Goal: Task Accomplishment & Management: Use online tool/utility

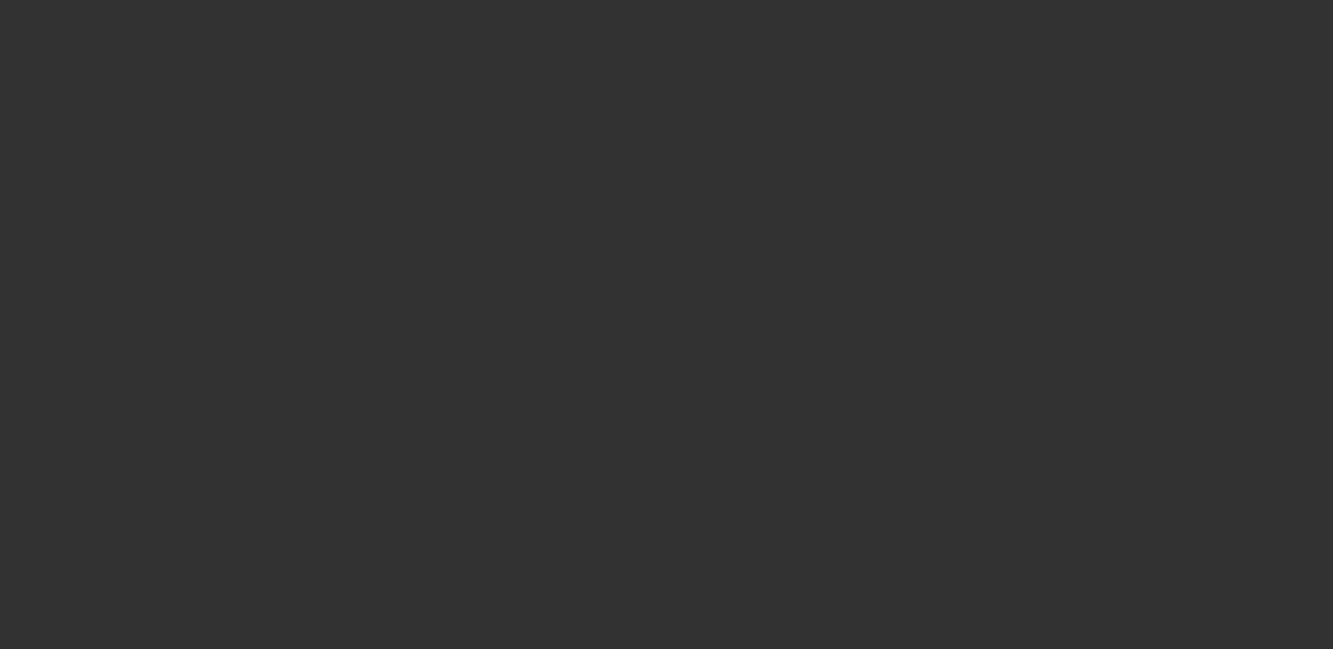
select select "0"
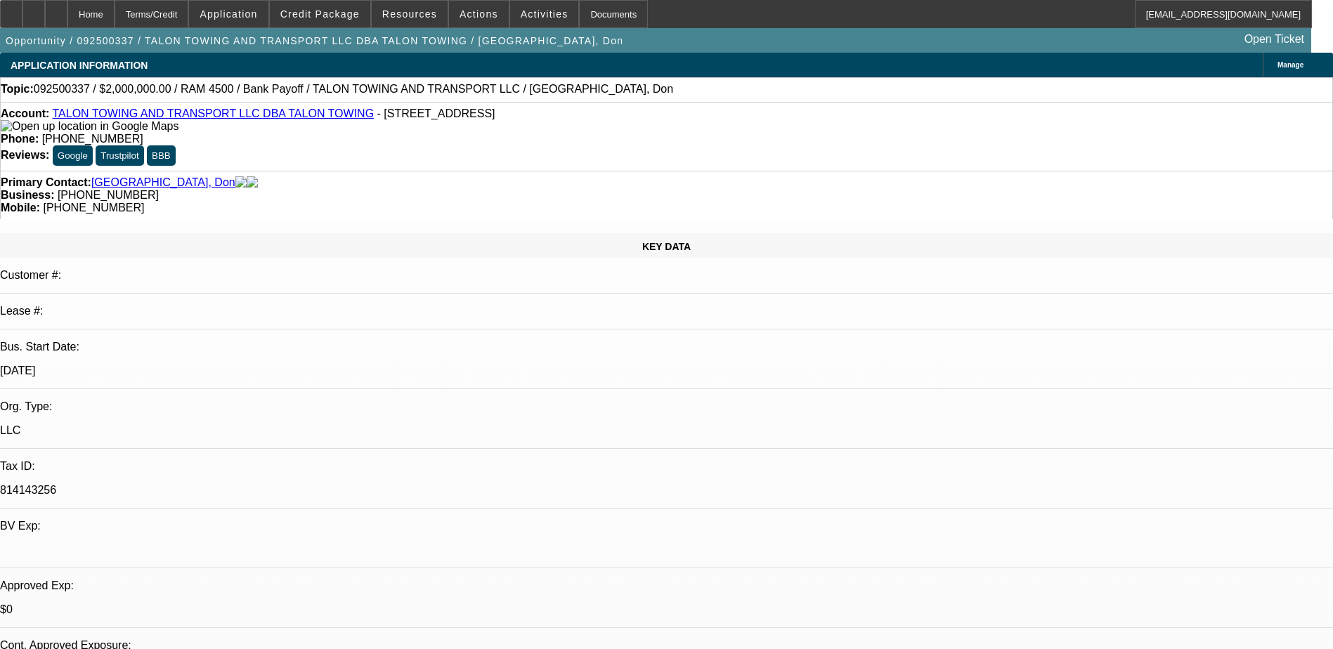
select select "1"
select select "2"
select select "6"
drag, startPoint x: 568, startPoint y: 116, endPoint x: 489, endPoint y: 115, distance: 79.4
click at [489, 133] on div "Phone: (941) 870-9000" at bounding box center [666, 139] width 1331 height 13
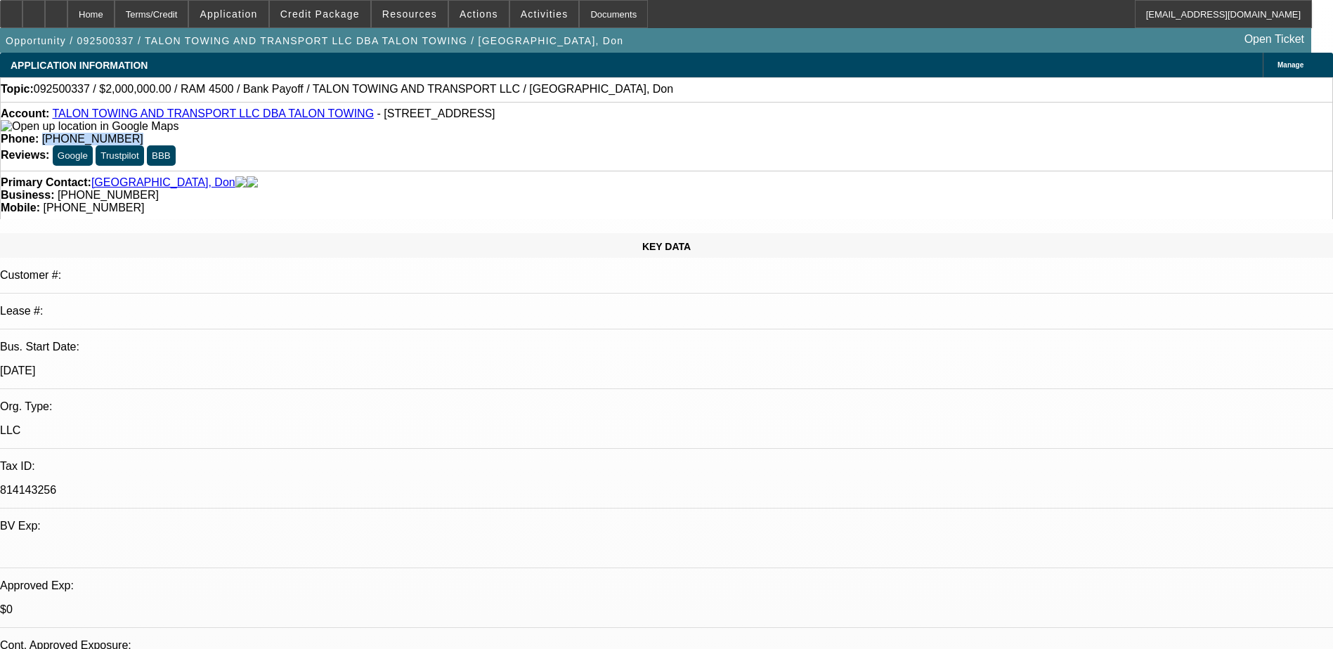
drag, startPoint x: 490, startPoint y: 115, endPoint x: 545, endPoint y: 113, distance: 55.5
copy span "(941) 870-9000"
click at [607, 133] on div "Phone: (941) 870-9000" at bounding box center [666, 139] width 1331 height 13
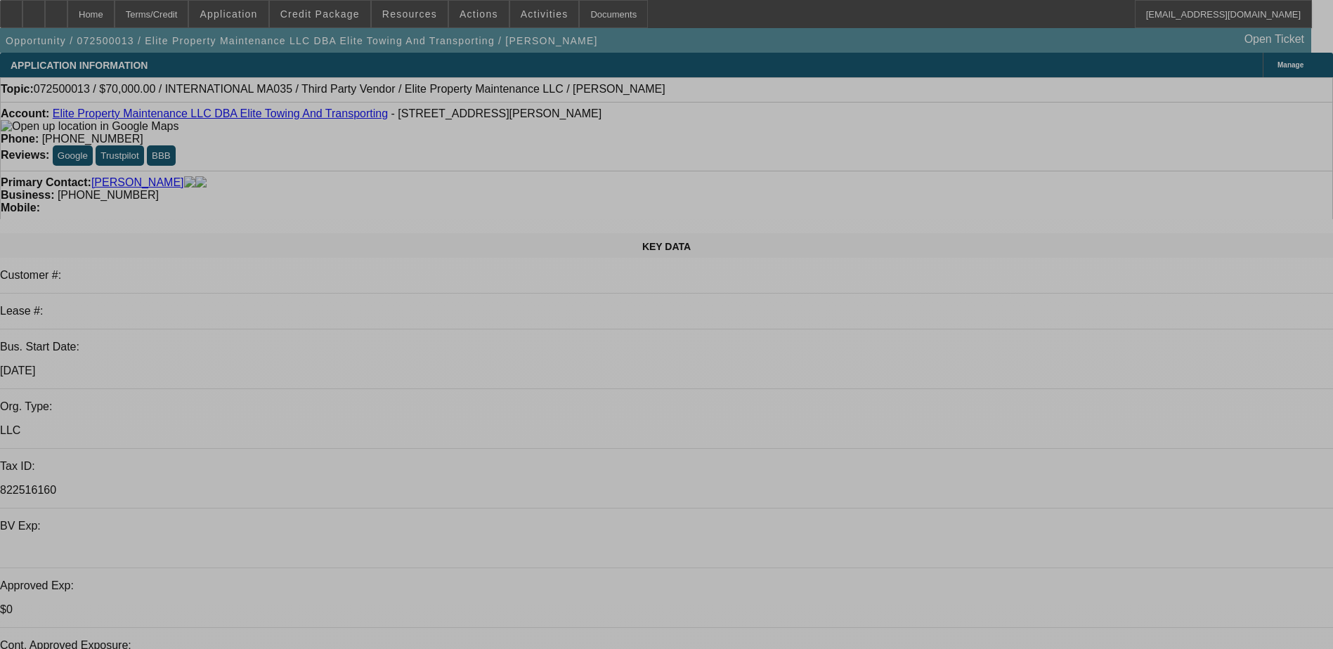
select select "0"
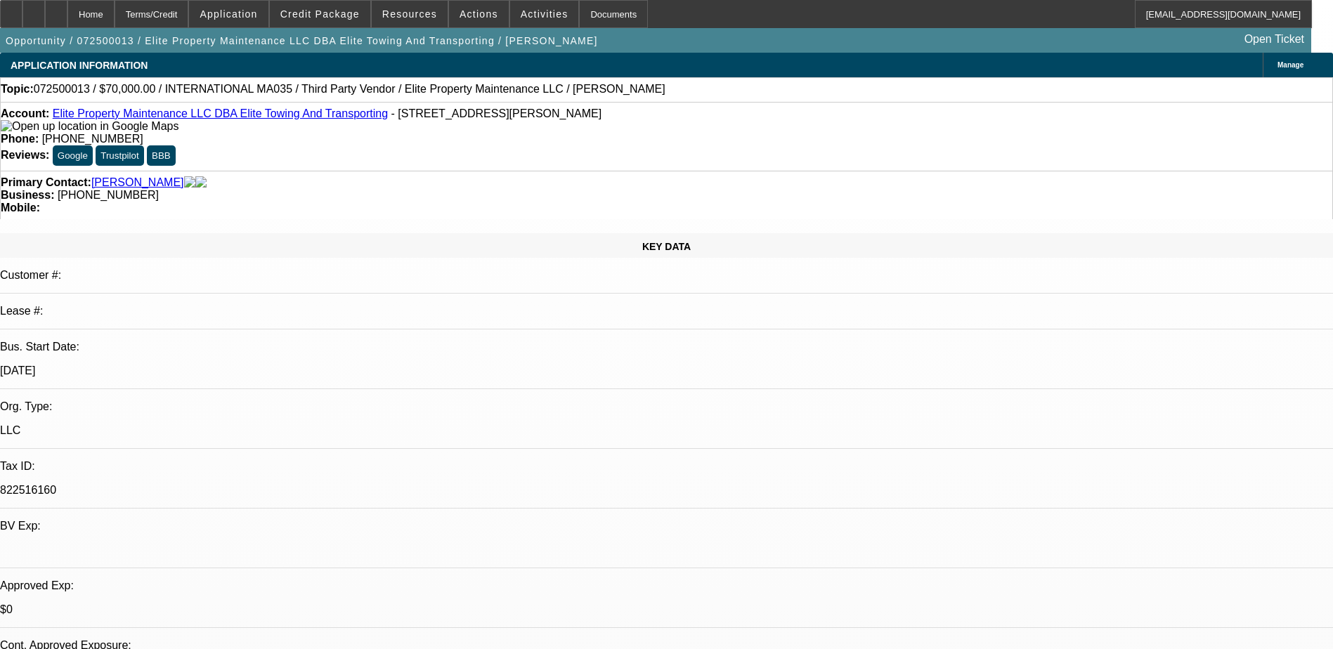
select select "0"
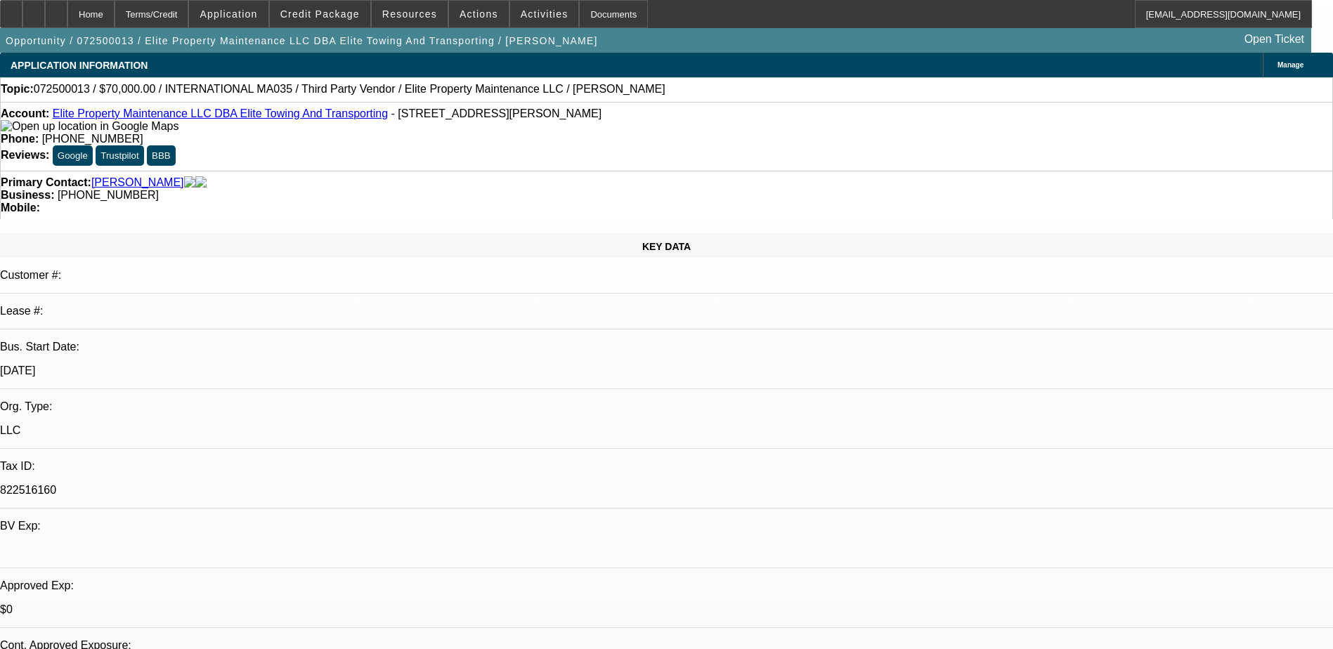
select select "0"
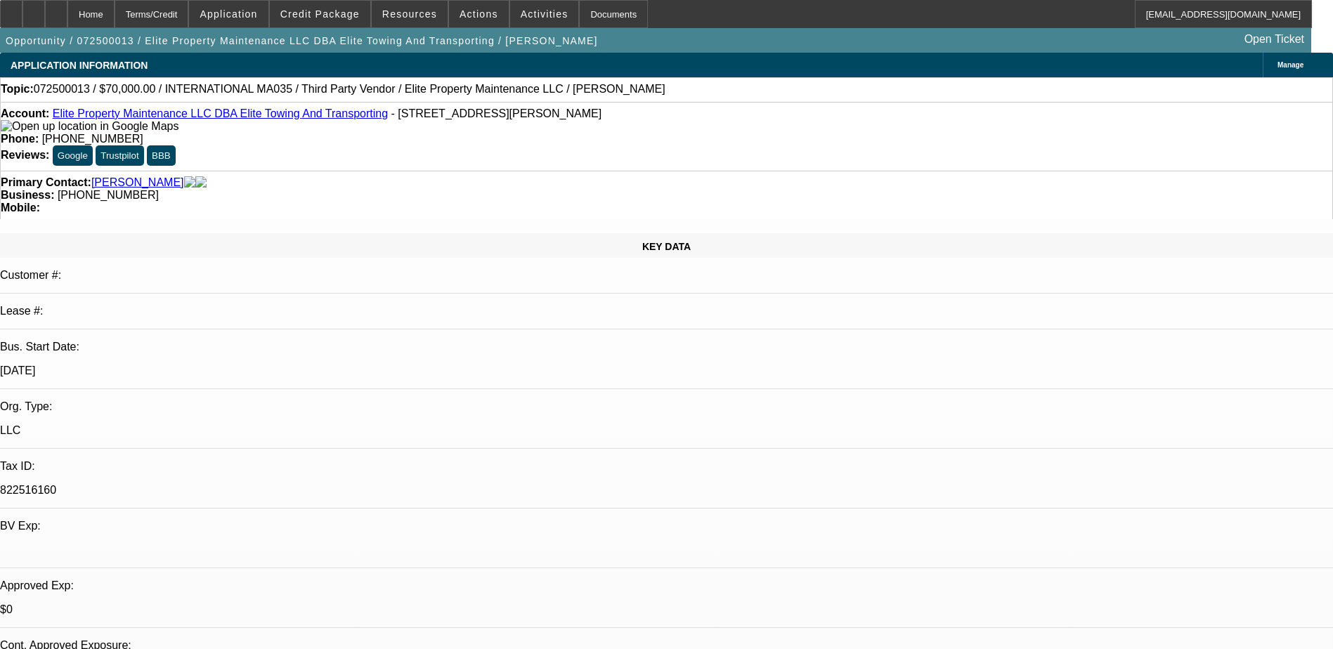
select select "0"
select select "1"
select select "6"
select select "1"
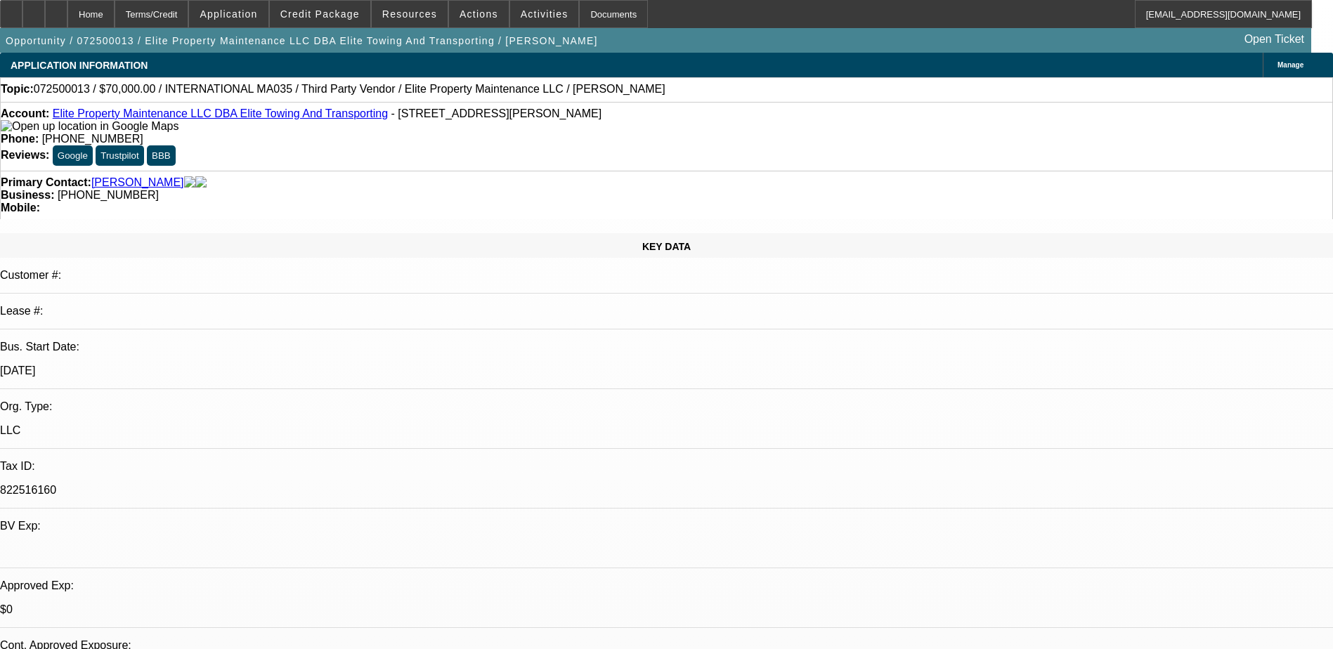
select select "3"
select select "6"
select select "1"
select select "6"
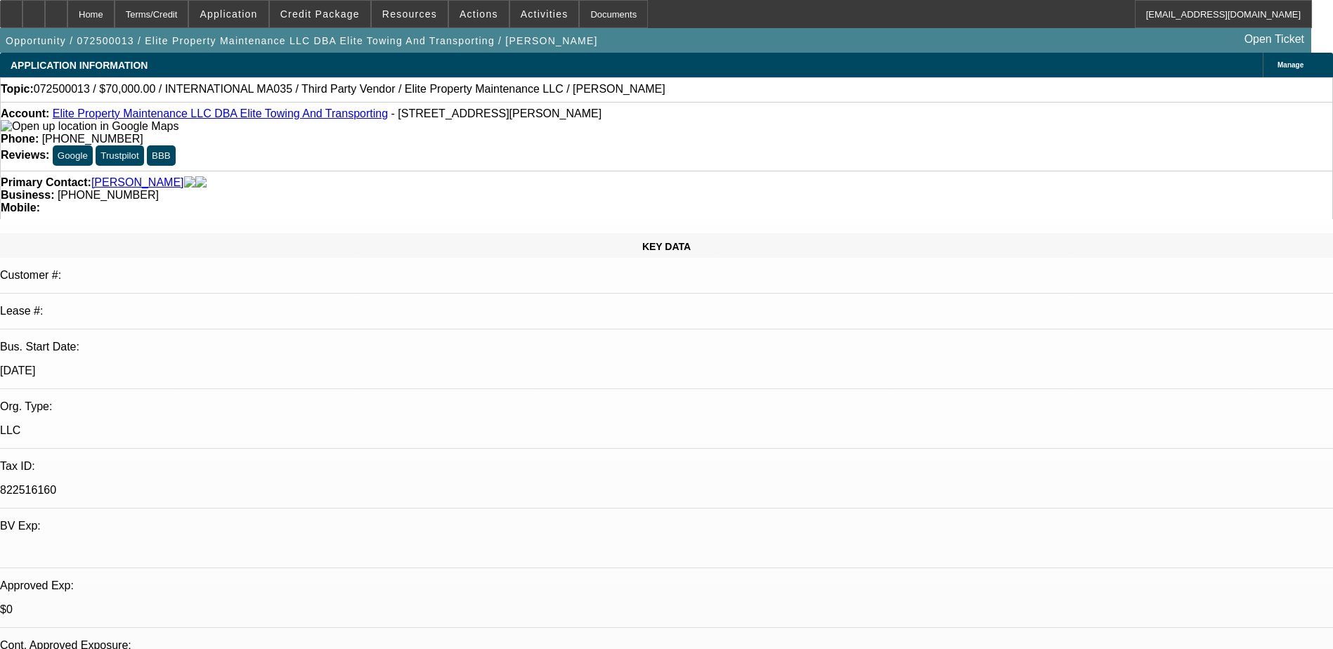
select select "1"
select select "2"
select select "6"
click at [463, 12] on span "Actions" at bounding box center [478, 13] width 39 height 11
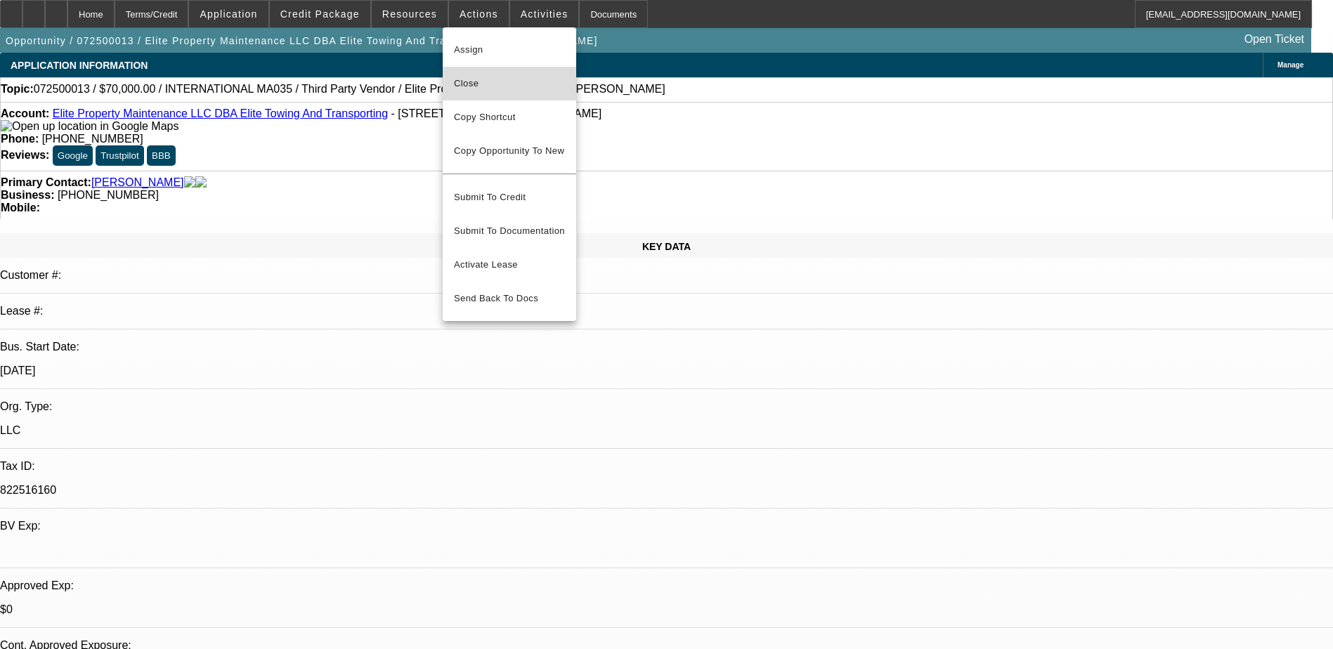
click at [499, 79] on span "Close" at bounding box center [509, 83] width 111 height 17
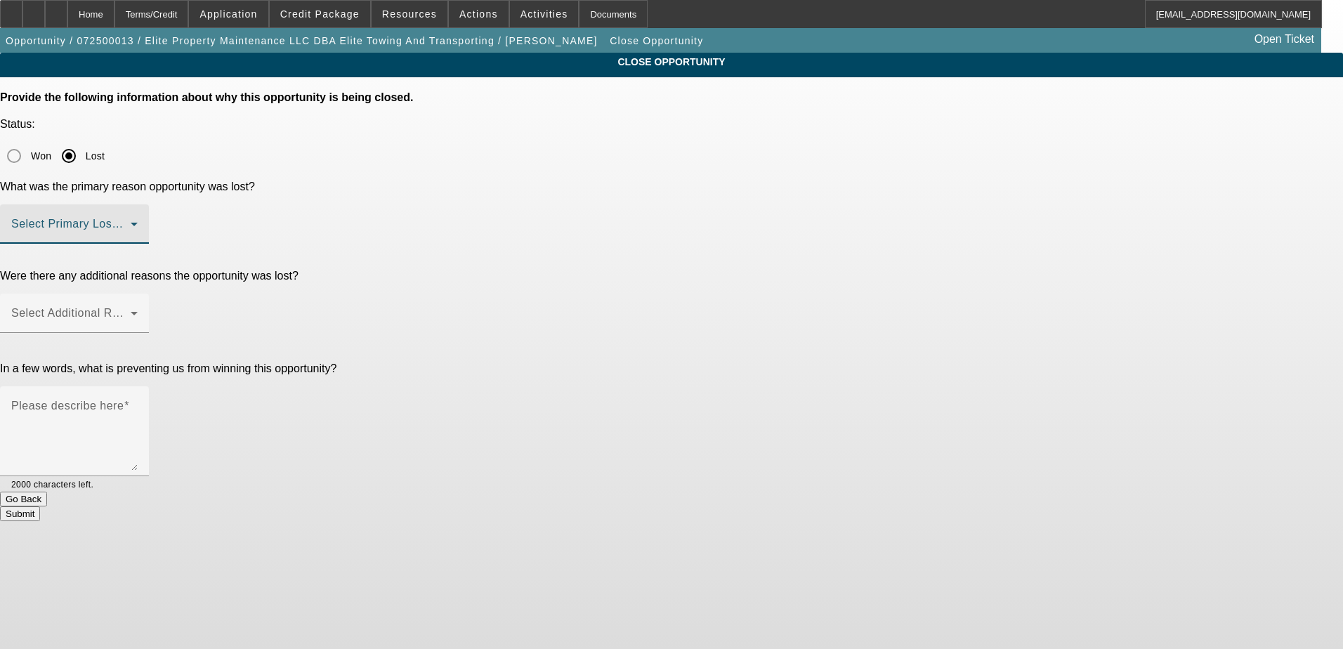
click at [131, 221] on span at bounding box center [70, 229] width 119 height 17
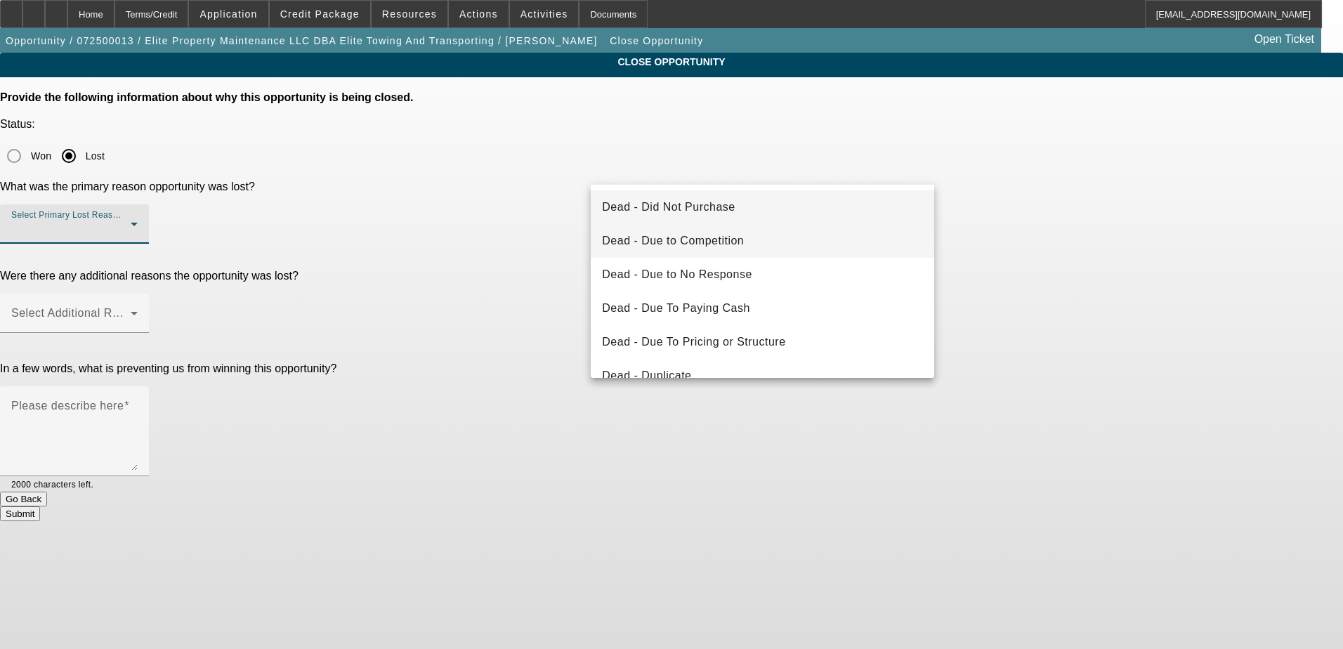
click at [779, 241] on mat-option "Dead - Due to Competition" at bounding box center [763, 241] width 344 height 34
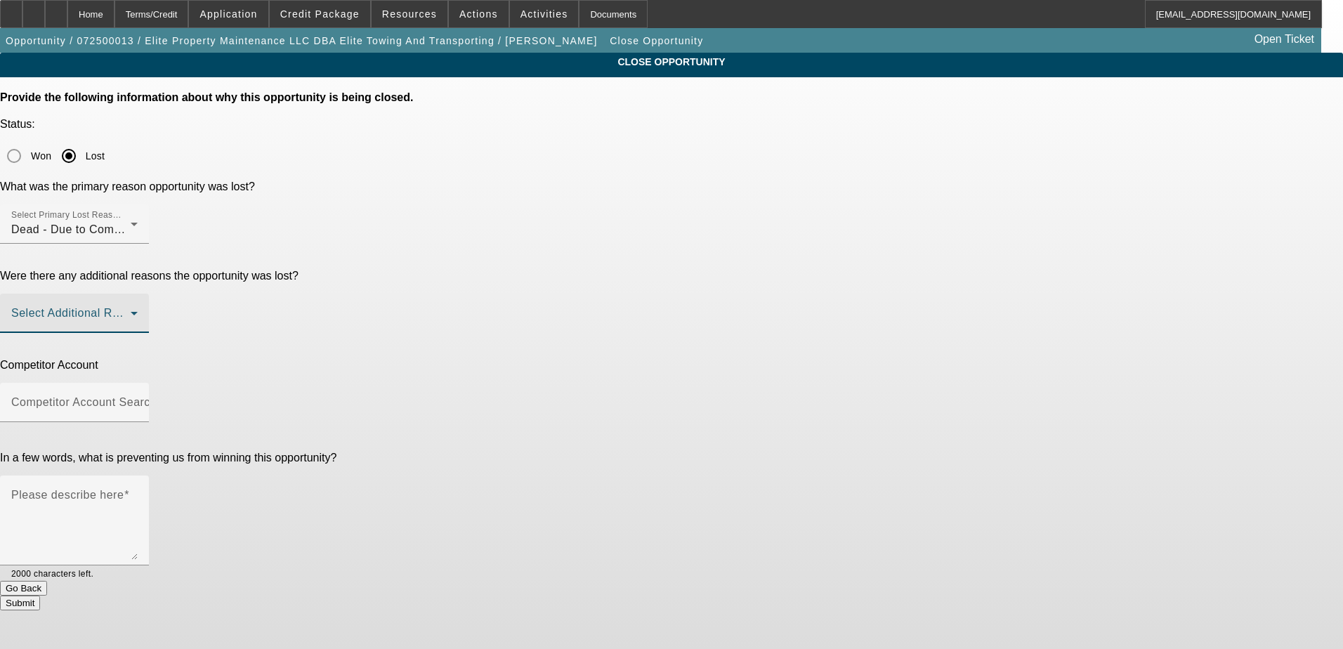
click at [131, 311] on span at bounding box center [70, 319] width 119 height 17
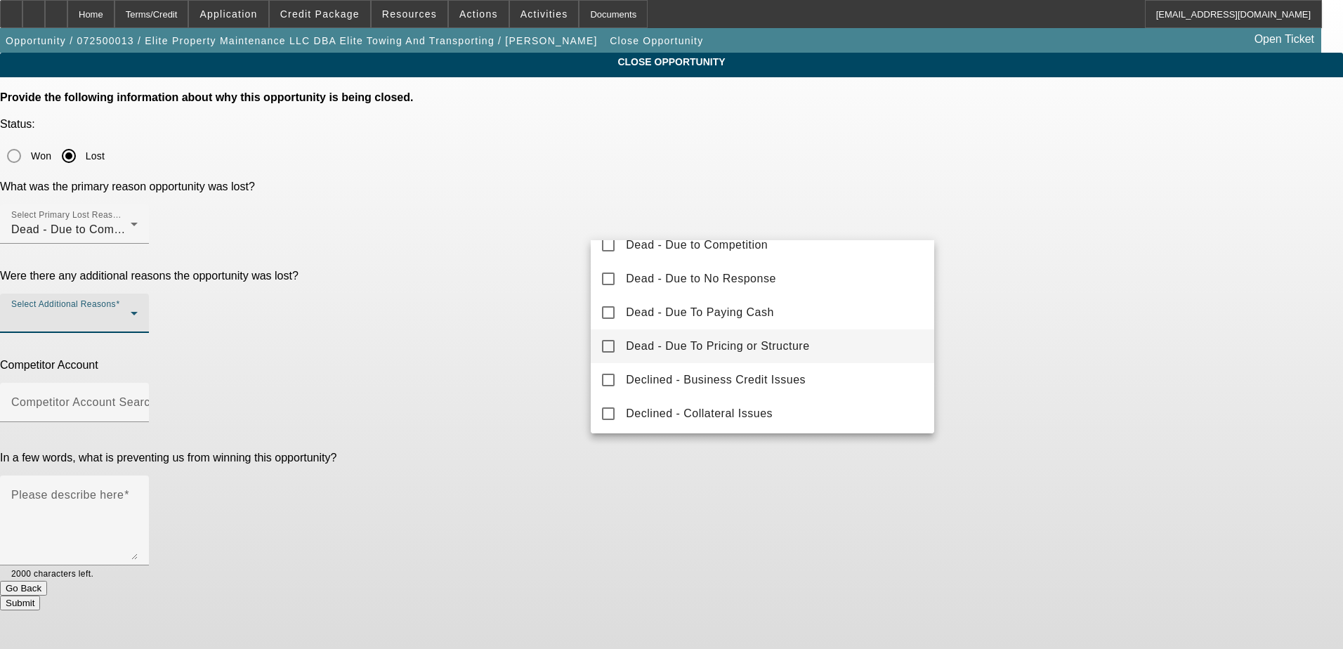
scroll to position [84, 0]
click at [768, 341] on span "Dead - Due To Pricing or Structure" at bounding box center [717, 347] width 183 height 17
click at [540, 294] on div at bounding box center [671, 324] width 1343 height 649
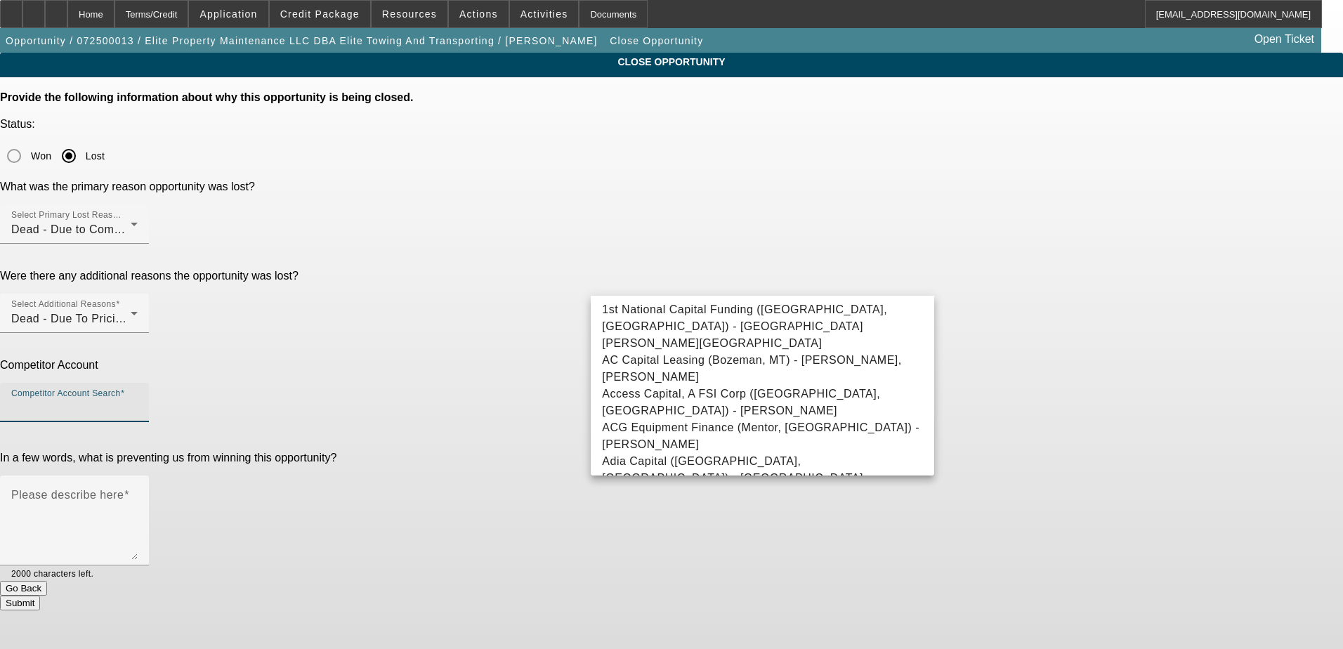
click at [138, 400] on input "Competitor Account Search" at bounding box center [74, 408] width 126 height 17
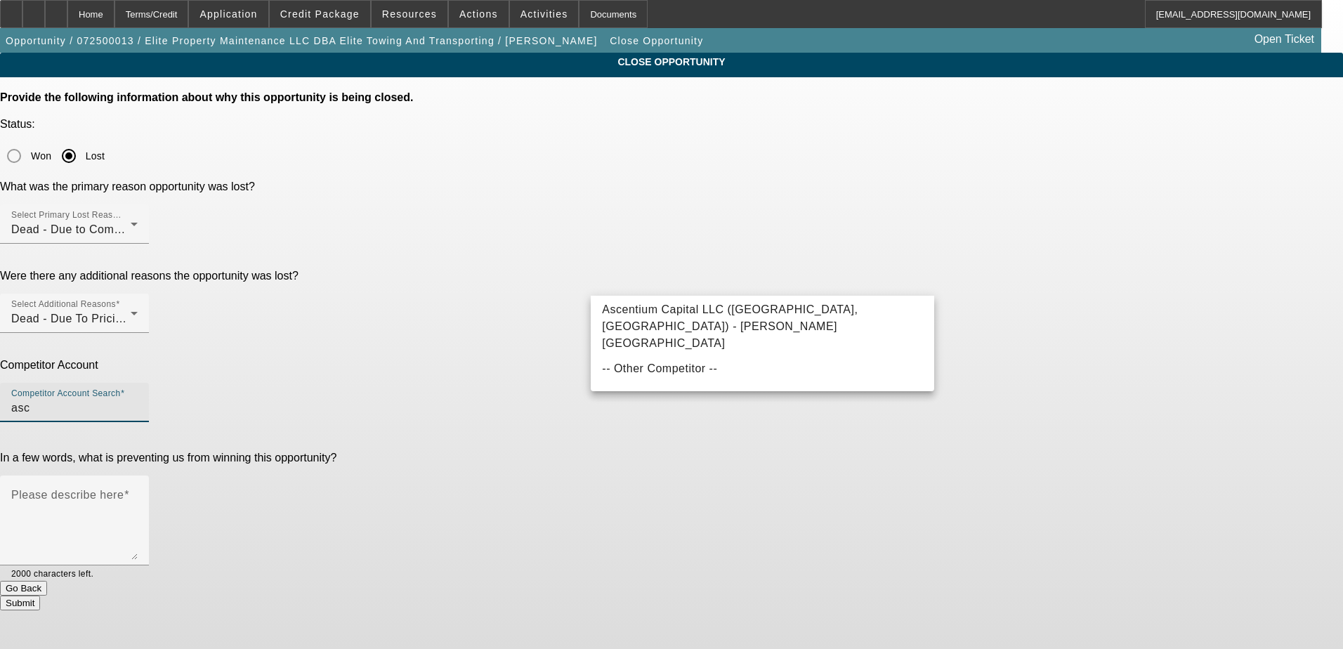
scroll to position [0, 0]
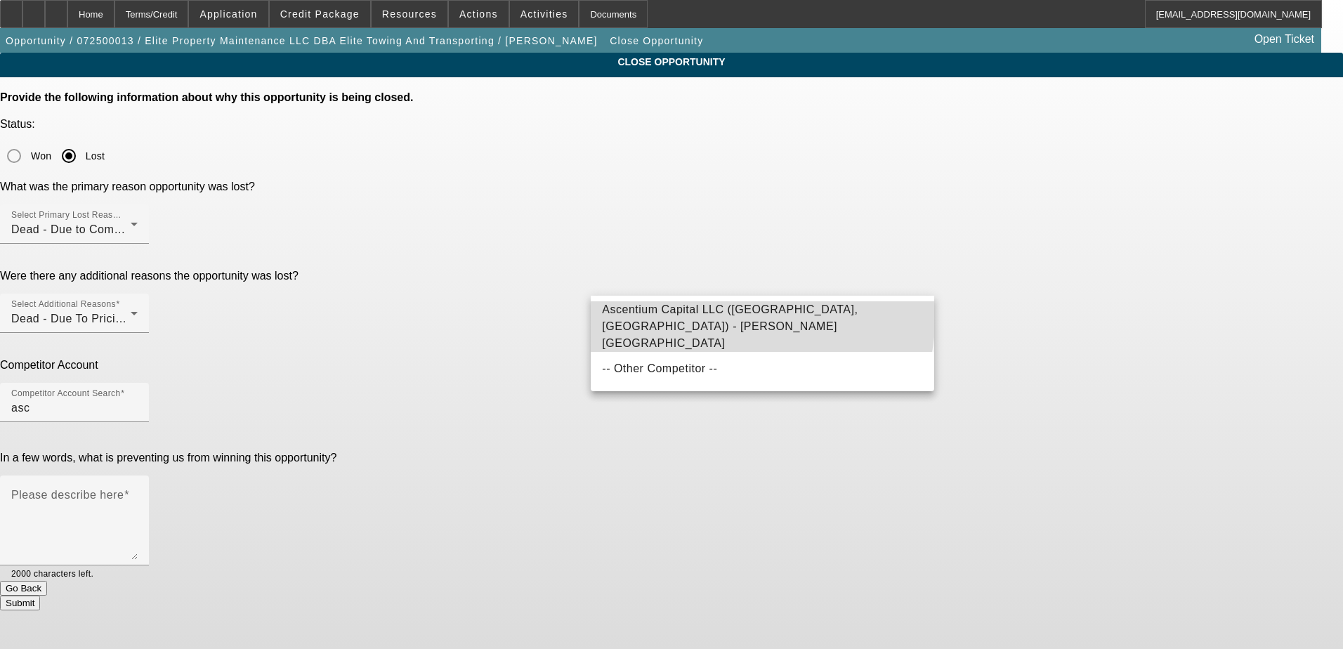
click at [714, 313] on span "Ascentium Capital LLC (Kingwood, TX) - Wheeler, Bryan" at bounding box center [762, 326] width 321 height 51
type input "Ascentium Capital LLC (Kingwood, TX) - Wheeler, Bryan"
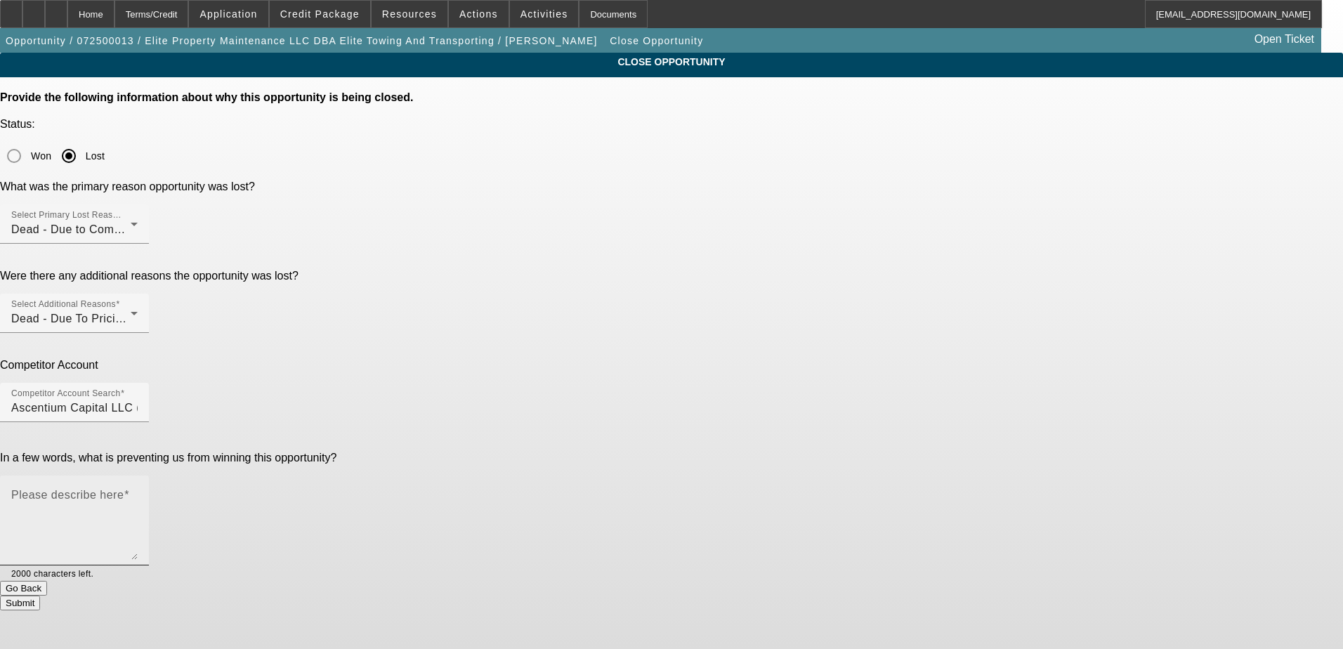
click at [124, 489] on mat-label "Please describe here" at bounding box center [67, 495] width 112 height 12
click at [138, 492] on textarea "Please describe here" at bounding box center [74, 525] width 126 height 67
type textarea "G"
click at [138, 492] on textarea "First deal lost due to too much upfront money, second" at bounding box center [74, 525] width 126 height 67
drag, startPoint x: 853, startPoint y: 340, endPoint x: 859, endPoint y: 333, distance: 9.5
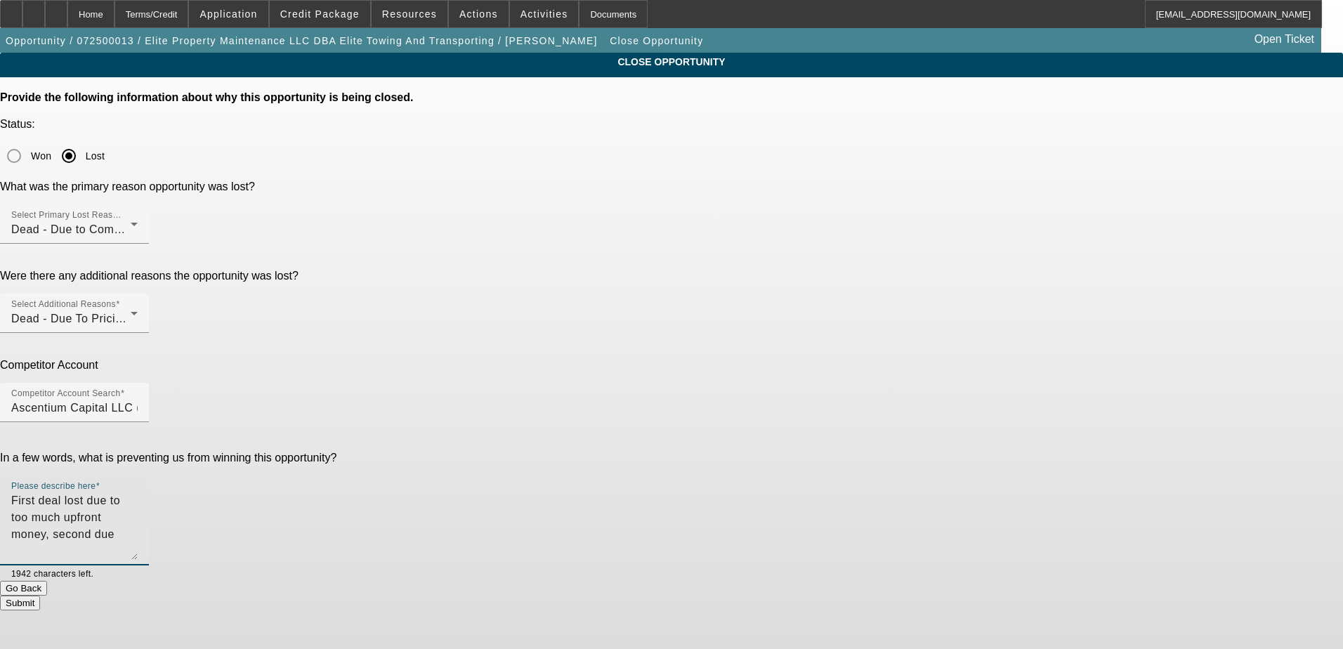
click at [138, 492] on textarea "First deal lost due to too much upfront money, second due" at bounding box center [74, 525] width 126 height 67
click at [138, 492] on textarea "First deal lost due to too much upfront money, for the second, Ascentium got hi…" at bounding box center [74, 525] width 126 height 67
type textarea "First deal lost due to too much upfront money, for the second, Ascentium got hi…"
click at [40, 596] on button "Submit" at bounding box center [20, 603] width 40 height 15
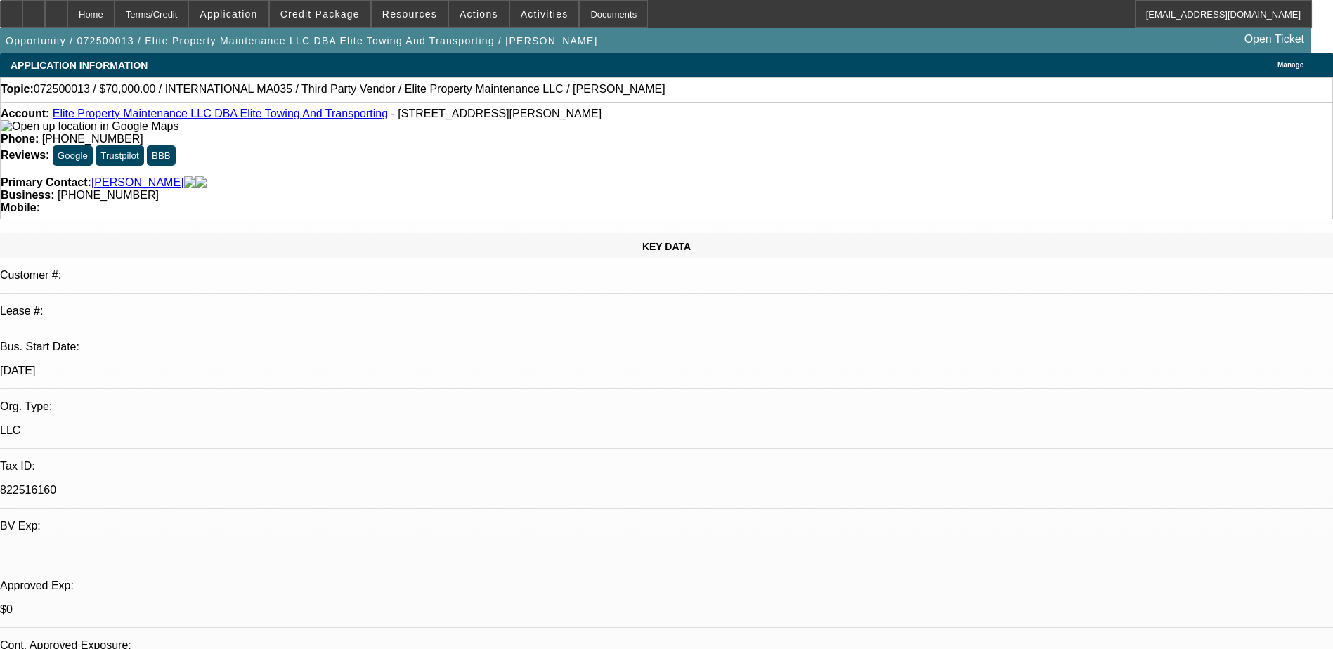
select select "0"
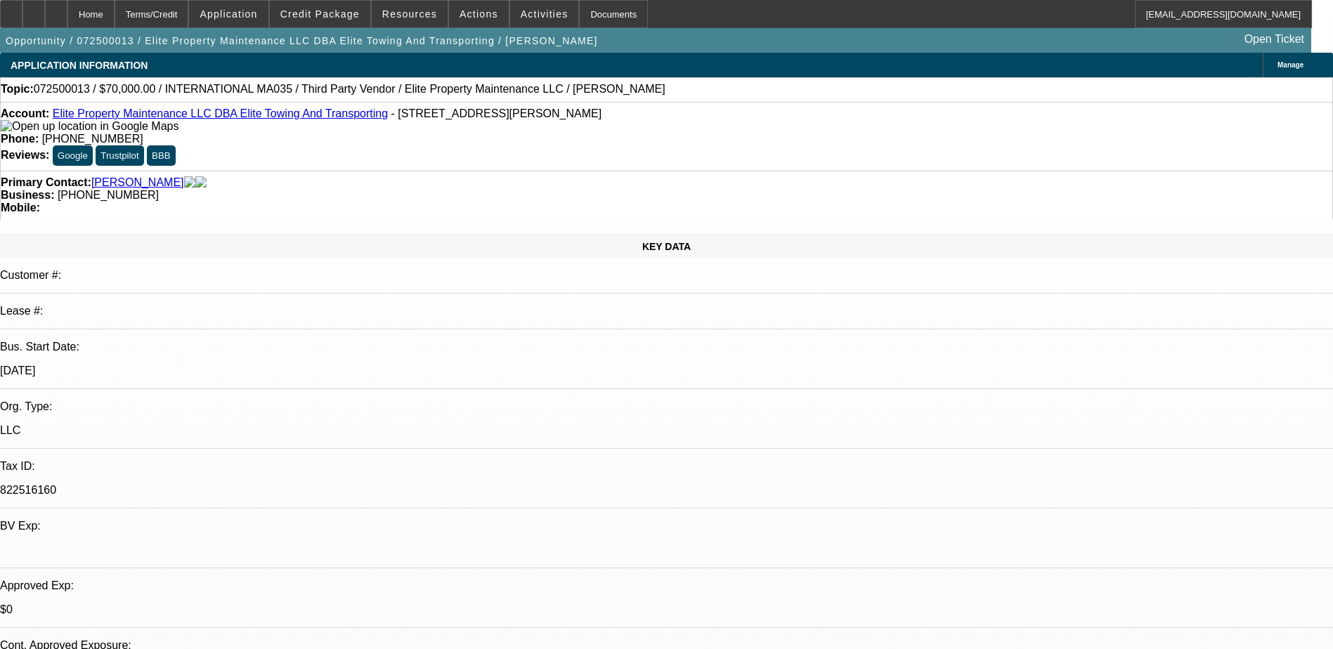
select select "0"
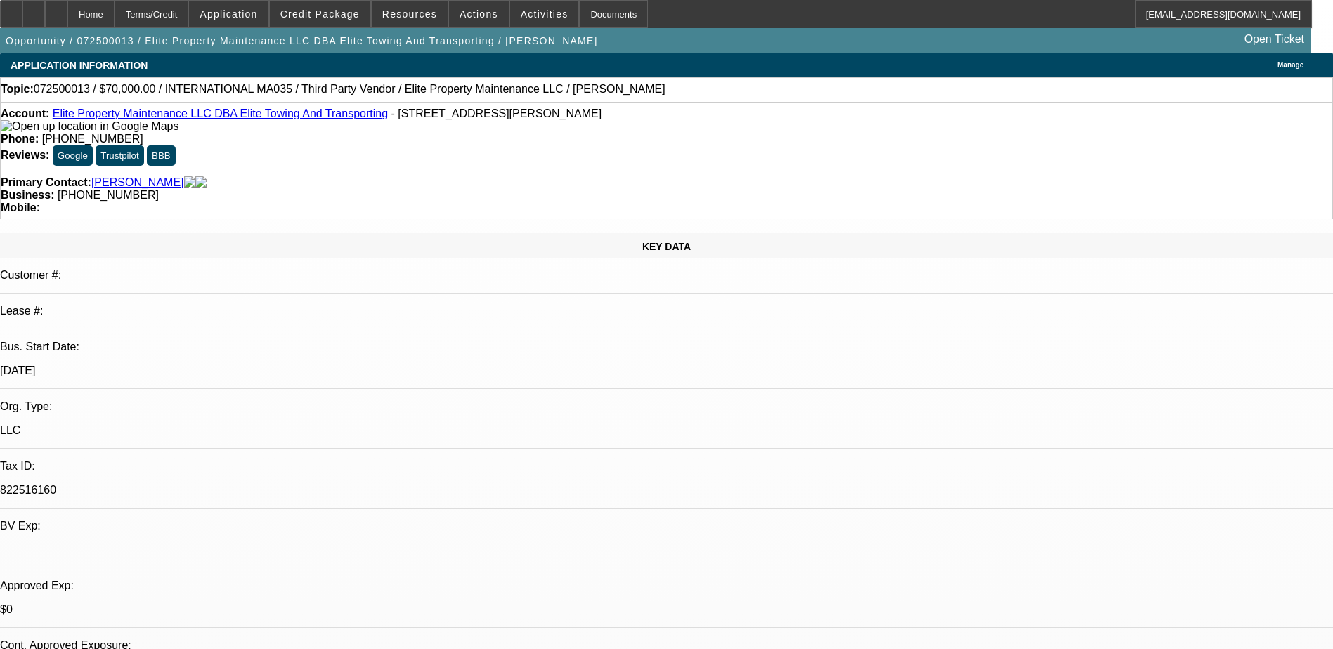
select select "0"
select select "1"
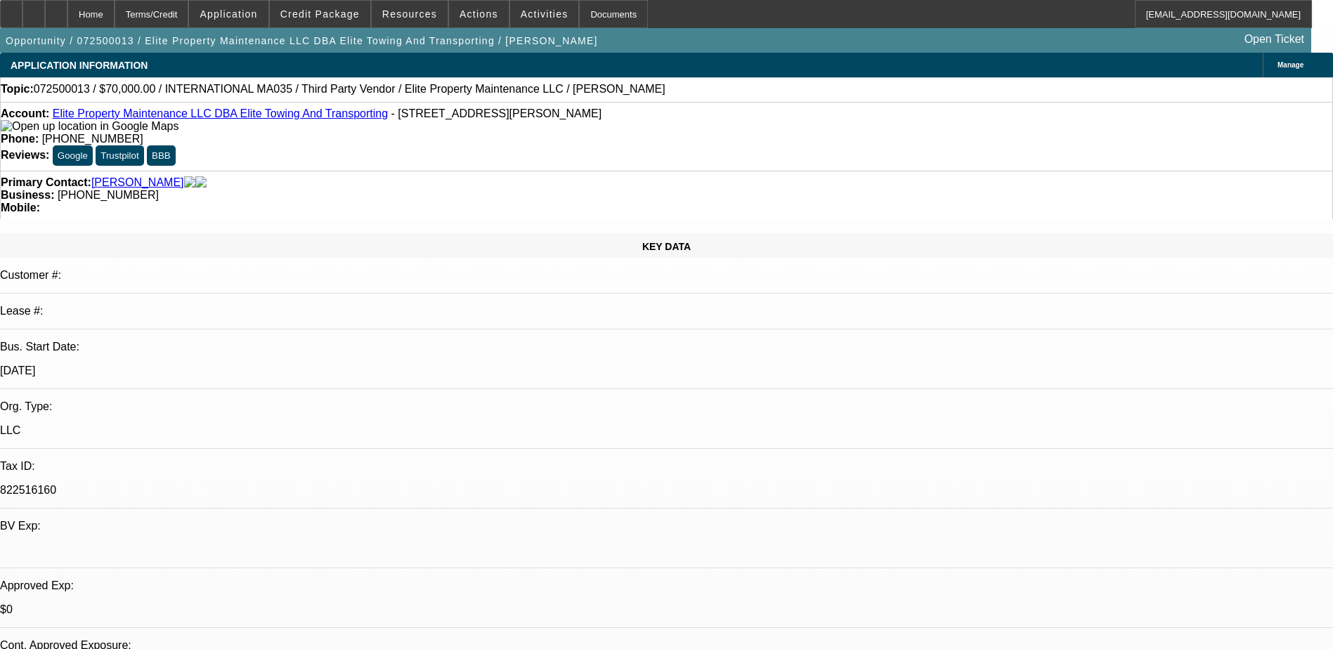
select select "3"
select select "1"
select select "2"
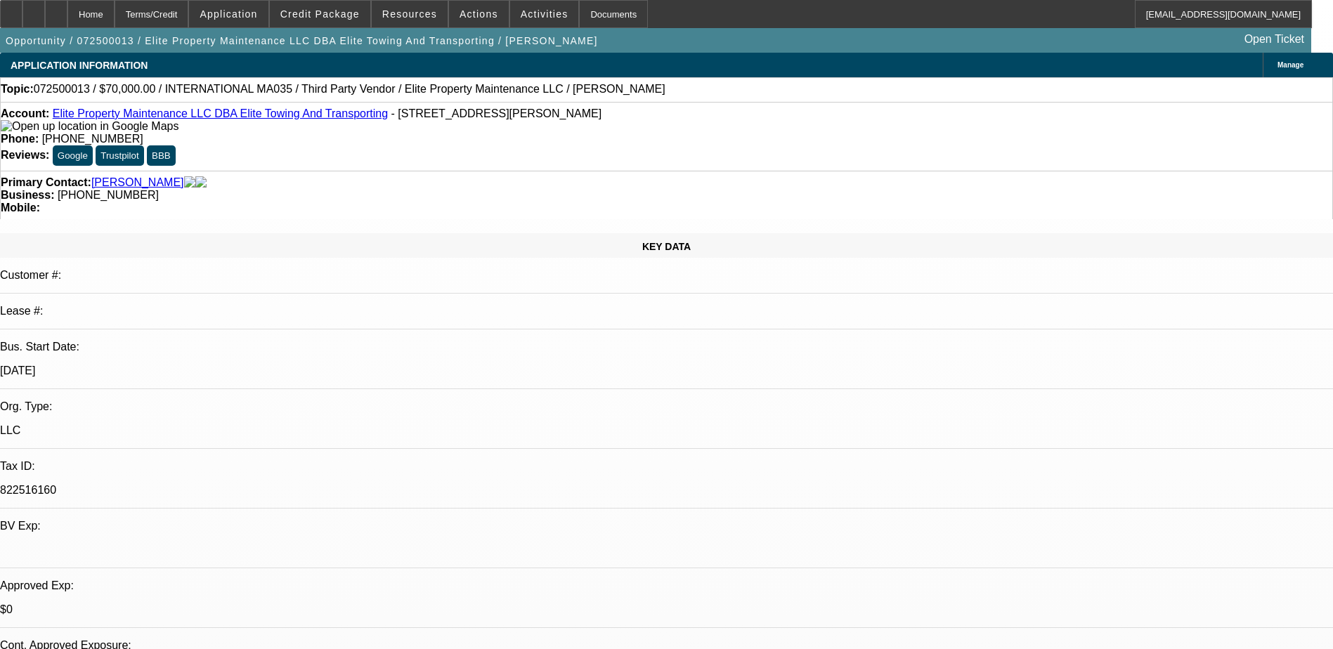
select select "6"
select select "0"
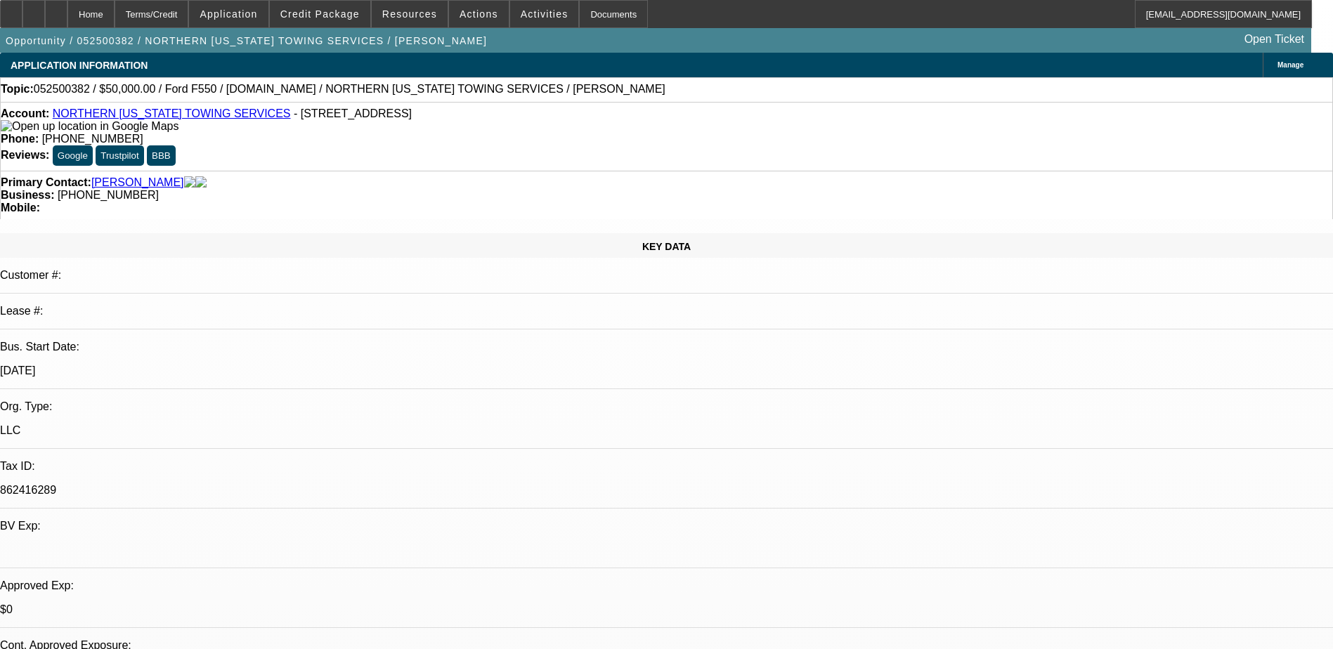
select select "2"
select select "0.1"
select select "0"
select select "2"
select select "0.1"
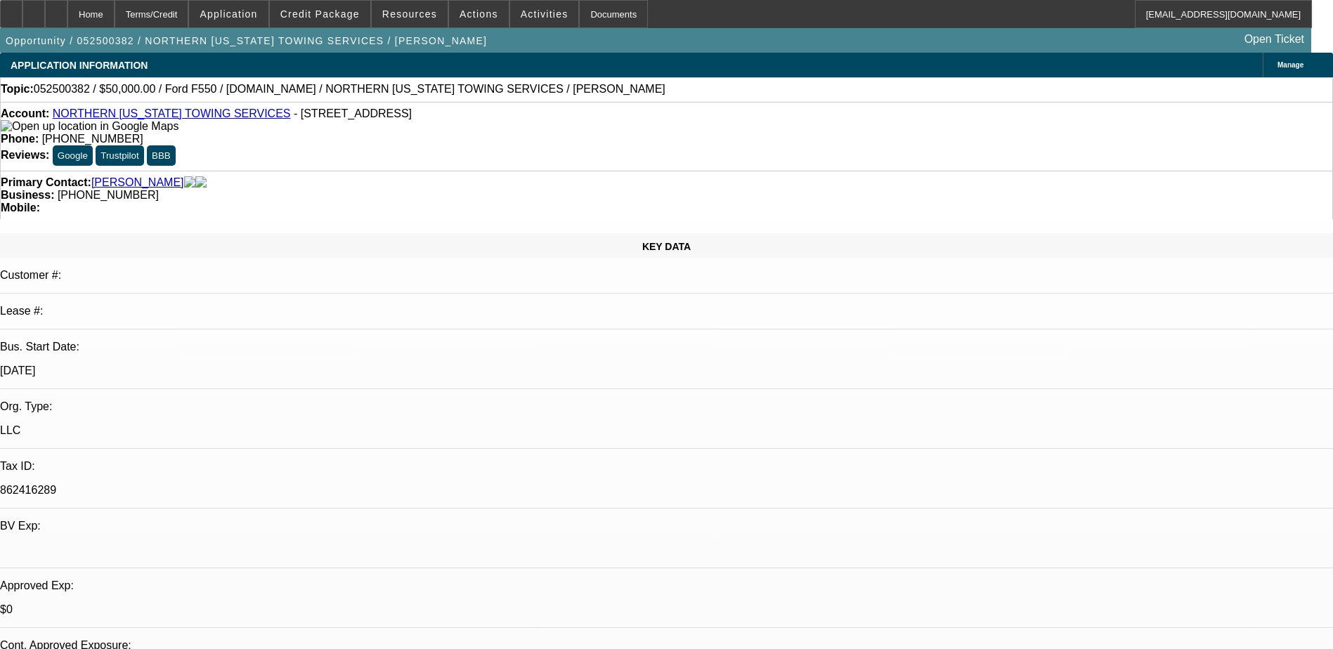
select select "0"
select select "2"
select select "0.1"
select select "0"
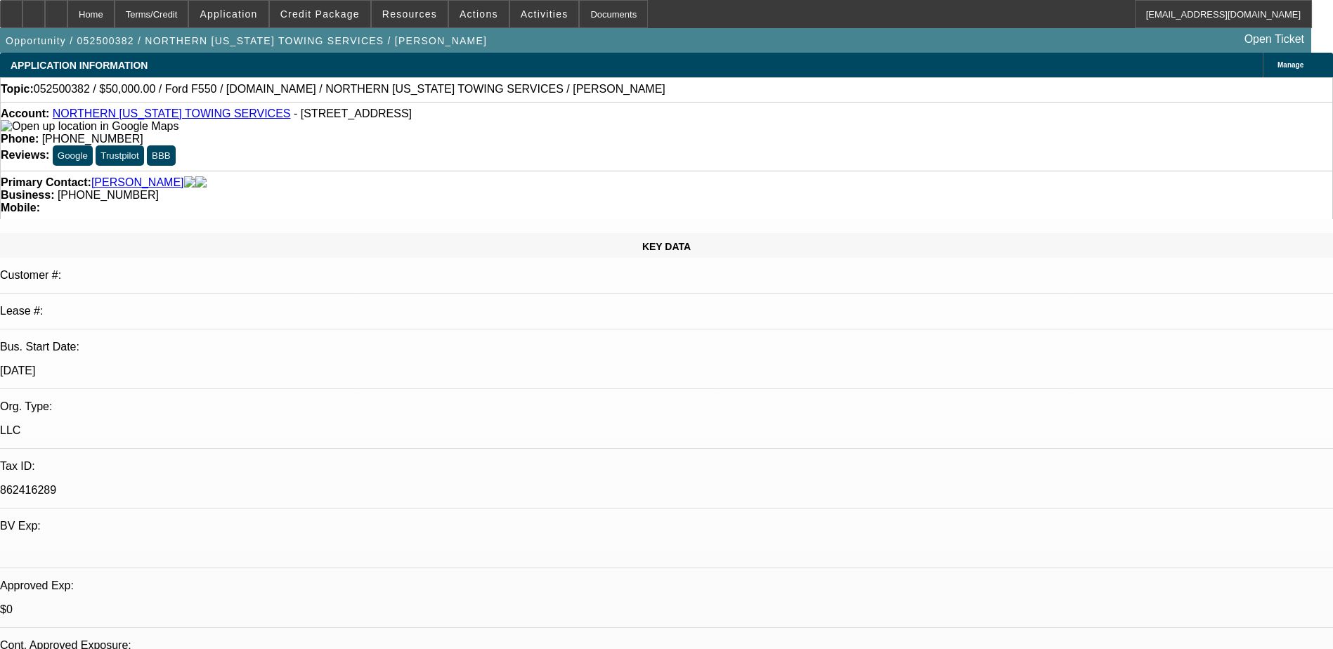
select select "0.1"
select select "1"
select select "2"
select select "4"
select select "1"
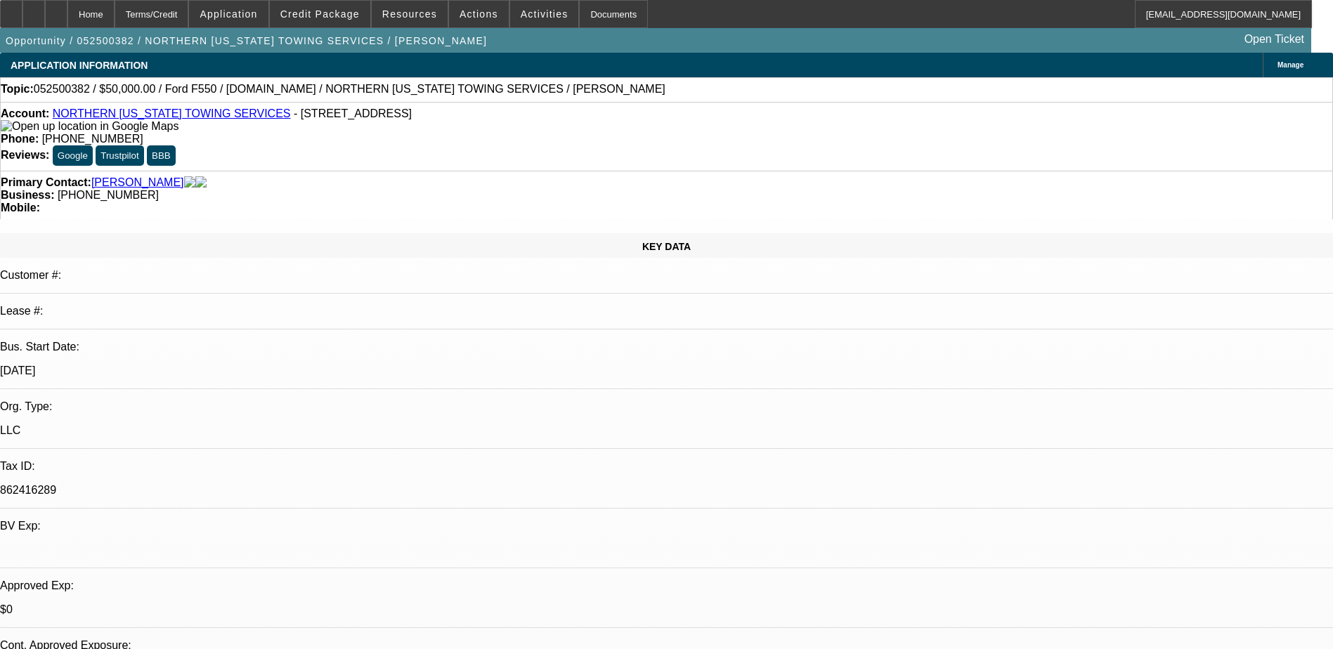
select select "2"
select select "4"
select select "1"
select select "2"
select select "4"
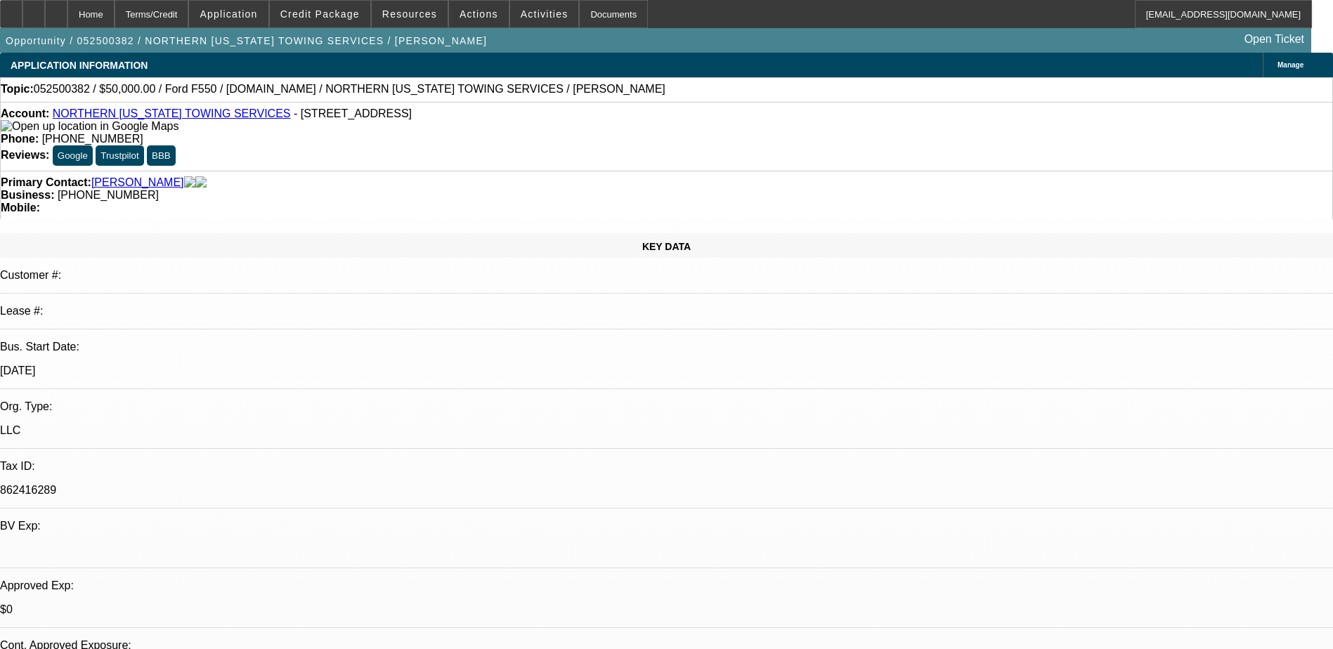
select select "1"
select select "4"
select select "0"
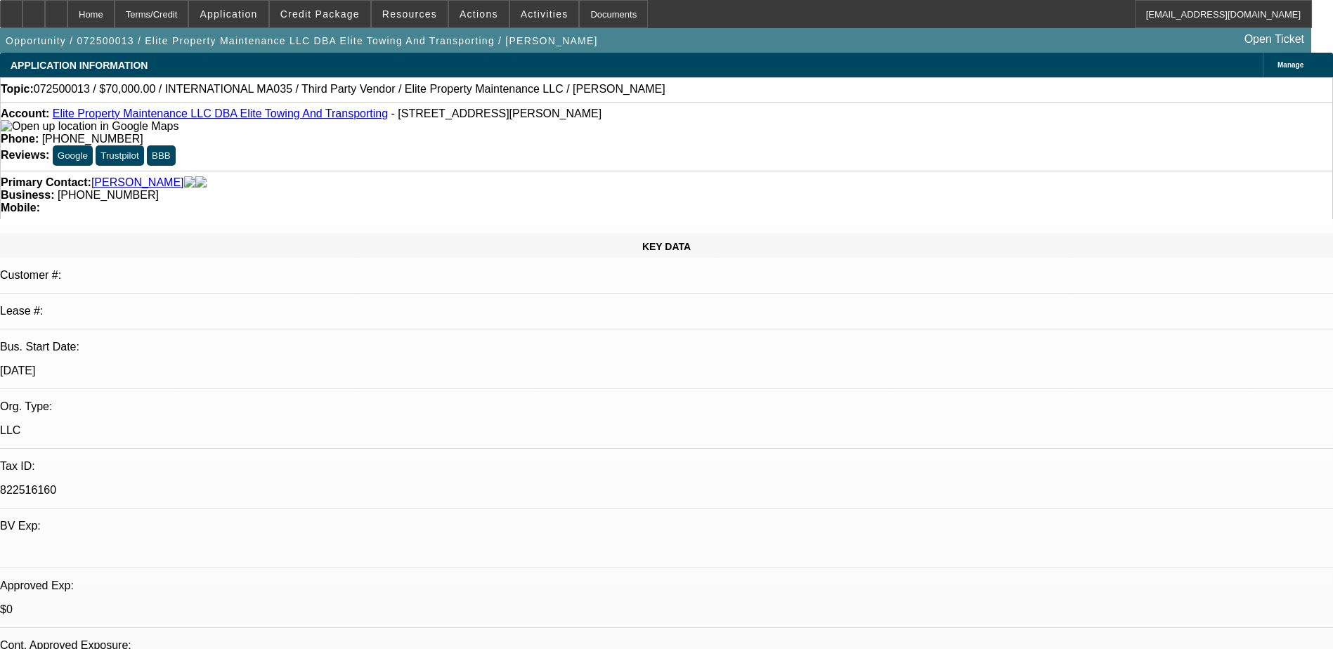
select select "0"
select select "6"
select select "0"
select select "3"
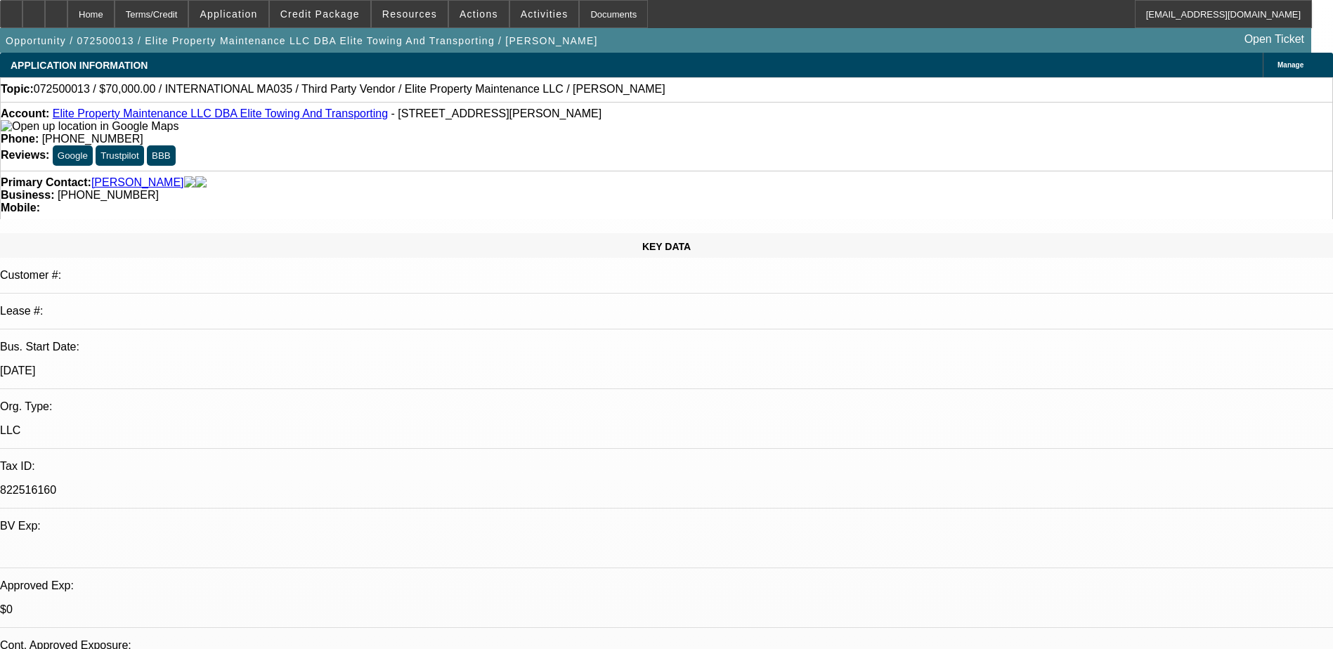
select select "0"
select select "6"
select select "0"
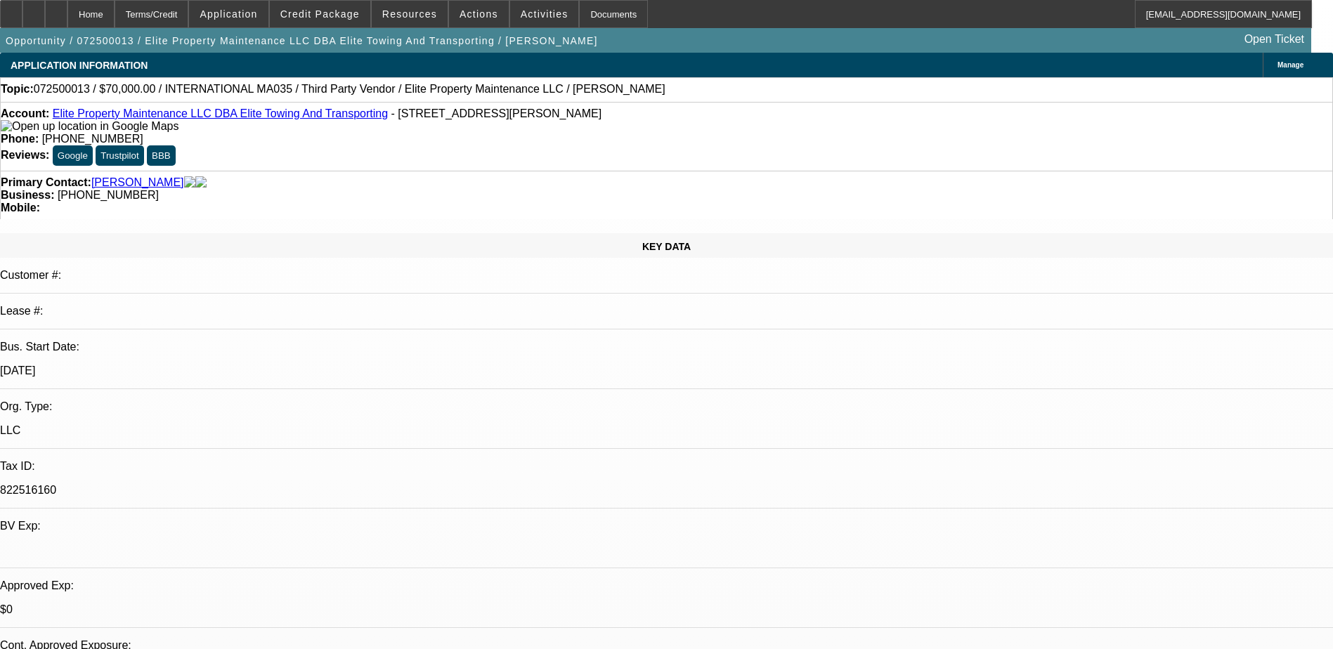
select select "6"
select select "0"
select select "2"
select select "0"
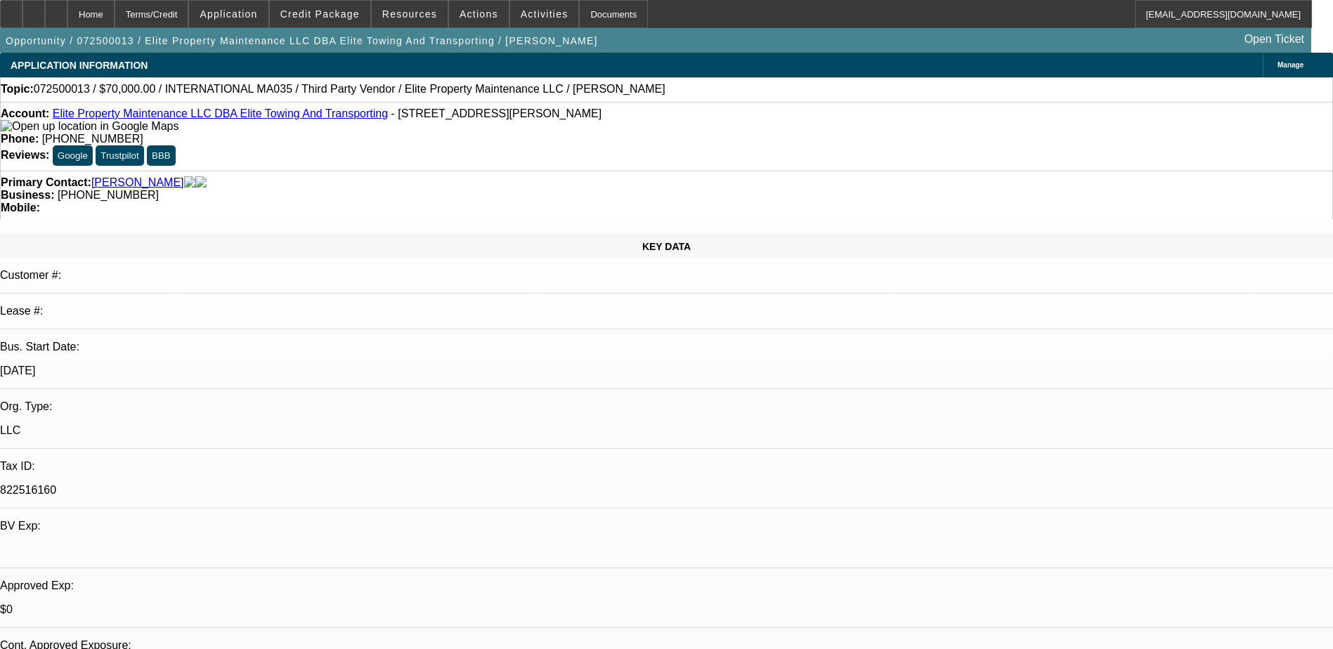
select select "6"
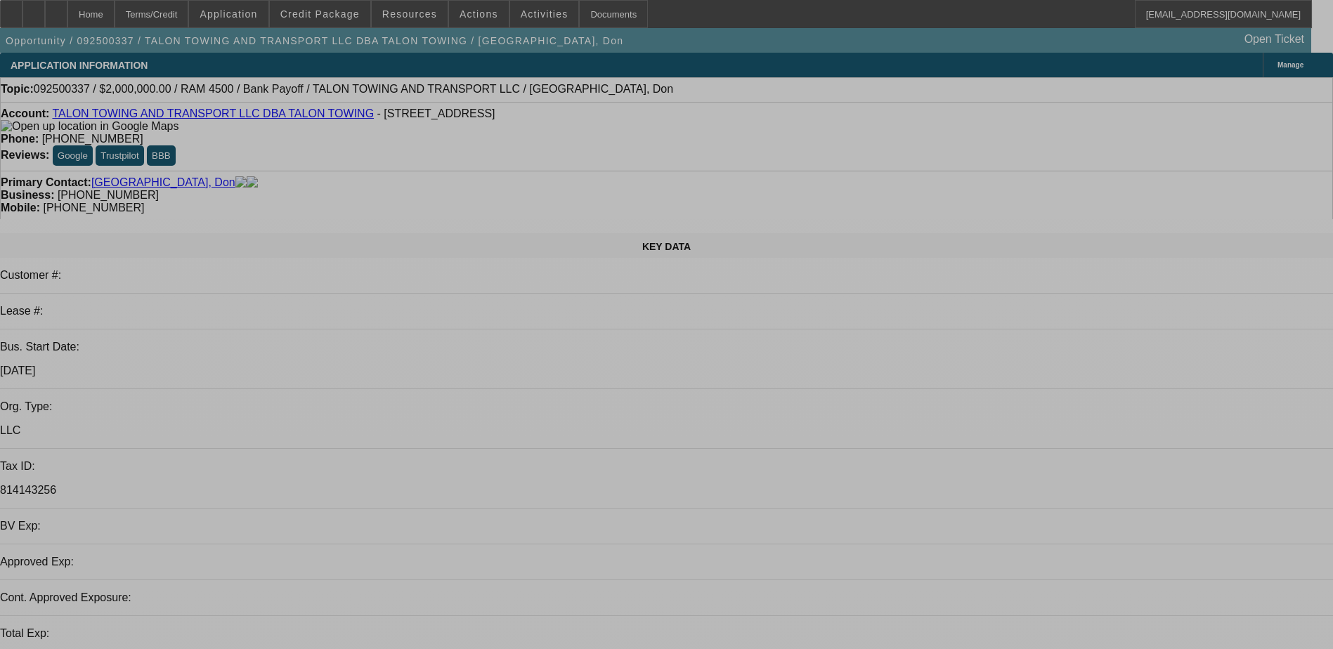
select select "0"
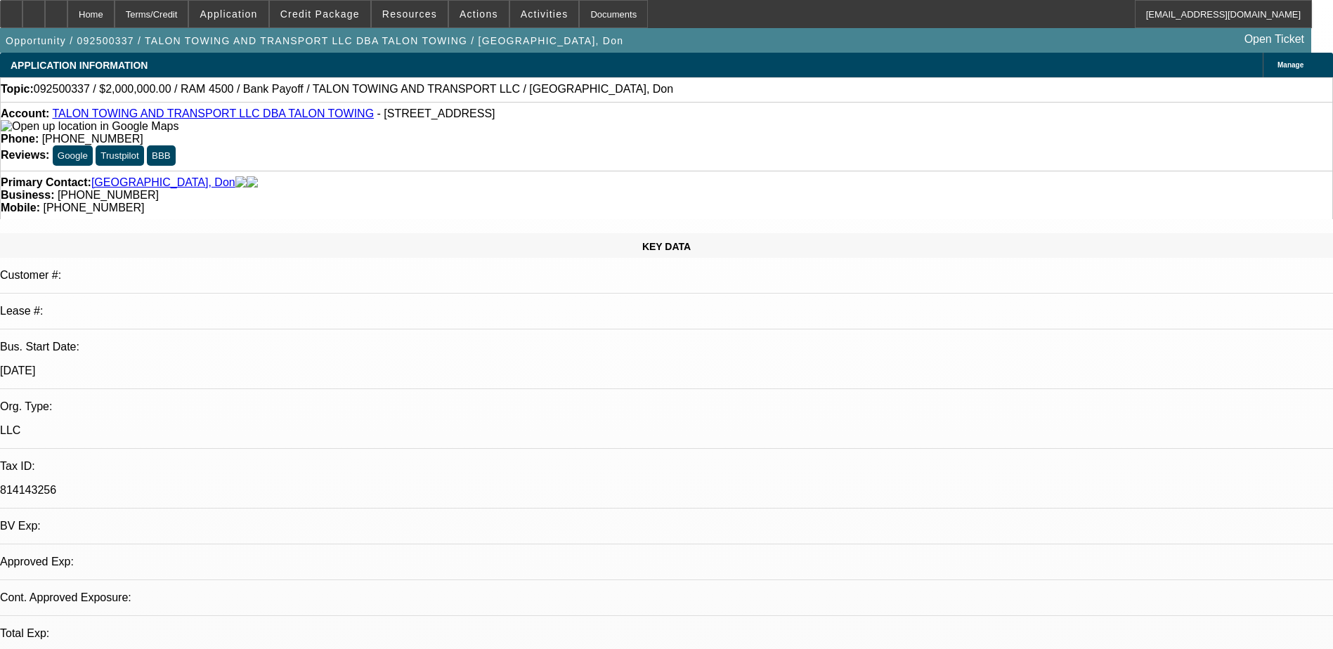
select select "0"
select select "1"
select select "2"
select select "6"
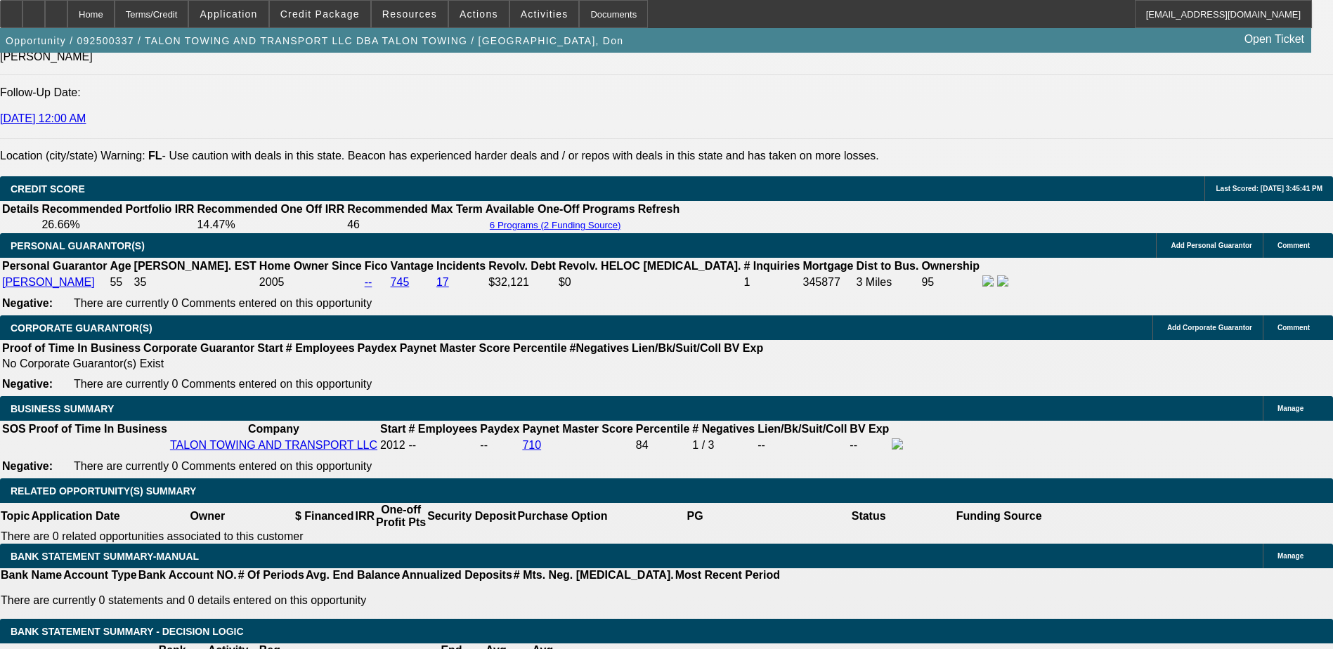
scroll to position [2037, 0]
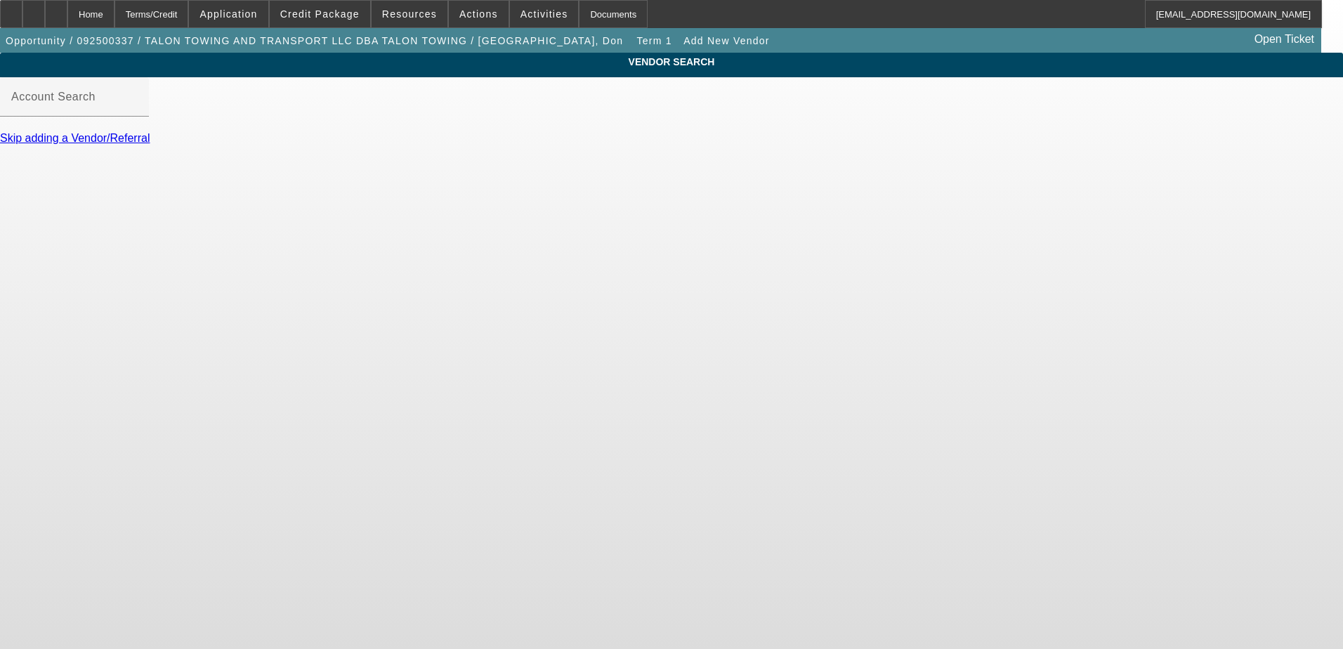
click at [150, 144] on link "Skip adding a Vendor/Referral" at bounding box center [75, 138] width 150 height 12
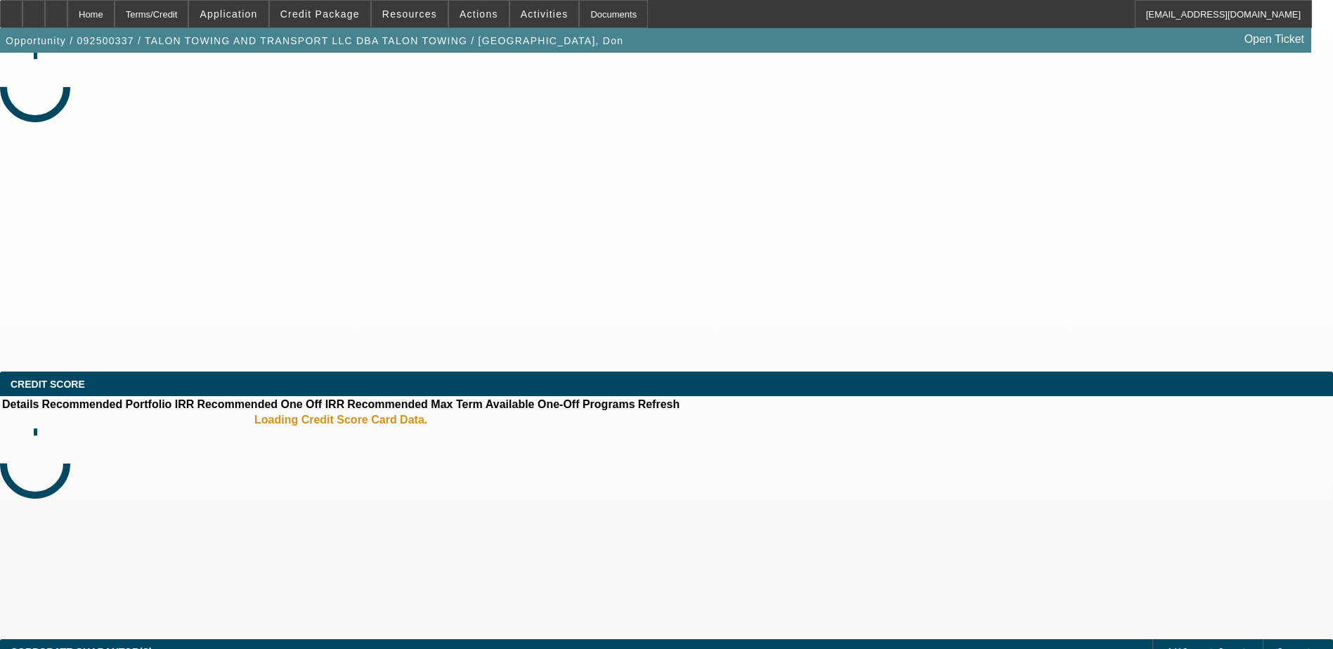
select select "0"
select select "2"
select select "0"
select select "6"
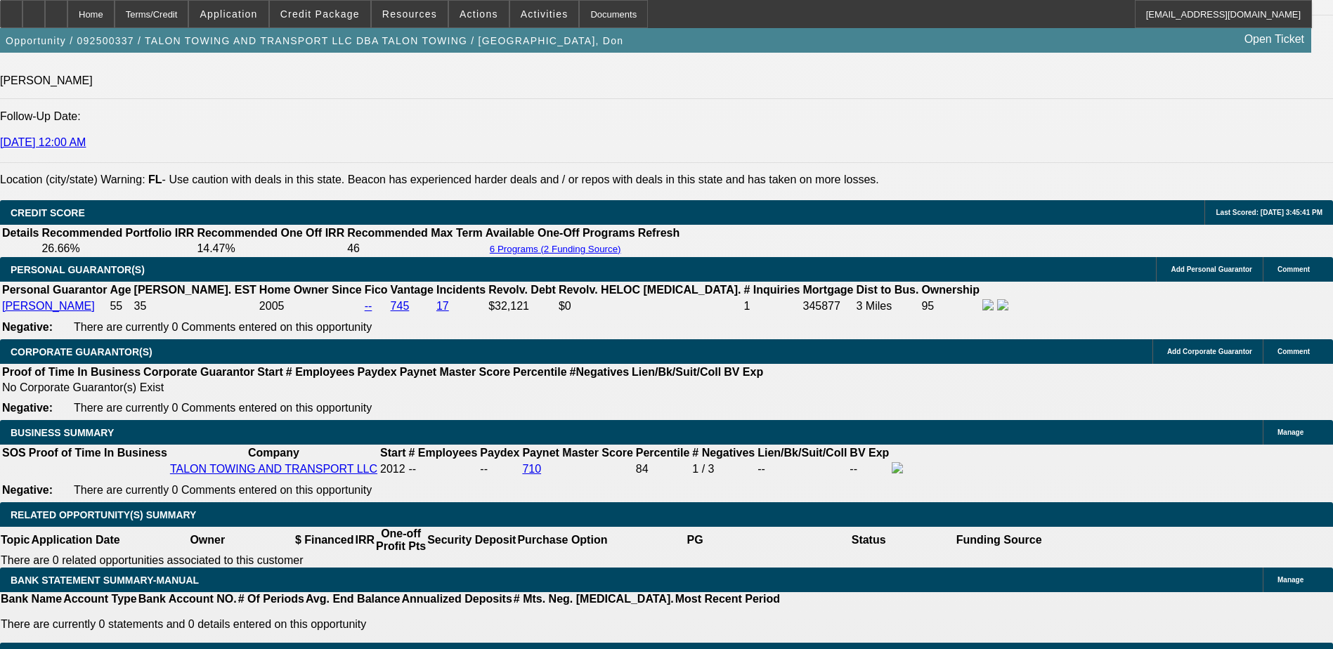
scroll to position [1926, 0]
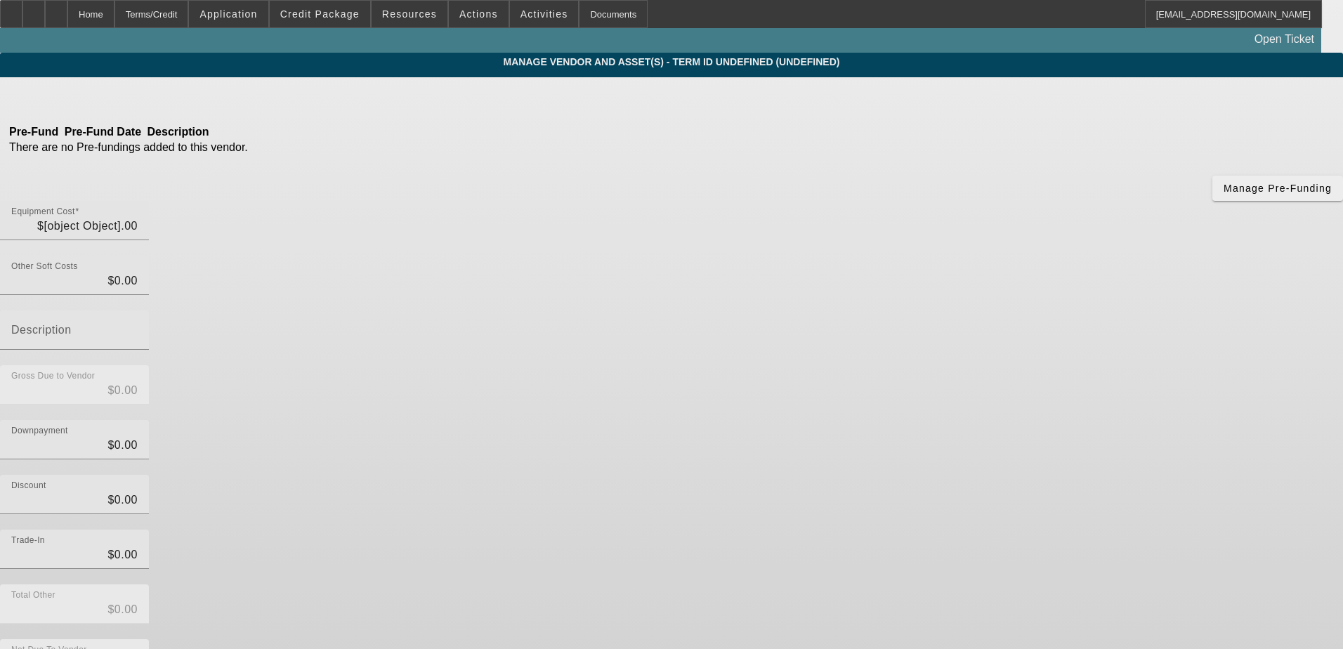
type input "$2,035,658.00"
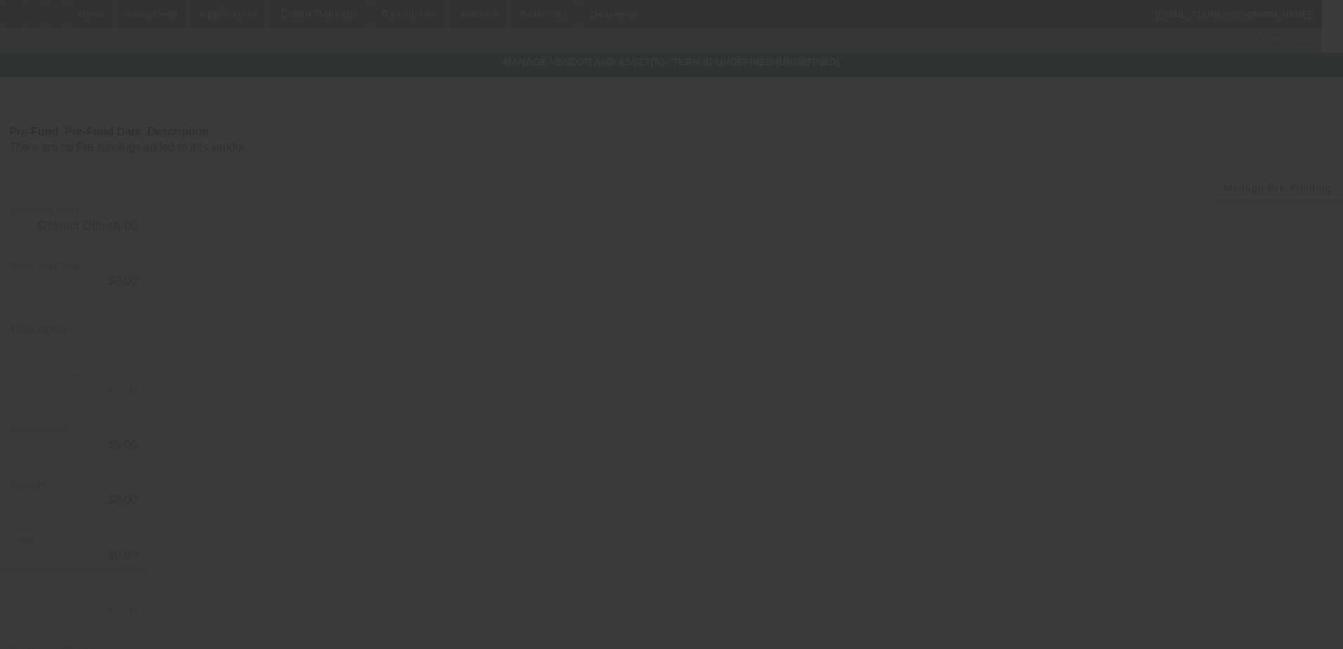
type input "$2,035,658.00"
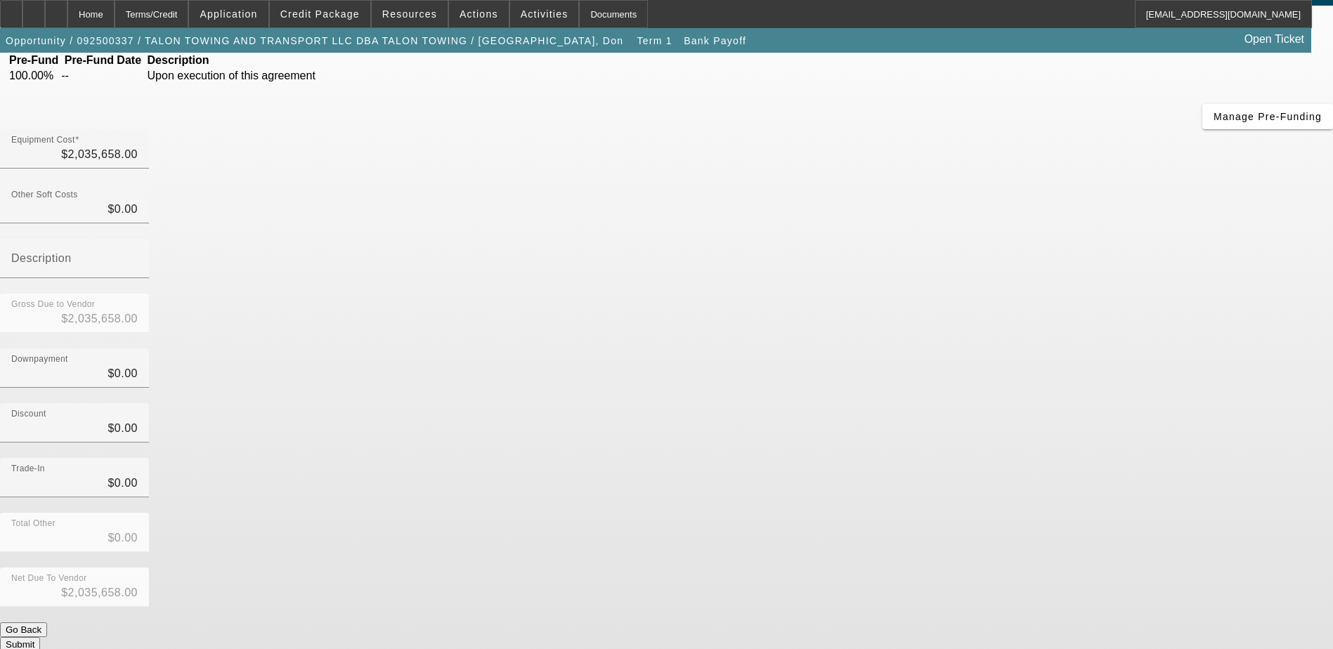
scroll to position [114, 0]
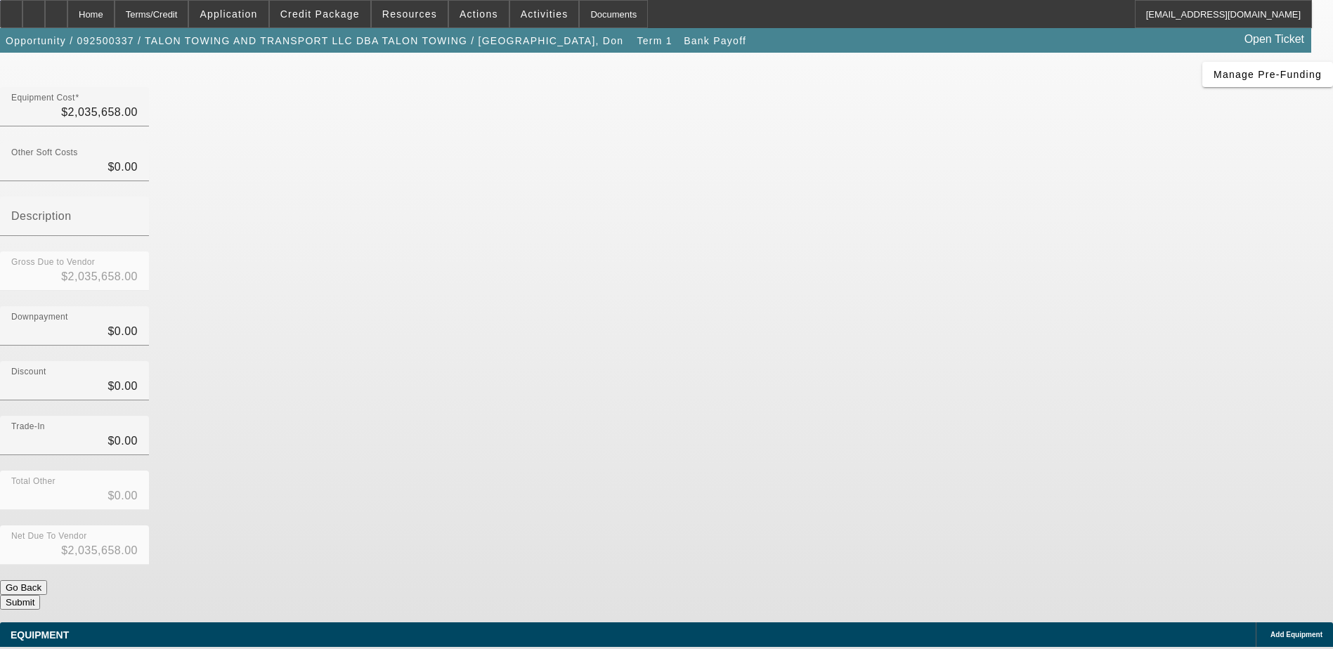
click at [1255, 622] on div "Add Equipment" at bounding box center [1293, 634] width 77 height 25
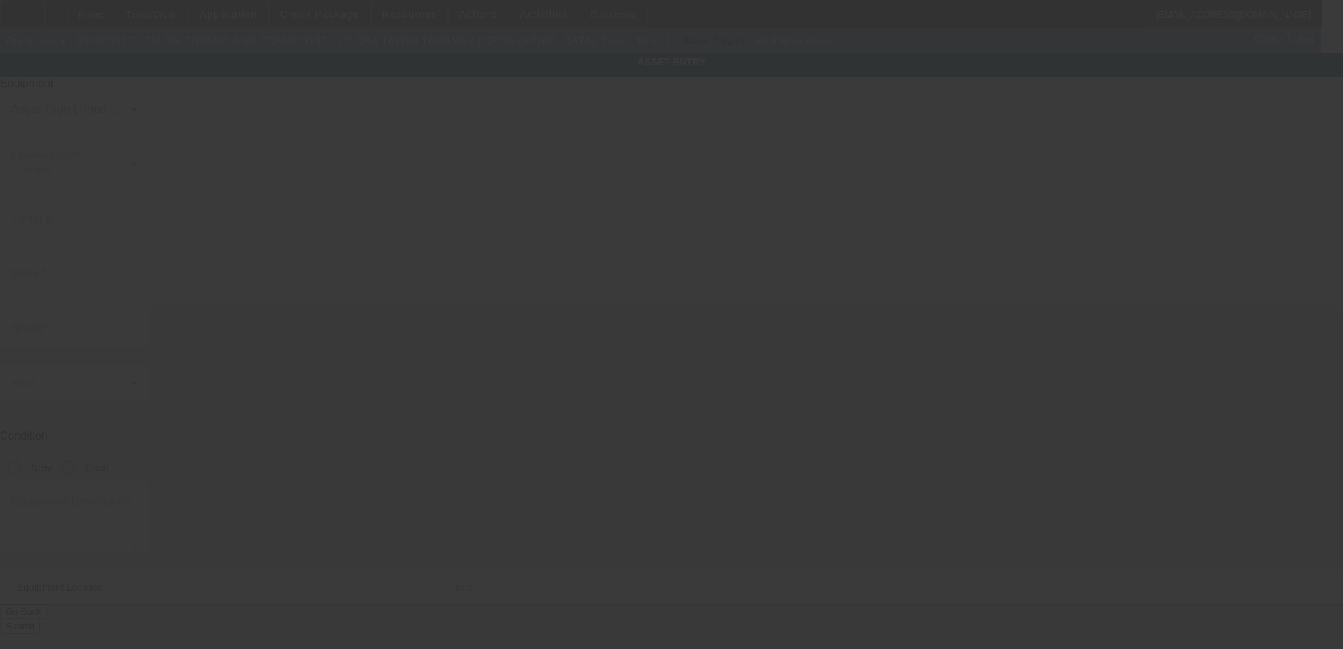
type input "5085 Pan American Blvd"
type input "North Port"
type input "34287"
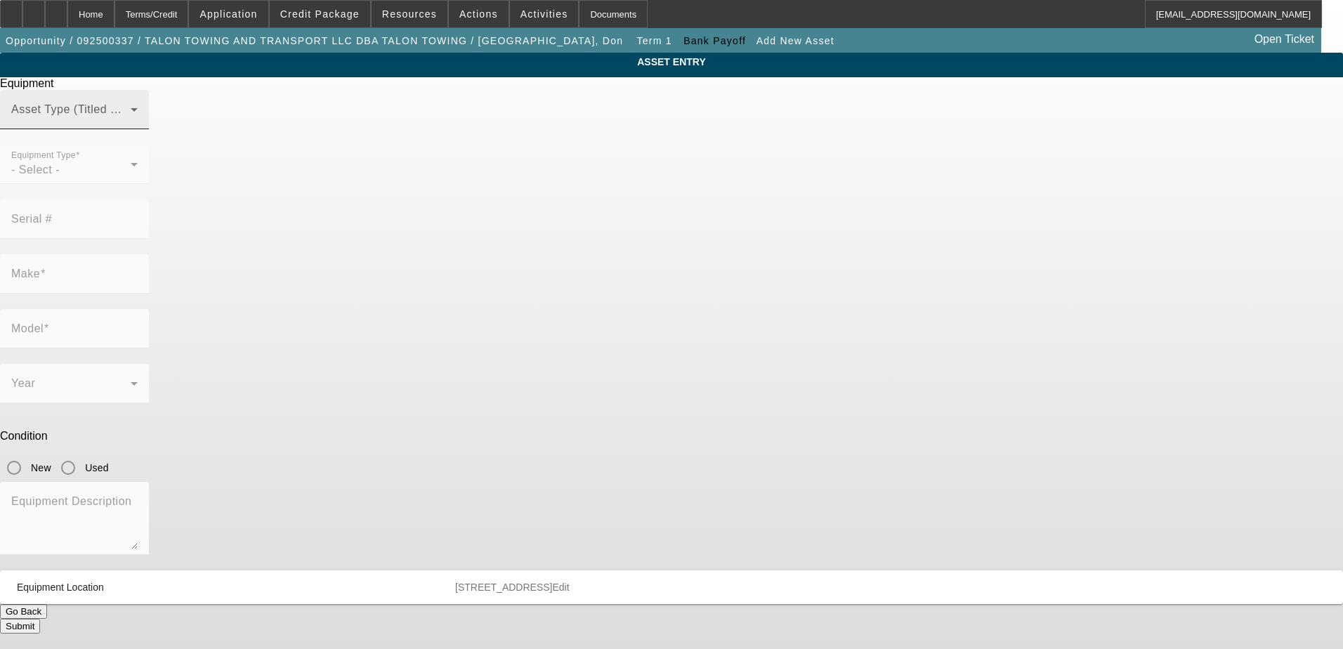
click at [131, 124] on span at bounding box center [70, 115] width 119 height 17
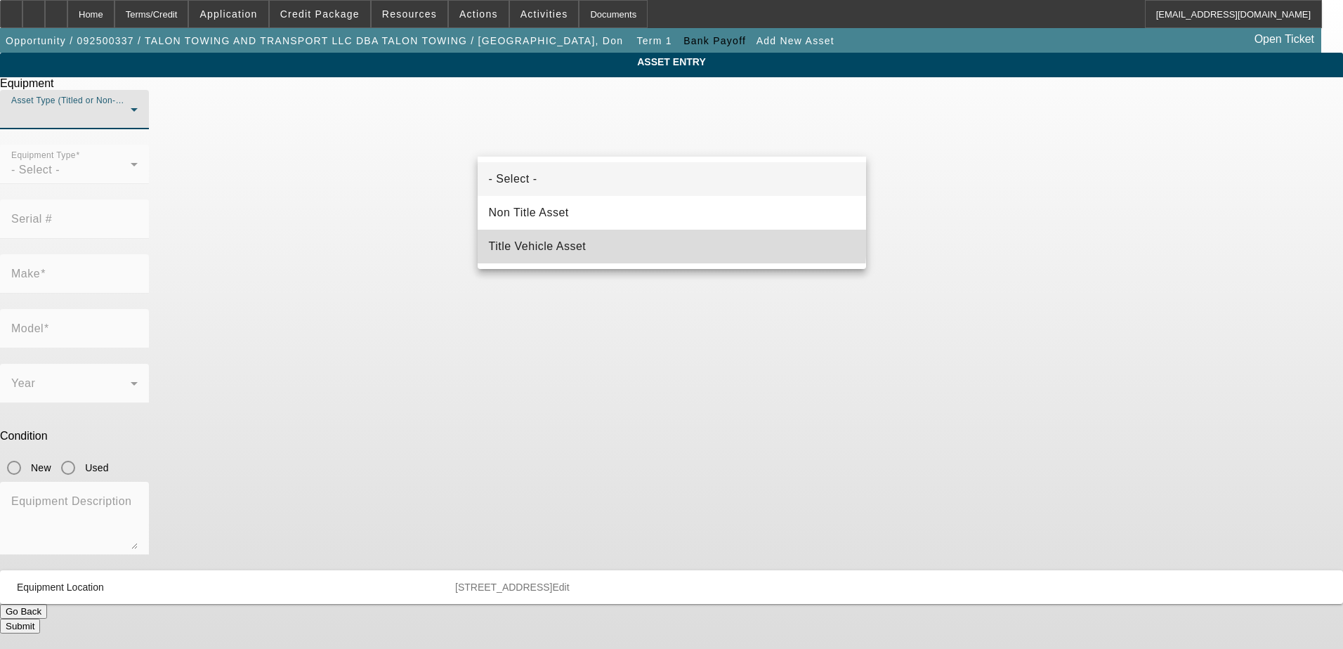
click at [597, 237] on mat-option "Title Vehicle Asset" at bounding box center [672, 247] width 388 height 34
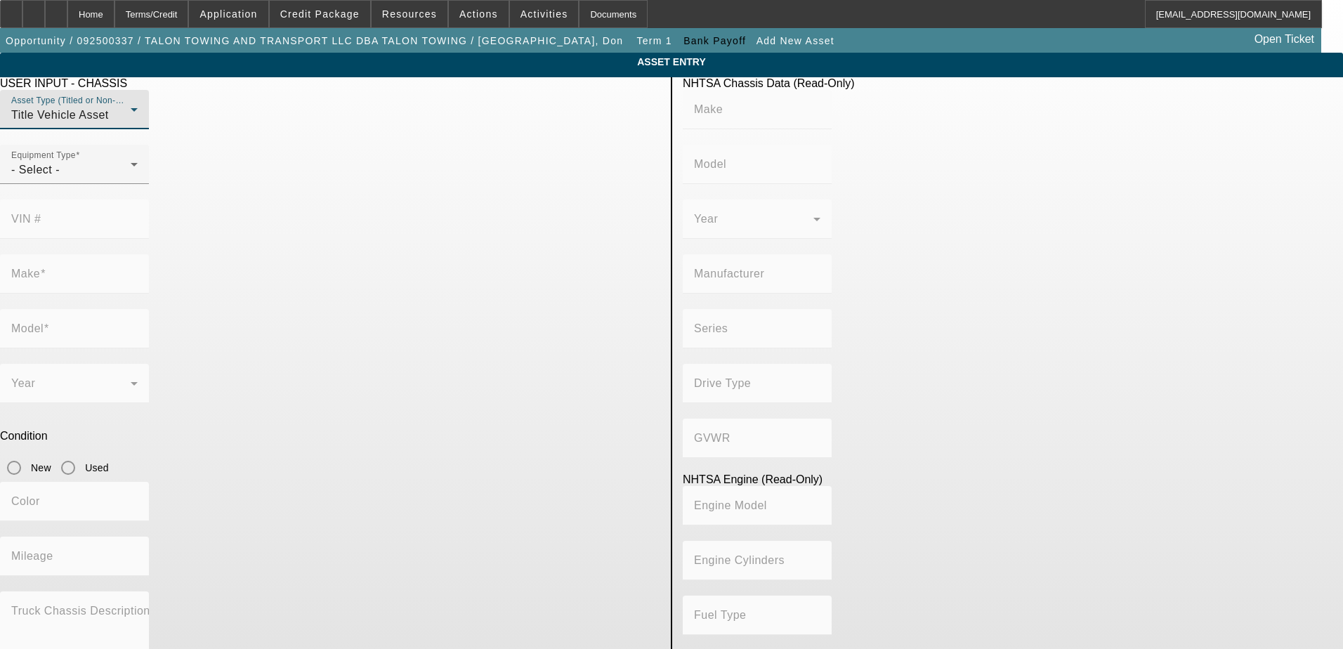
click at [469, 204] on div "VIN #" at bounding box center [330, 227] width 660 height 55
click at [131, 178] on div "- Select -" at bounding box center [70, 170] width 119 height 17
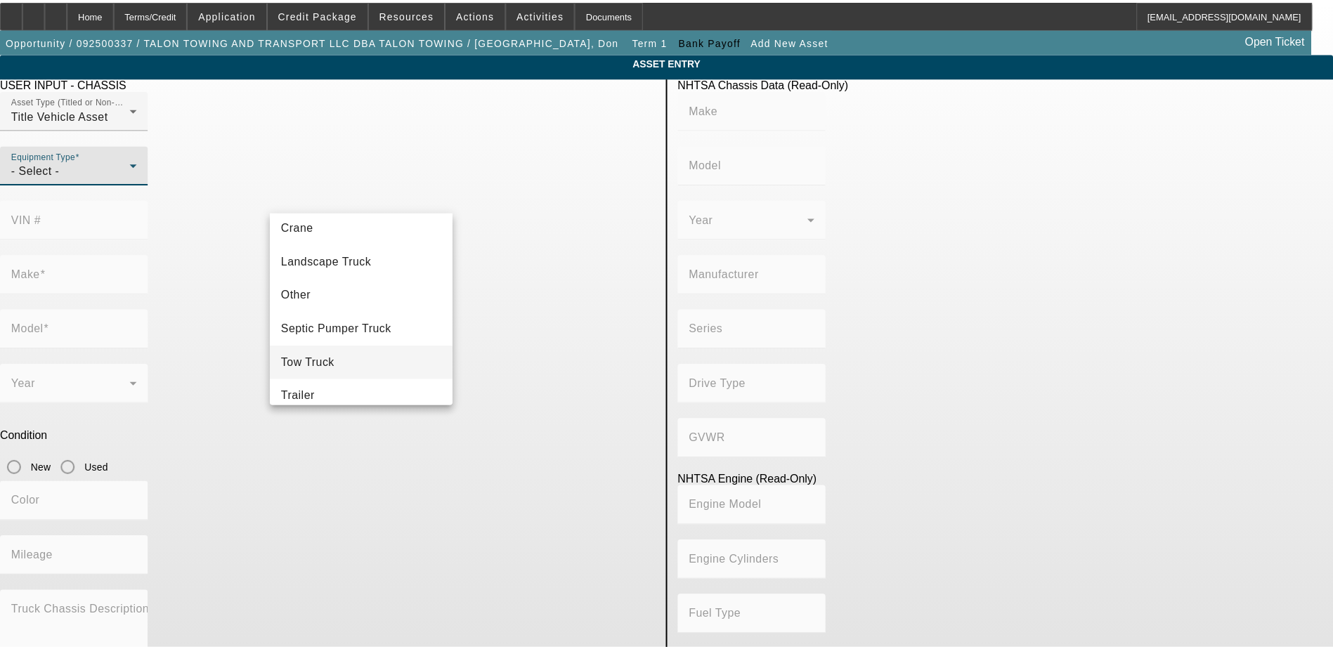
scroll to position [155, 0]
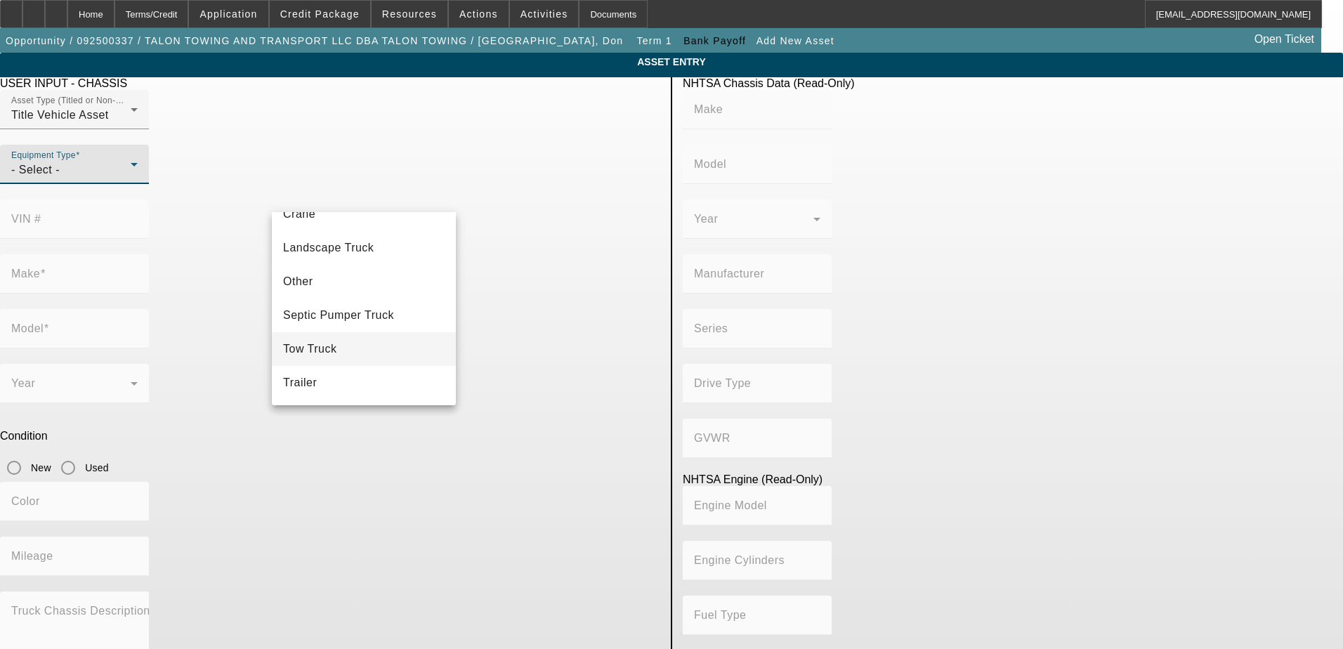
click at [352, 355] on mat-option "Tow Truck" at bounding box center [364, 349] width 184 height 34
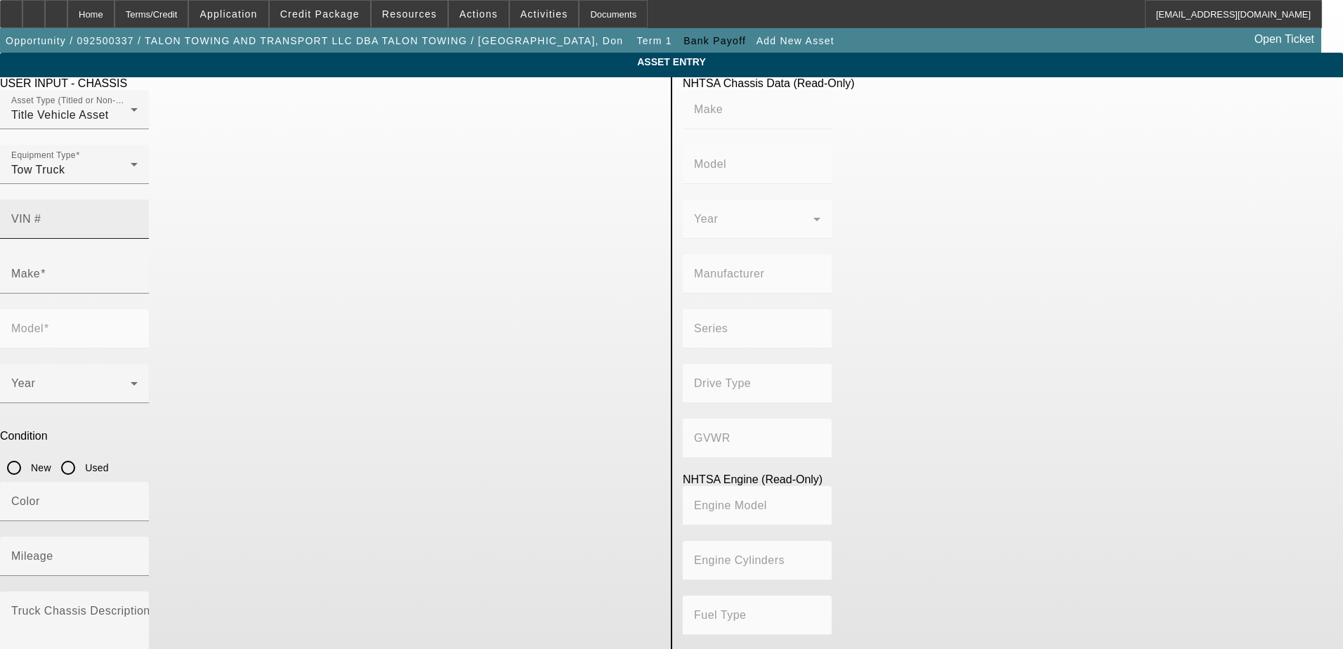
click at [138, 216] on input "VIN #" at bounding box center [74, 224] width 126 height 17
paste input "1FVACWFC9KHKD3508"
type input "1FVACWFC9KHKD3508"
type input "FREIGHTLINER"
type input "M2"
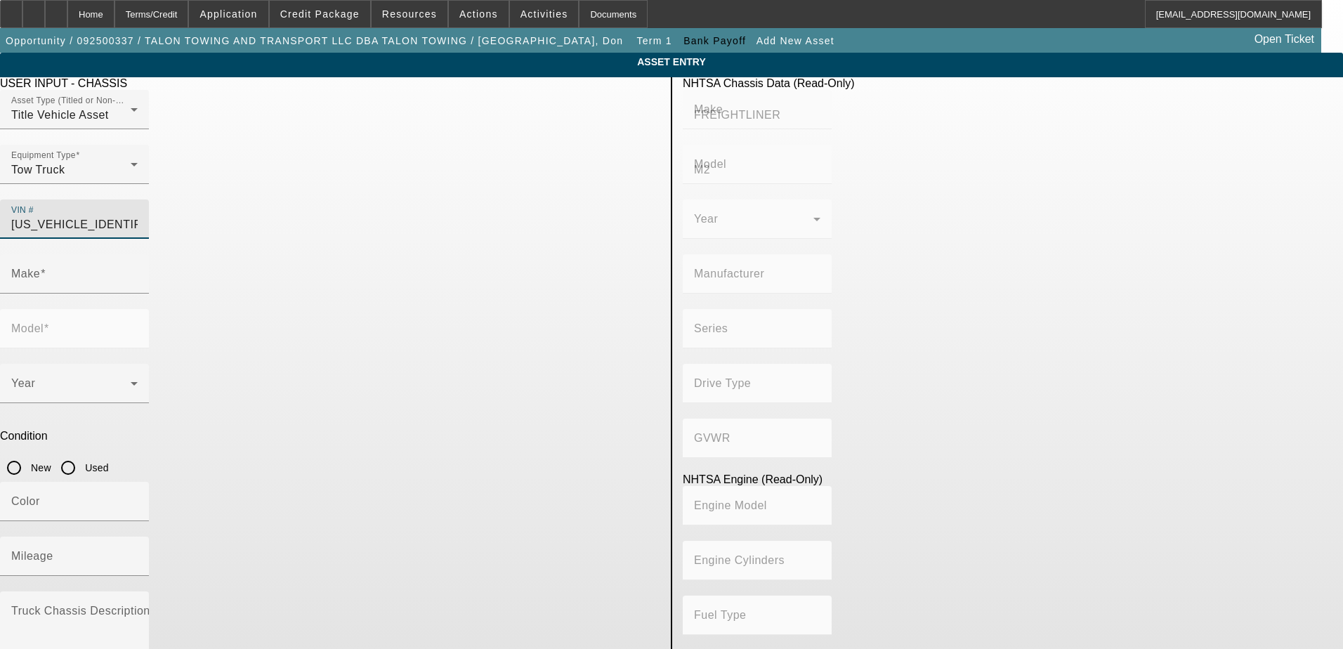
type input "DAIMLER TRUCK NORTH AMERICA LLC"
type input "106 Medium Duty"
type input "4x2"
type input "Class 6: 19,501 - 26,000 lb (8,845 - 11,794 kg)"
type input "Cummins B6.7"
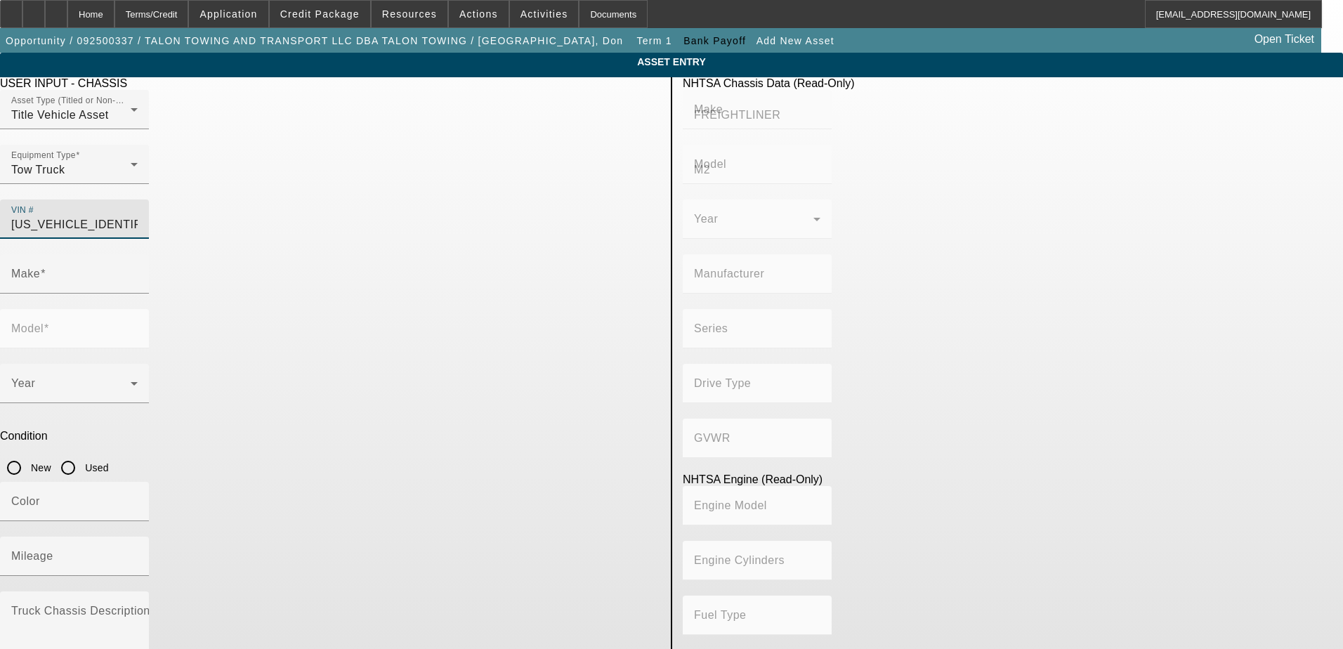
type input "6"
type input "Diesel"
type input "408.85908543470"
type input "6.7"
type input "FREIGHTLINER"
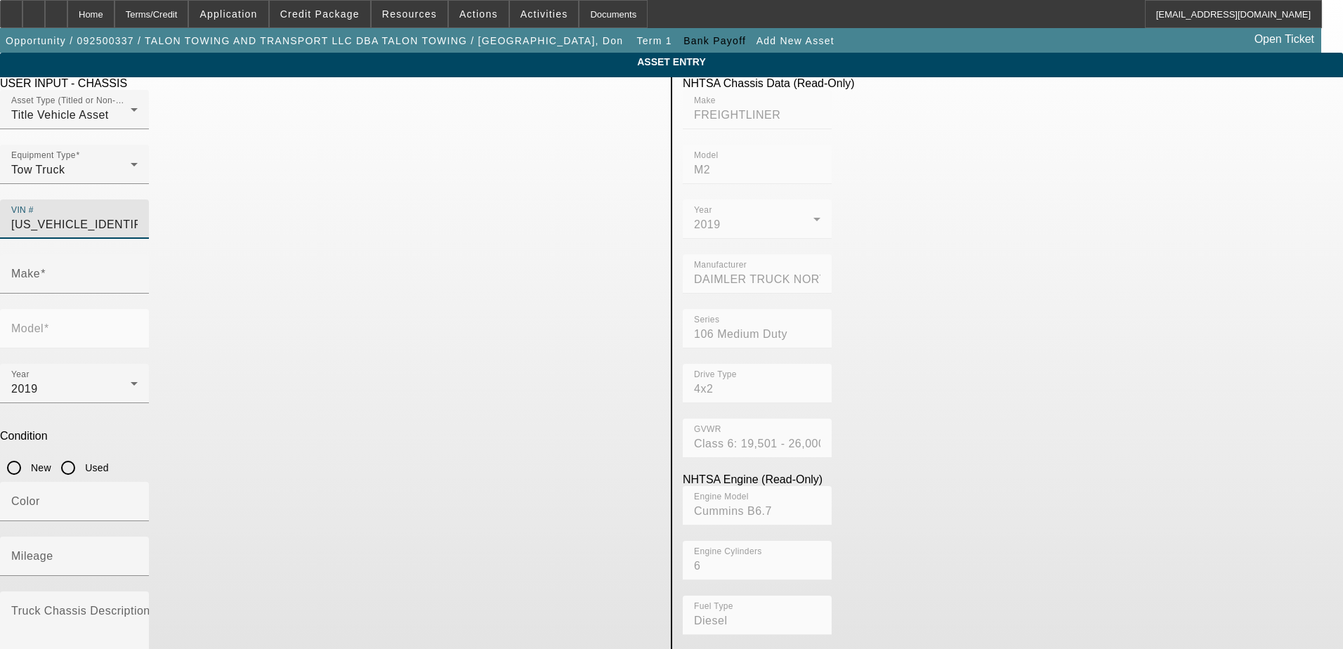
type input "M2"
type input "1FVACWFC9KHKD3508"
click at [82, 454] on input "Used" at bounding box center [68, 468] width 28 height 28
radio input "true"
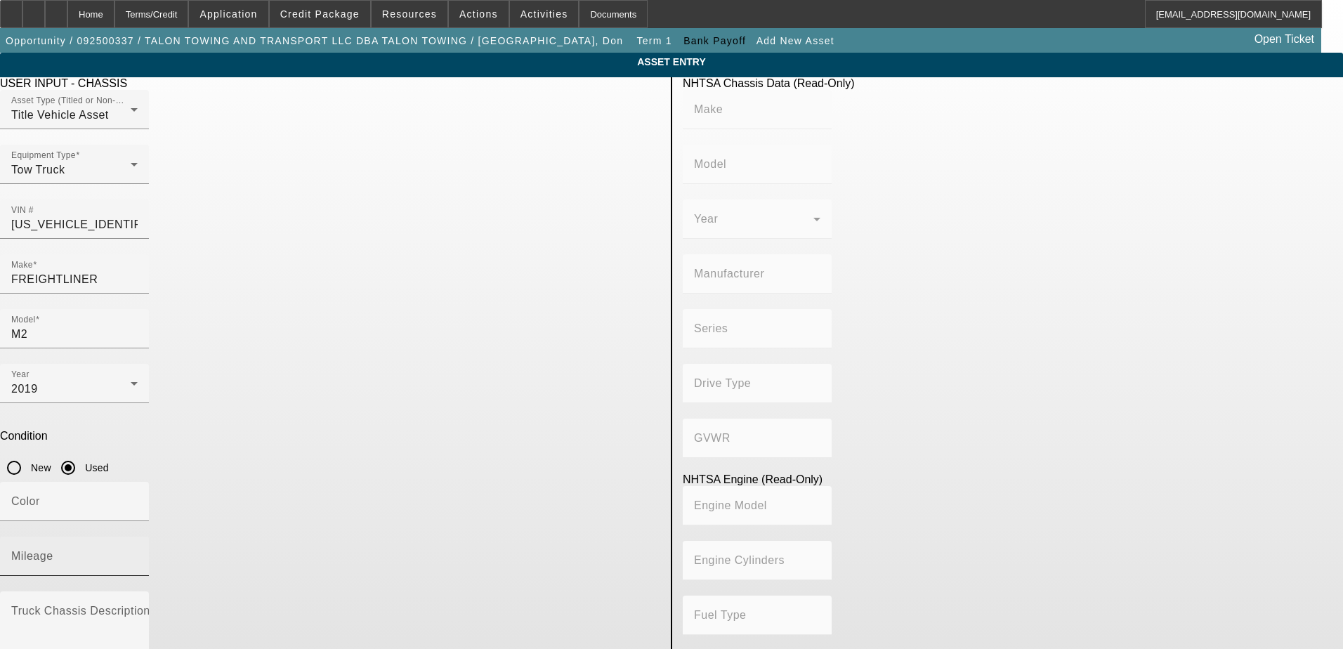
type input "FREIGHTLINER"
type input "M2"
type input "DAIMLER TRUCK NORTH AMERICA LLC"
type input "106 Medium Duty"
type input "4x2"
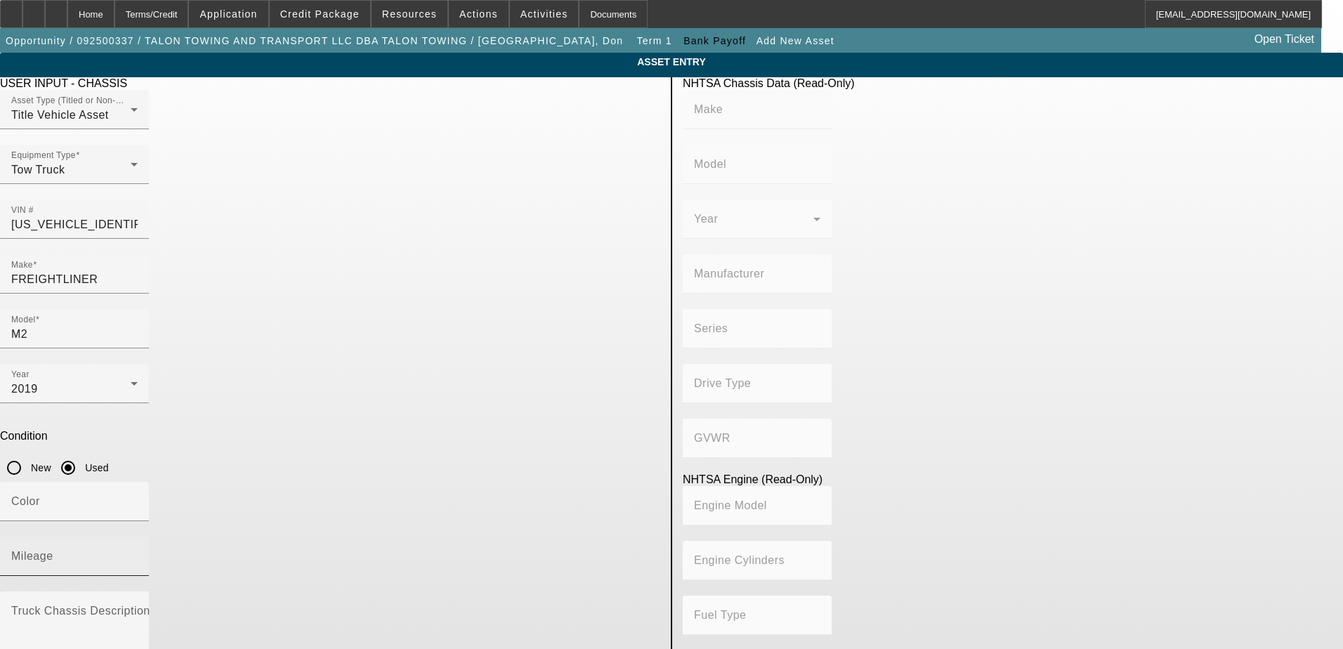
type input "Class 6: 19,501 - 26,000 lb (8,845 - 11,794 kg)"
type input "Cummins B6.7"
type input "6"
type input "Diesel"
type input "408.85908543470"
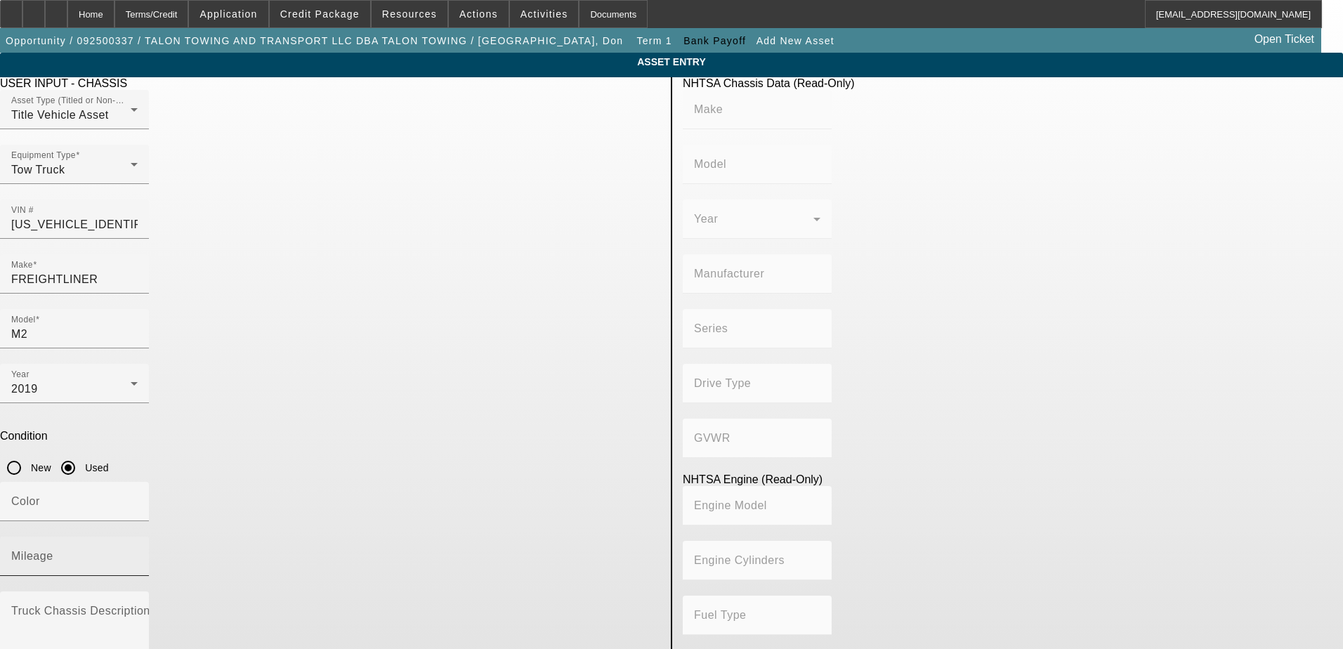
type input "6.7"
click at [53, 550] on mat-label "Mileage" at bounding box center [32, 556] width 42 height 12
click at [138, 554] on input "Mileage" at bounding box center [74, 562] width 126 height 17
type input "178280"
click at [466, 537] on div "Mileage 178280" at bounding box center [330, 564] width 660 height 55
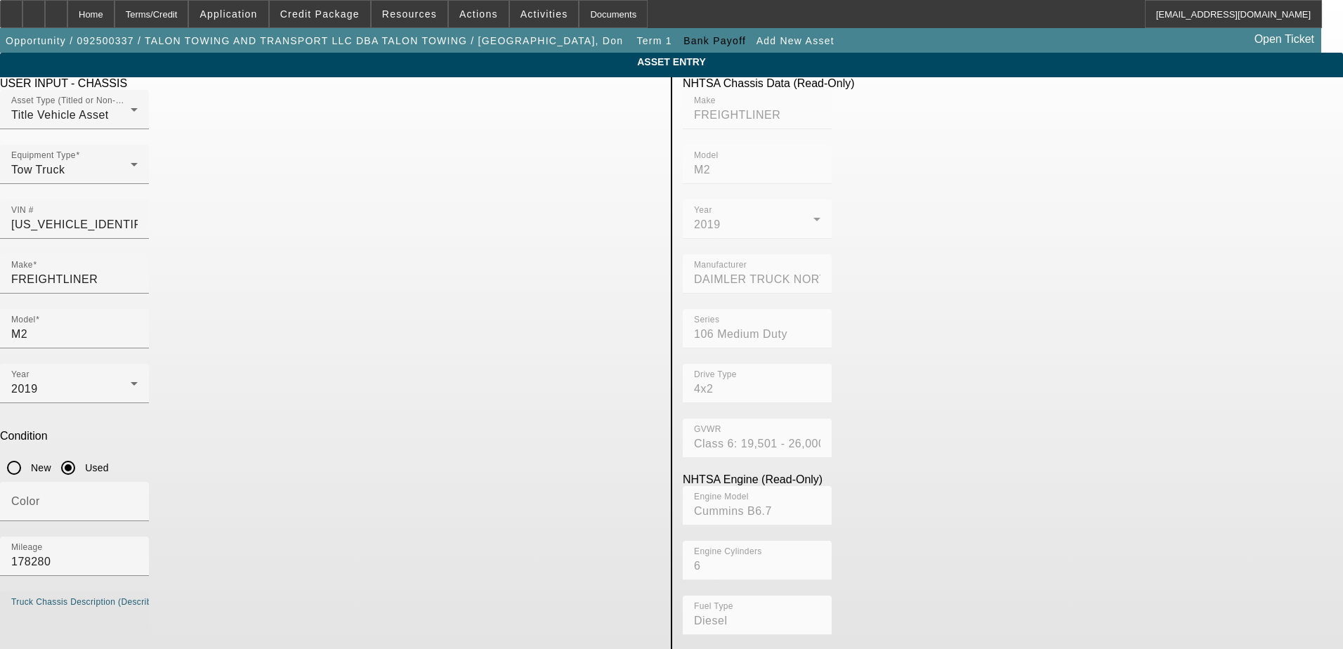
click at [138, 608] on textarea "Truck Chassis Description (Describe the truck chassis only)" at bounding box center [74, 633] width 126 height 51
click at [138, 608] on textarea "Freightliner M2 Rollback" at bounding box center [74, 633] width 126 height 51
type textarea "Freightliner M2 Rollback"
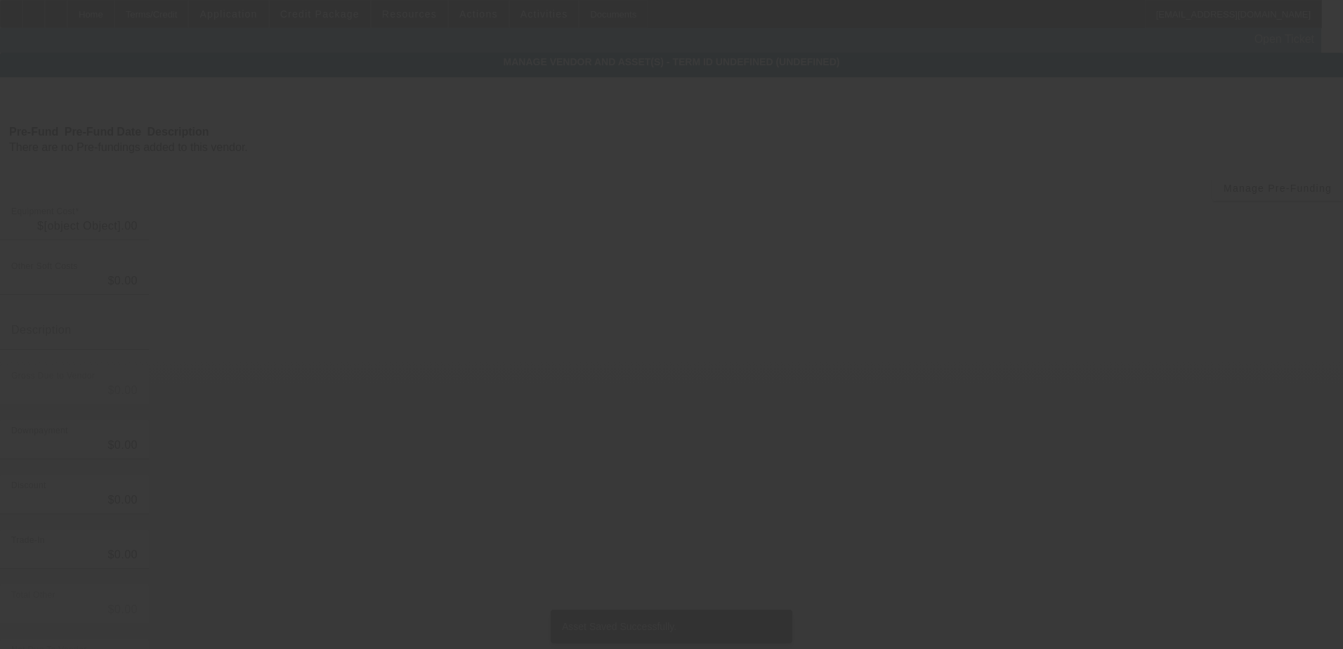
type input "$2,035,658.00"
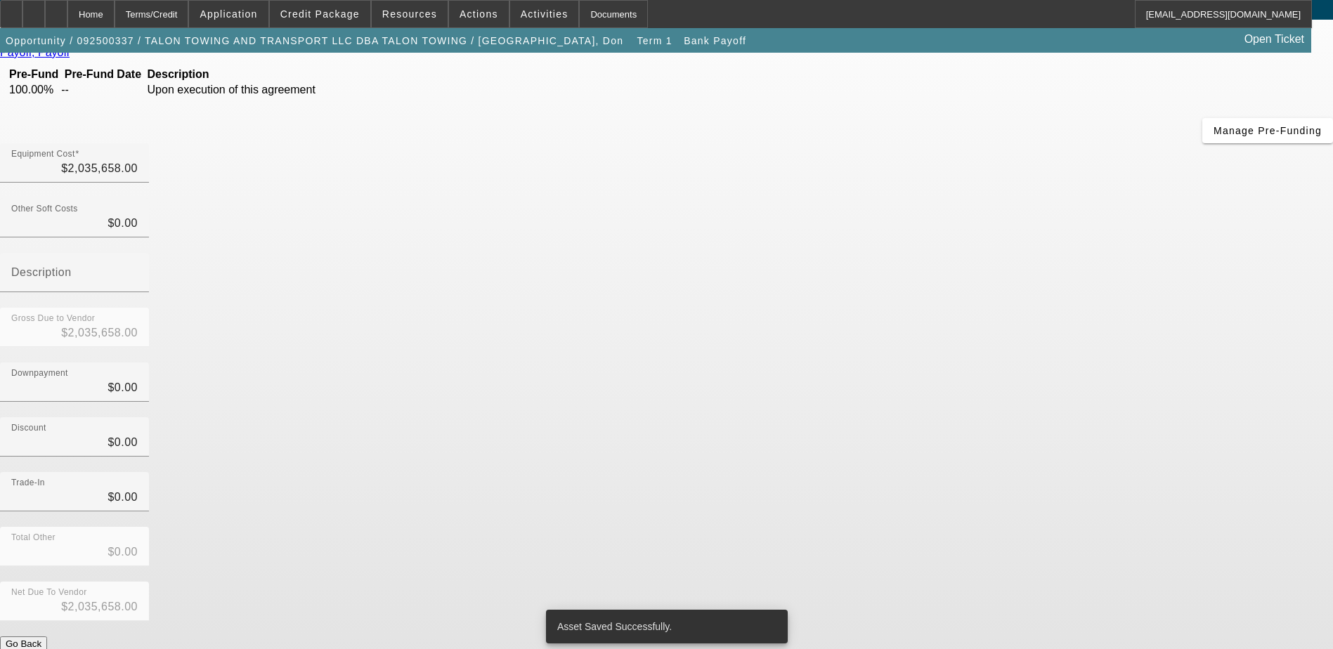
scroll to position [134, 0]
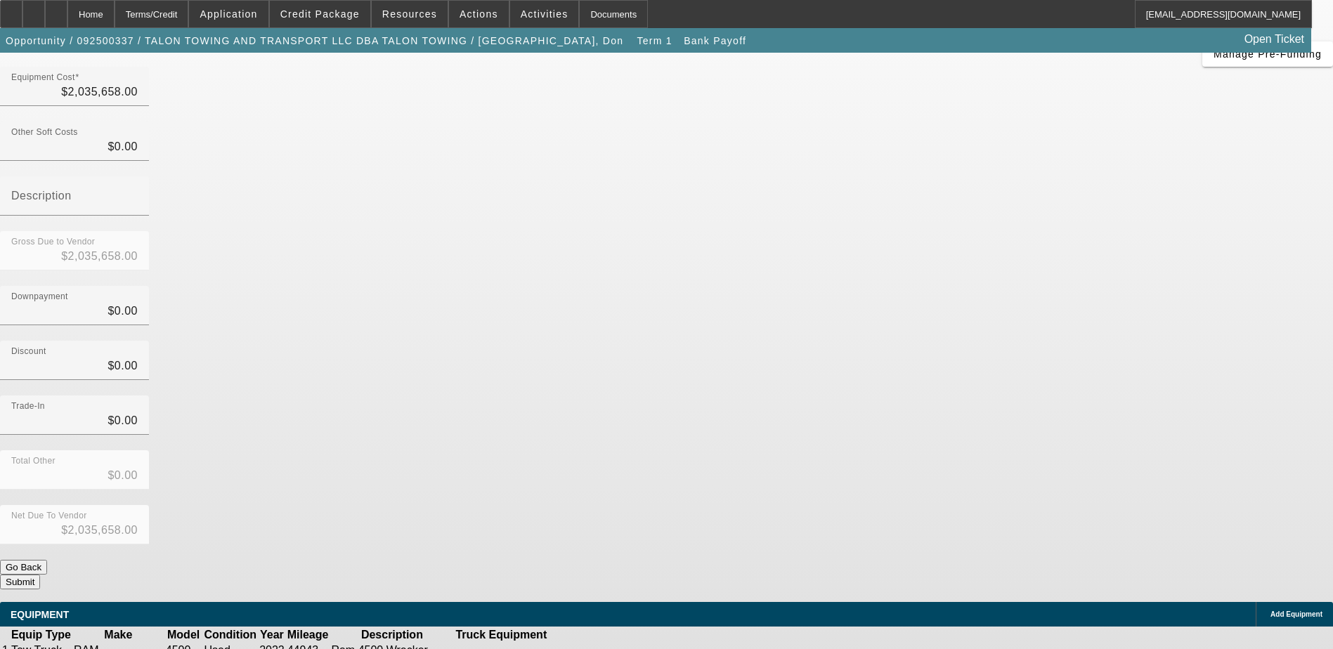
click at [1267, 615] on icon at bounding box center [1267, 615] width 0 height 0
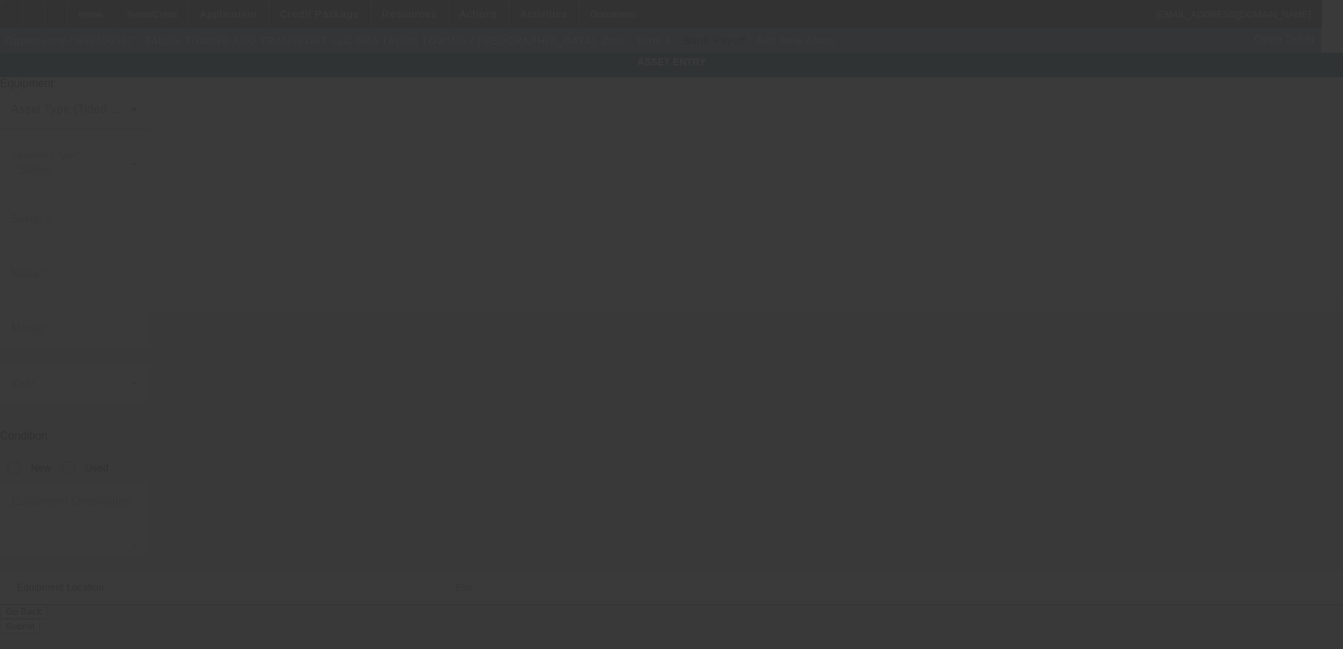
type input "5085 Pan American Blvd"
type input "North Port"
type input "34287"
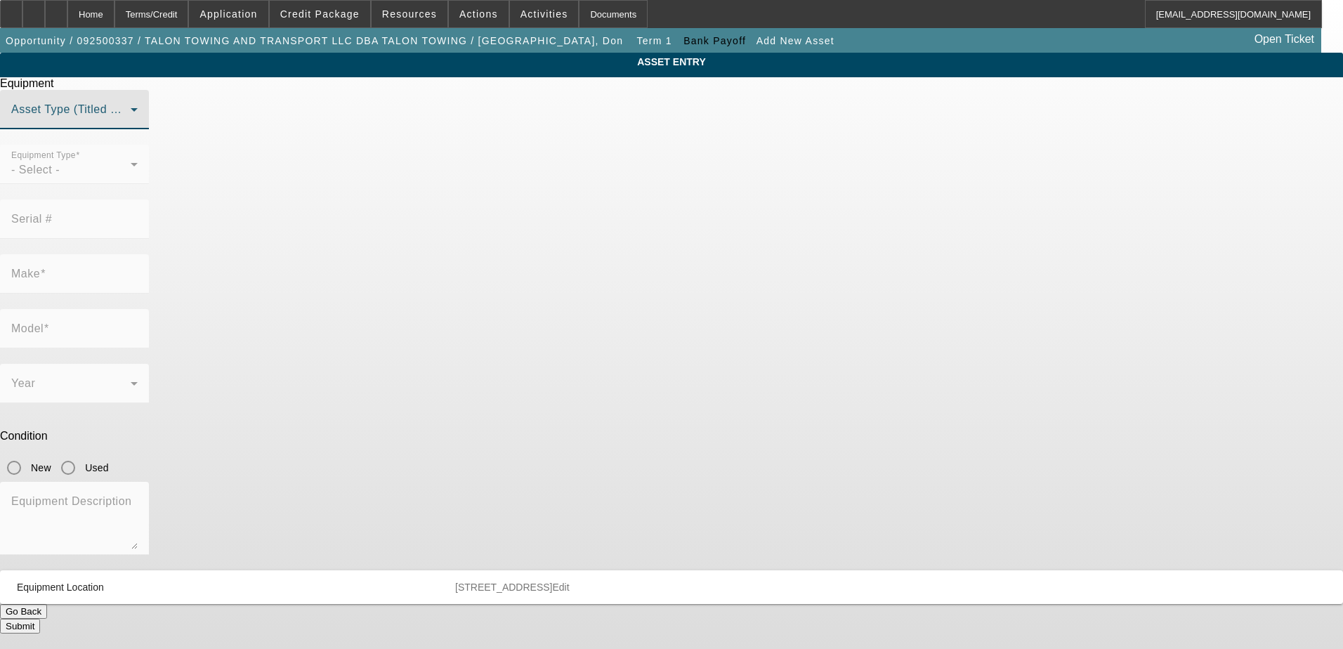
click at [131, 124] on span at bounding box center [70, 115] width 119 height 17
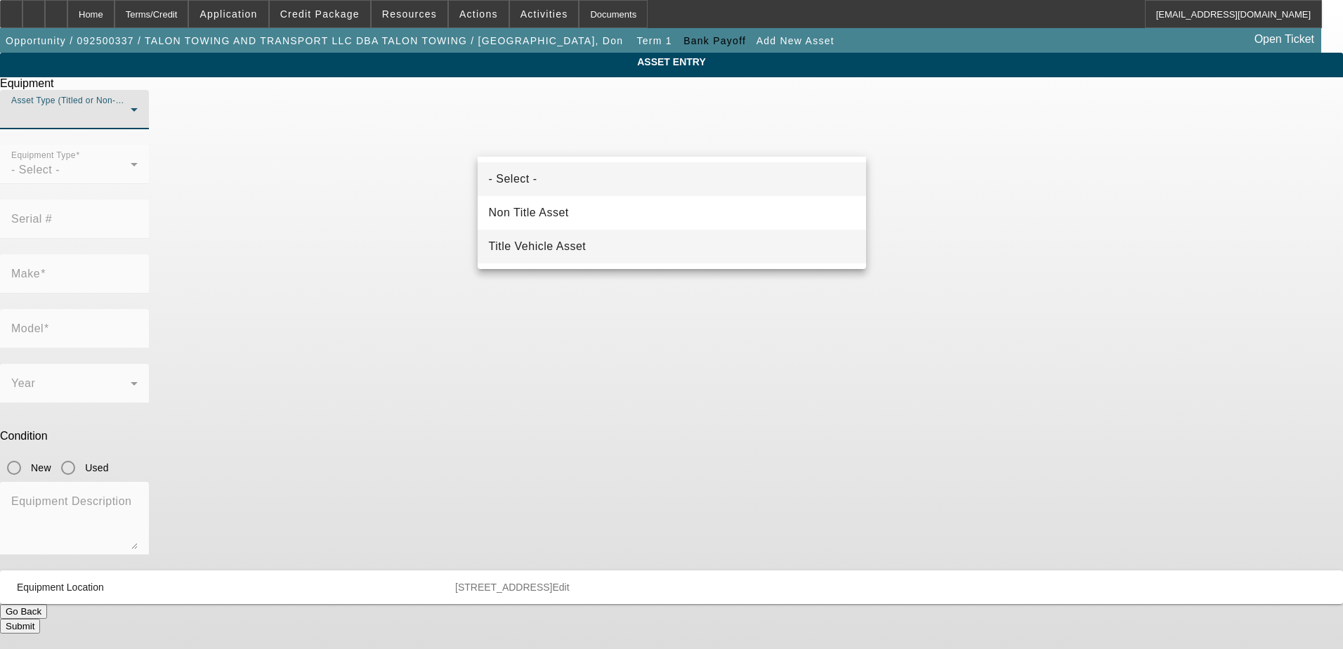
click at [592, 240] on mat-option "Title Vehicle Asset" at bounding box center [672, 247] width 388 height 34
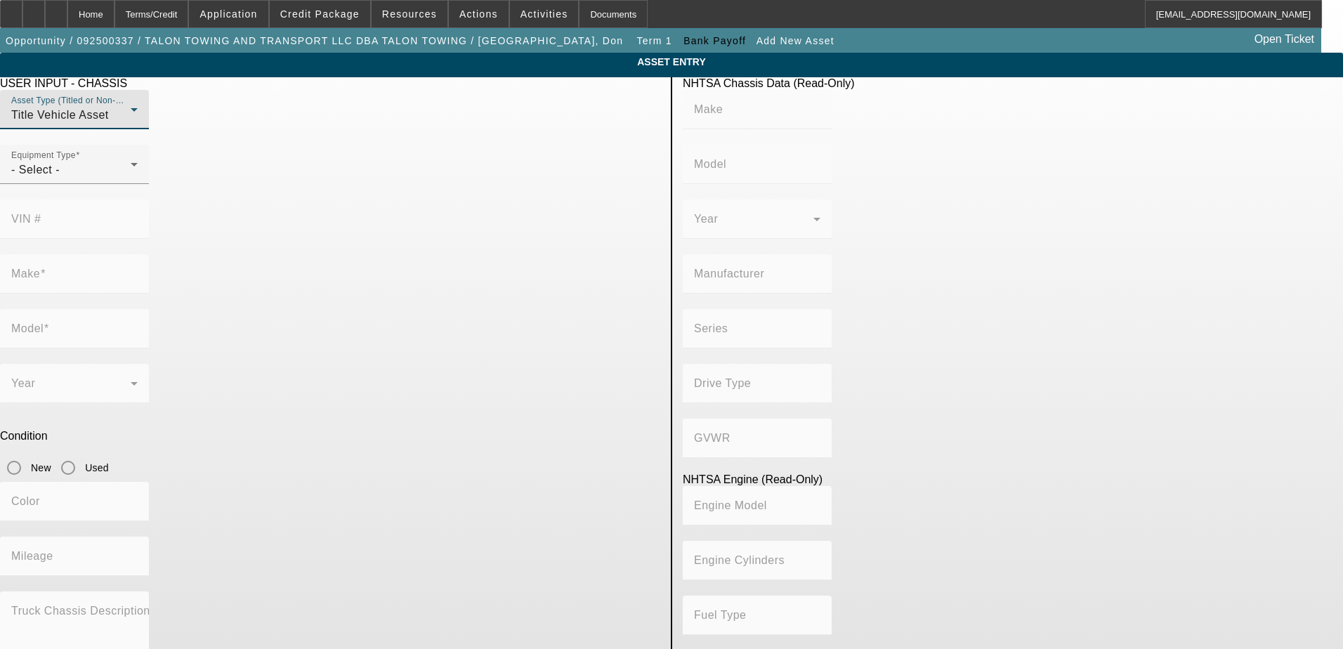
click at [149, 200] on mat-form-field "VIN #" at bounding box center [74, 227] width 149 height 55
click at [149, 184] on div "Equipment Type - Select -" at bounding box center [74, 164] width 149 height 39
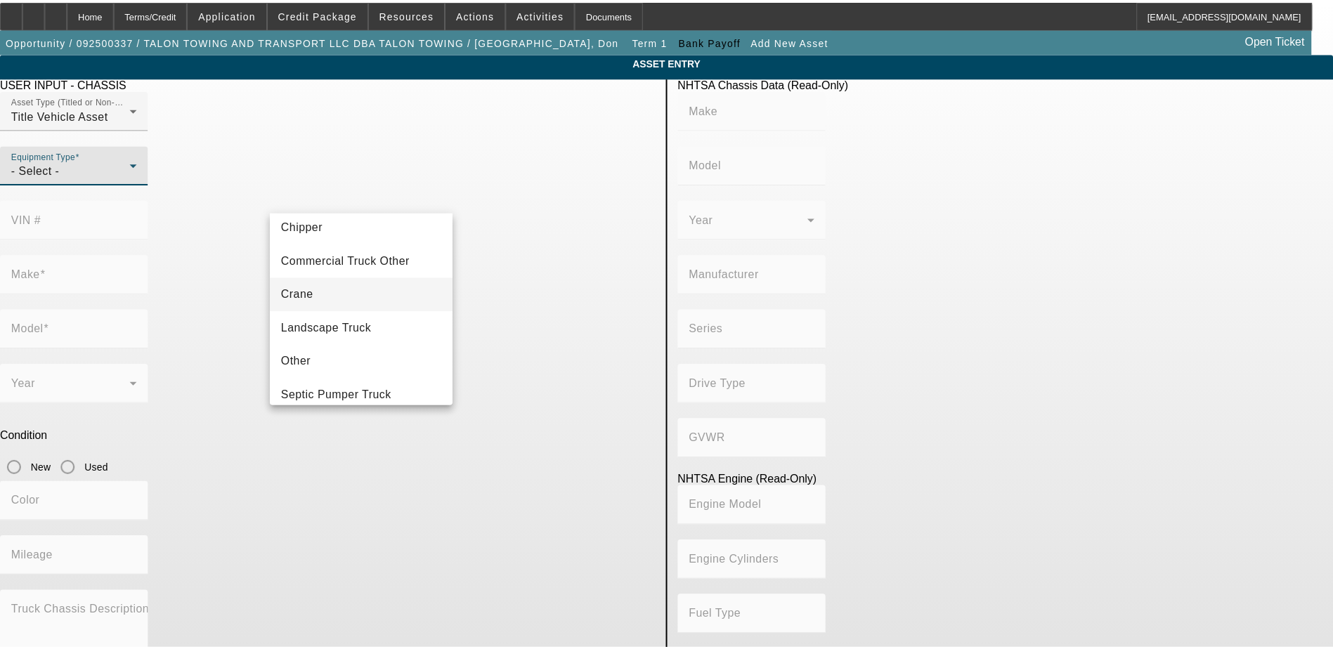
scroll to position [155, 0]
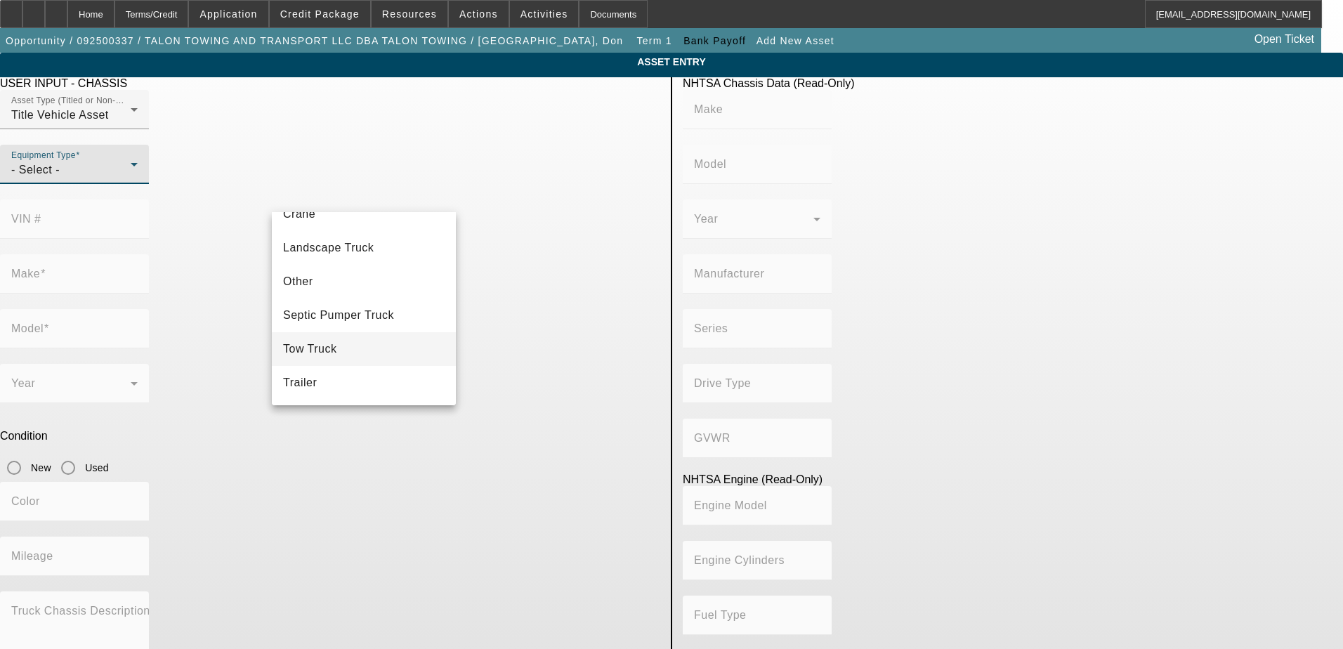
click at [357, 339] on mat-option "Tow Truck" at bounding box center [364, 349] width 184 height 34
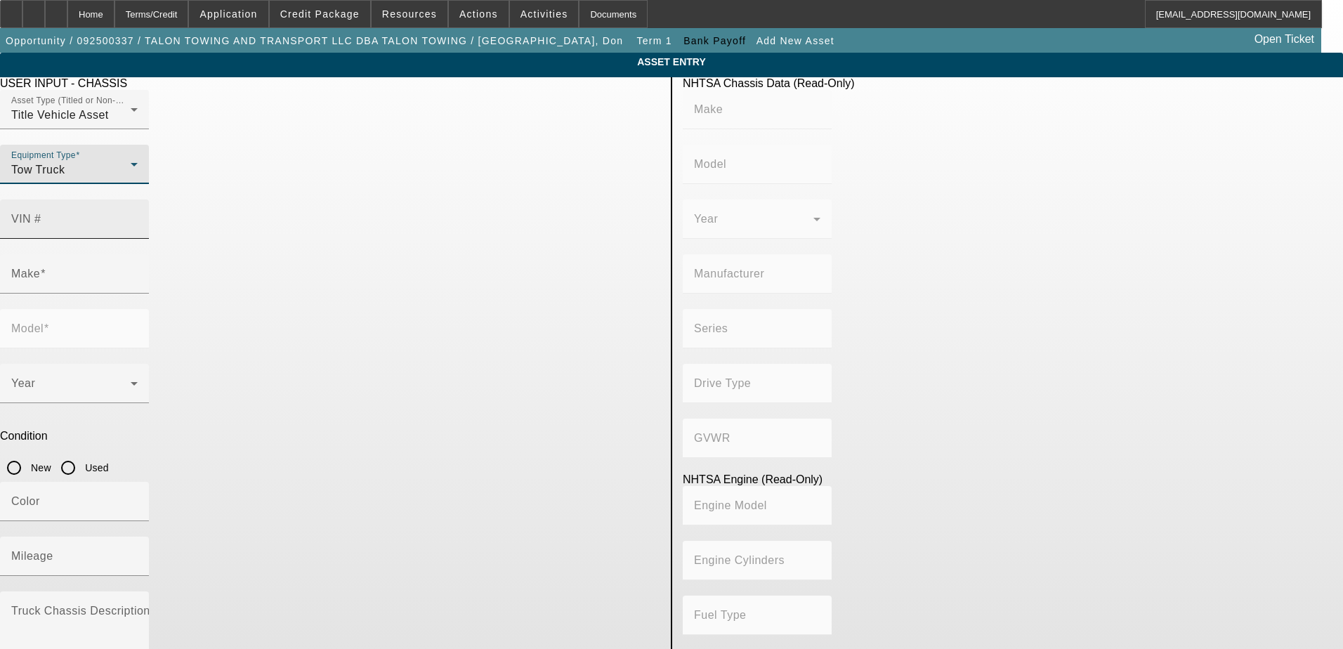
click at [138, 216] on input "VIN #" at bounding box center [74, 224] width 126 height 17
paste input "1FD0W5HT1JEB69941"
type input "1FD0W5HT1JEB69941"
click at [464, 185] on div "Equipment Type Tow Truck" at bounding box center [330, 172] width 660 height 55
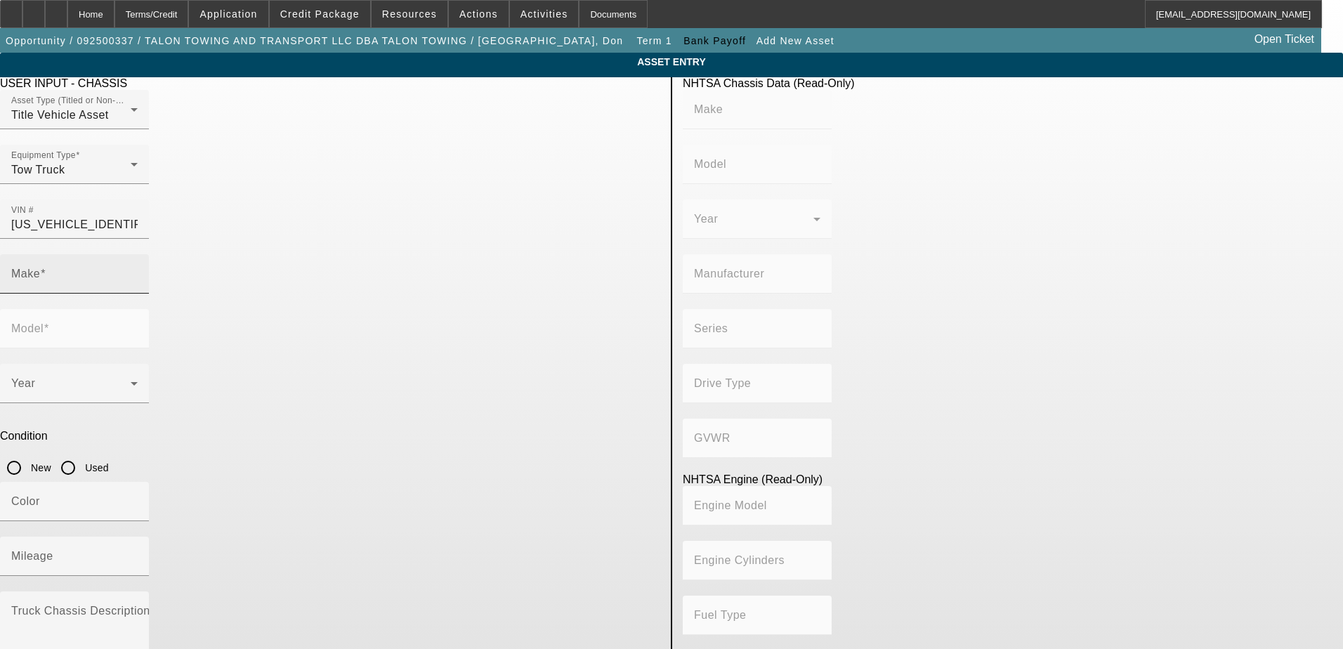
type input "FORD"
type input "F-550"
type input "FORD MOTOR COMPANY"
type input "4WD/4-Wheel Drive/4x4"
type input "Class 5: 16,001 - 19,500 lb (7,258 - 8,845 kg)"
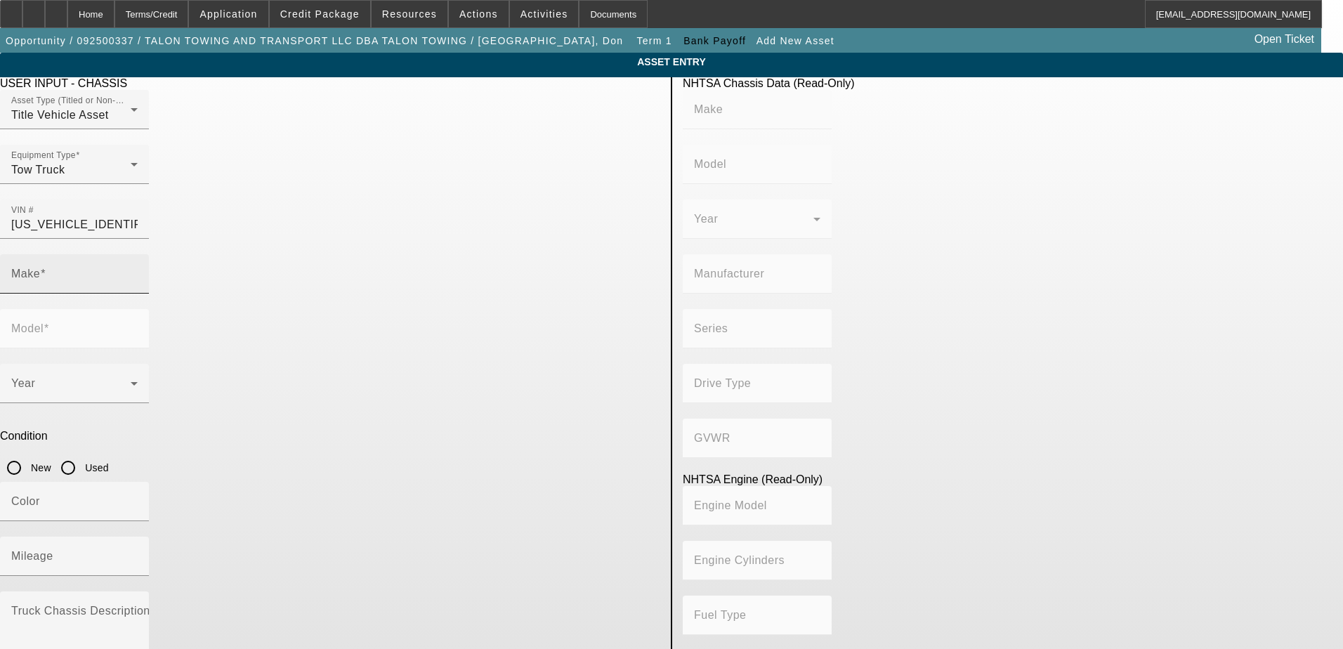
type input "8"
type input "Diesel"
type input "408.85908543470"
type input "6.7"
type input "FORD"
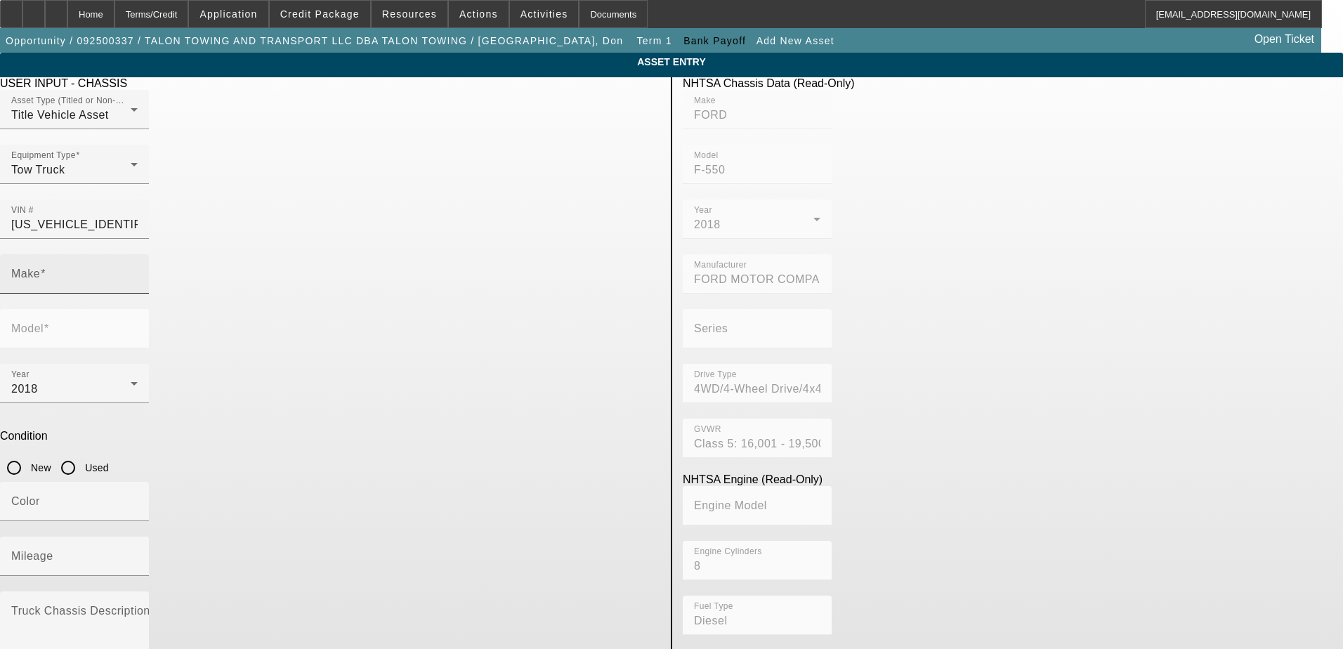
type input "F-550"
click at [82, 454] on input "Used" at bounding box center [68, 468] width 28 height 28
radio input "true"
click at [53, 550] on mat-label "Mileage" at bounding box center [32, 556] width 42 height 12
click at [138, 554] on input "Mileage" at bounding box center [74, 562] width 126 height 17
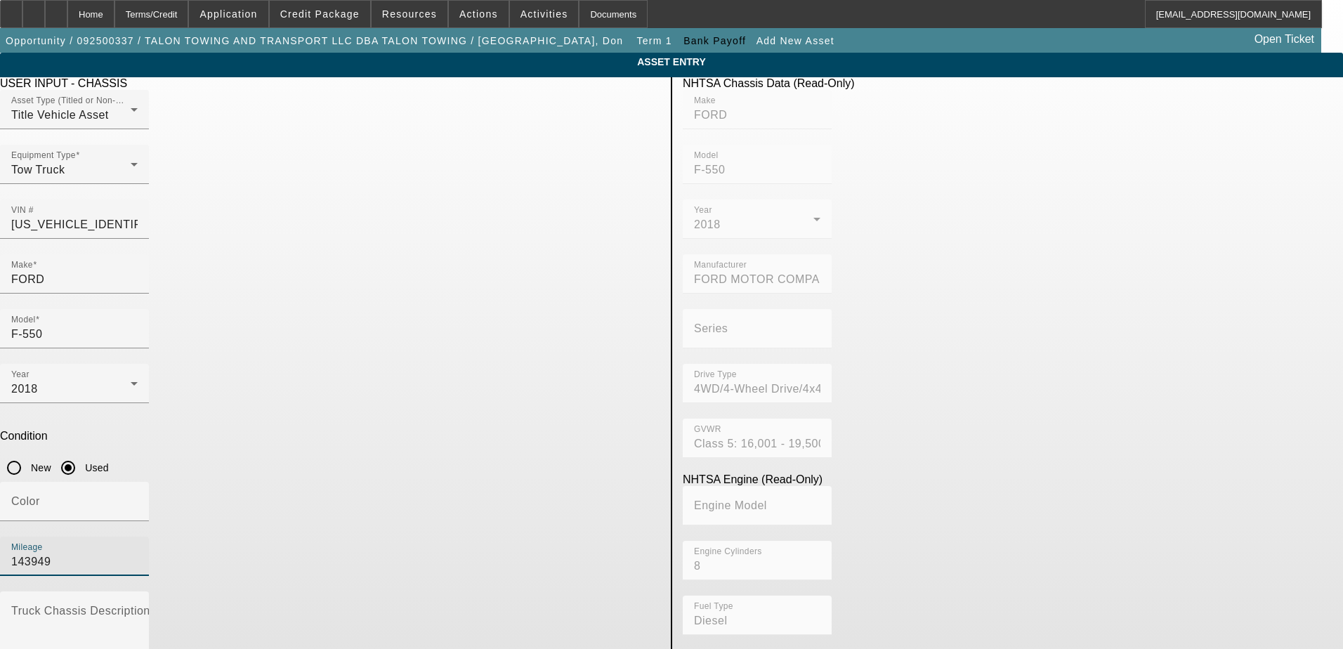
type input "143949"
click at [470, 537] on div "Mileage 143949" at bounding box center [330, 564] width 660 height 55
click at [327, 605] on mat-label "Truck Chassis Description (Describe the truck chassis only)" at bounding box center [169, 611] width 316 height 12
click at [138, 608] on textarea "Truck Chassis Description (Describe the truck chassis only)" at bounding box center [74, 633] width 126 height 51
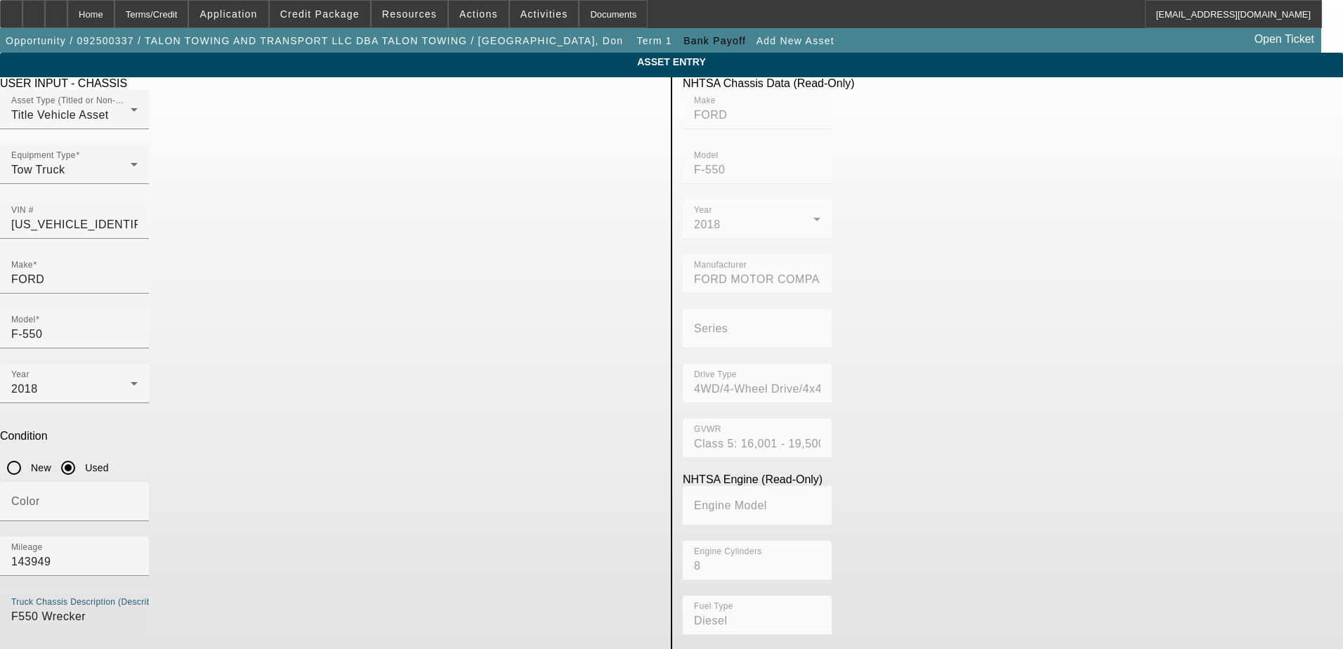
type textarea "F550 Wrecker"
click at [462, 482] on div "Color" at bounding box center [330, 509] width 660 height 55
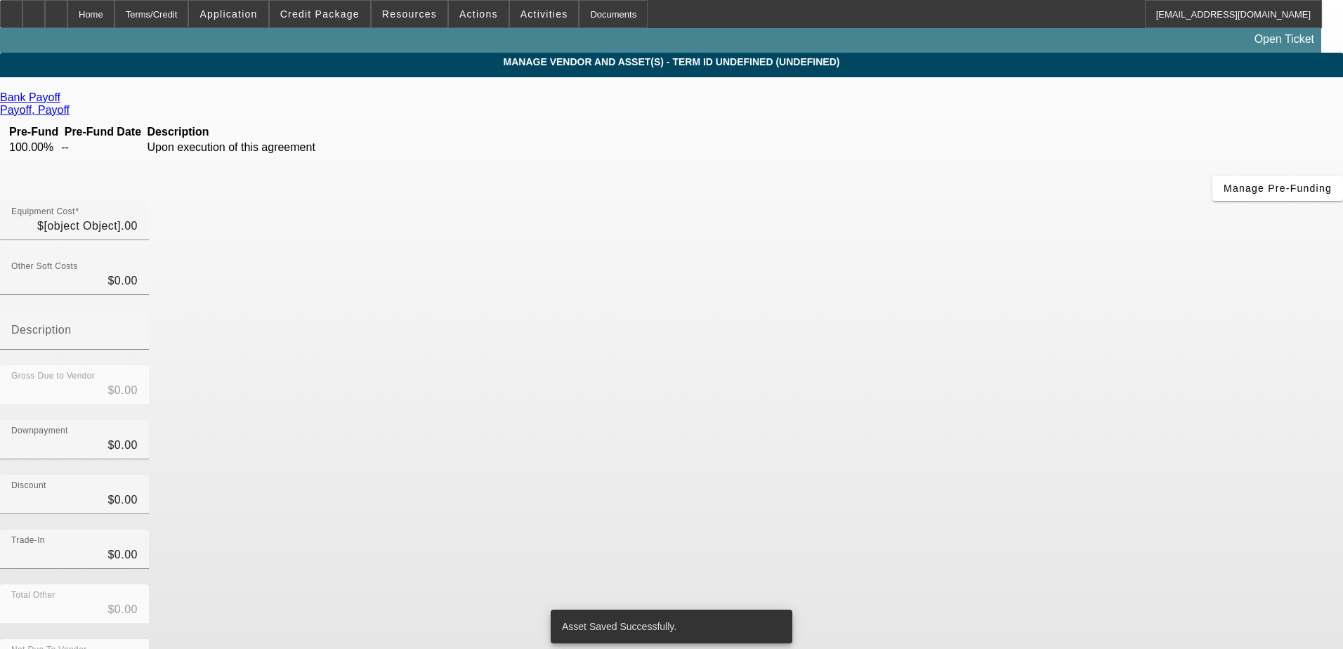
type input "$2,035,658.00"
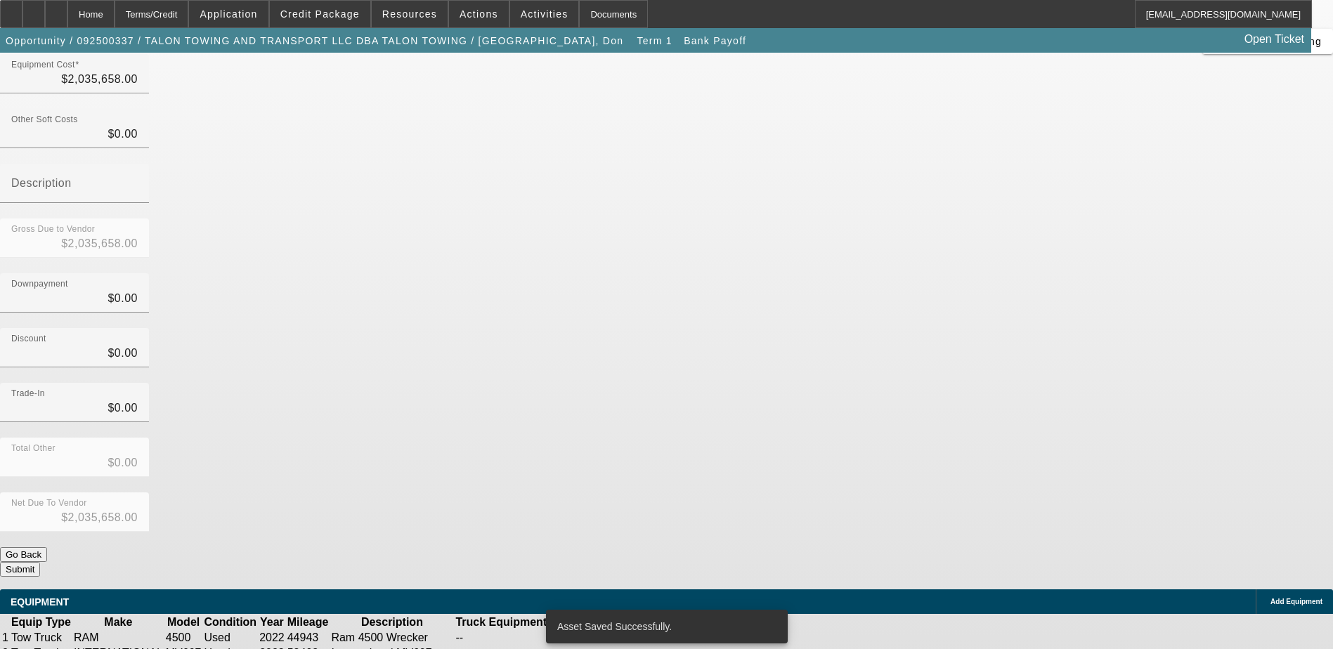
scroll to position [155, 0]
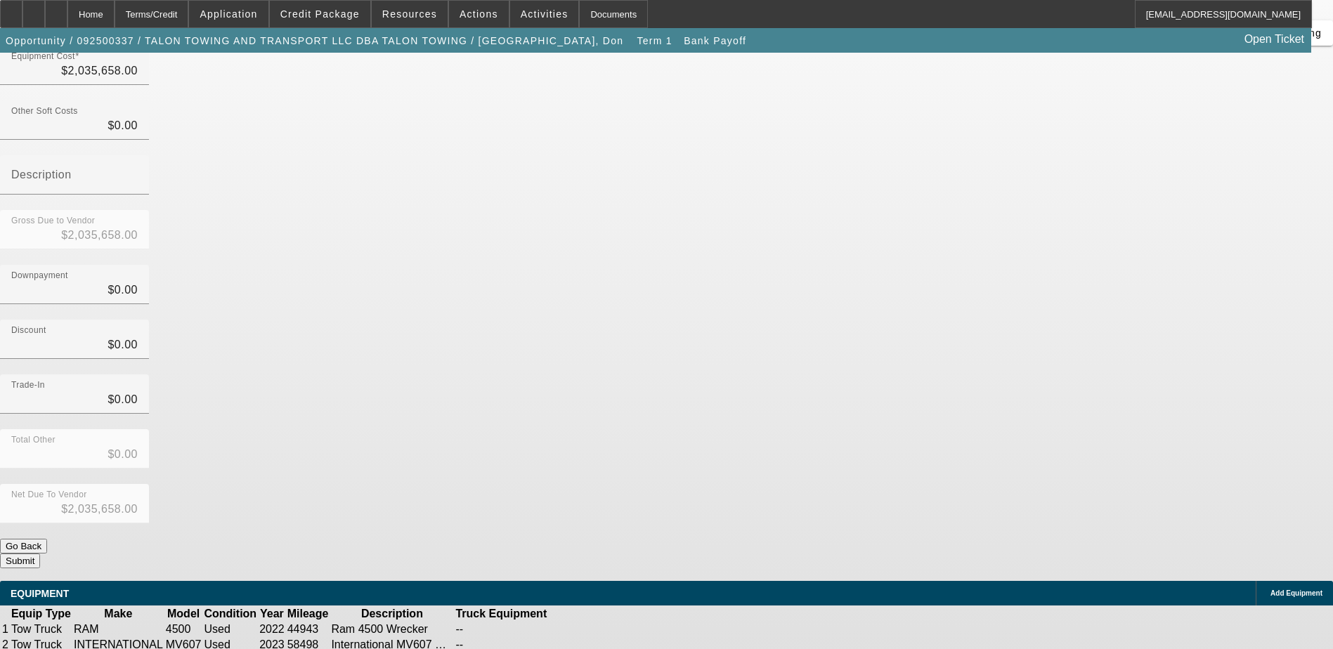
click at [1255, 581] on div "Add Equipment" at bounding box center [1293, 593] width 77 height 25
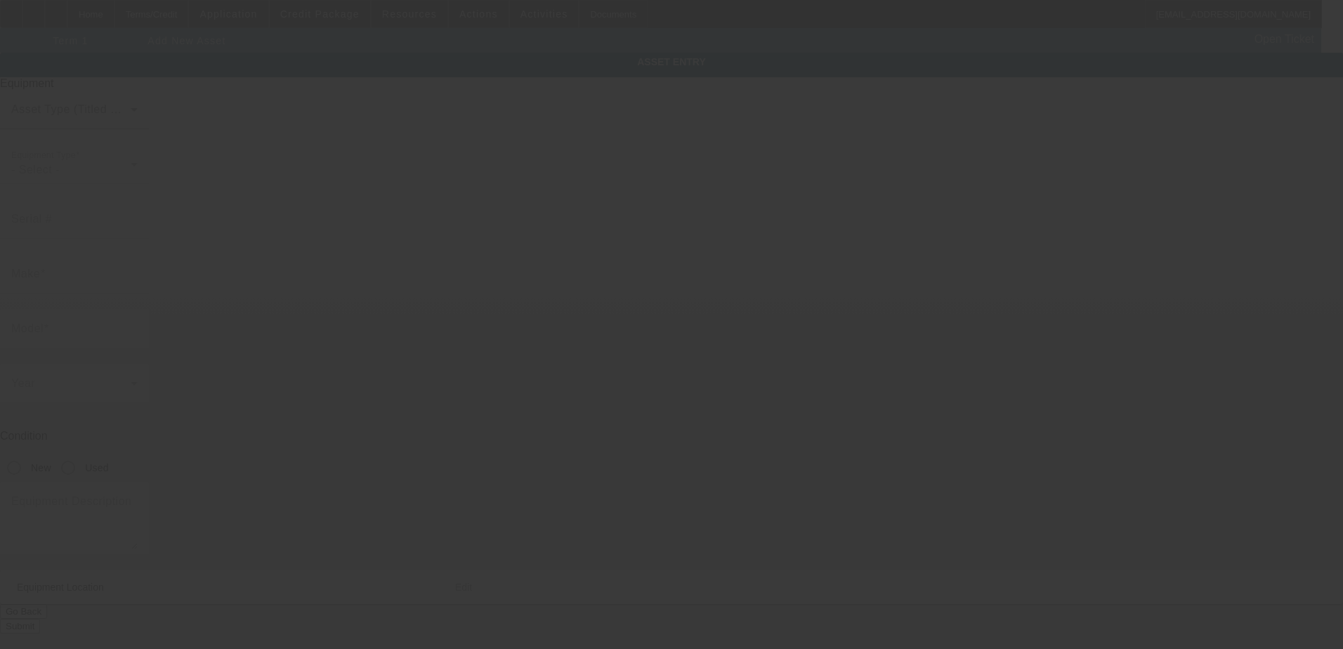
type input "5085 Pan American Blvd"
type input "North Port"
type input "34287"
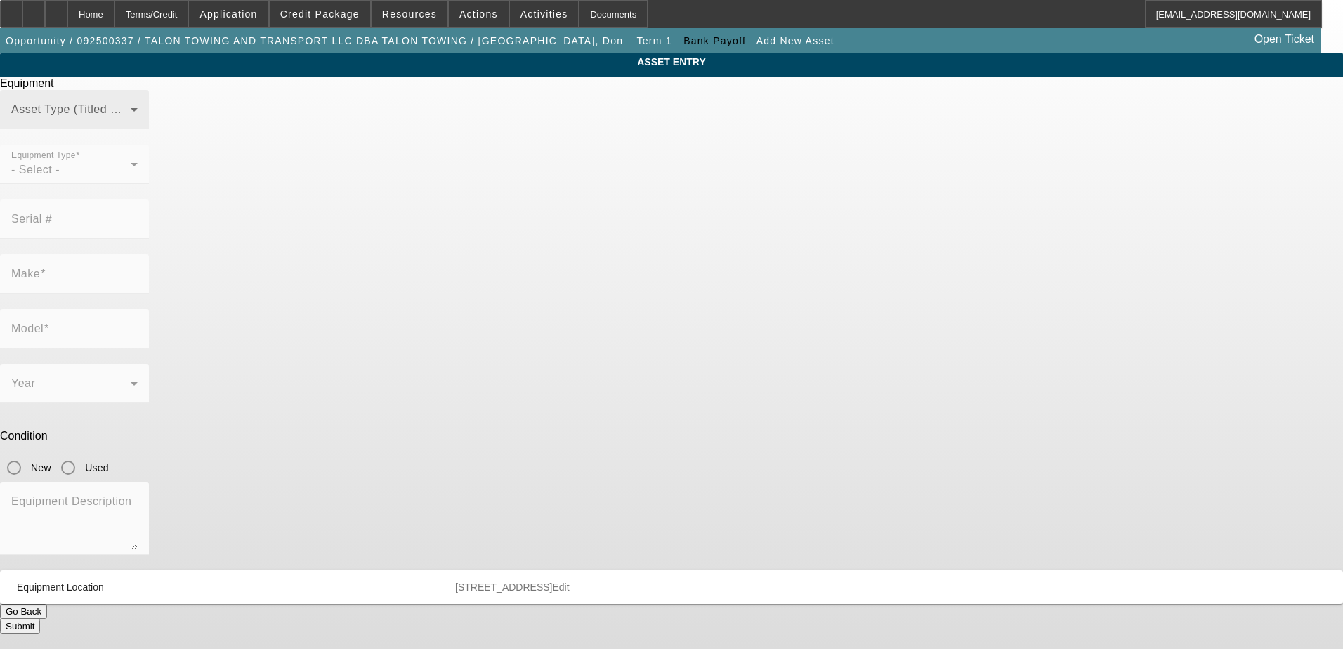
click at [131, 124] on span at bounding box center [70, 115] width 119 height 17
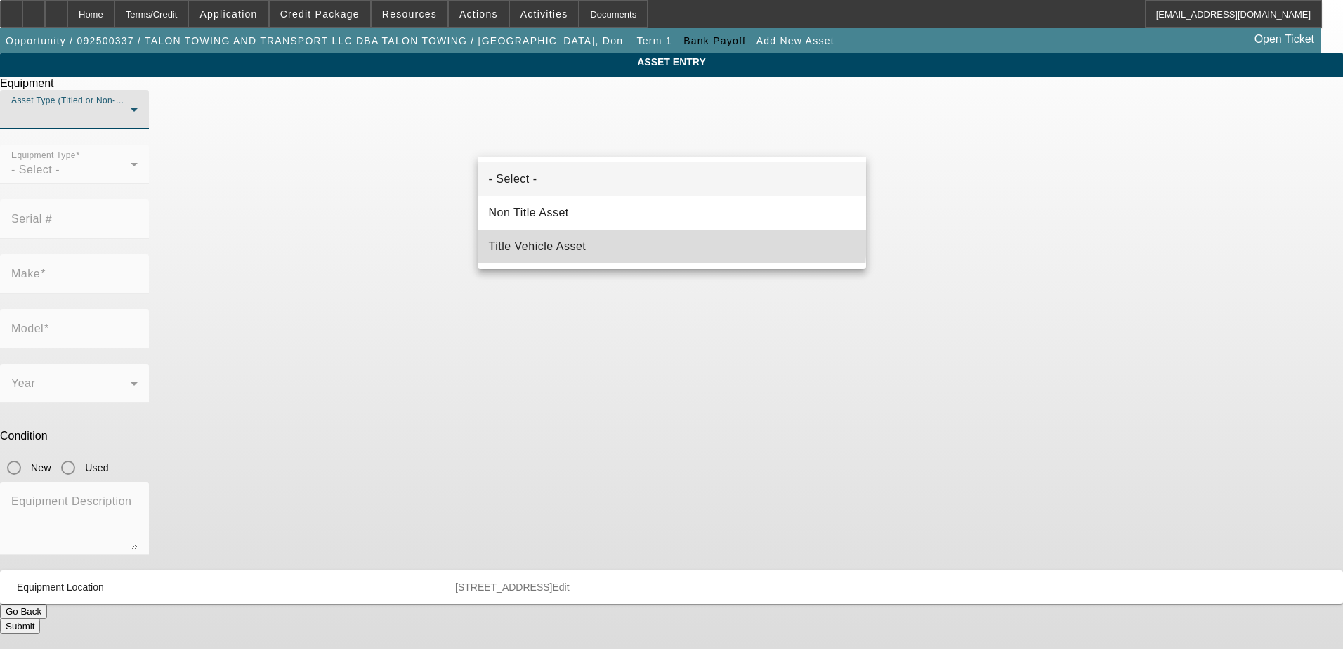
click at [593, 237] on mat-option "Title Vehicle Asset" at bounding box center [672, 247] width 388 height 34
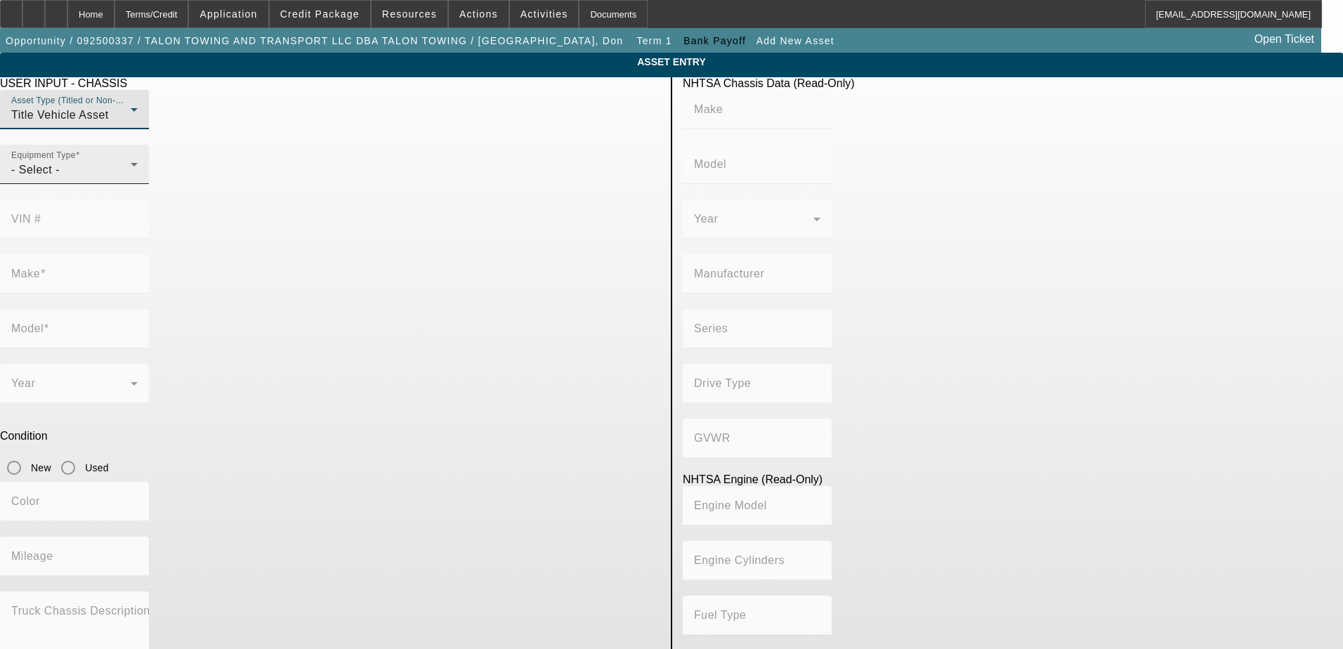
click at [131, 178] on div "- Select -" at bounding box center [70, 170] width 119 height 17
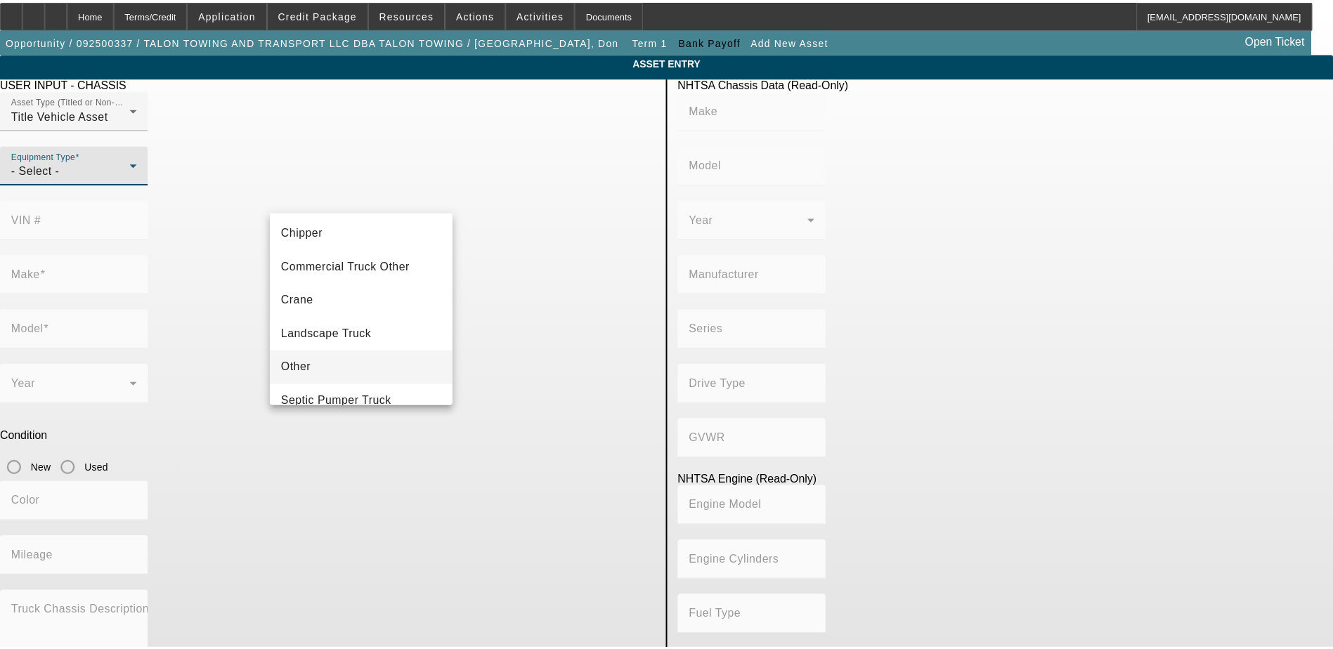
scroll to position [155, 0]
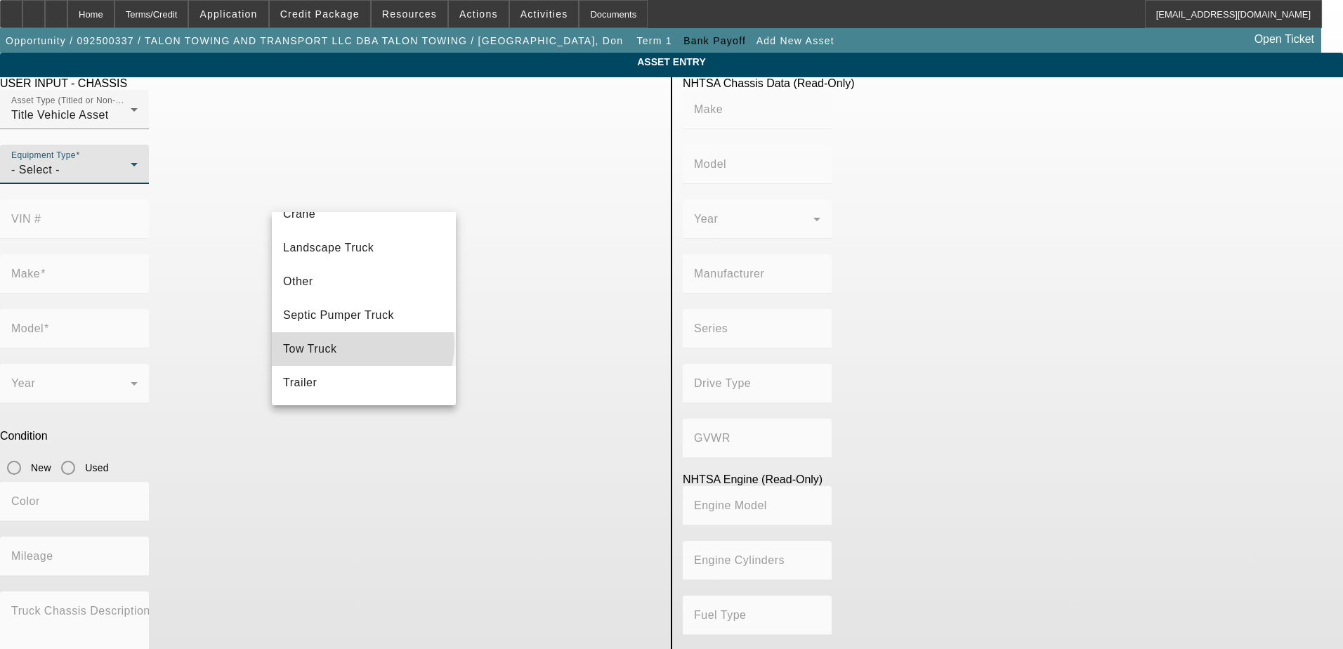
click at [362, 344] on mat-option "Tow Truck" at bounding box center [364, 349] width 184 height 34
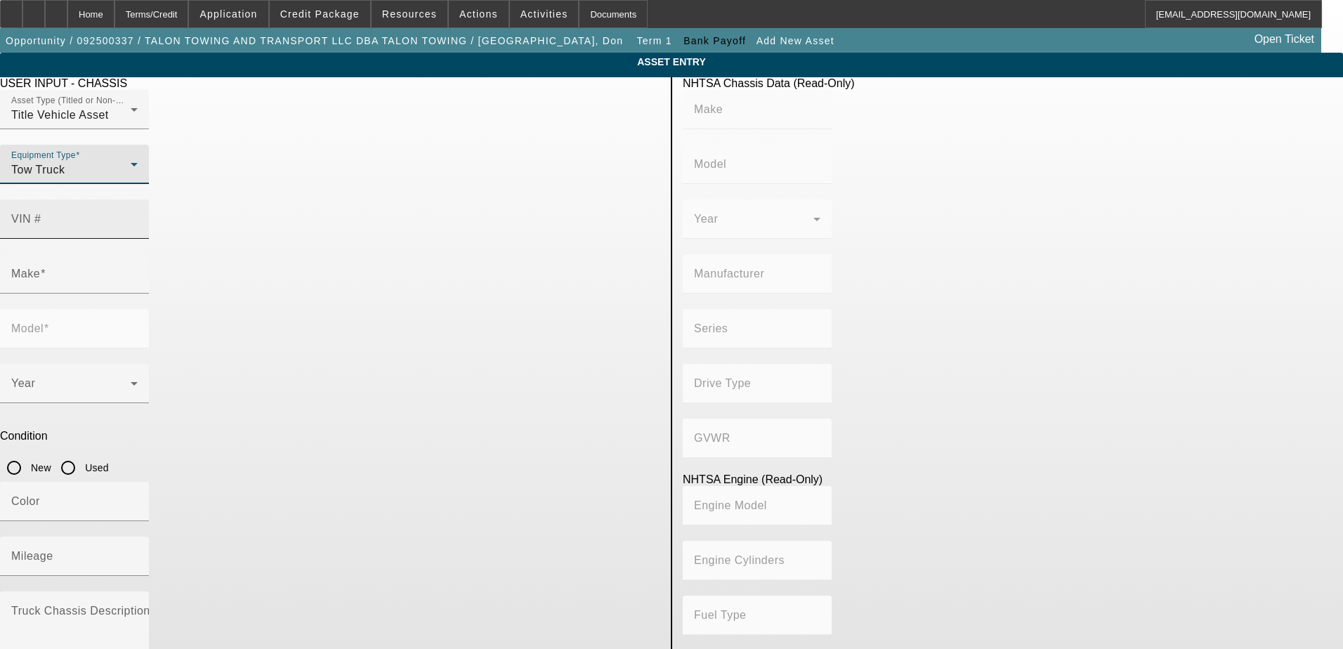
click at [138, 200] on div "VIN #" at bounding box center [74, 219] width 126 height 39
click at [138, 216] on input "VIN #" at bounding box center [74, 224] width 126 height 17
paste input "1XKWD49X5DJ359550"
type input "1XKWD49X5DJ359550"
type input "KENWORTH"
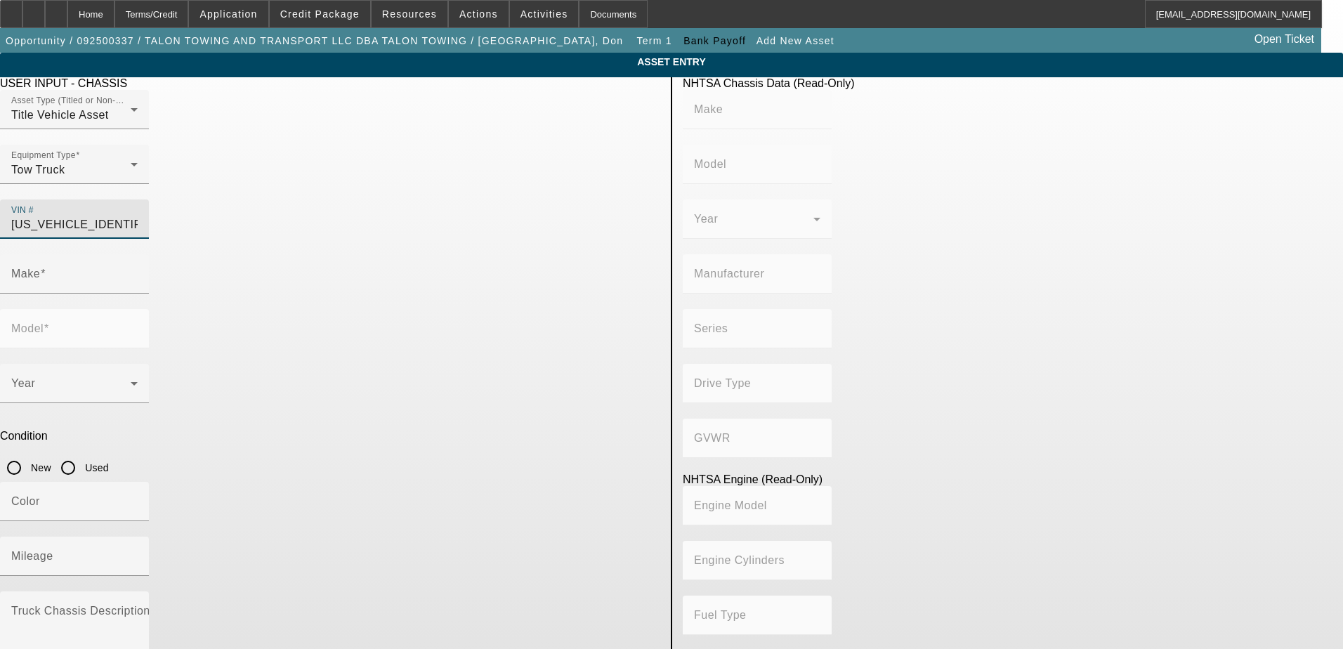
type input "W9 Series"
type input "KENWORTH TRUCK COMPANY"
type input "6x4"
type input "Class 8: 33,001 lb and above (14,969 kg and above)"
type input "ISX"
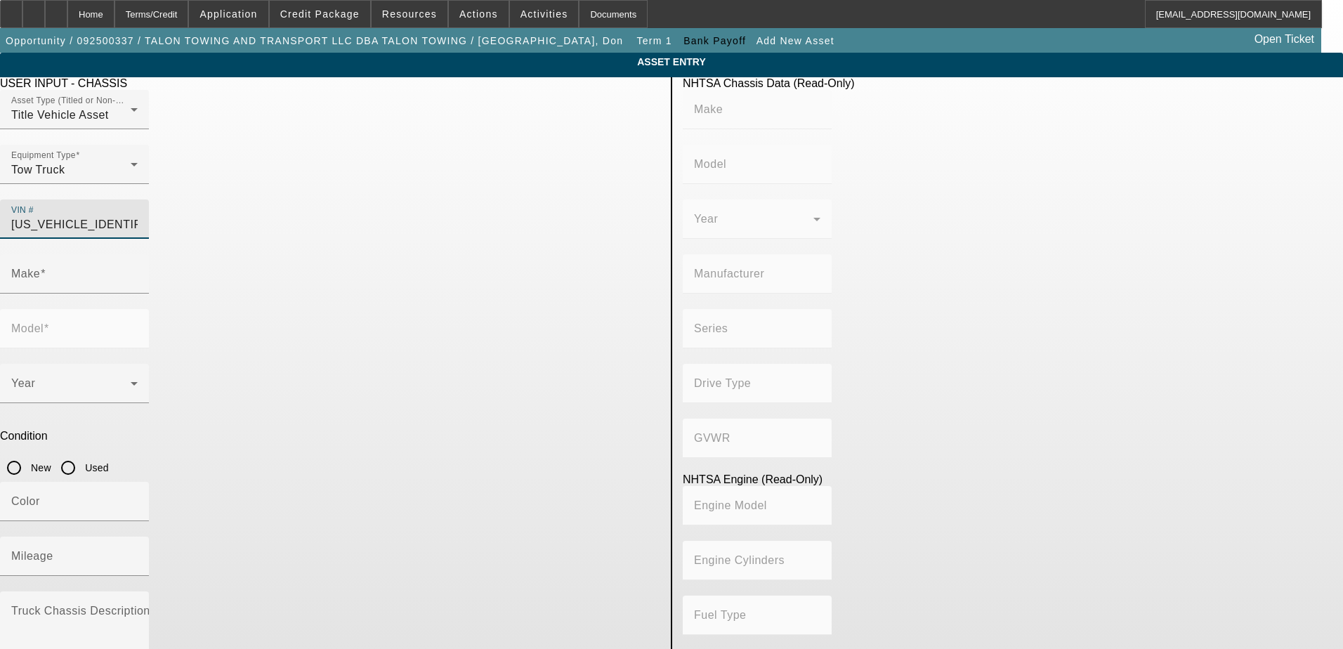
type input "6"
type input "Diesel"
type input "915.3561614209"
type input "15"
type input "1XKWD49X5DJ359550"
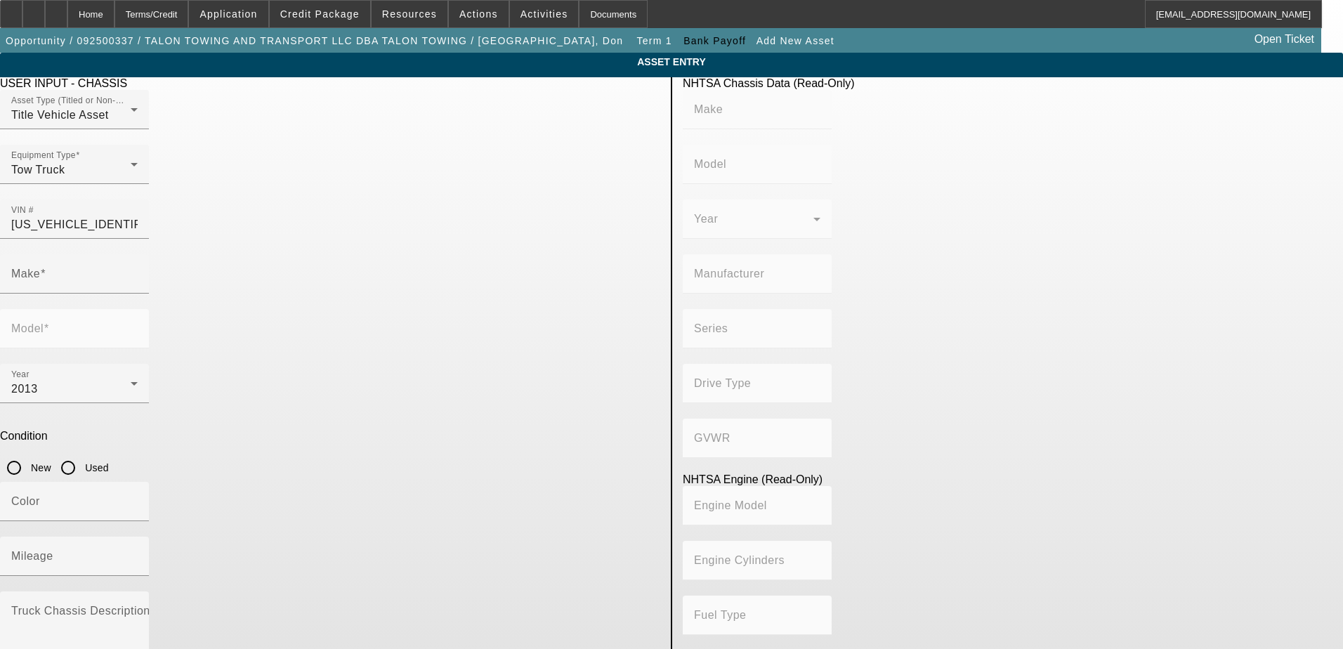
type input "KENWORTH"
type input "W9 Series"
type input "KENWORTH"
type input "W9 Series"
type input "KENWORTH TRUCK COMPANY"
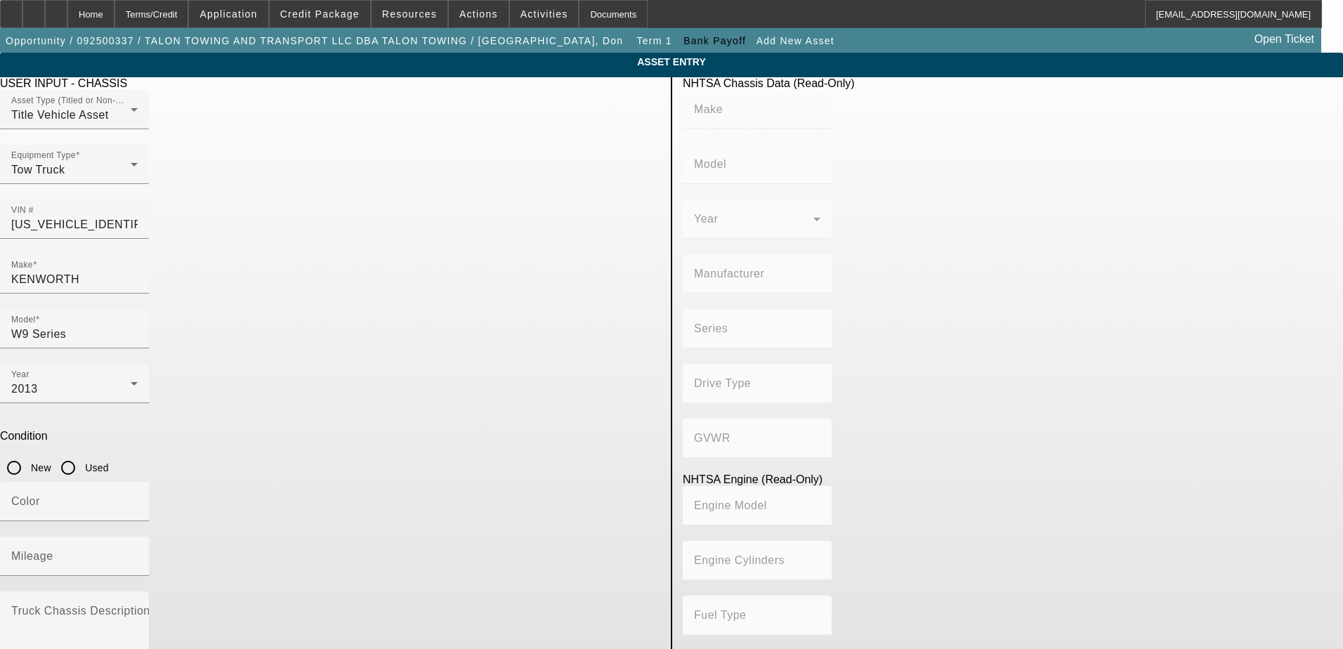
type input "6x4"
type input "Class 8: 33,001 lb and above (14,969 kg and above)"
type input "ISX"
type input "6"
type input "Diesel"
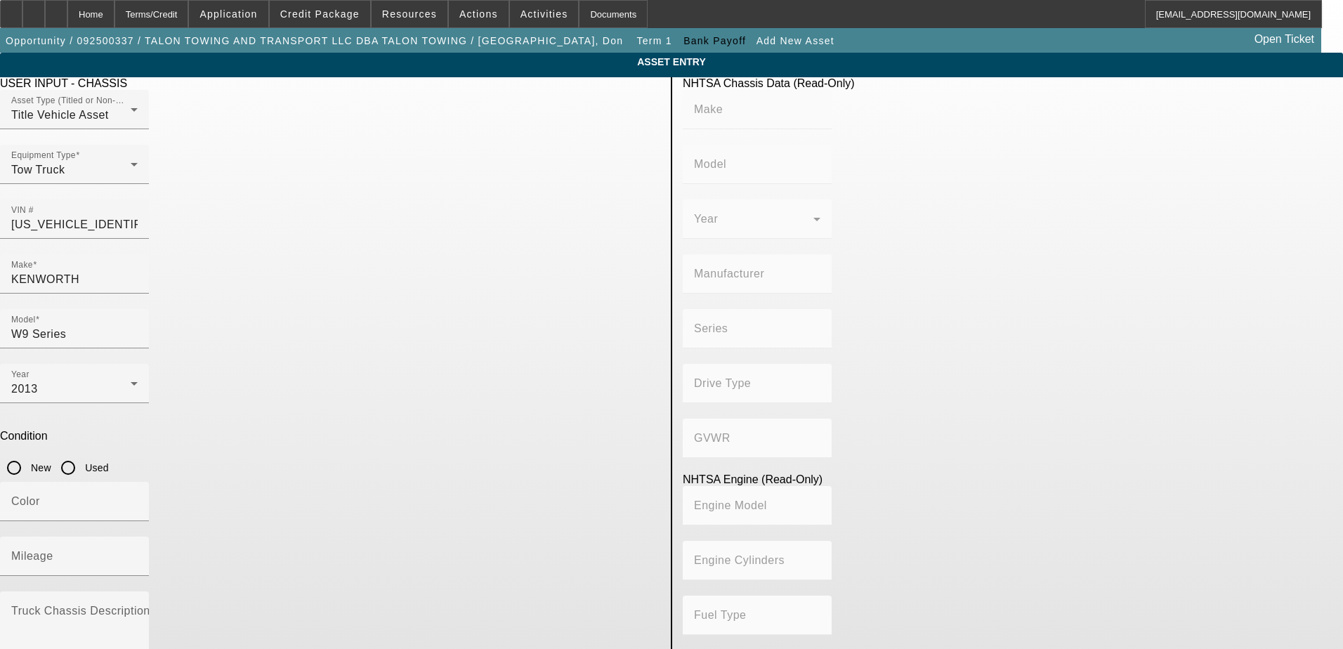
type input "915.3561614209"
type input "15"
click at [138, 554] on input "Mileage" at bounding box center [74, 562] width 126 height 17
paste input "636949"
type input "636949"
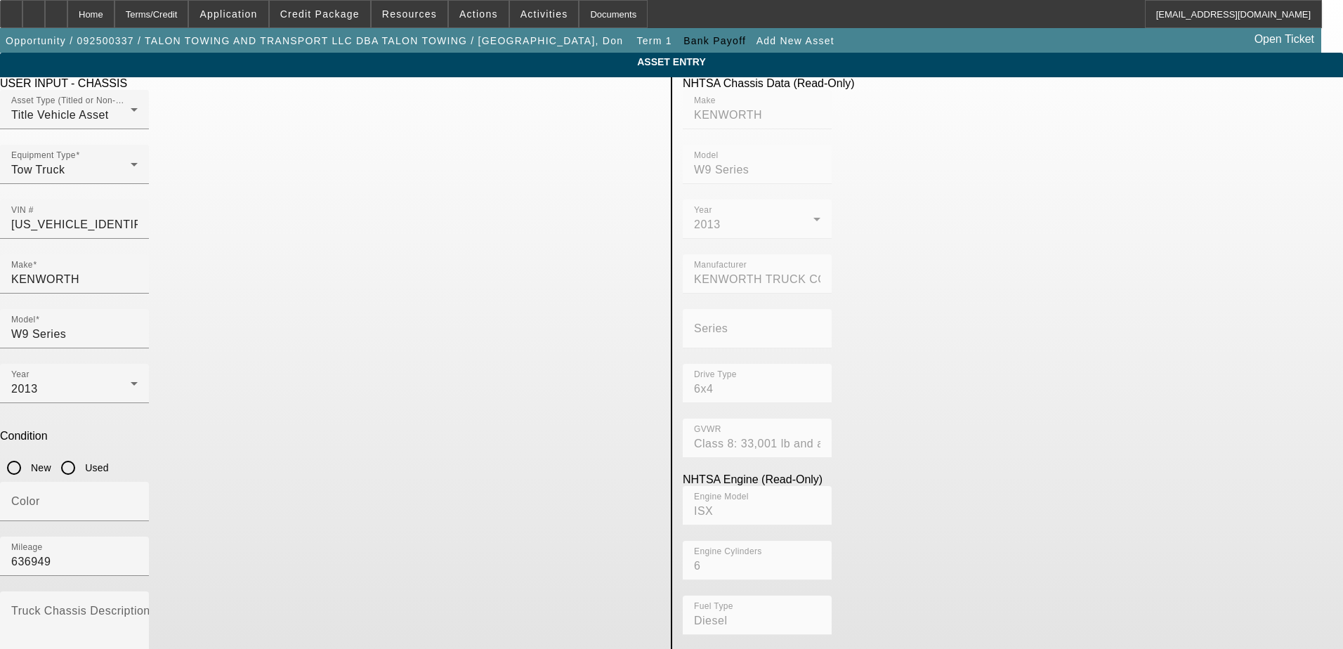
click at [464, 482] on div "Color" at bounding box center [330, 509] width 660 height 55
click at [327, 605] on mat-label "Truck Chassis Description (Describe the truck chassis only)" at bounding box center [169, 611] width 316 height 12
click at [138, 608] on textarea "Truck Chassis Description (Describe the truck chassis only)" at bounding box center [74, 633] width 126 height 51
type textarea "Kenworth W9"
click at [82, 454] on input "Used" at bounding box center [68, 468] width 28 height 28
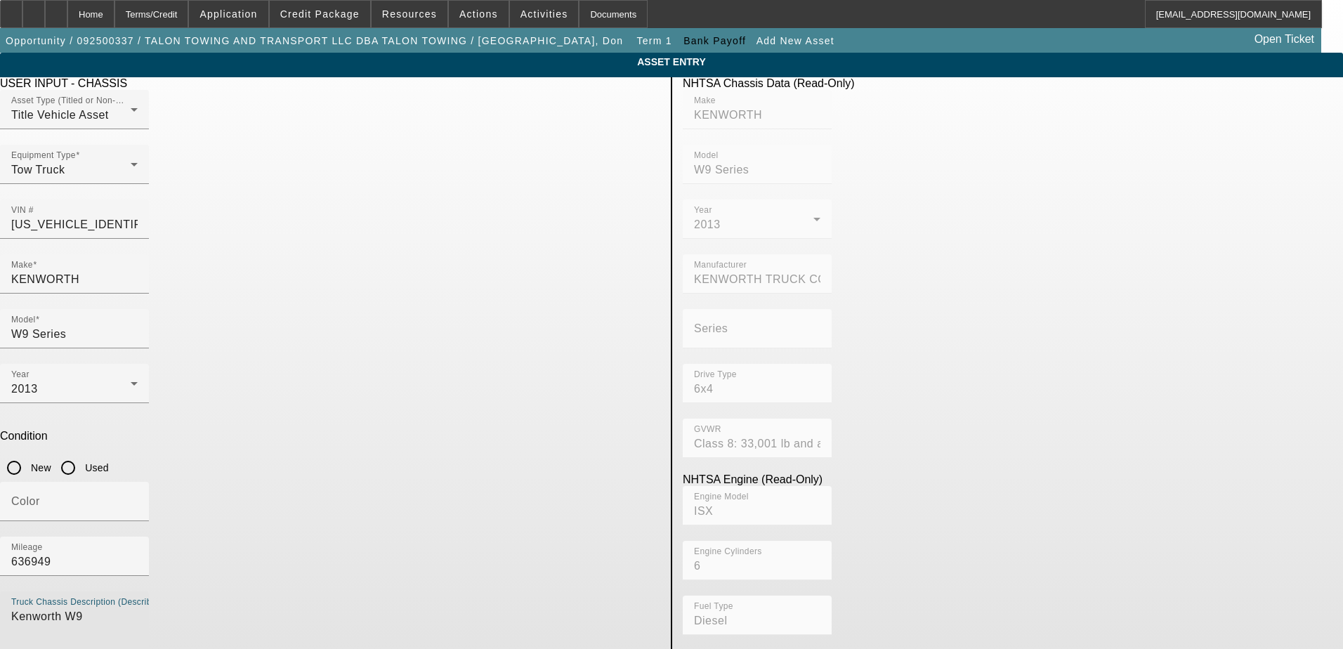
radio input "true"
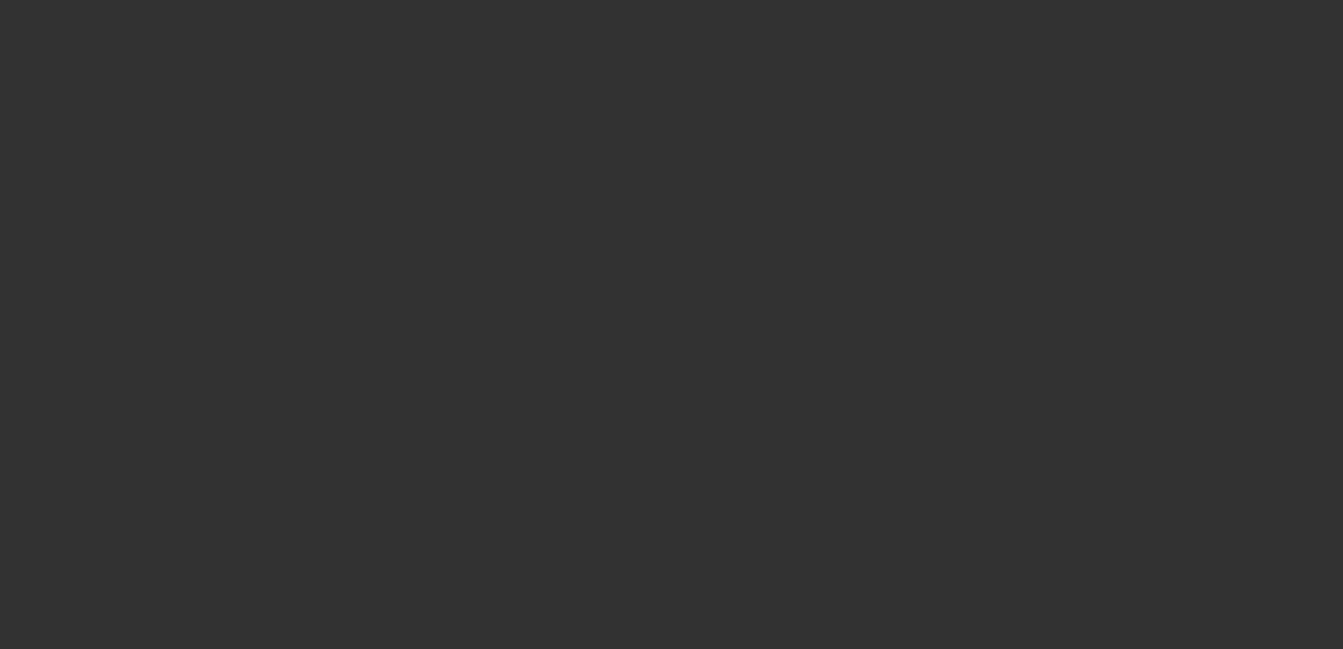
type input "$2,035,658.00"
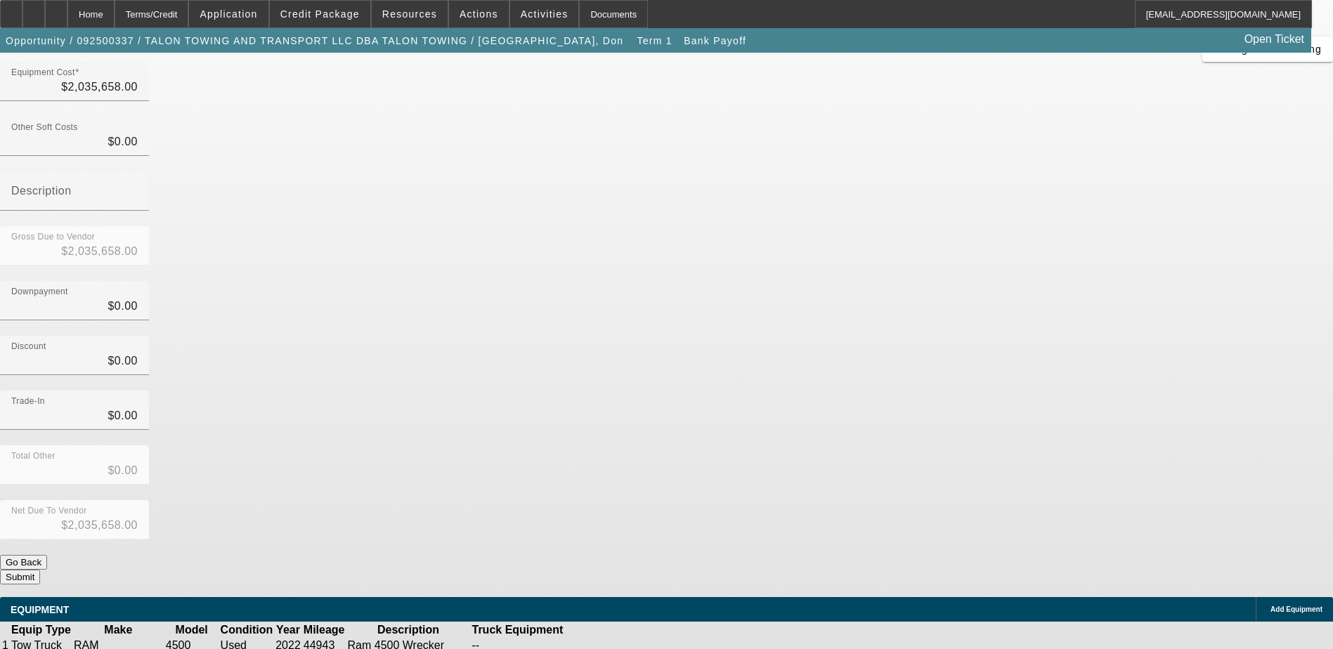
scroll to position [140, 0]
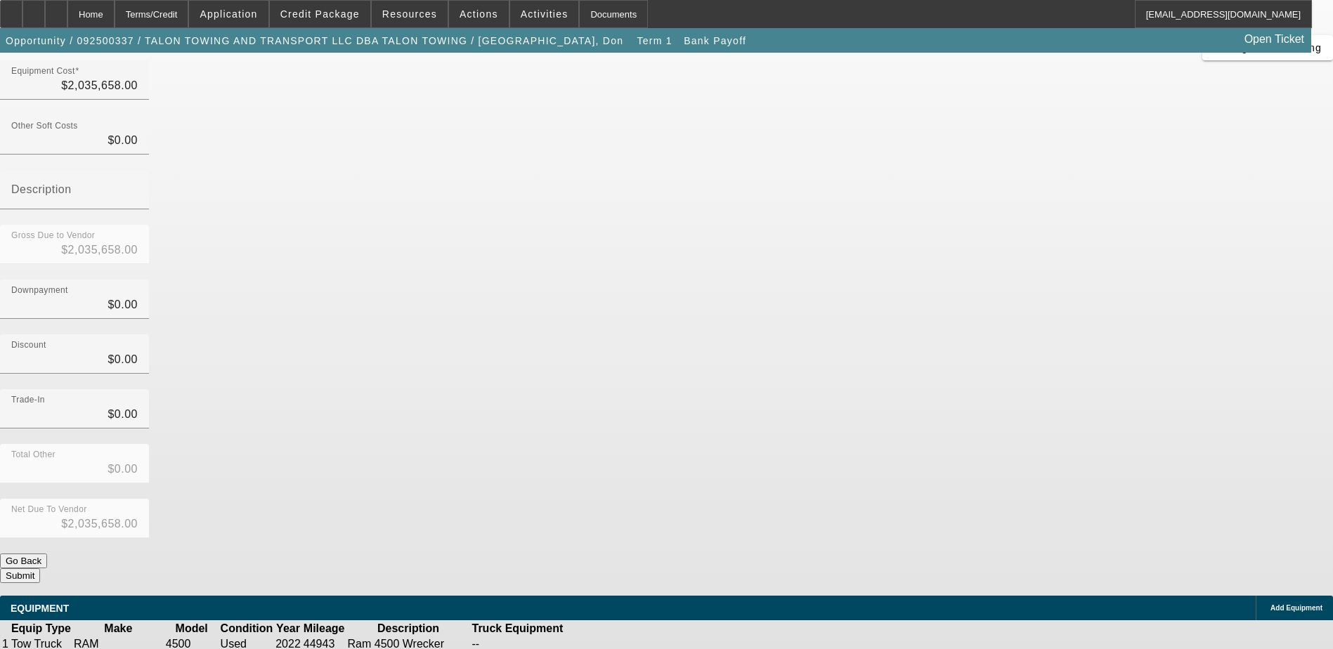
click at [1270, 604] on span "Add Equipment" at bounding box center [1296, 608] width 52 height 8
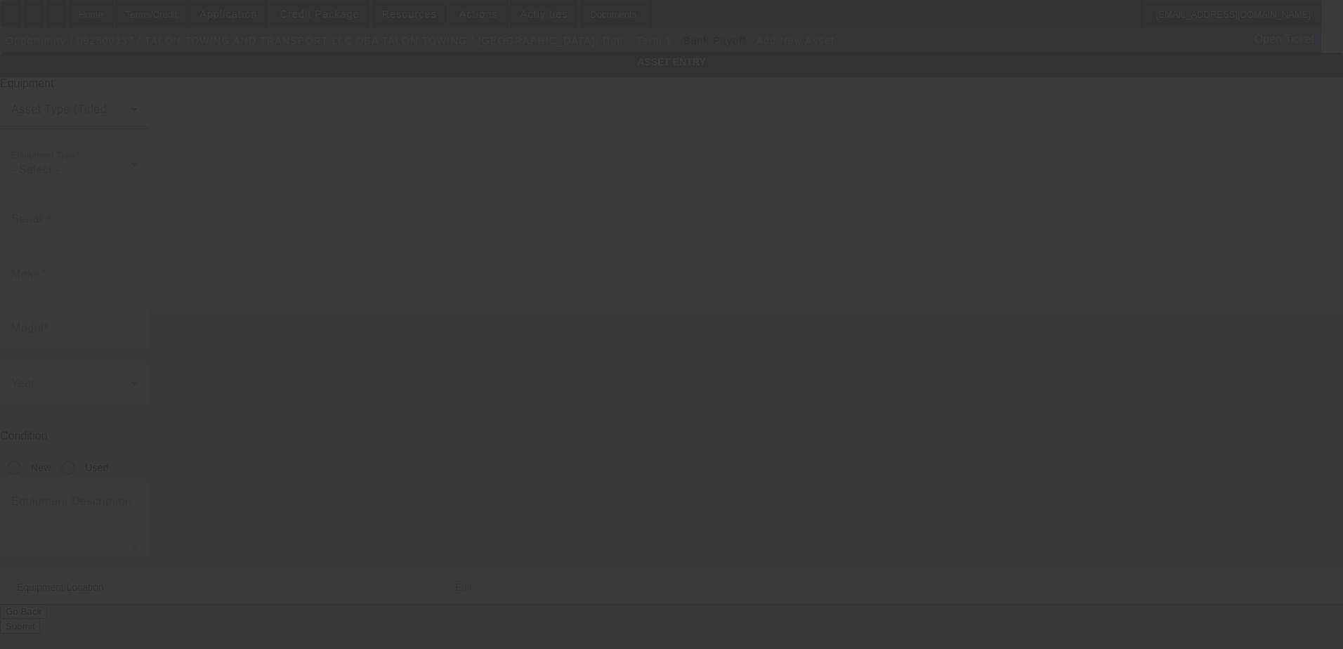
type input "5085 Pan American Blvd"
type input "North Port"
type input "34287"
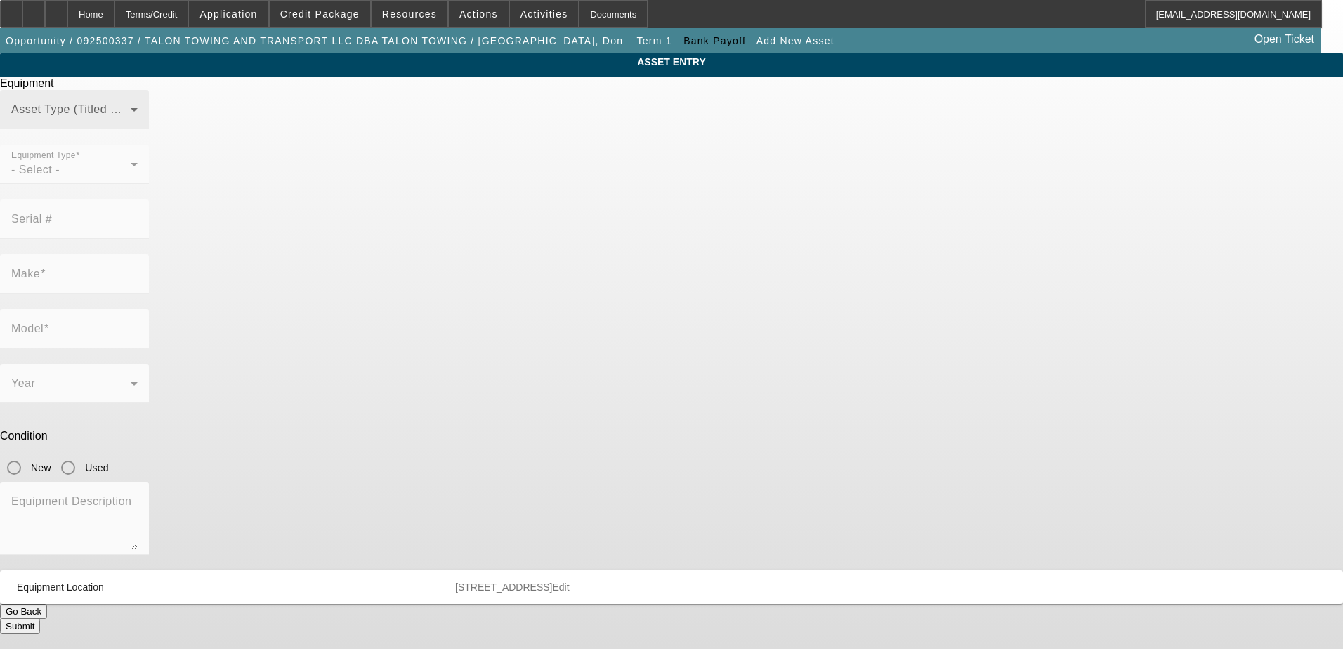
click at [183, 115] on mat-label "Asset Type (Titled or Non-Titled)" at bounding box center [97, 109] width 172 height 12
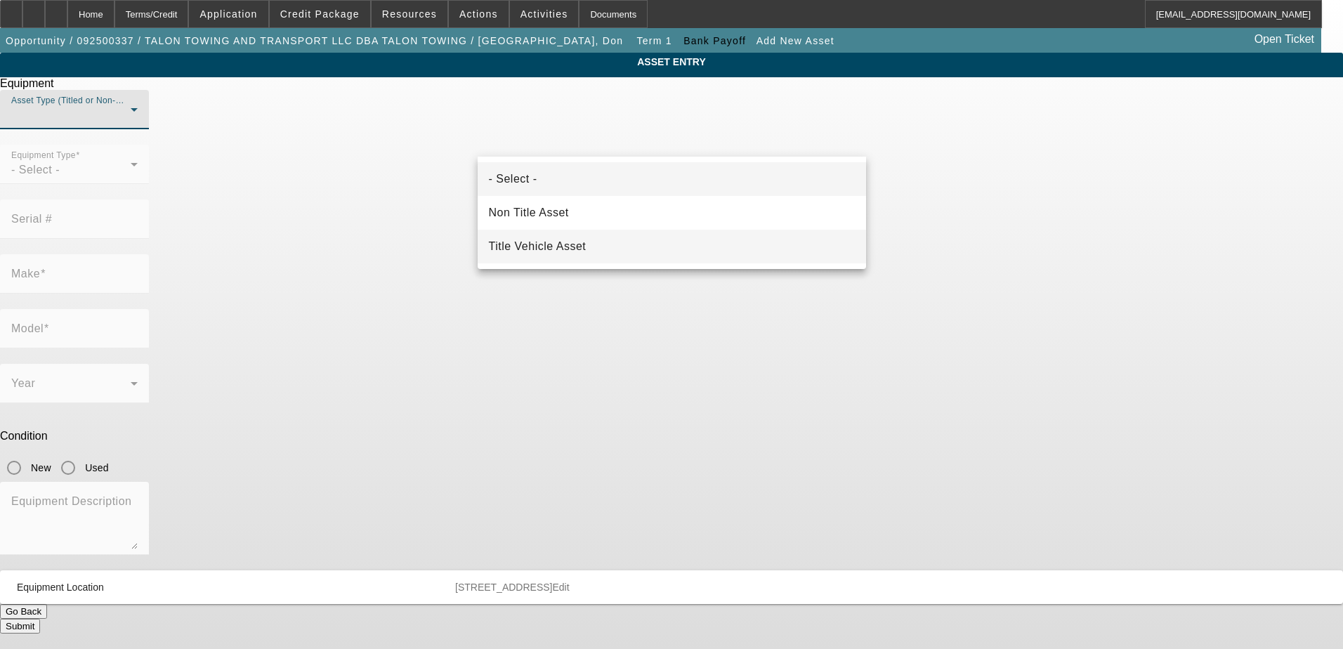
click at [602, 243] on mat-option "Title Vehicle Asset" at bounding box center [672, 247] width 388 height 34
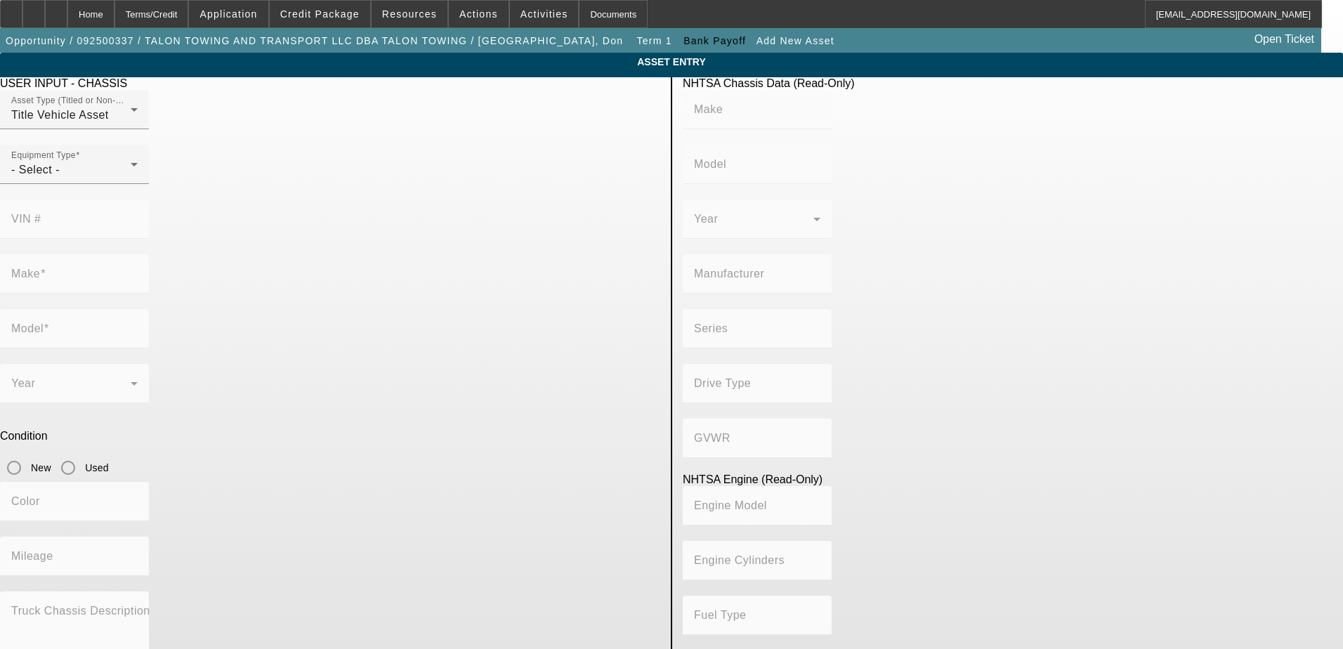
click at [456, 195] on div "Equipment Type - Select -" at bounding box center [330, 172] width 660 height 55
click at [143, 173] on icon at bounding box center [134, 164] width 17 height 17
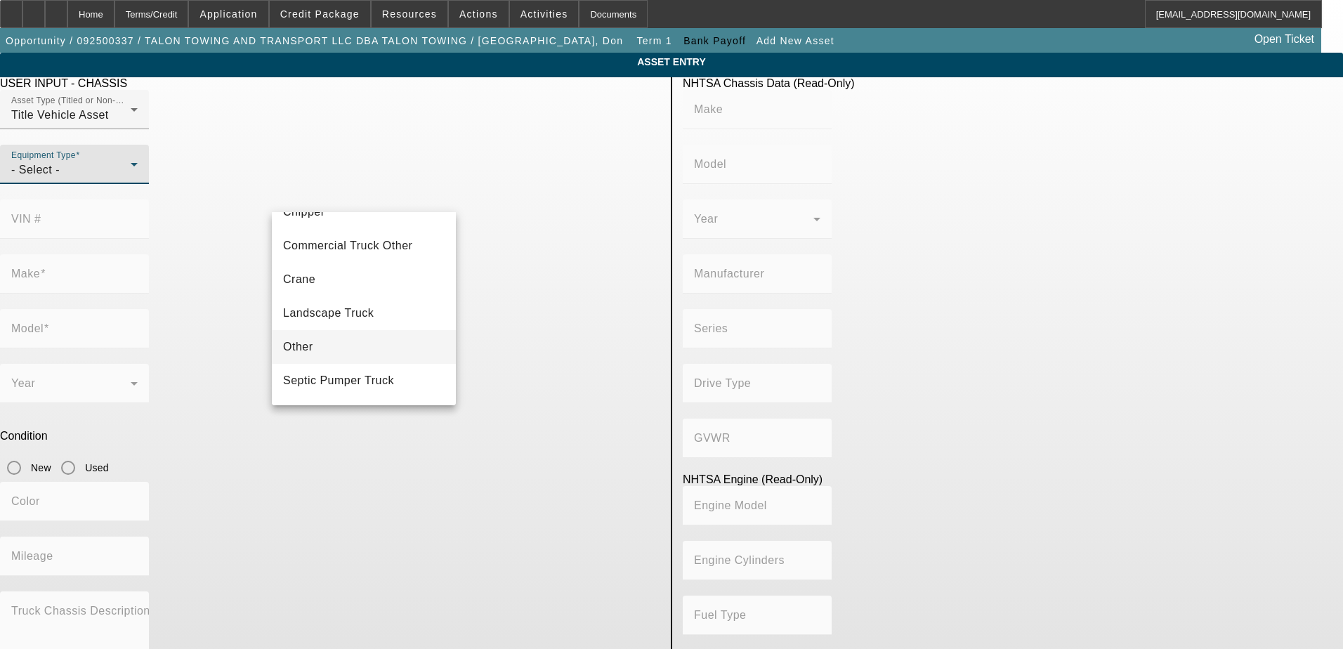
scroll to position [155, 0]
click at [368, 352] on mat-option "Tow Truck" at bounding box center [364, 349] width 184 height 34
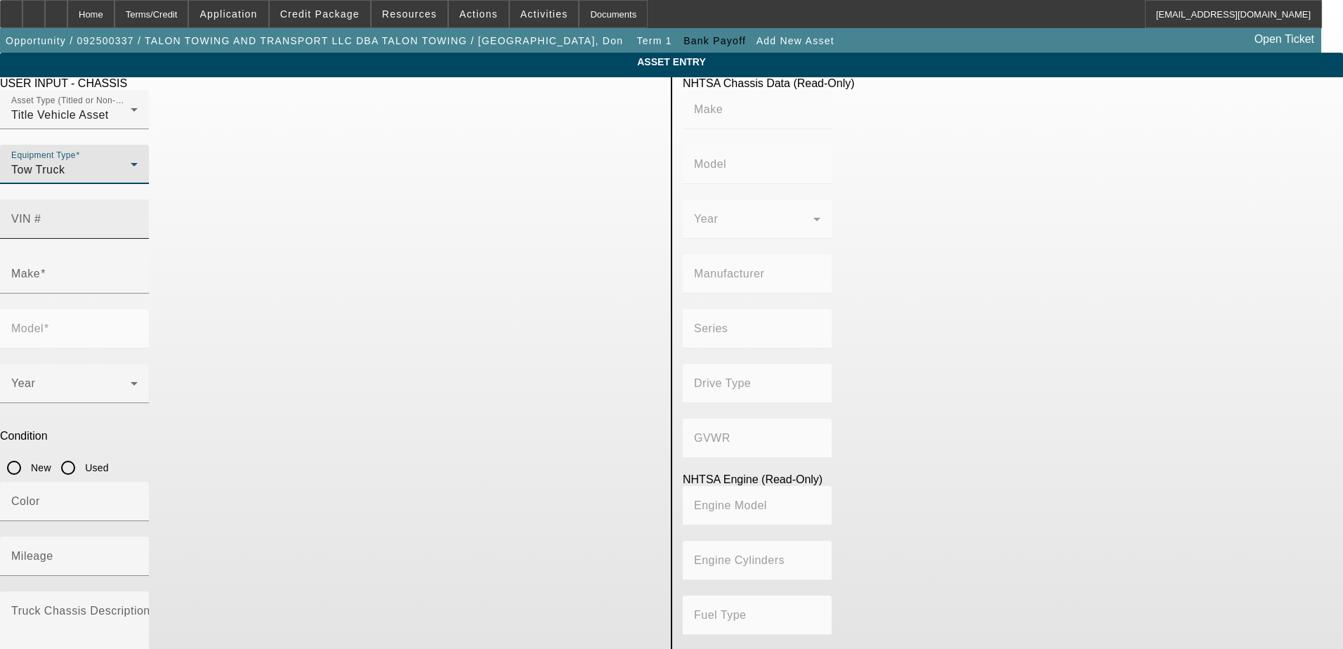
click at [138, 216] on input "VIN #" at bounding box center [74, 224] width 126 height 17
paste input "1XKWP4TX1DJ369556"
type input "1XKWP4TX1DJ369556"
type input "KENWORTH"
type input "W9 Series"
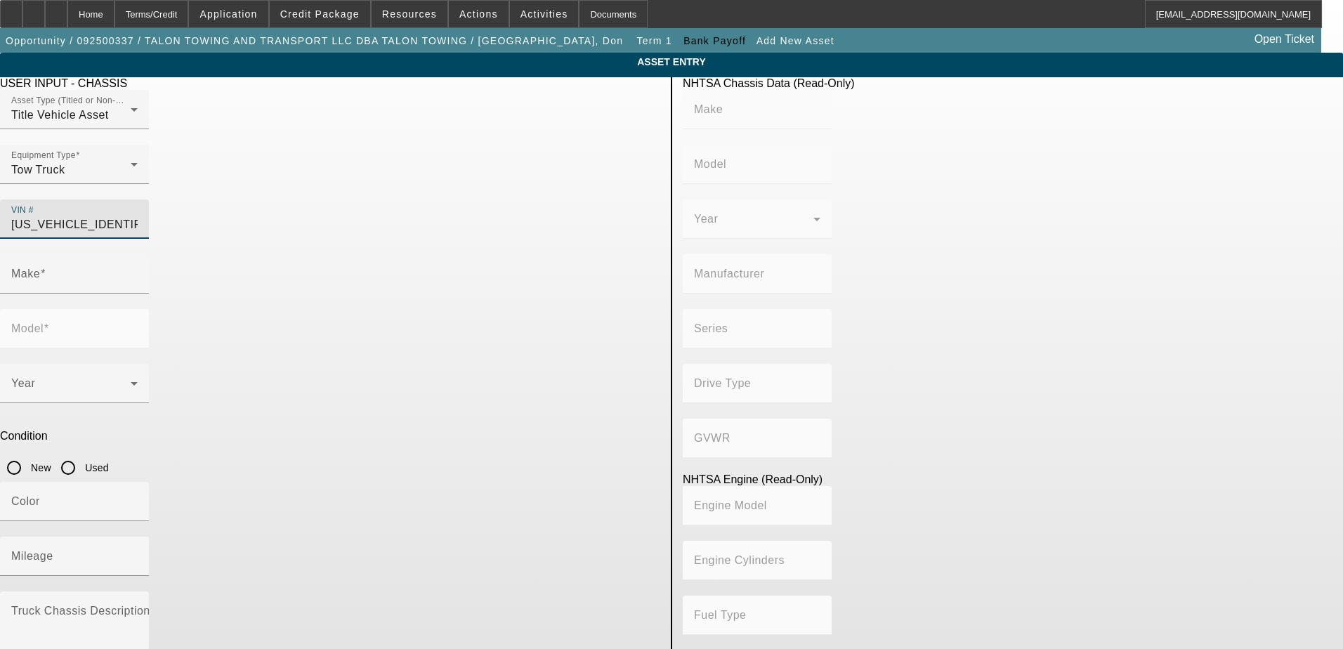
type input "KENWORTH TRUCK COMPANY"
type input "Other"
type input "Class 8: 33,001 lb and above (14,969 kg and above)"
type input "ISX"
type input "6"
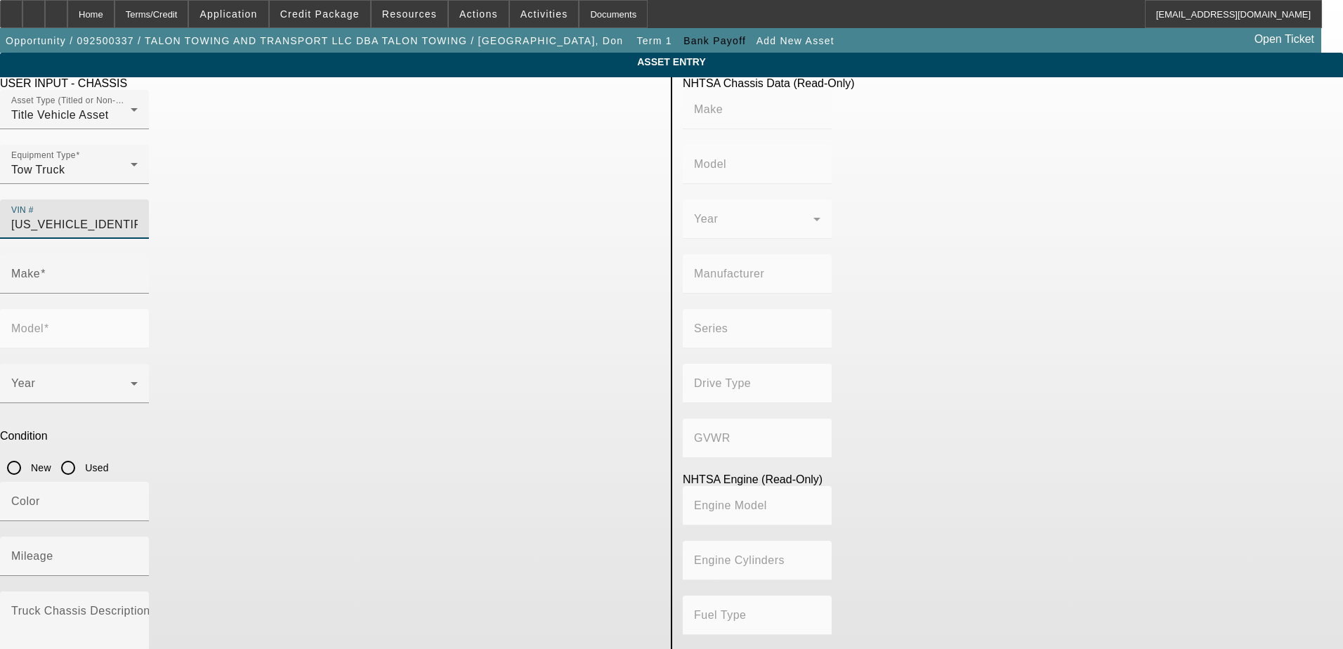
type input "Diesel"
type input "915.3561614209"
type input "15"
type input "KENWORTH"
type input "W9 Series"
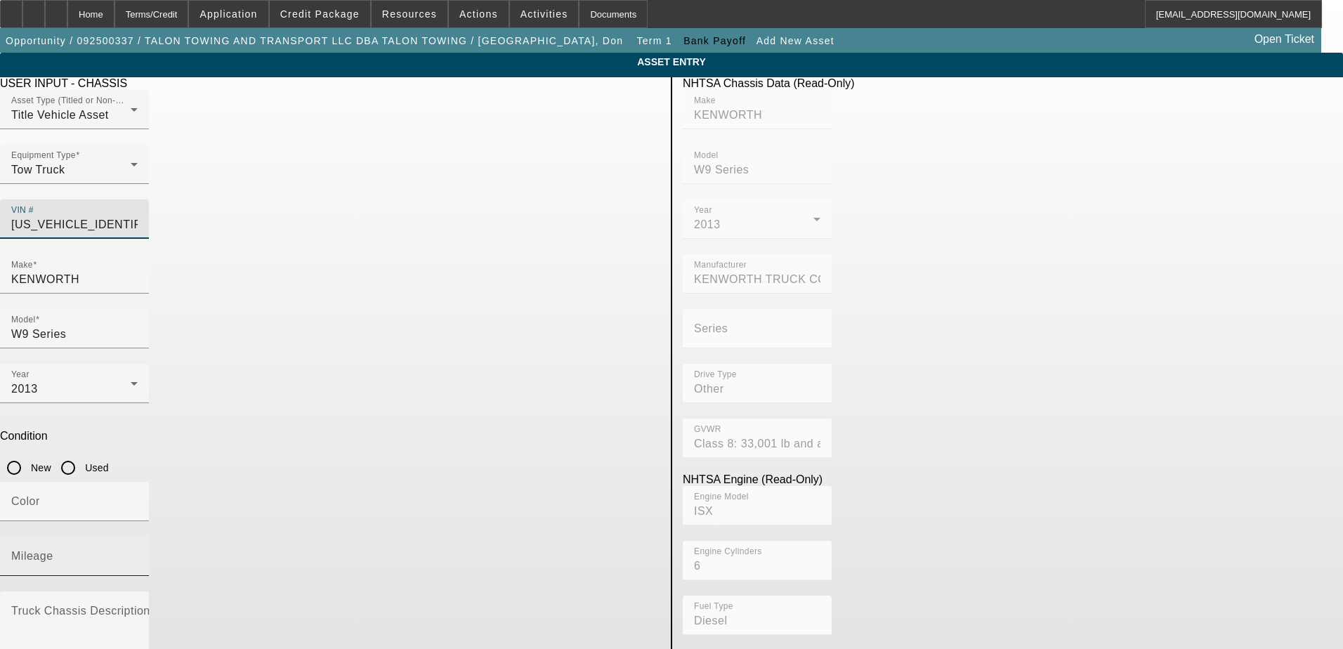
type input "1XKWP4TX1DJ369556"
click at [53, 550] on mat-label "Mileage" at bounding box center [32, 556] width 42 height 12
click at [138, 554] on input "Mileage" at bounding box center [74, 562] width 126 height 17
type input "KENWORTH"
type input "W9 Series"
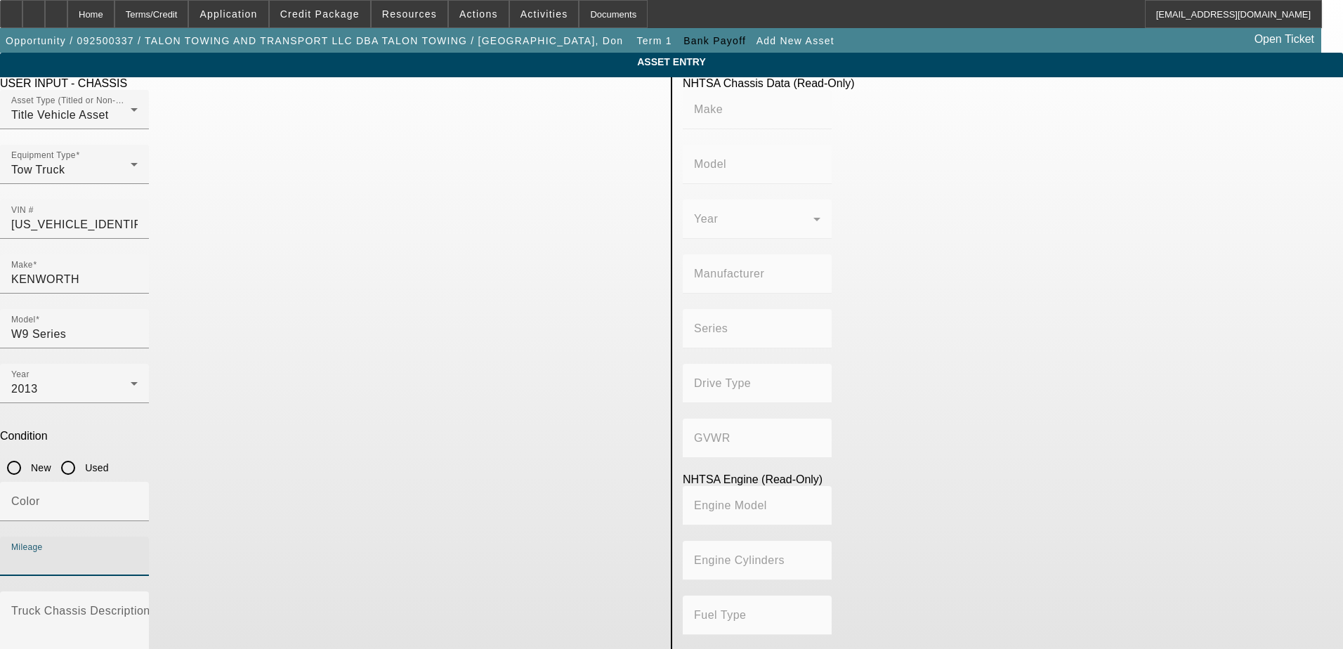
type input "KENWORTH TRUCK COMPANY"
type input "Other"
type input "Class 8: 33,001 lb and above (14,969 kg and above)"
type input "ISX"
type input "6"
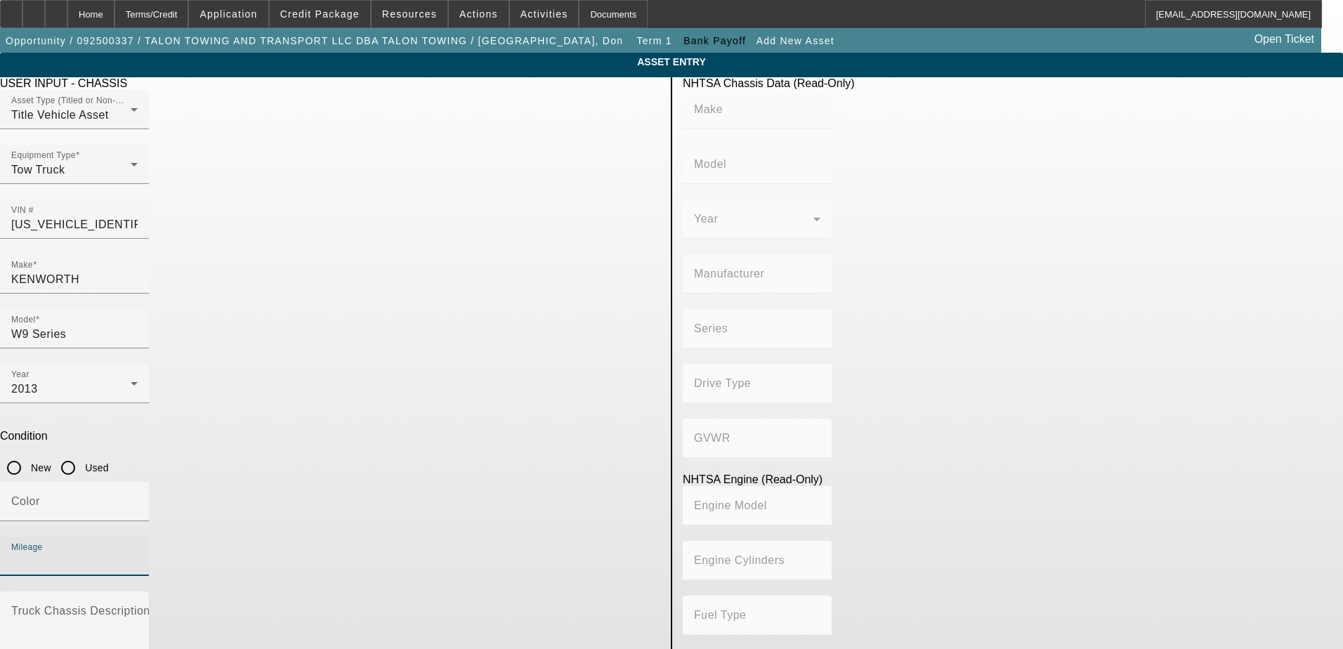
type input "Diesel"
type input "915.3561614209"
type input "15"
type input "600915"
click at [466, 537] on div "Mileage 600915" at bounding box center [330, 564] width 660 height 55
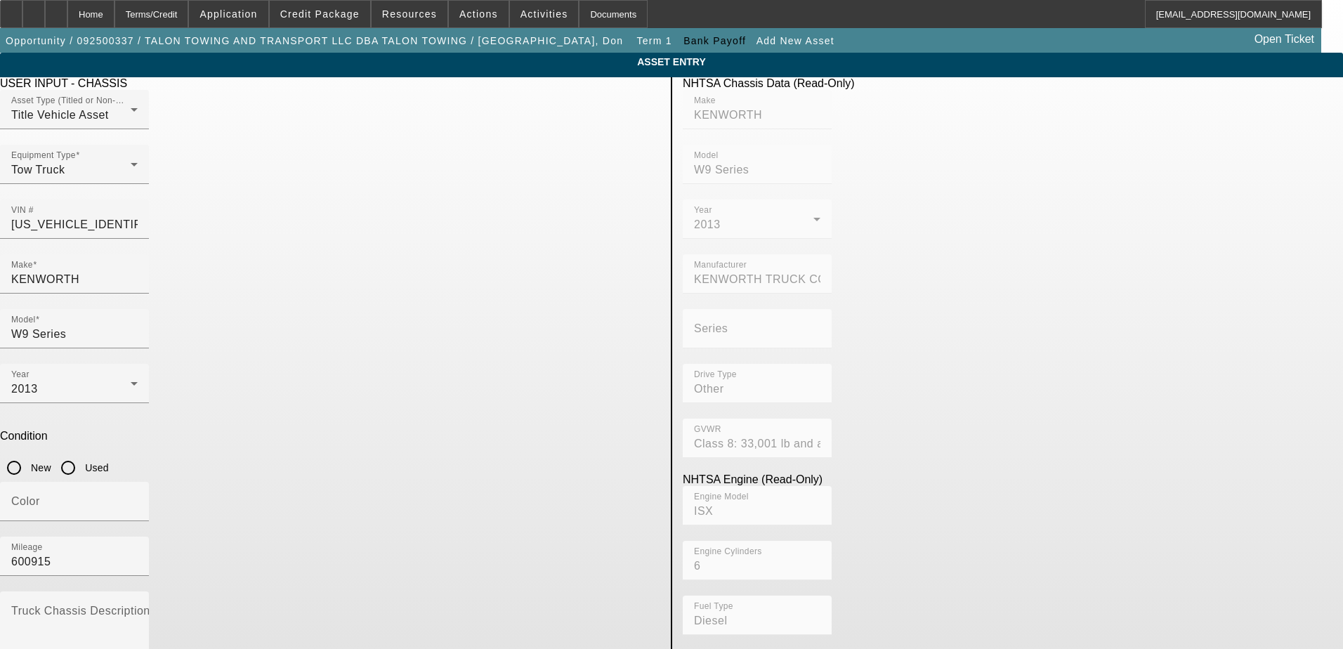
click at [82, 454] on input "Used" at bounding box center [68, 468] width 28 height 28
radio input "true"
click at [327, 605] on mat-label "Truck Chassis Description (Describe the truck chassis only)" at bounding box center [169, 611] width 316 height 12
click at [138, 608] on textarea "Truck Chassis Description (Describe the truck chassis only)" at bounding box center [74, 633] width 126 height 51
click at [138, 608] on textarea "Kenworth W9" at bounding box center [74, 633] width 126 height 51
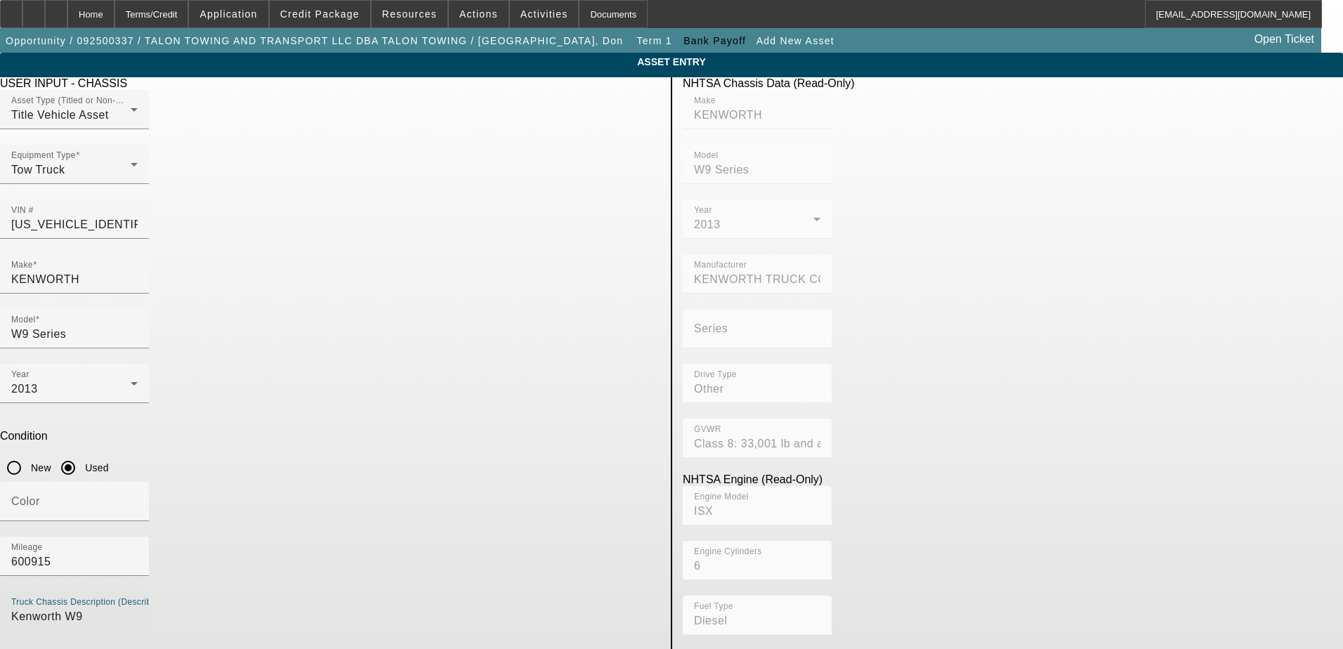
click at [138, 608] on textarea "Kenworth W9" at bounding box center [74, 633] width 126 height 51
type textarea "Kenworth W9"
click at [164, 436] on app-asset-collateral-manage "ASSET ENTRY USER INPUT - CHASSIS Asset Type (Titled or Non-Titled) Title Vehicl…" at bounding box center [671, 442] width 1343 height 779
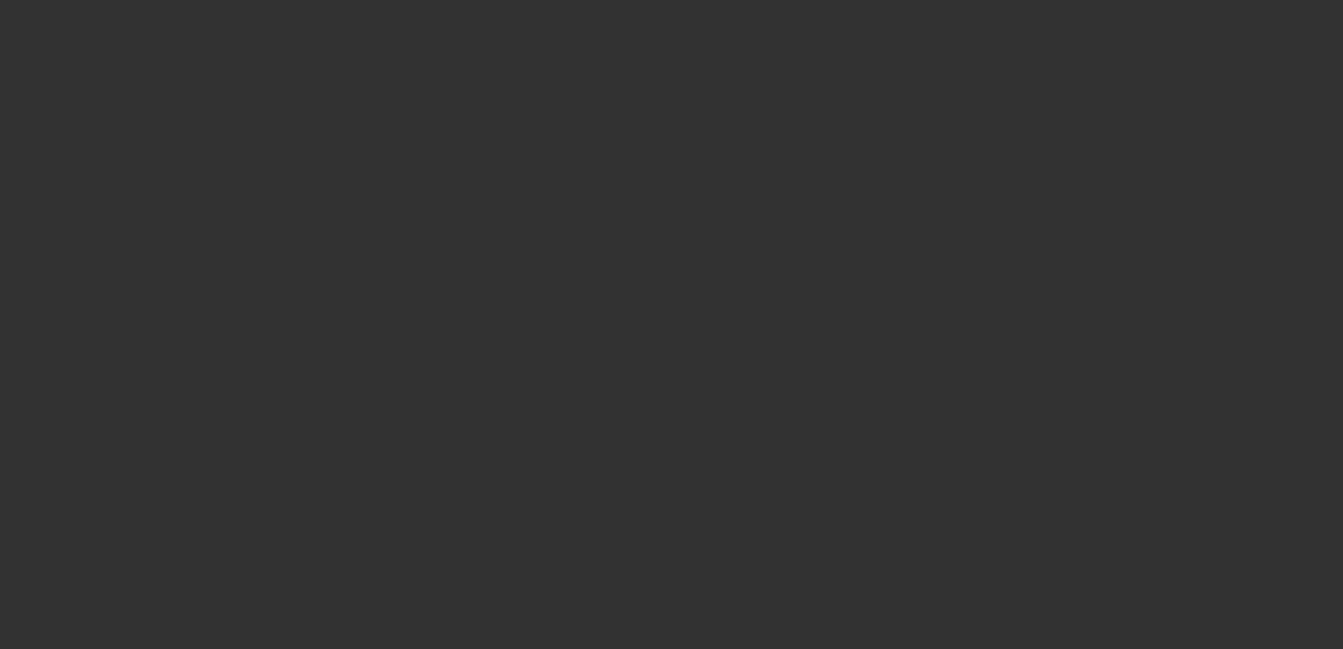
type input "$2,035,658.00"
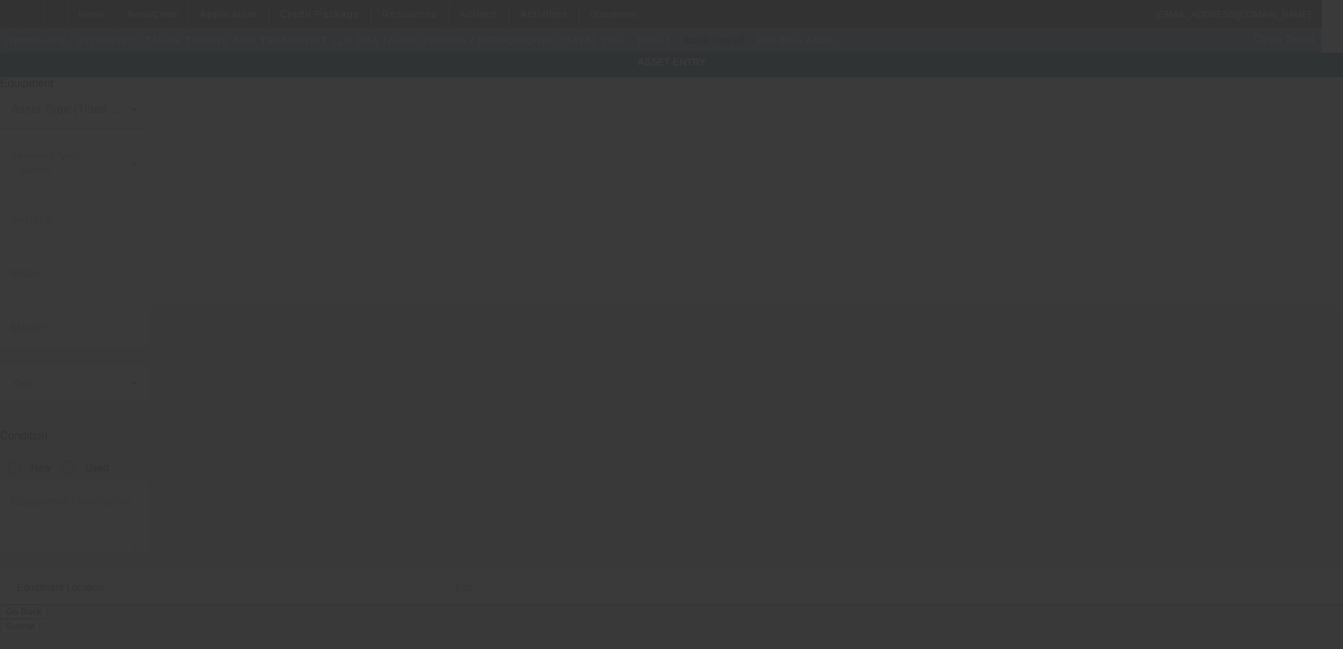
type input "5085 Pan American Blvd"
type input "North Port"
type input "34287"
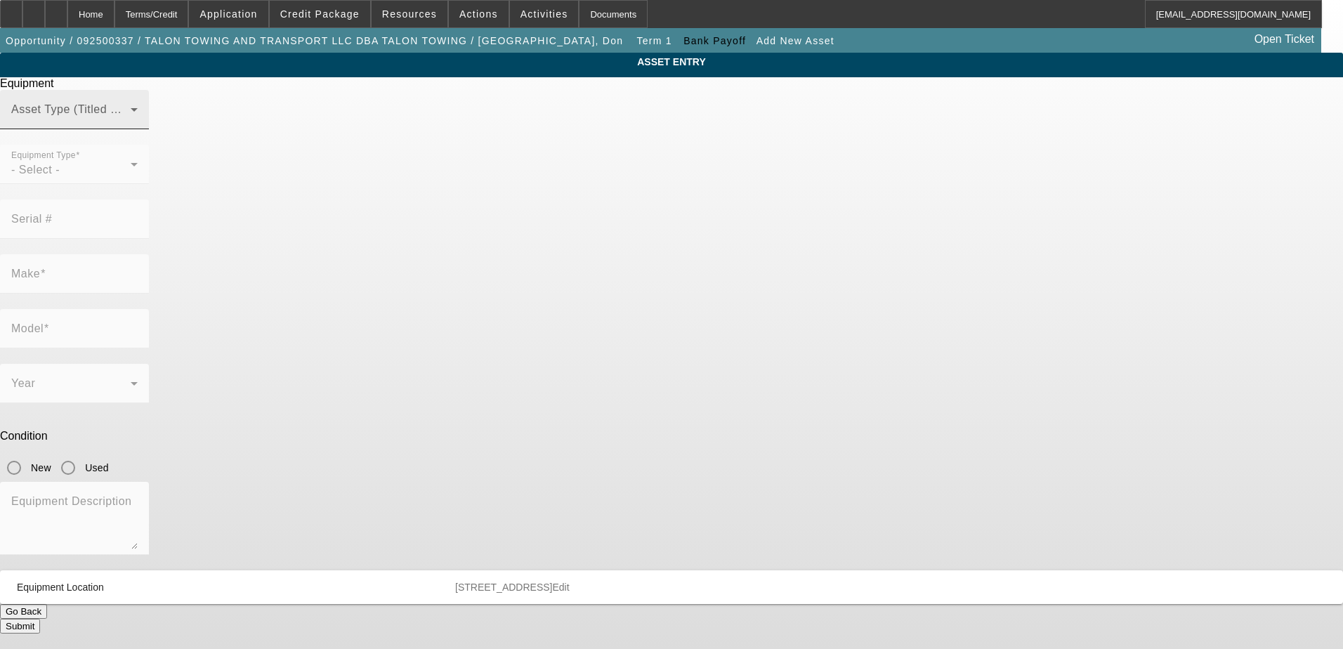
click at [131, 124] on span at bounding box center [70, 115] width 119 height 17
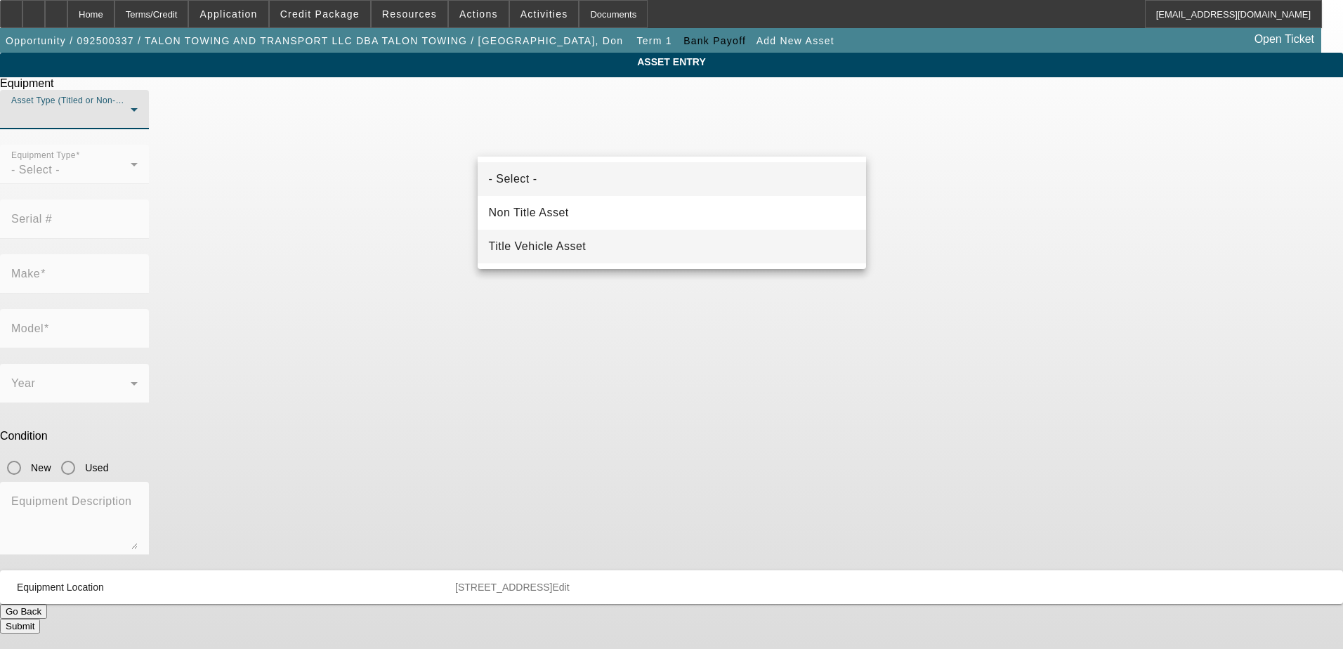
click at [575, 242] on span "Title Vehicle Asset" at bounding box center [538, 246] width 98 height 17
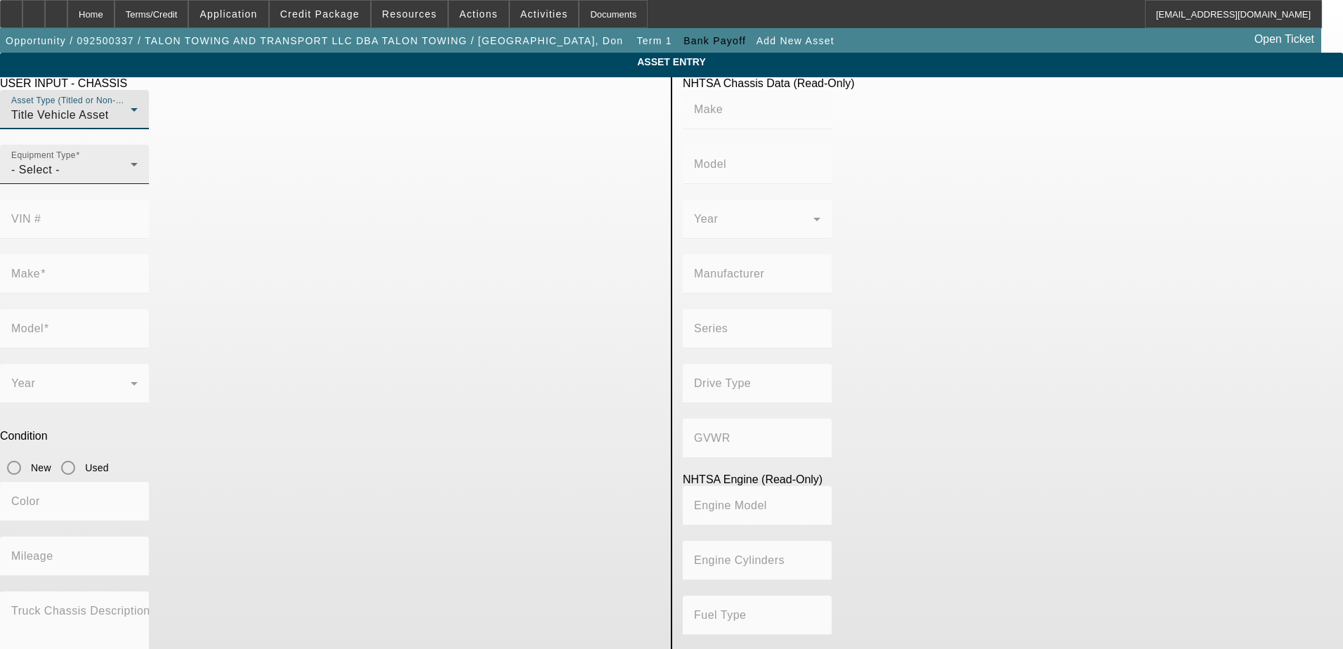
click at [131, 178] on div "- Select -" at bounding box center [70, 170] width 119 height 17
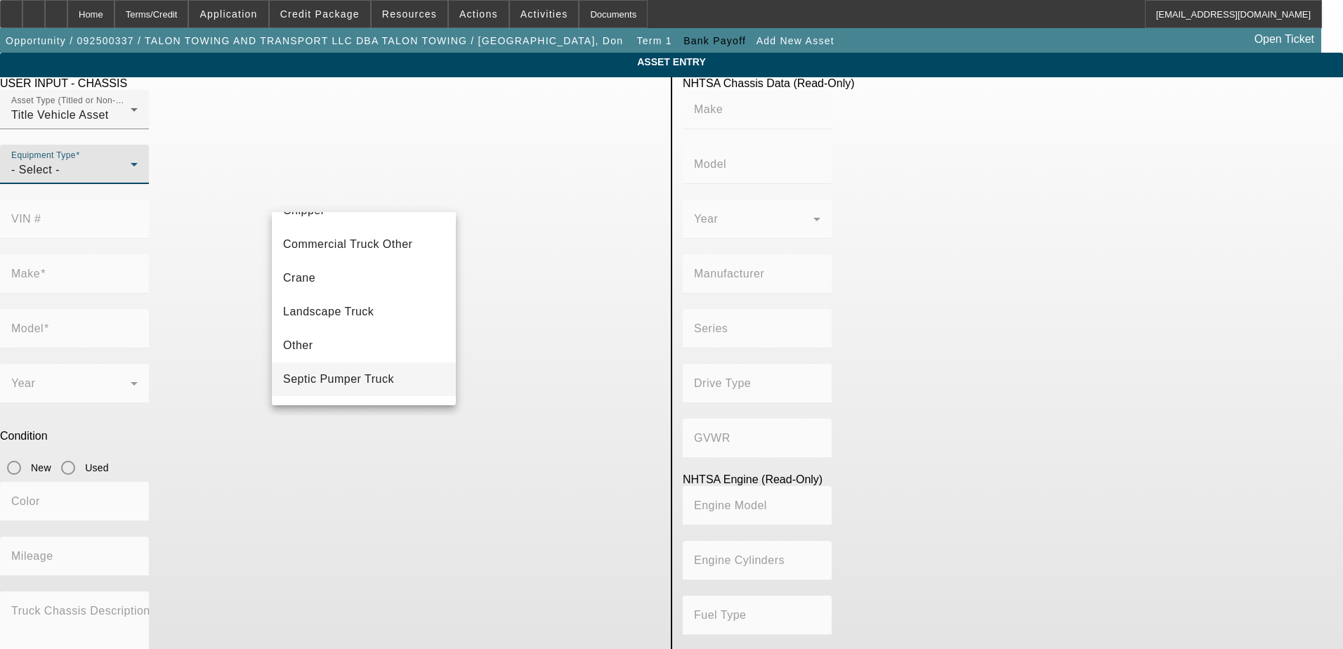
scroll to position [155, 0]
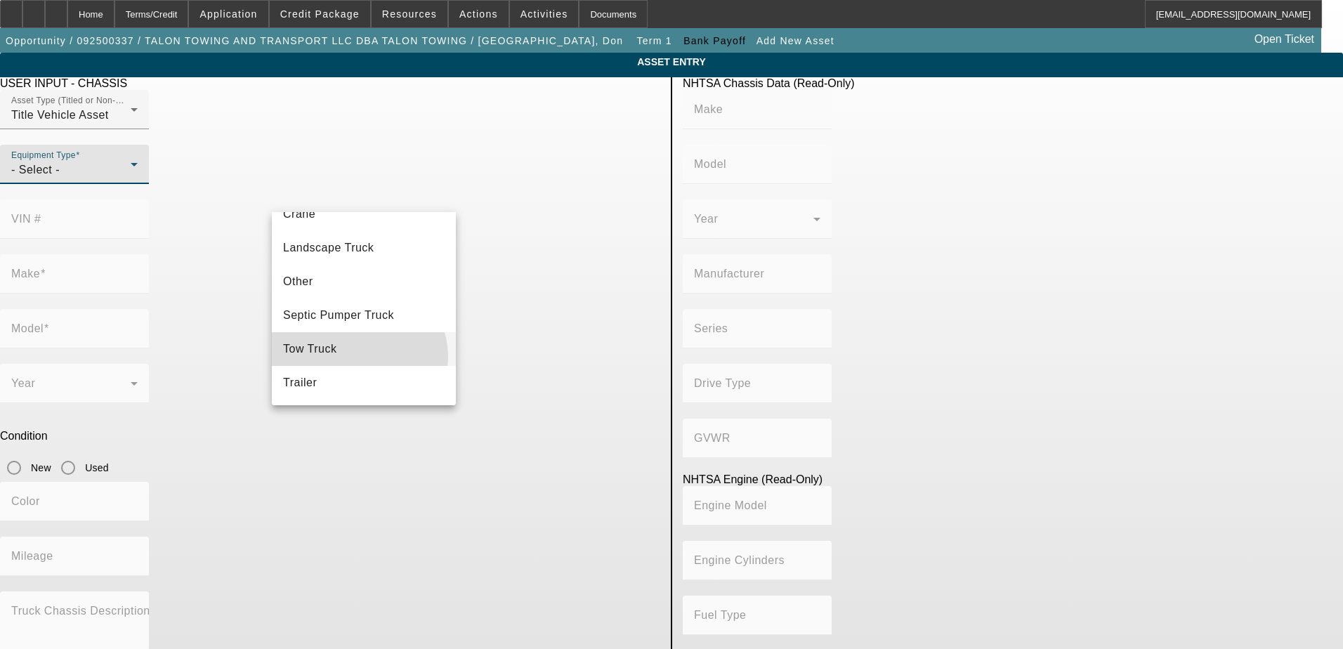
click at [354, 356] on mat-option "Tow Truck" at bounding box center [364, 349] width 184 height 34
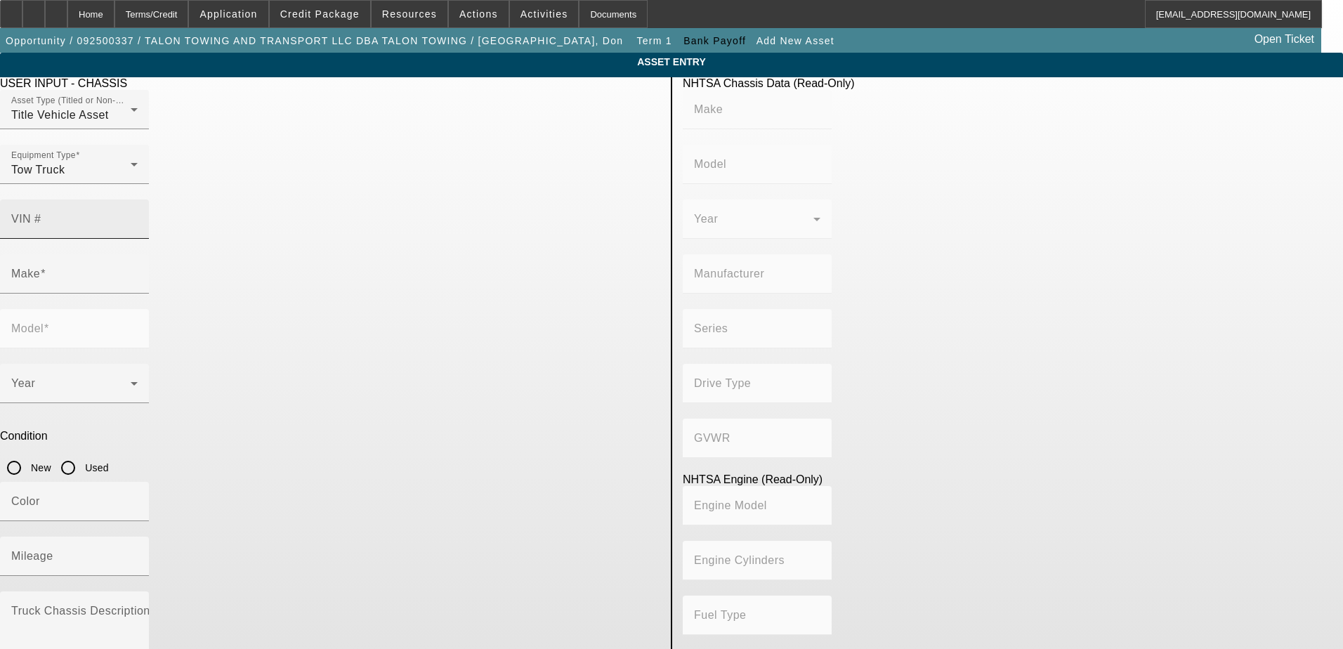
click at [138, 200] on div "VIN #" at bounding box center [74, 219] width 126 height 39
drag, startPoint x: 574, startPoint y: 187, endPoint x: 505, endPoint y: 195, distance: 69.3
click at [41, 213] on mat-label "VIN #" at bounding box center [26, 219] width 30 height 12
click at [138, 216] on input "VIN #" at bounding box center [74, 224] width 126 height 17
paste input "1FVACWFC1KHKN5927"
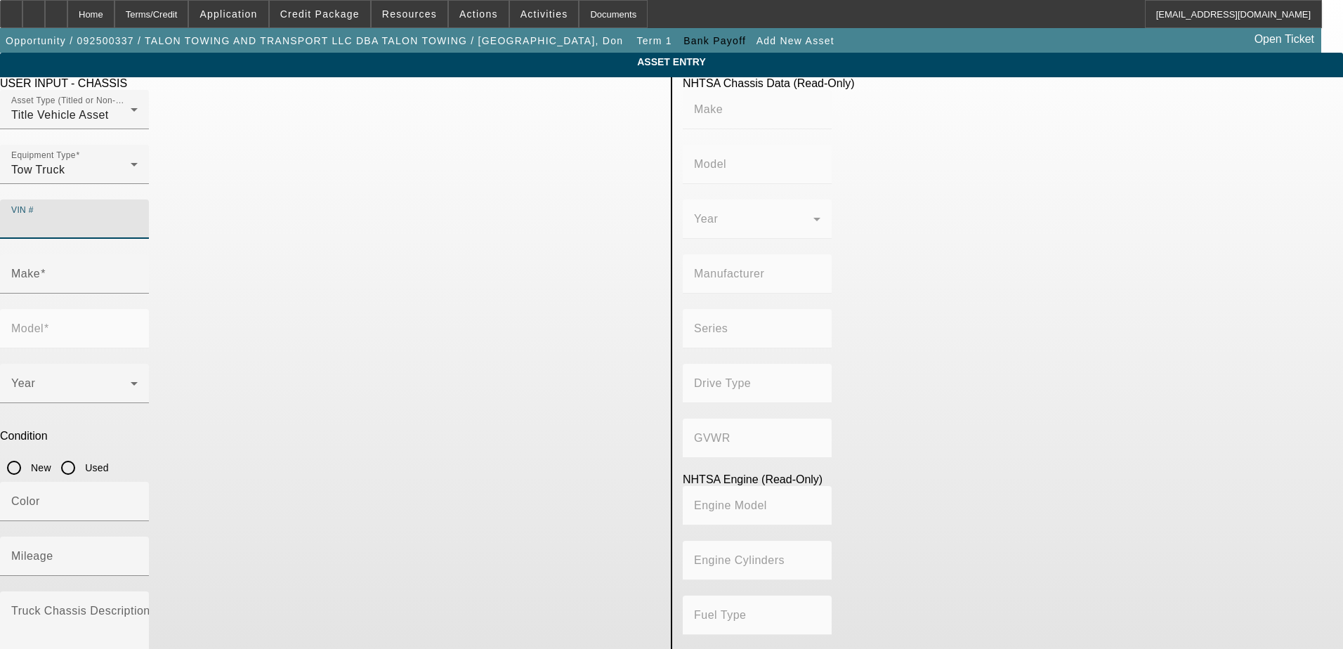
type input "1FVACWFC1KHKN5927"
type input "FREIGHTLINER"
type input "M2"
type input "DAIMLER TRUCK NORTH AMERICA LLC"
type input "106 Medium Duty"
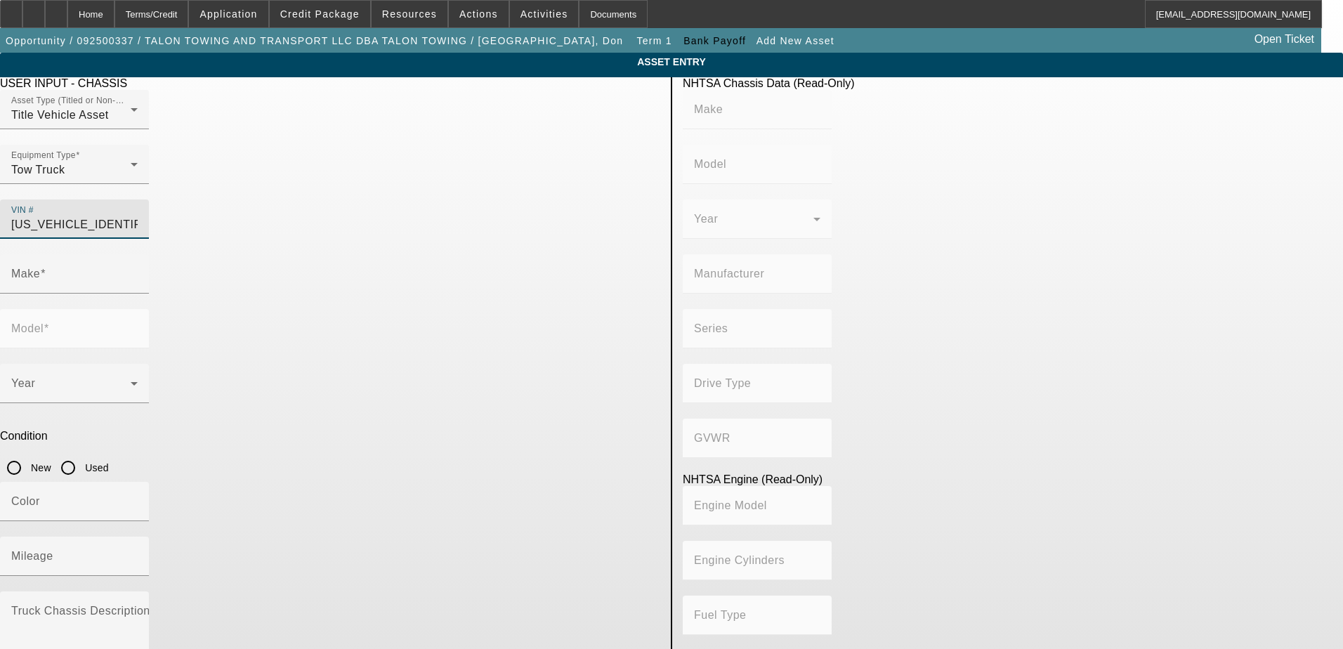
type input "4x2"
type input "Class 6: 19,501 - 26,000 lb (8,845 - 11,794 kg)"
type input "Cummins B6.7"
type input "6"
type input "Diesel"
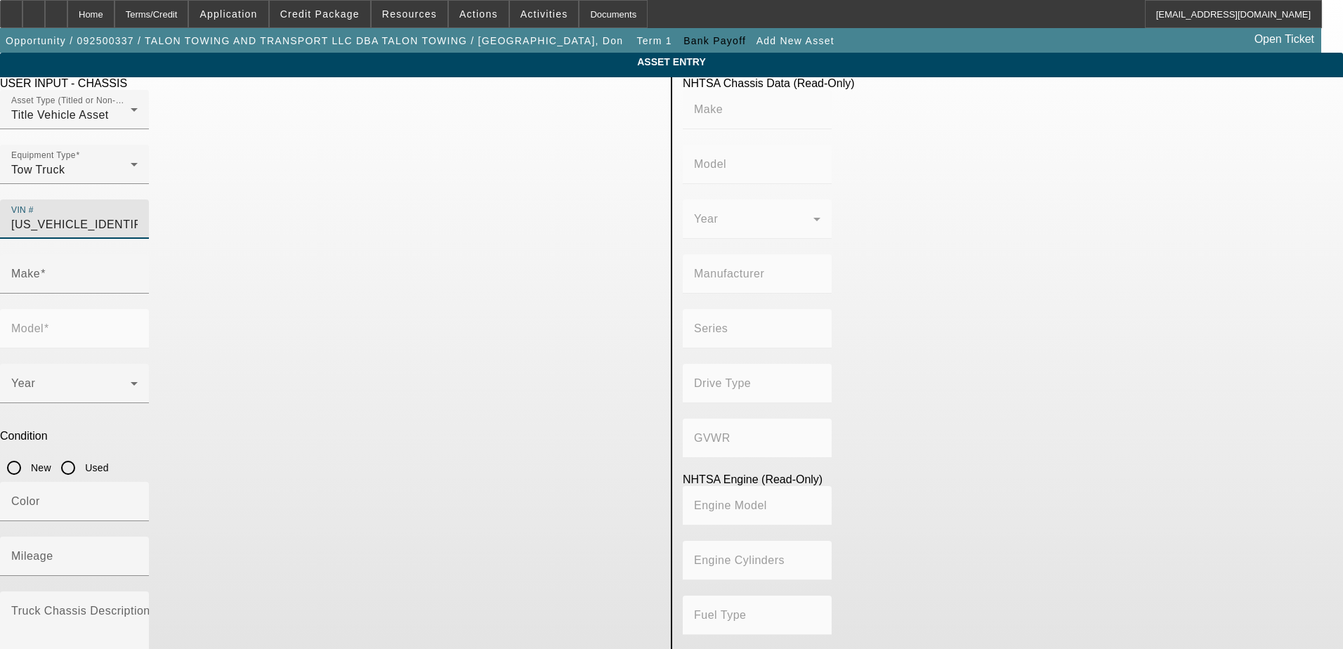
type input "408.85908543470"
type input "6.7"
type input "1FVACWFC1KHKN5927"
drag, startPoint x: 553, startPoint y: 309, endPoint x: 541, endPoint y: 311, distance: 12.1
click at [82, 454] on input "Used" at bounding box center [68, 468] width 28 height 28
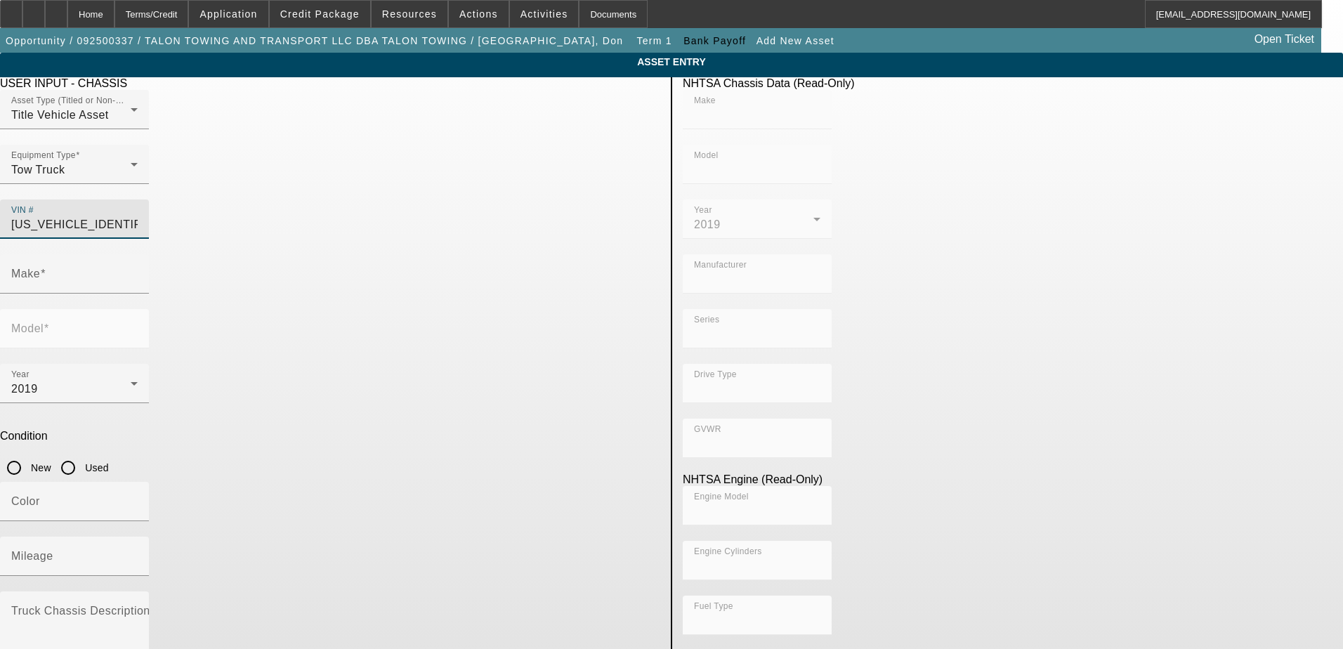
radio input "true"
type input "FREIGHTLINER"
type input "M2"
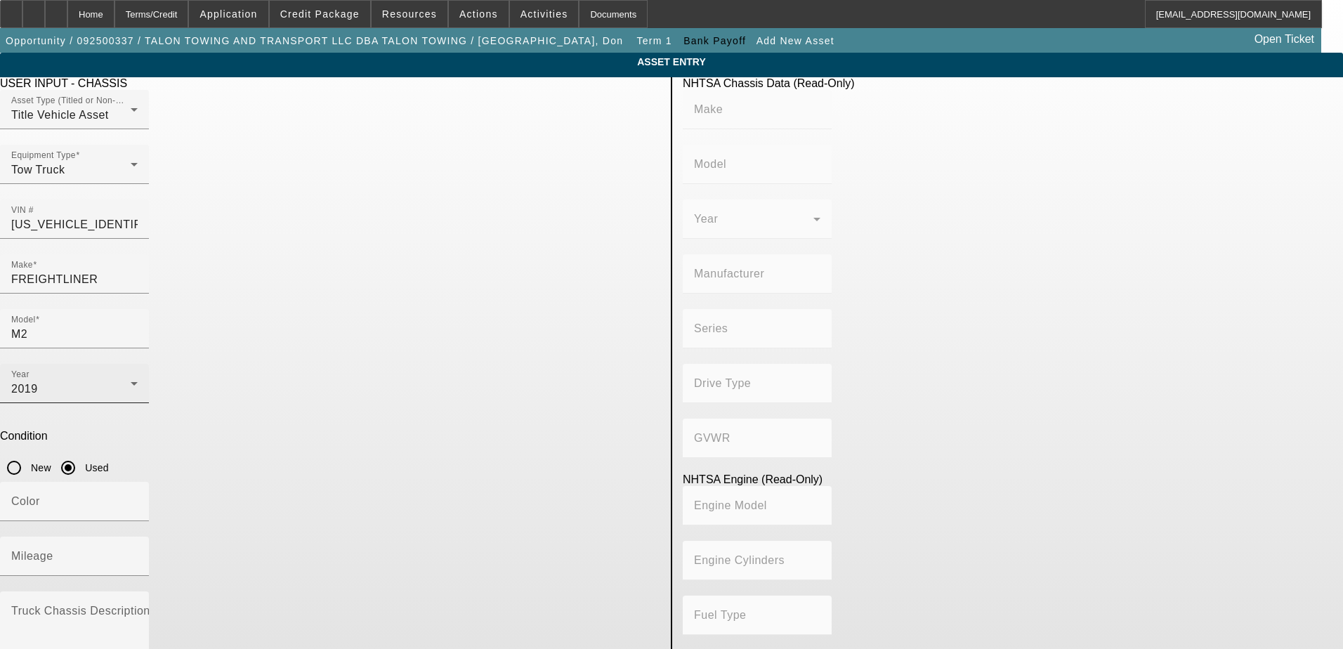
type input "FREIGHTLINER"
type input "M2"
type input "DAIMLER TRUCK NORTH AMERICA LLC"
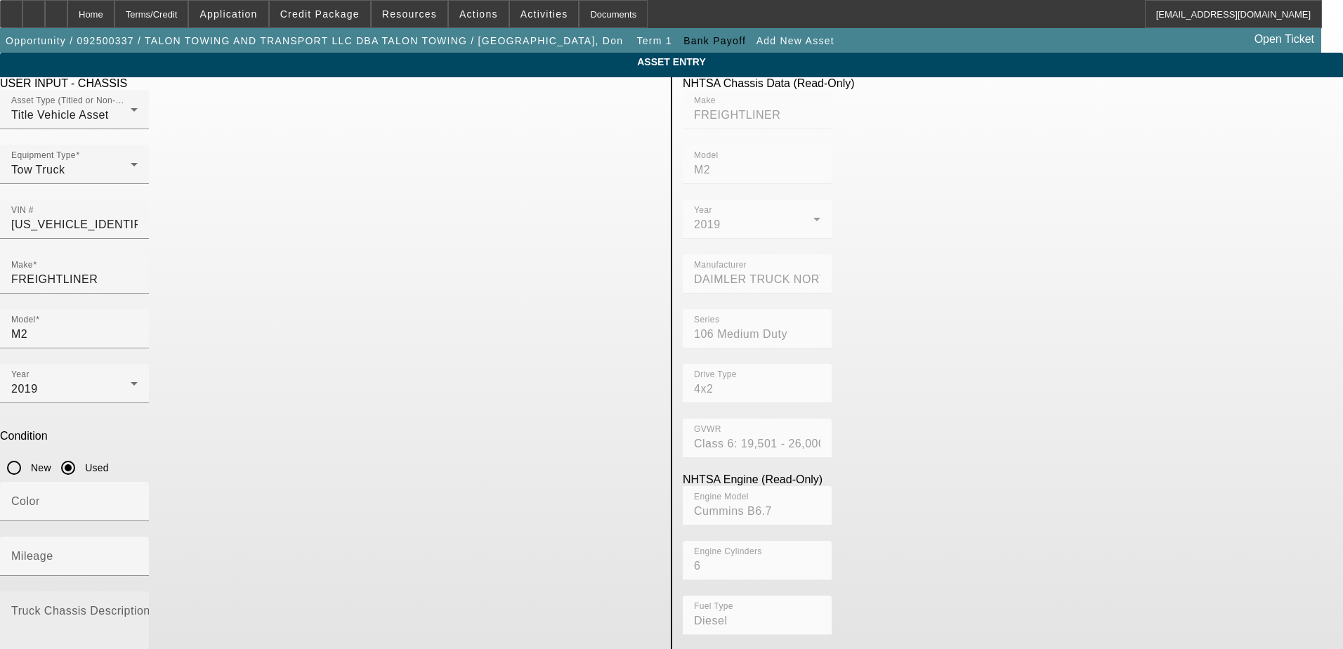
click at [327, 605] on mat-label "Truck Chassis Description (Describe the truck chassis only)" at bounding box center [169, 611] width 316 height 12
click at [138, 608] on textarea "Truck Chassis Description (Describe the truck chassis only)" at bounding box center [74, 633] width 126 height 51
click at [53, 550] on mat-label "Mileage" at bounding box center [32, 556] width 42 height 12
click at [138, 554] on input "Mileage" at bounding box center [74, 562] width 126 height 17
click at [149, 482] on div "Color" at bounding box center [74, 501] width 149 height 39
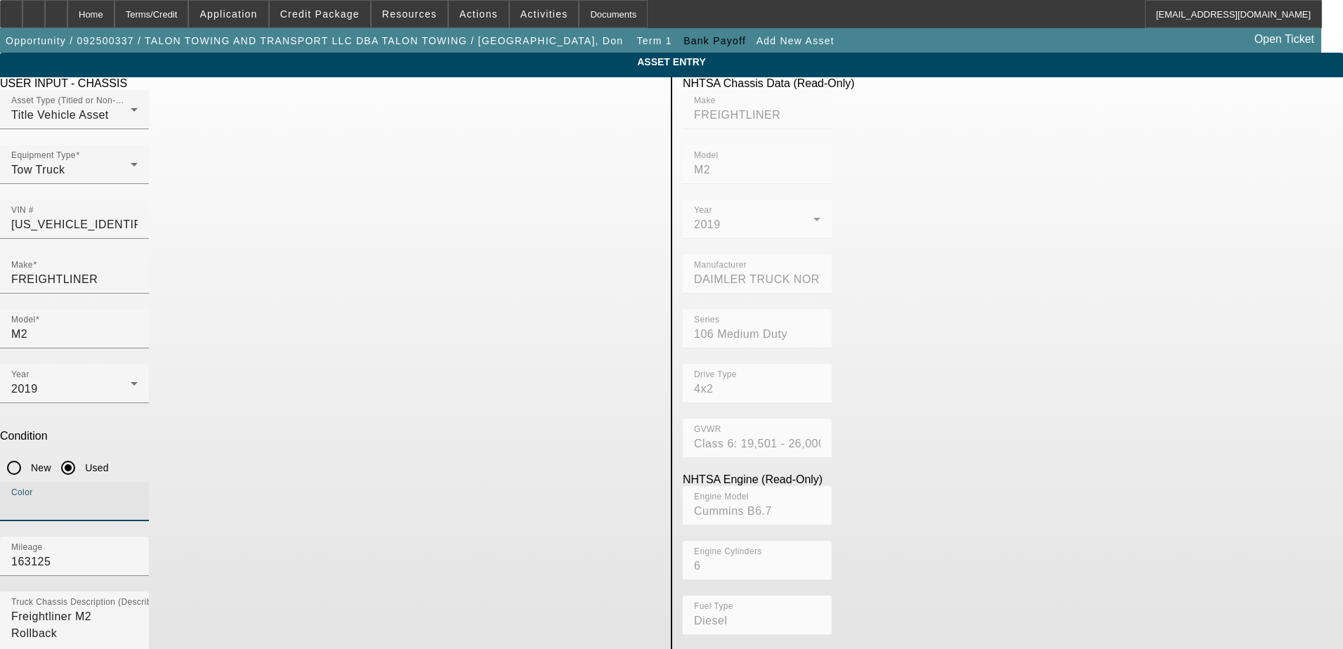
click at [459, 482] on div "Color" at bounding box center [330, 509] width 660 height 55
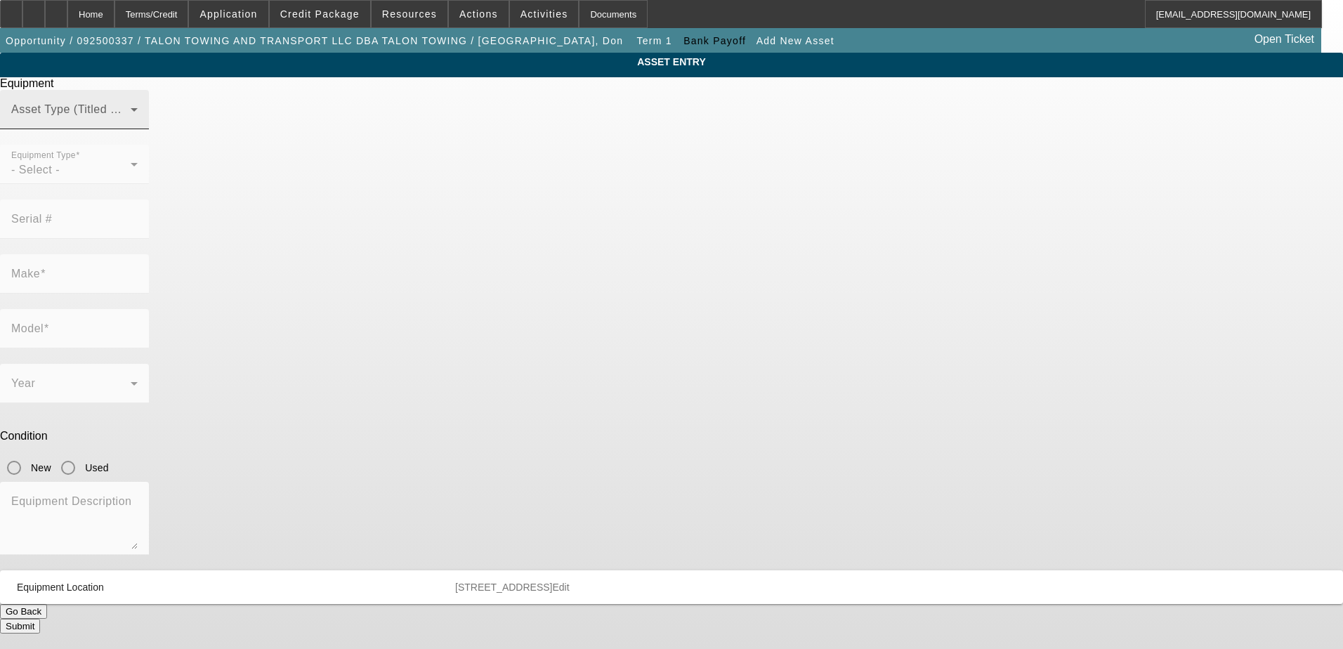
click at [138, 129] on div "Asset Type (Titled or Non-Titled)" at bounding box center [74, 109] width 126 height 39
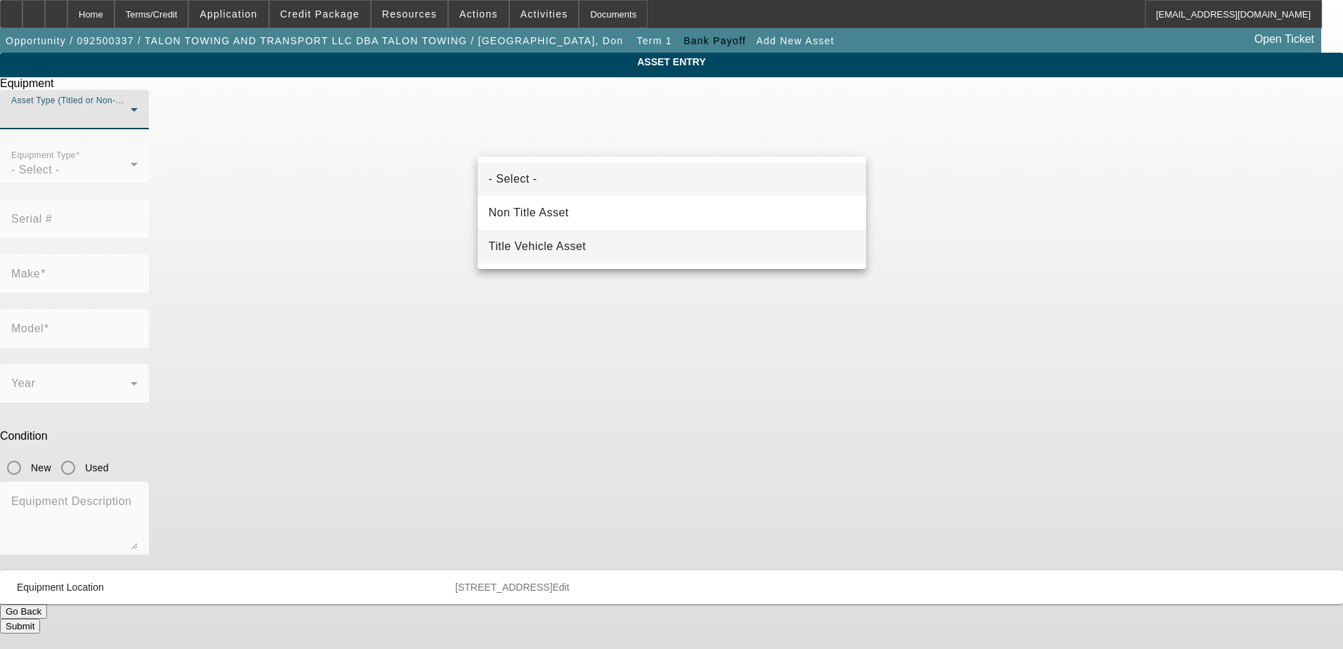
click at [596, 243] on mat-option "Title Vehicle Asset" at bounding box center [672, 247] width 388 height 34
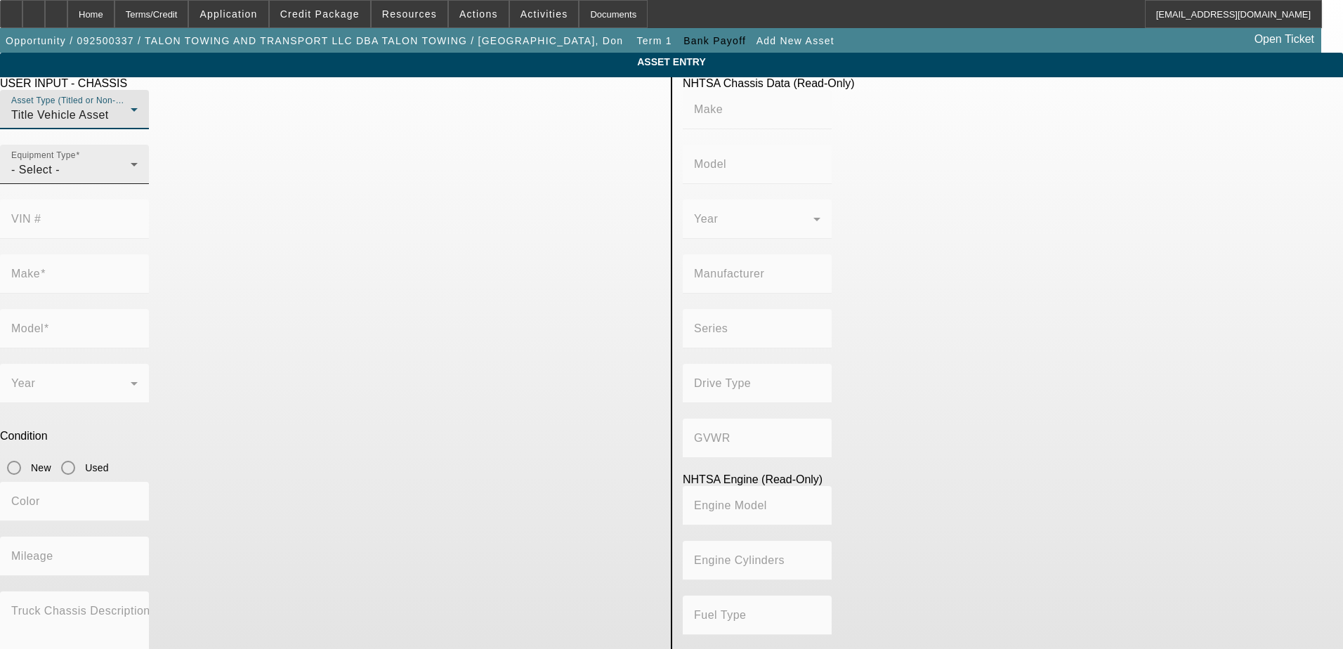
click at [131, 178] on div "- Select -" at bounding box center [70, 170] width 119 height 17
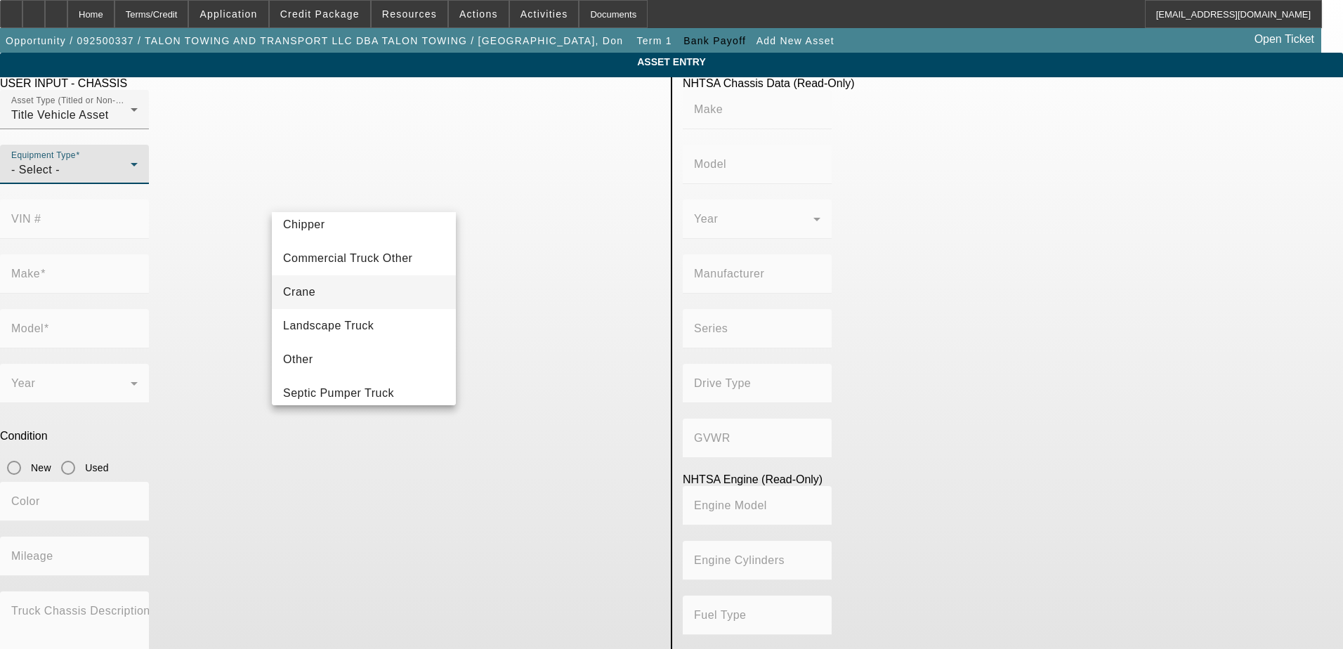
scroll to position [155, 0]
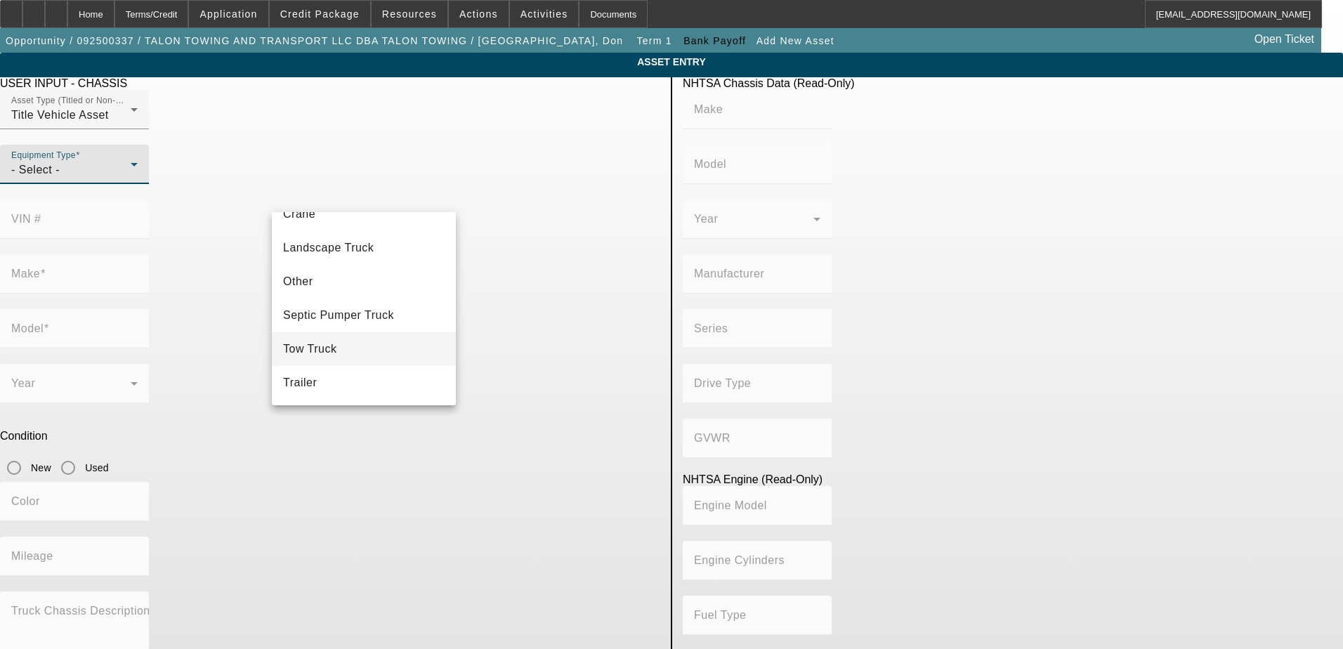
click at [345, 335] on mat-option "Tow Truck" at bounding box center [364, 349] width 184 height 34
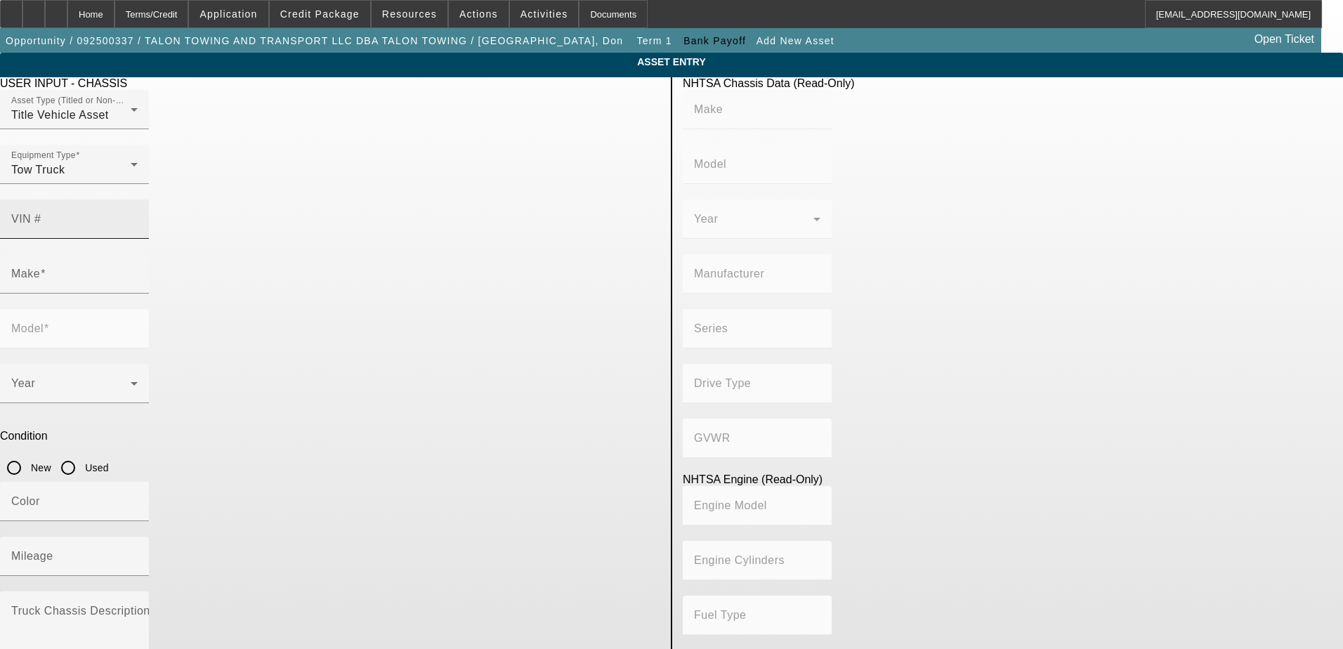
drag, startPoint x: 507, startPoint y: 188, endPoint x: 499, endPoint y: 197, distance: 11.9
click at [41, 213] on mat-label "VIN #" at bounding box center [26, 219] width 30 height 12
click at [138, 216] on input "VIN #" at bounding box center [74, 224] width 126 height 17
paste input "1NPXX4TX4JD473445"
click at [461, 254] on div "Make" at bounding box center [330, 281] width 660 height 55
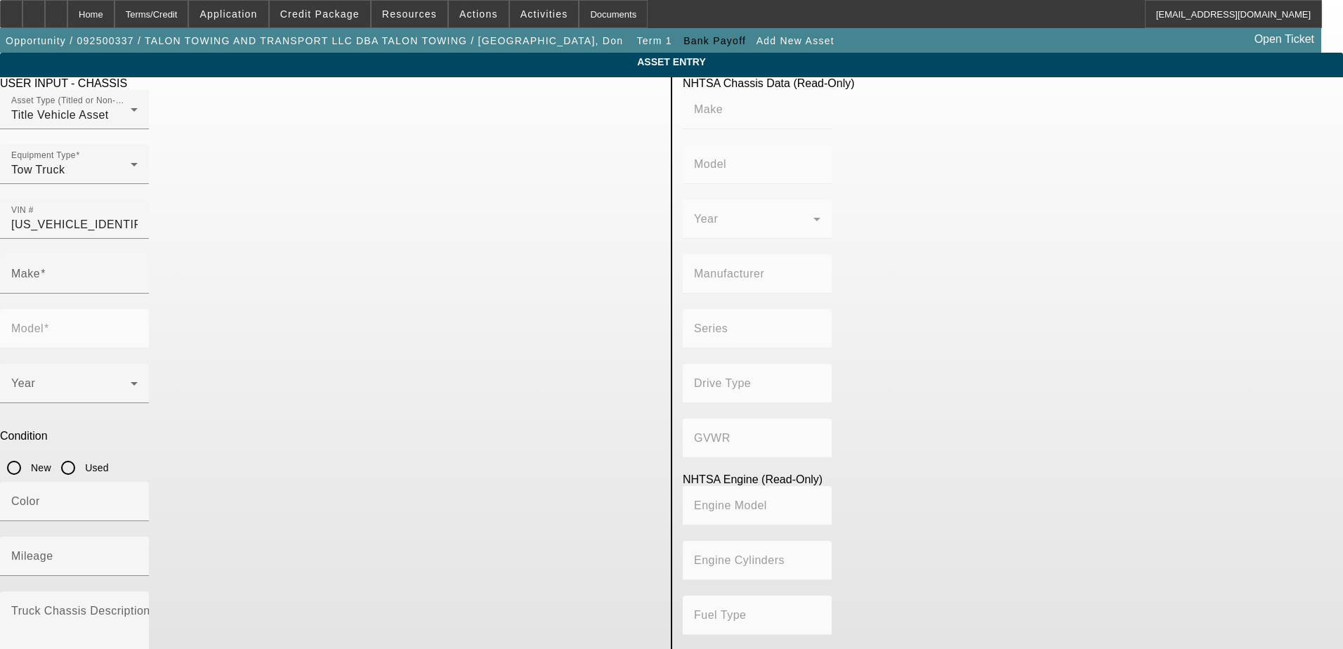
click at [82, 454] on input "Used" at bounding box center [68, 468] width 28 height 28
click at [462, 254] on div "Make" at bounding box center [330, 281] width 660 height 55
click at [327, 605] on mat-label "Truck Chassis Description (Describe the truck chassis only)" at bounding box center [169, 611] width 316 height 12
click at [138, 608] on textarea "Truck Chassis Description (Describe the truck chassis only)" at bounding box center [74, 633] width 126 height 51
click at [138, 554] on input "Mileage" at bounding box center [74, 562] width 126 height 17
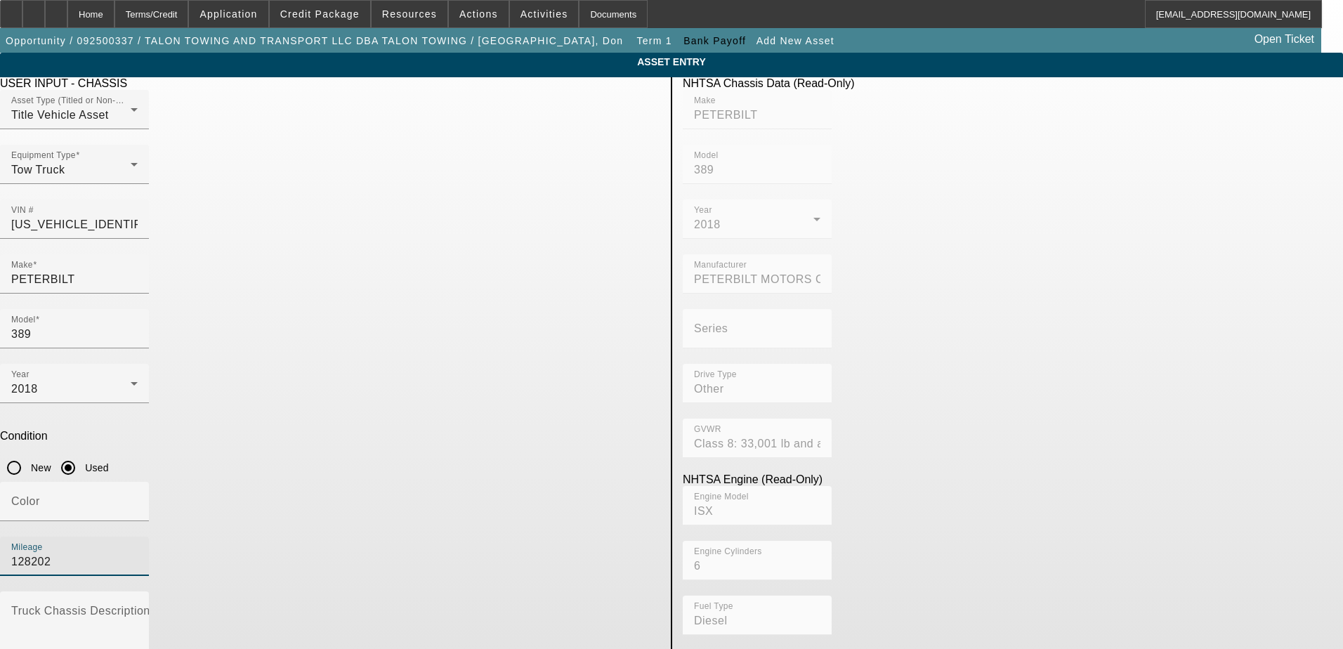
click at [470, 537] on div "Mileage 128202" at bounding box center [330, 564] width 660 height 55
click at [463, 482] on div "Color" at bounding box center [330, 509] width 660 height 55
click at [461, 364] on div "Year 2018" at bounding box center [330, 391] width 660 height 55
click at [466, 309] on div "Model 389" at bounding box center [330, 336] width 660 height 55
click at [465, 192] on div "Equipment Type Tow Truck" at bounding box center [330, 172] width 660 height 55
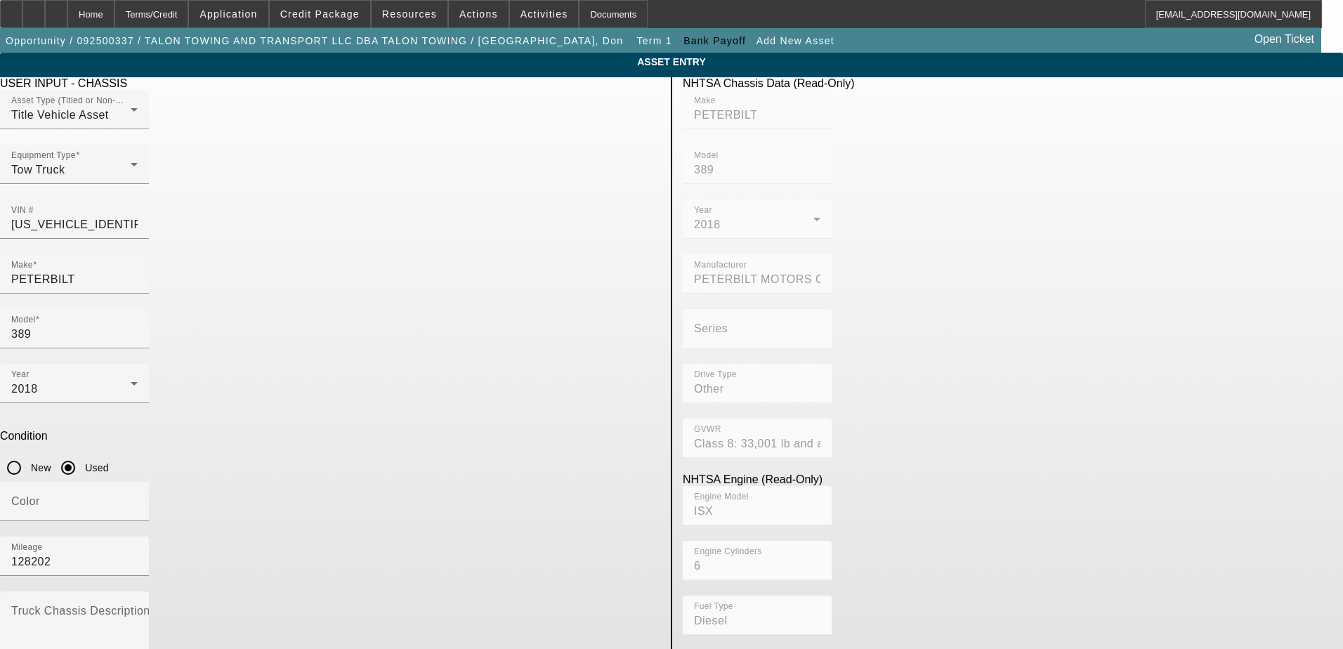
click at [463, 254] on div "Make PETERBILT" at bounding box center [330, 281] width 660 height 55
click at [149, 364] on div "Year 2018" at bounding box center [74, 383] width 149 height 39
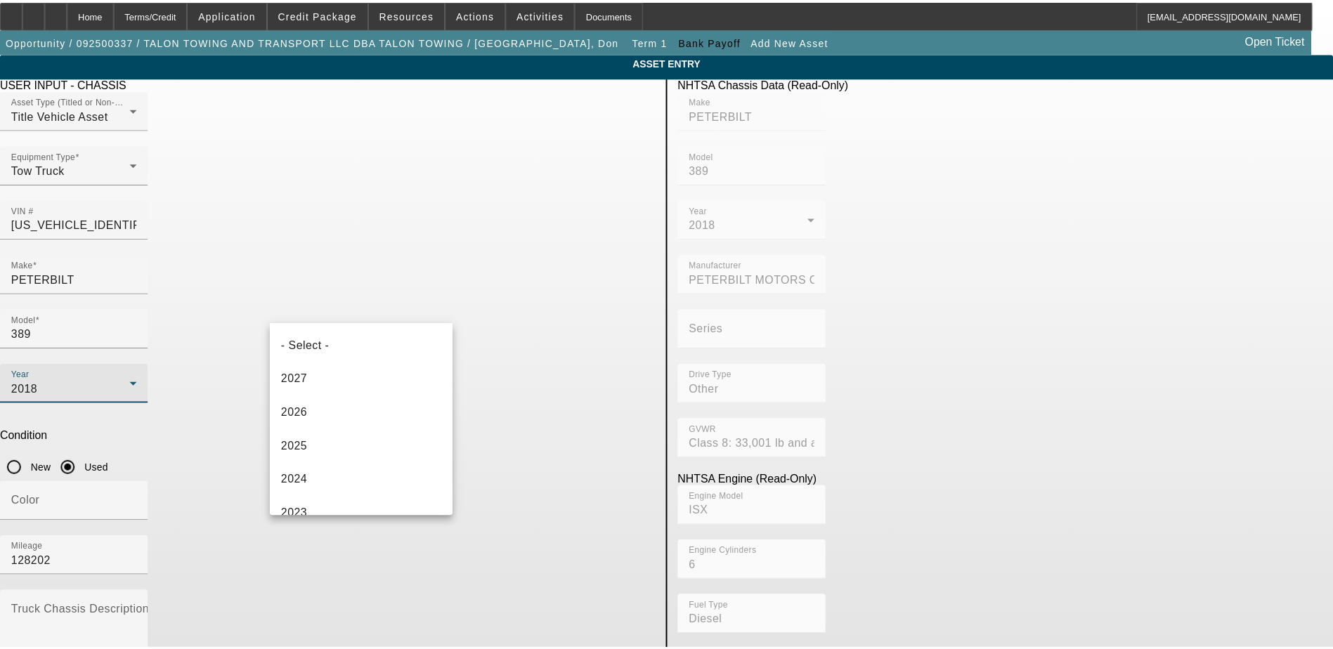
scroll to position [183, 0]
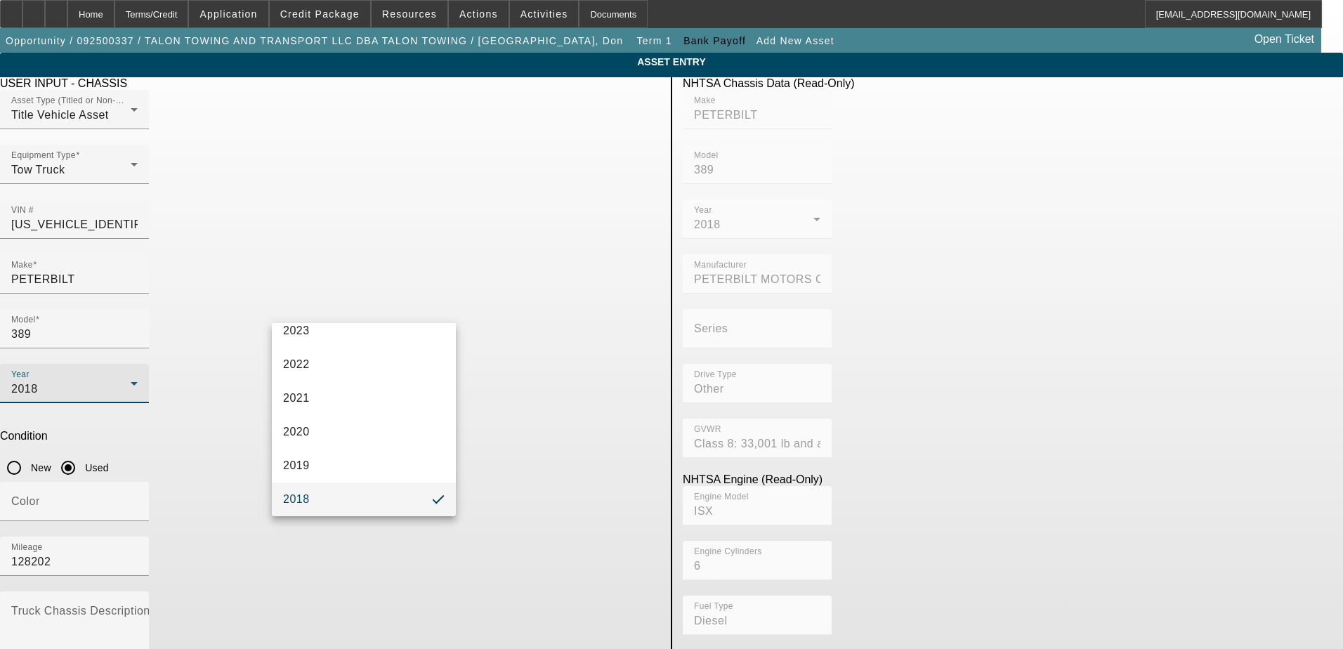
click at [464, 289] on div at bounding box center [671, 324] width 1343 height 649
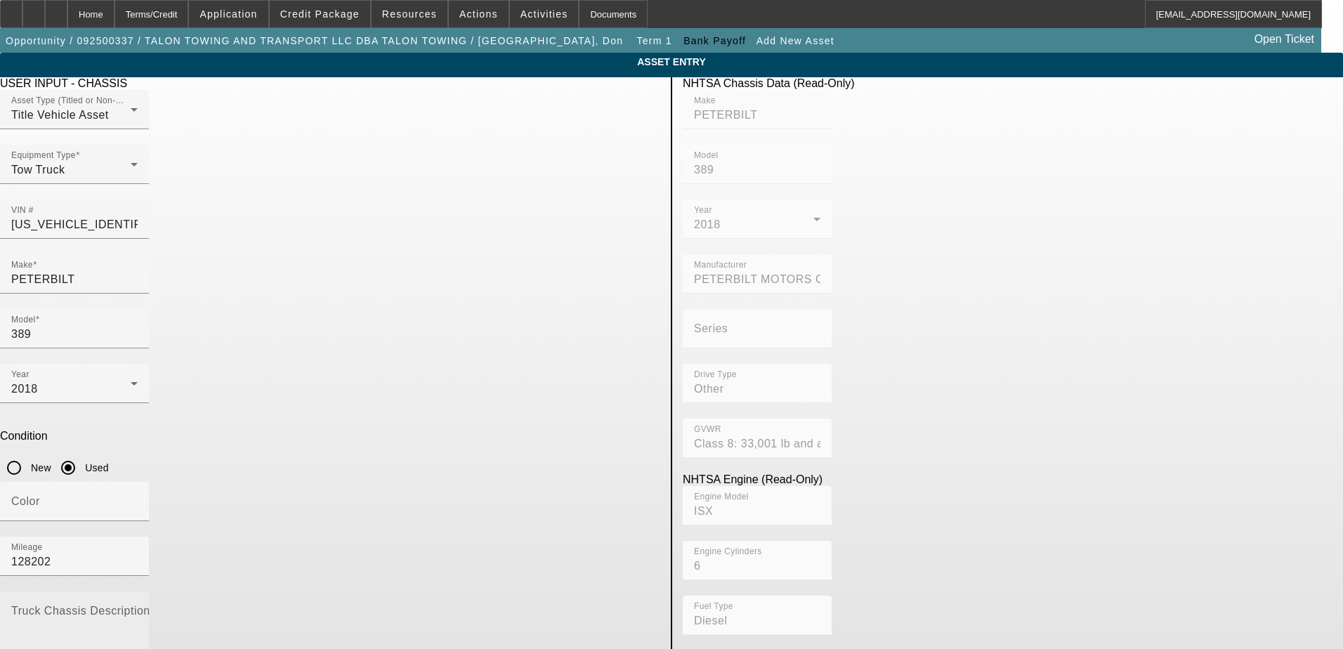
click at [327, 605] on mat-label "Truck Chassis Description (Describe the truck chassis only)" at bounding box center [169, 611] width 316 height 12
click at [138, 608] on textarea "Truck Chassis Description (Describe the truck chassis only)" at bounding box center [74, 633] width 126 height 51
click at [138, 608] on textarea "Peterbilt Rotator" at bounding box center [74, 633] width 126 height 51
click at [462, 482] on div "Color" at bounding box center [330, 509] width 660 height 55
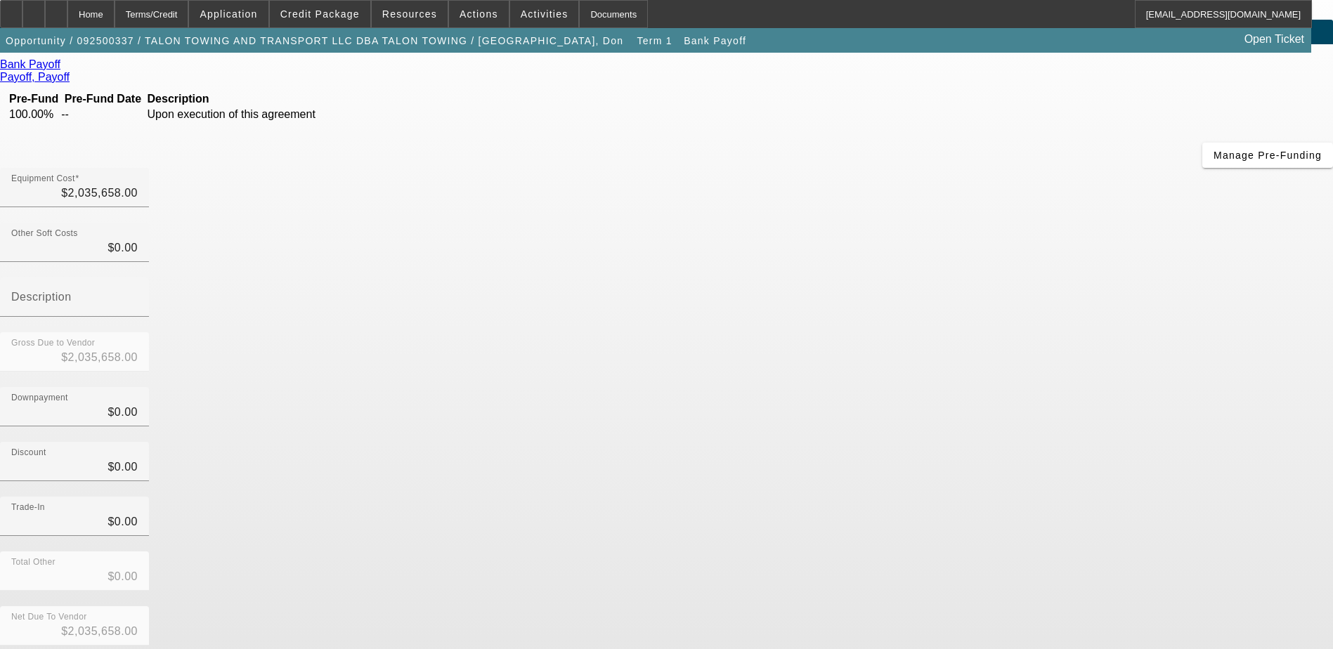
scroll to position [27, 0]
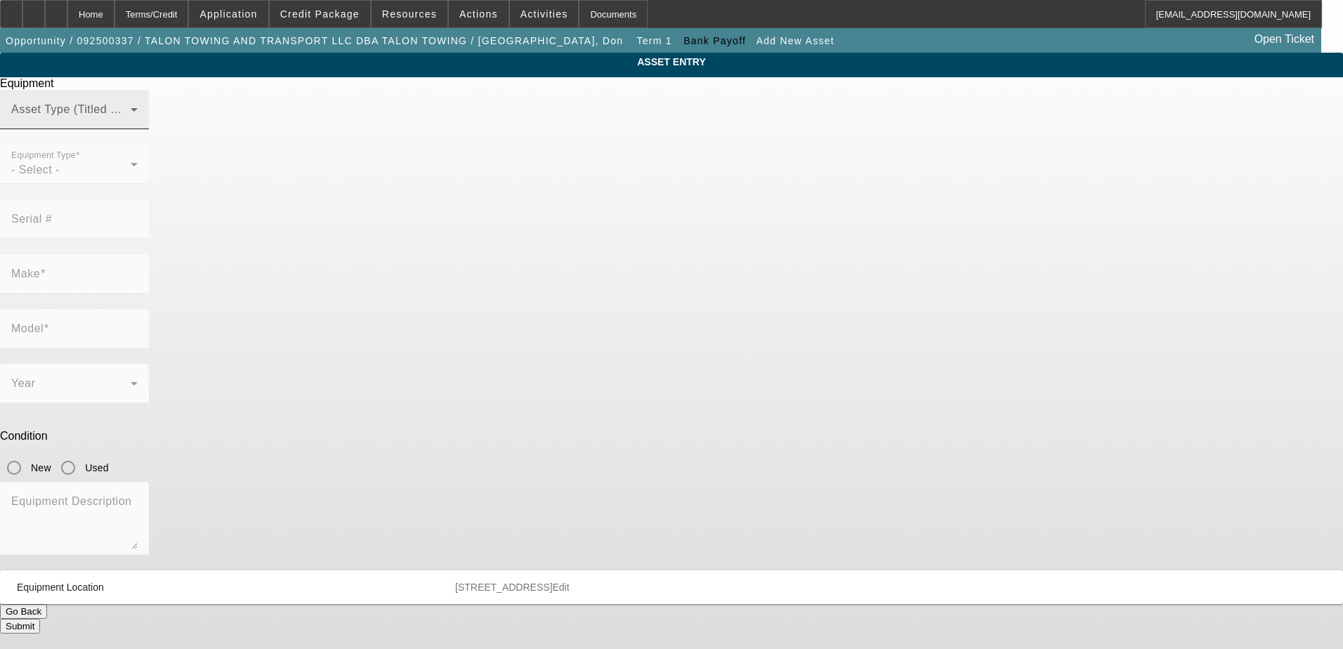
click at [131, 124] on span at bounding box center [70, 115] width 119 height 17
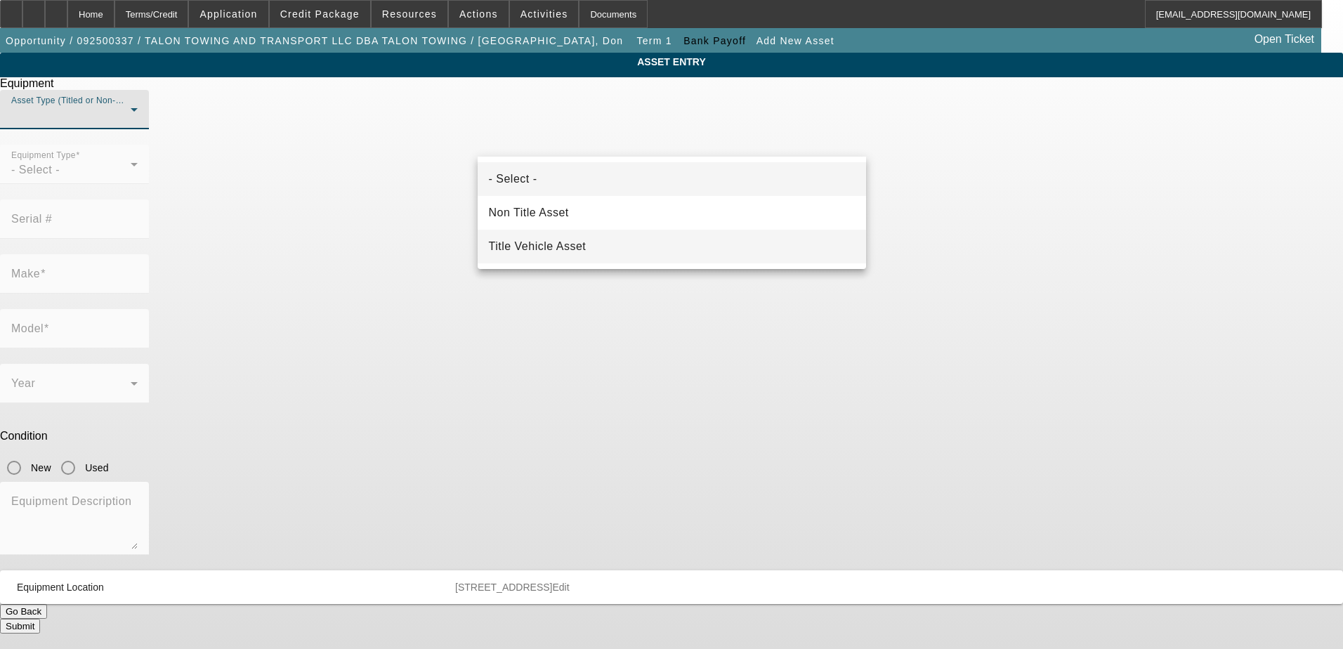
click at [601, 239] on mat-option "Title Vehicle Asset" at bounding box center [672, 247] width 388 height 34
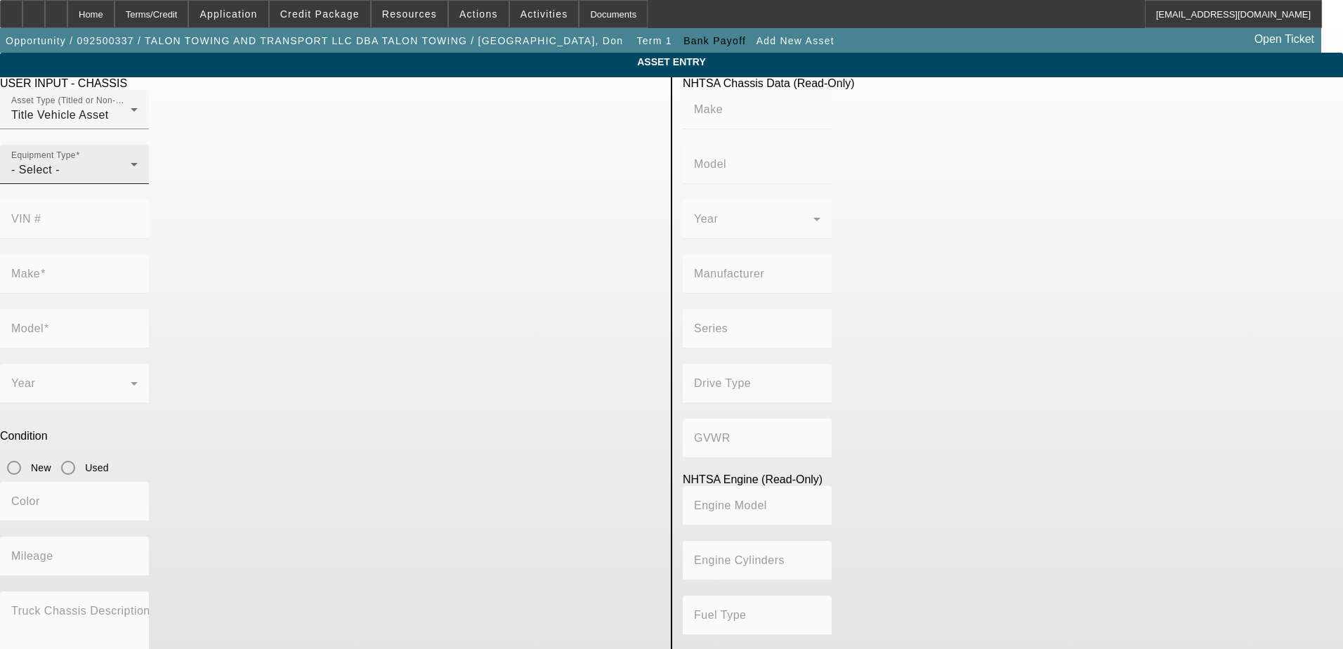
click at [131, 178] on div "- Select -" at bounding box center [70, 170] width 119 height 17
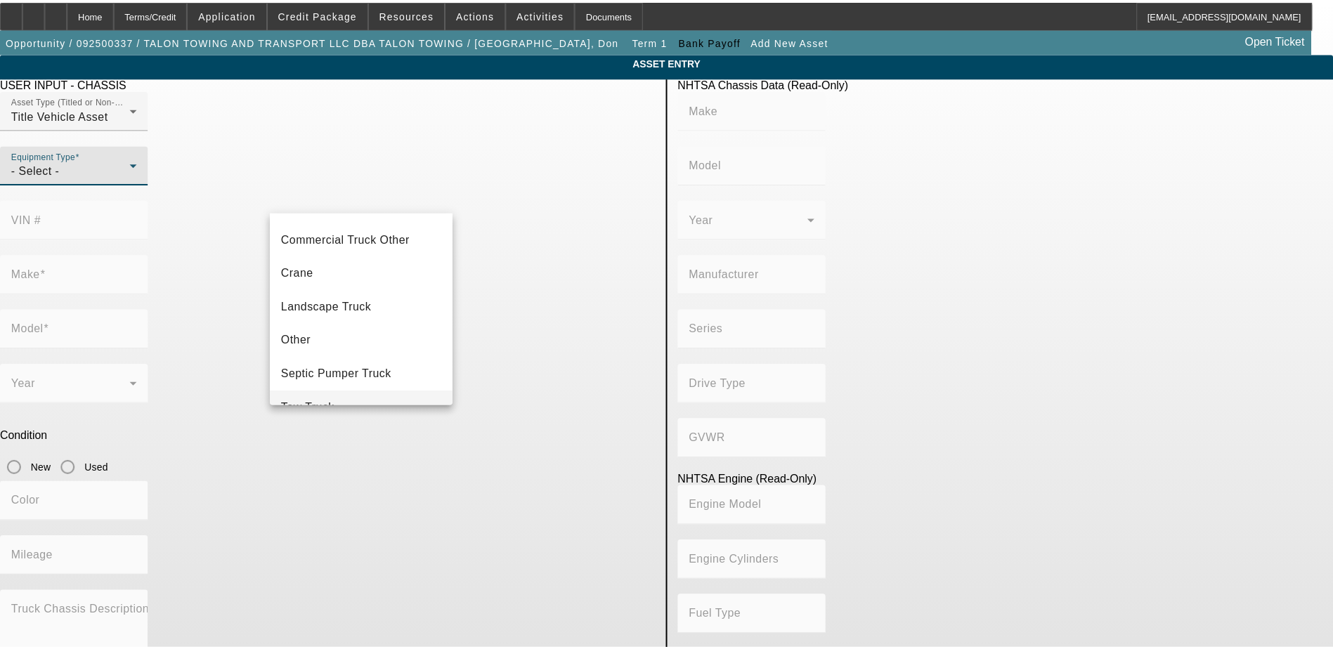
scroll to position [155, 0]
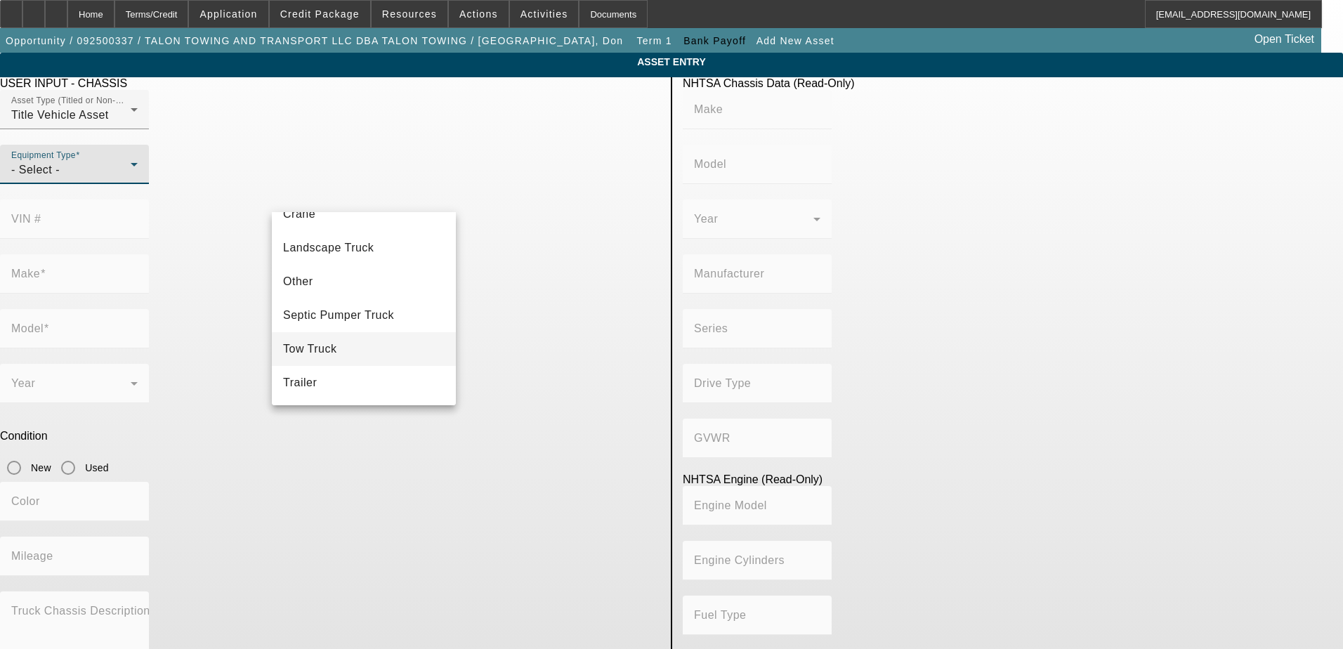
click at [345, 346] on mat-option "Tow Truck" at bounding box center [364, 349] width 184 height 34
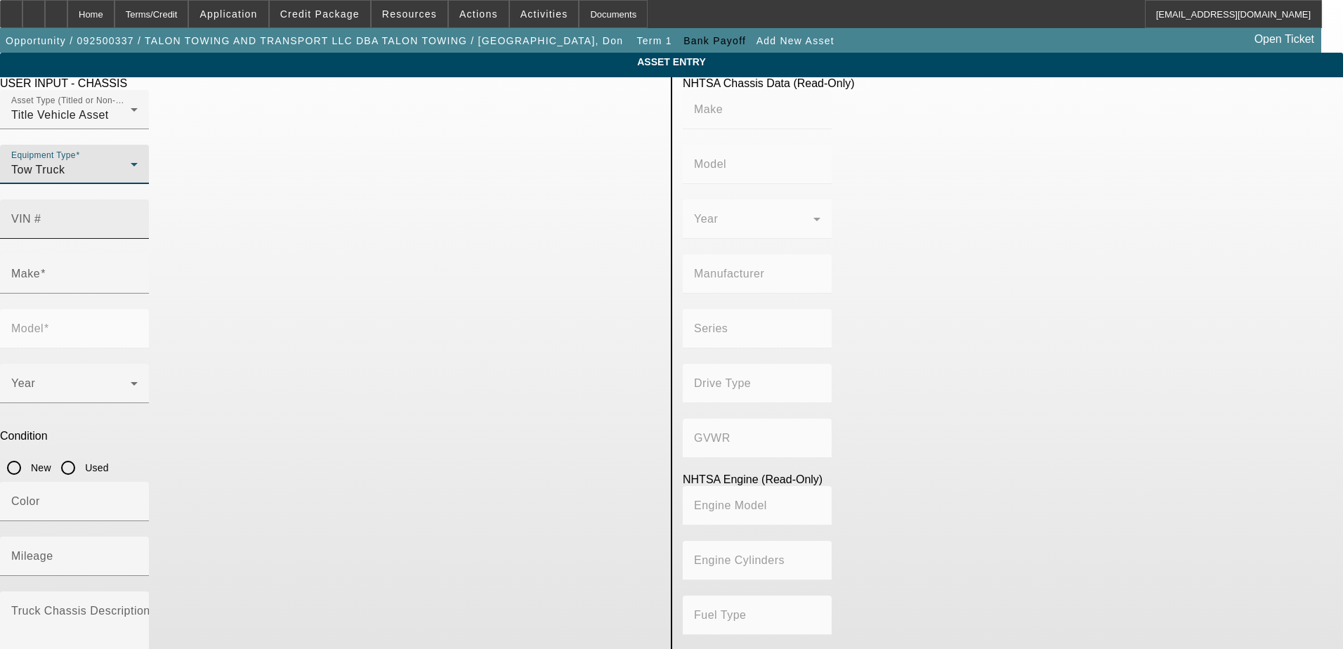
click at [138, 216] on input "VIN #" at bounding box center [74, 224] width 126 height 17
paste input "5PVNJ7AP1P5T50080"
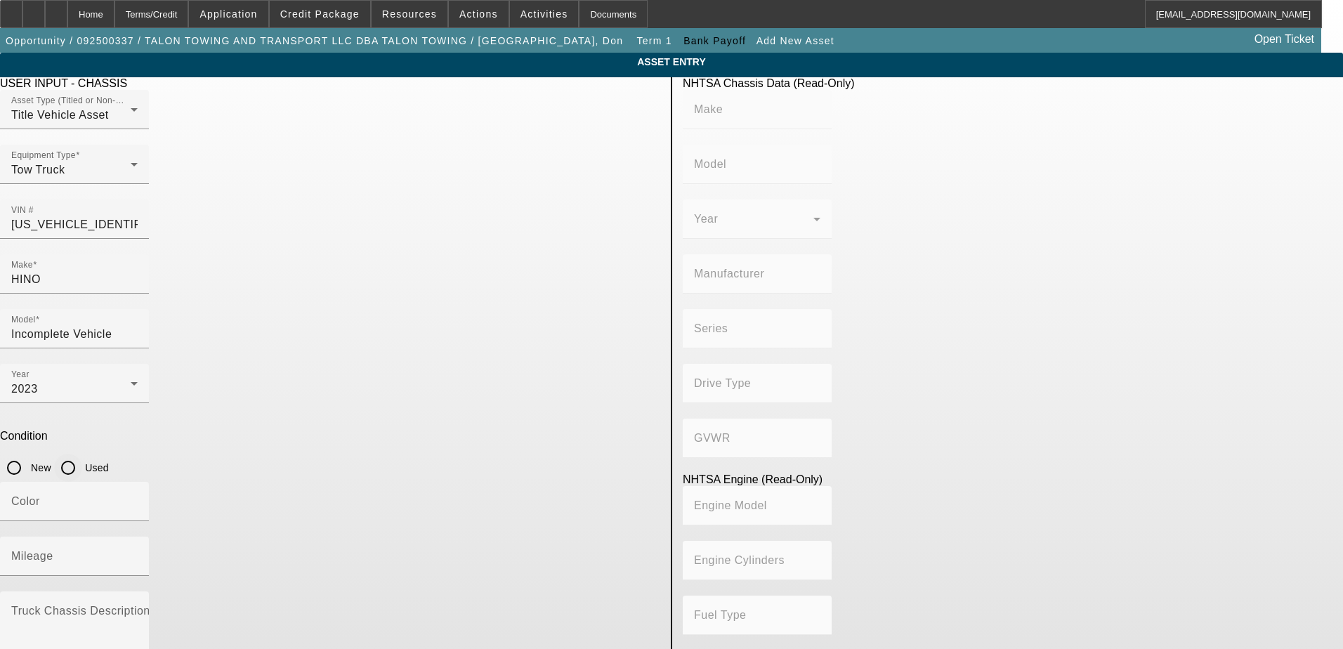
click at [82, 454] on input "Used" at bounding box center [68, 468] width 28 height 28
click at [53, 550] on mat-label "Mileage" at bounding box center [32, 556] width 42 height 12
click at [138, 554] on input "Mileage" at bounding box center [74, 562] width 126 height 17
click at [327, 605] on mat-label "Truck Chassis Description (Describe the truck chassis only)" at bounding box center [169, 611] width 316 height 12
click at [138, 608] on textarea "Truck Chassis Description (Describe the truck chassis only)" at bounding box center [74, 633] width 126 height 51
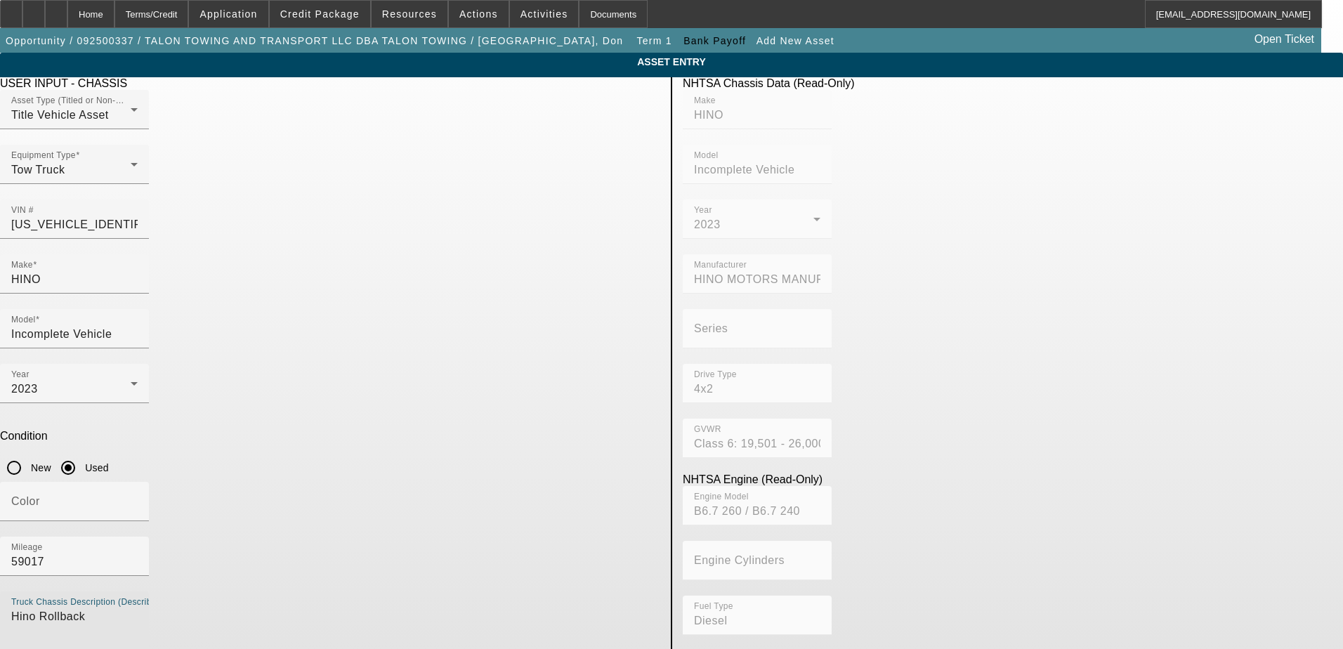
click at [464, 482] on div "Color" at bounding box center [330, 509] width 660 height 55
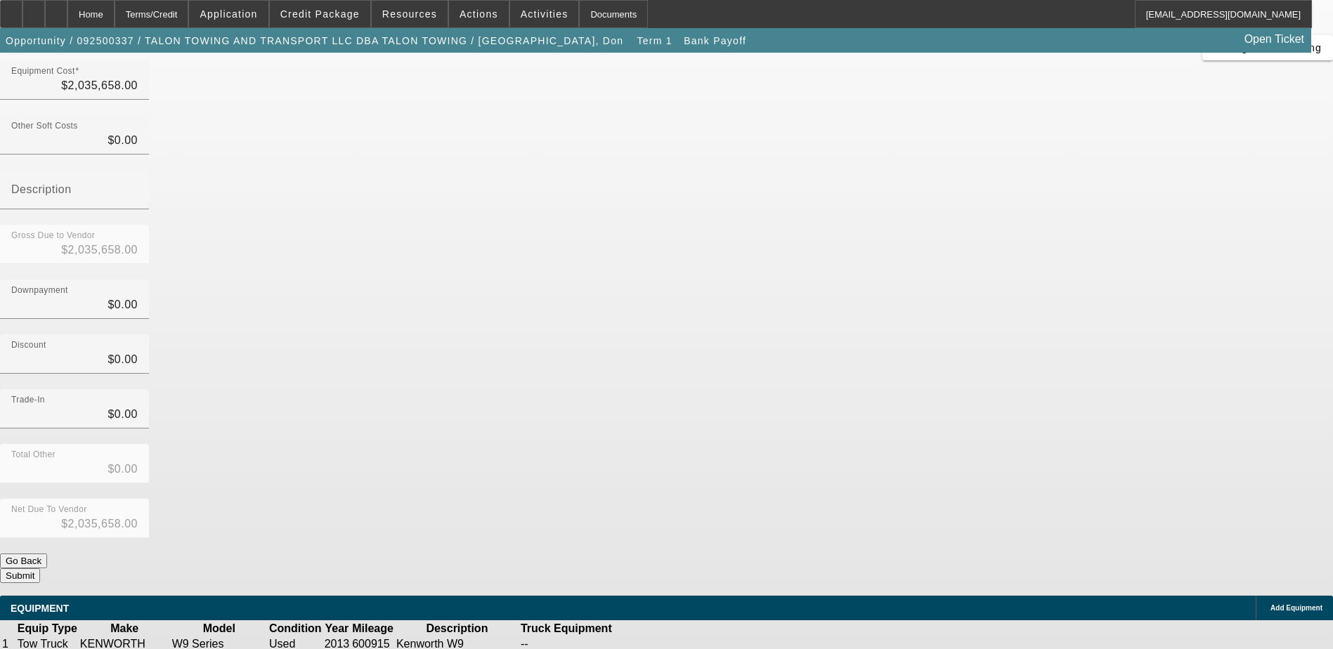
scroll to position [259, 0]
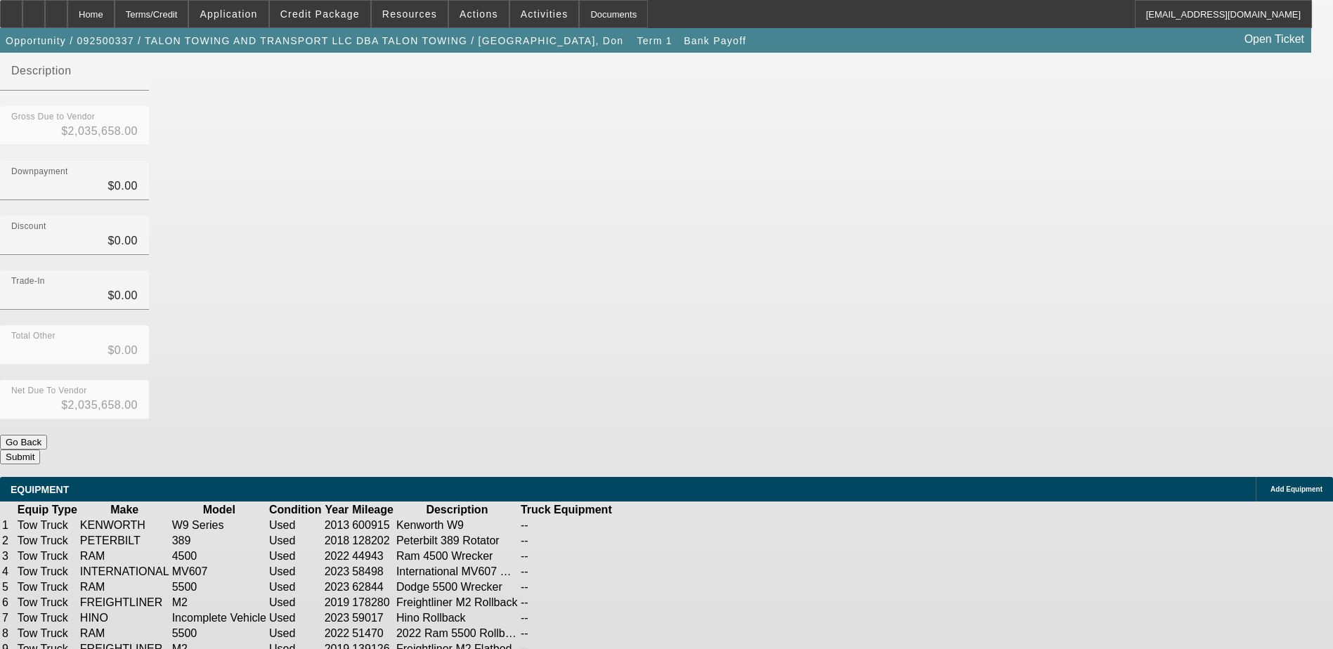
click at [1267, 490] on icon at bounding box center [1267, 490] width 0 height 0
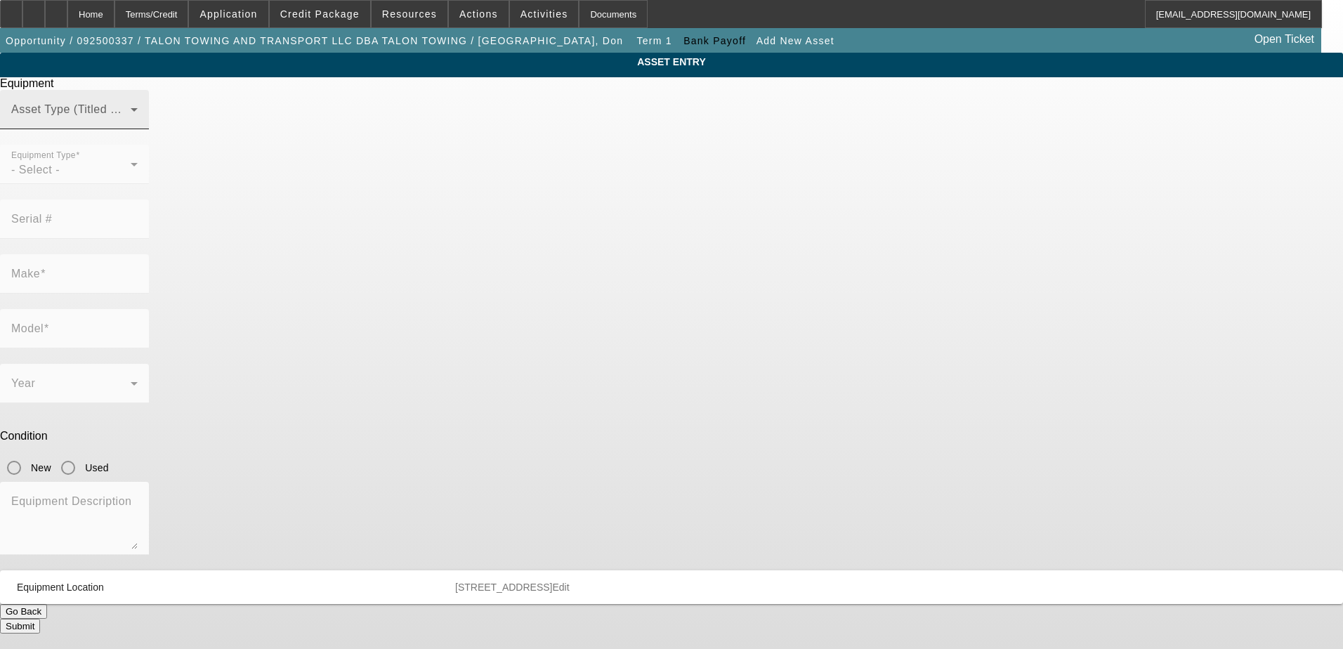
click at [131, 124] on span at bounding box center [70, 115] width 119 height 17
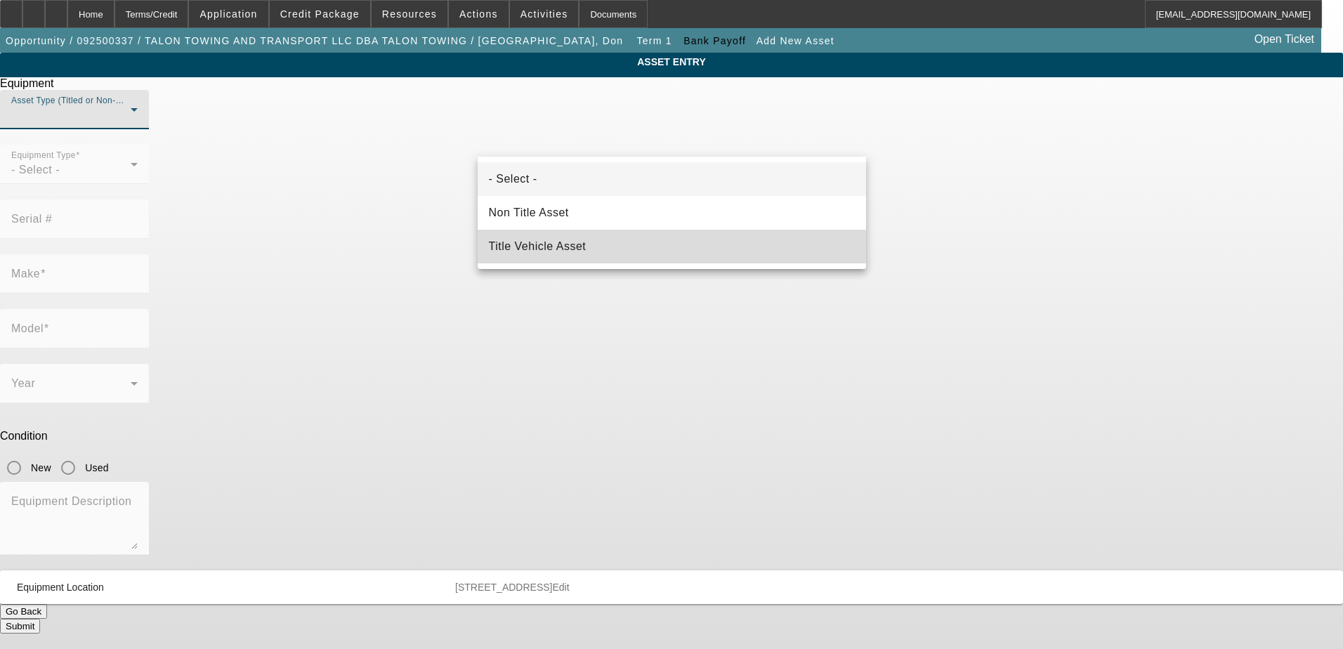
click at [650, 247] on mat-option "Title Vehicle Asset" at bounding box center [672, 247] width 388 height 34
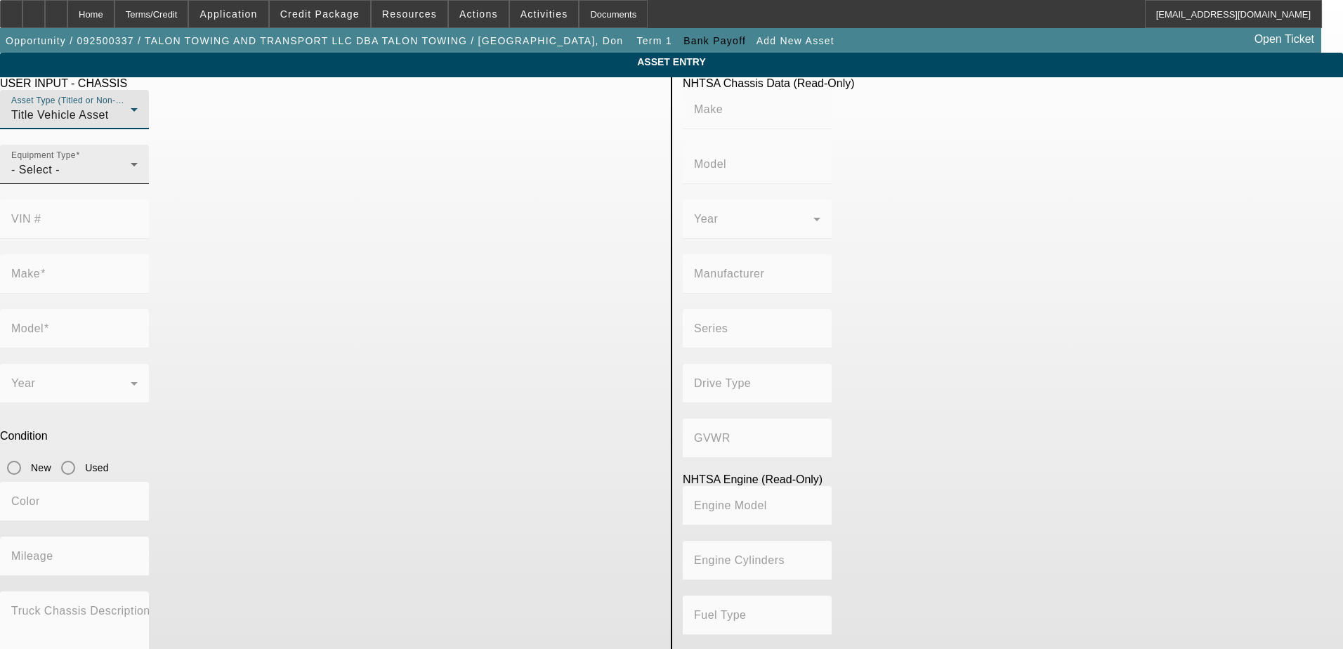
click at [138, 184] on div "Equipment Type - Select -" at bounding box center [74, 164] width 126 height 39
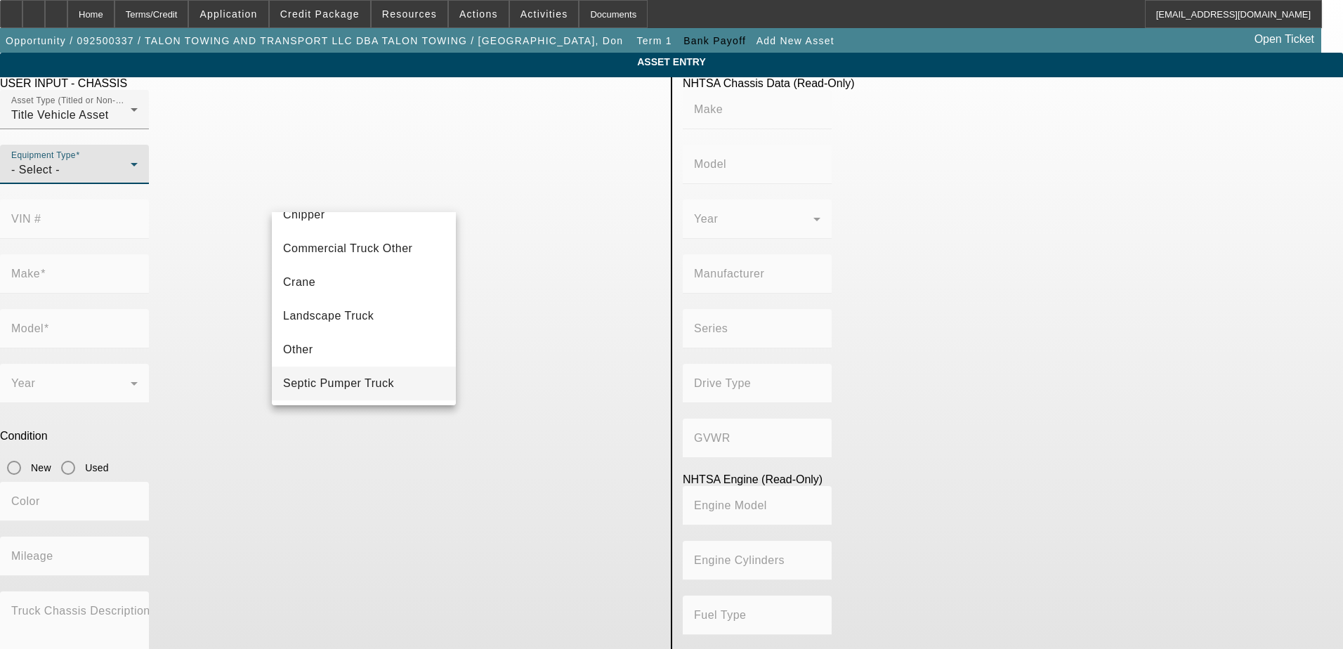
scroll to position [155, 0]
click at [336, 346] on span "Tow Truck" at bounding box center [310, 349] width 54 height 17
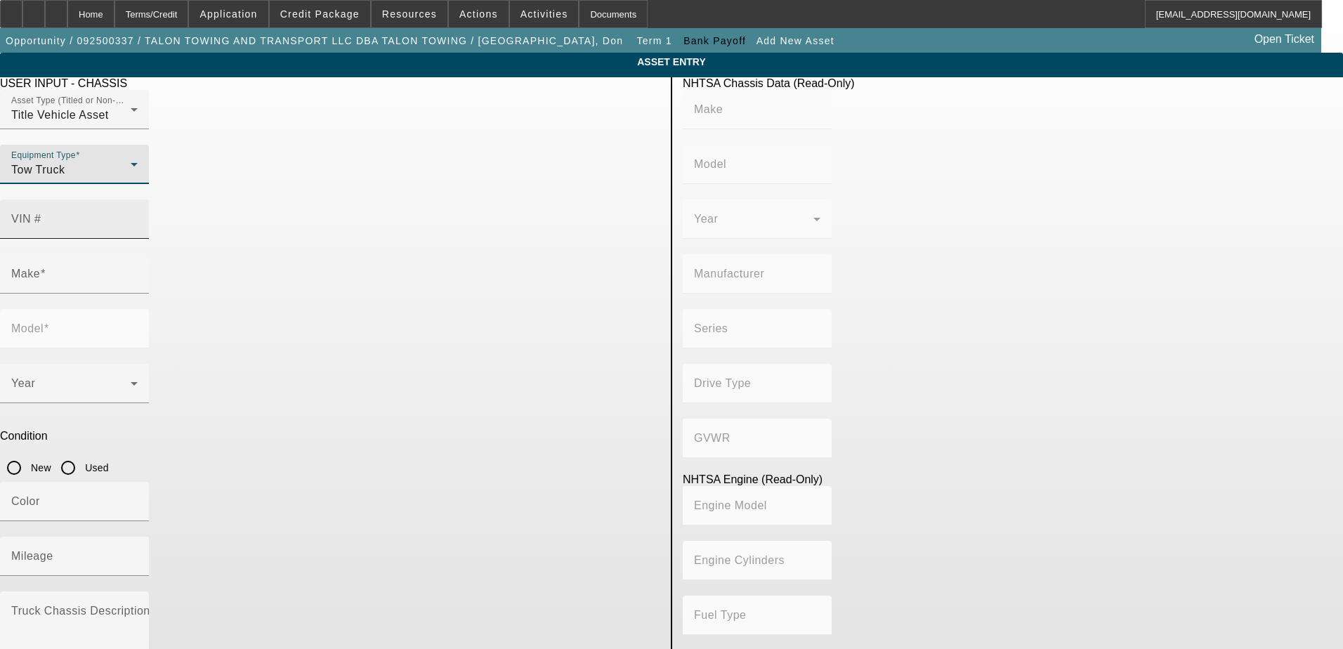
click at [138, 200] on div "VIN #" at bounding box center [74, 219] width 126 height 39
paste input "3C7WRMDL1NG300440"
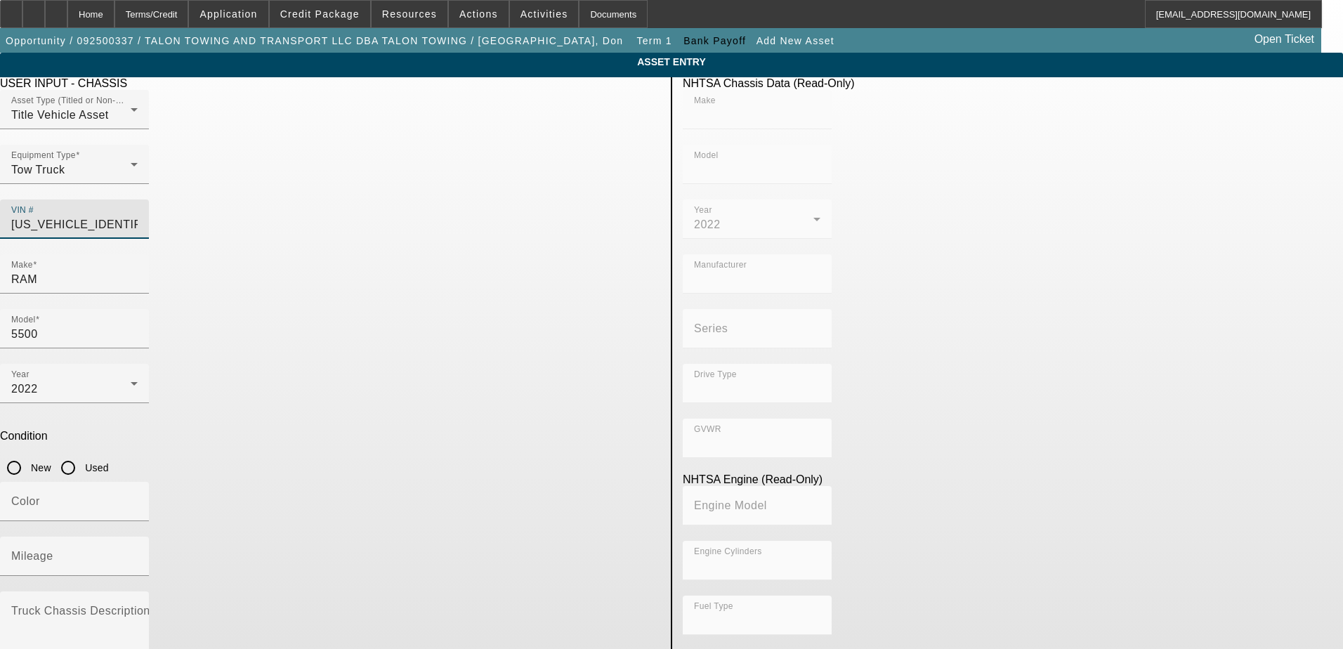
click at [82, 454] on input "Used" at bounding box center [68, 468] width 28 height 28
click at [138, 537] on div "Mileage" at bounding box center [74, 556] width 126 height 39
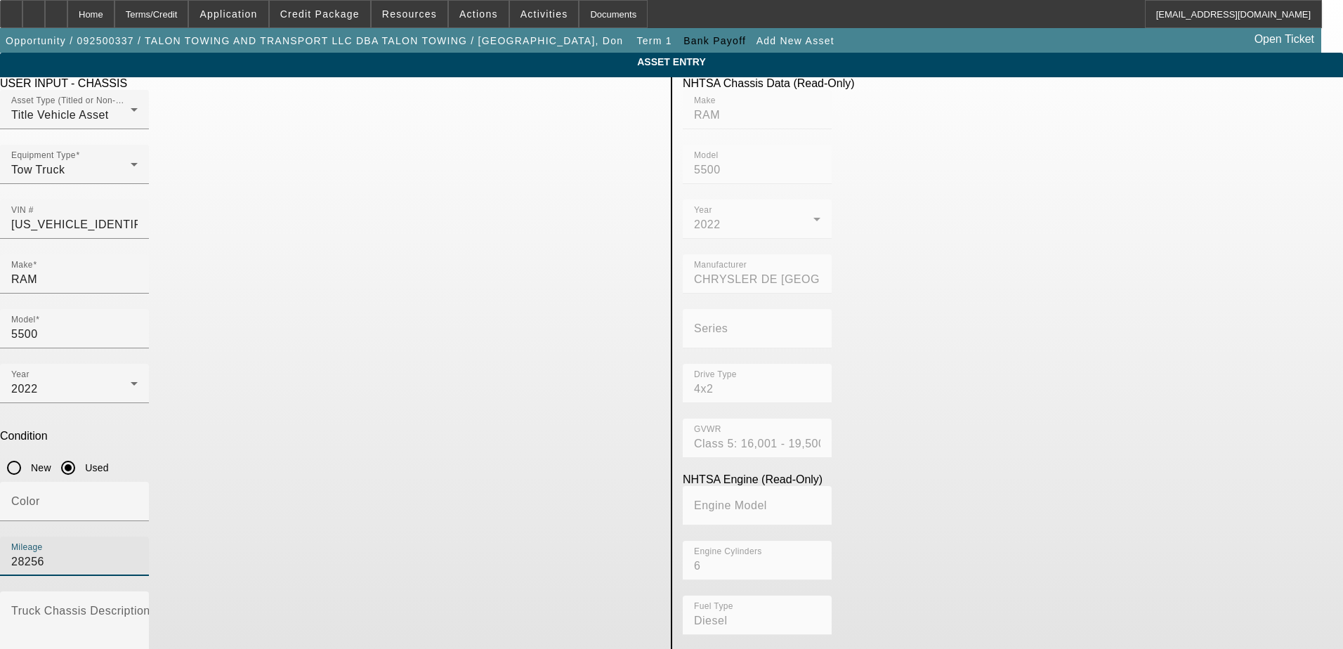
click at [461, 482] on div "Color" at bounding box center [330, 509] width 660 height 55
click at [327, 605] on mat-label "Truck Chassis Description (Describe the truck chassis only)" at bounding box center [169, 611] width 316 height 12
click at [138, 608] on textarea "Truck Chassis Description (Describe the truck chassis only)" at bounding box center [74, 633] width 126 height 51
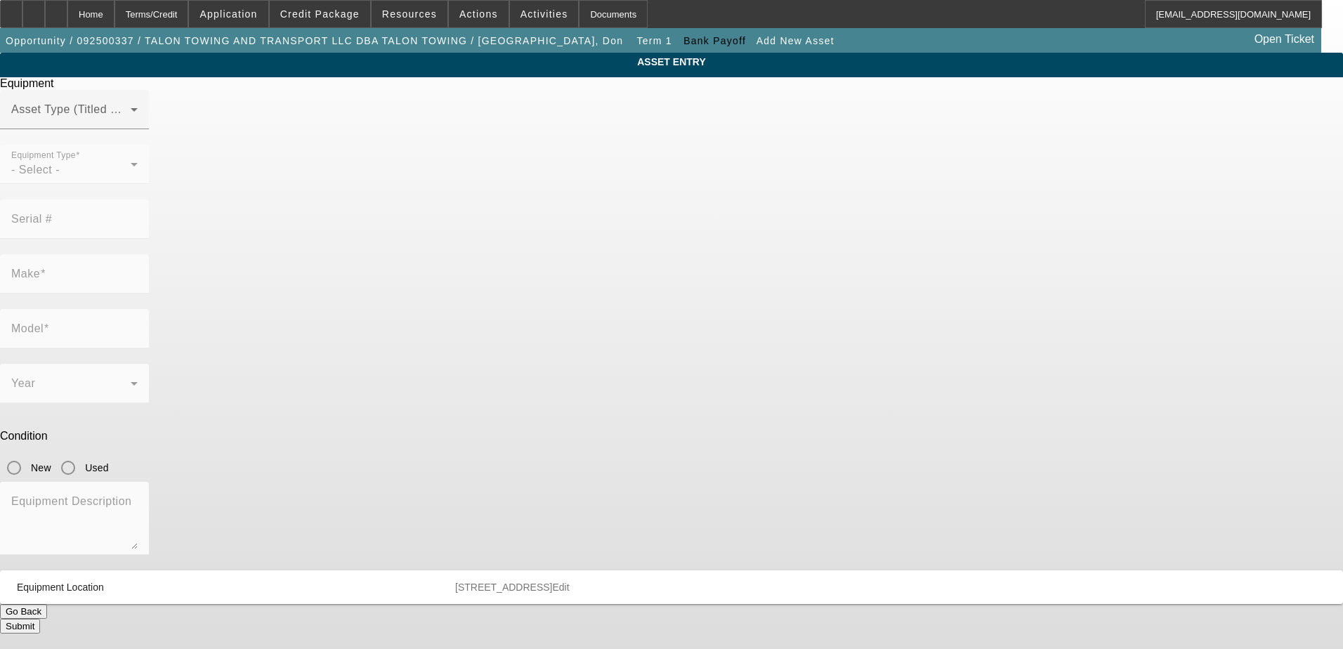
click at [149, 199] on mat-form-field "Equipment Type - Select -" at bounding box center [74, 172] width 149 height 55
click at [131, 124] on span at bounding box center [70, 115] width 119 height 17
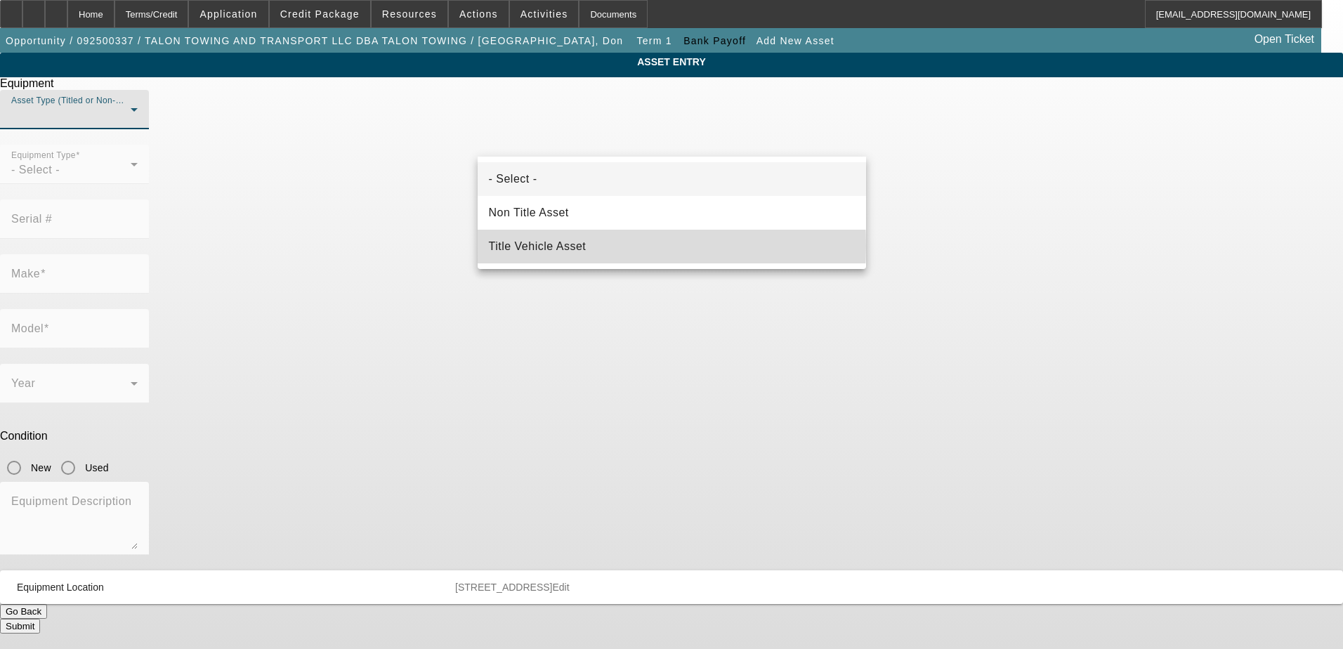
drag, startPoint x: 586, startPoint y: 246, endPoint x: 591, endPoint y: 236, distance: 11.0
click at [586, 244] on span "Title Vehicle Asset" at bounding box center [538, 246] width 98 height 17
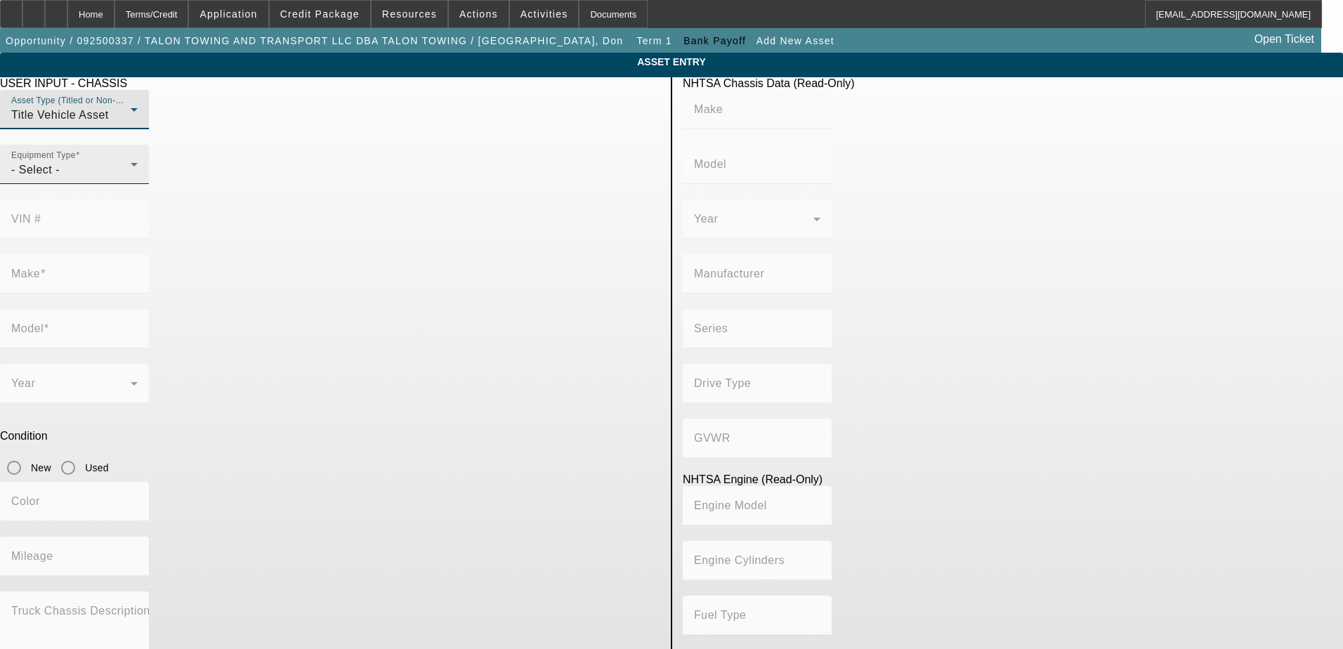
click at [138, 184] on div "Equipment Type - Select -" at bounding box center [74, 164] width 126 height 39
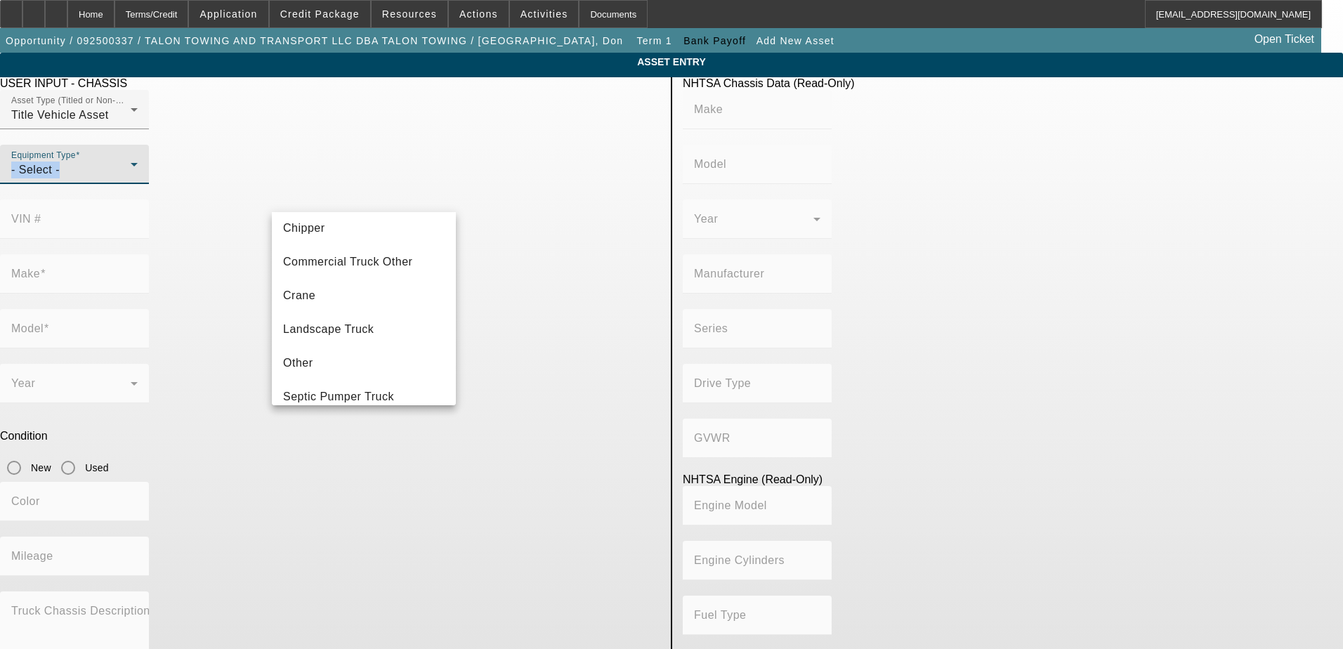
scroll to position [155, 0]
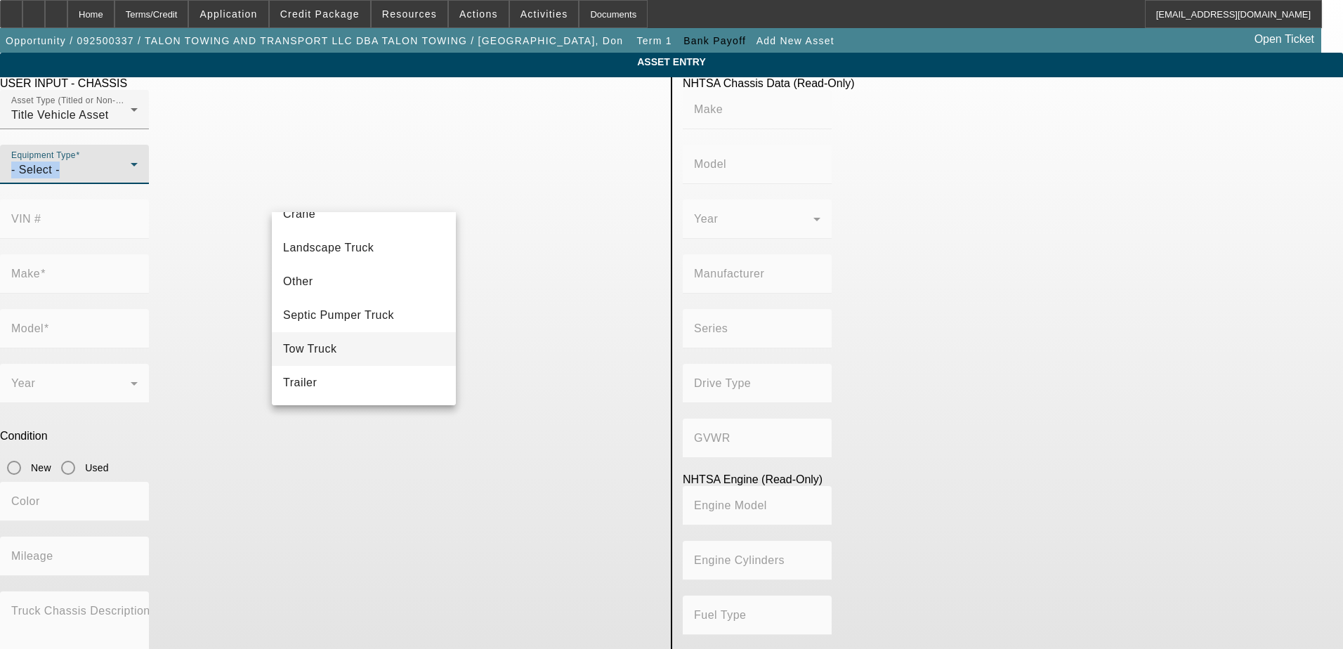
click at [324, 346] on span "Tow Truck" at bounding box center [310, 349] width 54 height 17
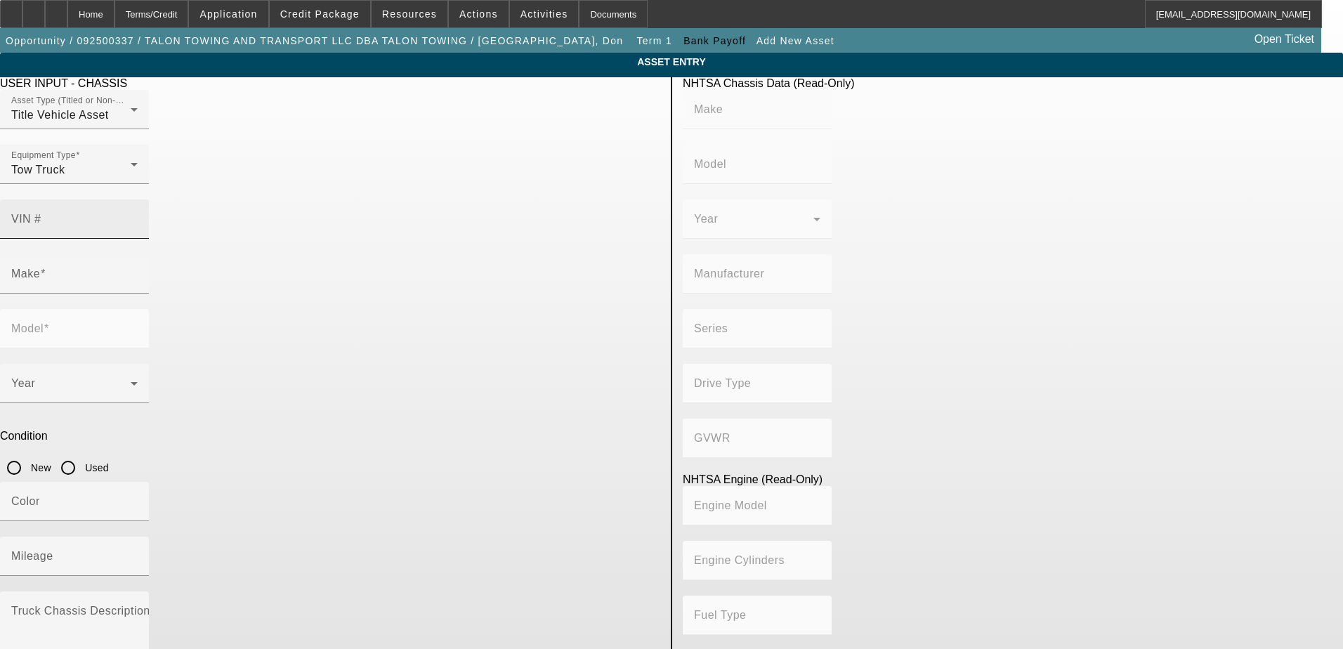
click at [41, 213] on mat-label "VIN #" at bounding box center [26, 219] width 30 height 12
click at [138, 216] on input "VIN #" at bounding box center [74, 224] width 126 height 17
paste input "3HAEUTAN3PL608240"
click at [471, 204] on div "VIN # 3HAEUTAN3PL608240" at bounding box center [330, 227] width 660 height 55
click at [462, 200] on div "Equipment Type Tow Truck" at bounding box center [330, 172] width 660 height 55
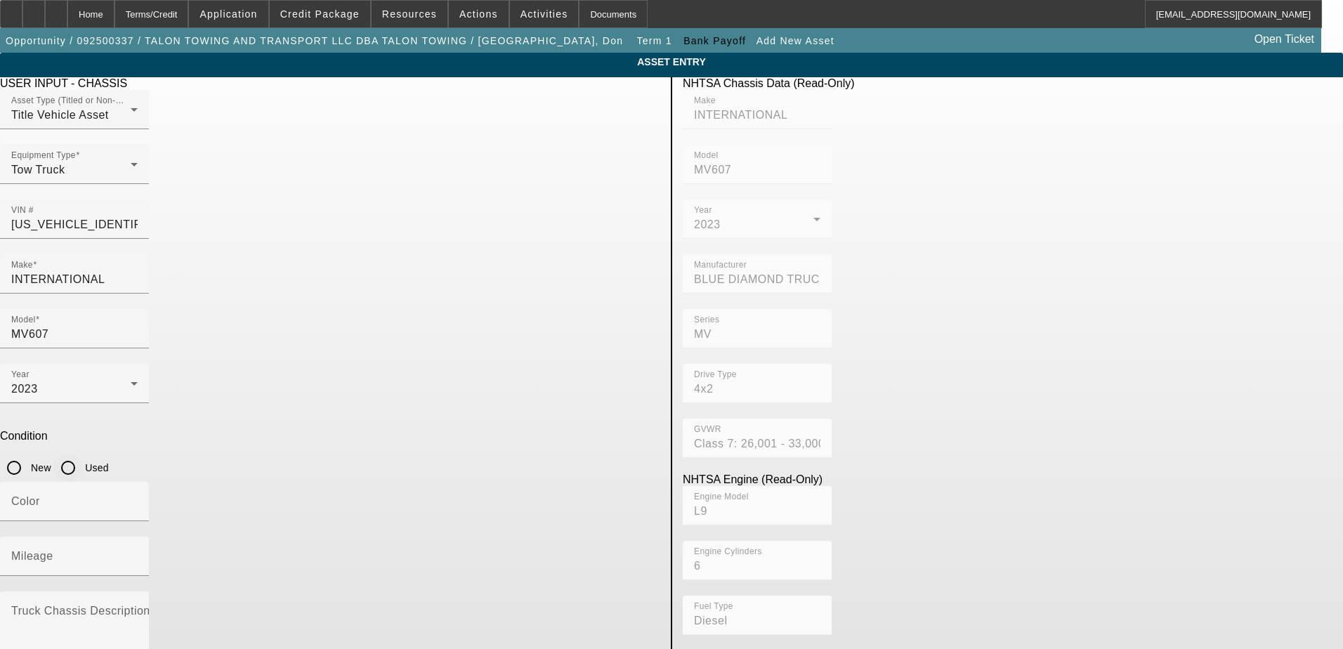
click at [82, 454] on input "Used" at bounding box center [68, 468] width 28 height 28
click at [53, 550] on mat-label "Mileage" at bounding box center [32, 556] width 42 height 12
click at [138, 554] on input "Mileage" at bounding box center [74, 562] width 126 height 17
click at [467, 537] on div "Mileage 62001" at bounding box center [330, 564] width 660 height 55
click at [138, 608] on textarea "Truck Chassis Description (Describe the truck chassis only)" at bounding box center [74, 633] width 126 height 51
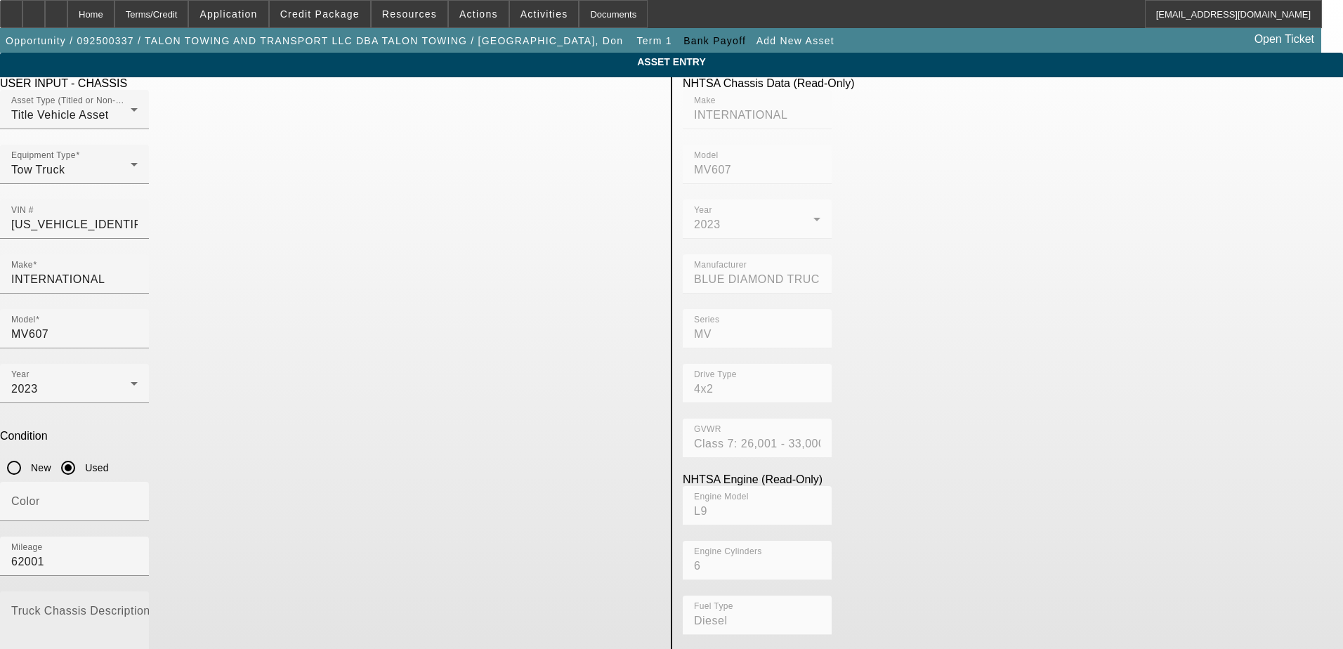
click at [138, 608] on textarea "Truck Chassis Description (Describe the truck chassis only)" at bounding box center [74, 633] width 126 height 51
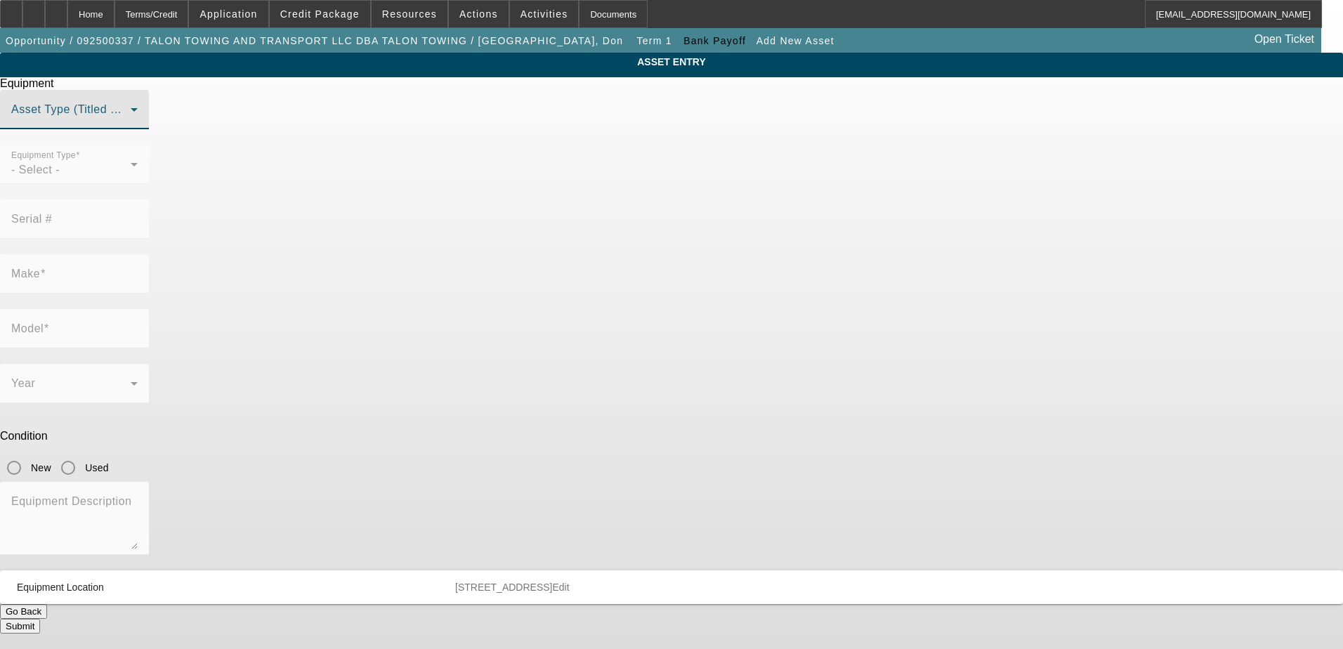
click at [131, 124] on span at bounding box center [70, 115] width 119 height 17
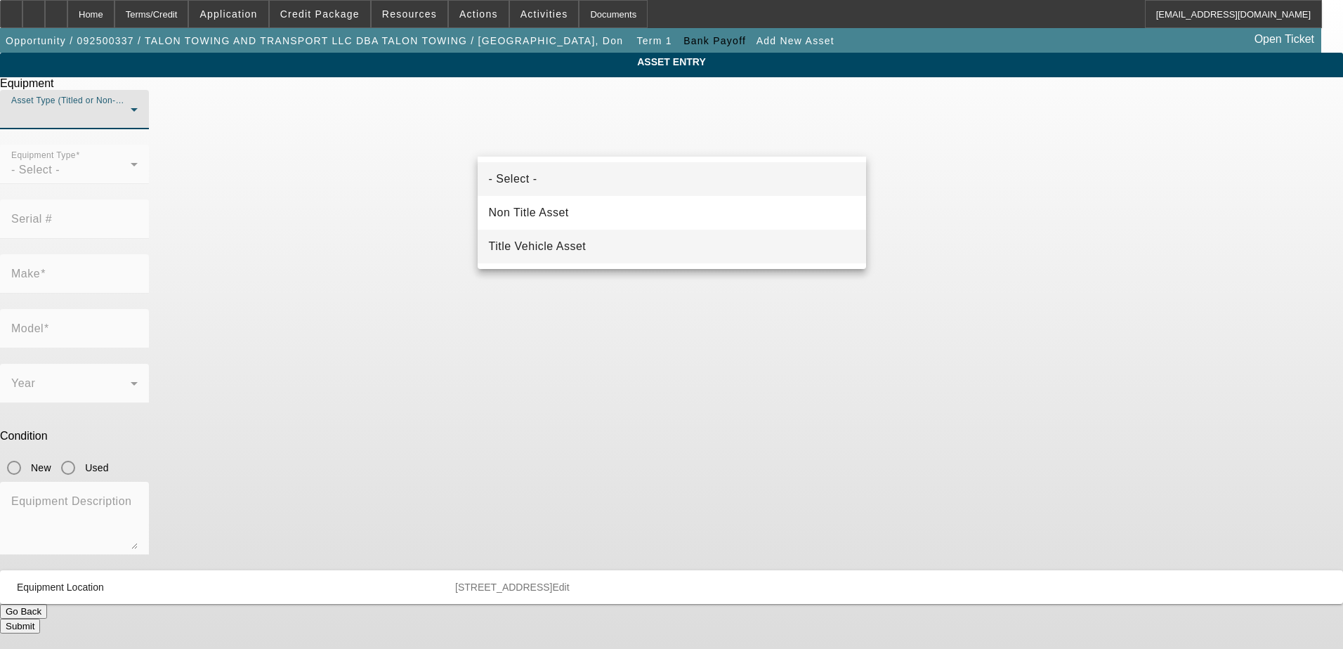
click at [613, 248] on mat-option "Title Vehicle Asset" at bounding box center [672, 247] width 388 height 34
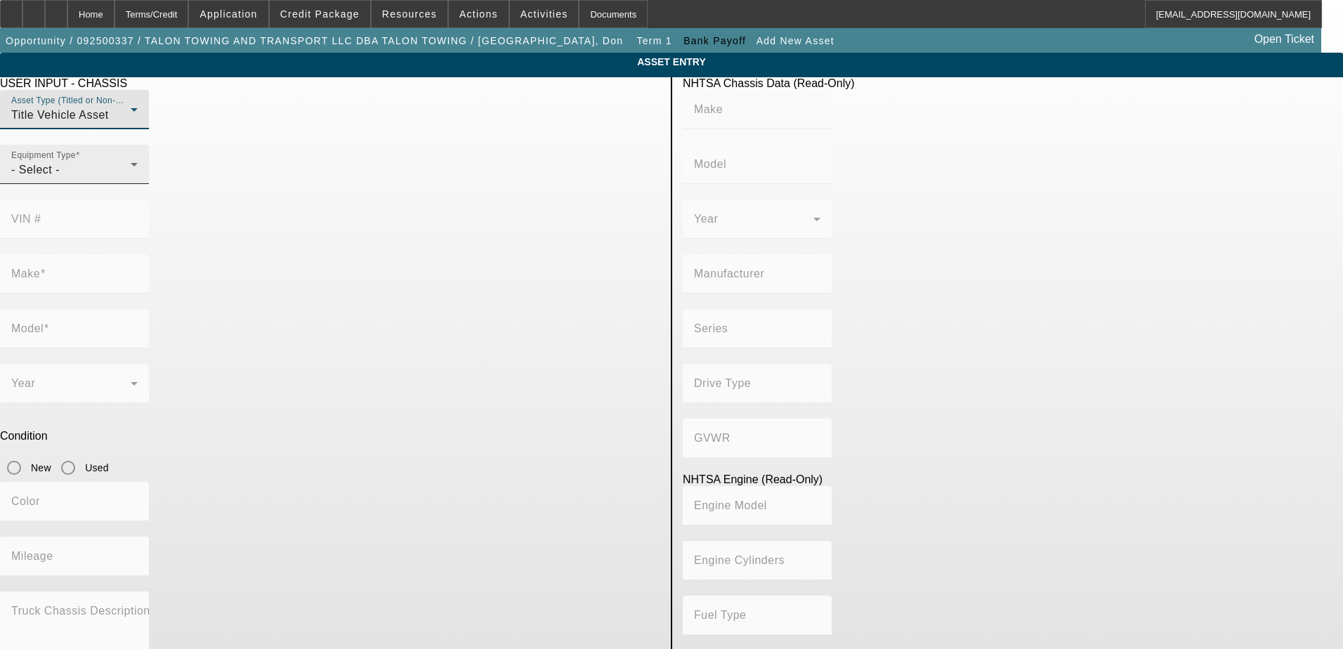
click at [143, 173] on icon at bounding box center [134, 164] width 17 height 17
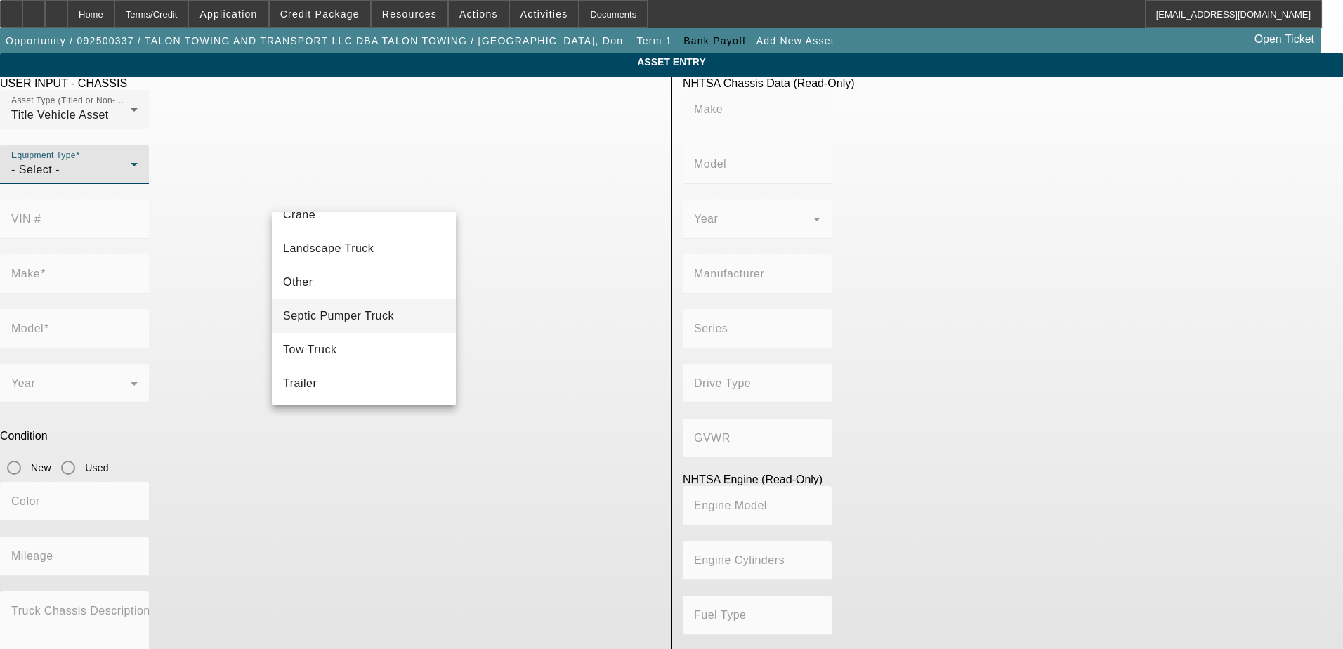
scroll to position [155, 0]
click at [366, 353] on mat-option "Tow Truck" at bounding box center [364, 349] width 184 height 34
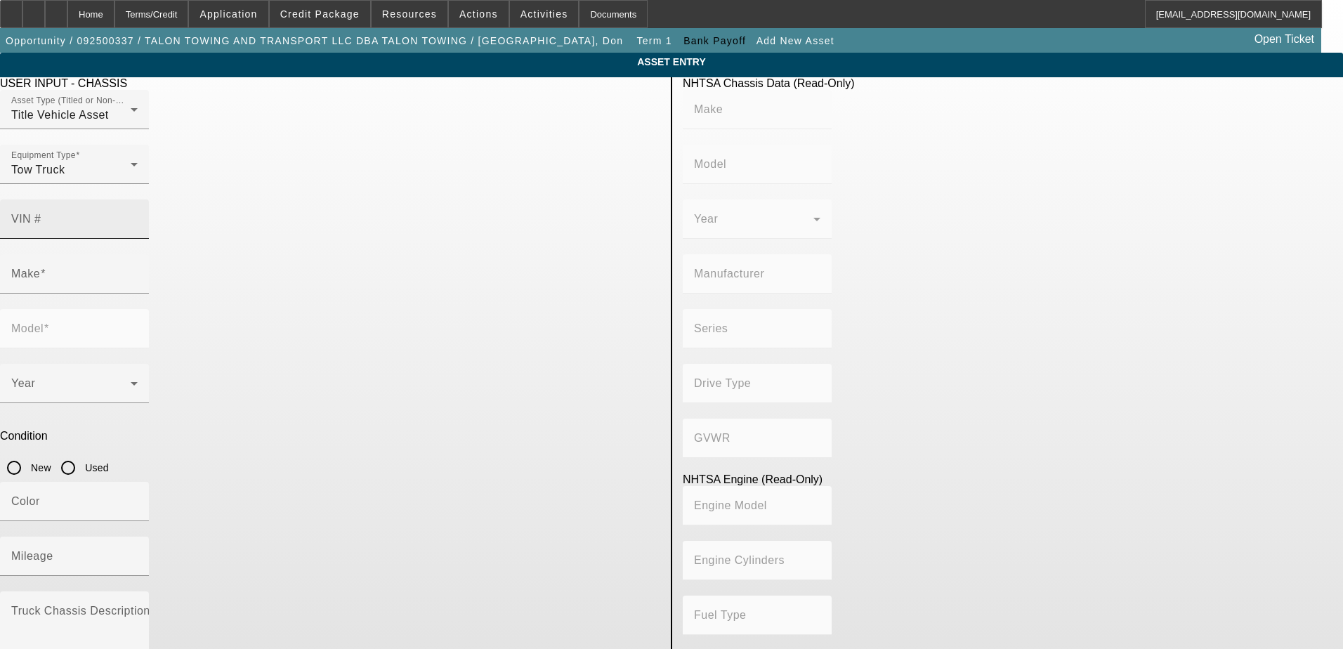
click at [138, 216] on input "VIN #" at bounding box center [74, 224] width 126 height 17
paste input "1NPCX4TX0PD820082"
click at [465, 200] on div "Equipment Type Tow Truck" at bounding box center [330, 172] width 660 height 55
click at [138, 216] on input "1NPCX4TX0PD820082" at bounding box center [74, 224] width 126 height 17
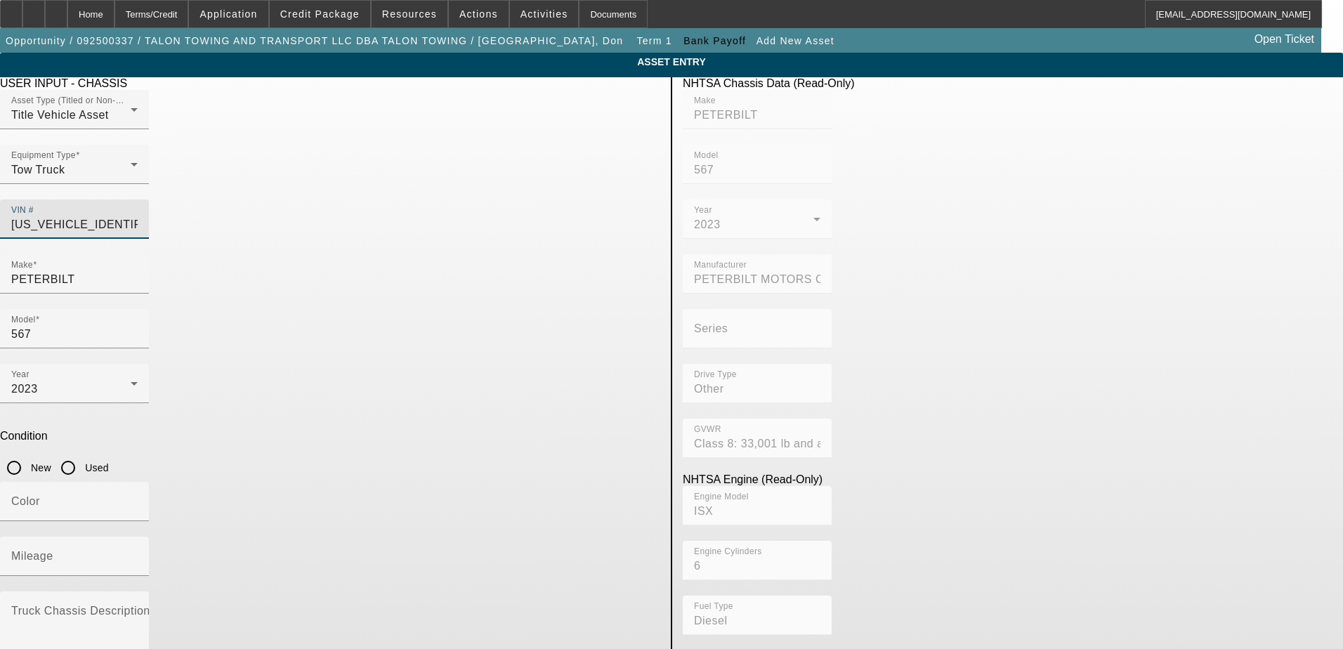
click at [138, 216] on input "1NPCX4TX0PD820082" at bounding box center [74, 224] width 126 height 17
paste input "1NPCL40X6PD820085"
click at [466, 537] on div "Mileage" at bounding box center [330, 564] width 660 height 55
click at [82, 454] on input "Used" at bounding box center [68, 468] width 28 height 28
click at [53, 550] on mat-label "Mileage" at bounding box center [32, 556] width 42 height 12
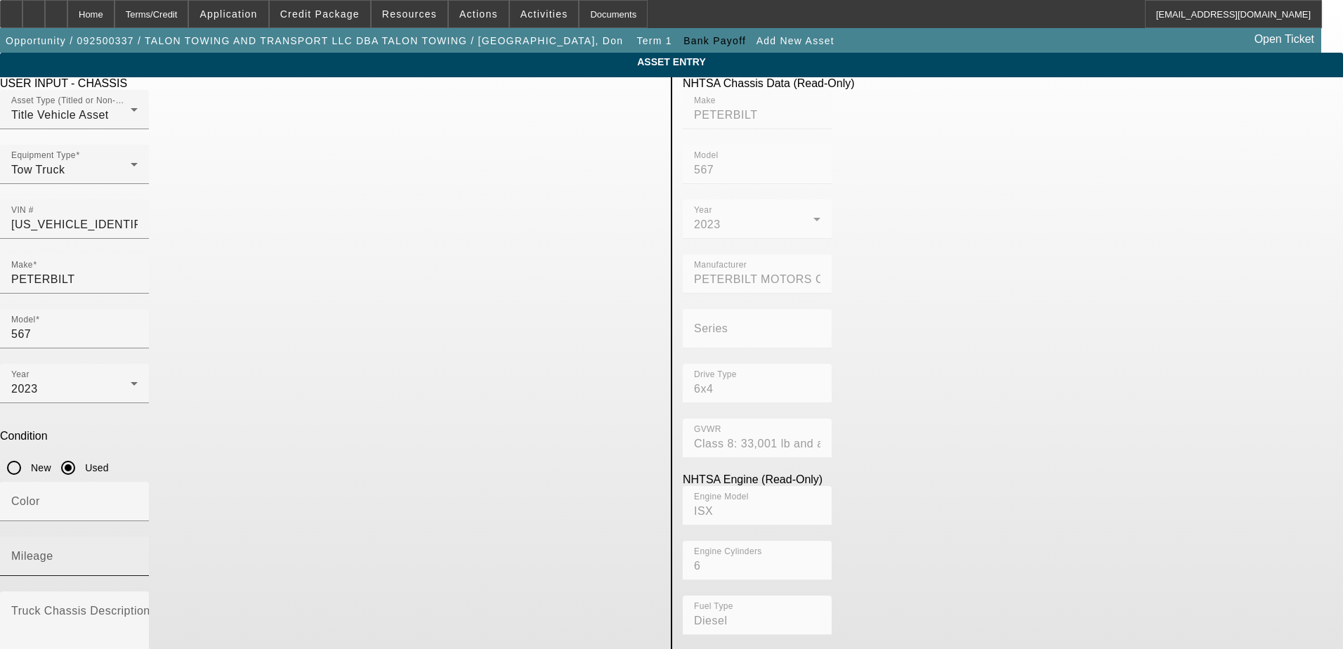
click at [138, 554] on input "Mileage" at bounding box center [74, 562] width 126 height 17
click at [327, 605] on mat-label "Truck Chassis Description (Describe the truck chassis only)" at bounding box center [169, 611] width 316 height 12
click at [138, 608] on textarea "Truck Chassis Description (Describe the truck chassis only)" at bounding box center [74, 633] width 126 height 51
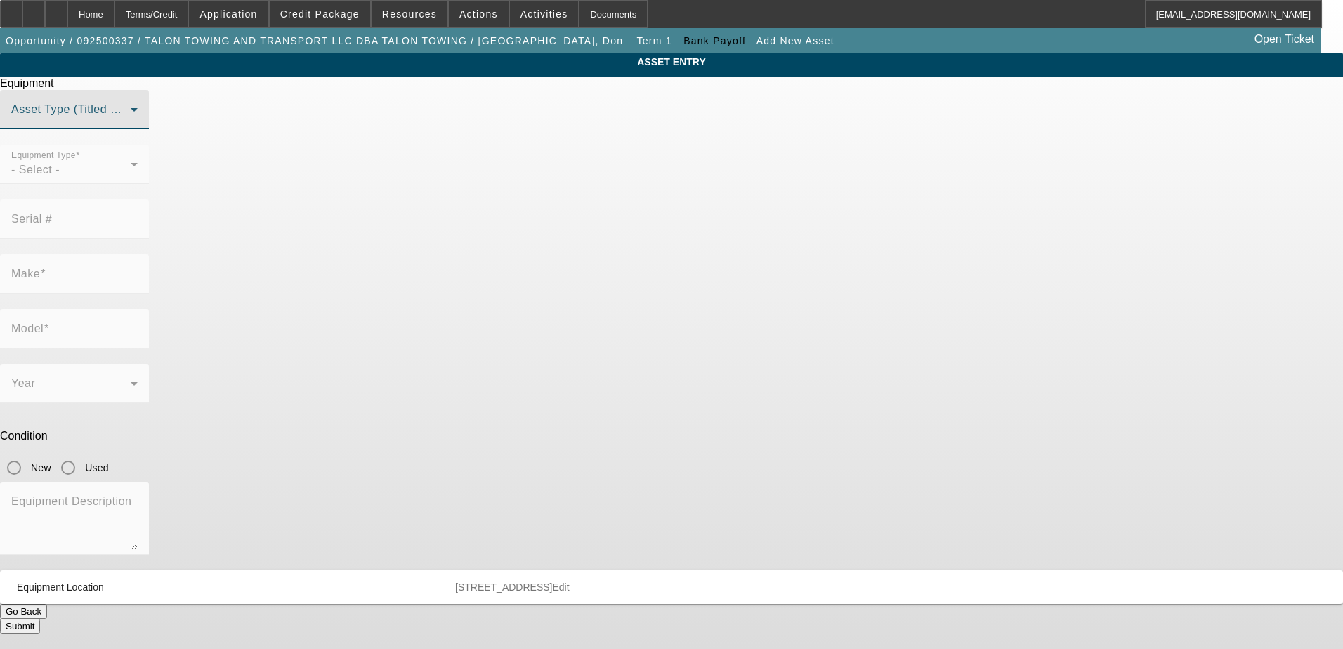
click at [131, 124] on span at bounding box center [70, 115] width 119 height 17
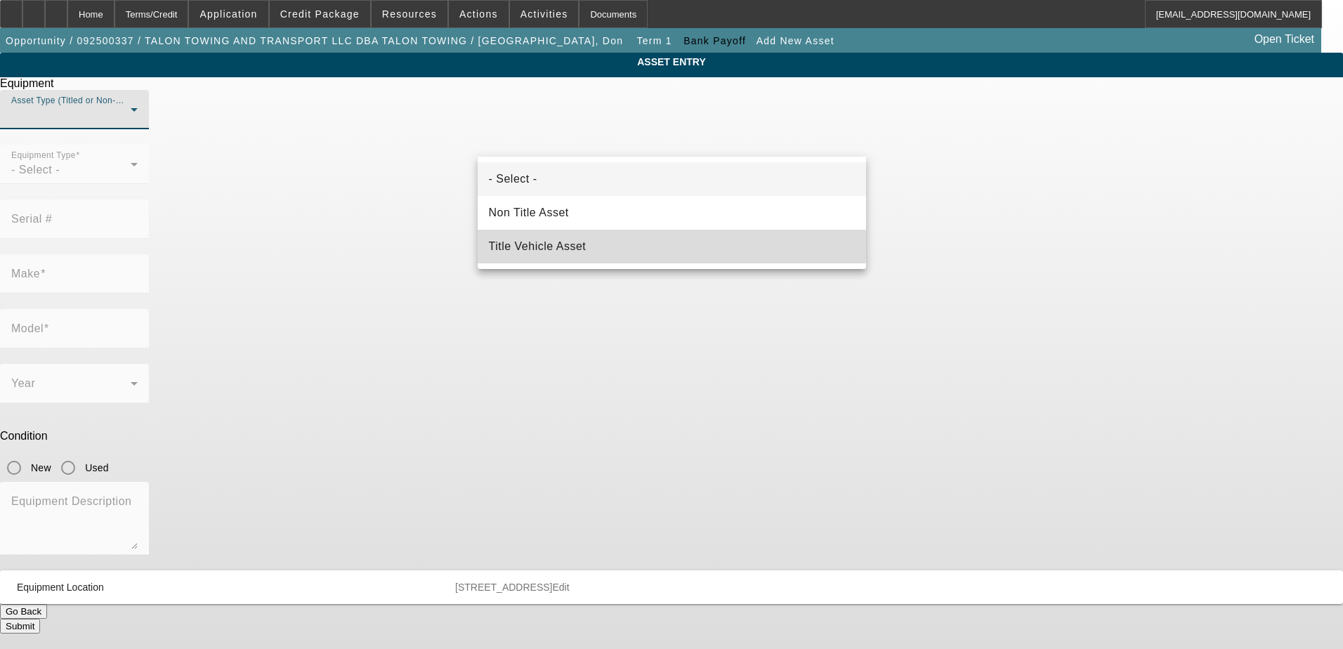
click at [646, 242] on mat-option "Title Vehicle Asset" at bounding box center [672, 247] width 388 height 34
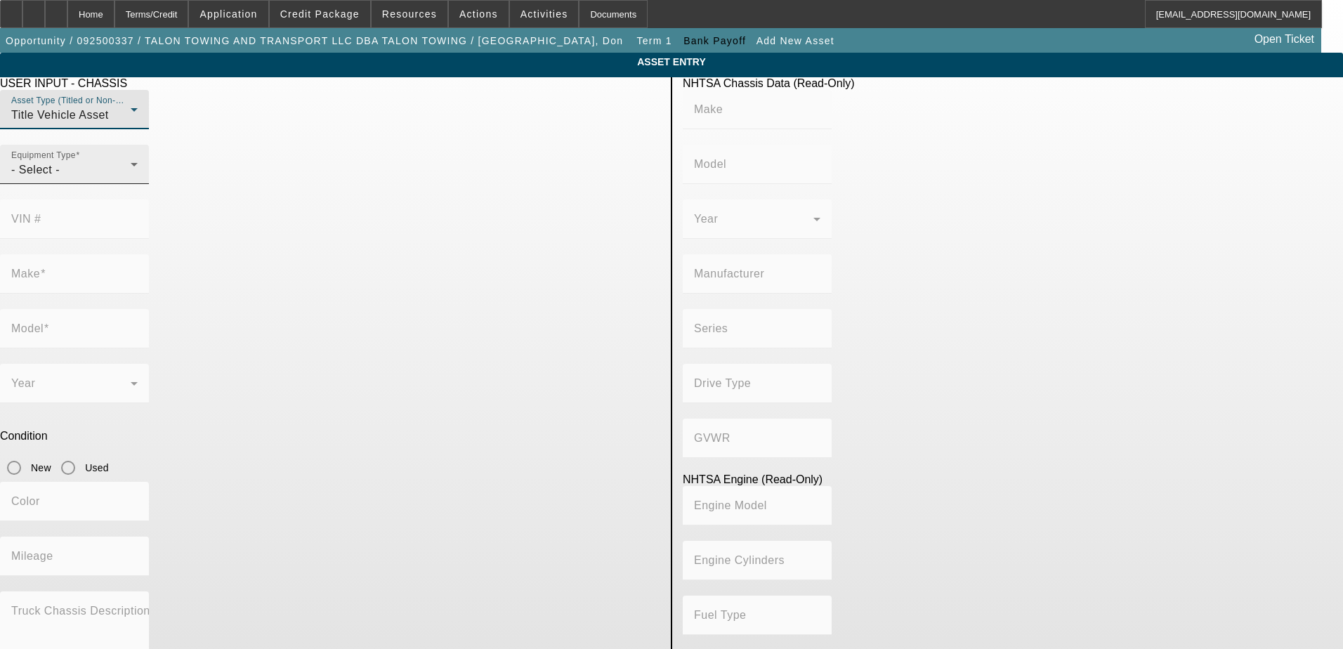
click at [143, 173] on icon at bounding box center [134, 164] width 17 height 17
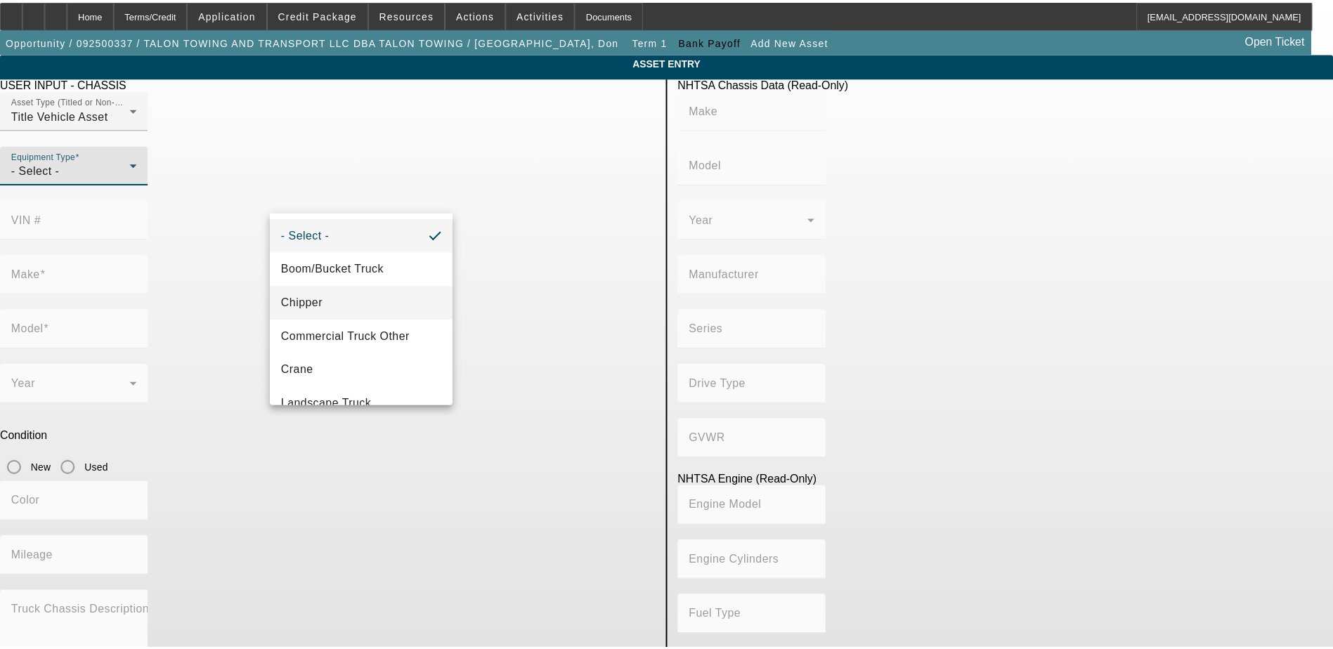
scroll to position [155, 0]
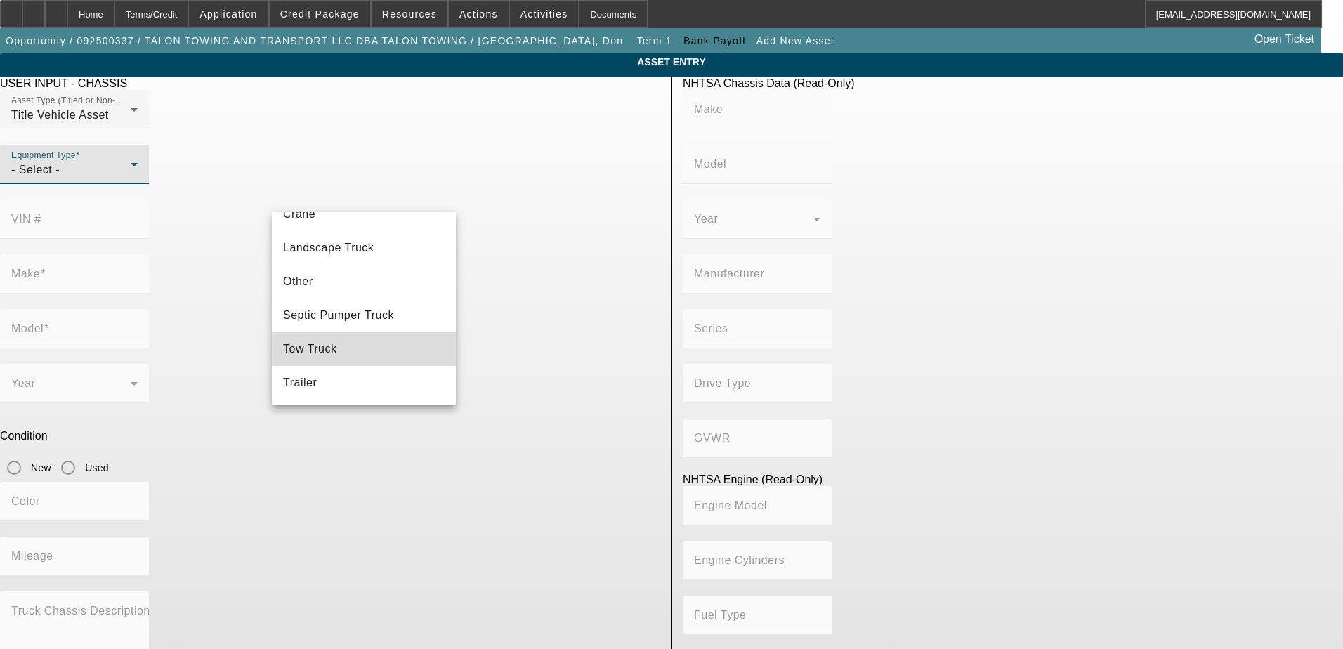
click at [368, 340] on mat-option "Tow Truck" at bounding box center [364, 349] width 184 height 34
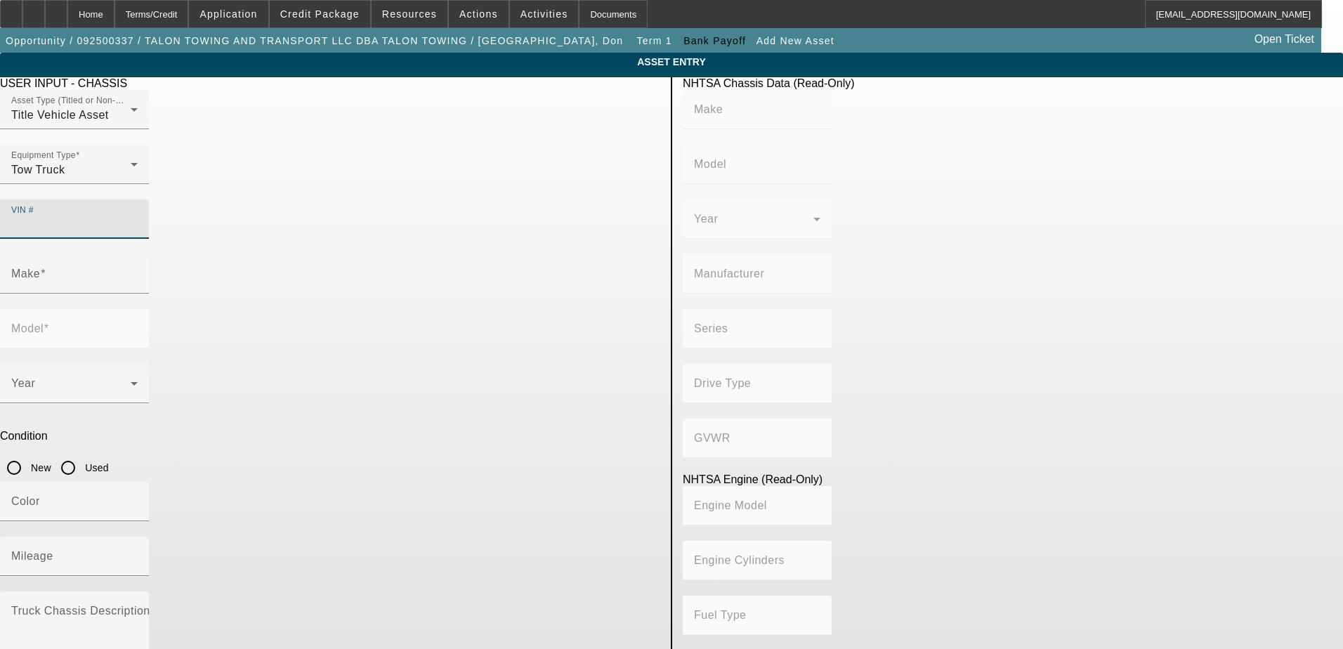
click at [138, 216] on input "VIN #" at bounding box center [74, 224] width 126 height 17
paste input "1NPCX4TX0PD820082"
drag, startPoint x: 545, startPoint y: 308, endPoint x: 527, endPoint y: 327, distance: 26.3
click at [82, 454] on input "Used" at bounding box center [68, 468] width 28 height 28
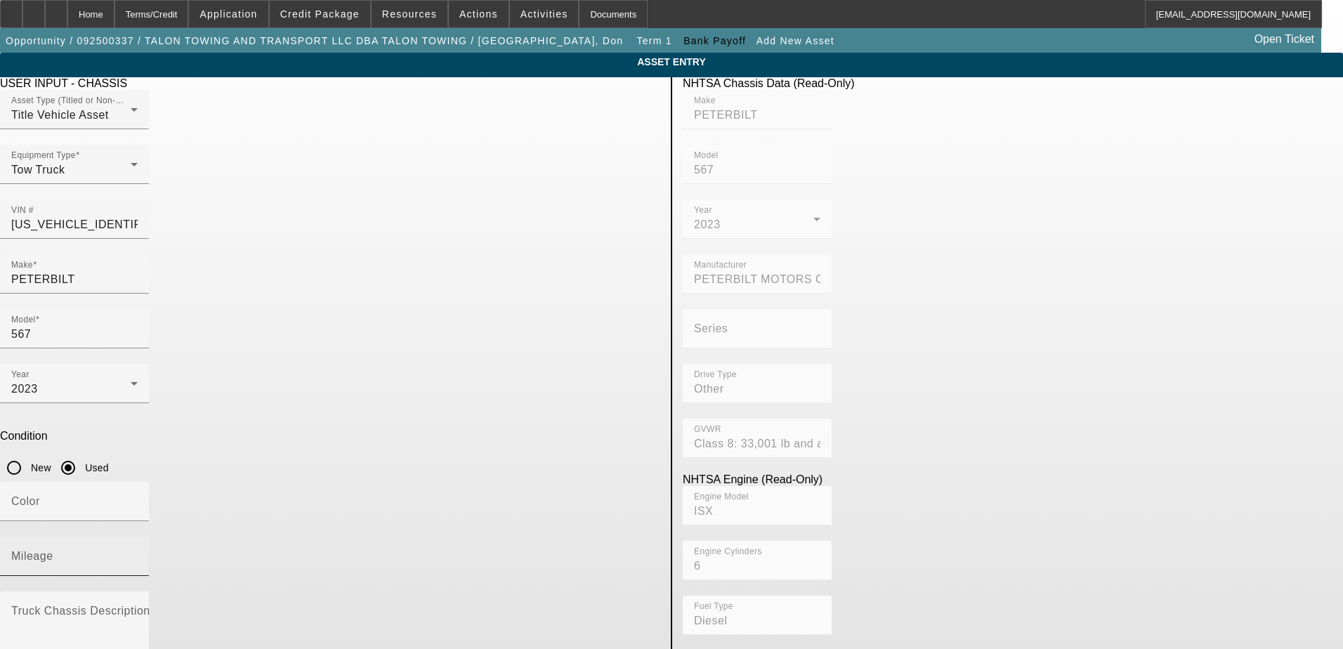
click at [53, 550] on mat-label "Mileage" at bounding box center [32, 556] width 42 height 12
click at [138, 554] on input "Mileage" at bounding box center [74, 562] width 126 height 17
click at [466, 537] on div "Mileage 46763" at bounding box center [330, 564] width 660 height 55
click at [138, 608] on textarea "Truck Chassis Description (Describe the truck chassis only)" at bounding box center [74, 633] width 126 height 51
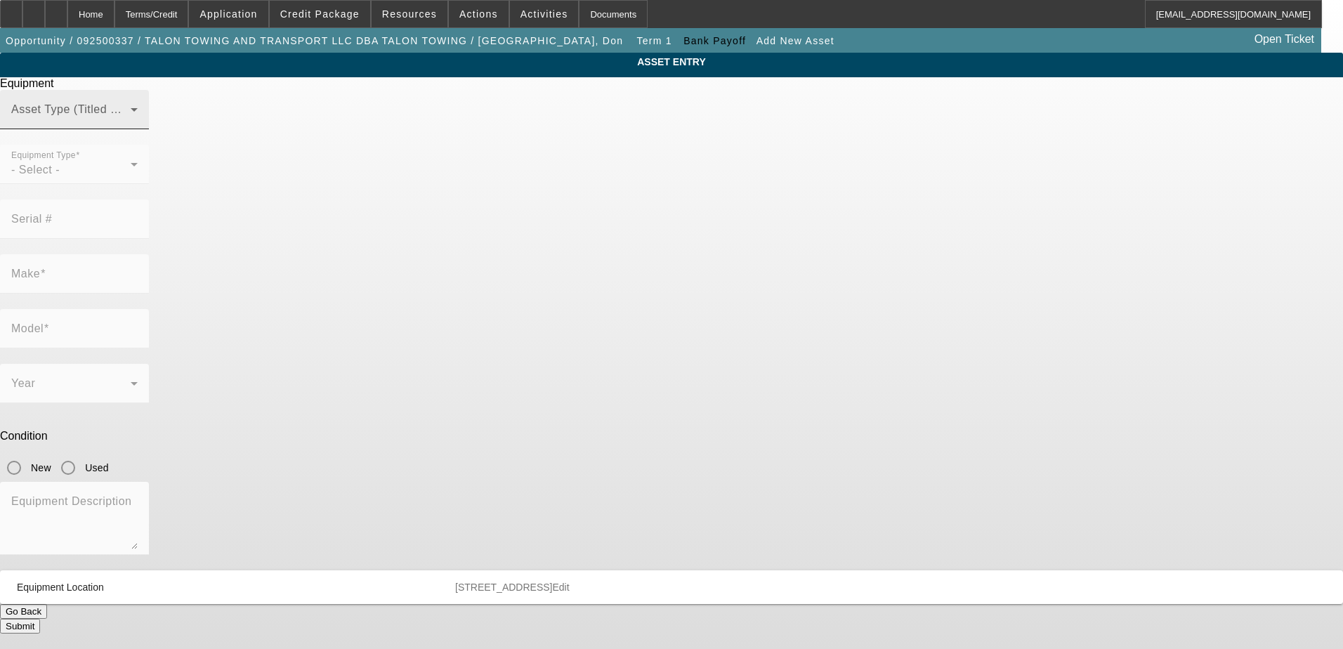
click at [183, 115] on mat-label "Asset Type (Titled or Non-Titled)" at bounding box center [97, 109] width 172 height 12
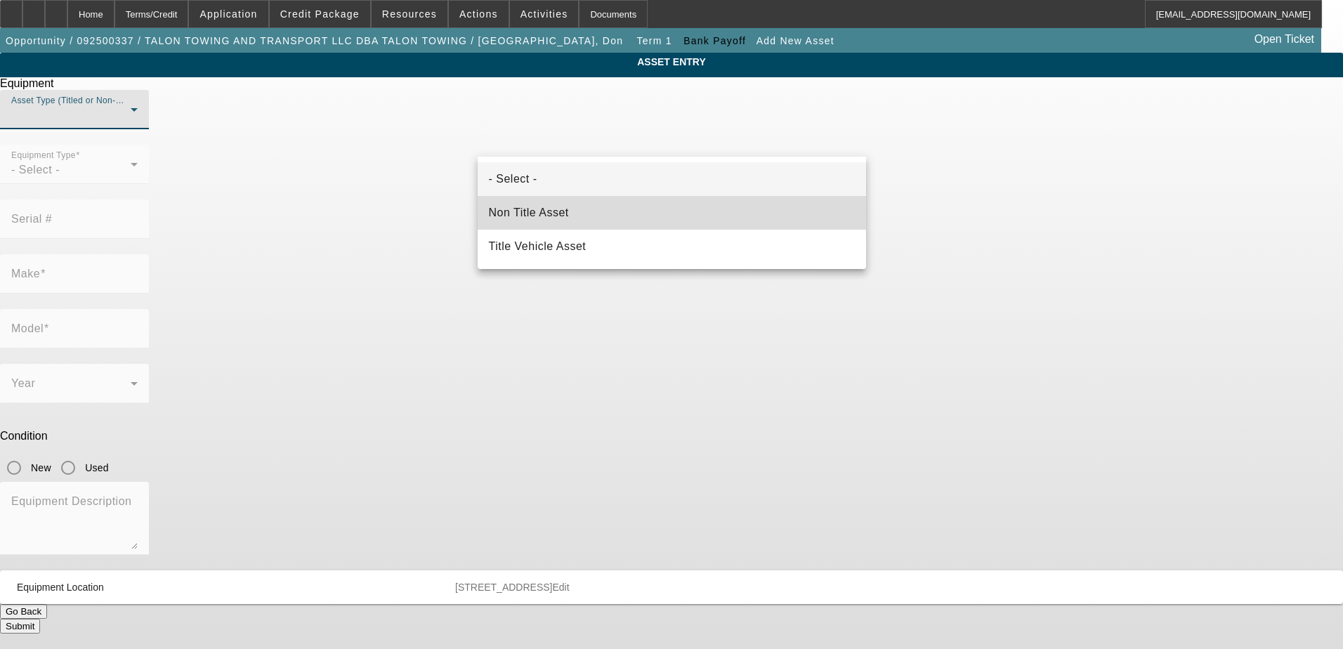
click at [594, 209] on mat-option "Non Title Asset" at bounding box center [672, 213] width 388 height 34
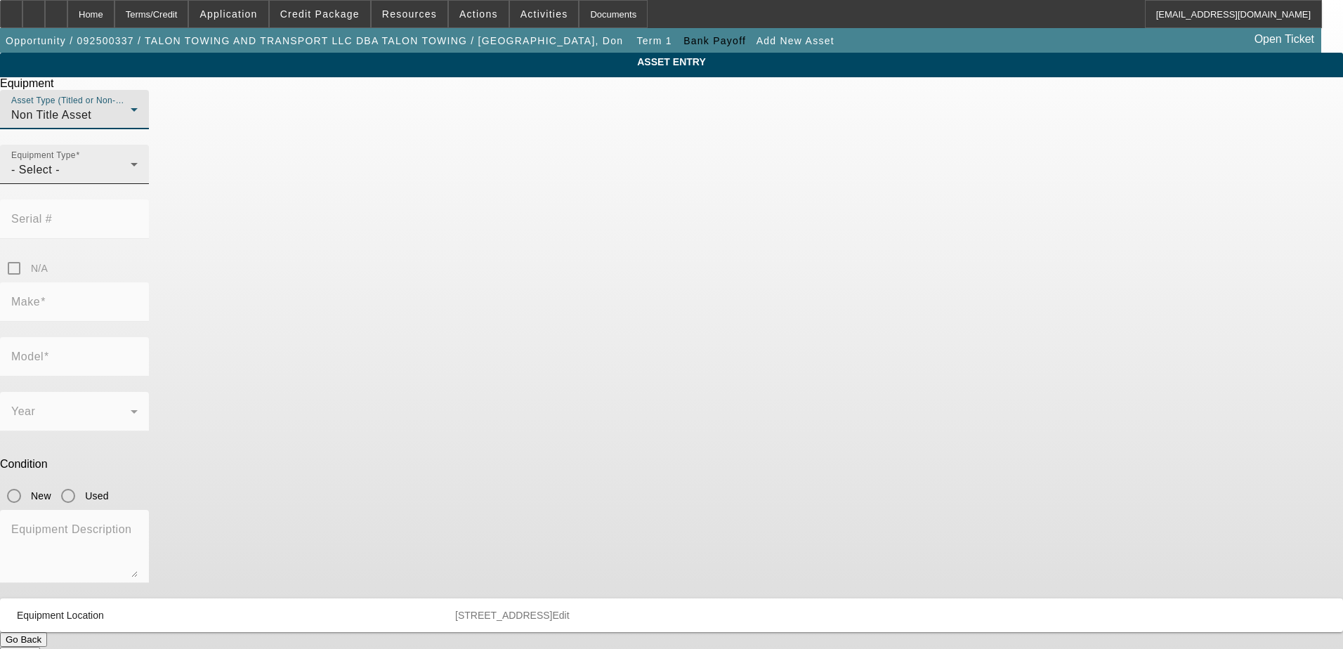
click at [131, 178] on div "- Select -" at bounding box center [70, 170] width 119 height 17
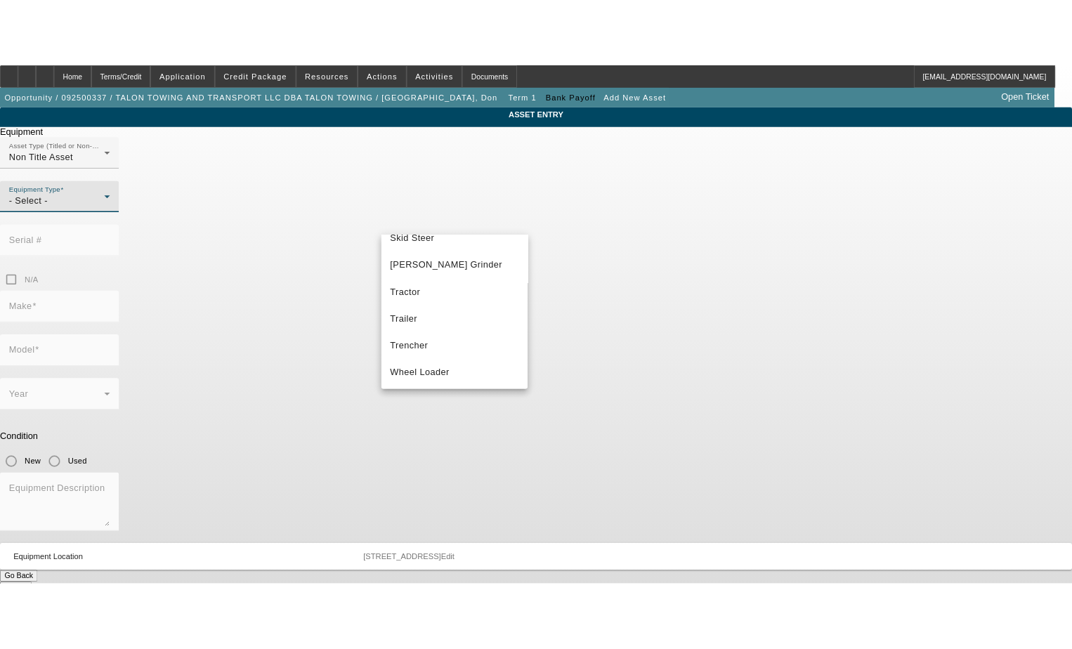
scroll to position [391, 0]
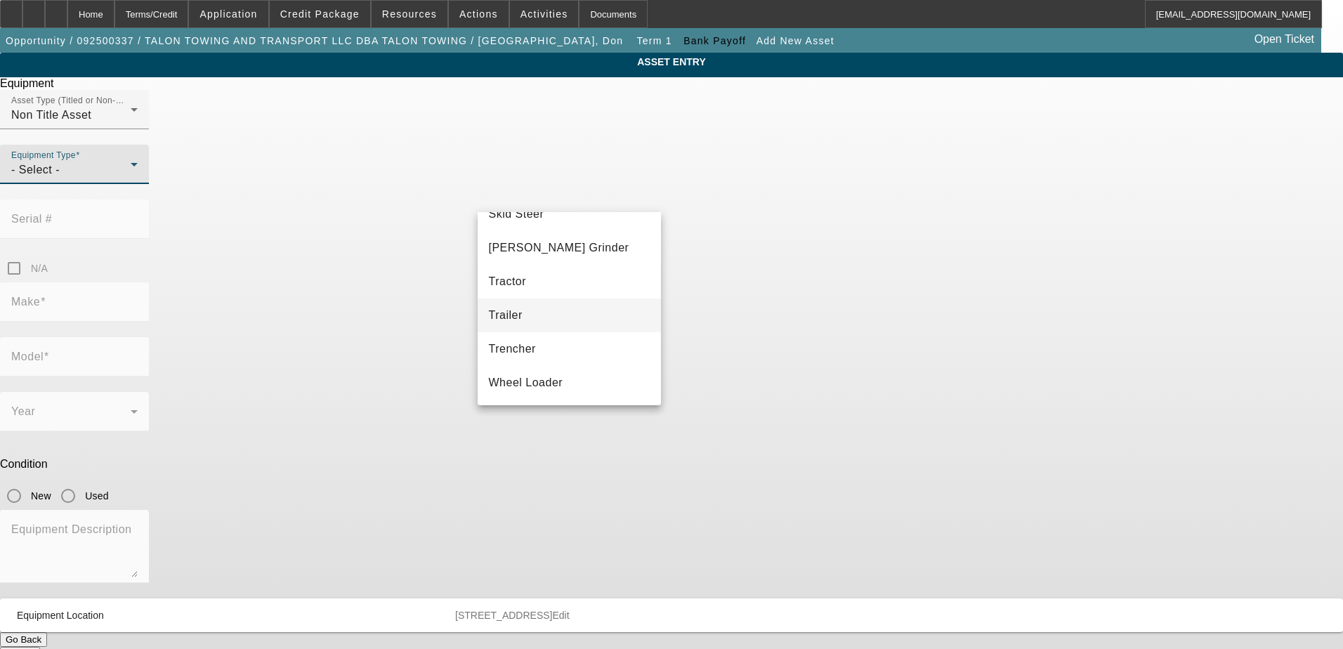
click at [551, 318] on mat-option "Trailer" at bounding box center [570, 316] width 184 height 34
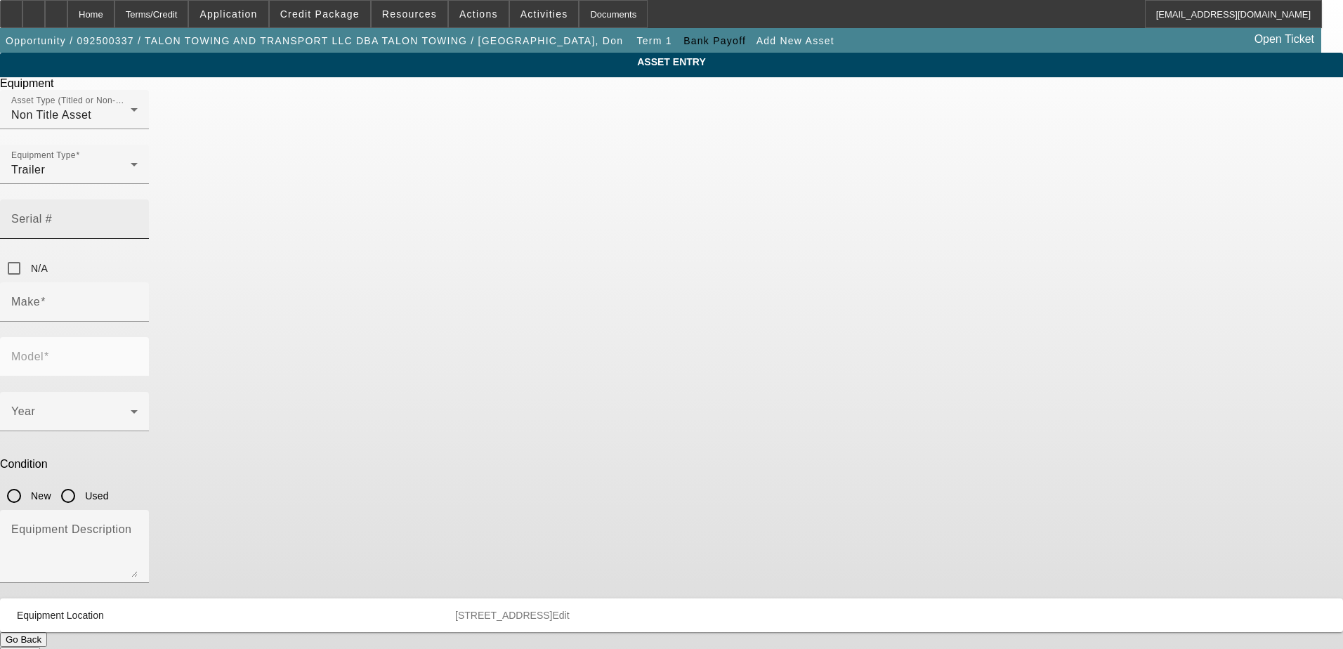
click at [52, 213] on mat-label "Serial #" at bounding box center [31, 219] width 41 height 12
click at [138, 216] on input "Serial #" at bounding box center [74, 224] width 126 height 17
paste input "4ZEDT1427N2268058"
click at [667, 200] on div "Equipment Type Trailer" at bounding box center [671, 172] width 1343 height 55
click at [138, 299] on input "Make" at bounding box center [74, 307] width 126 height 17
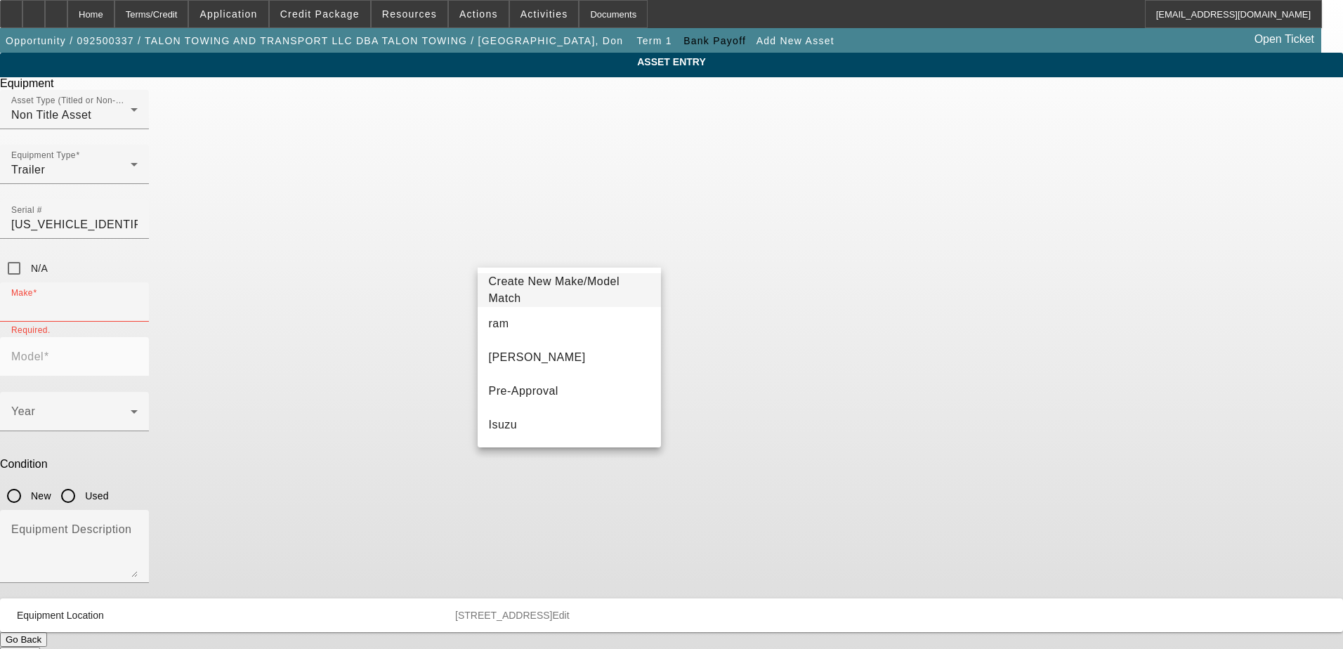
click at [672, 337] on div "Model" at bounding box center [671, 364] width 1343 height 55
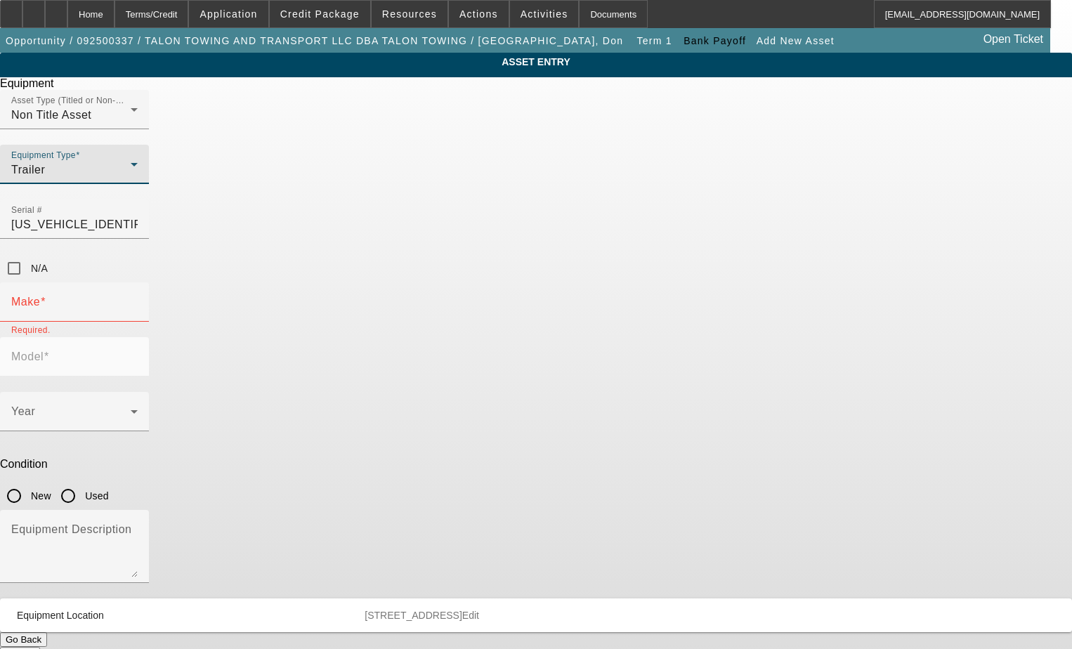
click at [143, 173] on icon at bounding box center [134, 164] width 17 height 17
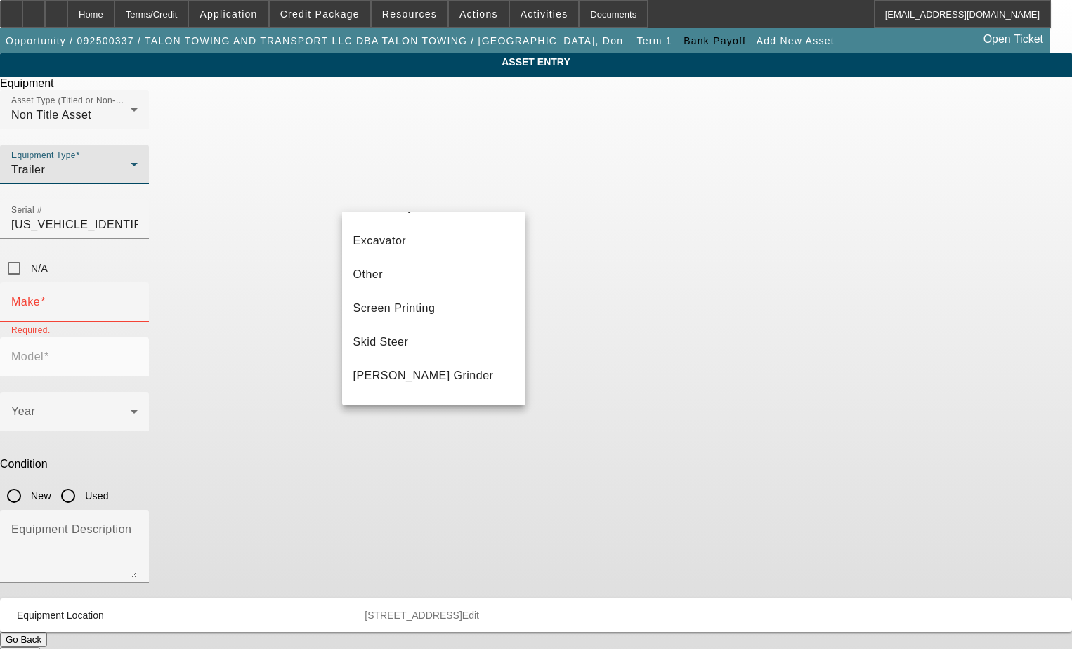
scroll to position [251, 0]
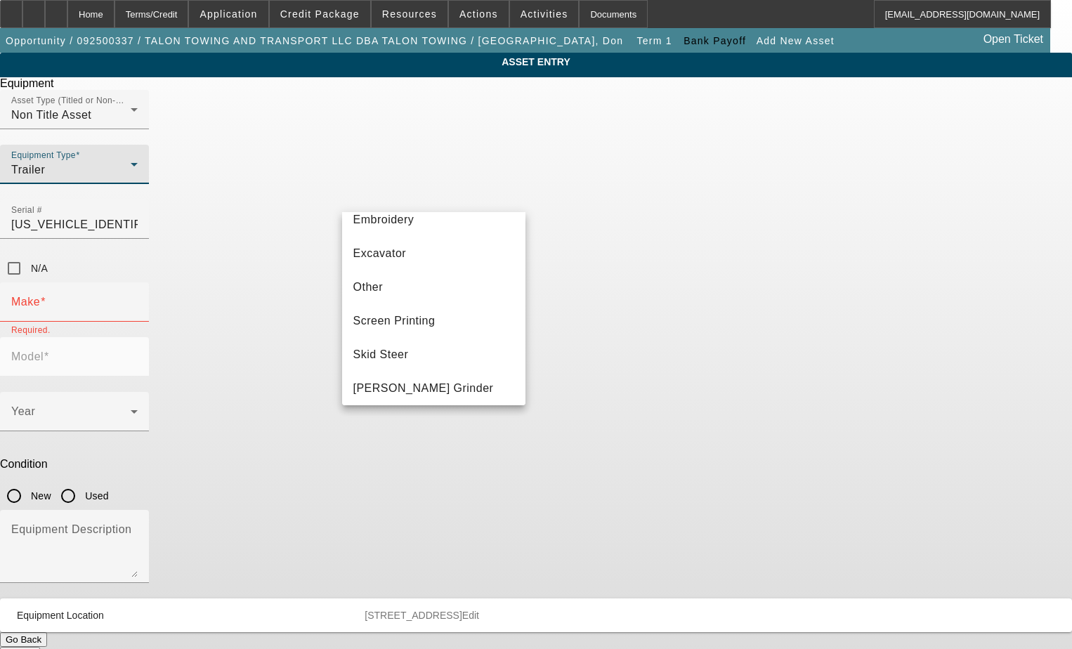
click at [470, 131] on div at bounding box center [536, 324] width 1072 height 649
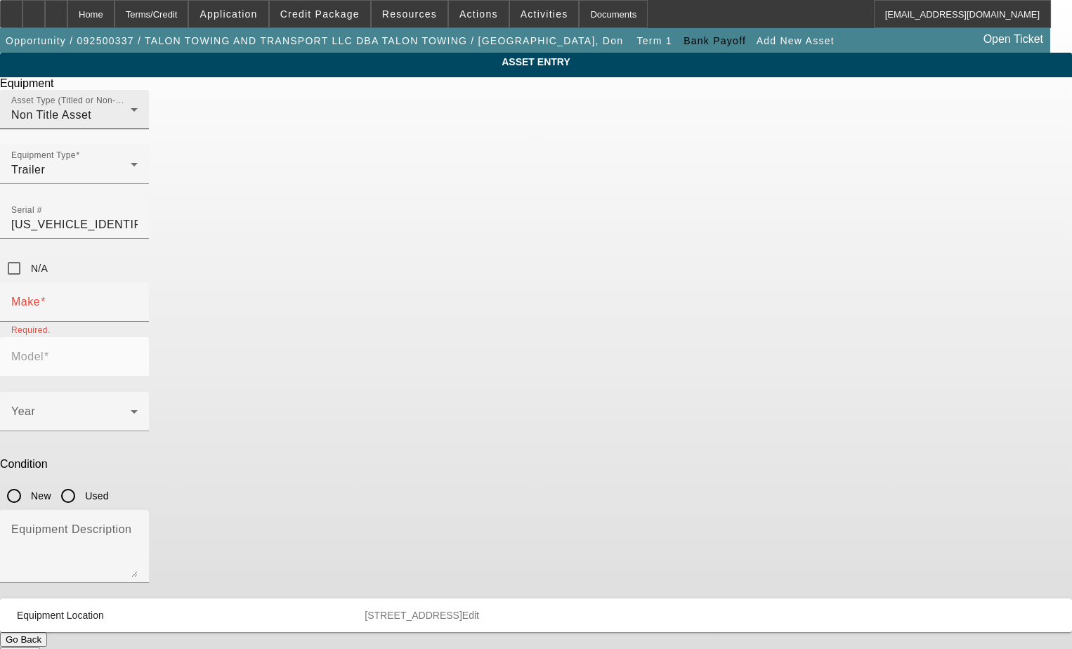
click at [131, 124] on div "Non Title Asset" at bounding box center [70, 115] width 119 height 17
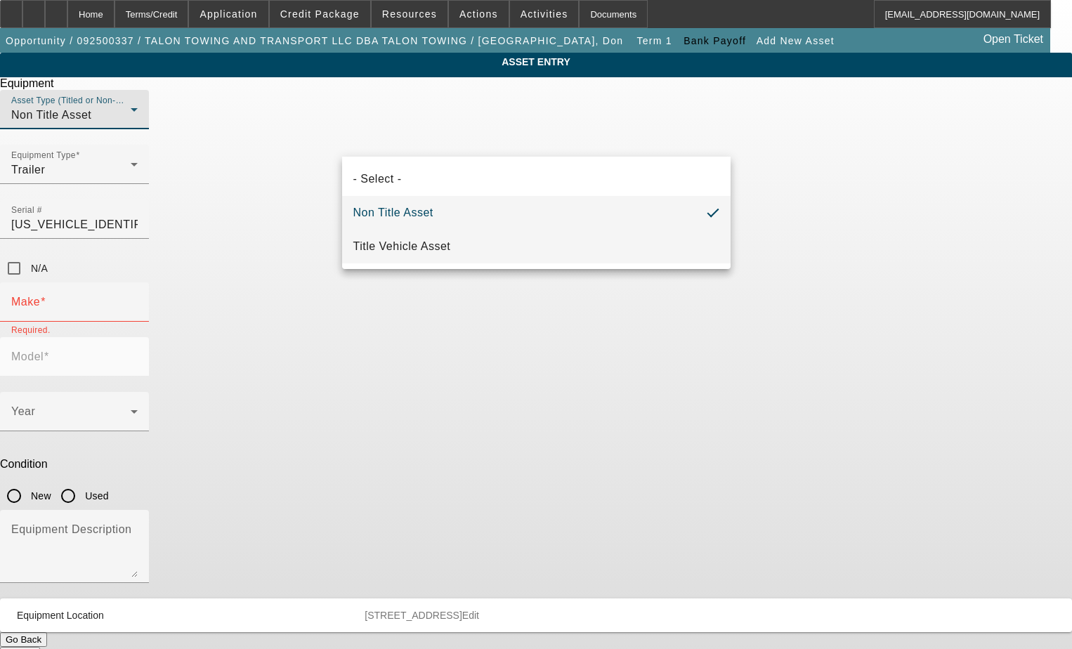
click at [437, 233] on mat-option "Title Vehicle Asset" at bounding box center [536, 247] width 388 height 34
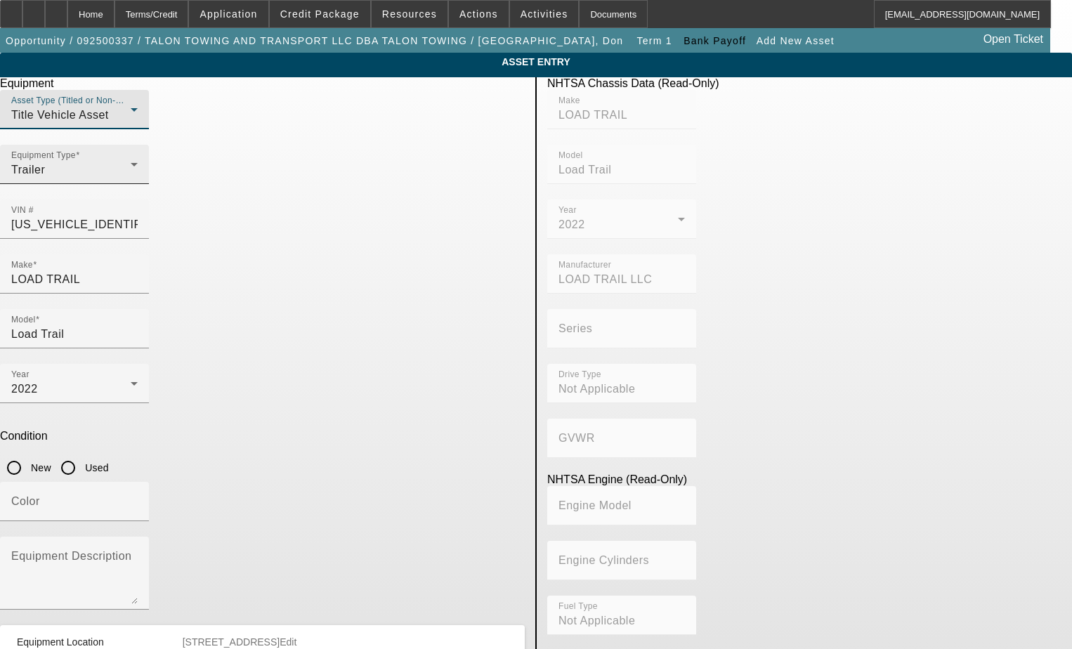
click at [138, 166] on icon at bounding box center [134, 165] width 7 height 4
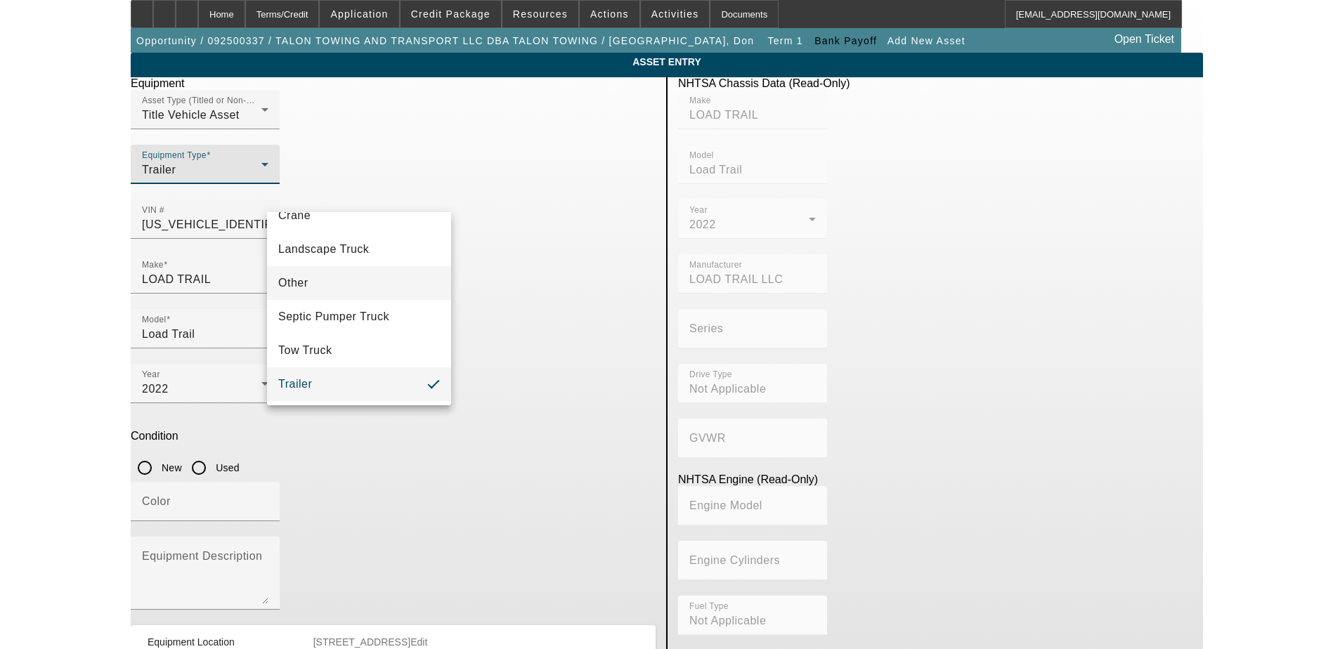
scroll to position [155, 0]
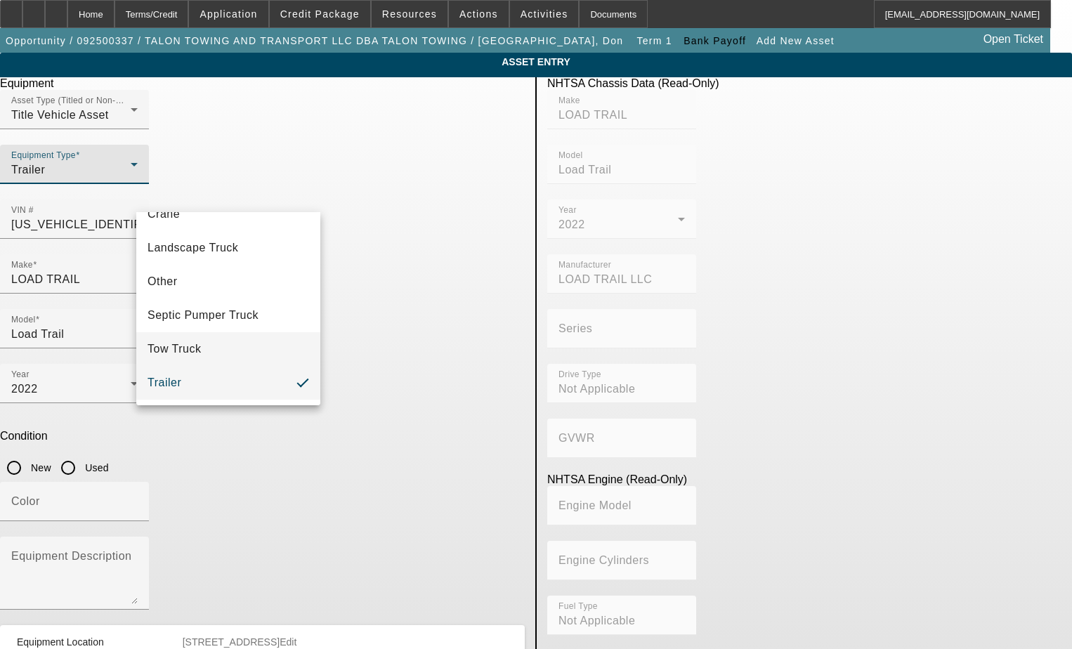
click at [211, 343] on mat-option "Tow Truck" at bounding box center [228, 349] width 184 height 34
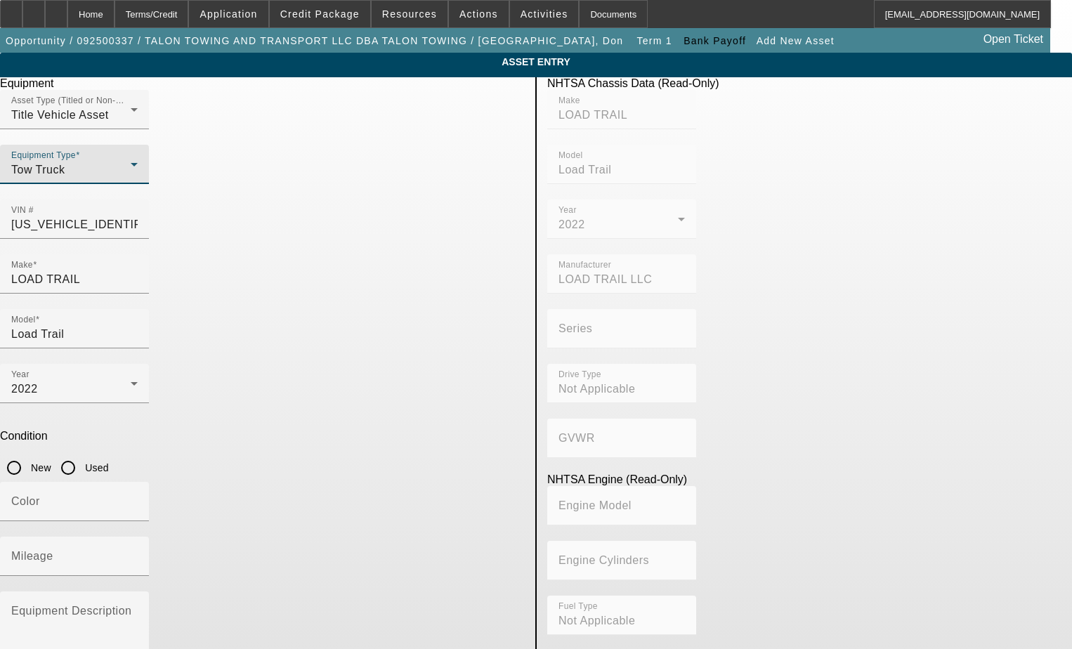
click at [323, 200] on div "Equipment Type Tow Truck" at bounding box center [262, 172] width 525 height 55
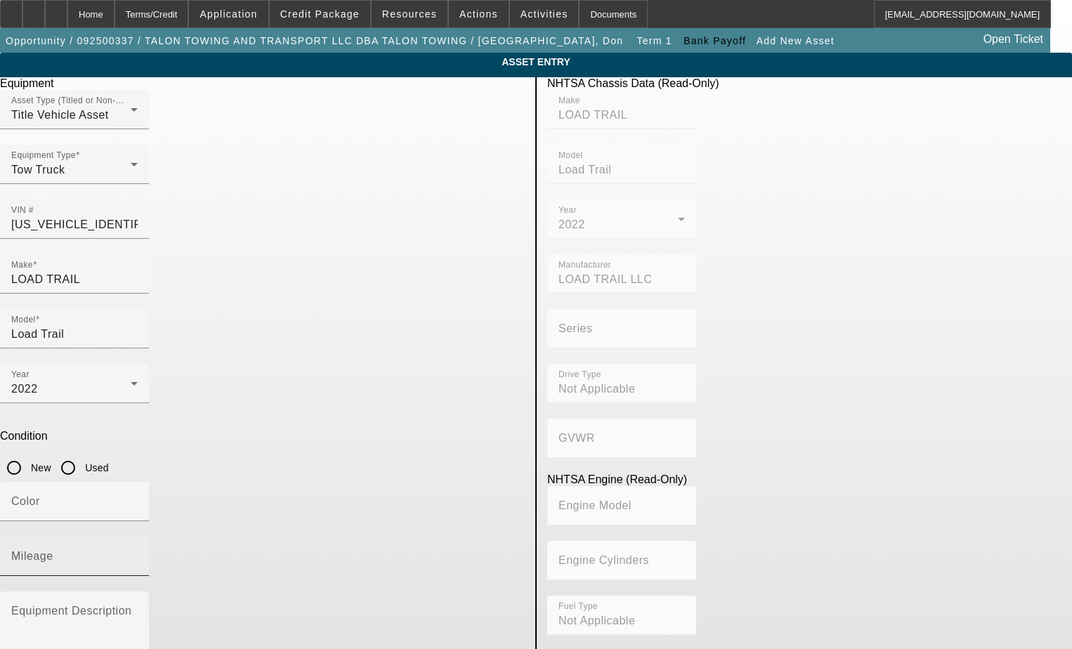
click at [53, 550] on mat-label "Mileage" at bounding box center [32, 556] width 42 height 12
click at [138, 554] on input "Mileage" at bounding box center [74, 562] width 126 height 17
click at [82, 454] on input "Used" at bounding box center [68, 468] width 28 height 28
click at [138, 537] on div "Mileage" at bounding box center [74, 556] width 126 height 39
click at [149, 482] on div "Color" at bounding box center [74, 501] width 149 height 39
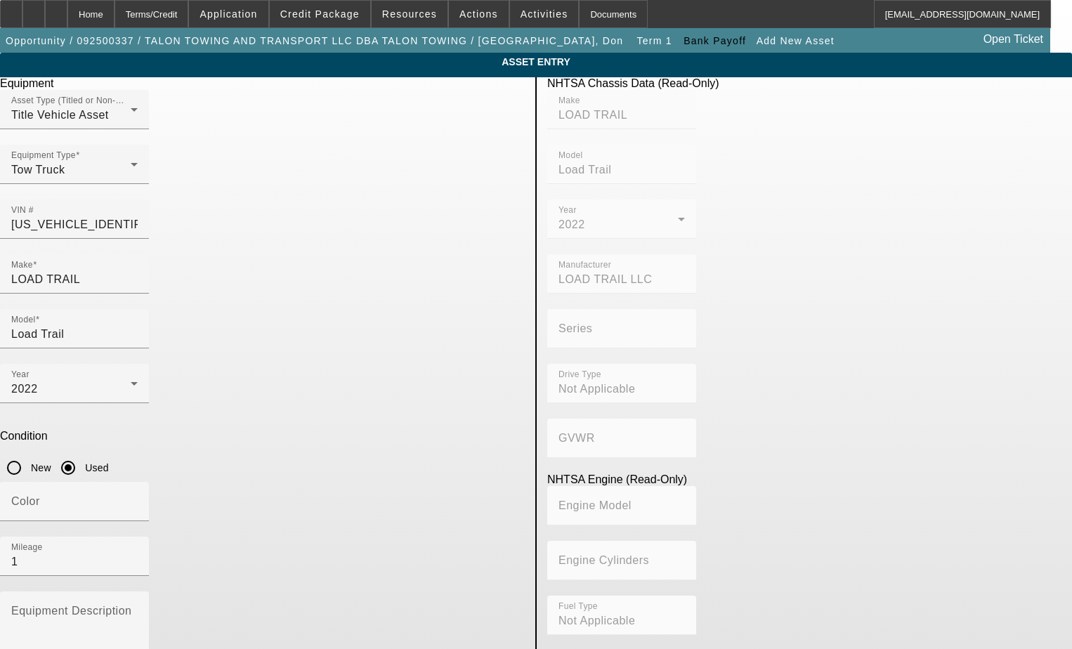
click at [330, 537] on div "Mileage 1" at bounding box center [262, 564] width 525 height 55
click at [138, 608] on textarea "Equipment Description" at bounding box center [74, 633] width 126 height 51
drag, startPoint x: 261, startPoint y: 419, endPoint x: 110, endPoint y: 419, distance: 150.3
click at [110, 419] on app-asset-collateral-manage "ASSET ENTRY Equipment Asset Type (Titled or Non-Titled) Title Vehicle Asset Equ…" at bounding box center [536, 442] width 1072 height 779
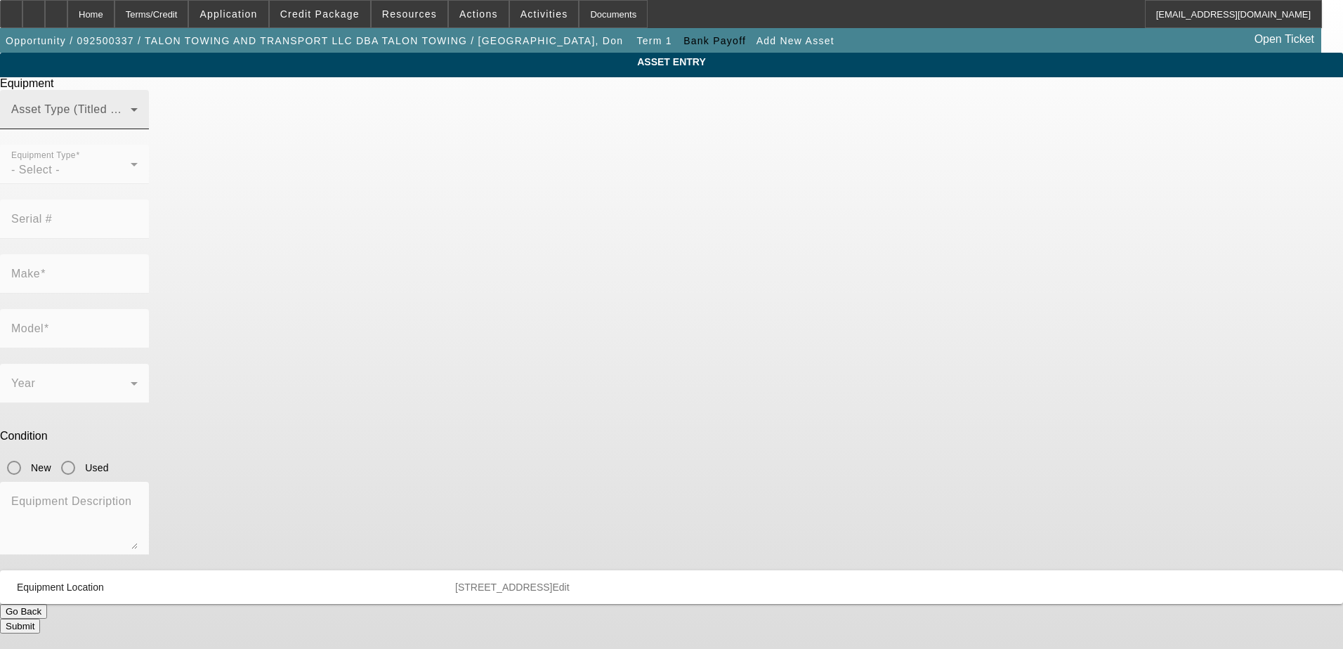
click at [138, 129] on div "Asset Type (Titled or Non-Titled)" at bounding box center [74, 109] width 126 height 39
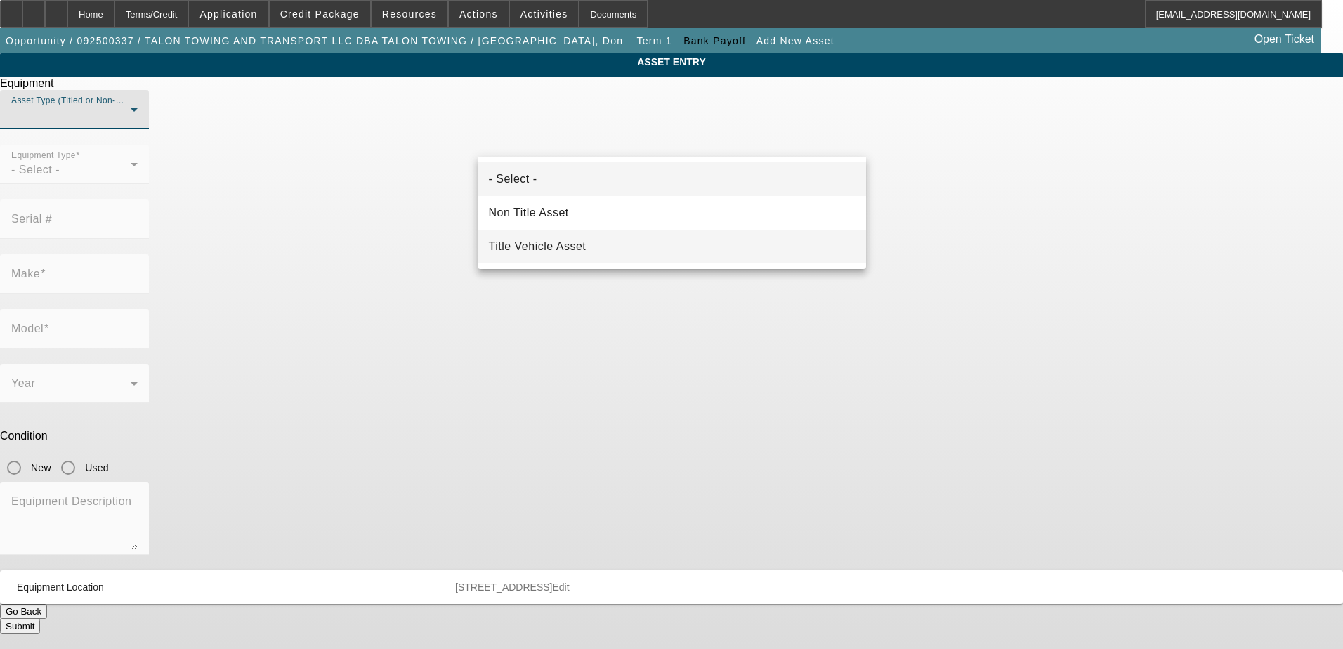
click at [556, 246] on span "Title Vehicle Asset" at bounding box center [538, 246] width 98 height 17
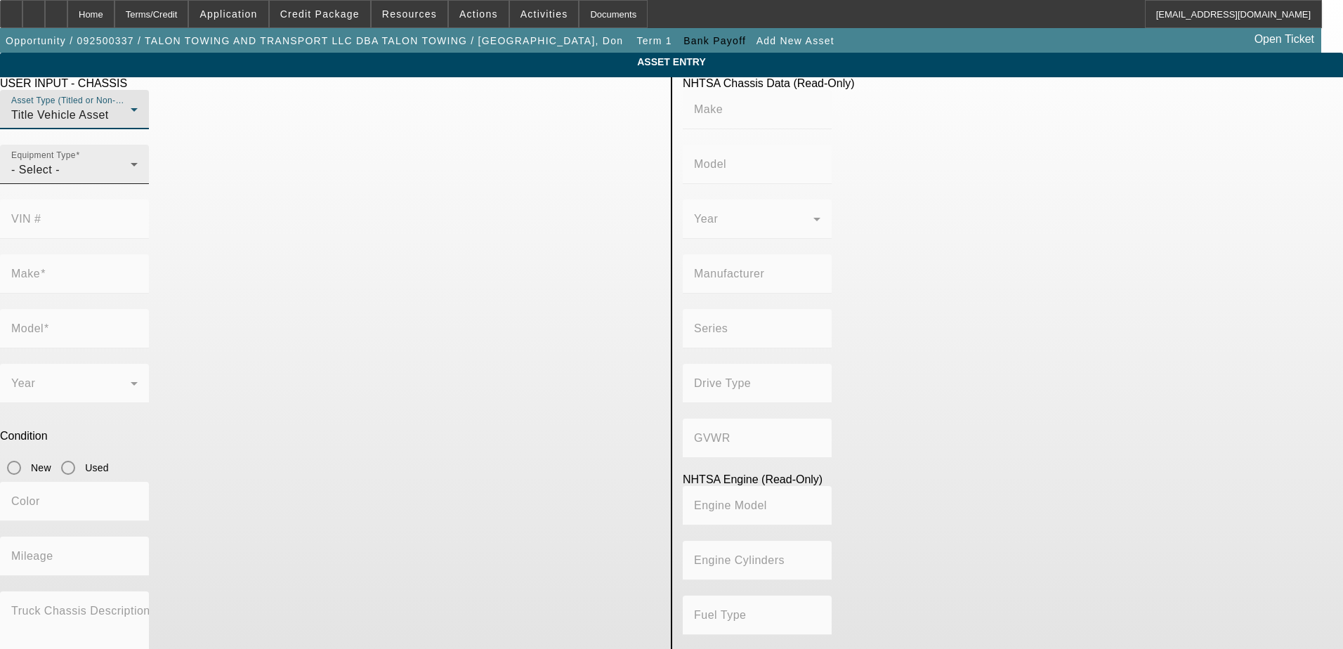
click at [138, 178] on div "Equipment Type - Select -" at bounding box center [74, 164] width 126 height 39
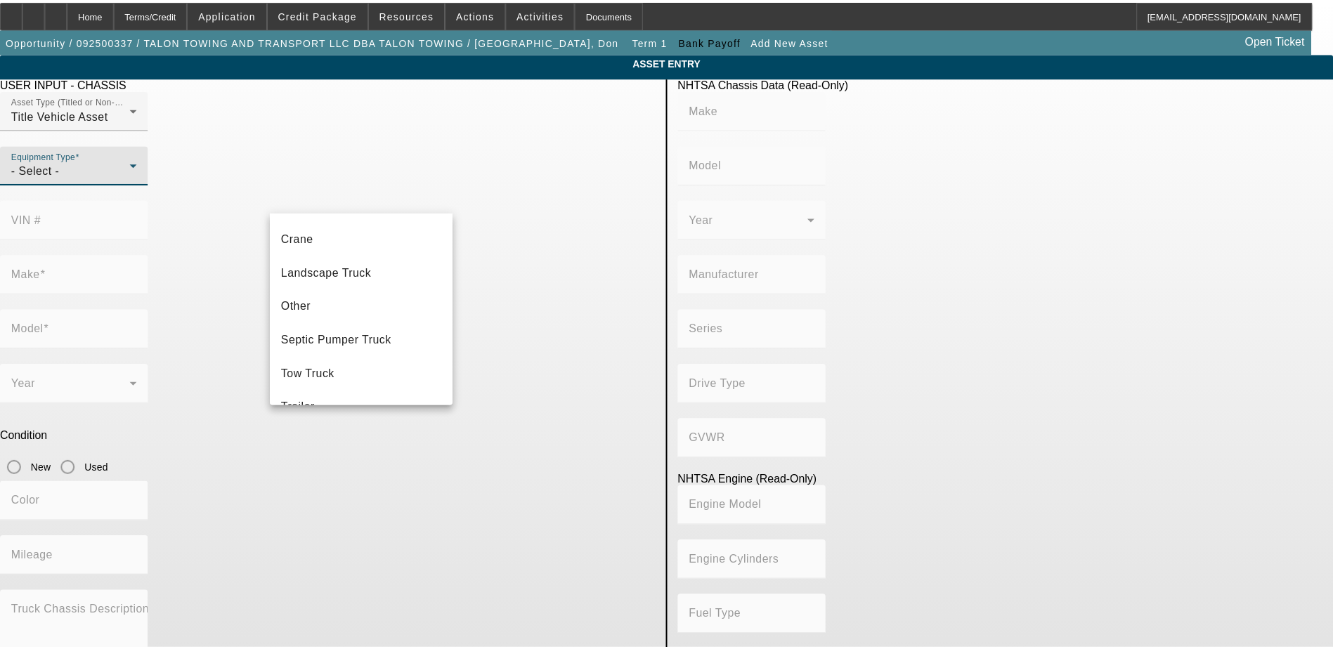
scroll to position [138, 0]
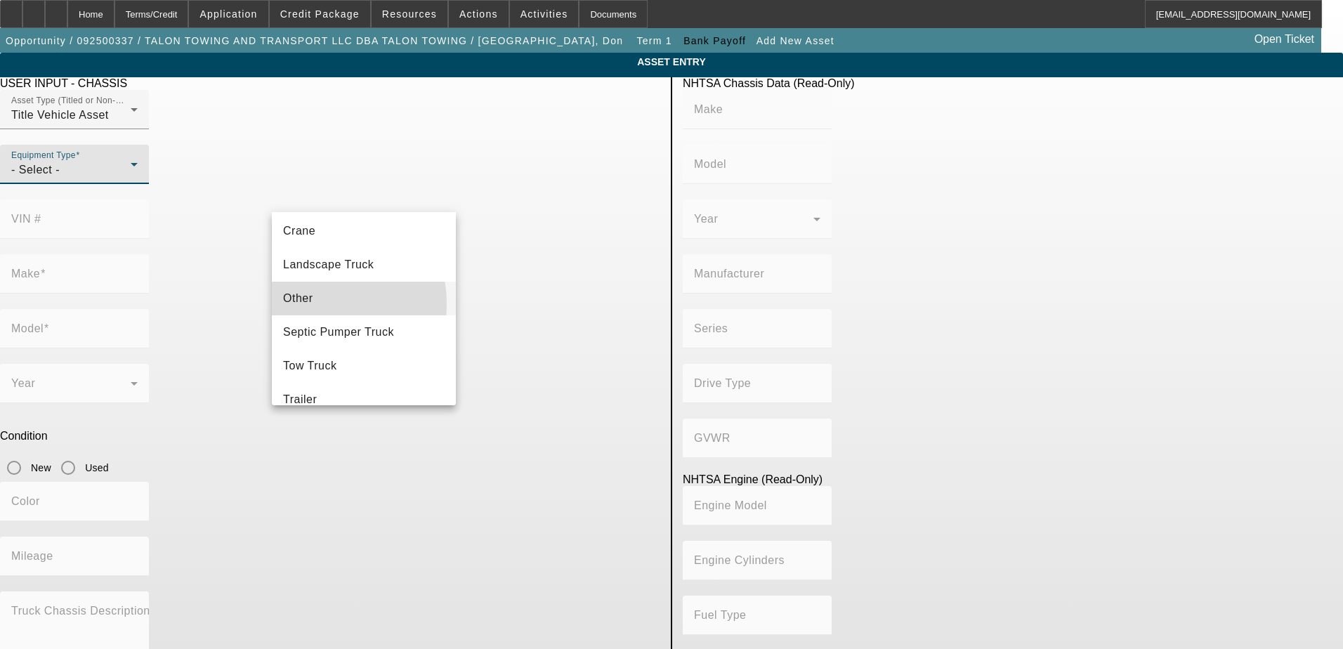
click at [311, 304] on span "Other" at bounding box center [298, 298] width 30 height 17
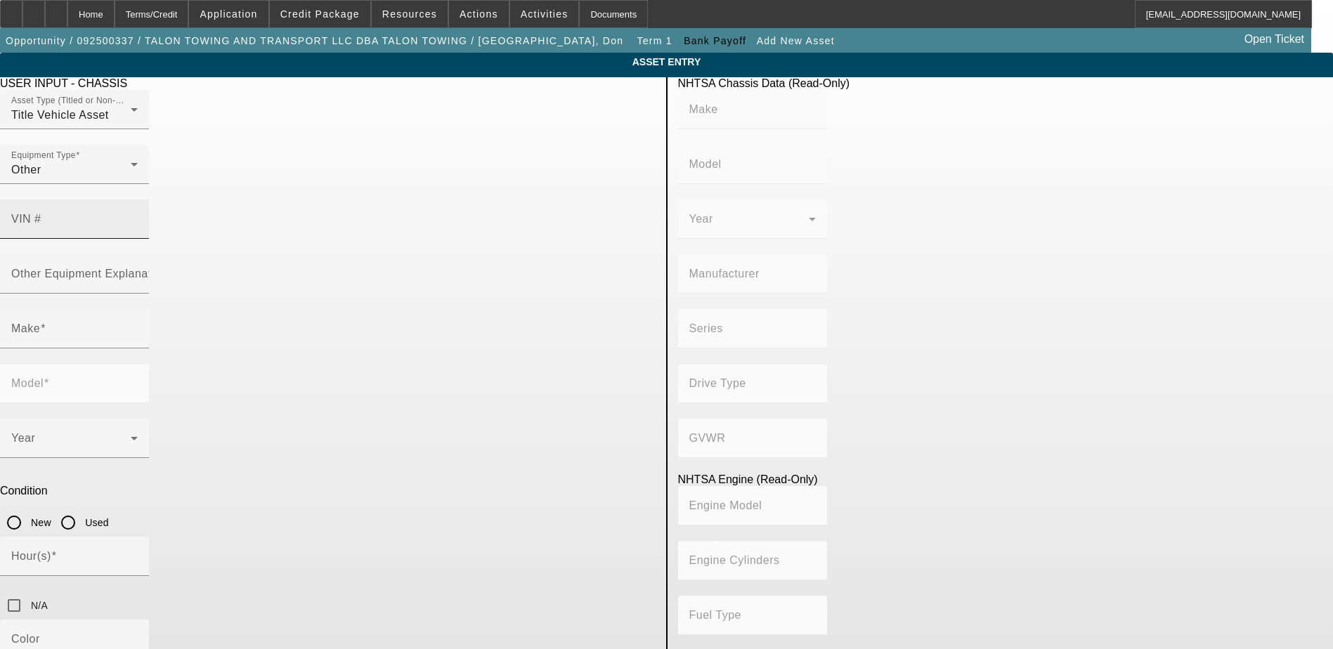
drag, startPoint x: 502, startPoint y: 195, endPoint x: 488, endPoint y: 189, distance: 16.1
click at [41, 213] on mat-label "VIN #" at bounding box center [26, 219] width 30 height 12
click at [138, 216] on input "VIN #" at bounding box center [74, 224] width 126 height 17
paste input "3EUDB1423N1003211"
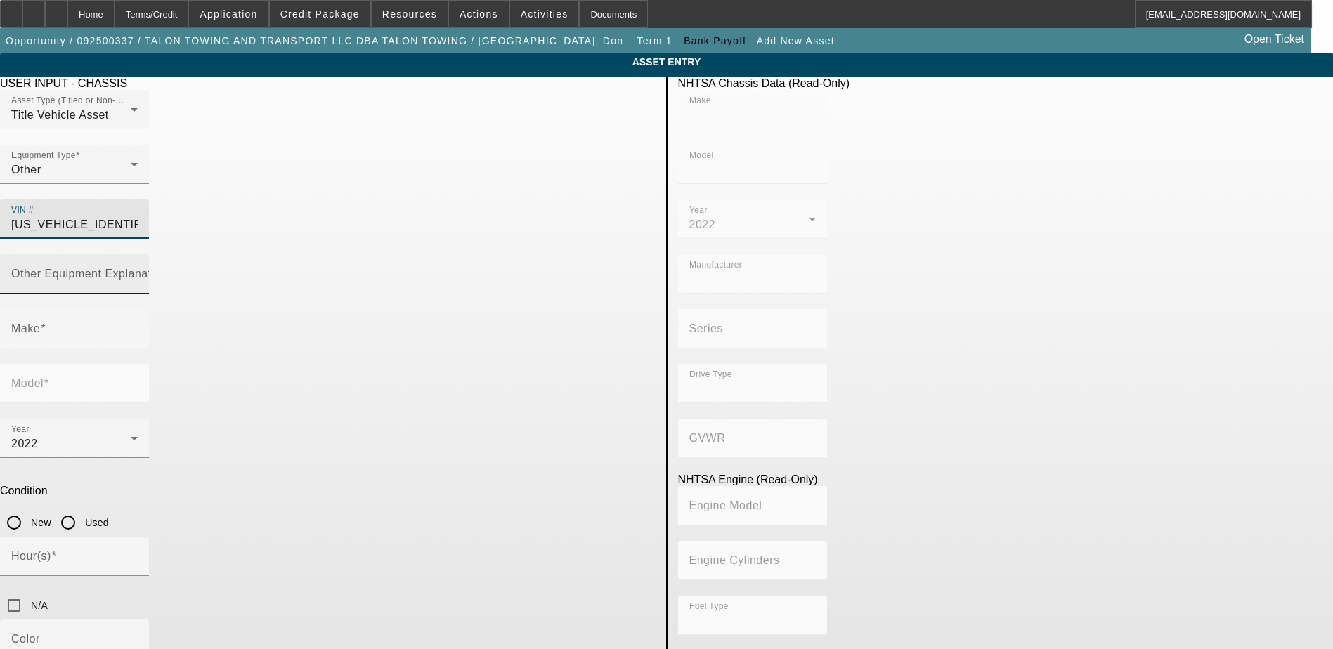
click at [138, 271] on input "Other Equipment Explanation" at bounding box center [74, 279] width 126 height 17
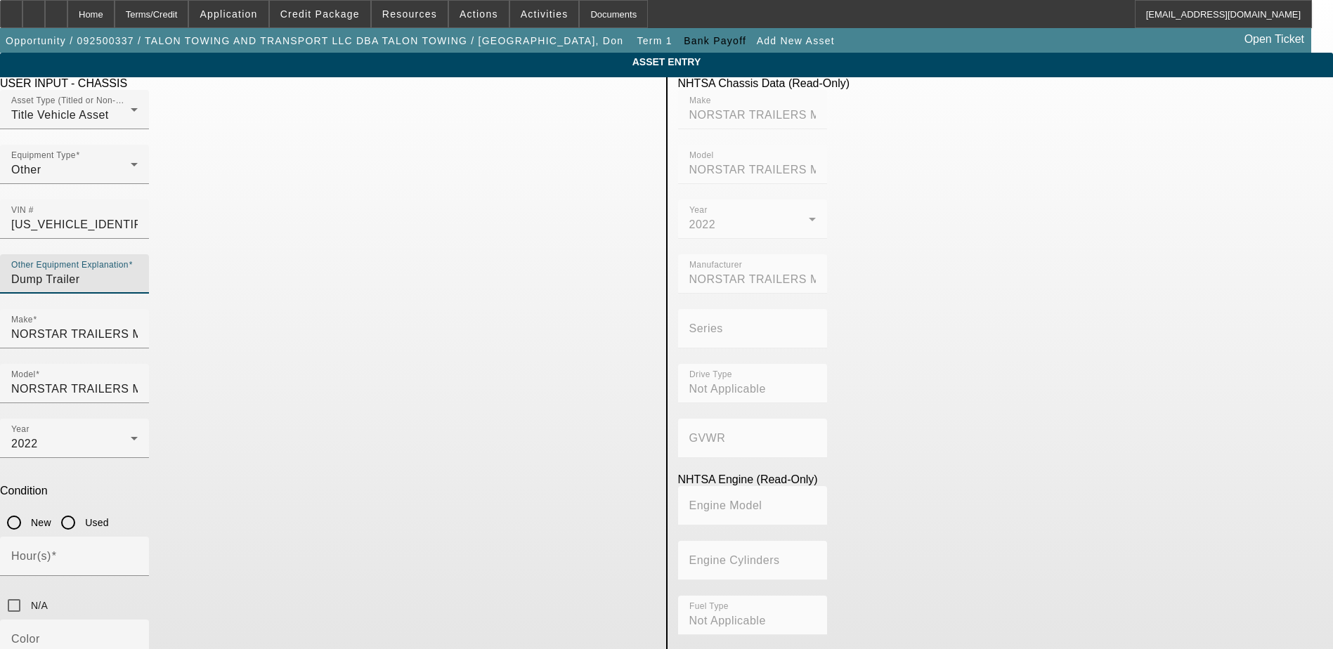
click at [82, 509] on input "Used" at bounding box center [68, 523] width 28 height 28
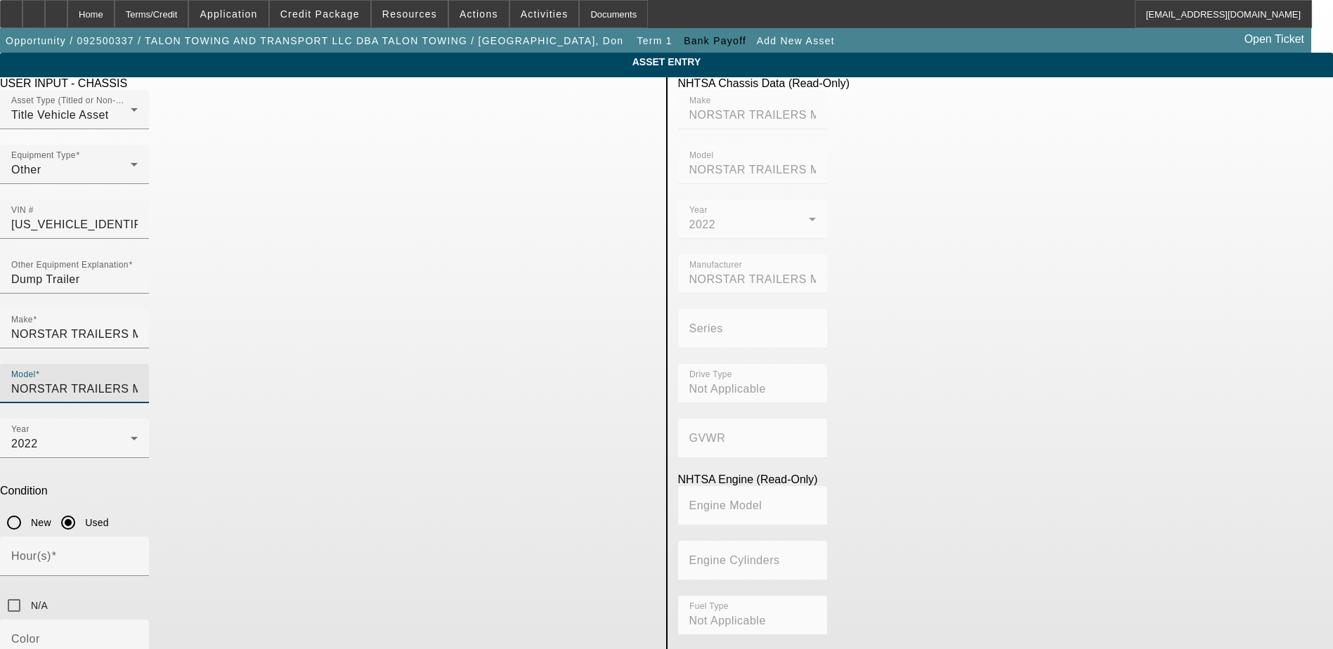
click at [138, 381] on input "NORSTAR TRAILERS MEXICO S DE RL DE CV" at bounding box center [74, 389] width 126 height 17
click at [138, 326] on input "NORSTAR TRAILERS MEXICO S DE RL DE CV" at bounding box center [74, 334] width 126 height 17
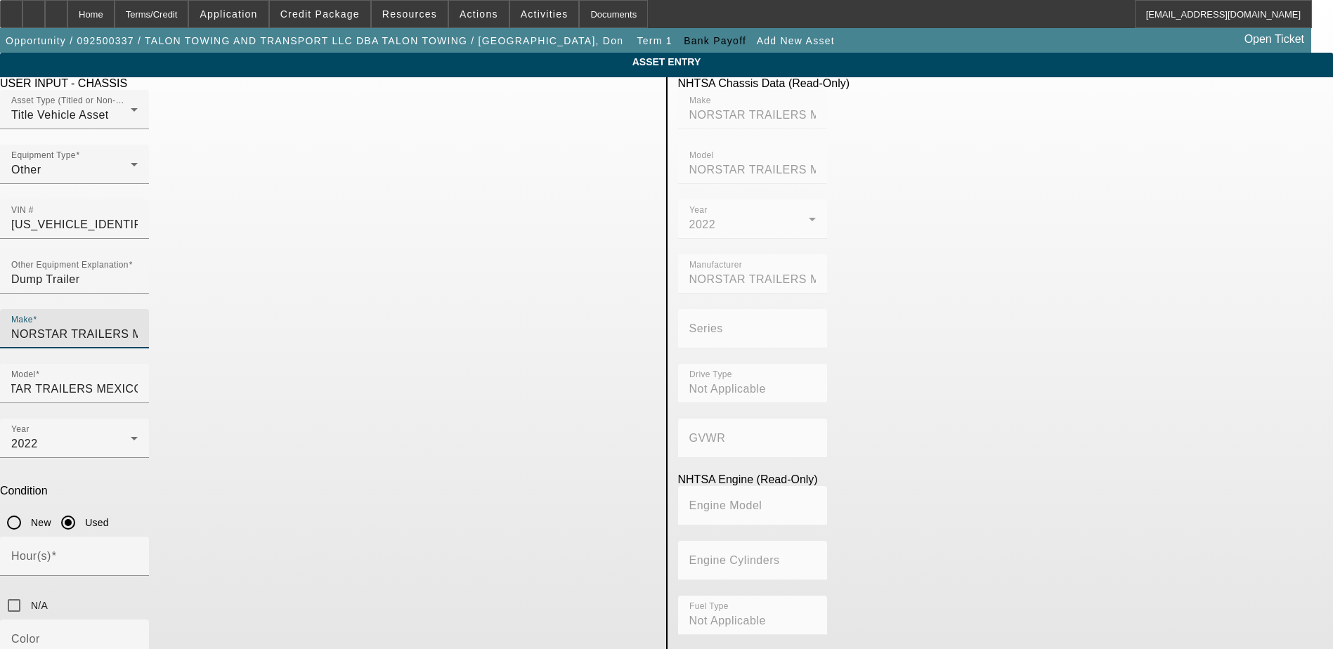
scroll to position [0, 0]
click at [457, 309] on div "Make NORSTAR TRAILERS MEXICO S DE RL DE CV" at bounding box center [327, 336] width 655 height 55
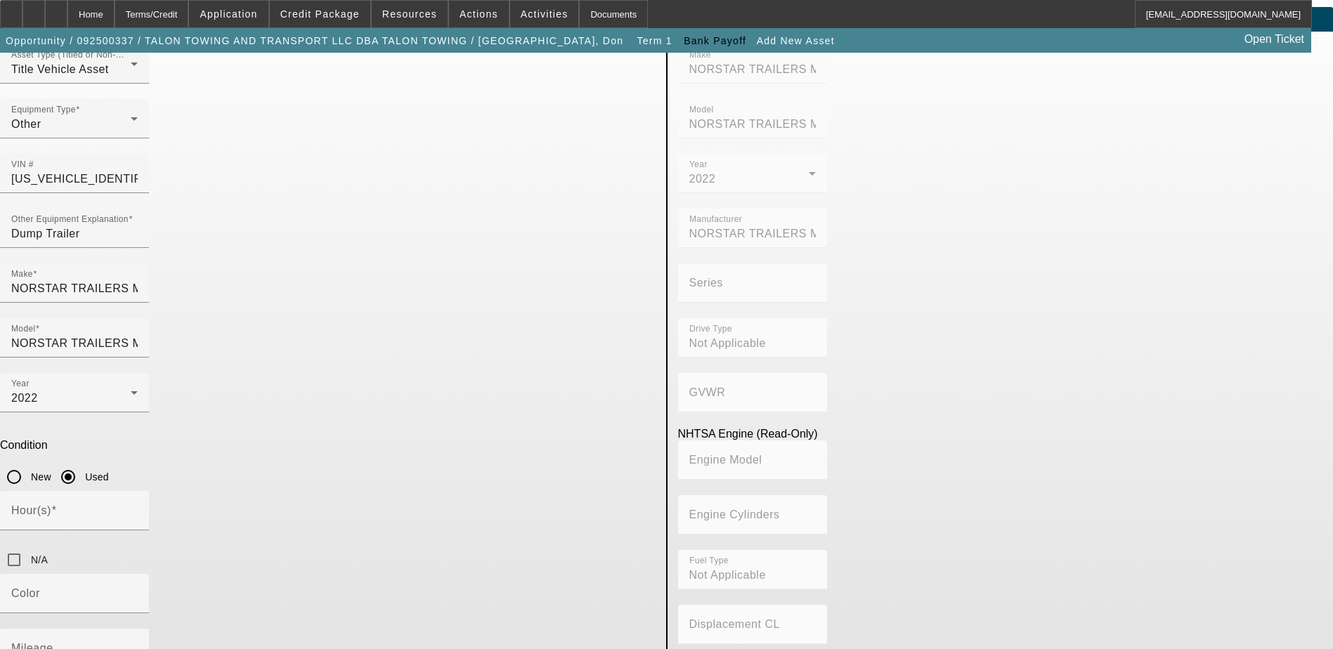
scroll to position [70, 0]
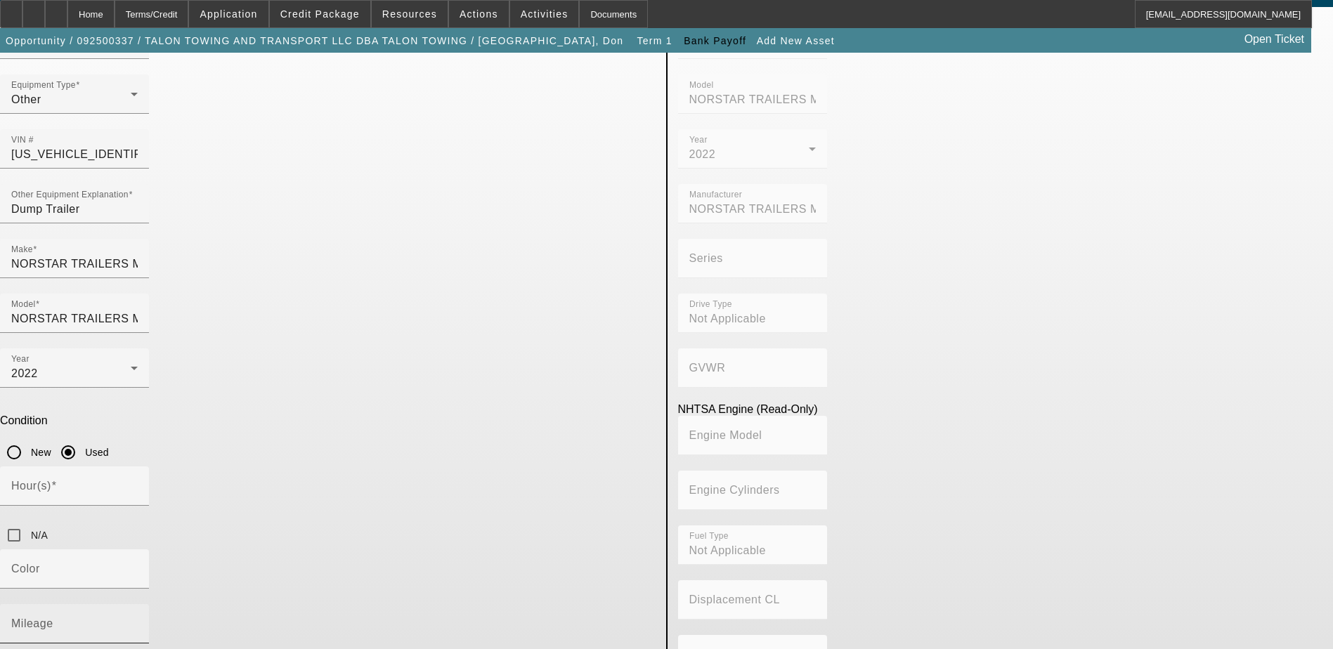
click at [53, 617] on mat-label "Mileage" at bounding box center [32, 623] width 42 height 12
click at [138, 621] on input "Mileage" at bounding box center [74, 629] width 126 height 17
click at [138, 483] on input "1" at bounding box center [74, 491] width 126 height 17
click at [138, 483] on input "0" at bounding box center [74, 491] width 126 height 17
click at [138, 483] on input "1" at bounding box center [74, 491] width 126 height 17
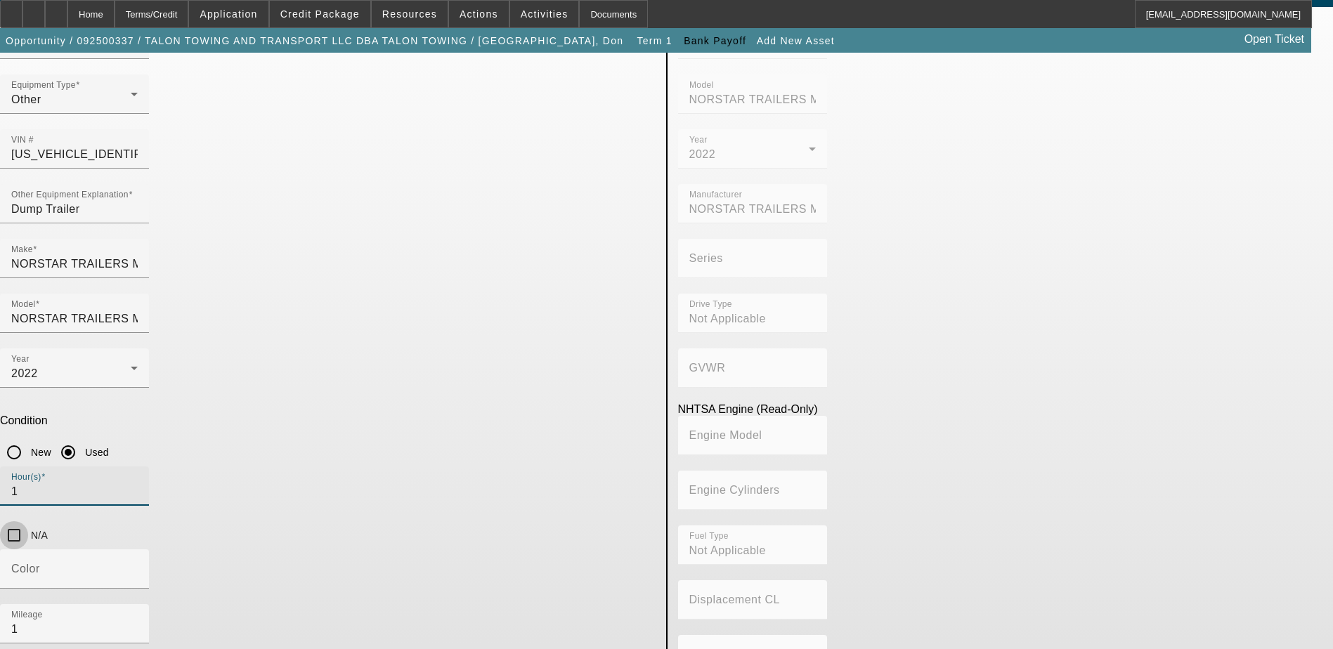
click at [28, 521] on input "N/A" at bounding box center [14, 535] width 28 height 28
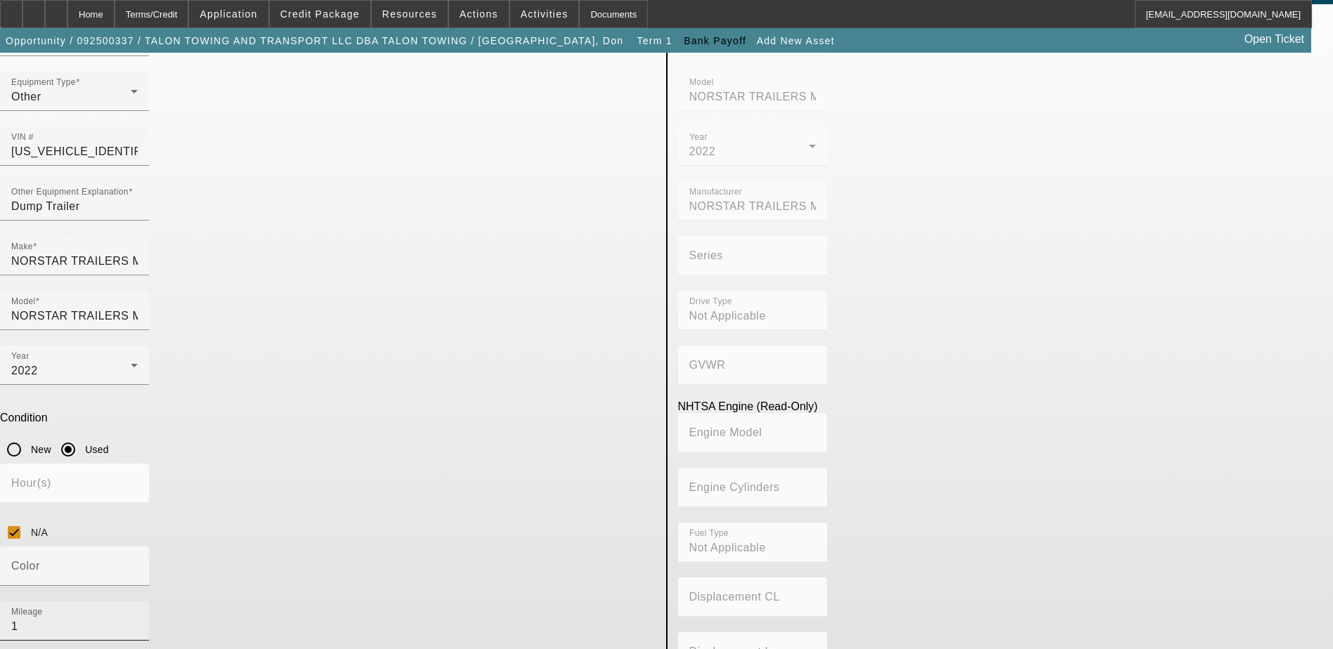
click at [138, 618] on input "1" at bounding box center [74, 626] width 126 height 17
click at [466, 601] on div "Mileage" at bounding box center [327, 628] width 655 height 55
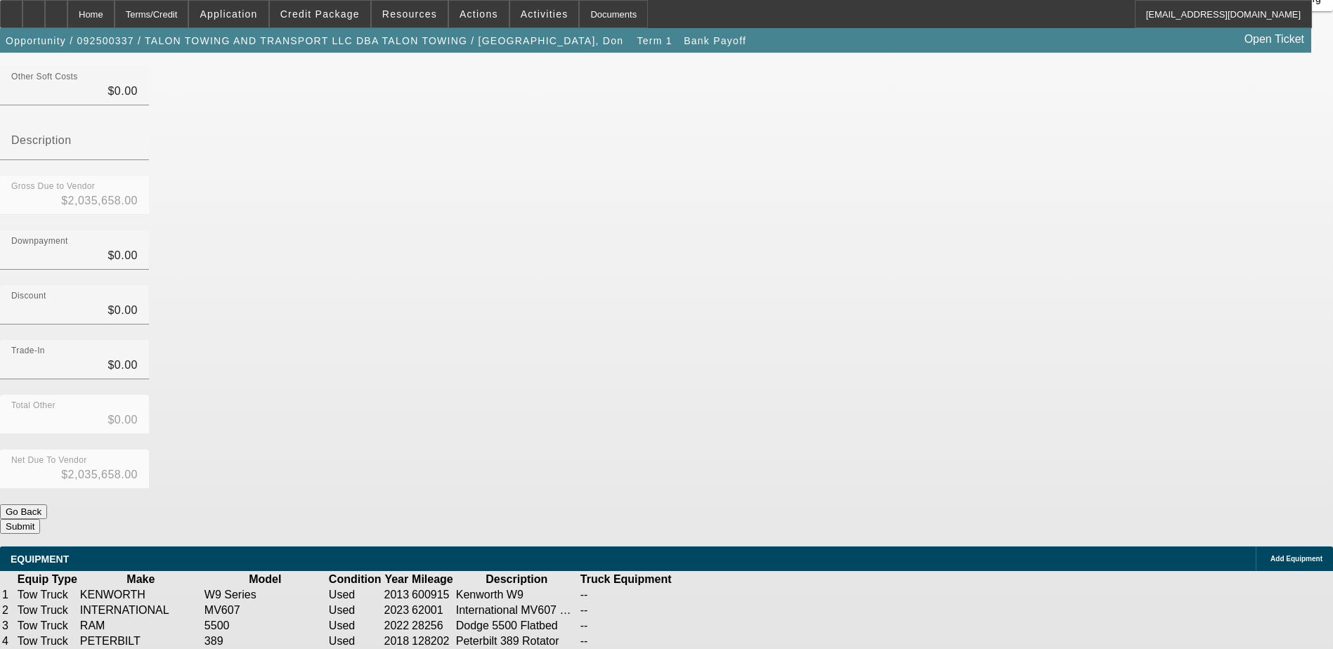
scroll to position [384, 0]
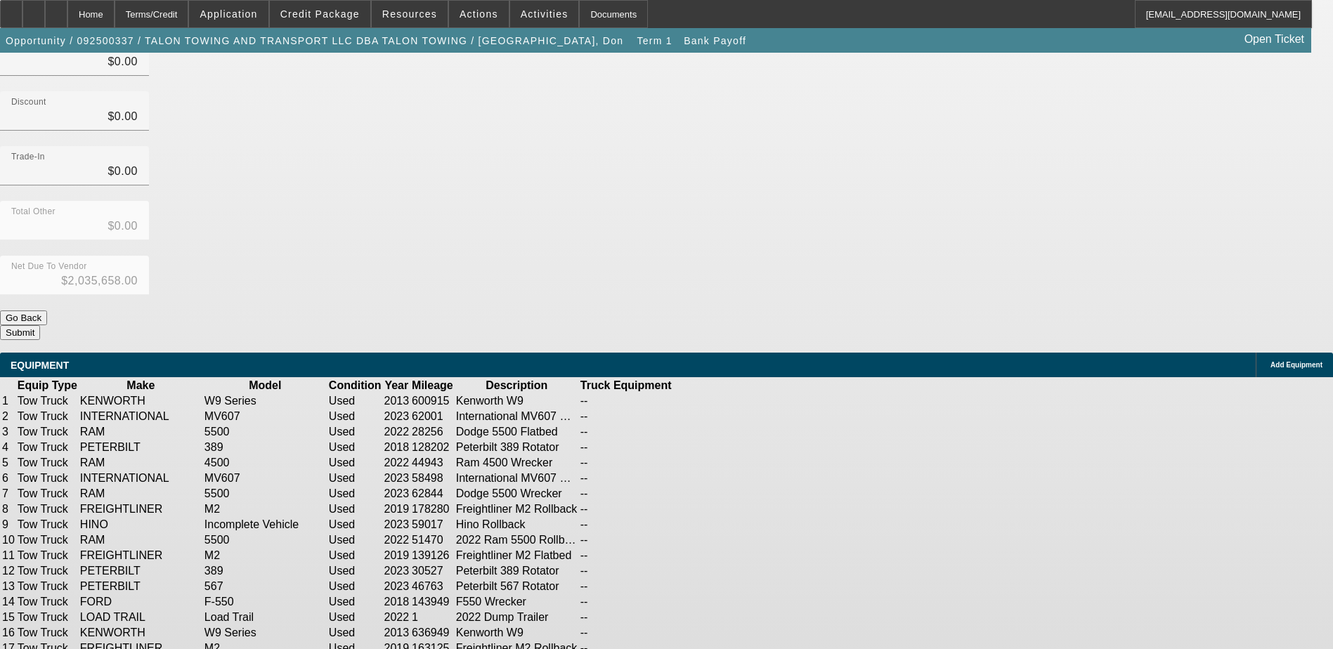
click at [745, 617] on icon at bounding box center [745, 617] width 0 height 0
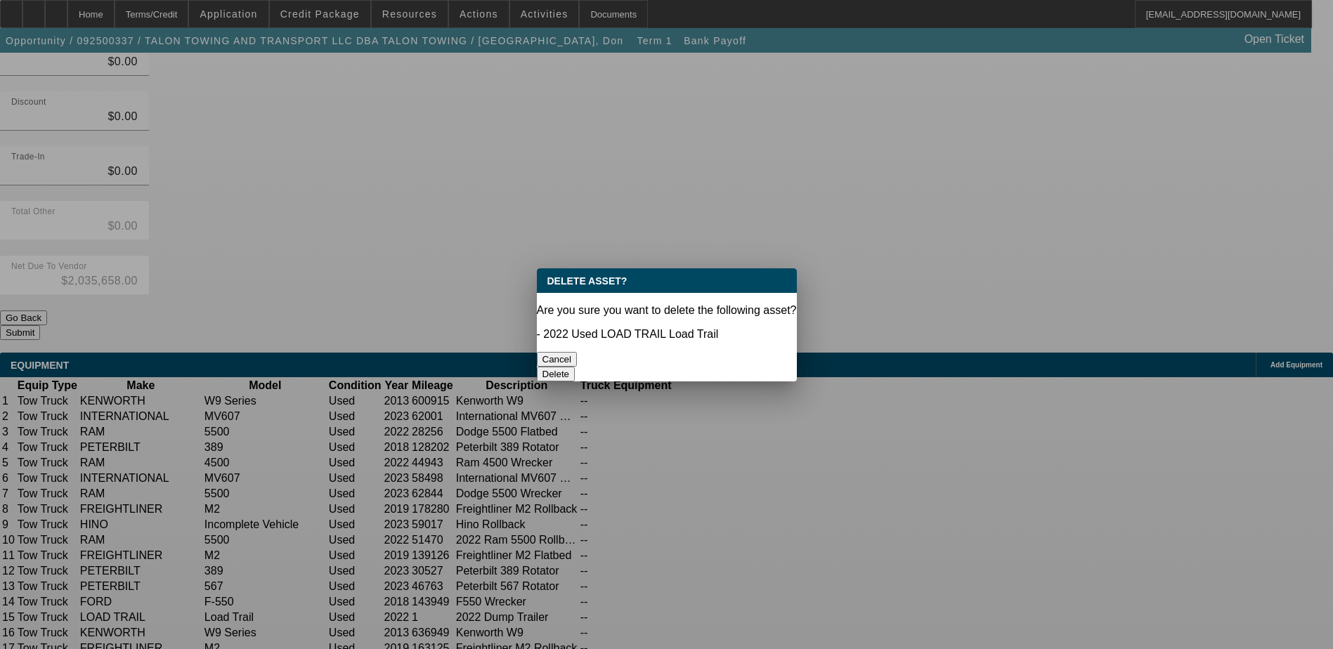
scroll to position [0, 0]
click at [575, 367] on button "Delete" at bounding box center [556, 374] width 39 height 15
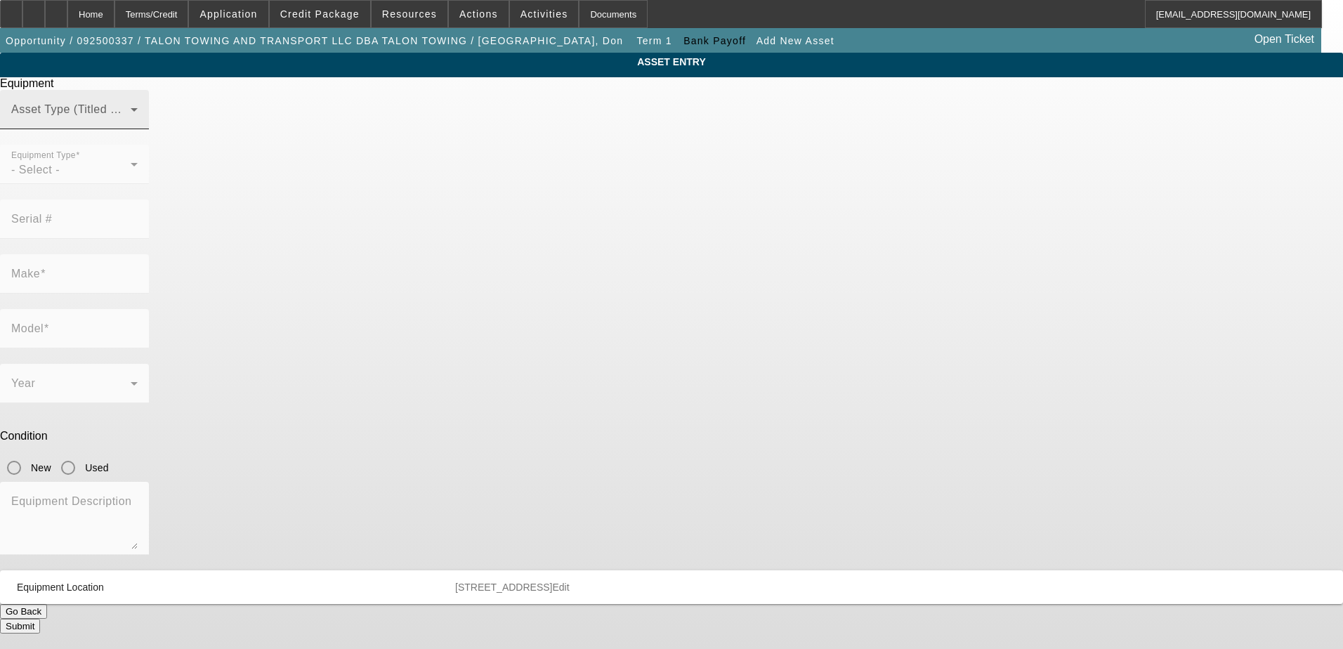
click at [131, 124] on span at bounding box center [70, 115] width 119 height 17
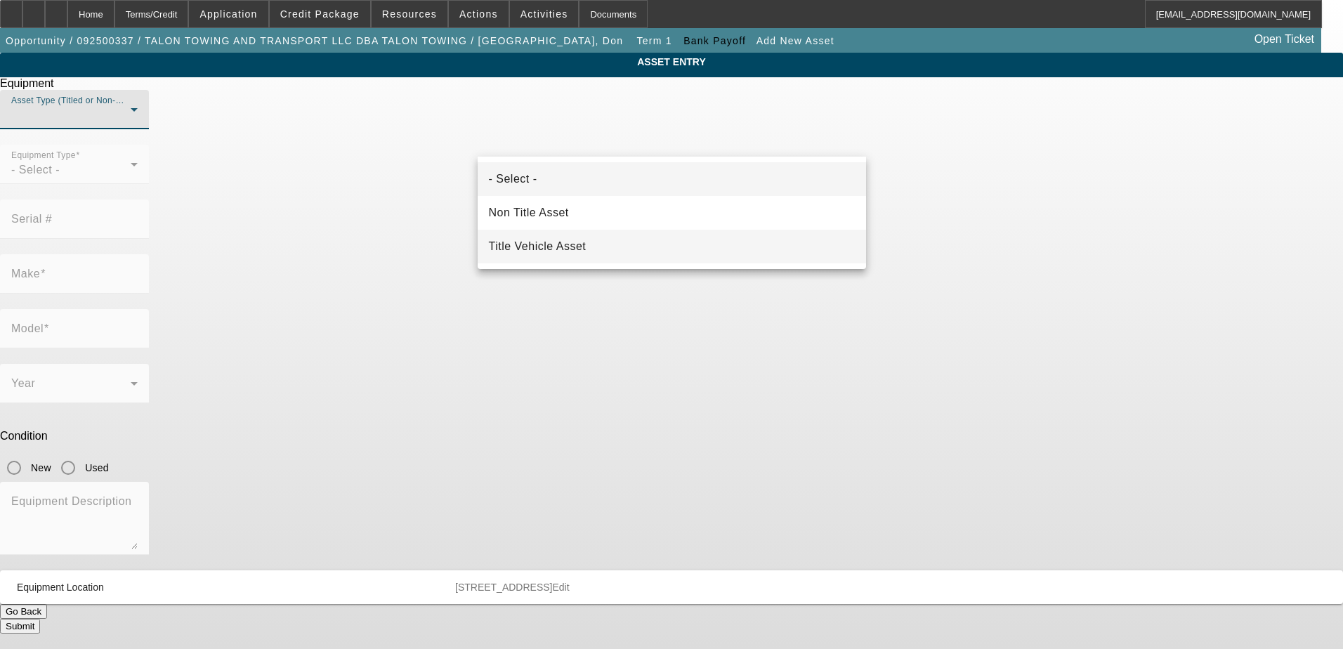
click at [587, 244] on span "Title Vehicle Asset" at bounding box center [538, 246] width 98 height 17
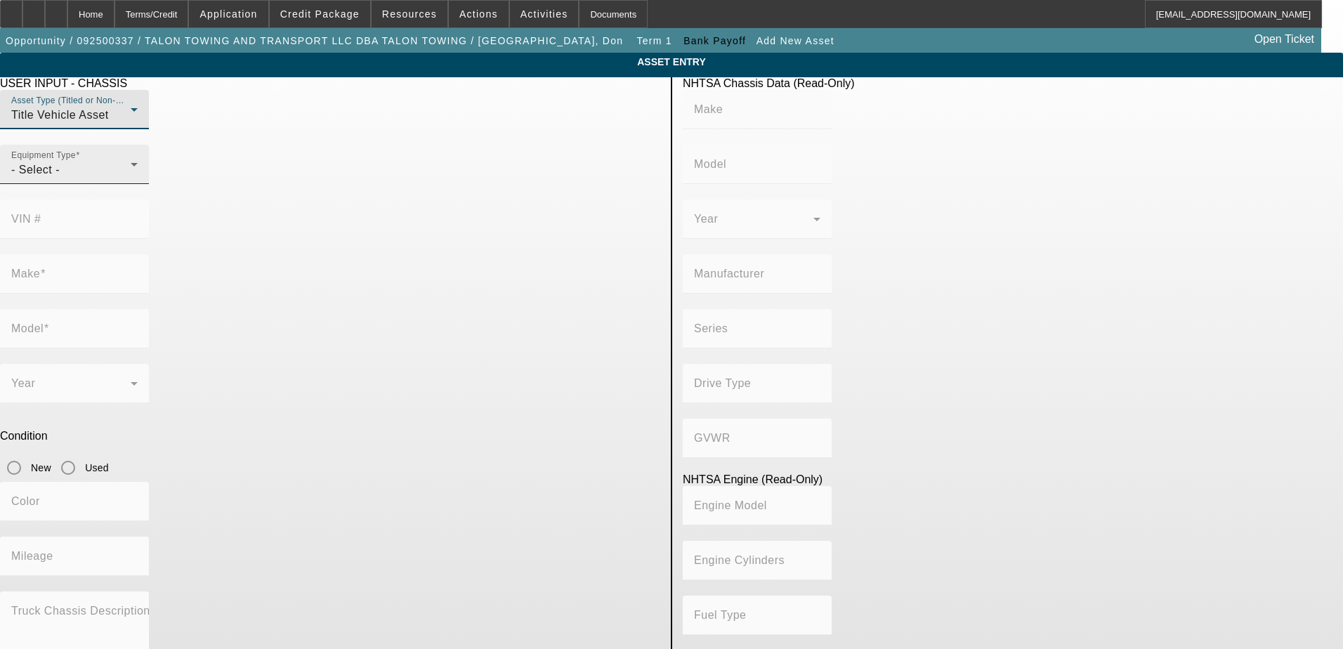
click at [138, 184] on div "Equipment Type - Select -" at bounding box center [74, 164] width 126 height 39
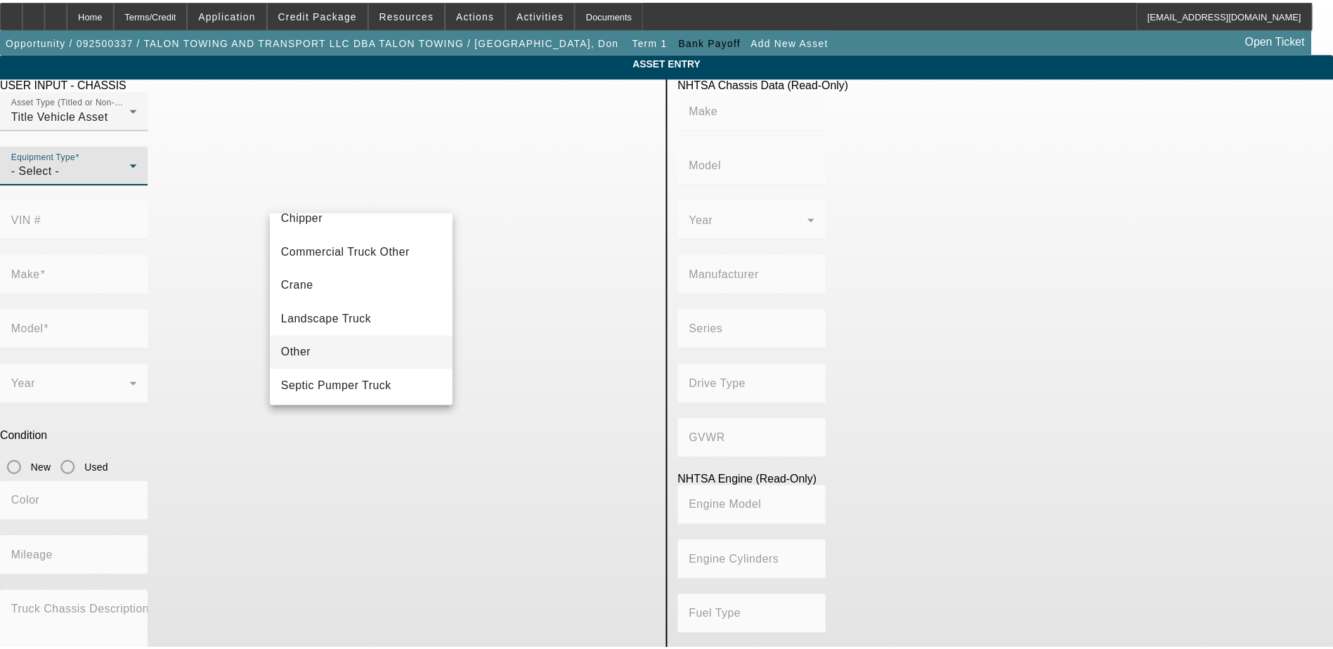
scroll to position [155, 0]
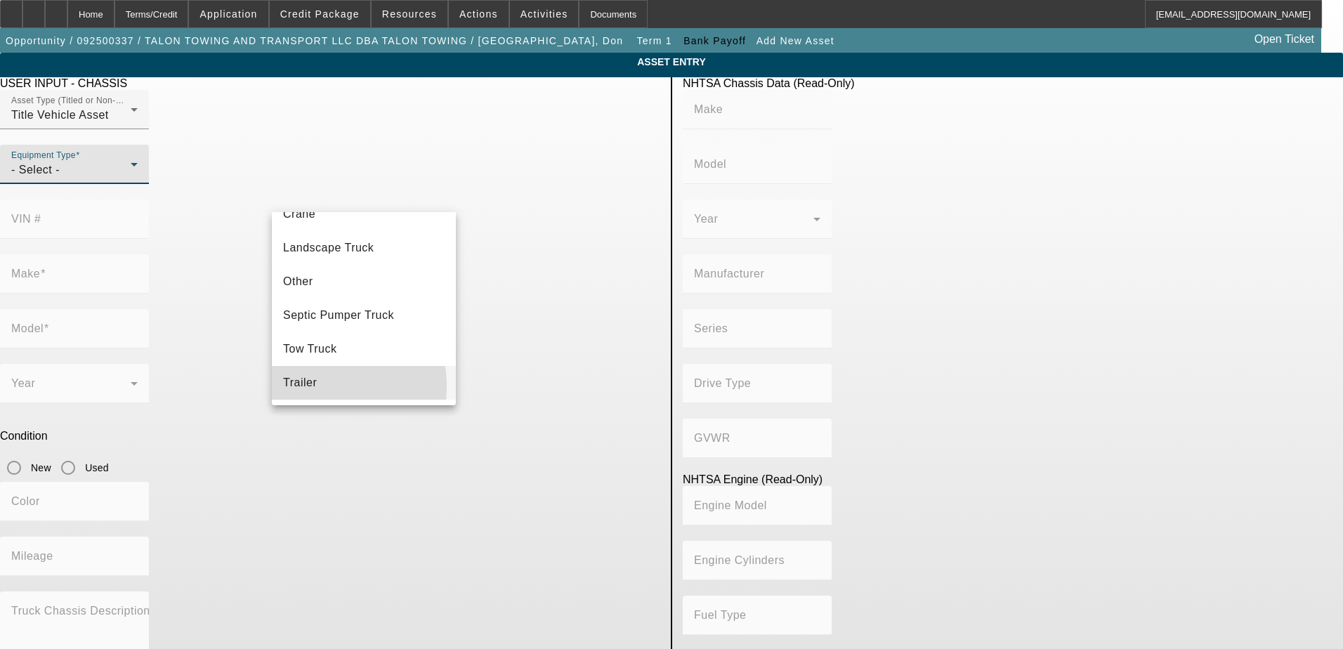
click at [303, 387] on span "Trailer" at bounding box center [300, 382] width 34 height 17
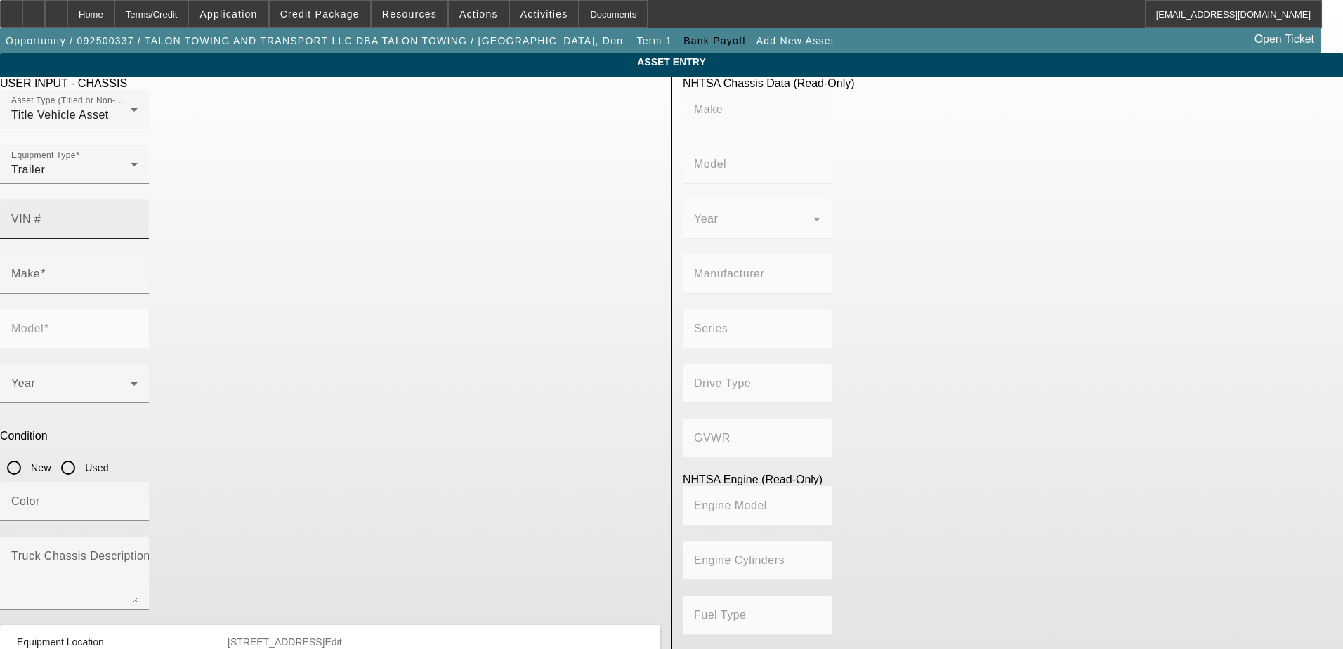
click at [41, 213] on mat-label "VIN #" at bounding box center [26, 219] width 30 height 12
click at [138, 216] on input "VIN #" at bounding box center [74, 224] width 126 height 17
paste input "4ZEDT1427N2268058"
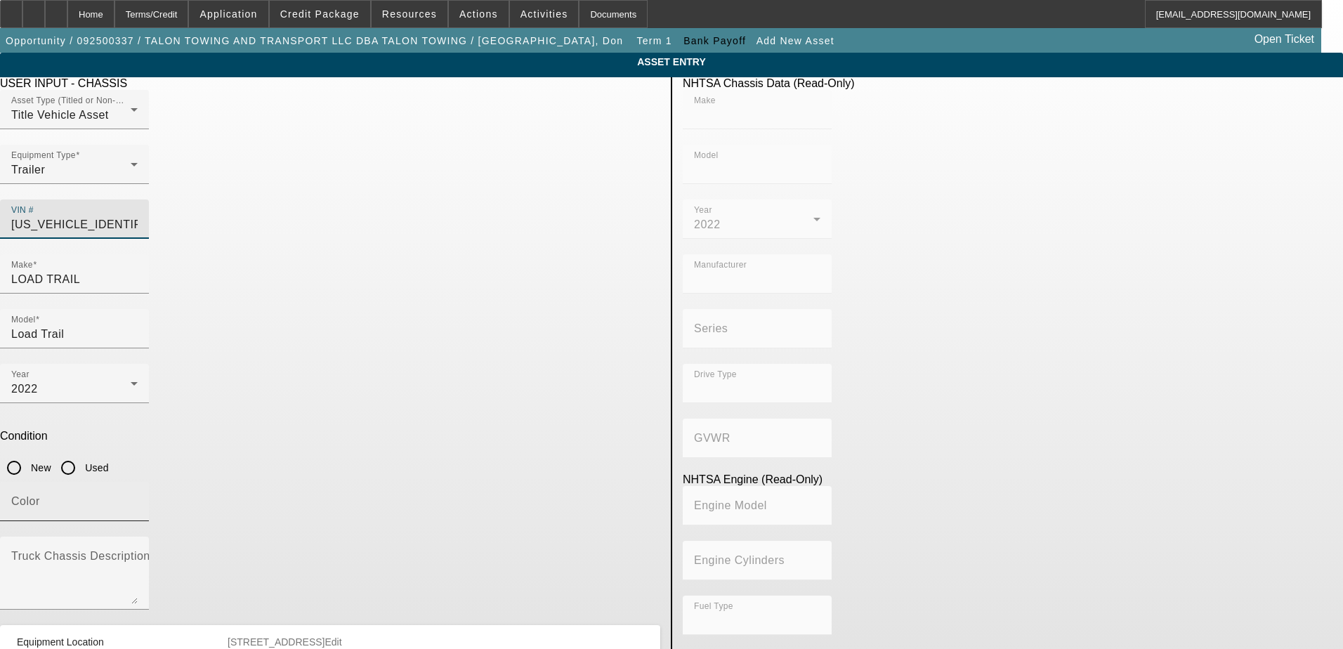
click at [138, 482] on div "Color" at bounding box center [74, 501] width 126 height 39
click at [82, 454] on input "Used" at bounding box center [68, 468] width 28 height 28
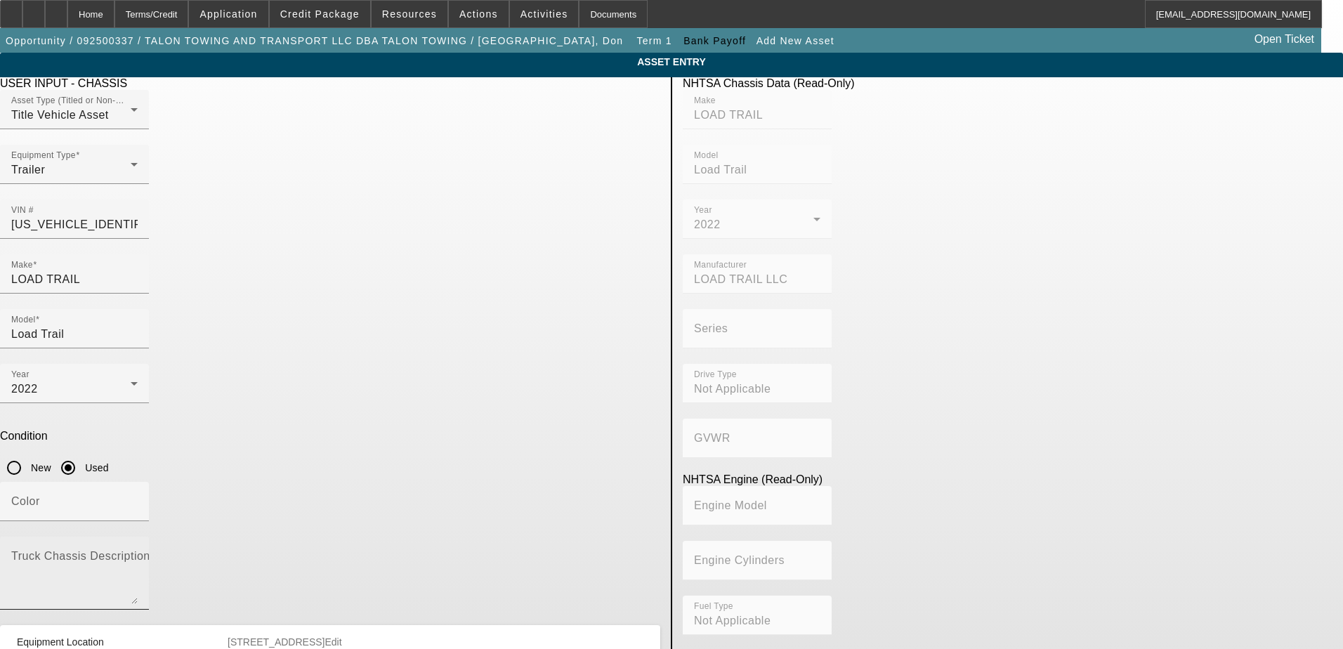
click at [138, 554] on textarea "Truck Chassis Description (Describe the truck chassis only)" at bounding box center [74, 579] width 126 height 51
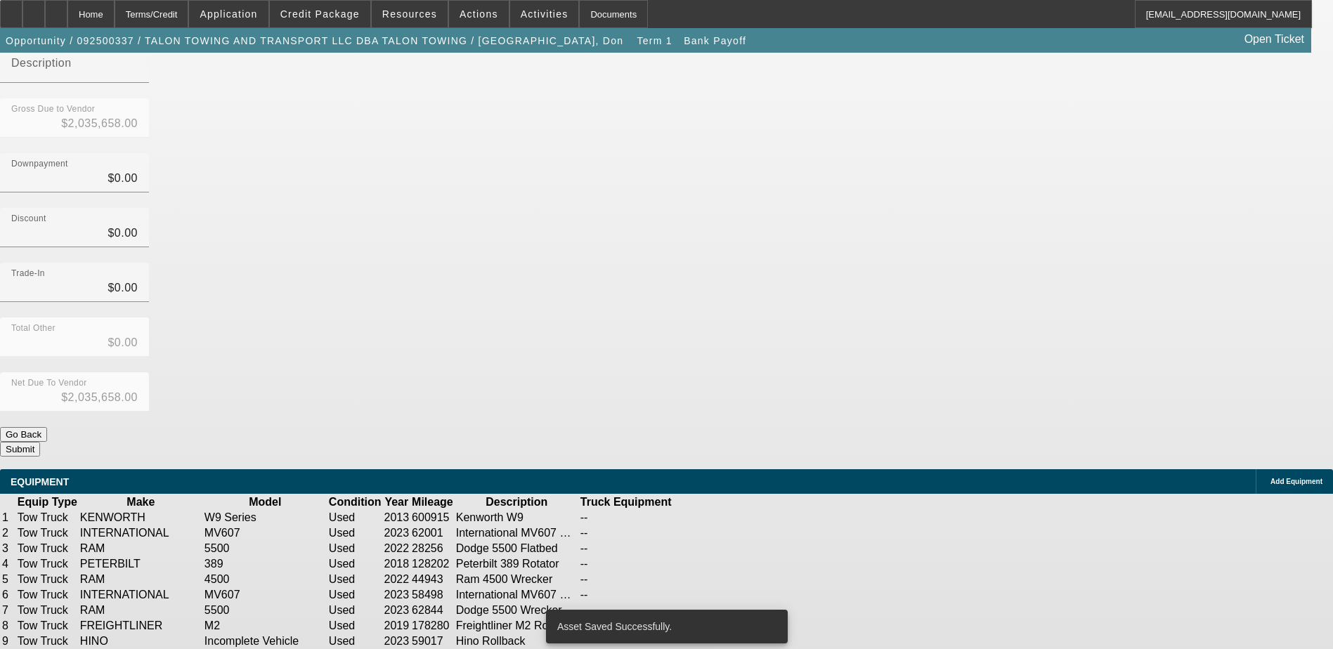
scroll to position [384, 0]
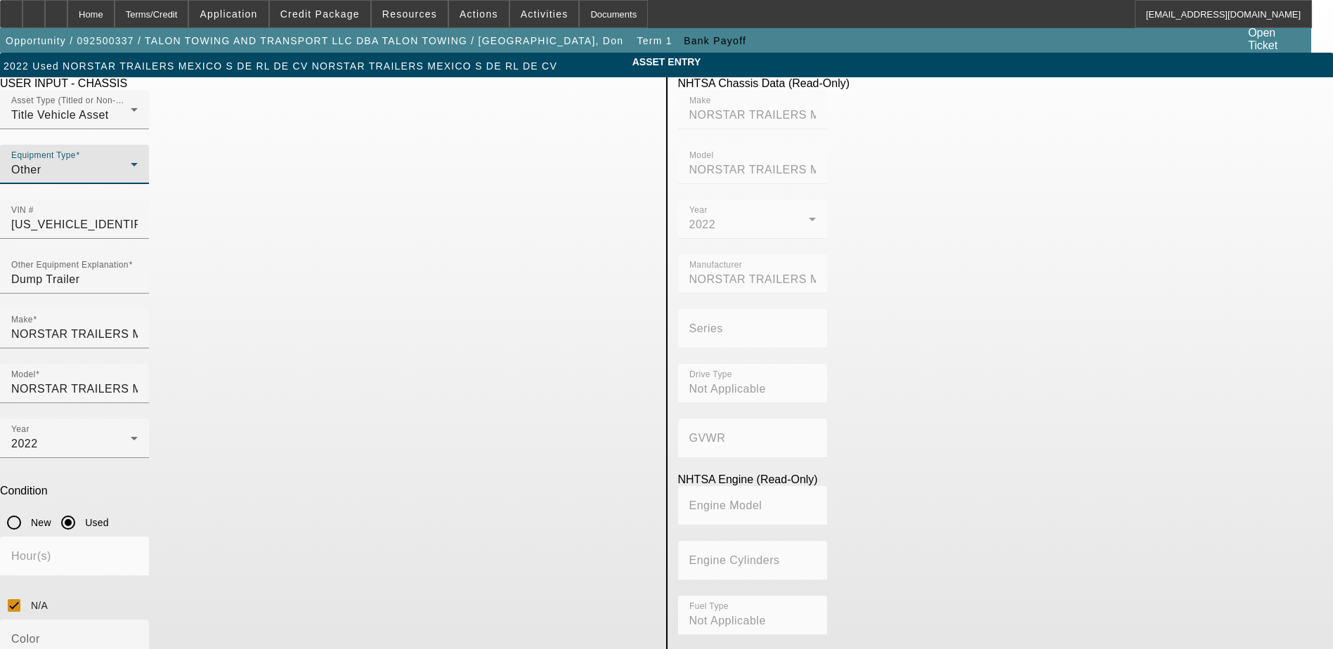
click at [131, 178] on div "Other" at bounding box center [70, 170] width 119 height 17
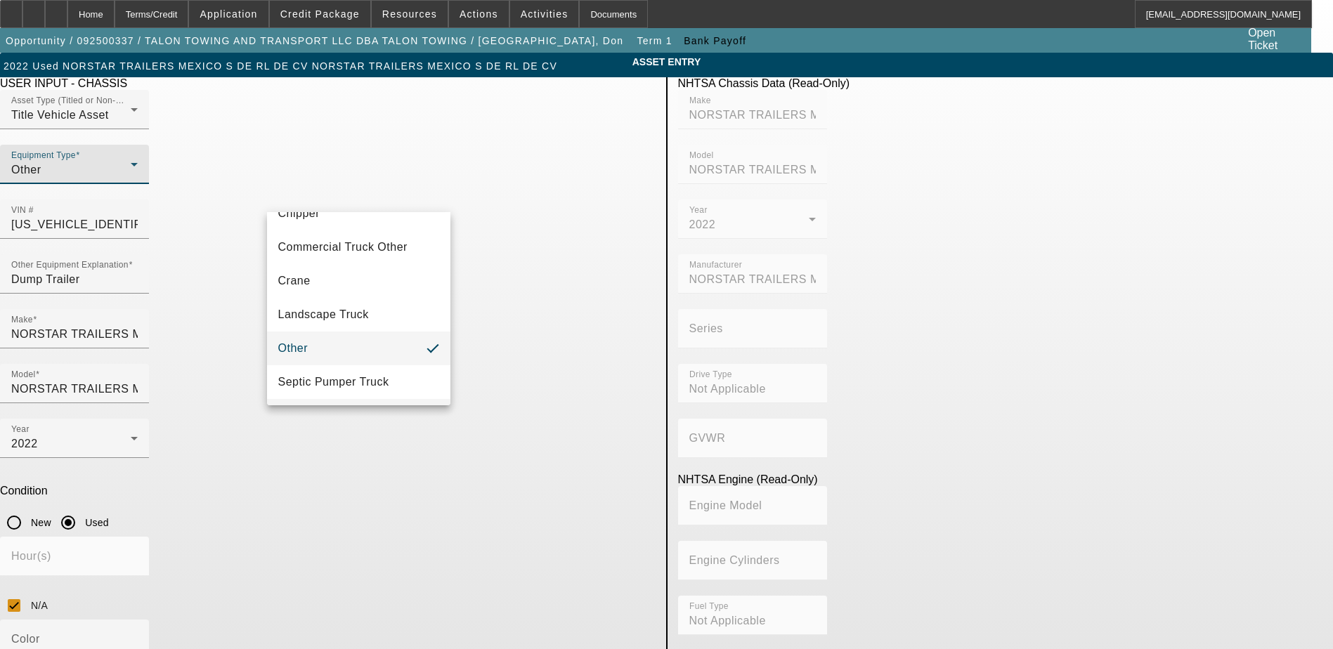
scroll to position [155, 0]
click at [349, 386] on mat-option "Trailer" at bounding box center [359, 383] width 184 height 34
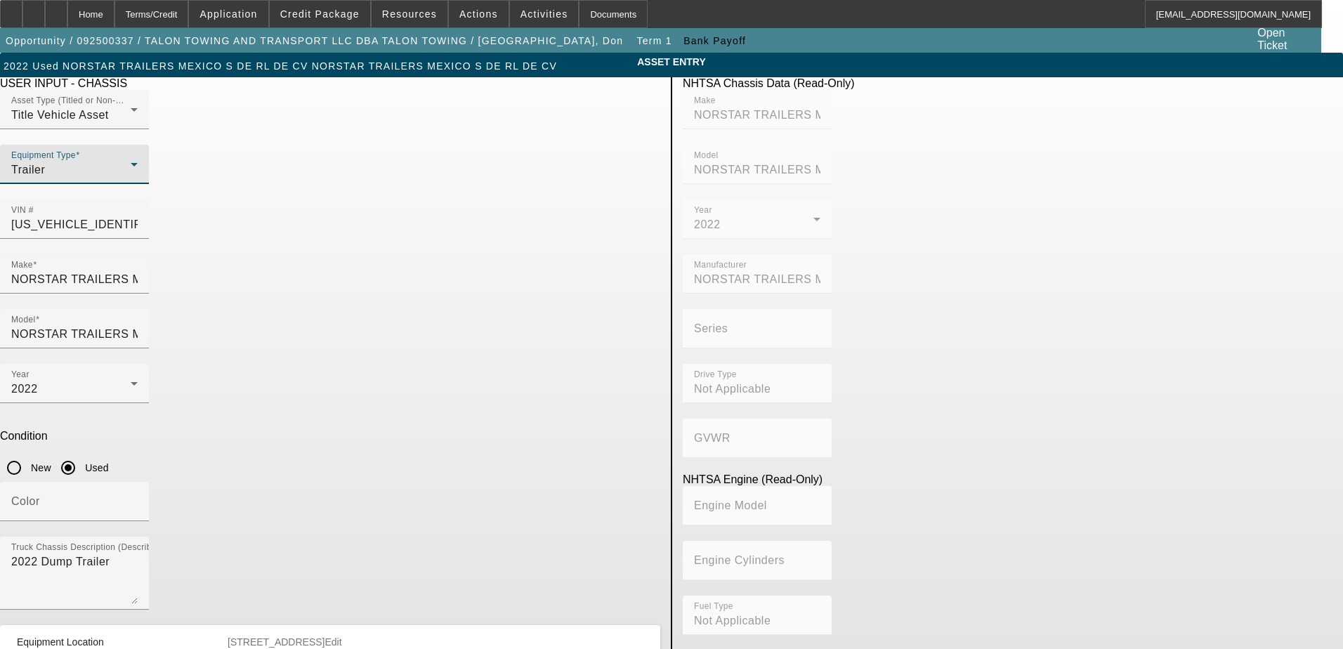
click at [462, 254] on div "Make NORSTAR TRAILERS MEXICO S DE RL DE CV" at bounding box center [330, 281] width 660 height 55
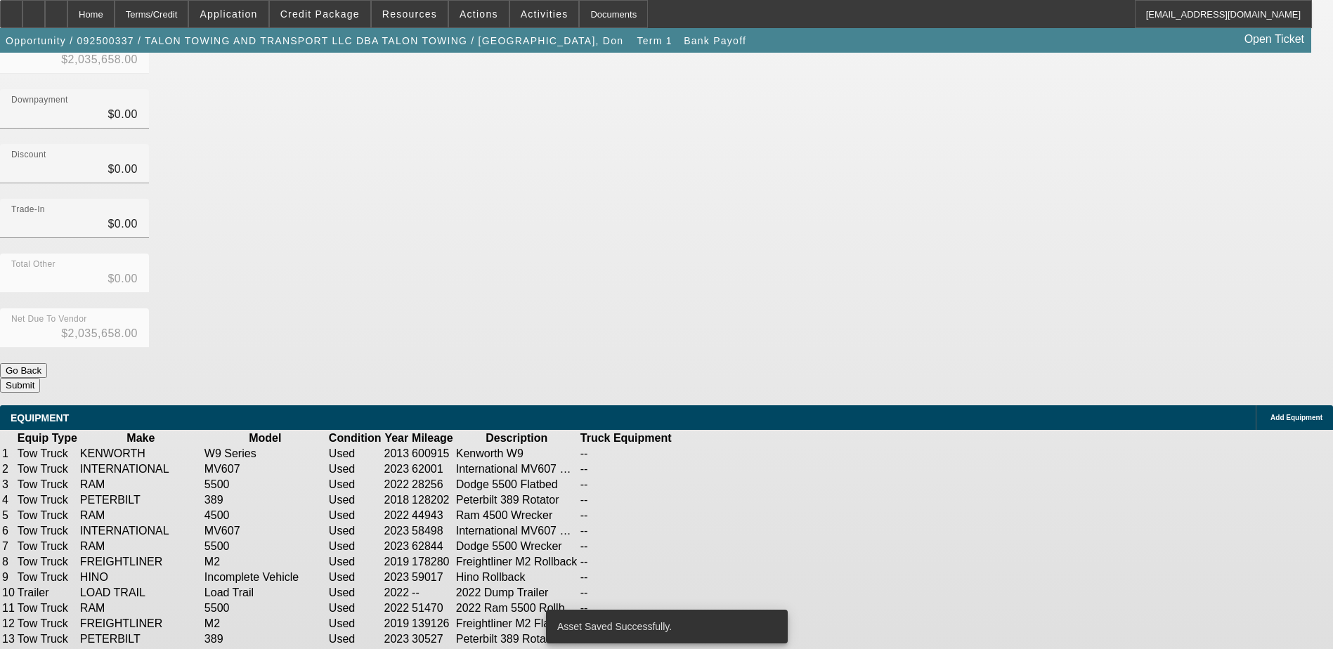
scroll to position [351, 0]
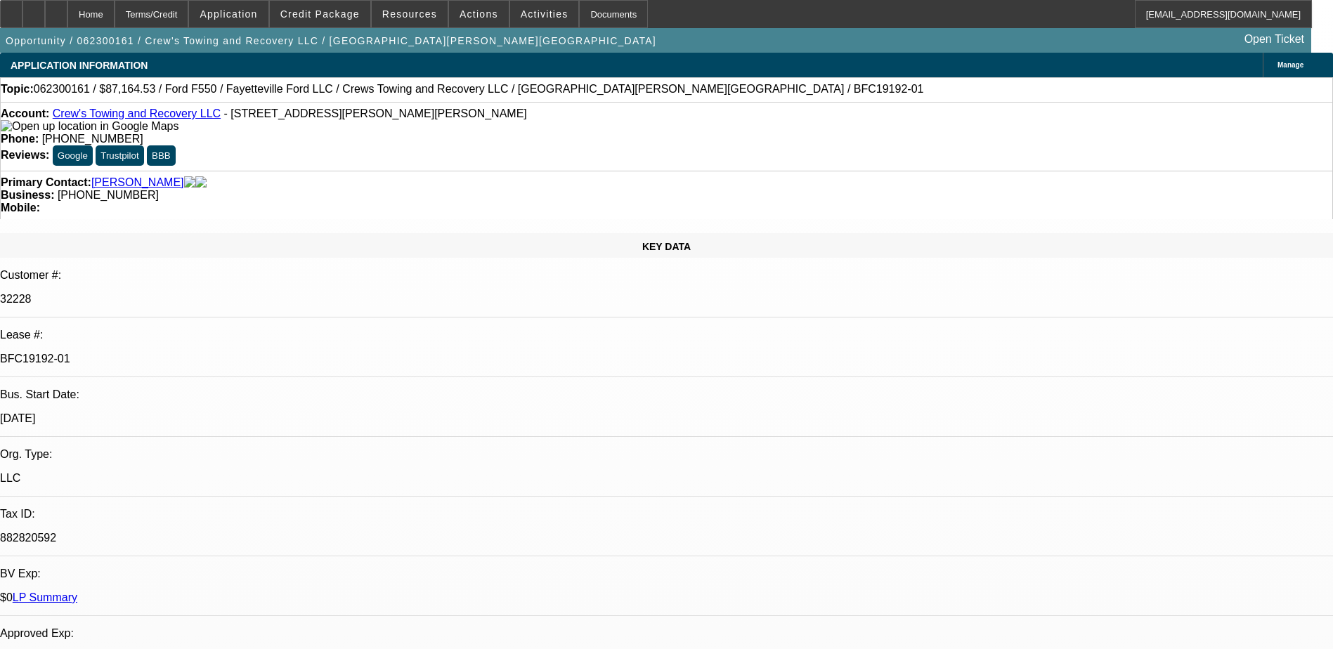
select select "0"
select select "2"
select select "0"
select select "2"
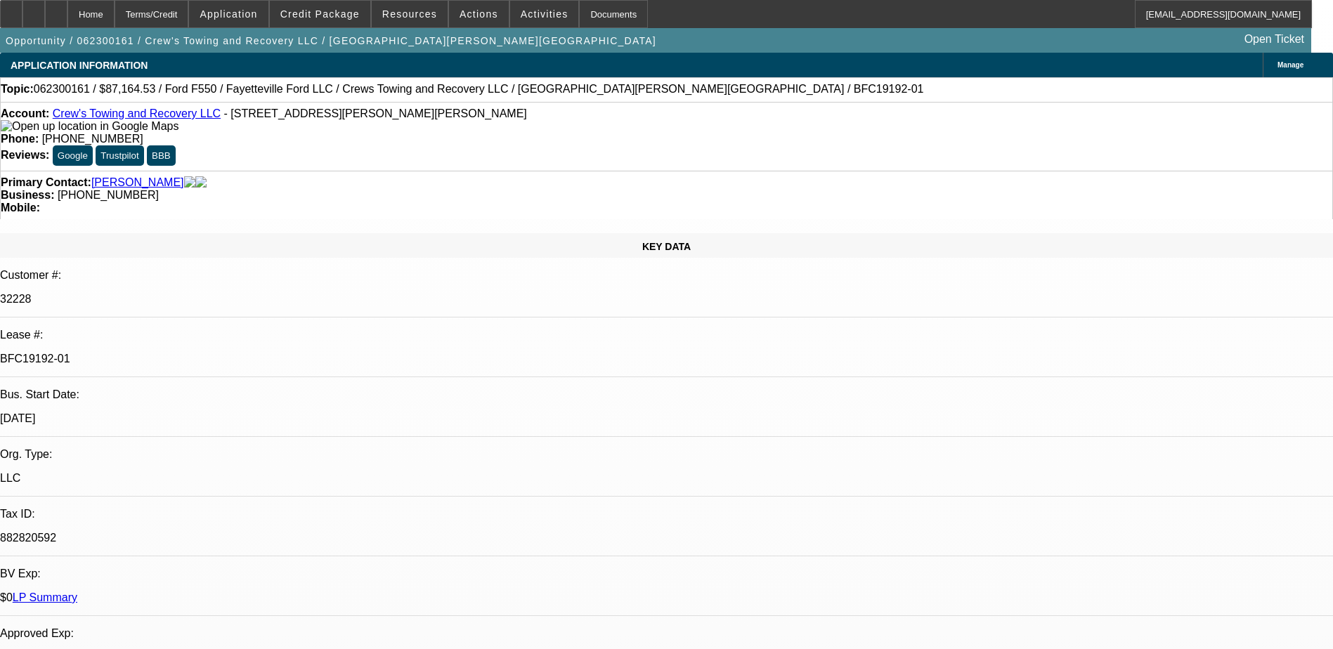
select select "0"
select select "2"
select select "0"
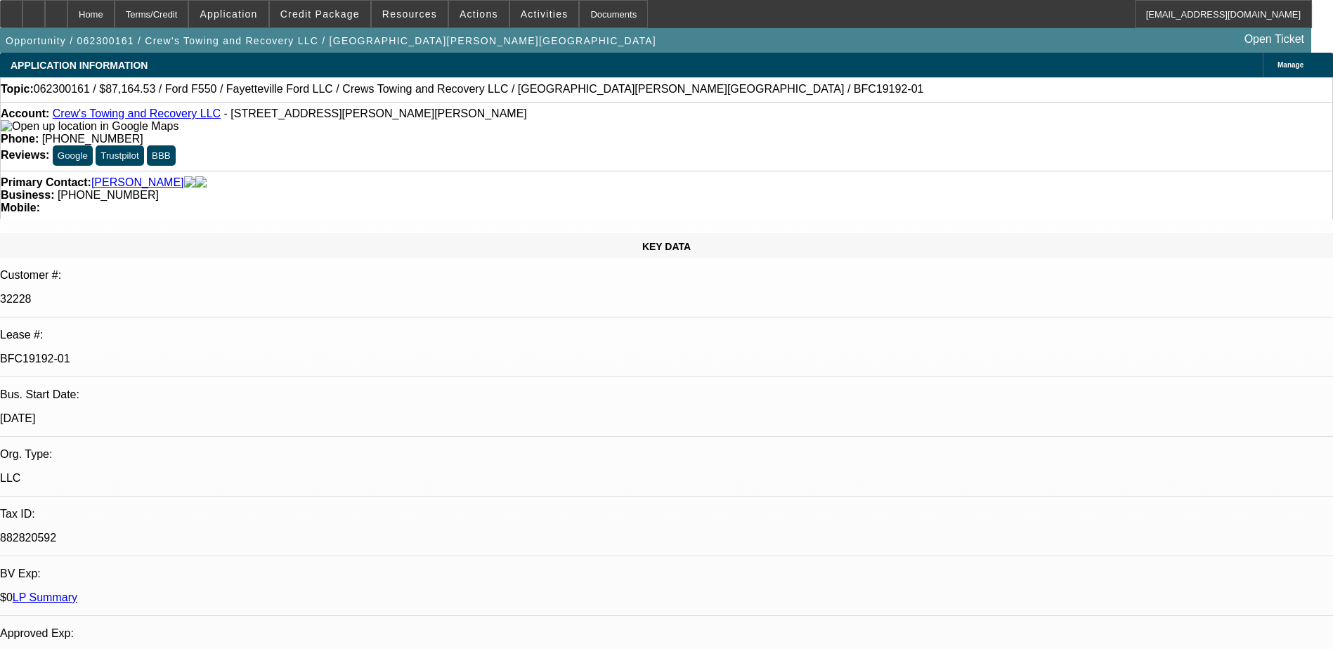
select select "2"
select select "0"
select select "1"
select select "2"
select select "6"
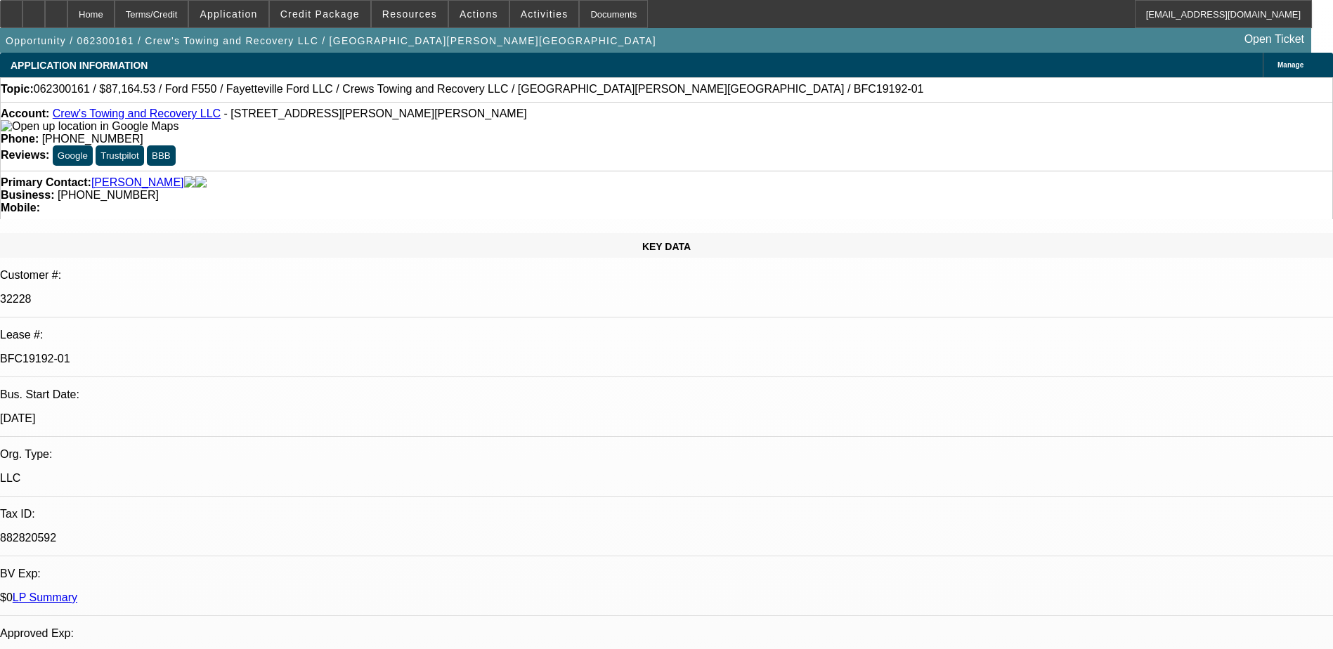
select select "1"
select select "2"
select select "6"
select select "1"
select select "2"
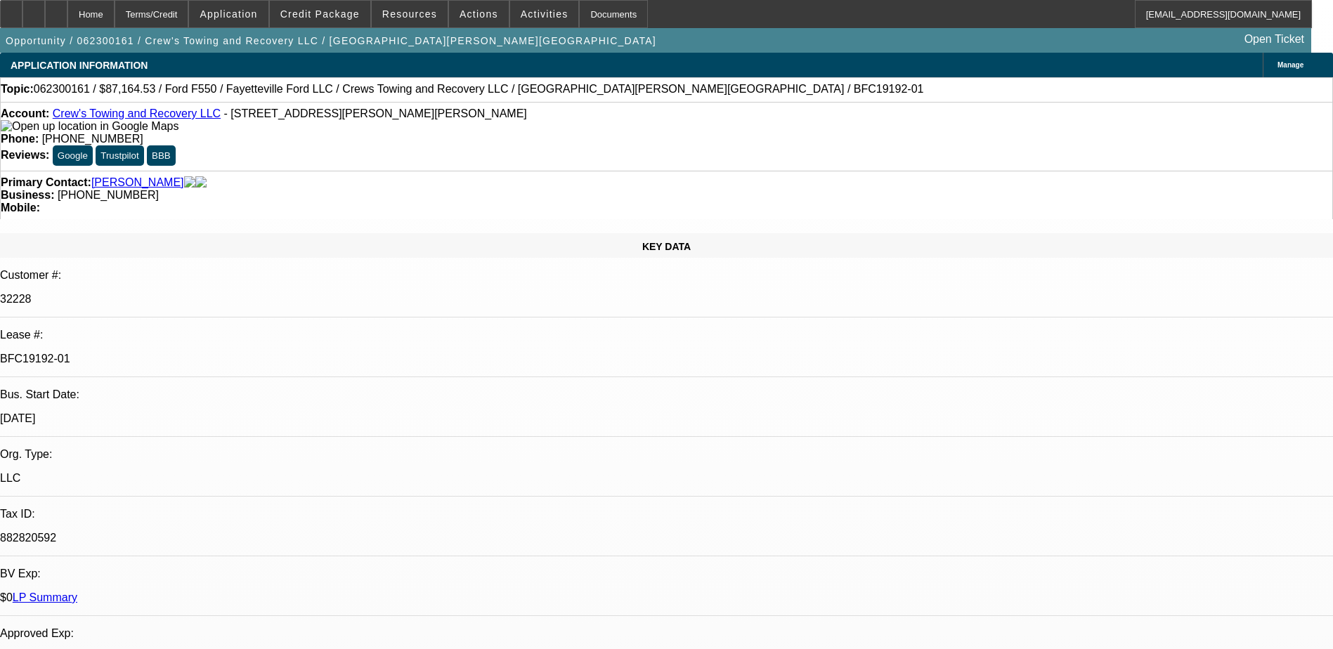
select select "6"
select select "1"
select select "2"
select select "6"
click at [334, 13] on span "Credit Package" at bounding box center [319, 13] width 79 height 11
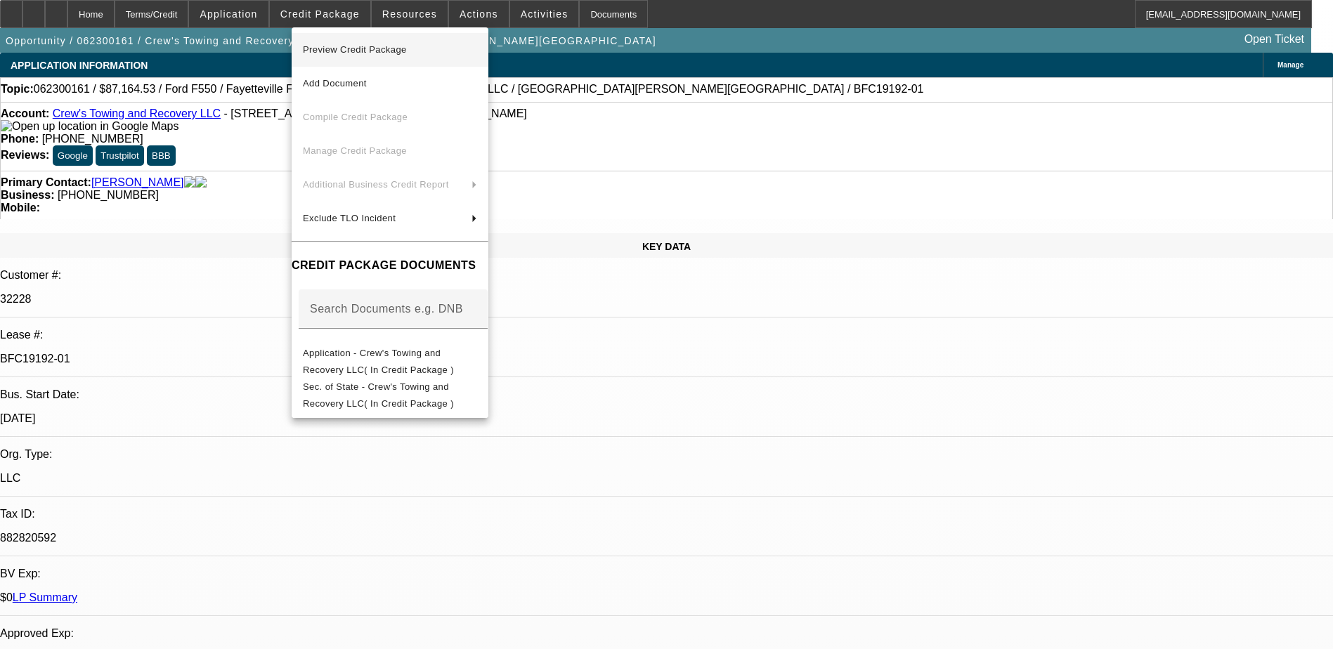
click at [388, 50] on span "Preview Credit Package" at bounding box center [355, 49] width 104 height 11
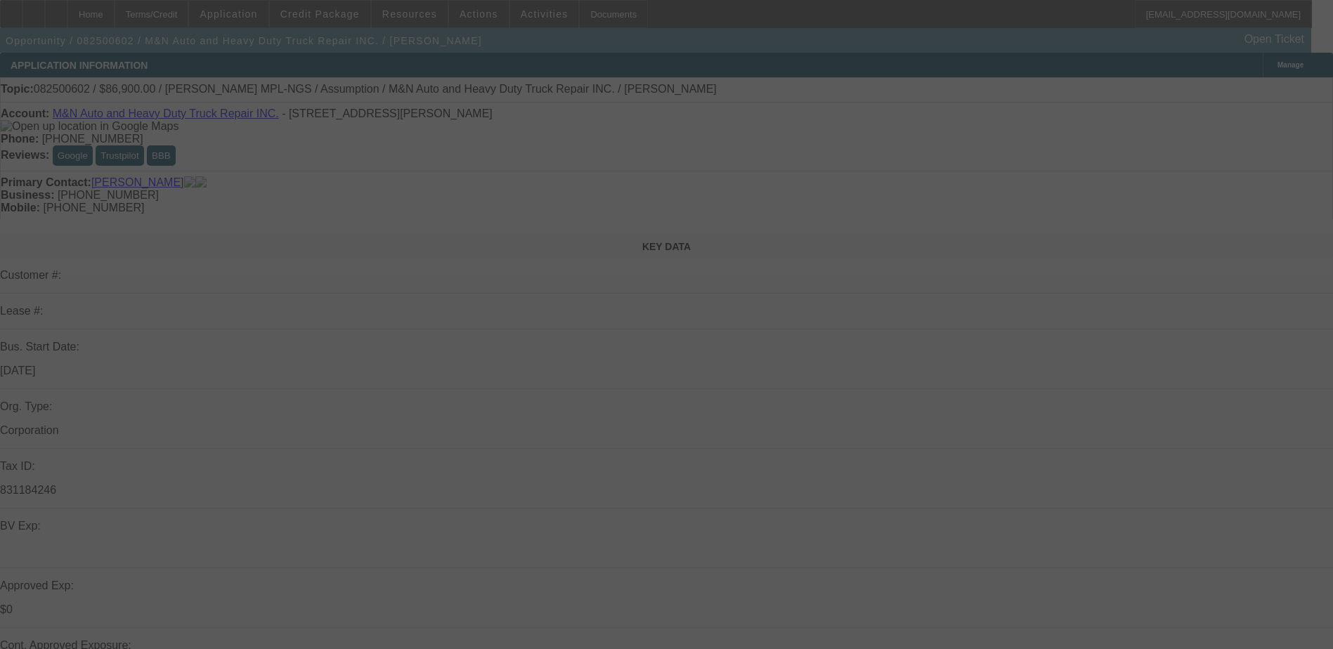
select select "0"
select select "4"
select select "0.1"
select select "0"
select select "4"
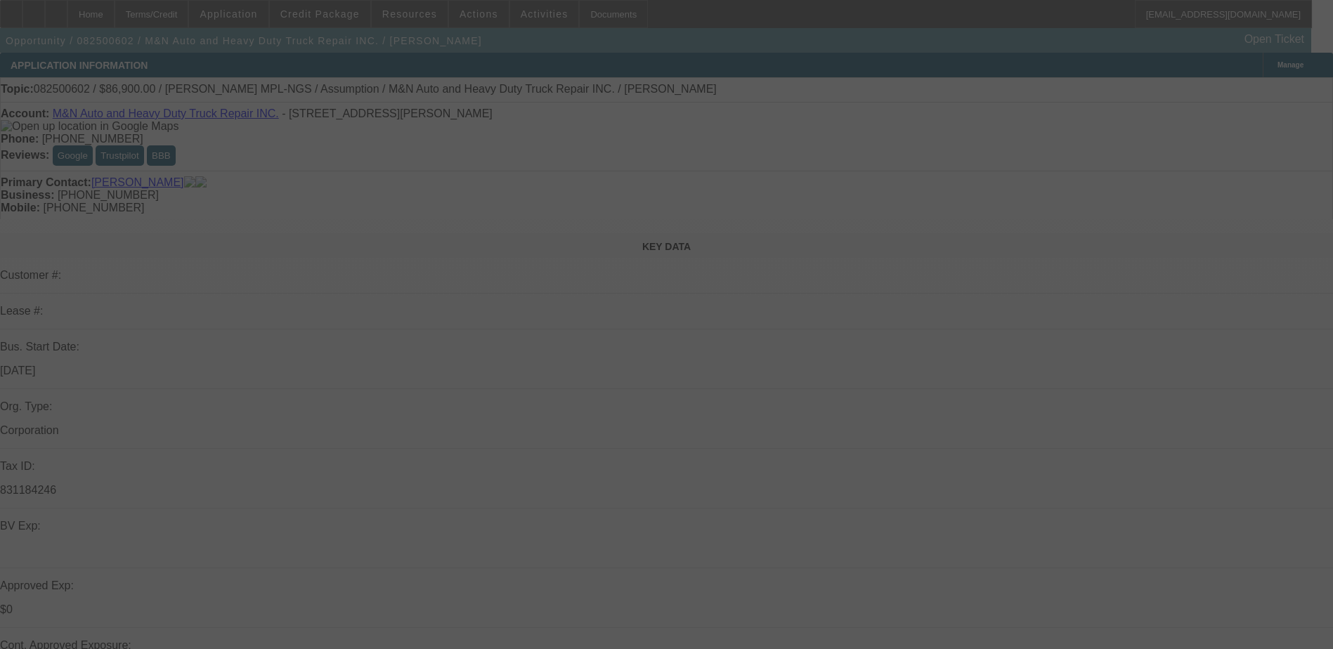
select select "0.1"
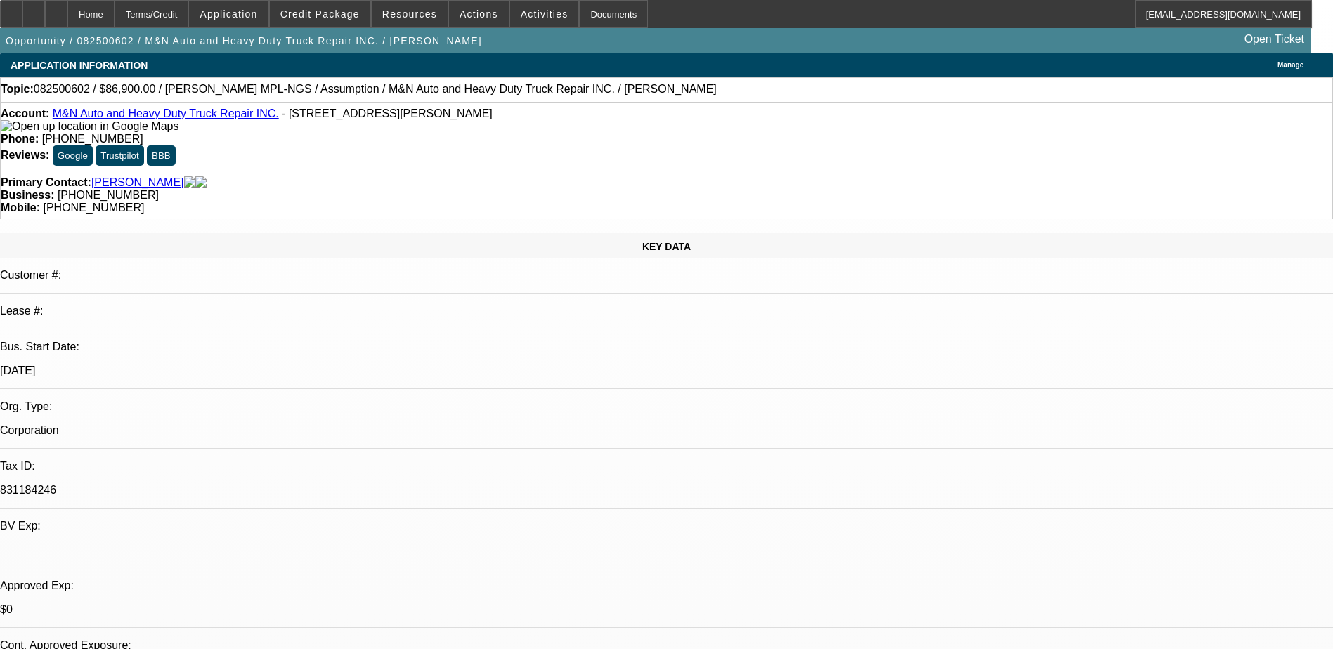
select select "1"
select select "2"
select select "4"
select select "1"
select select "2"
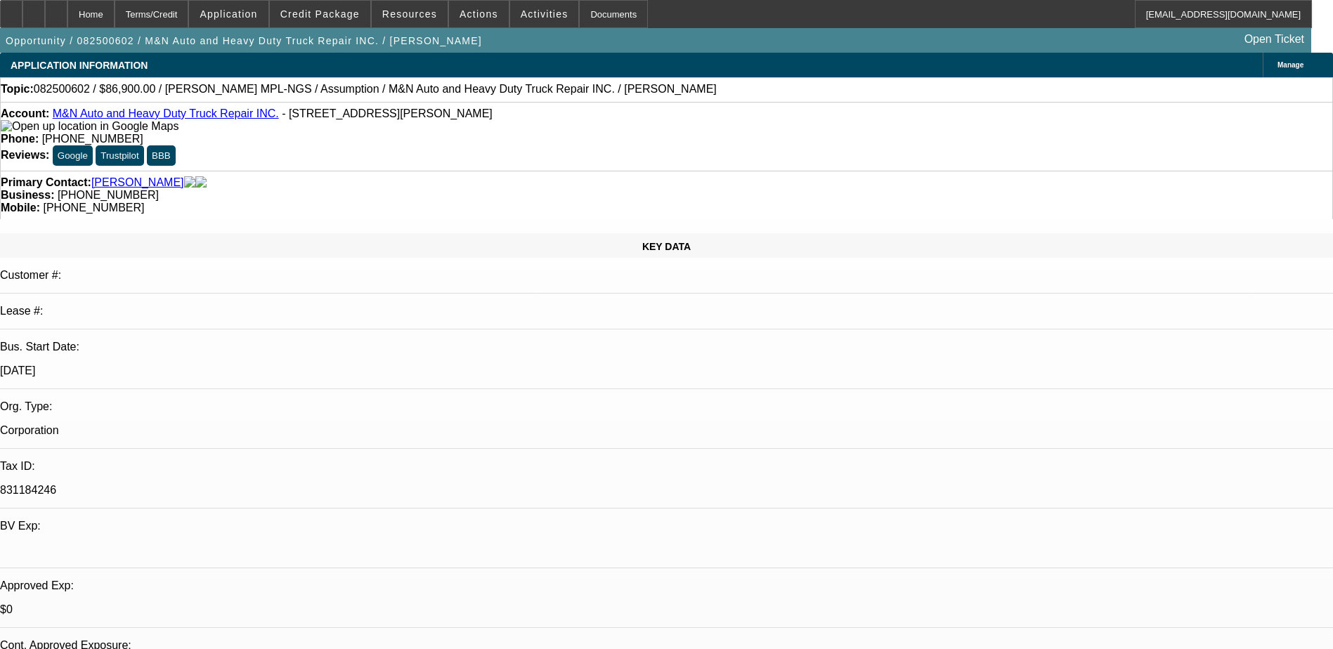
select select "4"
click at [604, 82] on div "Topic: 082500602 / $86,900.00 / [PERSON_NAME] MPL-NGS / Assumption / M&N Auto a…" at bounding box center [666, 89] width 1333 height 25
click at [34, 9] on icon at bounding box center [34, 9] width 0 height 0
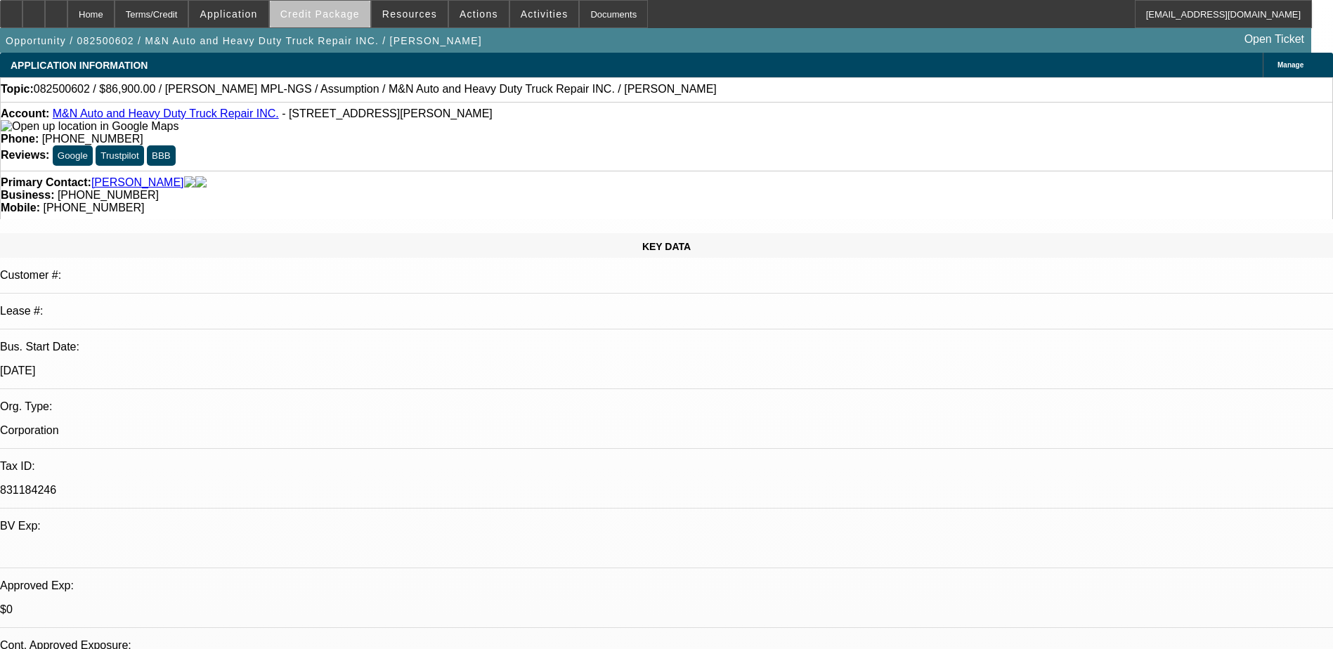
click at [344, 16] on span "Credit Package" at bounding box center [319, 13] width 79 height 11
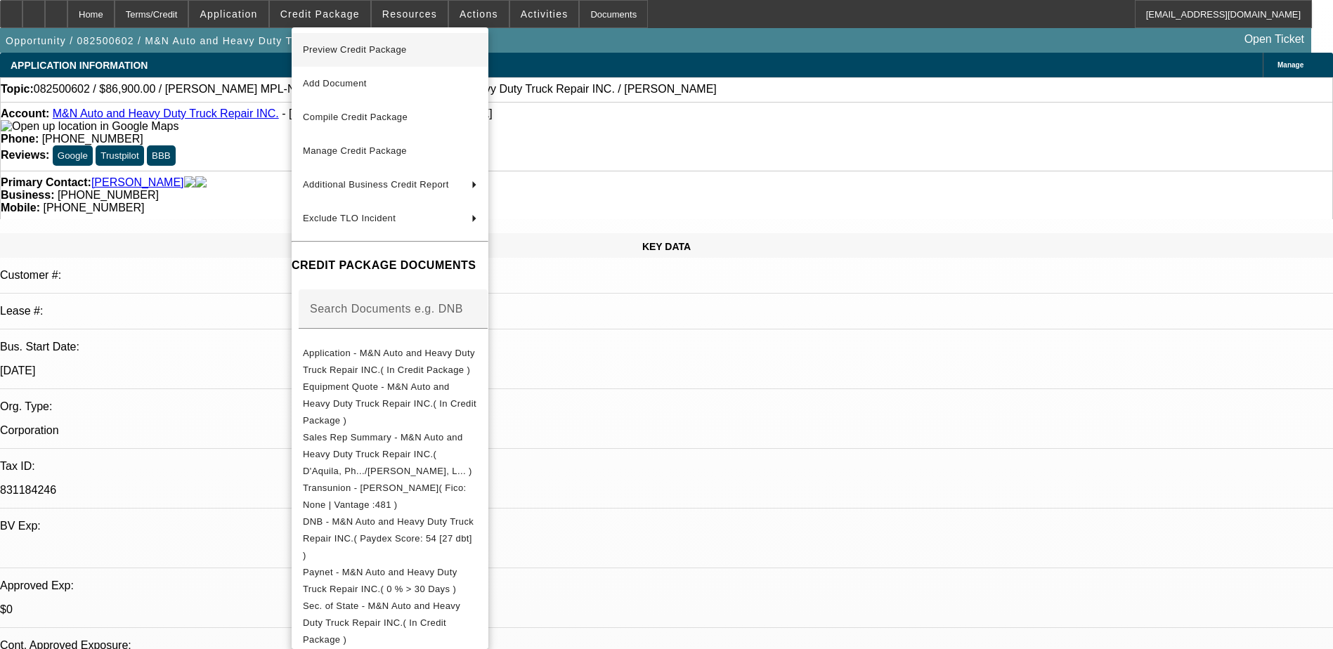
click at [430, 45] on span "Preview Credit Package" at bounding box center [390, 49] width 174 height 17
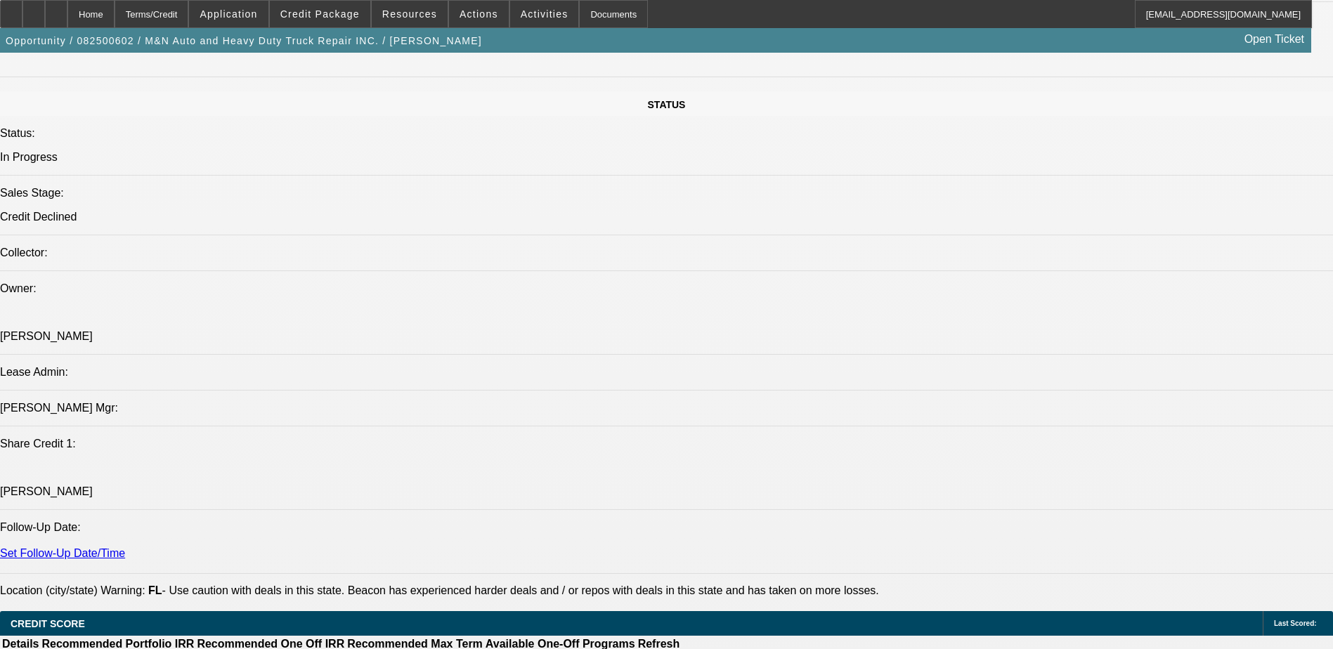
scroll to position [1616, 0]
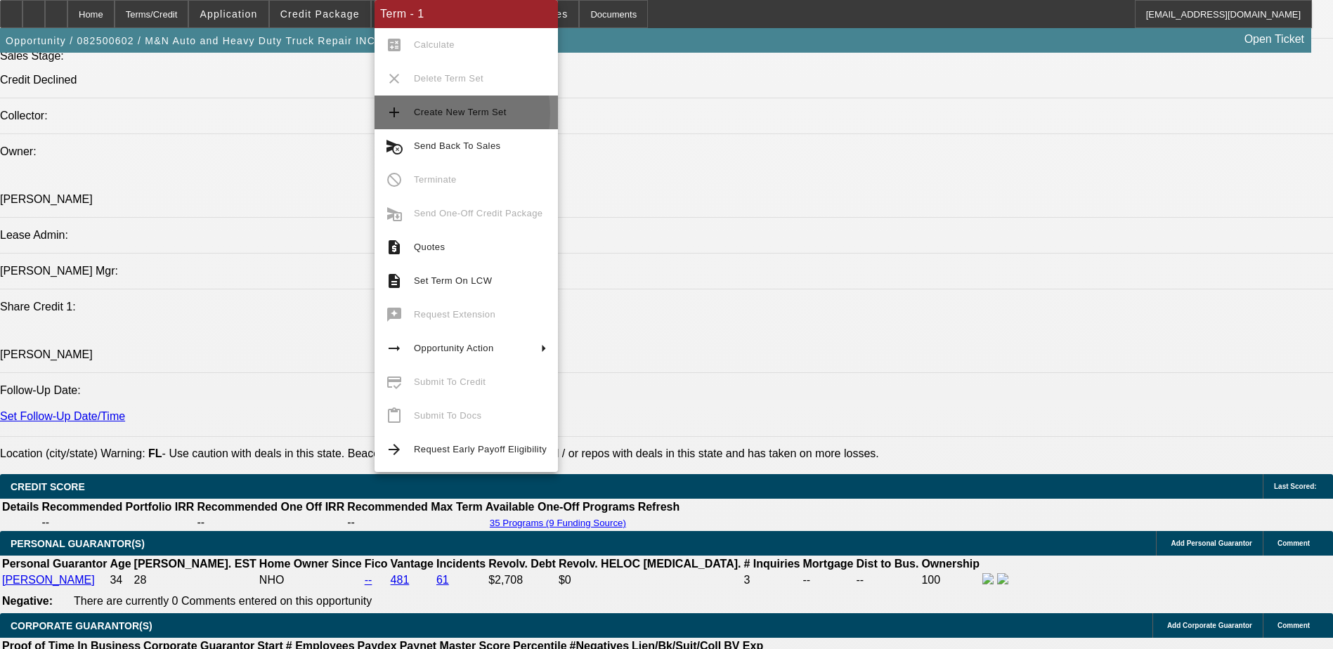
click at [431, 113] on span "Create New Term Set" at bounding box center [460, 112] width 93 height 11
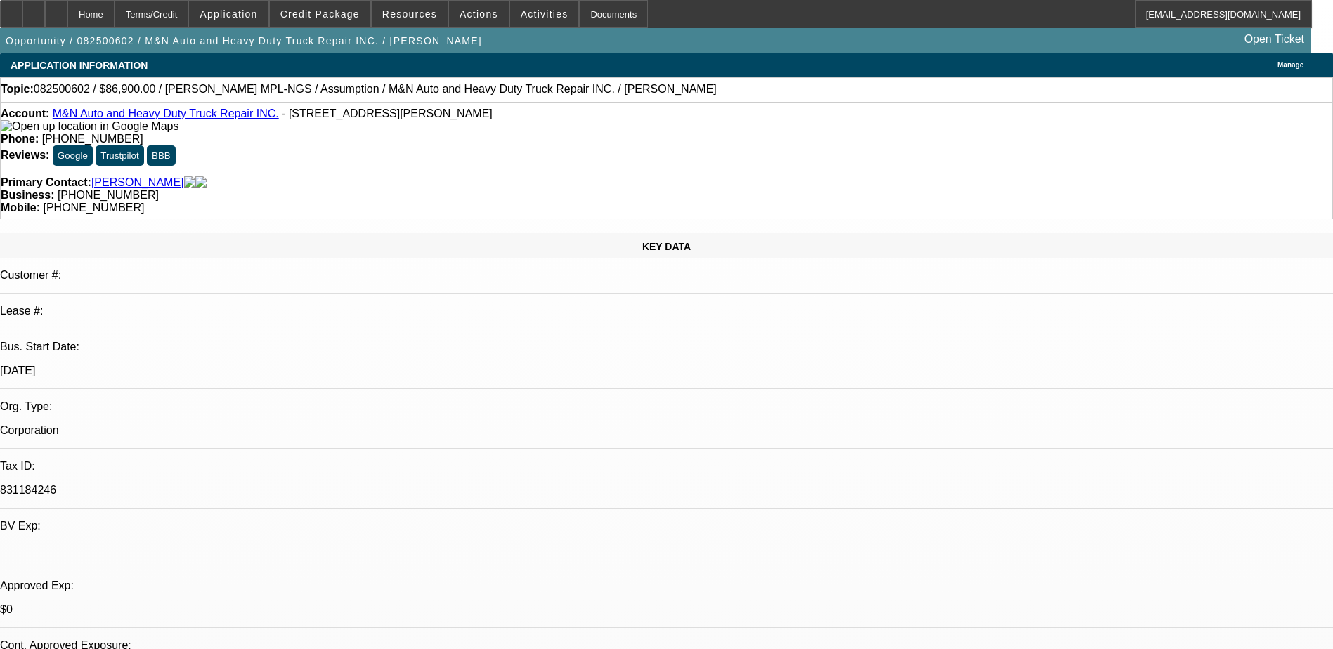
select select "0"
select select "4"
select select "0.1"
select select "0"
select select "4"
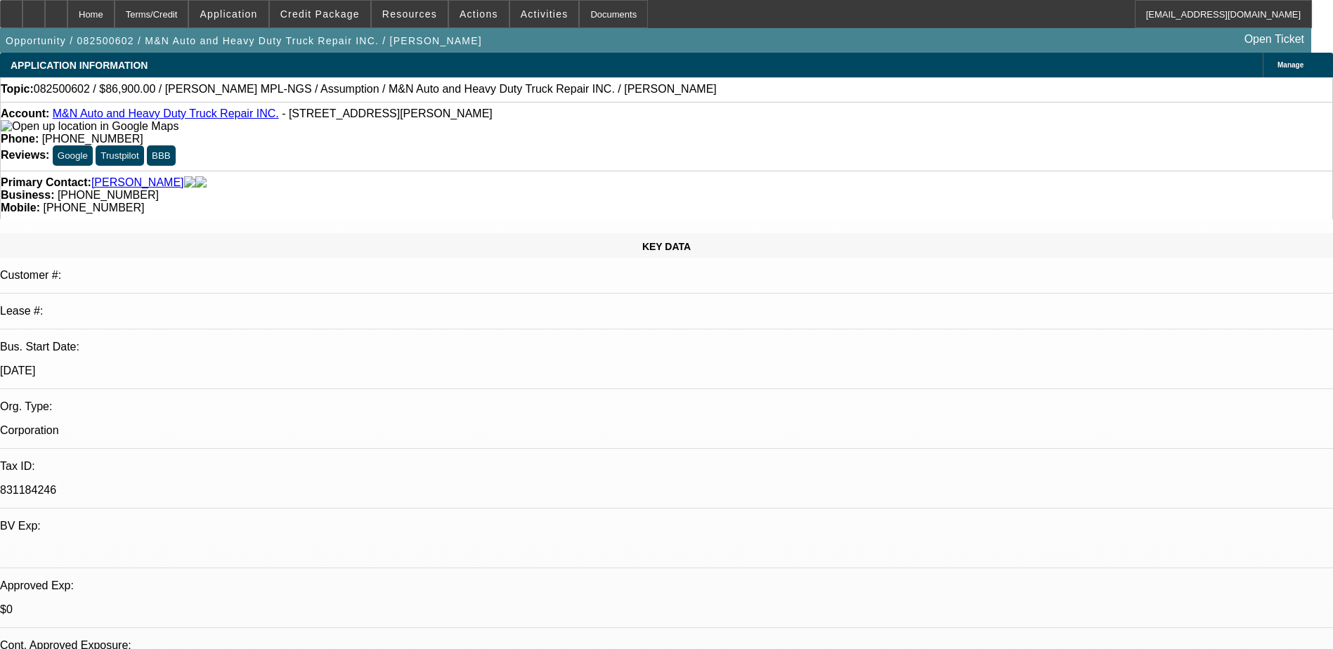
select select "0.1"
select select "0"
select select "4"
select select "0.1"
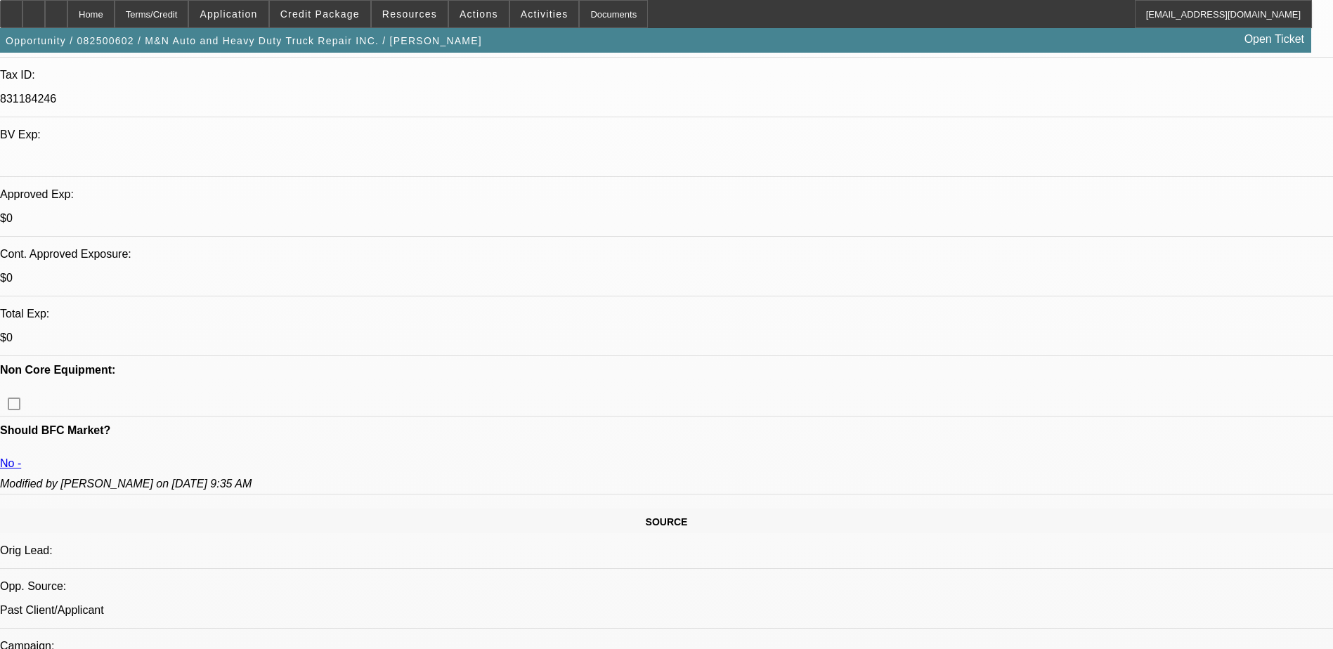
select select "1"
select select "2"
select select "4"
select select "1"
select select "2"
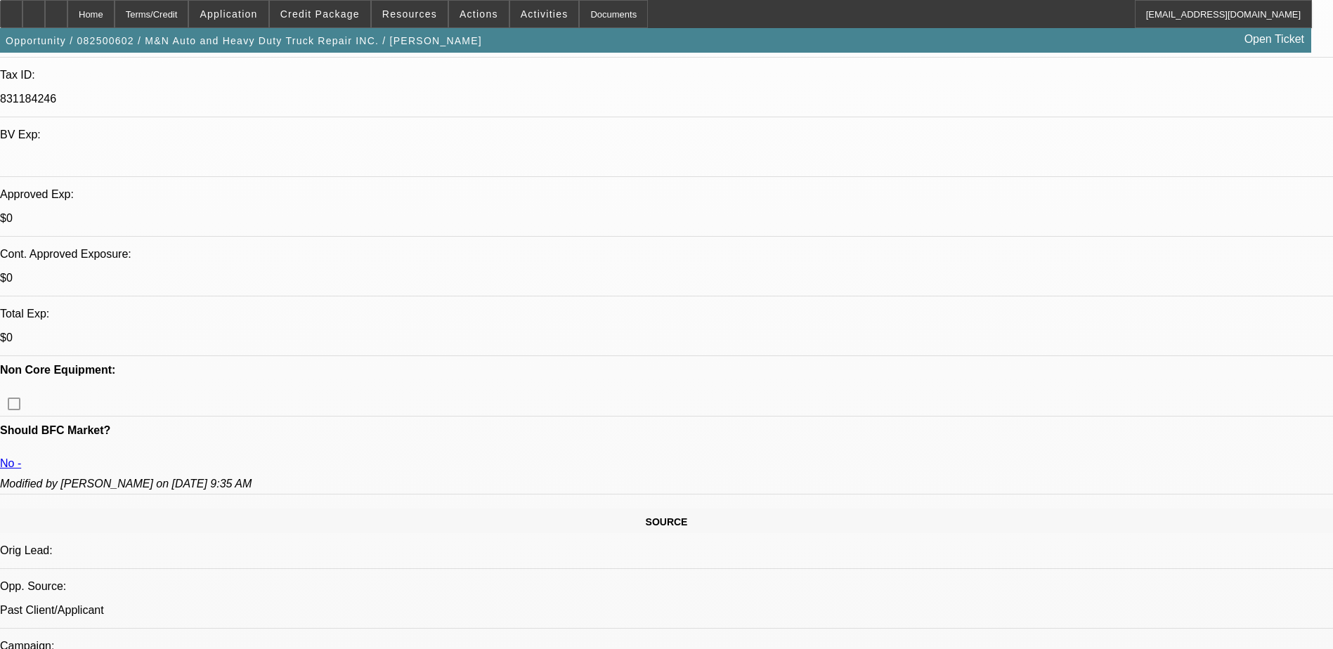
select select "4"
select select "1"
select select "2"
select select "4"
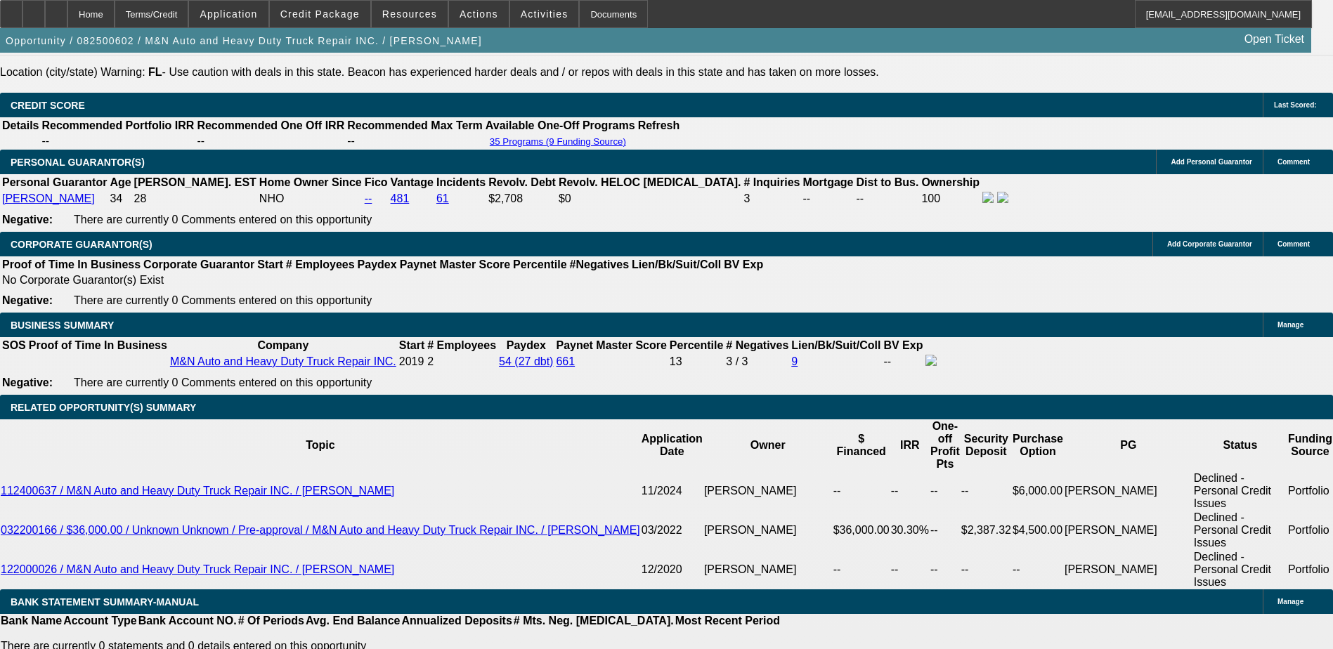
scroll to position [1826, 0]
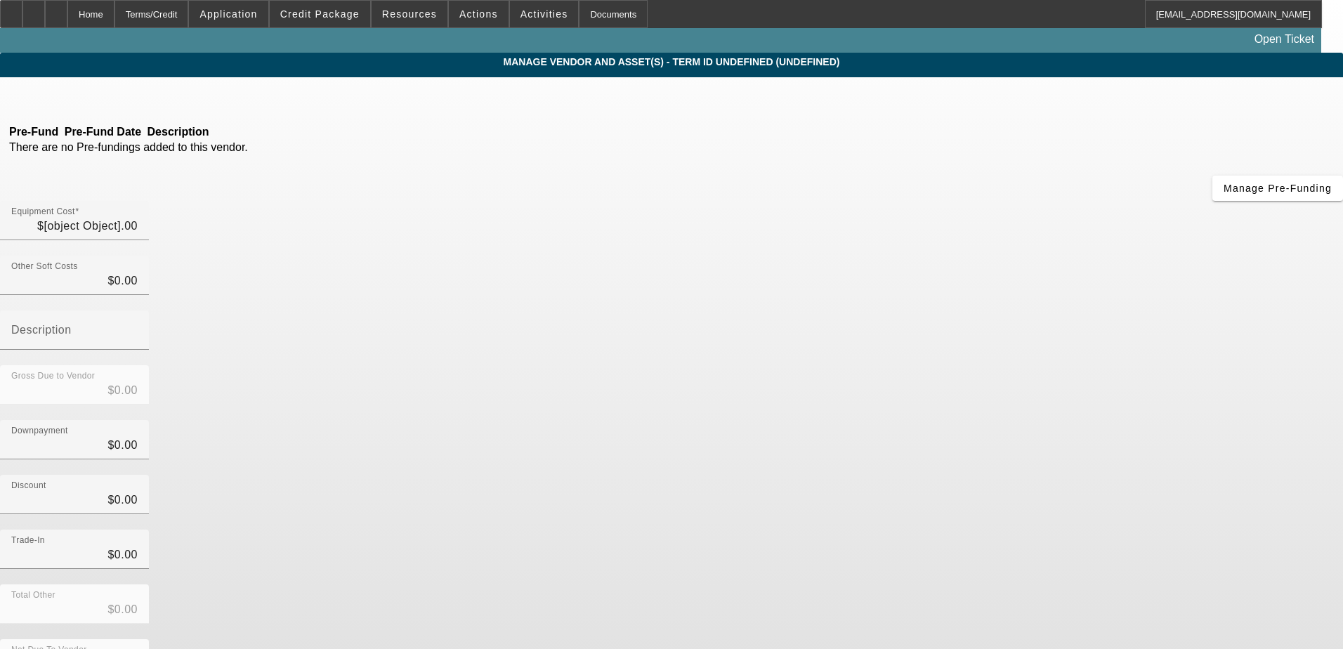
type input "$86,900.00"
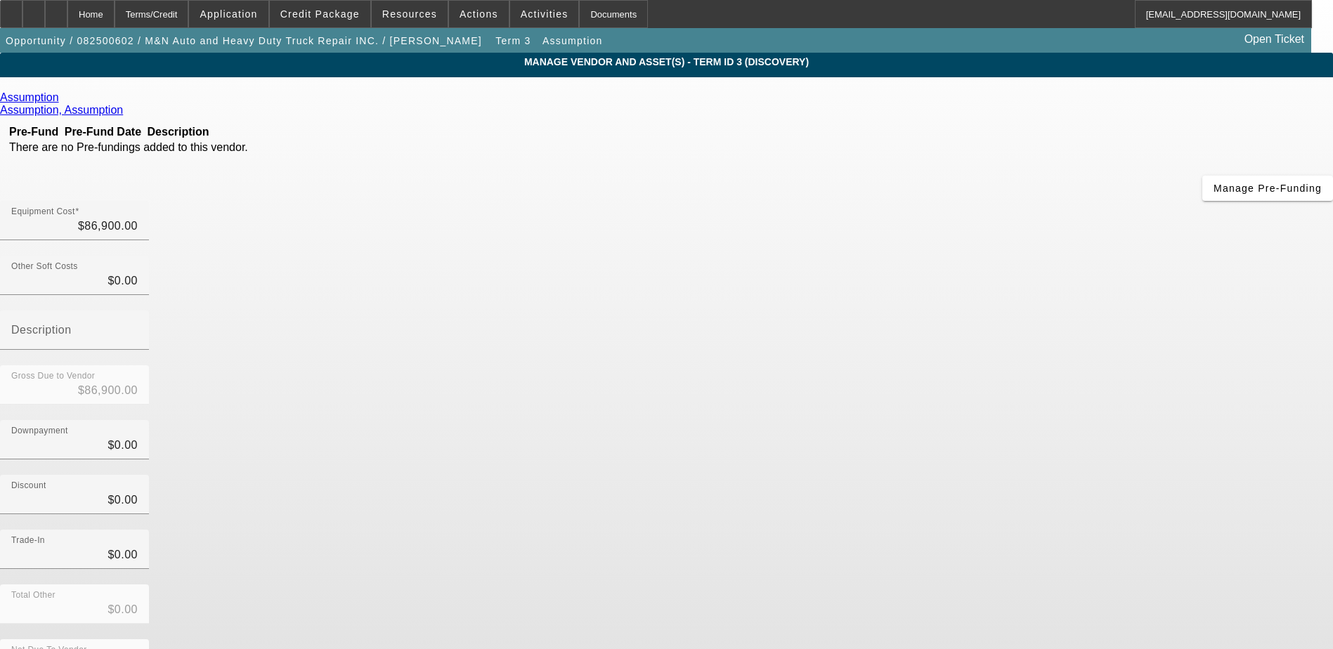
click at [63, 100] on icon at bounding box center [63, 97] width 0 height 12
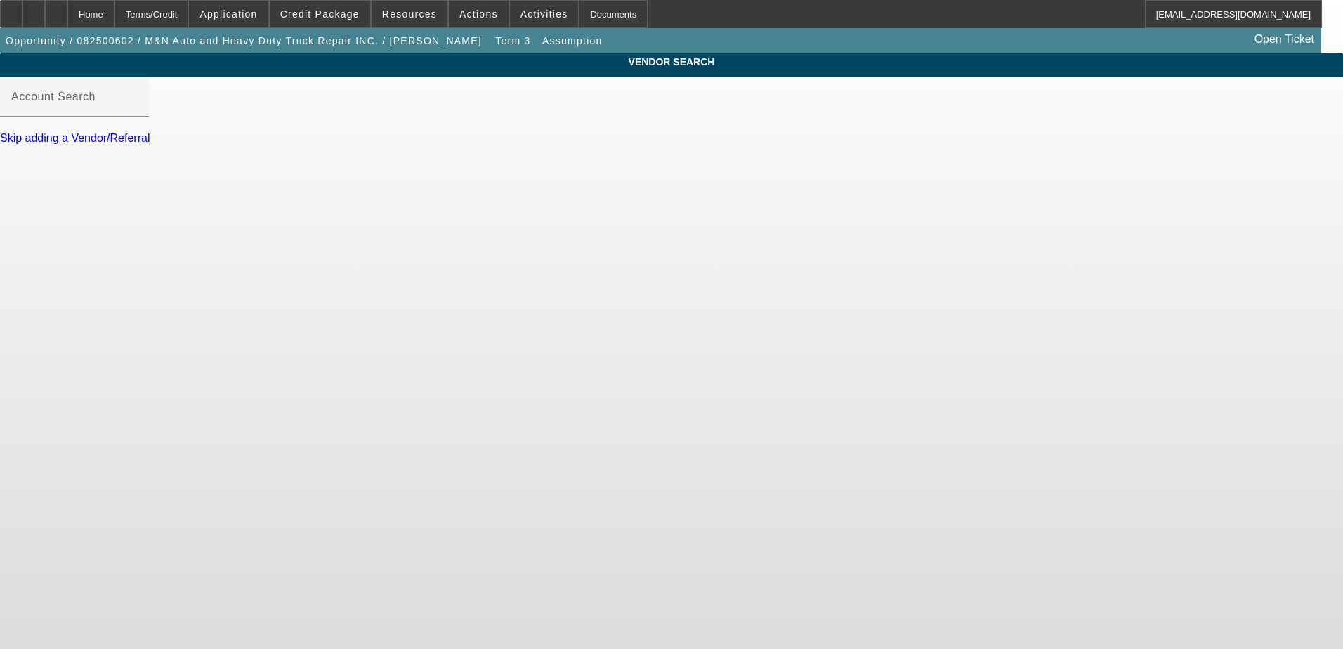
click at [315, 145] on div "Skip adding a Vendor/Referral" at bounding box center [671, 138] width 1343 height 13
click at [138, 111] on input "Account Search" at bounding box center [74, 102] width 126 height 17
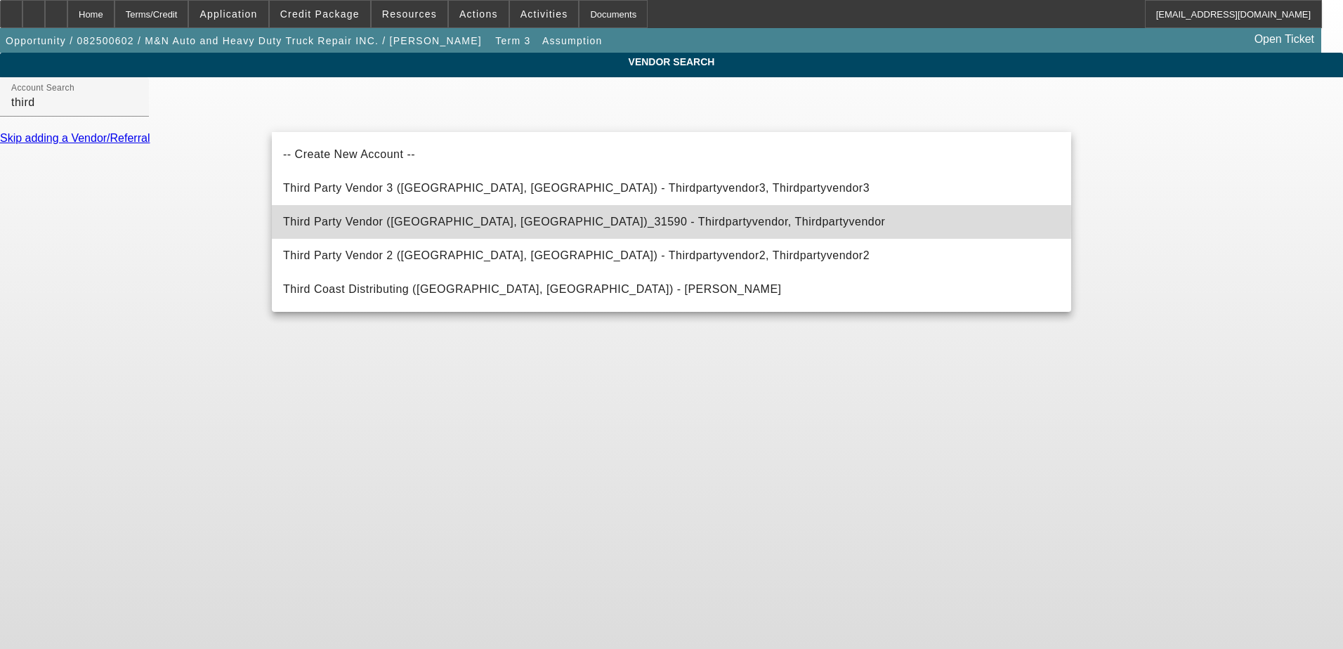
click at [364, 220] on span "Third Party Vendor (Northbrook, IL)_31590 - Thirdpartyvendor, Thirdpartyvendor" at bounding box center [584, 222] width 602 height 12
type input "Third Party Vendor (Northbrook, IL)_31590 - Thirdpartyvendor, Thirdpartyvendor"
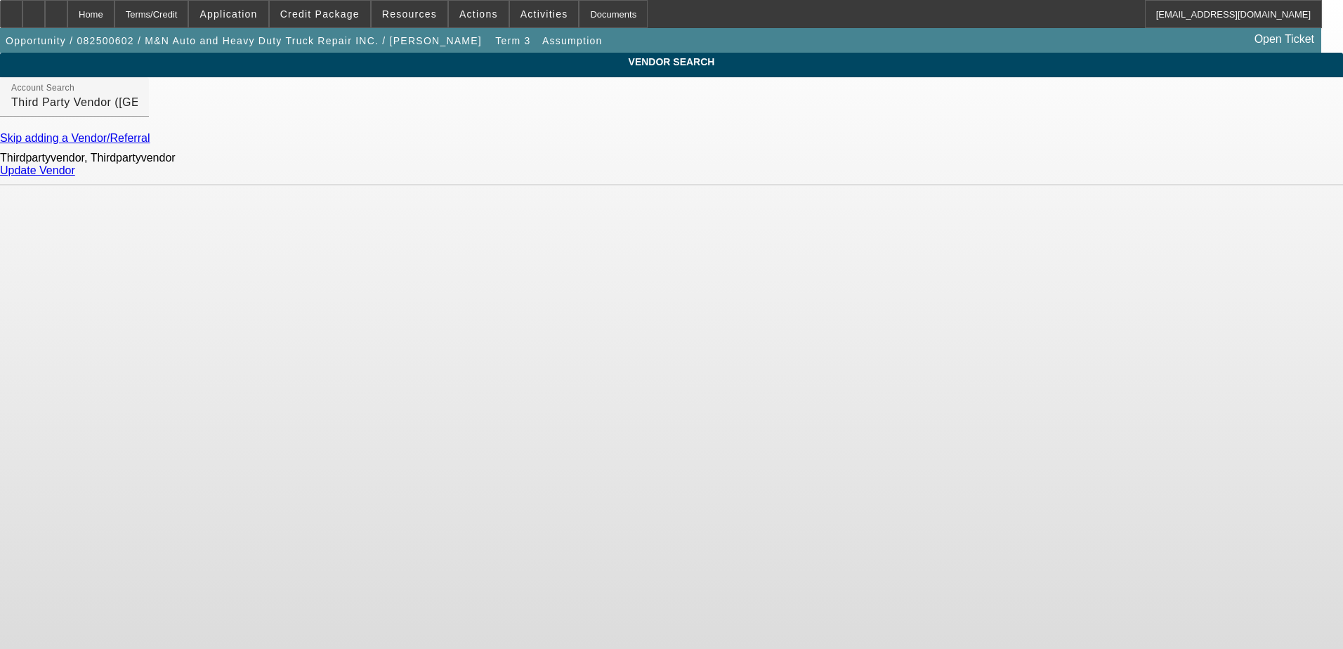
click at [1038, 172] on div "Update Vendor" at bounding box center [671, 170] width 1343 height 13
click at [75, 176] on link "Update Vendor" at bounding box center [37, 170] width 75 height 12
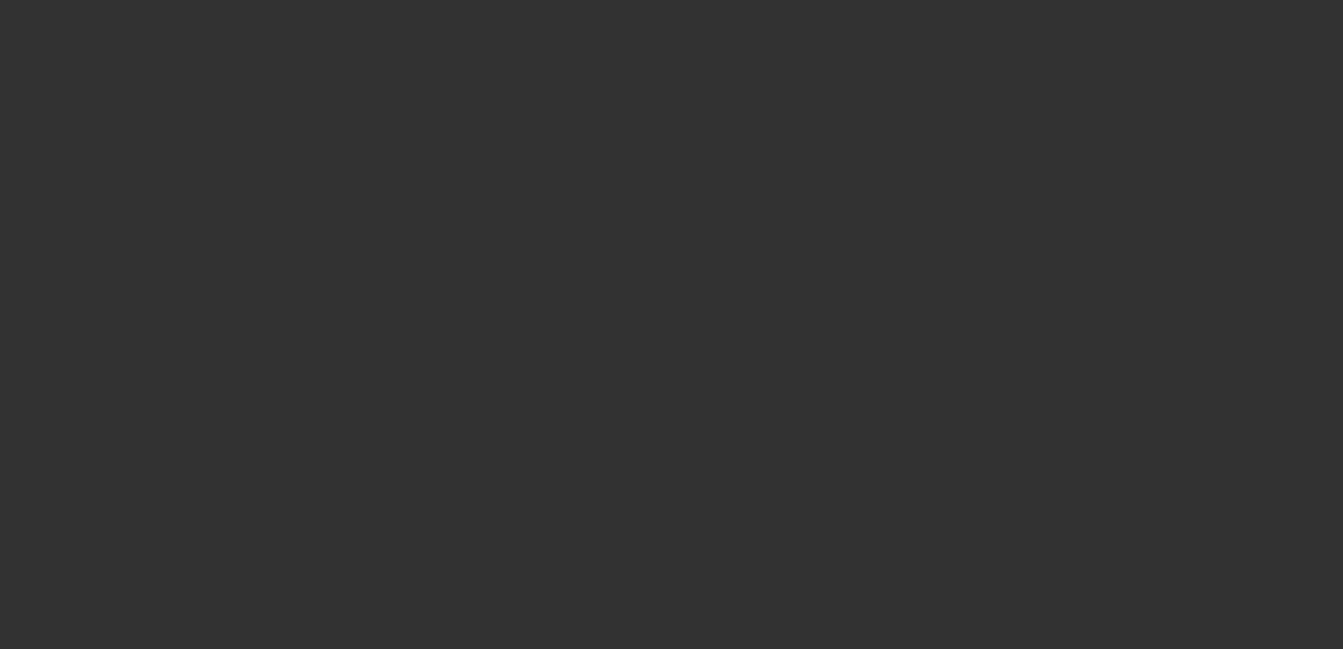
type input "$86,900.00"
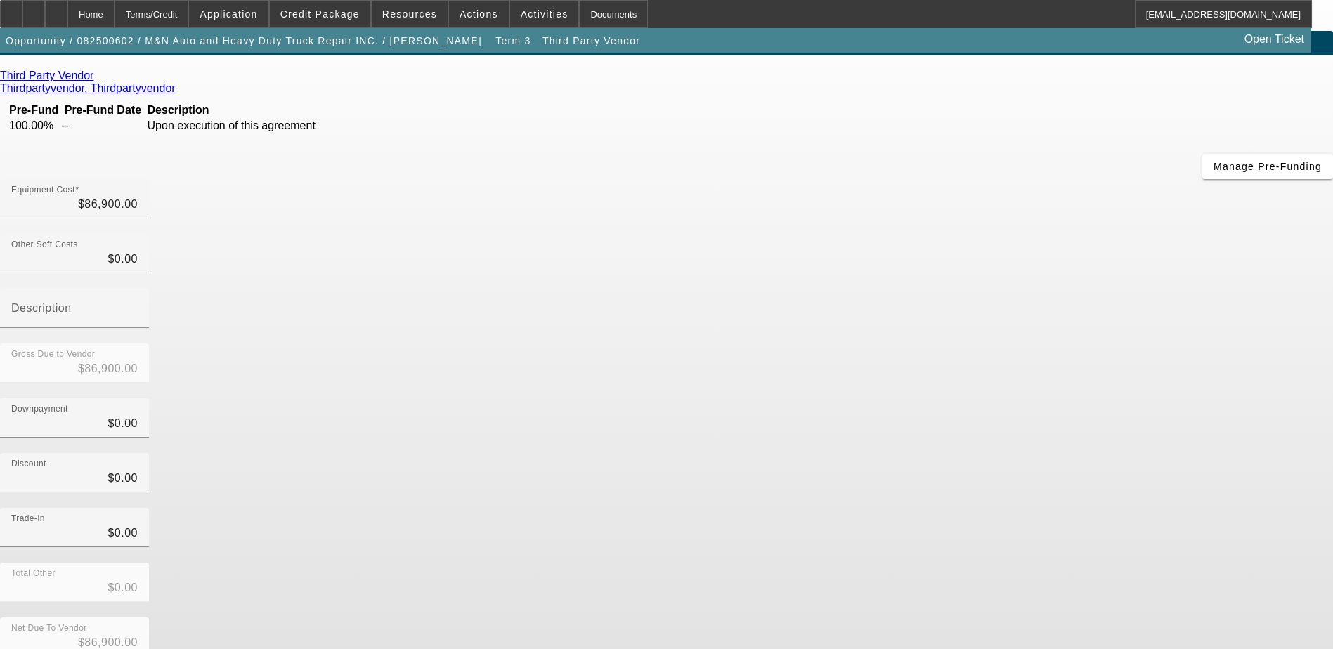
scroll to position [31, 0]
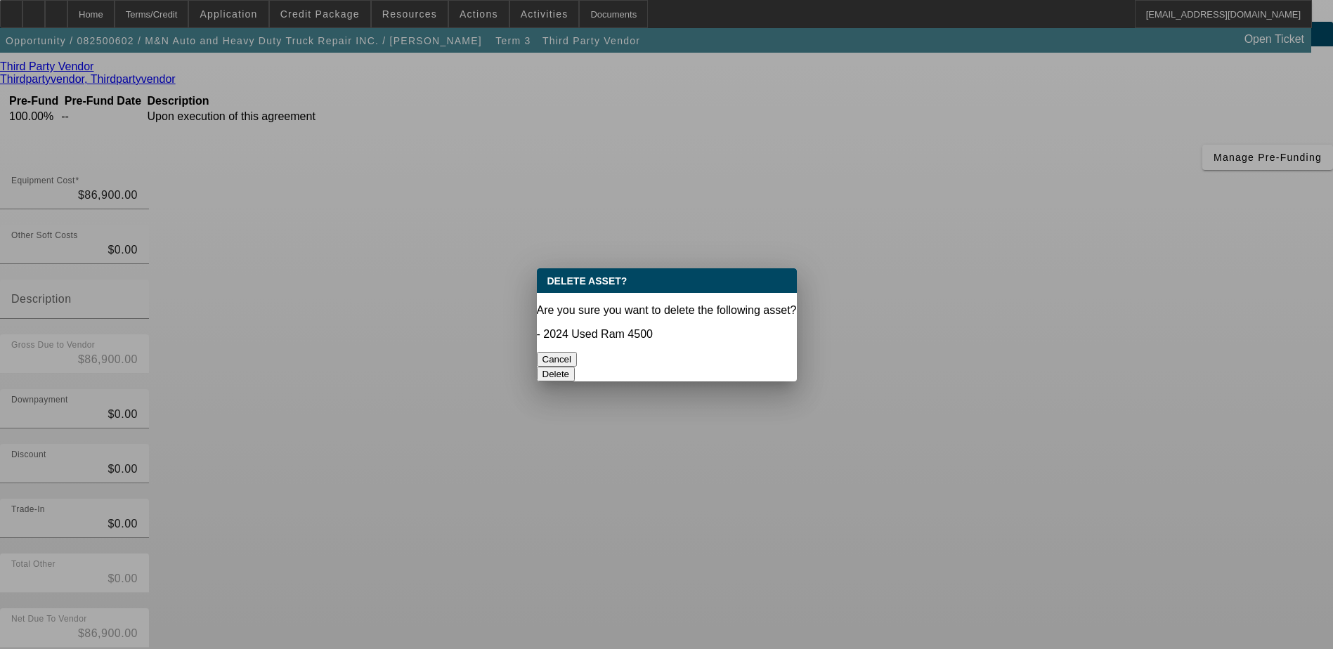
scroll to position [0, 0]
click at [575, 367] on button "Delete" at bounding box center [556, 374] width 39 height 15
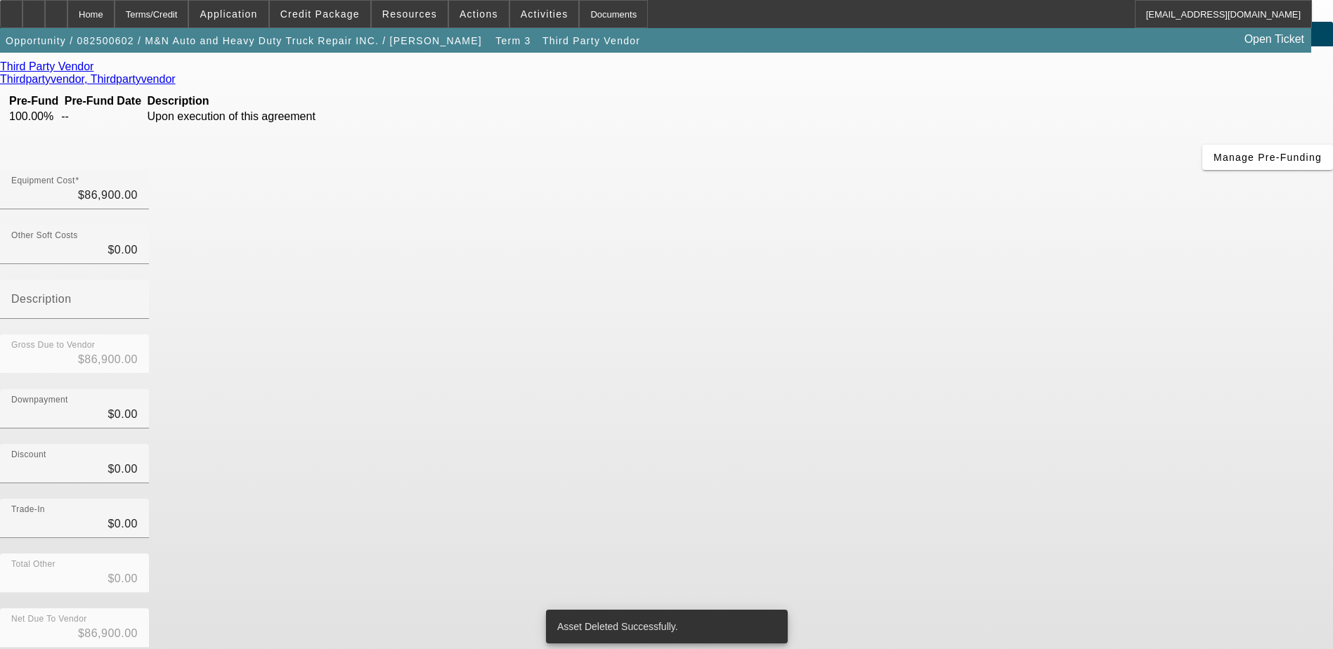
scroll to position [10, 0]
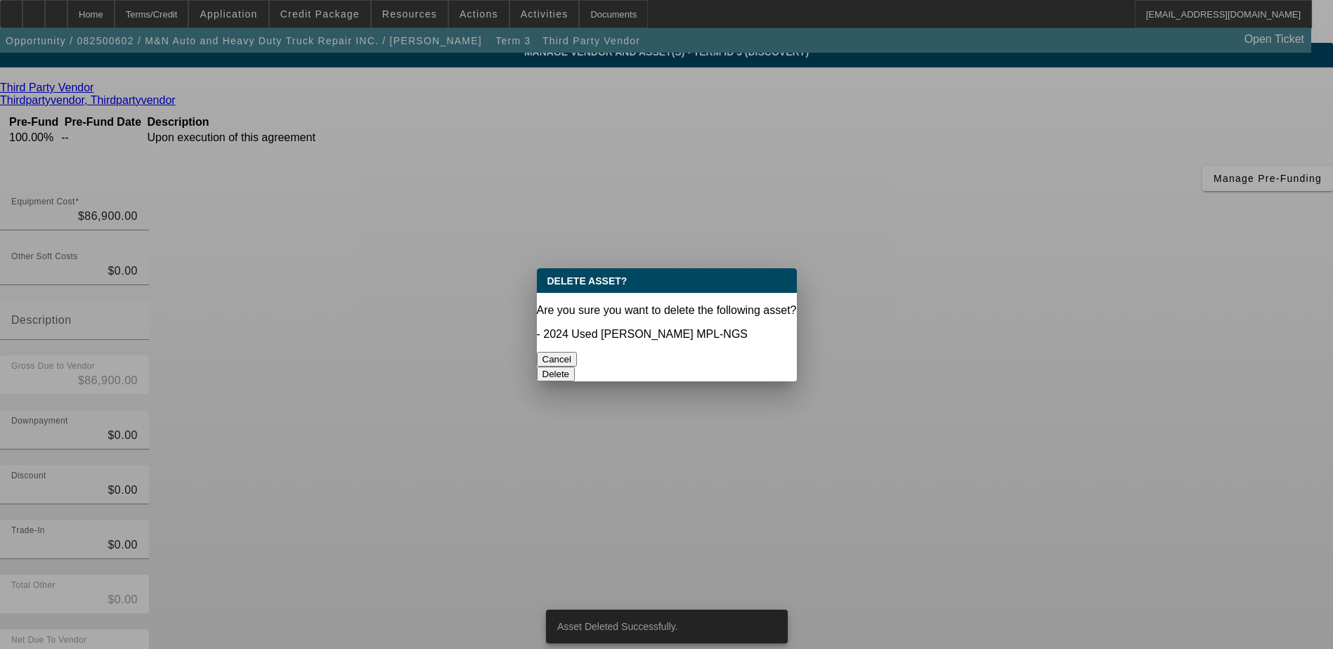
click at [575, 367] on button "Delete" at bounding box center [556, 374] width 39 height 15
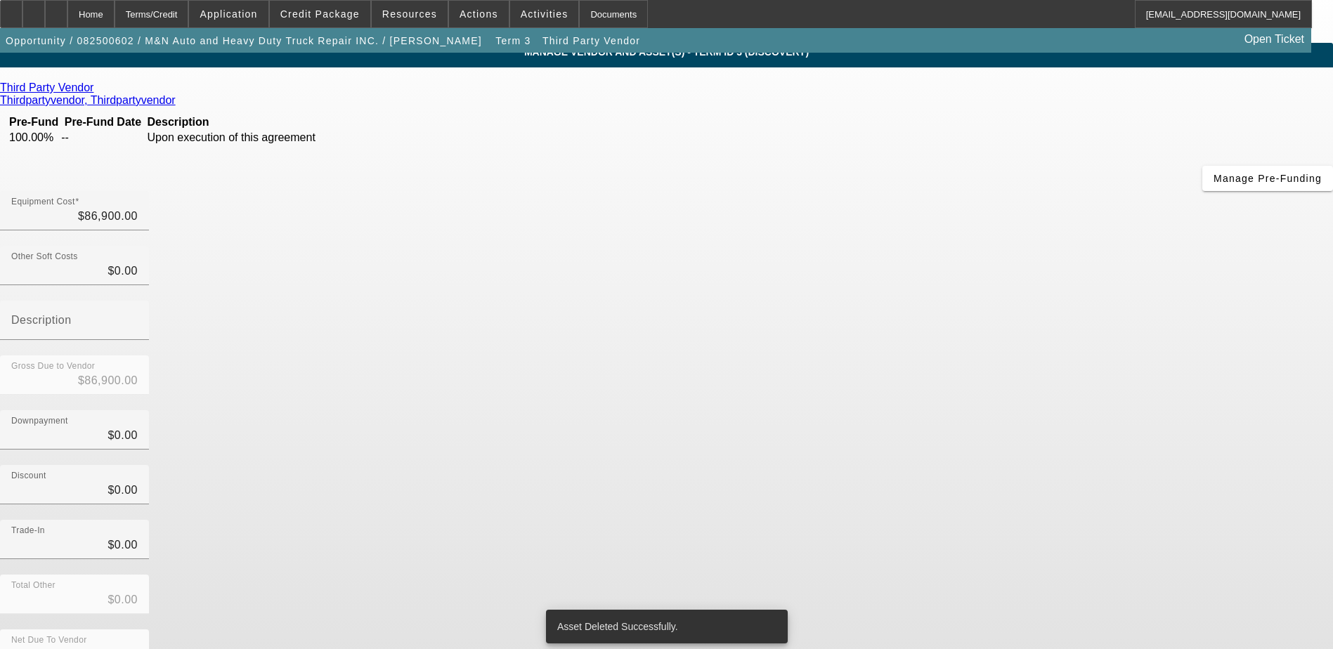
scroll to position [4, 0]
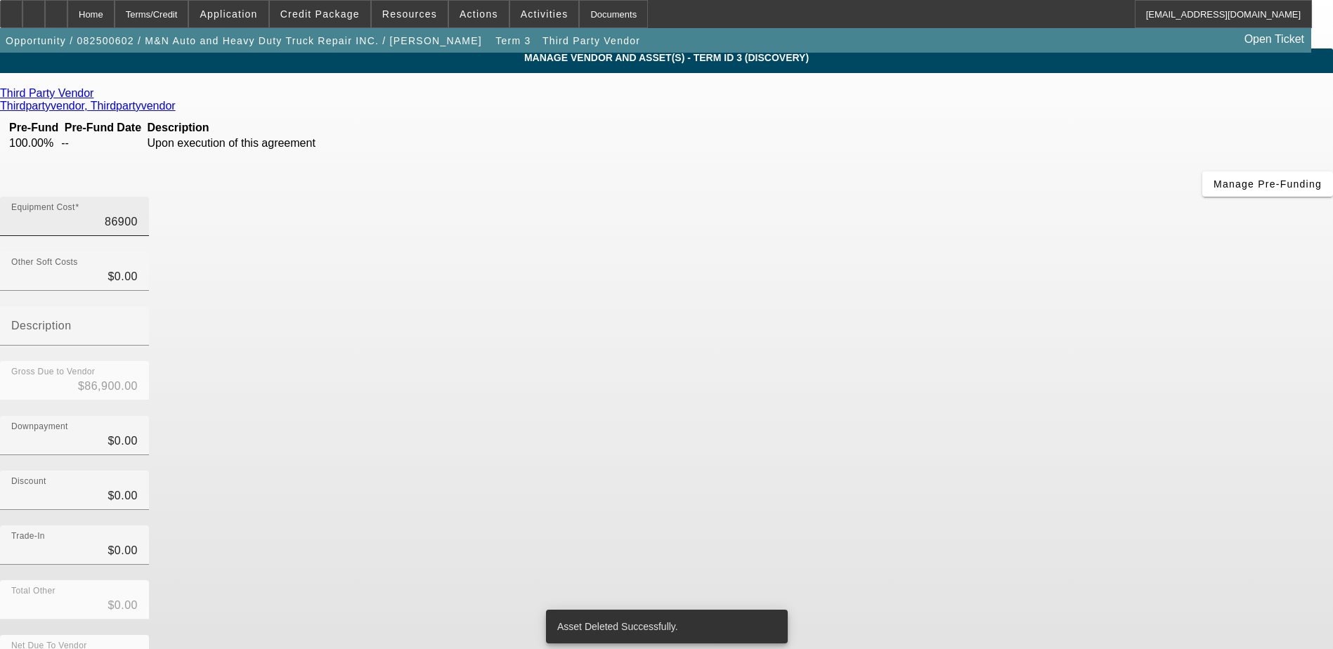
click at [138, 214] on input "86900" at bounding box center [74, 222] width 126 height 17
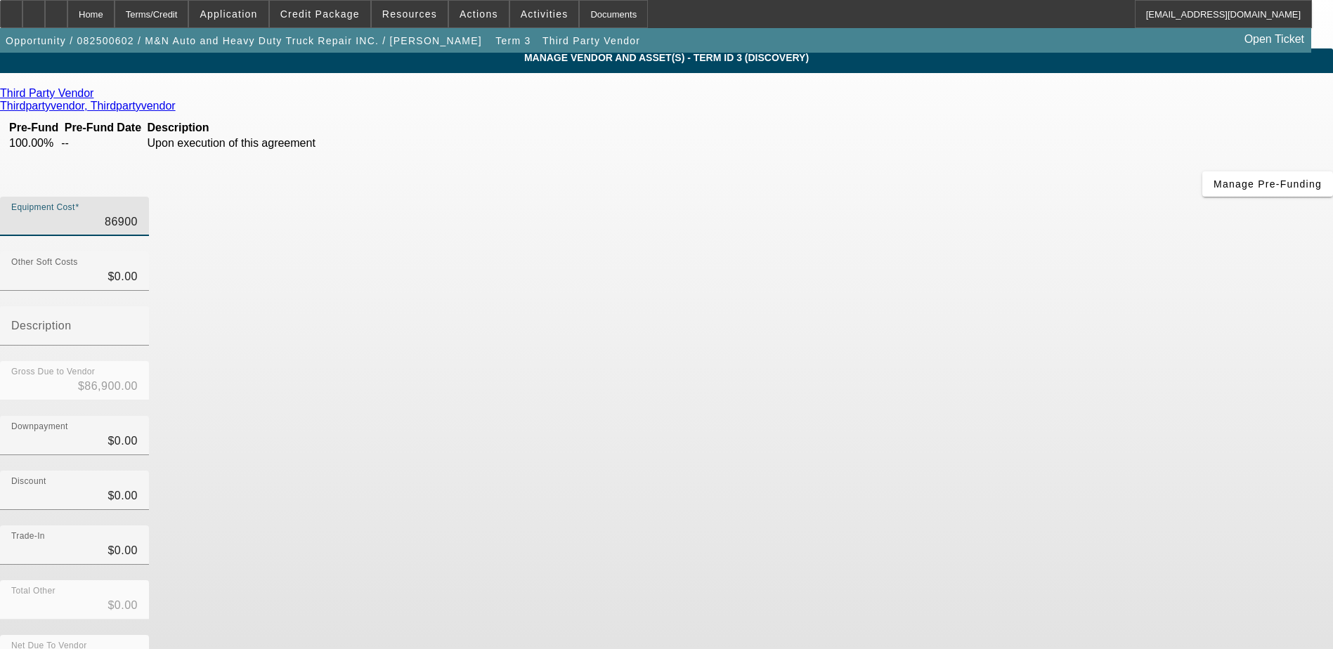
click at [138, 214] on input "86900" at bounding box center [74, 222] width 126 height 17
type input "3"
type input "$3.00"
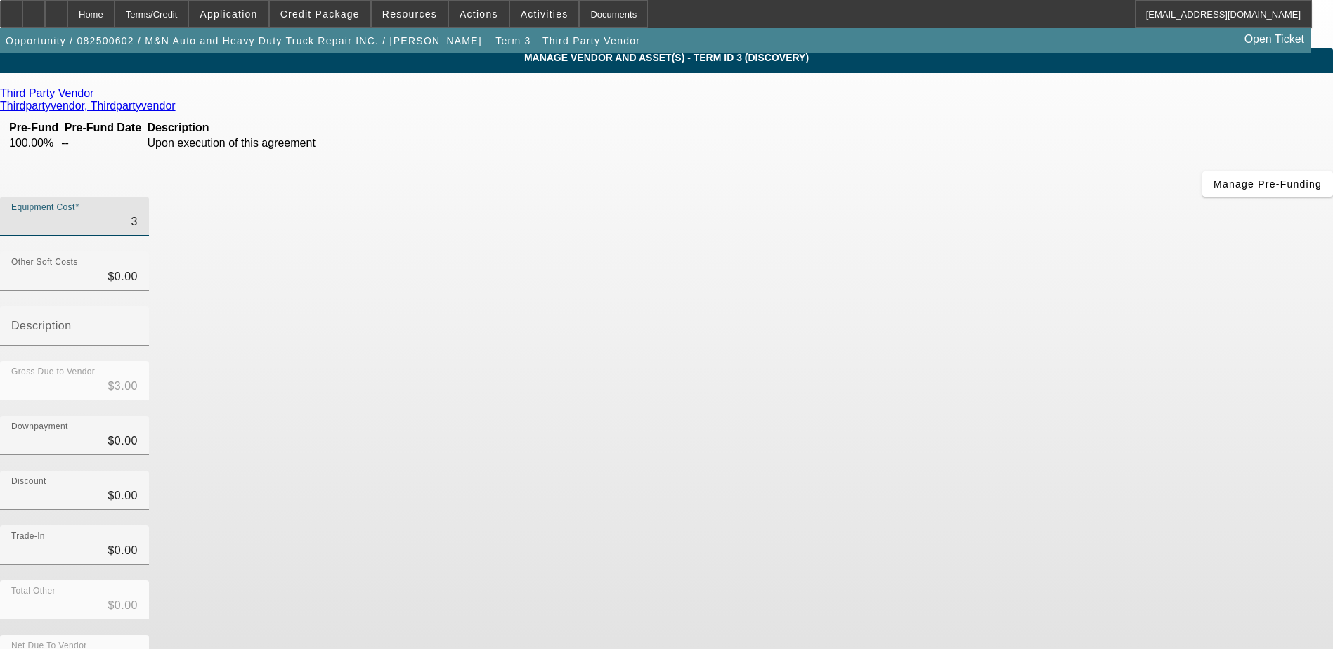
type input "30"
type input "$30.00"
type input "308"
type input "$308.00"
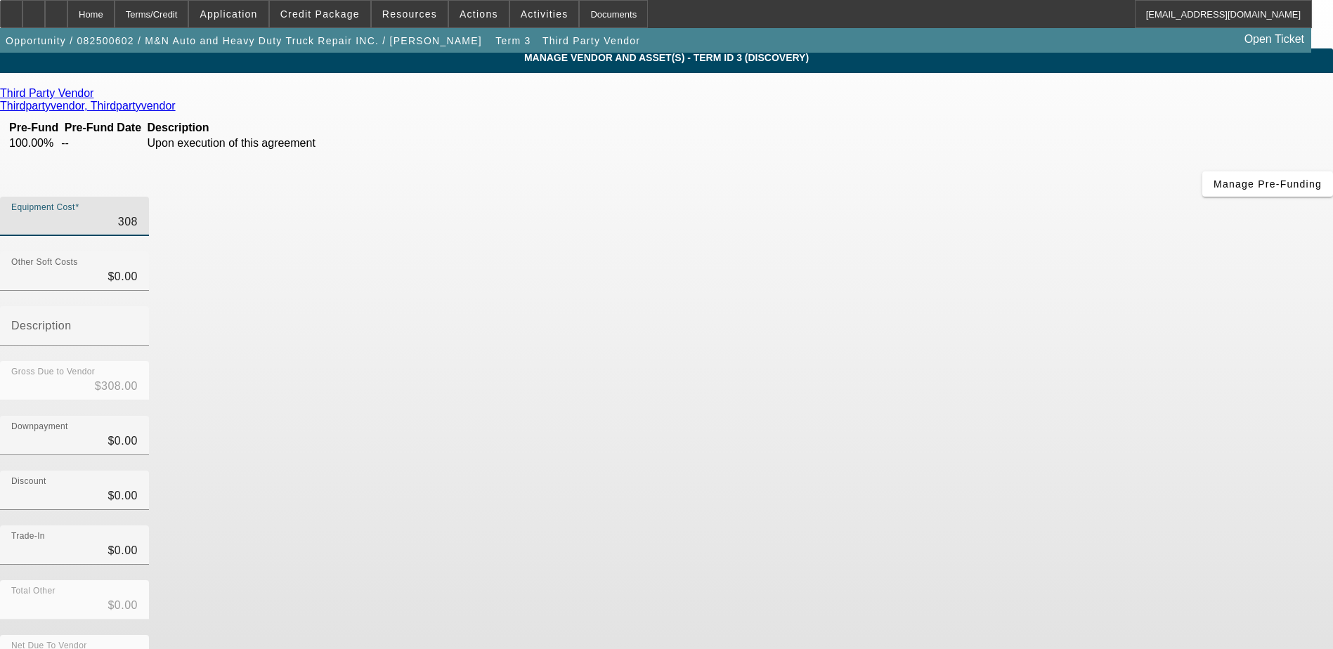
type input "$308.00"
type input "3080"
type input "$3,080.00"
type input "30800"
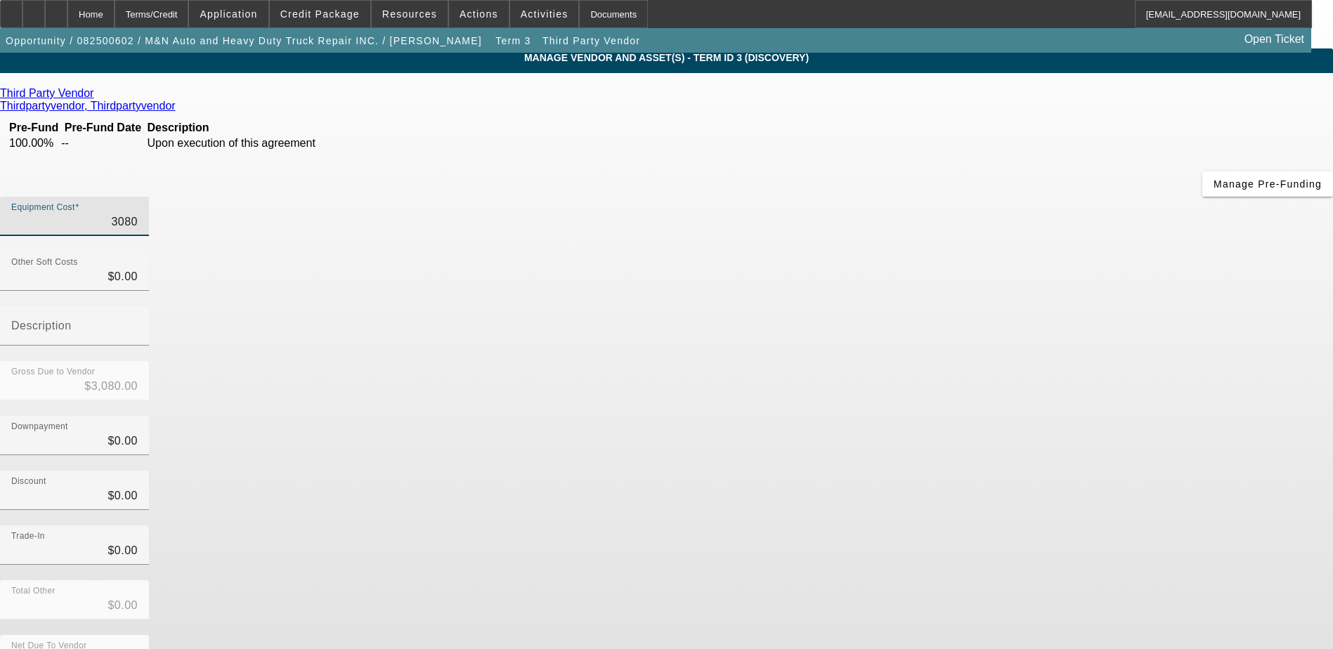
type input "$30,800.00"
click at [901, 361] on div "Gross Due to Vendor $30,800.00" at bounding box center [666, 388] width 1333 height 55
click at [868, 251] on div "Other Soft Costs $0.00" at bounding box center [666, 278] width 1333 height 55
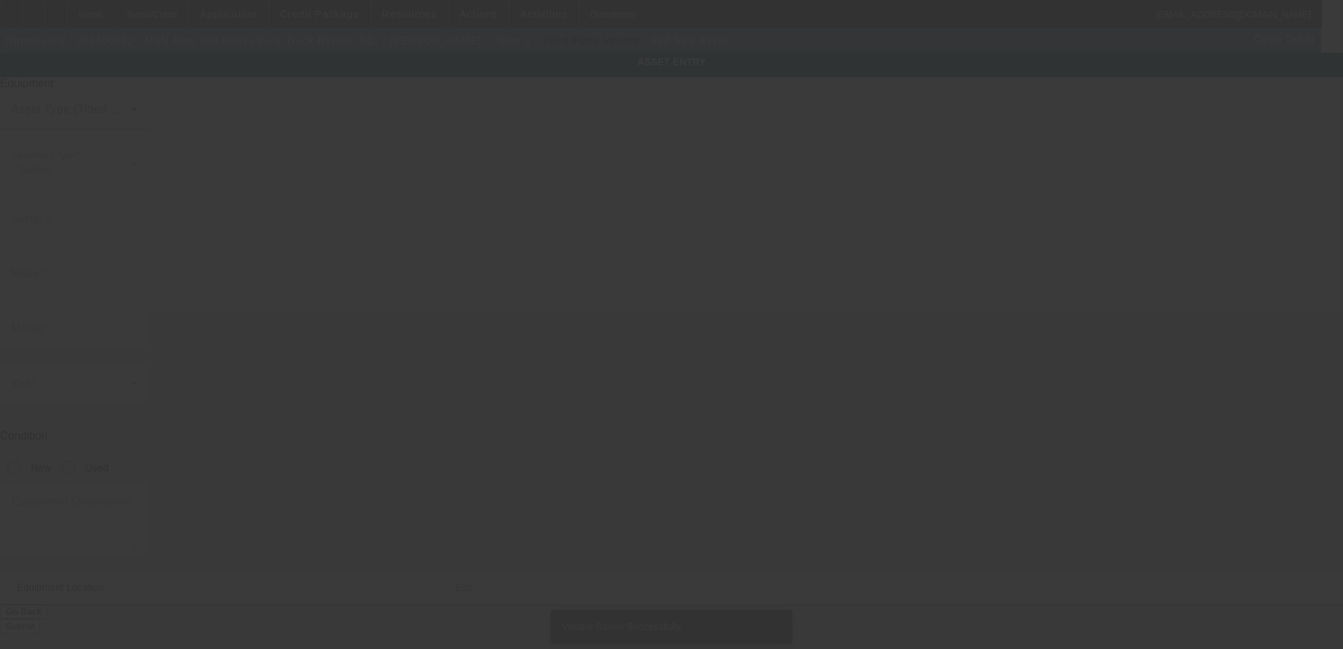
type input "2493 E C 478"
type input "Webster"
type input "33597"
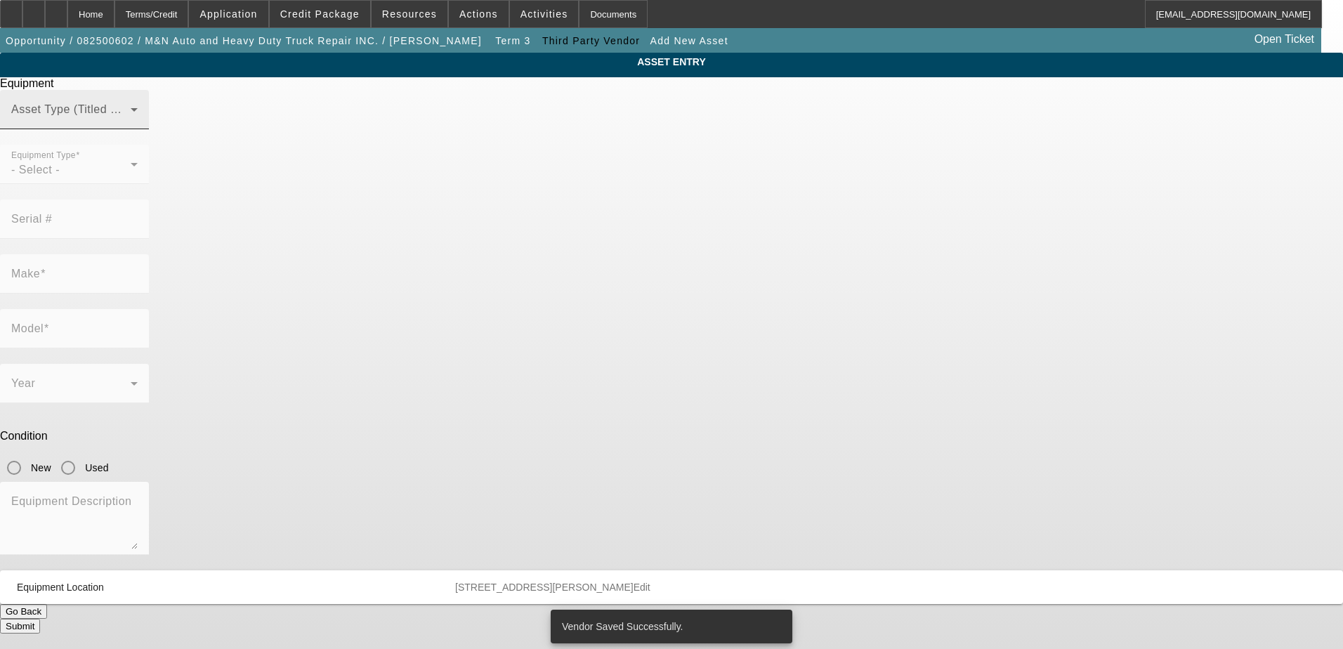
click at [131, 124] on span at bounding box center [70, 115] width 119 height 17
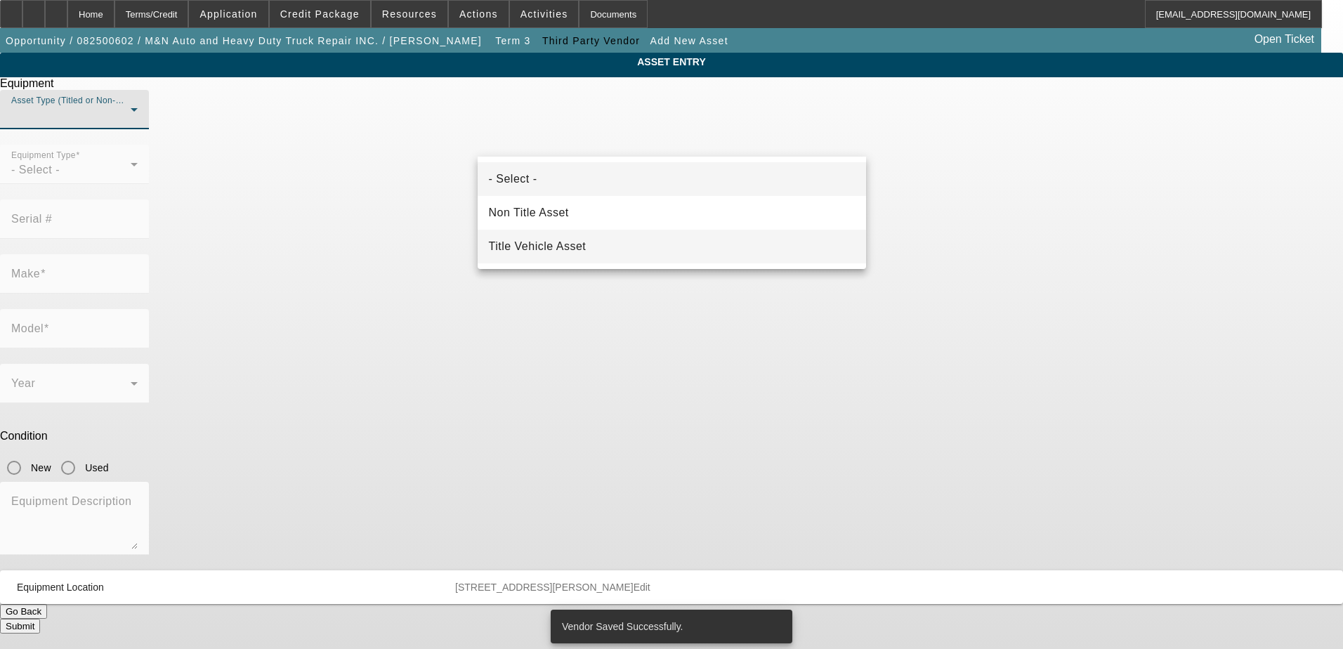
click at [608, 249] on mat-option "Title Vehicle Asset" at bounding box center [672, 247] width 388 height 34
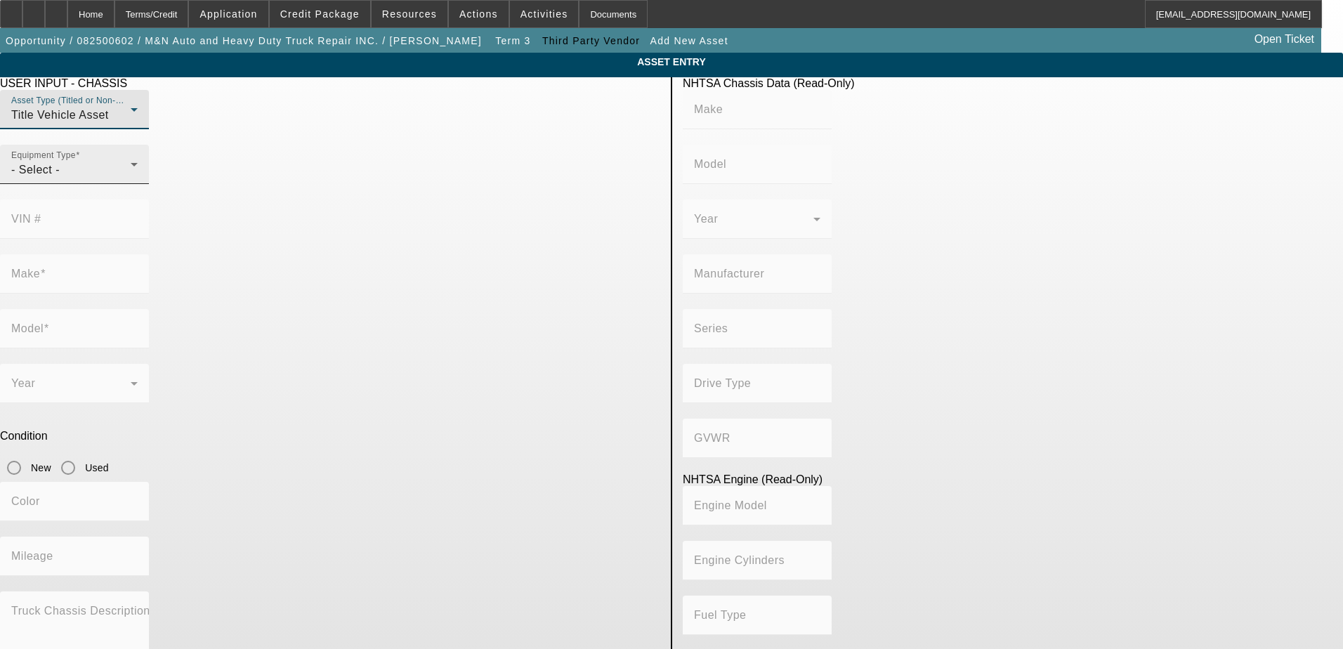
click at [138, 184] on div "Equipment Type - Select -" at bounding box center [74, 164] width 126 height 39
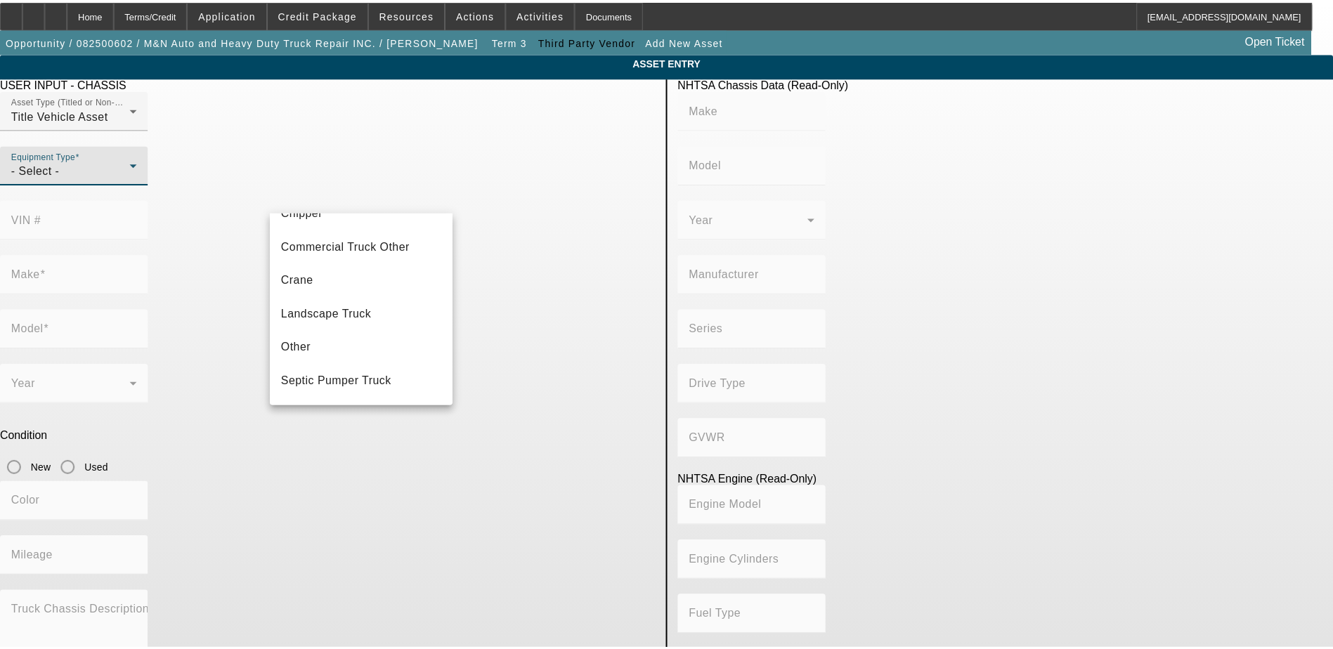
scroll to position [155, 0]
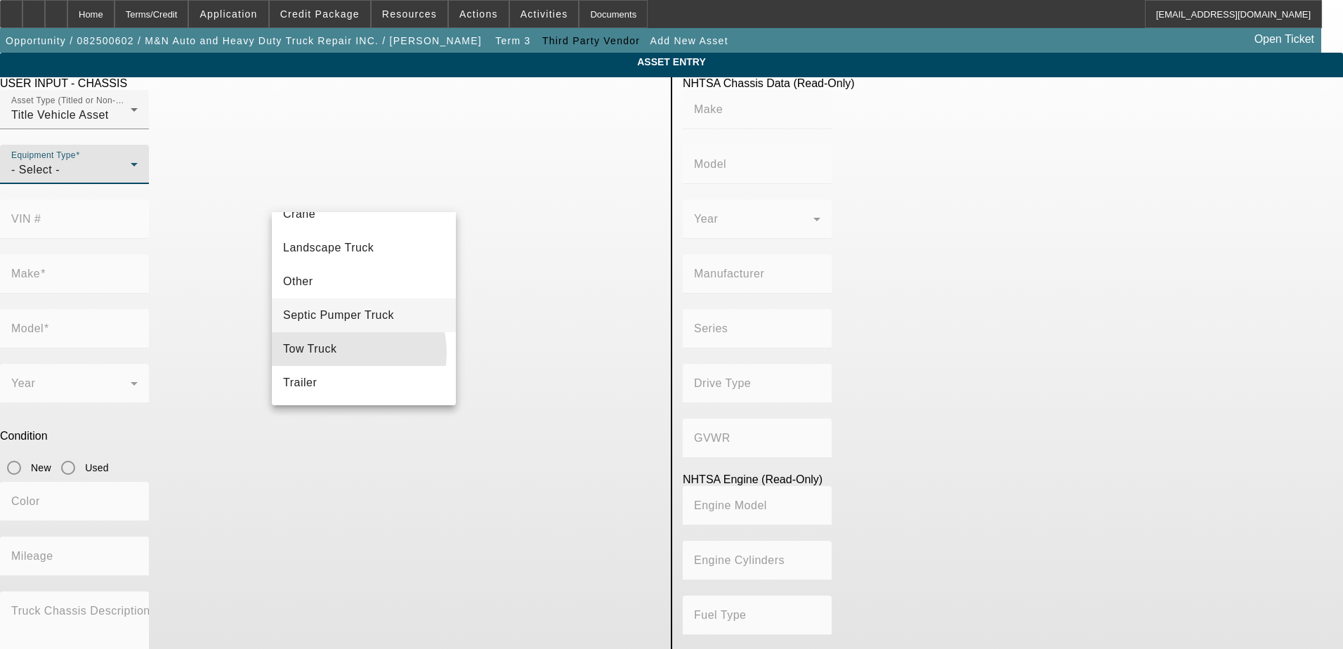
drag, startPoint x: 343, startPoint y: 353, endPoint x: 384, endPoint y: 332, distance: 45.9
click at [344, 352] on mat-option "Tow Truck" at bounding box center [364, 349] width 184 height 34
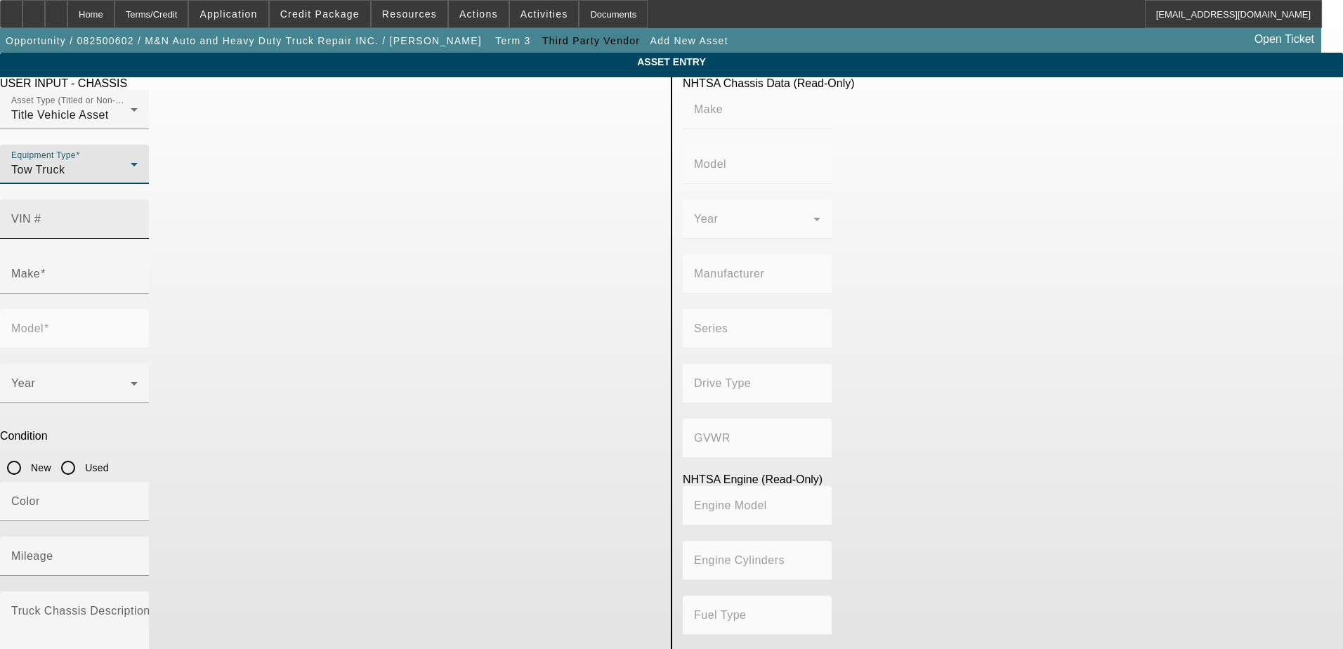
click at [138, 200] on div "VIN #" at bounding box center [74, 219] width 126 height 39
type input "3c7wrkal7fg680233"
type input "RAM"
type input "4500"
type input "CHRYSLER DE MEXICO TOLUCA"
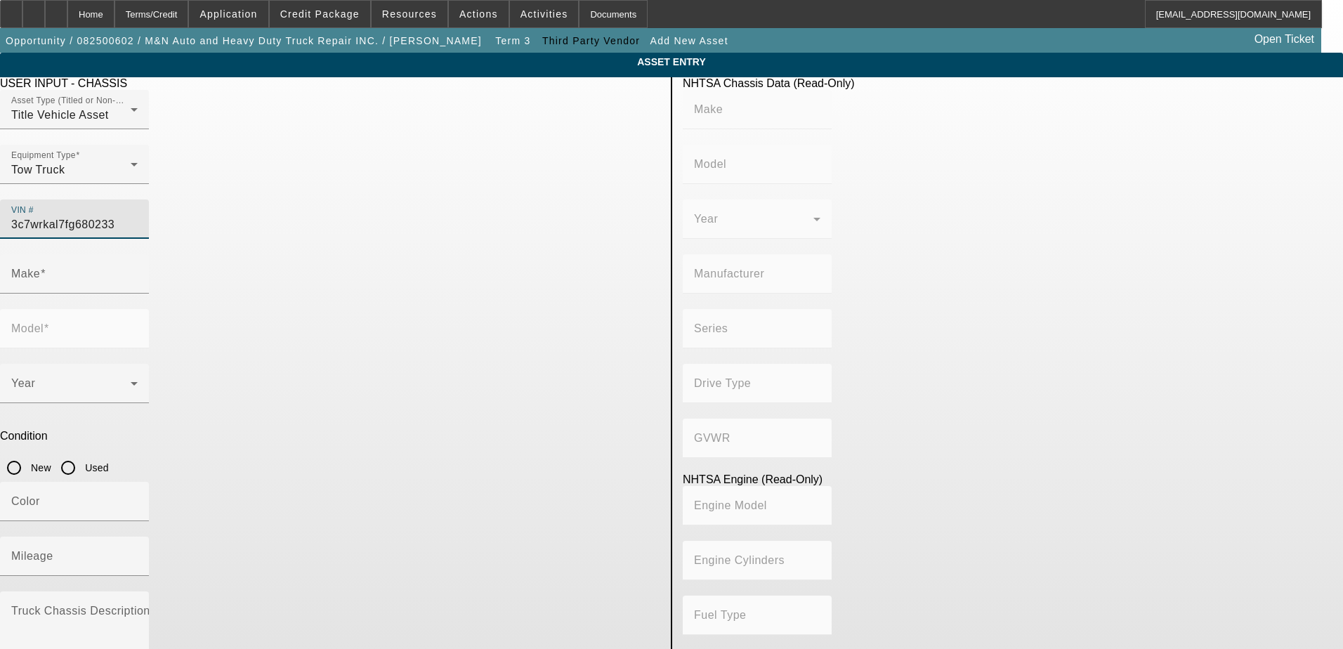
type input "4x2"
type input "Class 4: 14,001 - 16,000 lb (6,350 - 7,258 kg)"
type input "6"
type input "Diesel"
type input "408.85908543470"
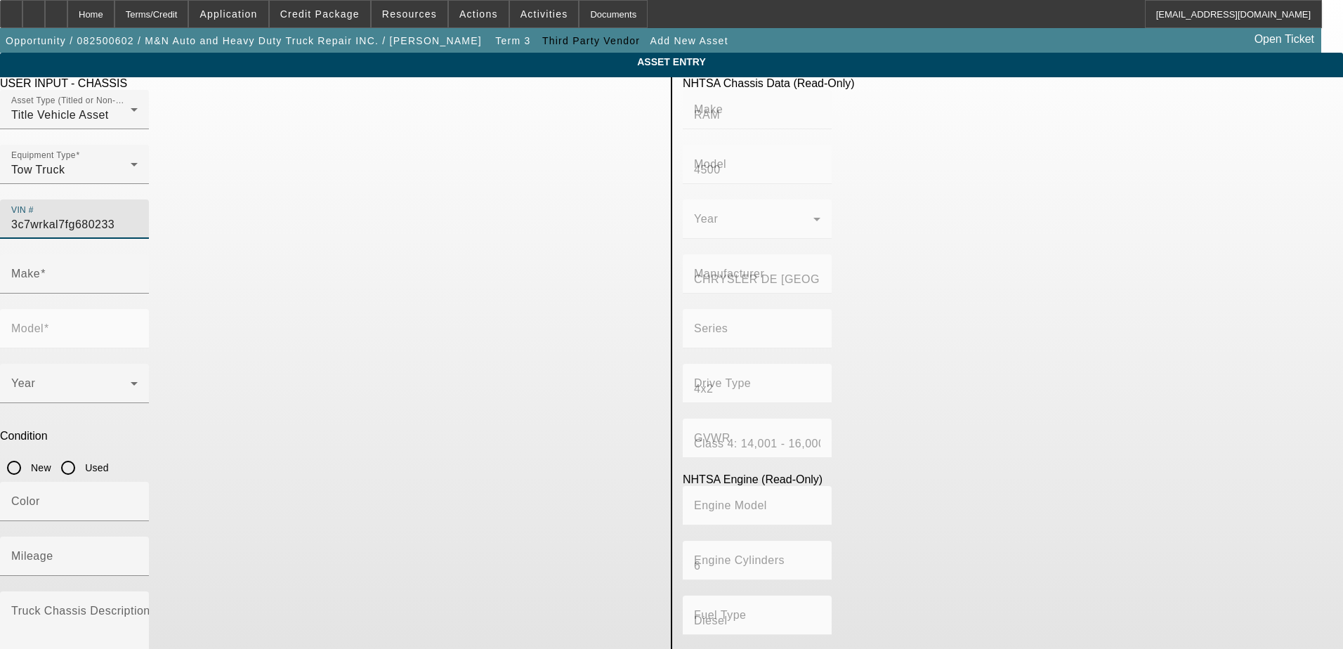
type input "6.7"
type input "RAM"
type input "4500"
type input "3C7WRKAL7FG680233"
click at [466, 309] on div "Model 4500" at bounding box center [330, 336] width 660 height 55
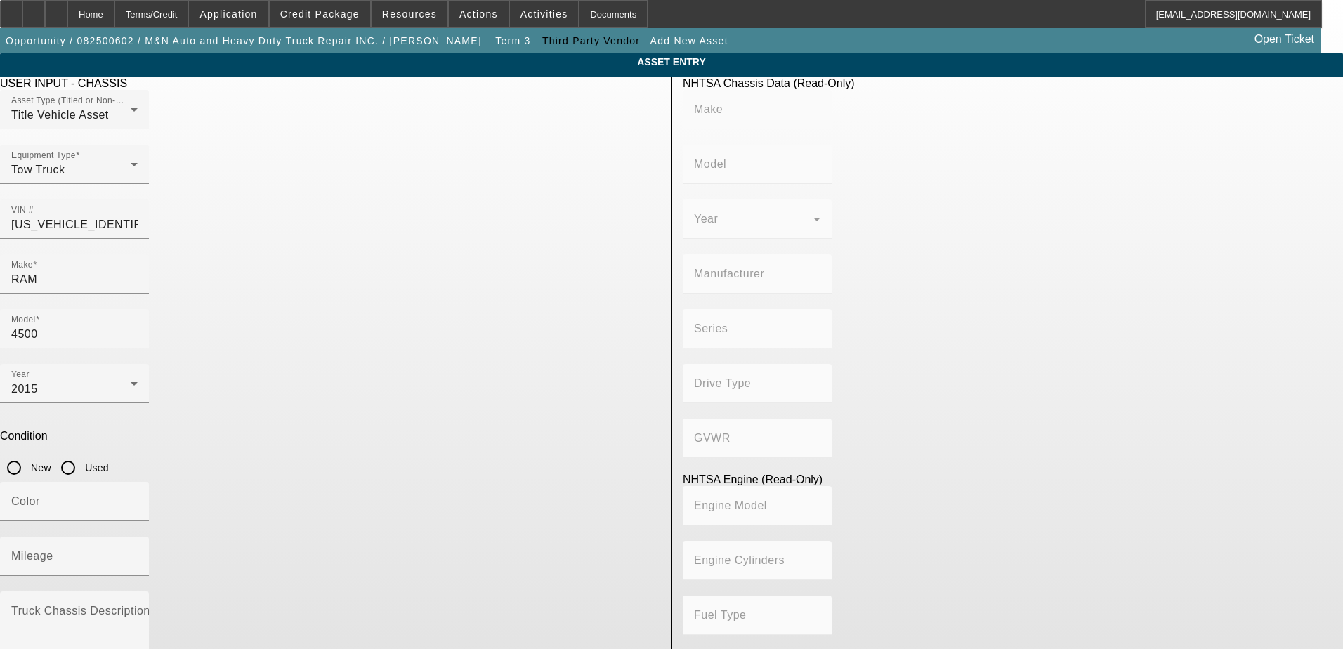
click at [82, 454] on input "Used" at bounding box center [68, 468] width 28 height 28
radio input "true"
type input "RAM"
type input "4500"
type input "CHRYSLER DE MEXICO TOLUCA"
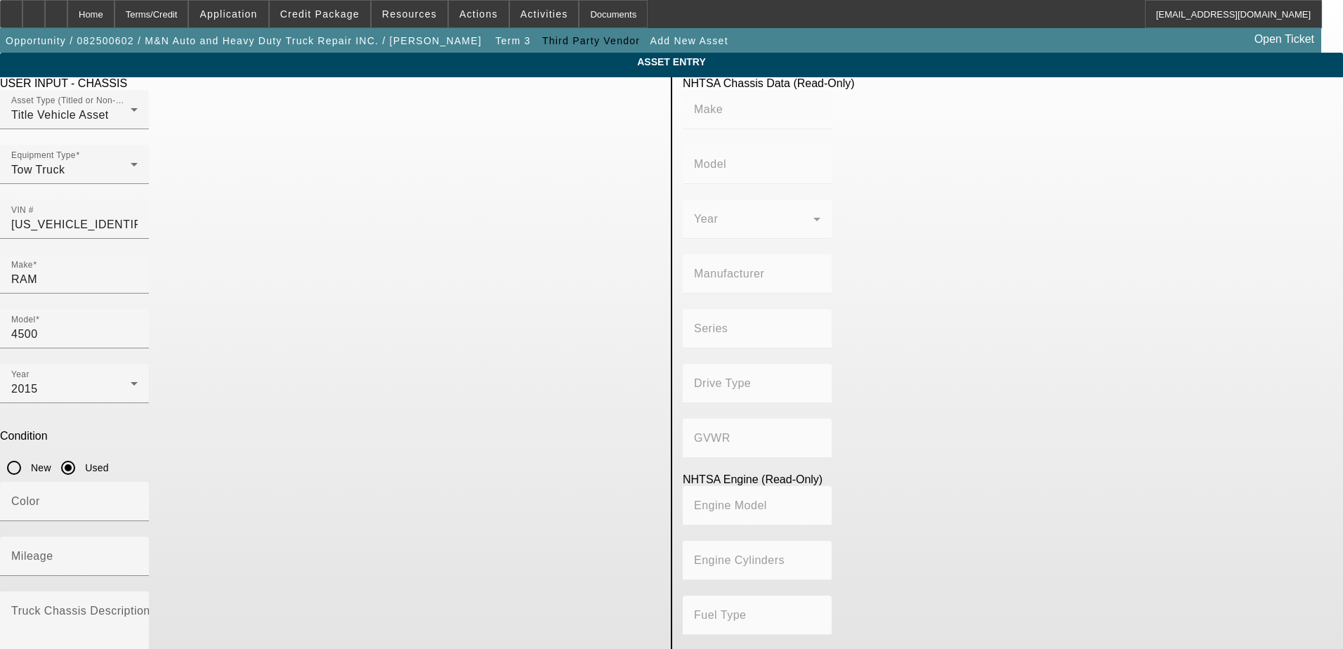
type input "4x2"
type input "Class 4: 14,001 - 16,000 lb (6,350 - 7,258 kg)"
type input "6"
type input "Diesel"
type input "408.85908543470"
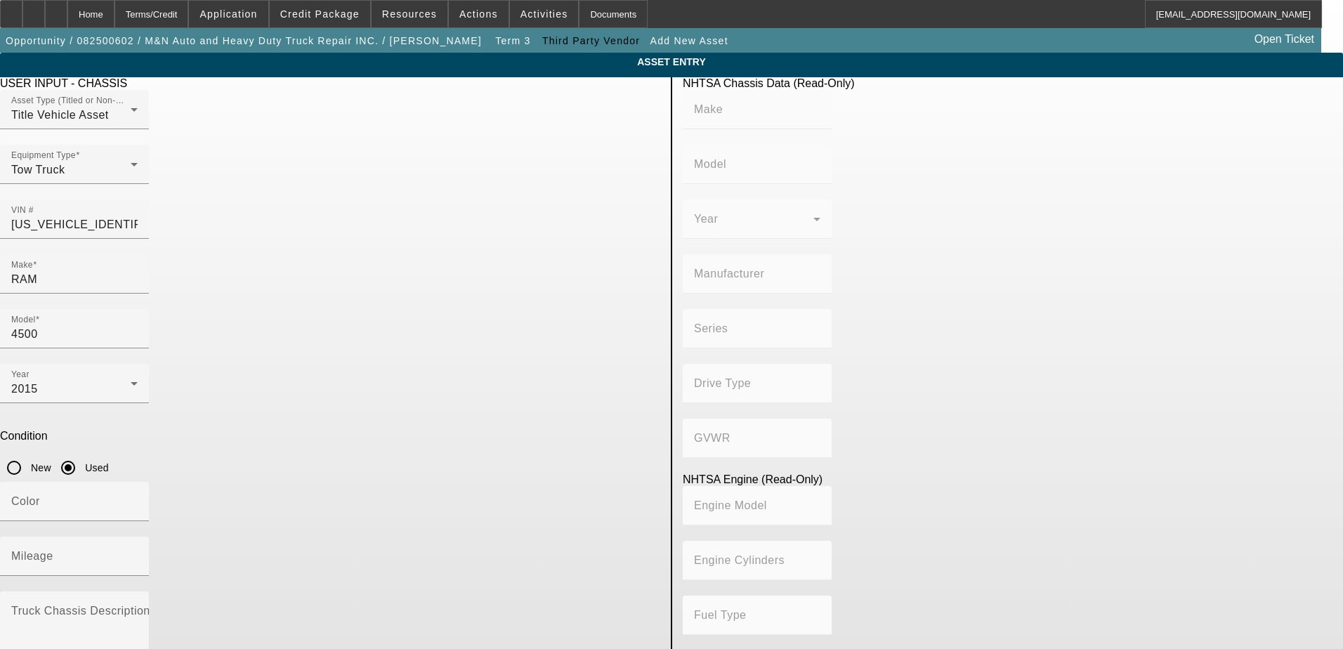
type input "6.7"
click at [138, 554] on input "Mileage" at bounding box center [74, 562] width 126 height 17
type input "285000"
click at [463, 482] on div "Color" at bounding box center [330, 509] width 660 height 55
click at [138, 608] on textarea "Truck Chassis Description (Describe the truck chassis only)" at bounding box center [74, 633] width 126 height 51
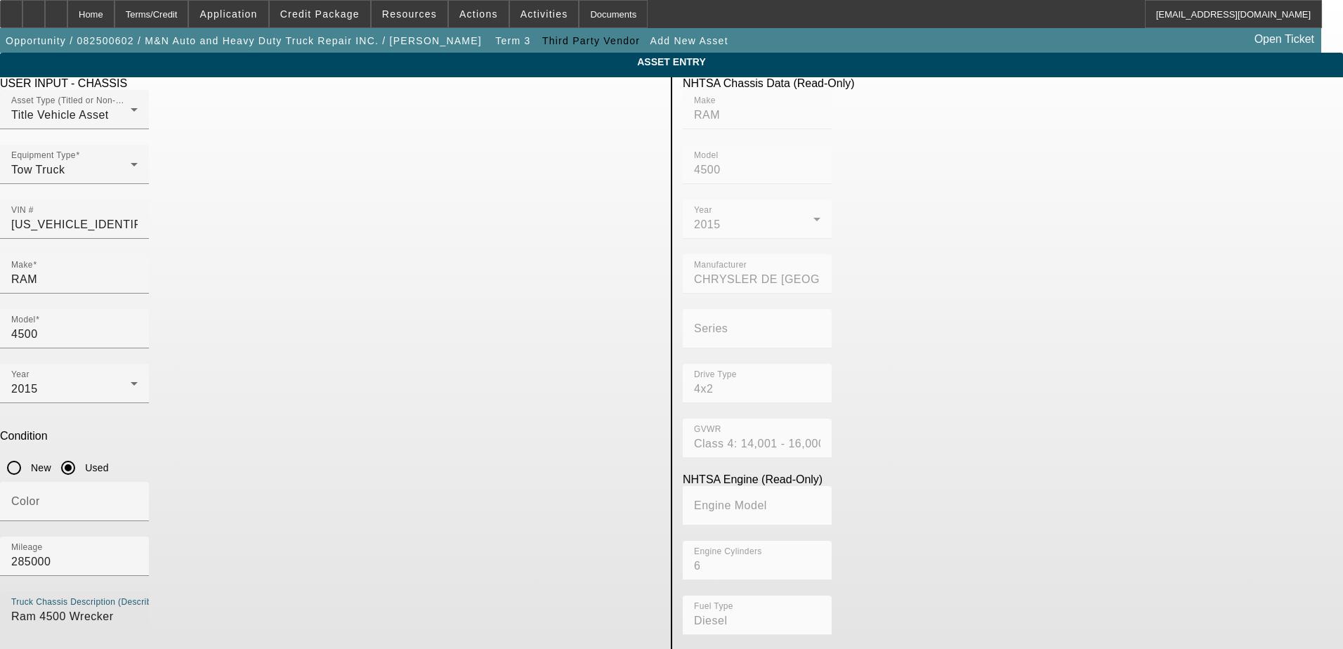
type textarea "Ram 4500 Wrecker"
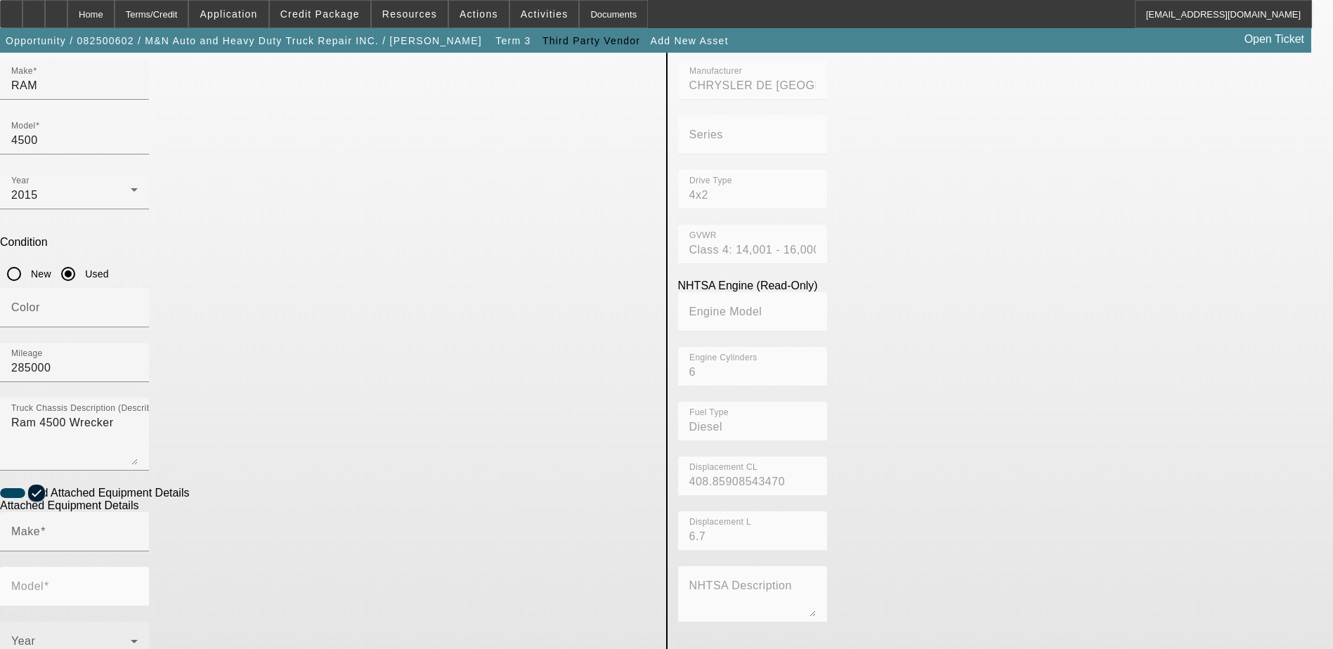
scroll to position [256, 0]
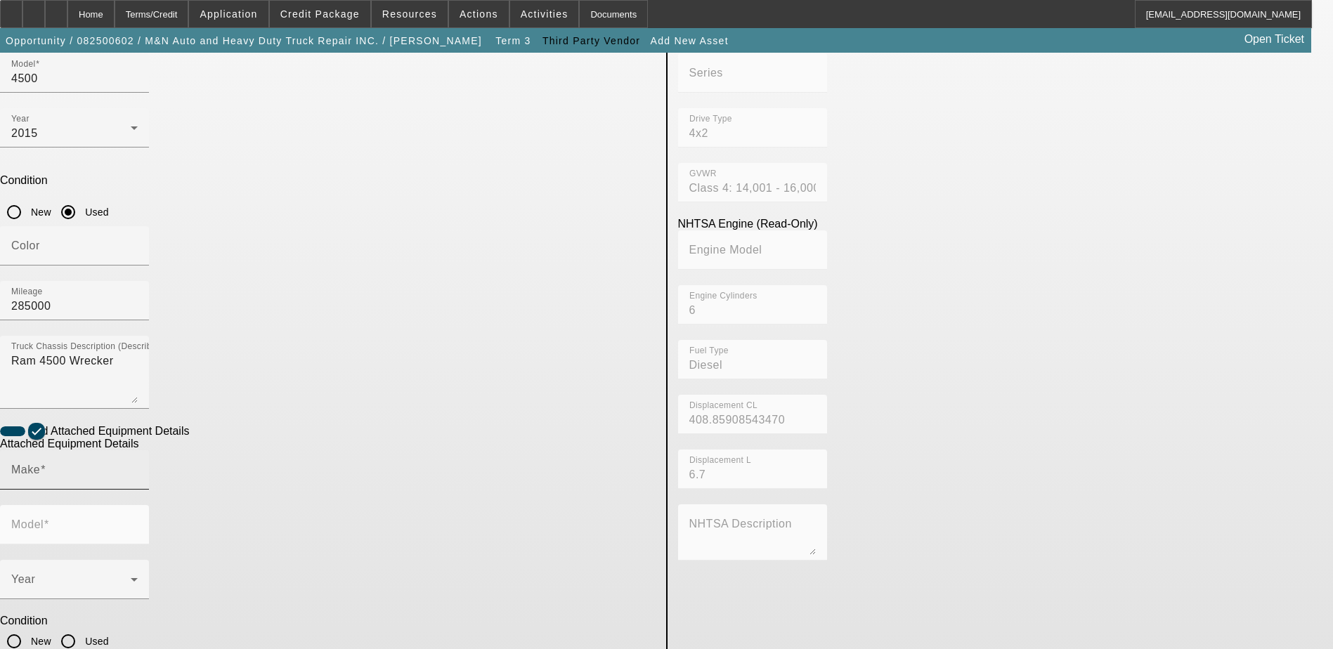
click at [138, 450] on div "Make" at bounding box center [74, 469] width 126 height 39
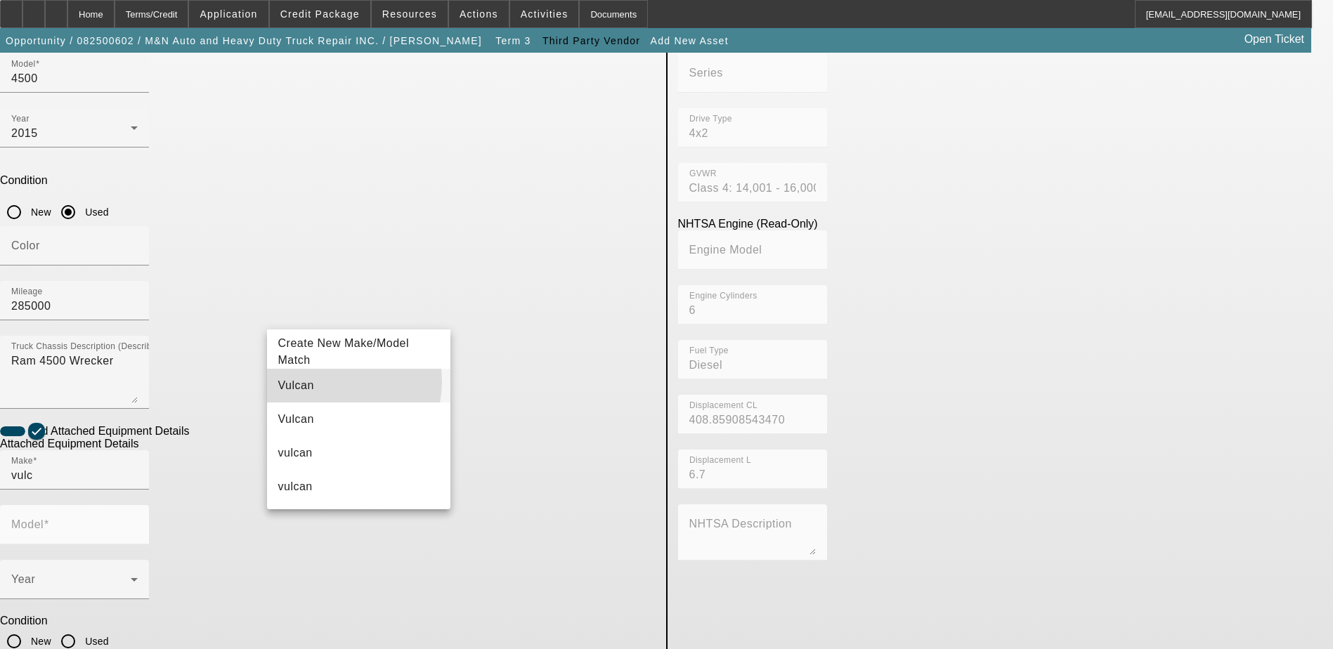
click at [330, 381] on mat-option "Vulcan" at bounding box center [359, 386] width 184 height 34
type input "Vulcan"
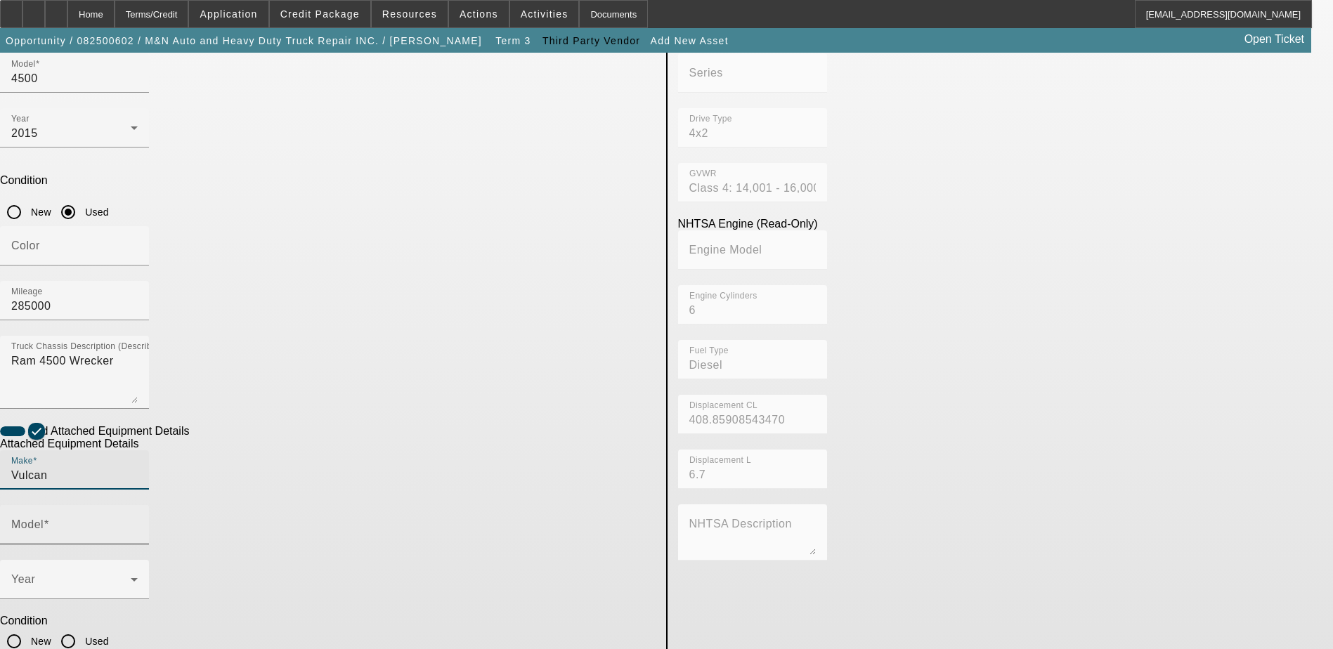
click at [138, 522] on input "Model" at bounding box center [74, 530] width 126 height 17
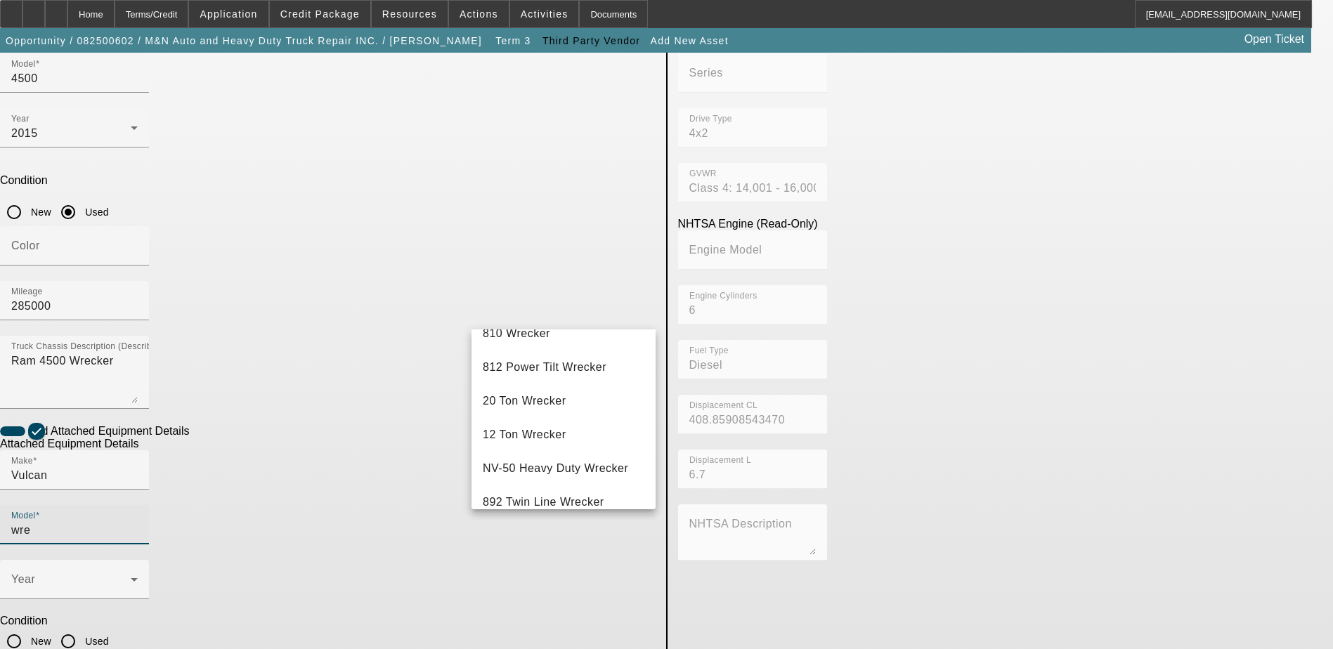
scroll to position [0, 0]
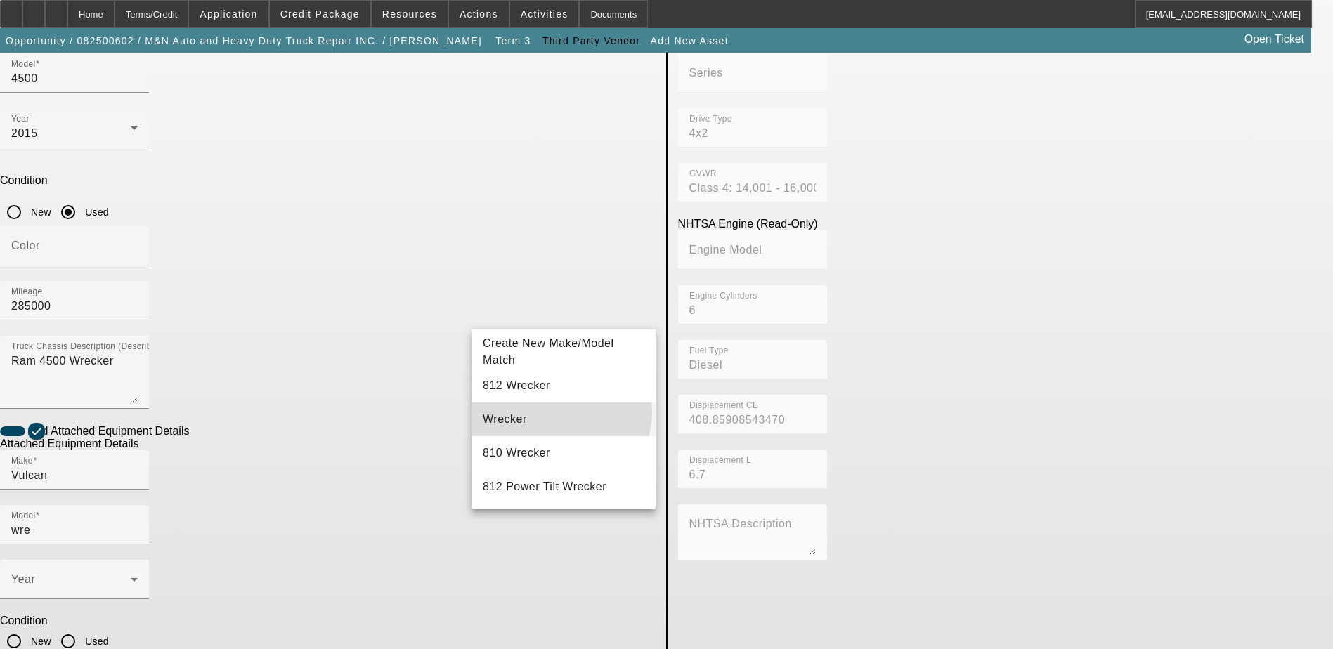
click at [560, 412] on mat-option "Wrecker" at bounding box center [563, 420] width 184 height 34
type input "Wrecker"
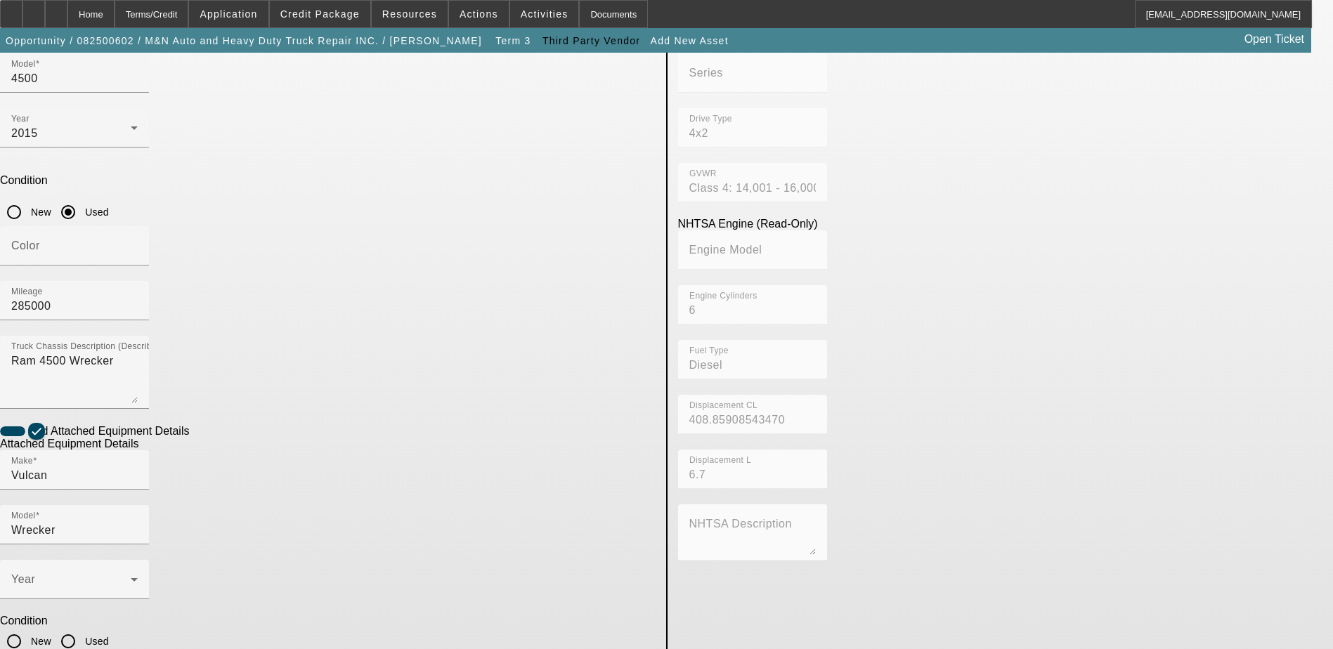
click at [466, 615] on div "Condition New Used" at bounding box center [327, 635] width 655 height 41
click at [82, 627] on input "Used" at bounding box center [68, 641] width 28 height 28
radio input "true"
click at [131, 577] on span at bounding box center [70, 585] width 119 height 17
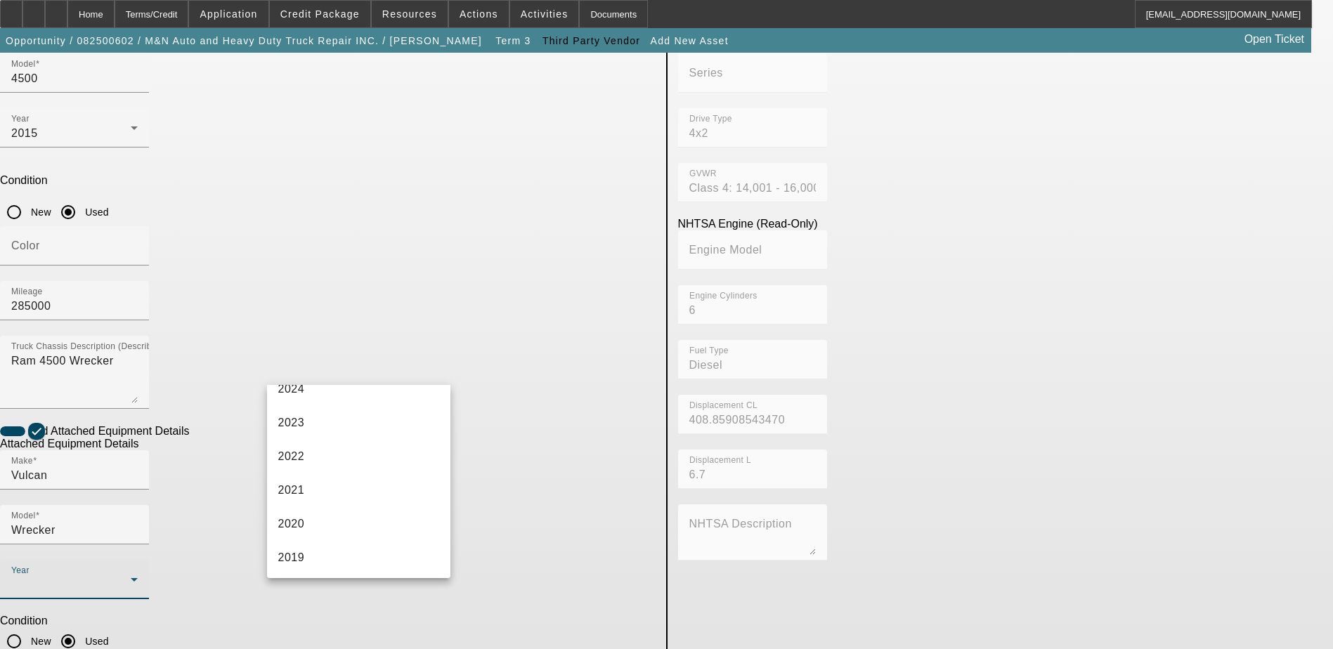
scroll to position [281, 0]
drag, startPoint x: 329, startPoint y: 554, endPoint x: 351, endPoint y: 518, distance: 42.3
click at [329, 553] on mat-option "2015" at bounding box center [359, 565] width 184 height 34
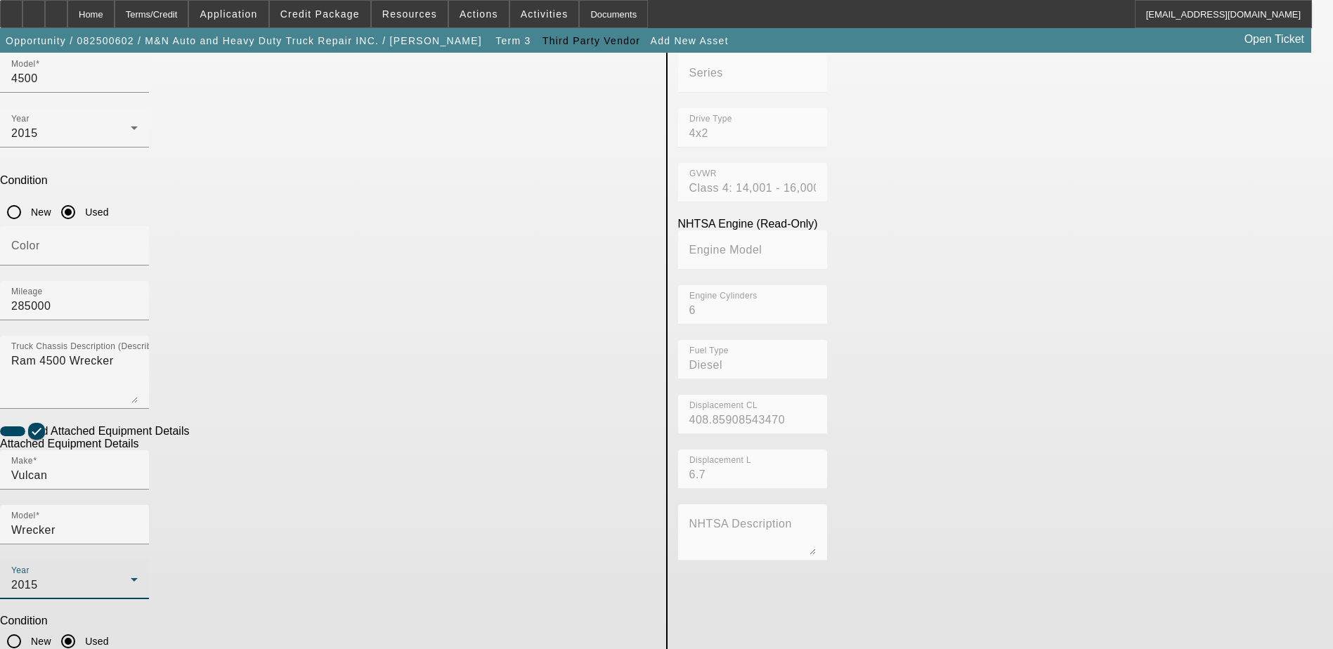
type textarea "Wrecker"
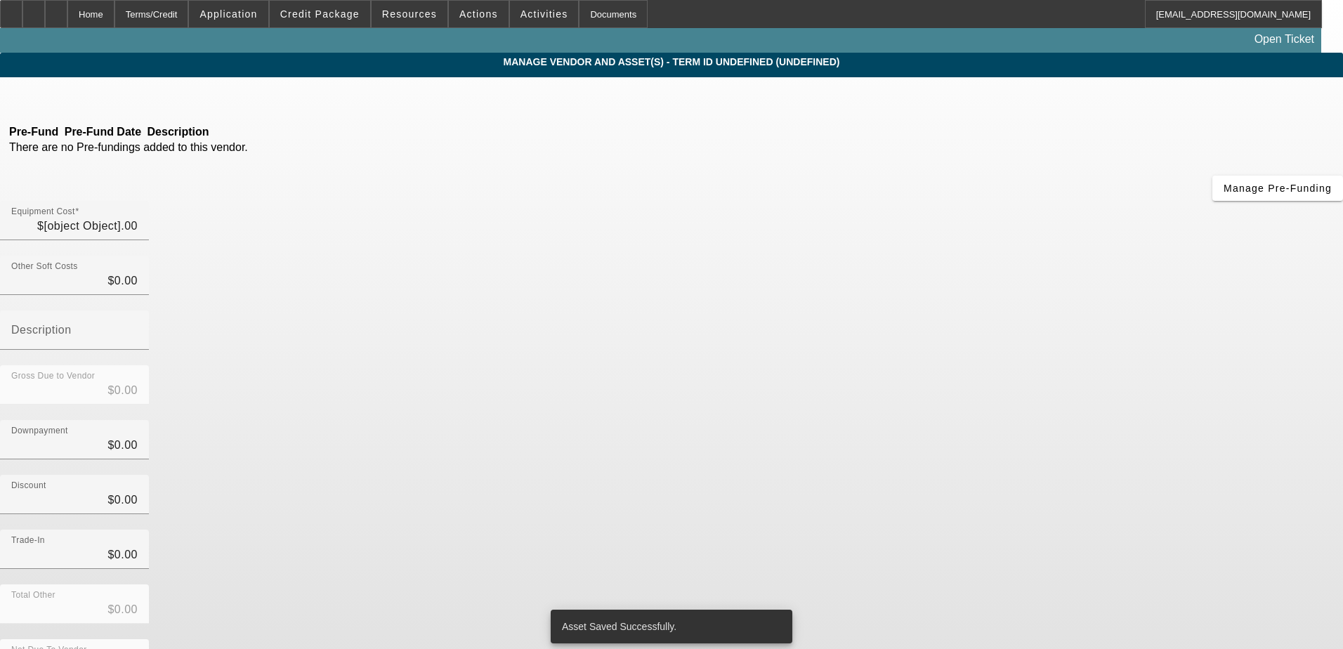
type input "$30,800.00"
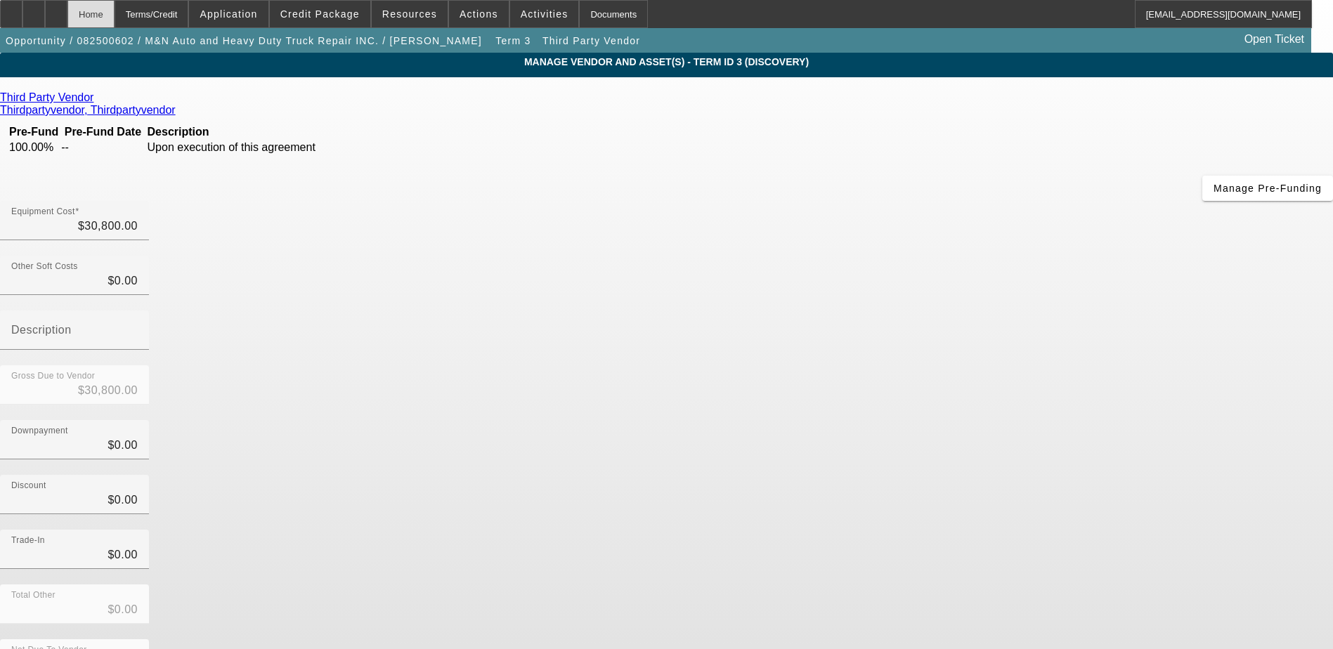
click at [115, 20] on div "Home" at bounding box center [90, 14] width 47 height 28
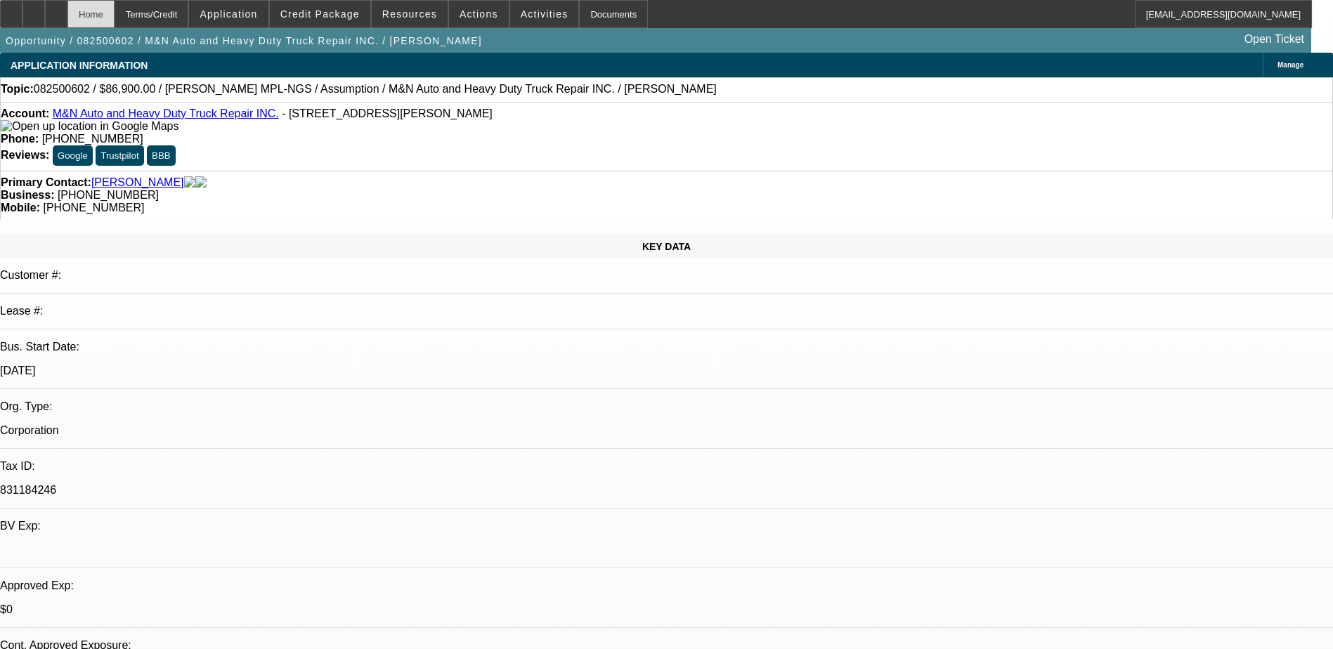
select select "0"
select select "4"
select select "2"
select select "0.1"
select select "4"
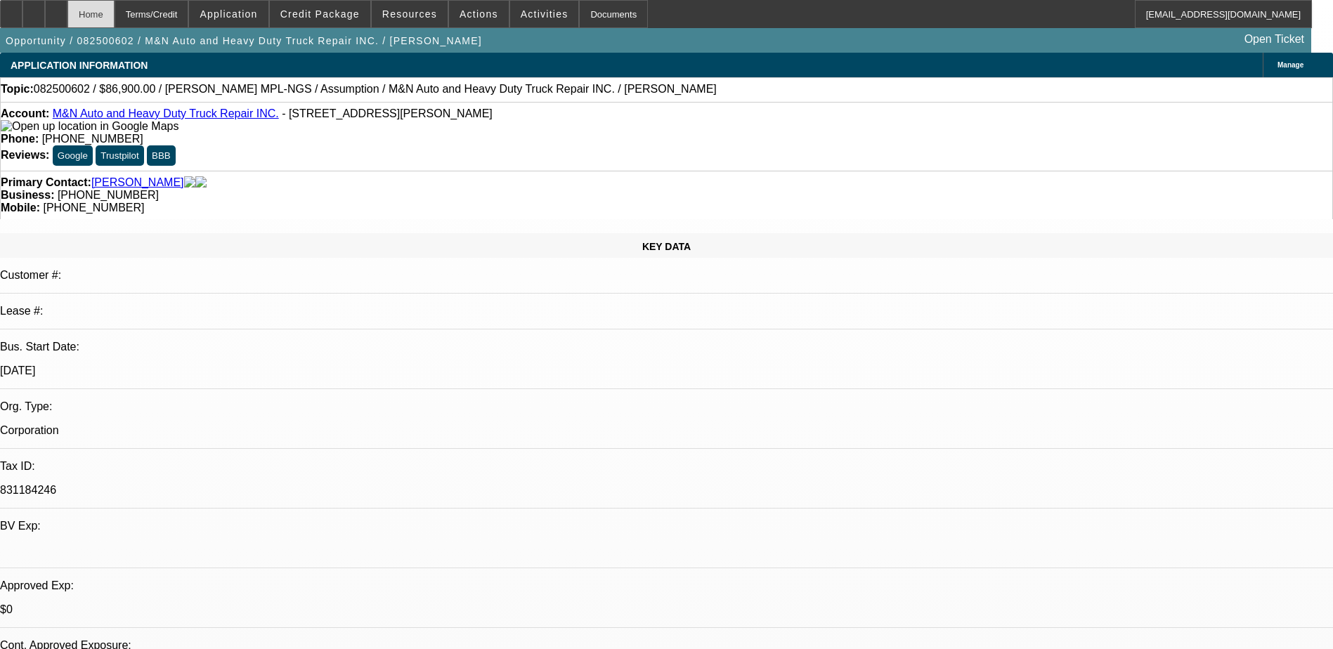
select select "0"
select select "4"
select select "2"
select select "0.1"
select select "4"
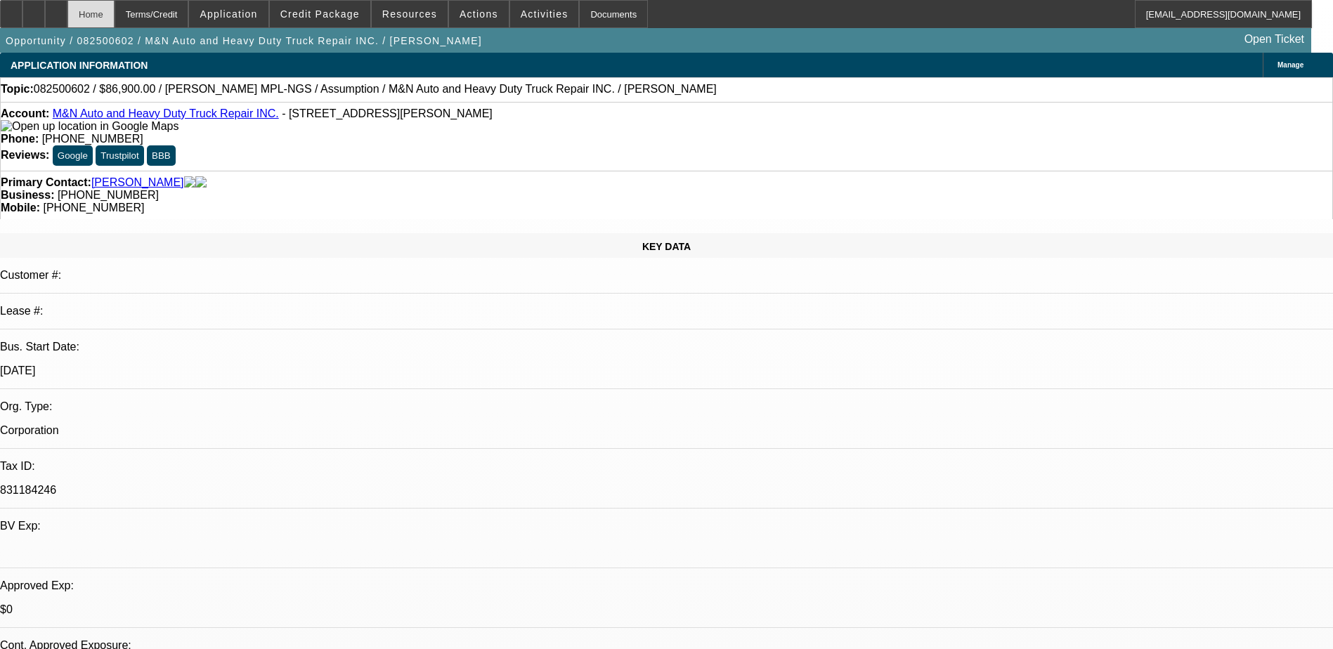
select select "0"
select select "4"
select select "2"
select select "0.1"
select select "4"
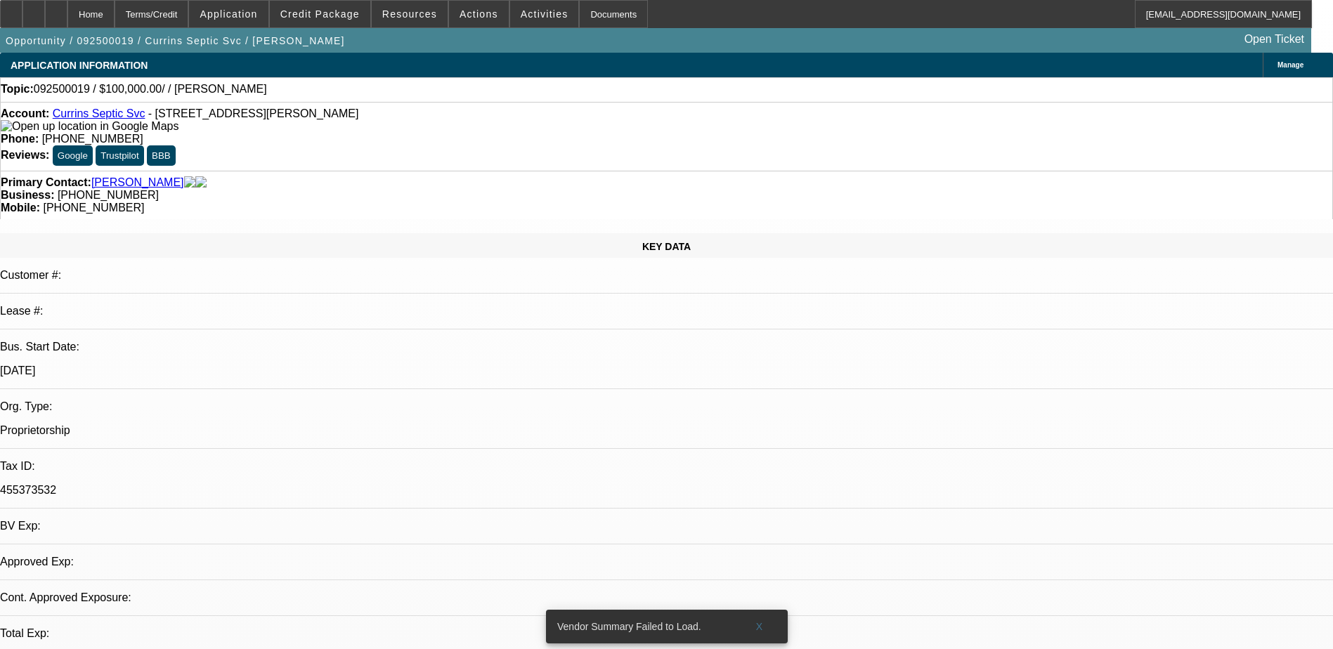
select select "0"
select select "2"
select select "0.1"
select select "1"
select select "2"
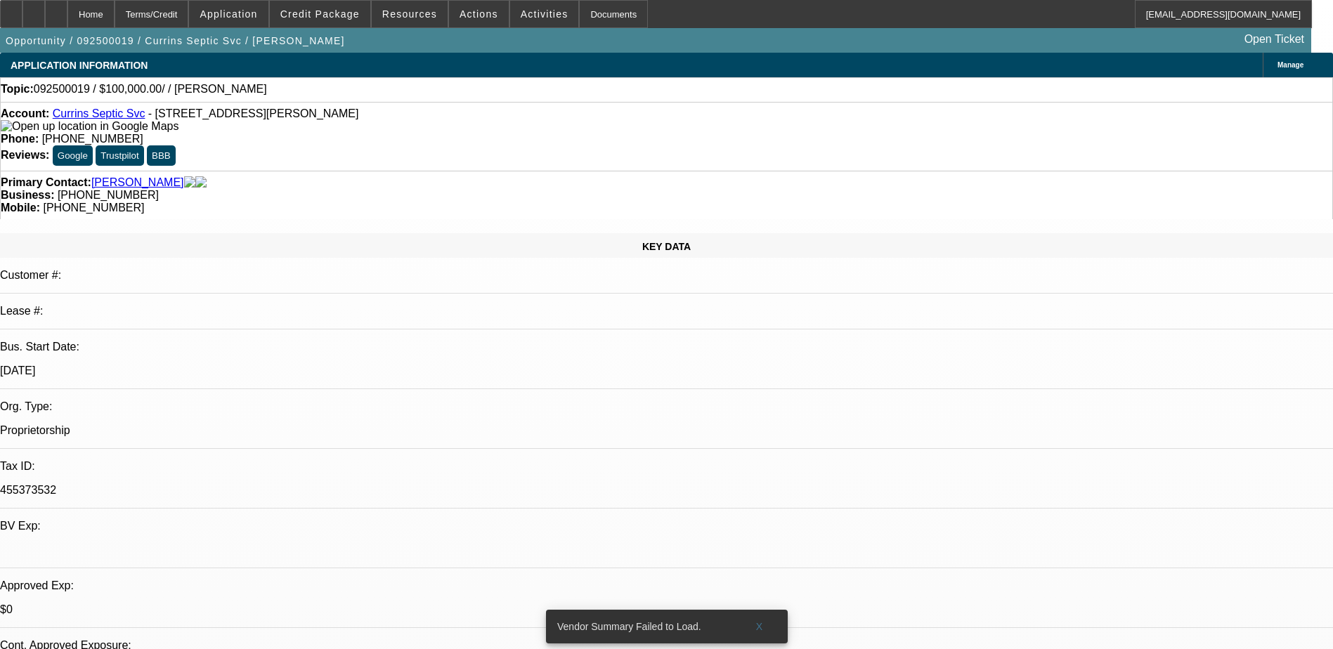
select select "4"
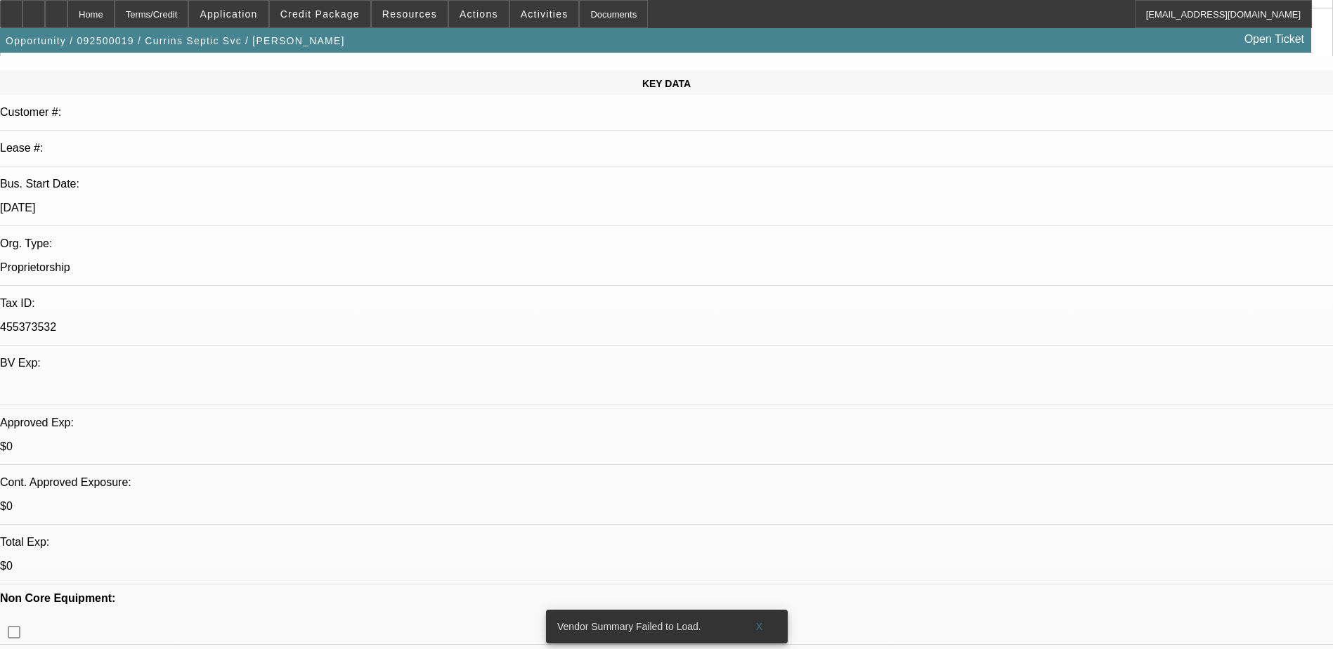
scroll to position [211, 0]
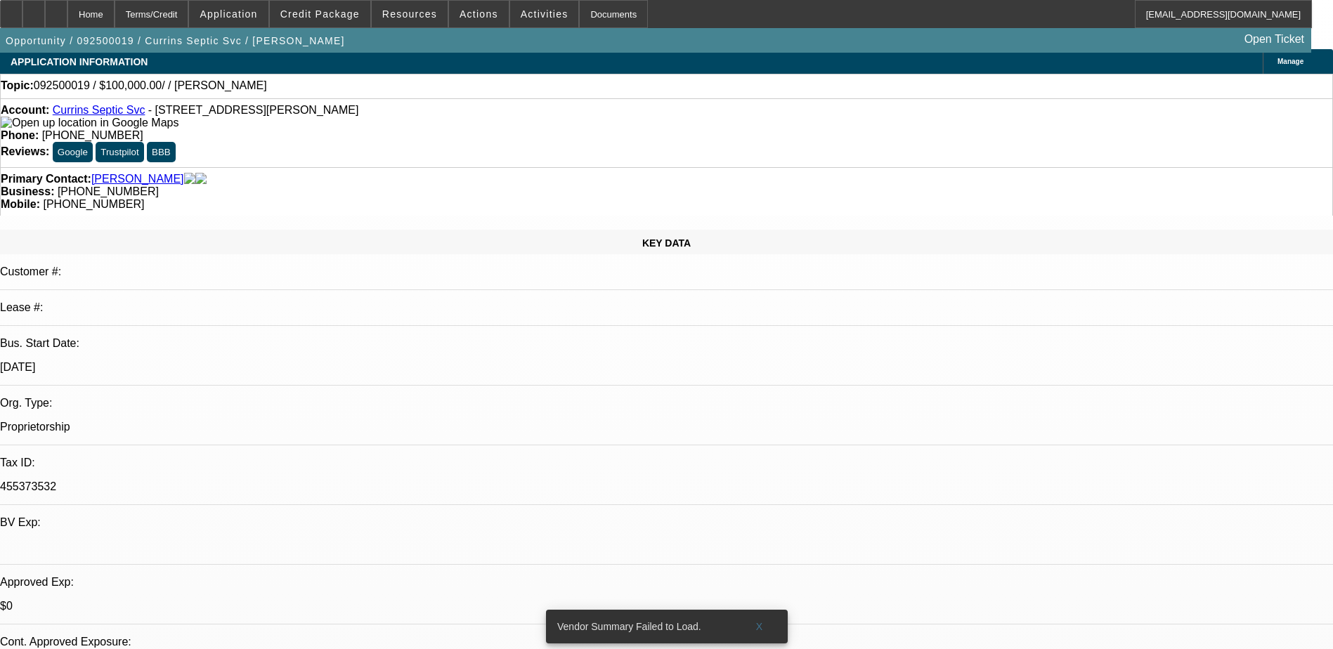
scroll to position [0, 0]
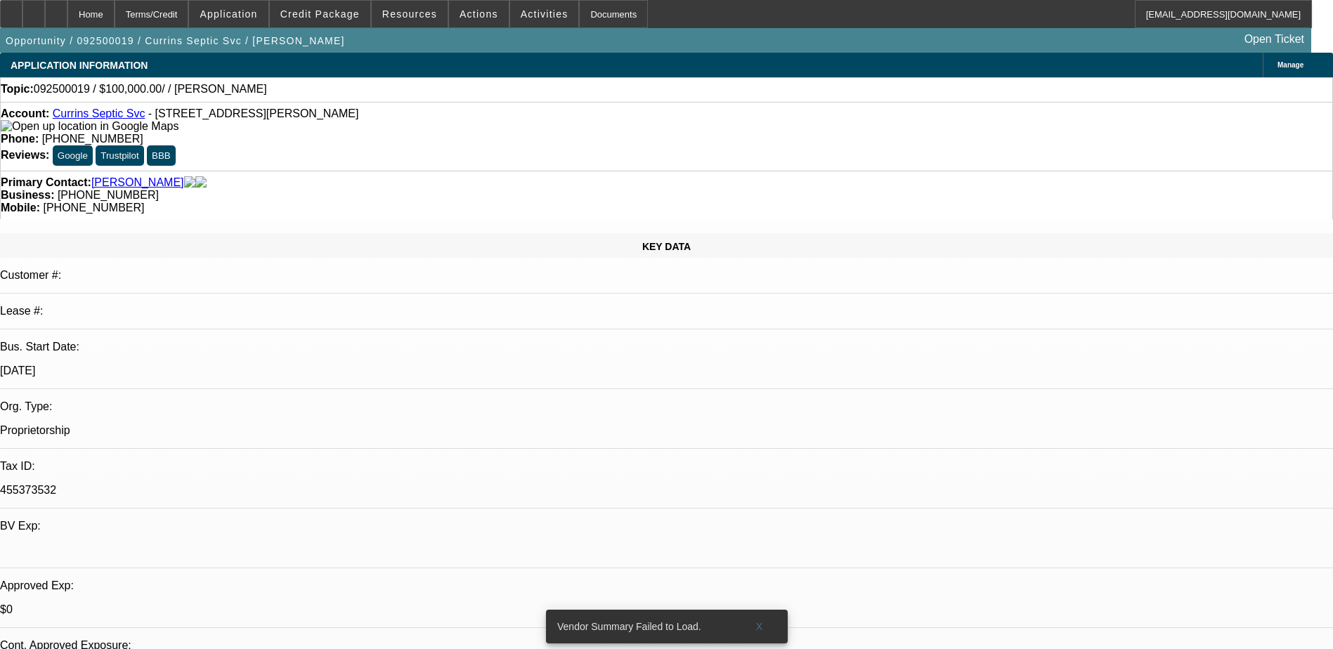
drag, startPoint x: 765, startPoint y: 615, endPoint x: 653, endPoint y: 489, distance: 168.7
click at [765, 615] on span at bounding box center [759, 627] width 45 height 34
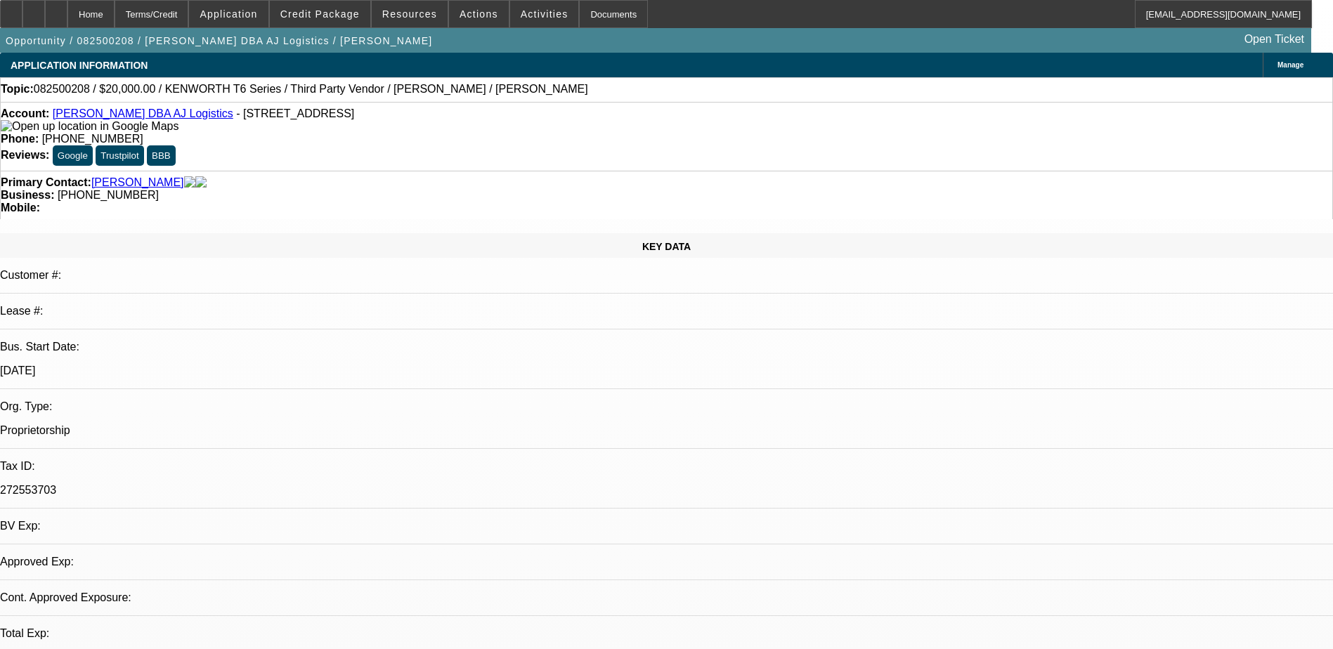
select select "0.2"
select select "0"
select select "0.1"
select select "1"
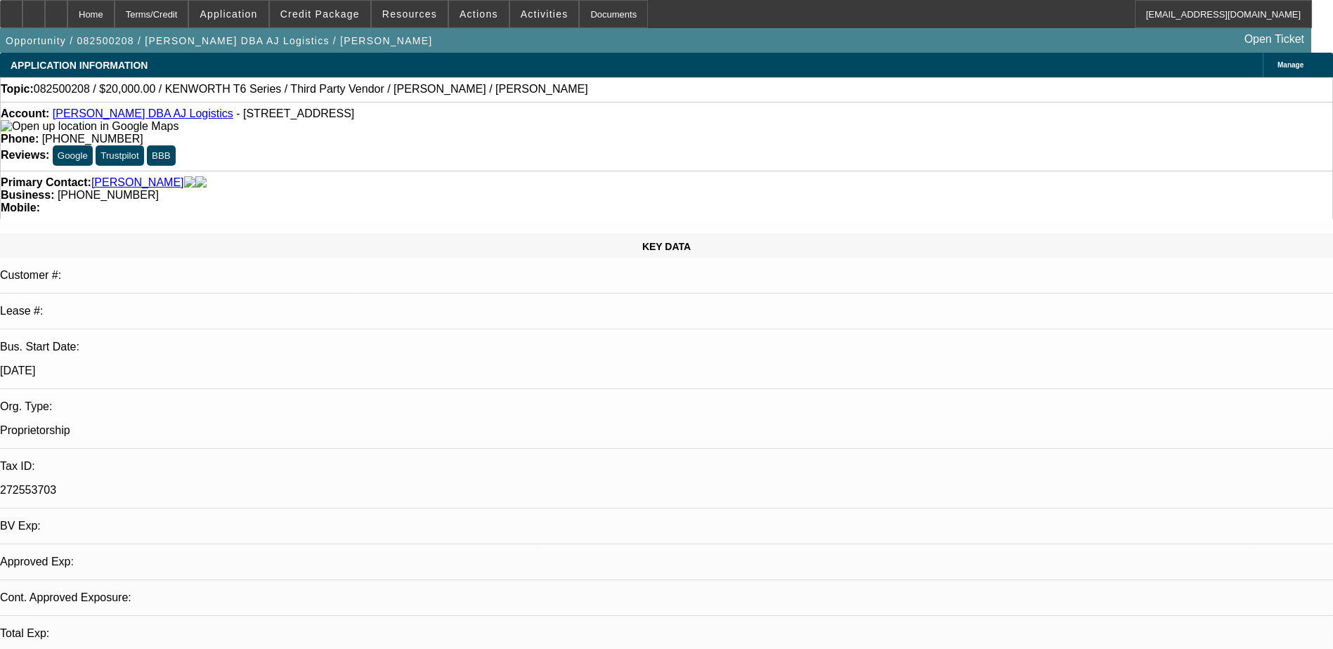
select select "4"
click at [341, 14] on span "Credit Package" at bounding box center [319, 13] width 79 height 11
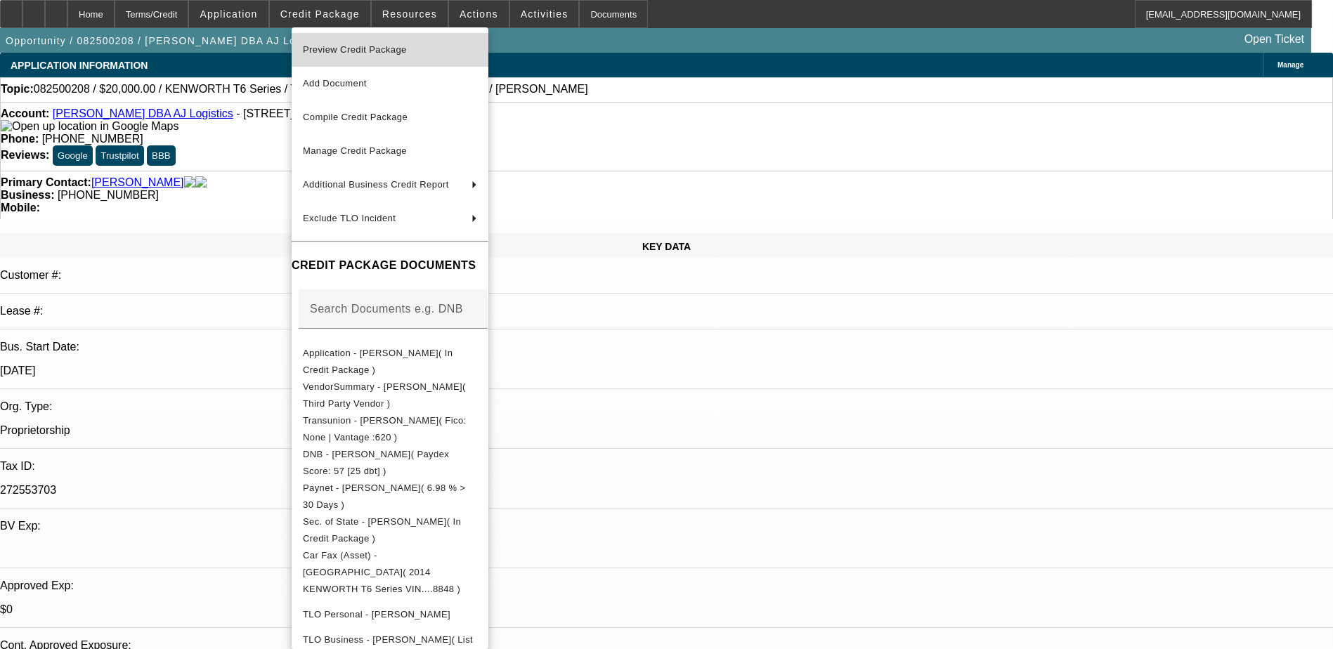
click at [403, 49] on span "Preview Credit Package" at bounding box center [355, 49] width 104 height 11
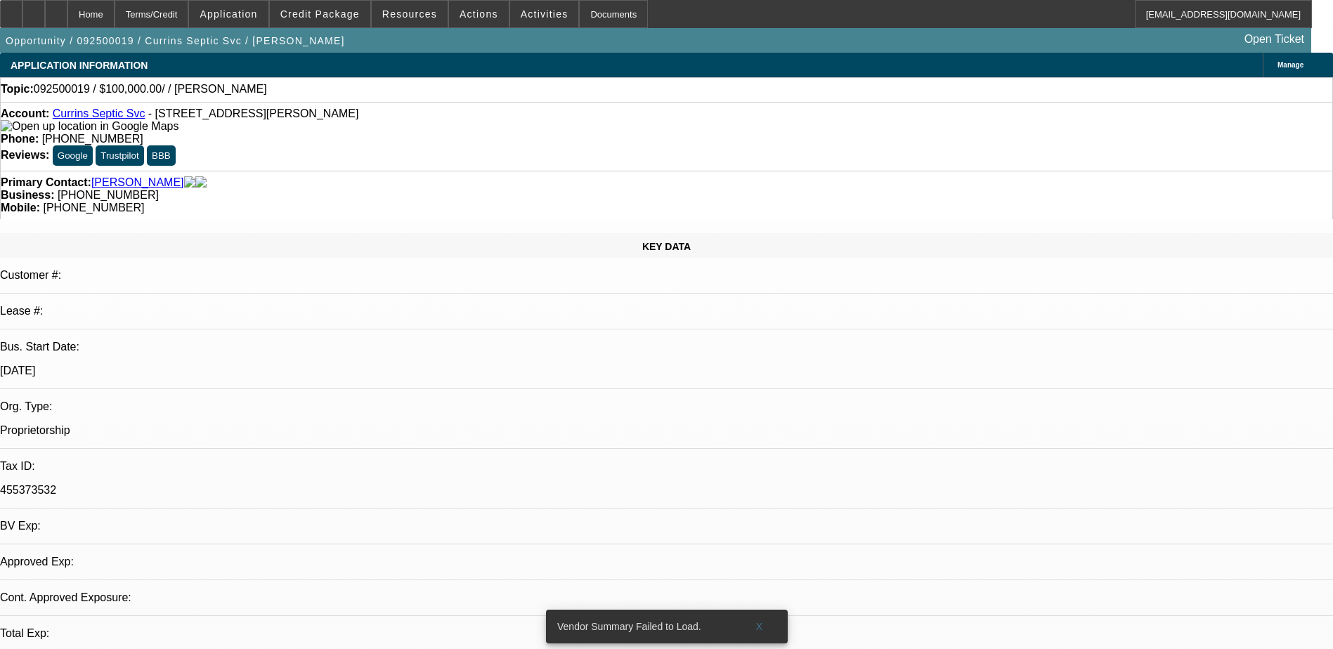
select select "0"
select select "2"
select select "0.1"
select select "1"
select select "2"
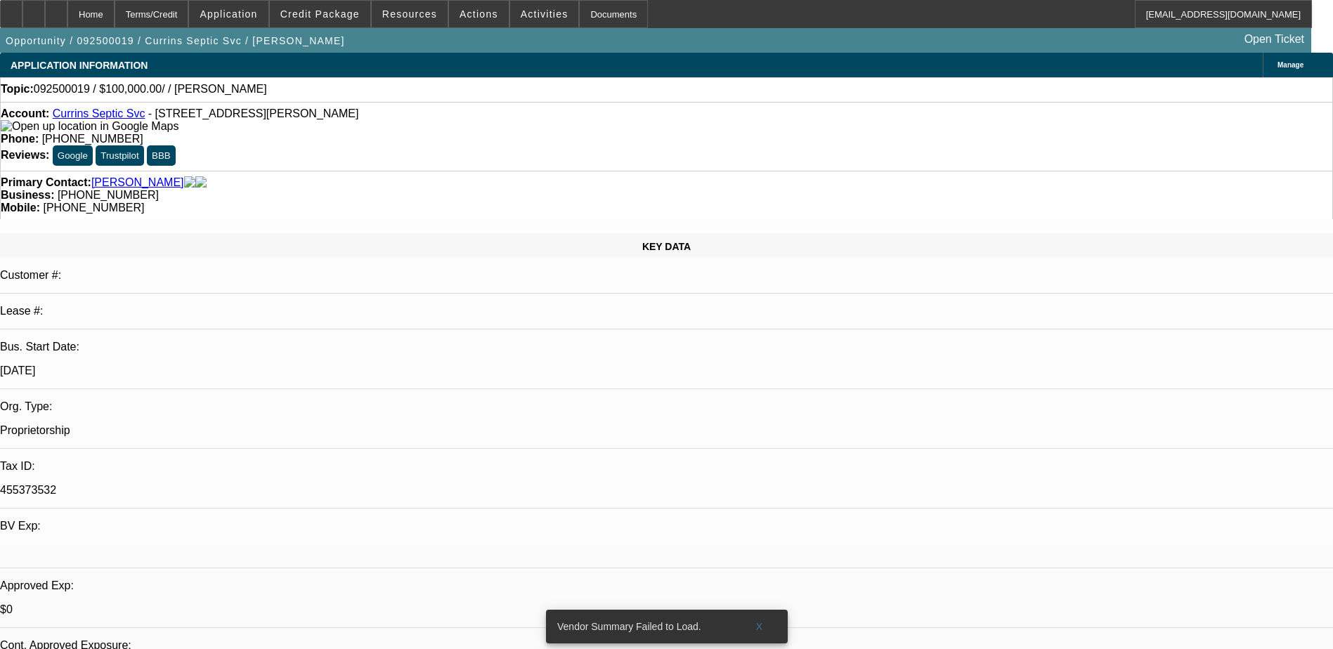
select select "4"
click at [758, 610] on span at bounding box center [759, 627] width 45 height 34
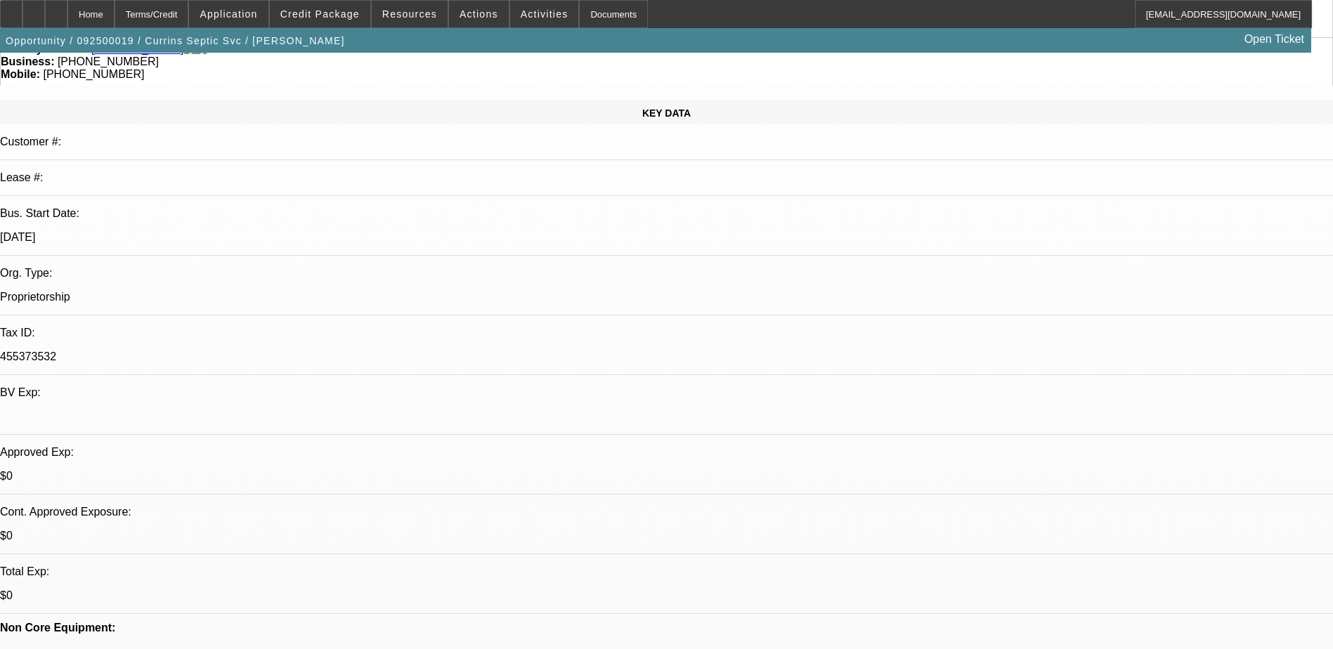
scroll to position [140, 0]
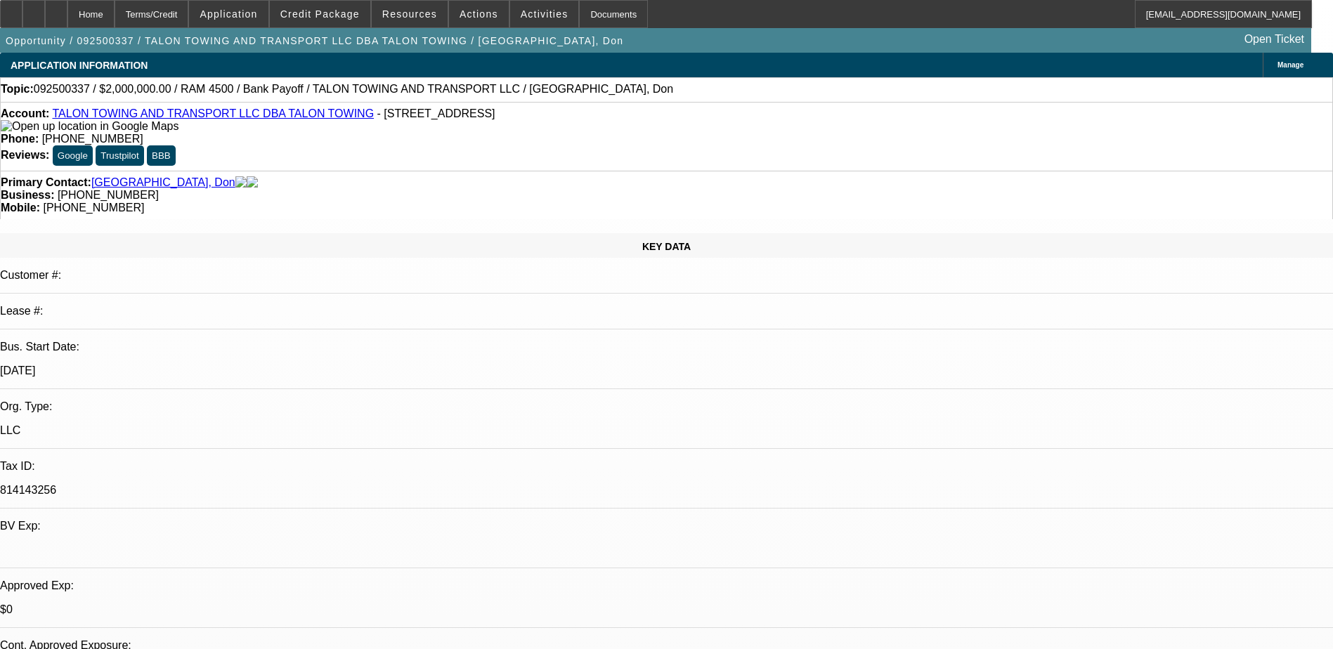
select select "0"
select select "1"
select select "2"
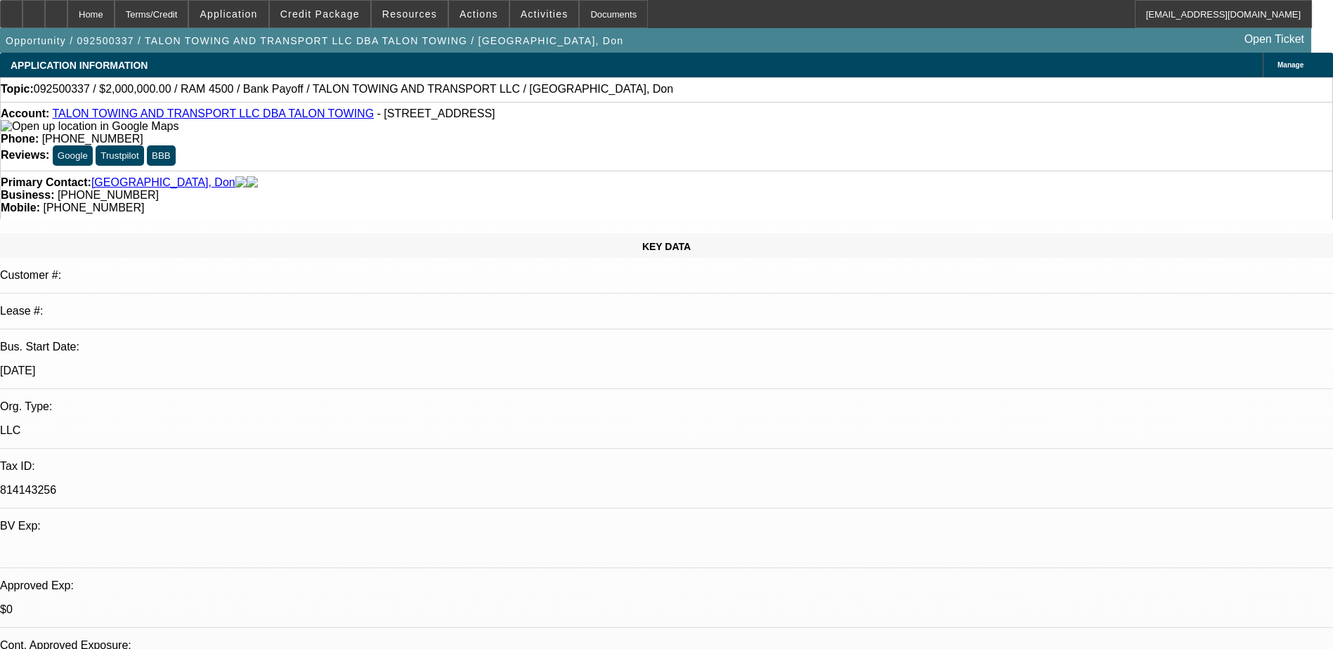
select select "6"
click at [31, 133] on img at bounding box center [90, 126] width 178 height 13
click at [34, 9] on icon at bounding box center [34, 9] width 0 height 0
click at [45, 17] on div at bounding box center [33, 14] width 22 height 28
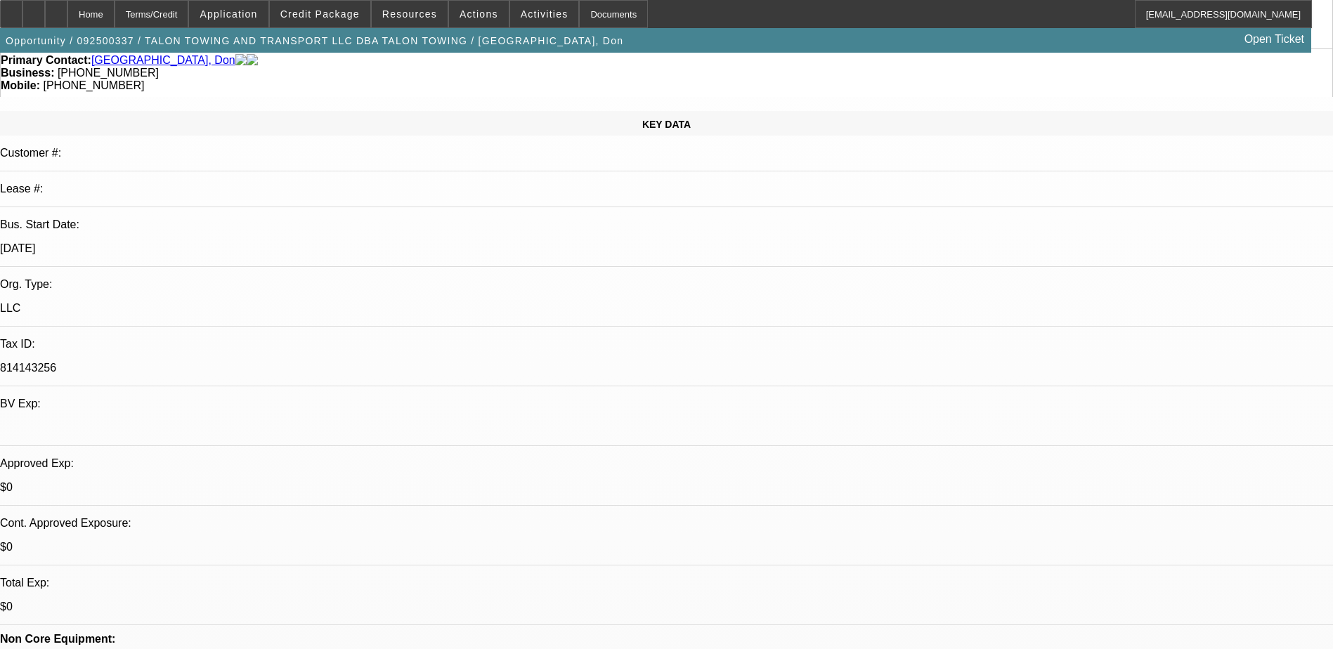
scroll to position [281, 0]
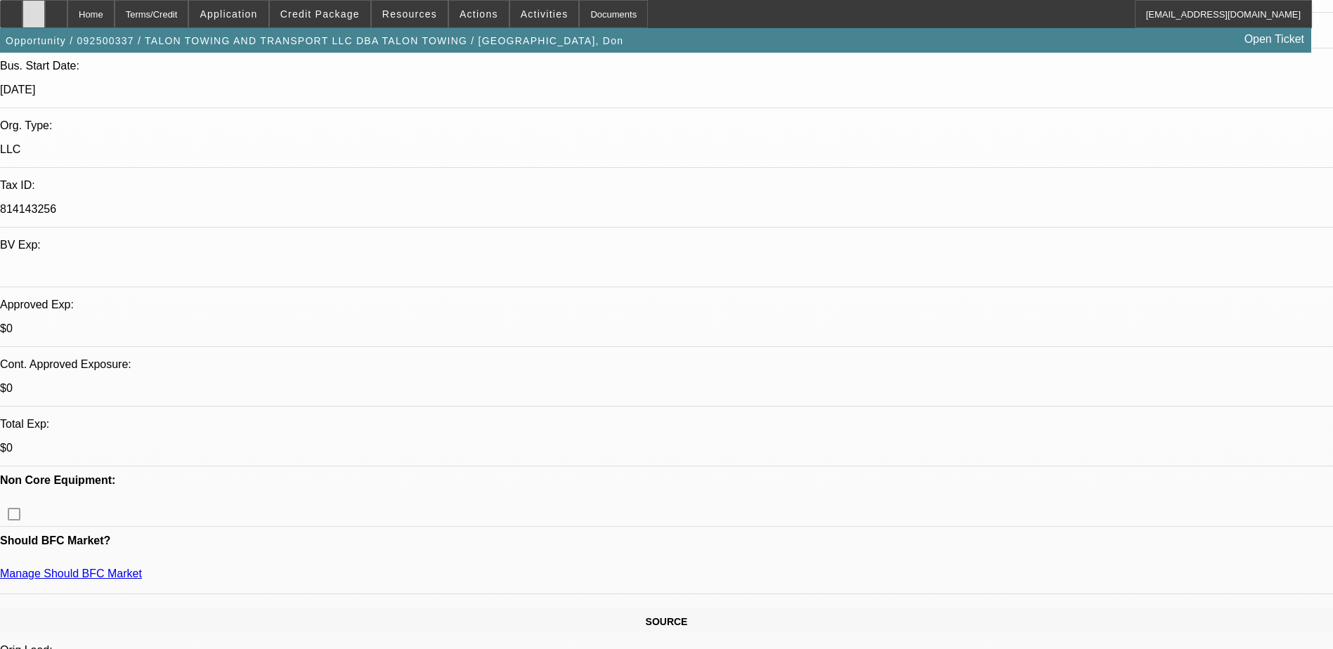
click at [34, 9] on icon at bounding box center [34, 9] width 0 height 0
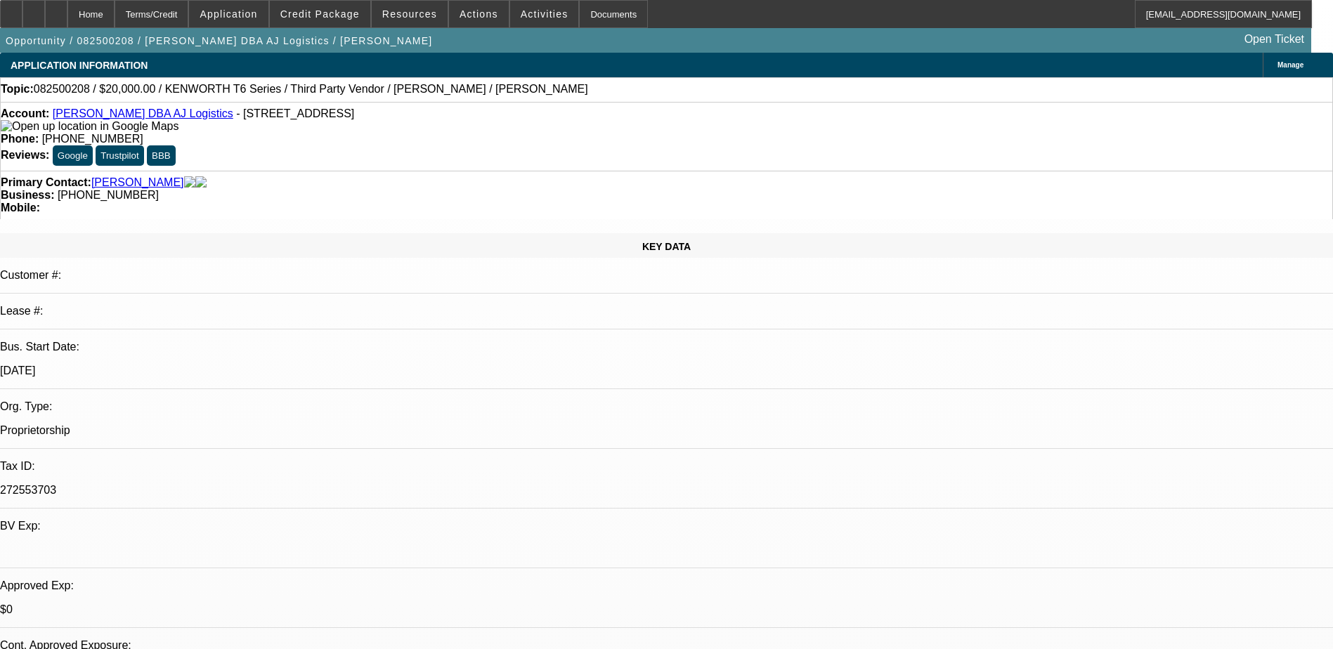
select select "0.2"
select select "0"
select select "0.1"
select select "1"
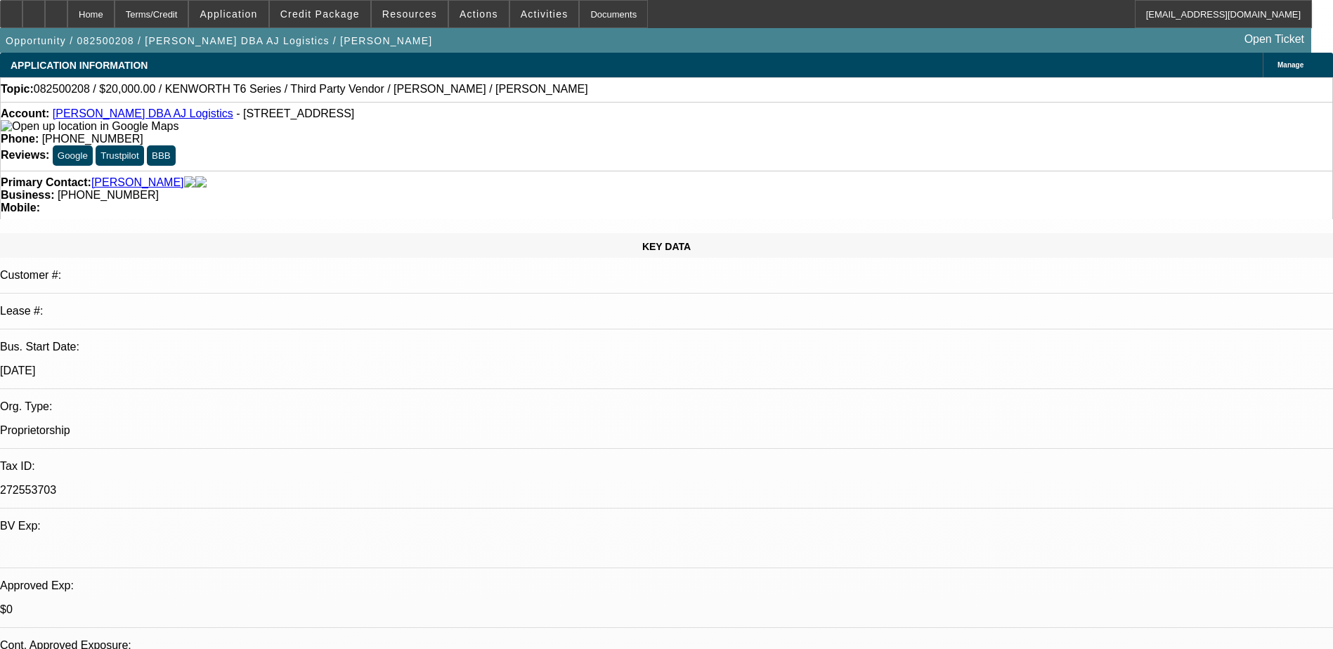
select select "4"
click at [257, 16] on span "Application" at bounding box center [229, 13] width 58 height 11
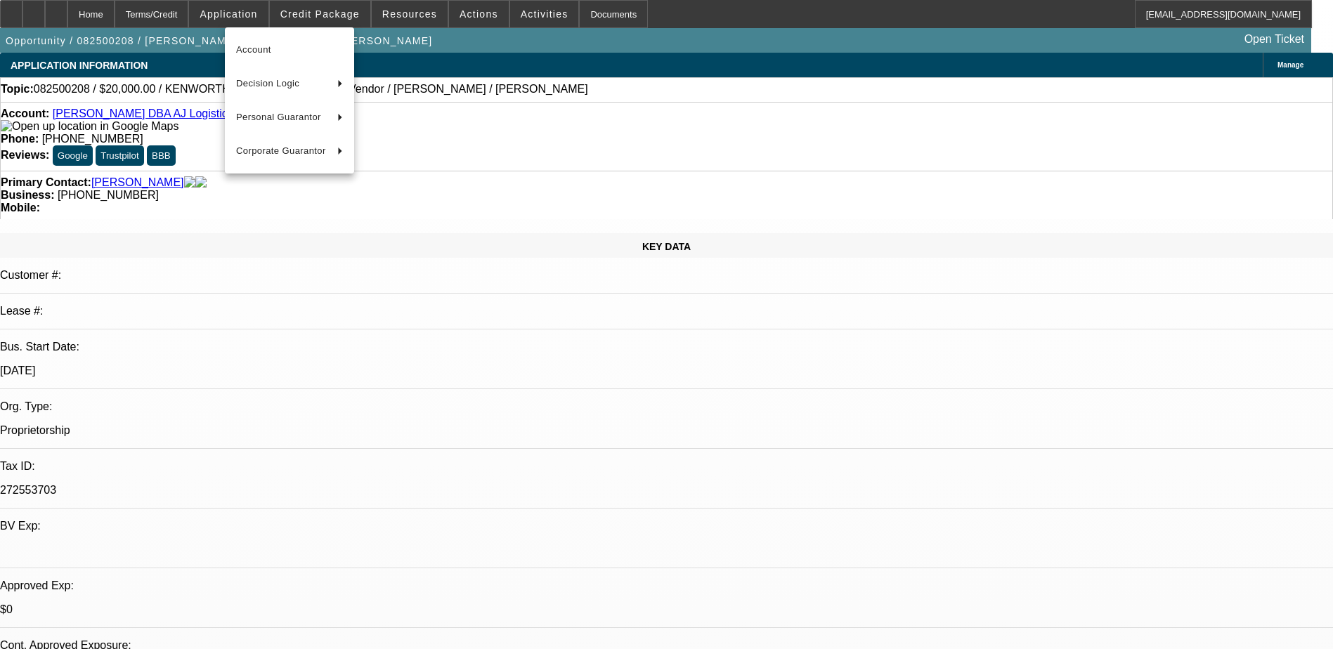
click at [327, 18] on div at bounding box center [666, 324] width 1333 height 649
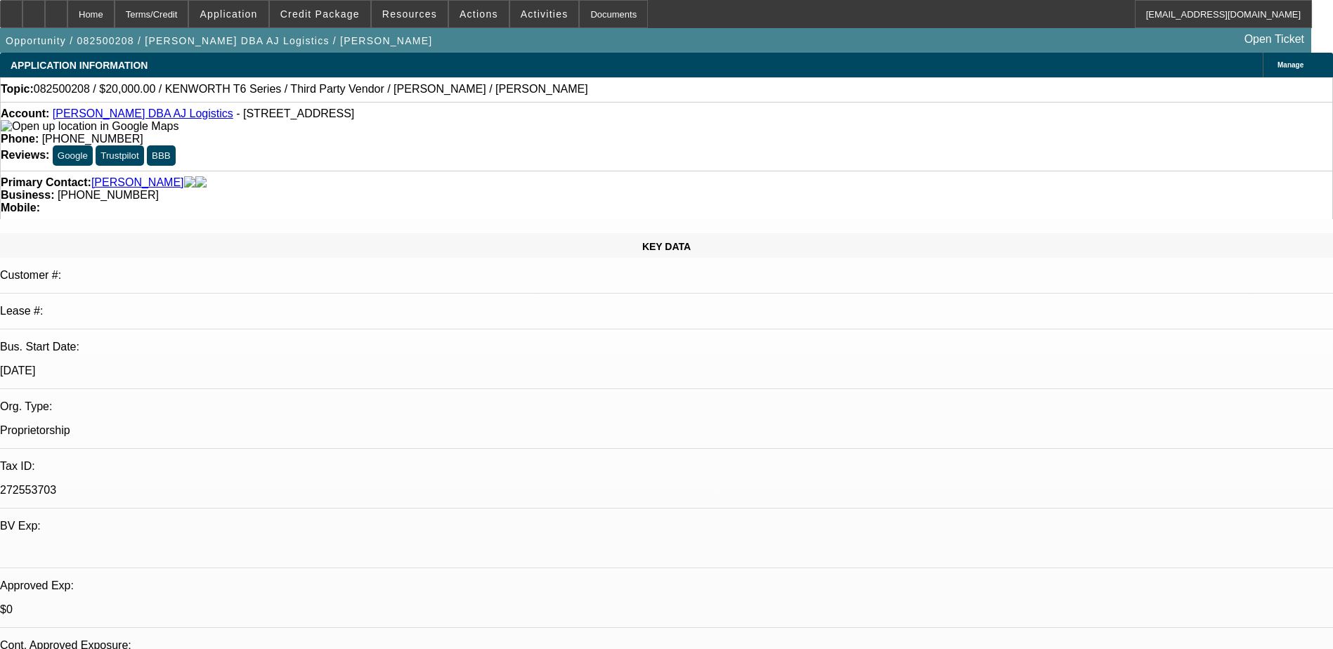
click at [324, 12] on span "Credit Package" at bounding box center [319, 13] width 79 height 11
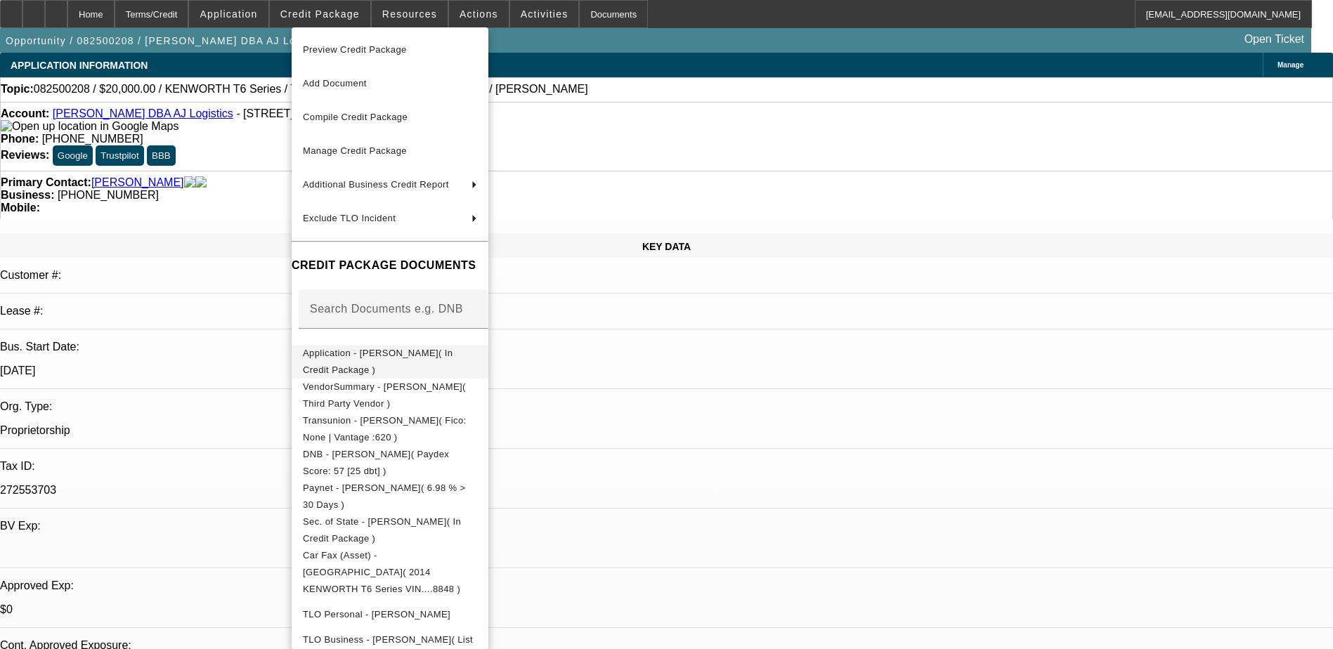
click at [435, 364] on span "Application - Jose A Reza( In Credit Package )" at bounding box center [390, 362] width 174 height 34
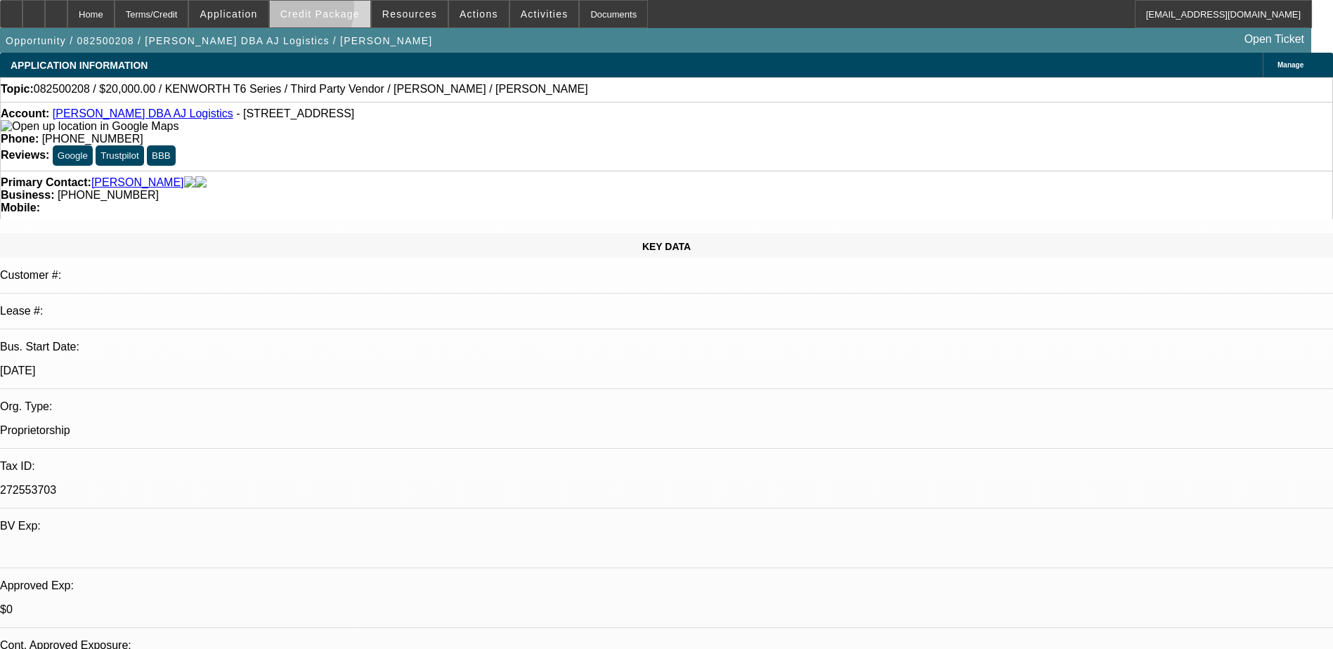
click at [316, 12] on span "Credit Package" at bounding box center [319, 13] width 79 height 11
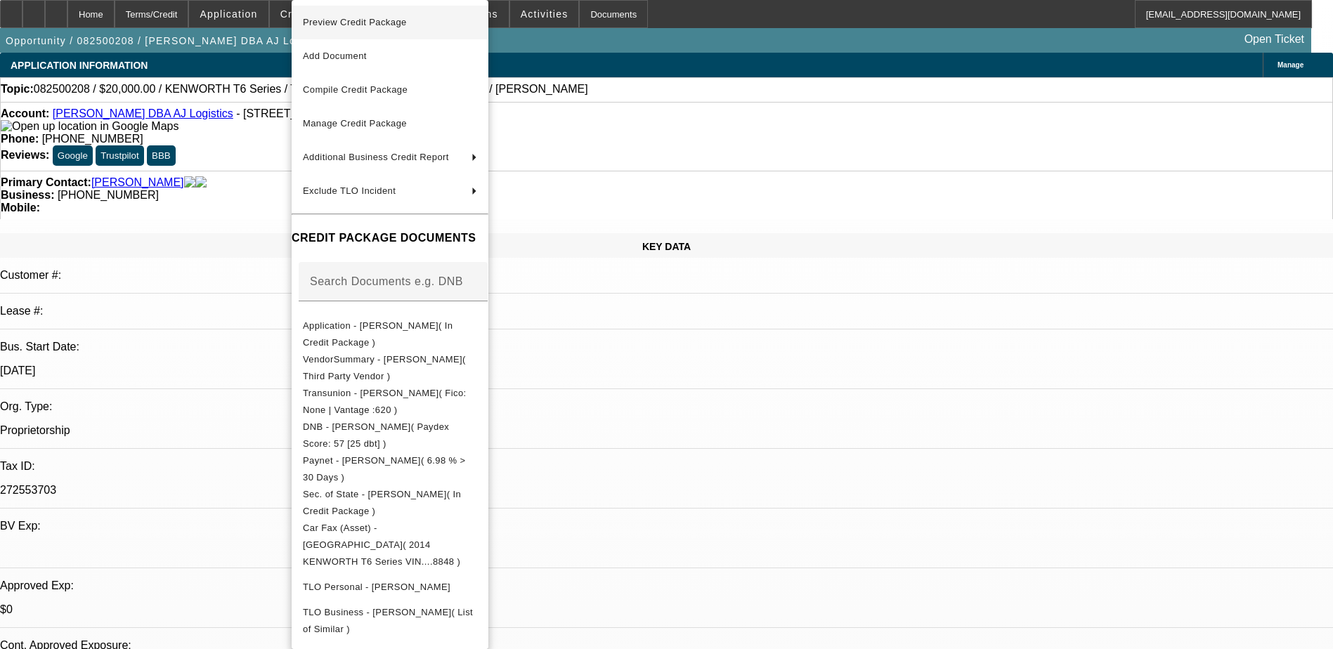
click at [376, 24] on span "Preview Credit Package" at bounding box center [355, 22] width 104 height 11
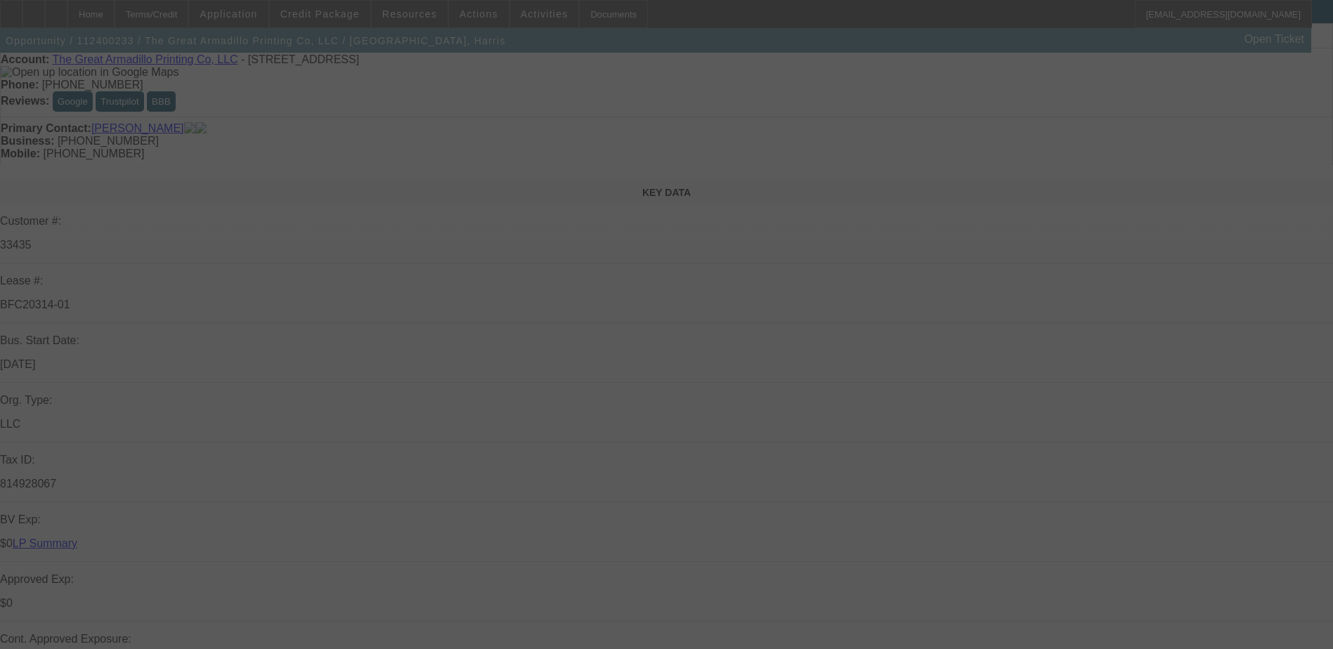
scroll to position [70, 0]
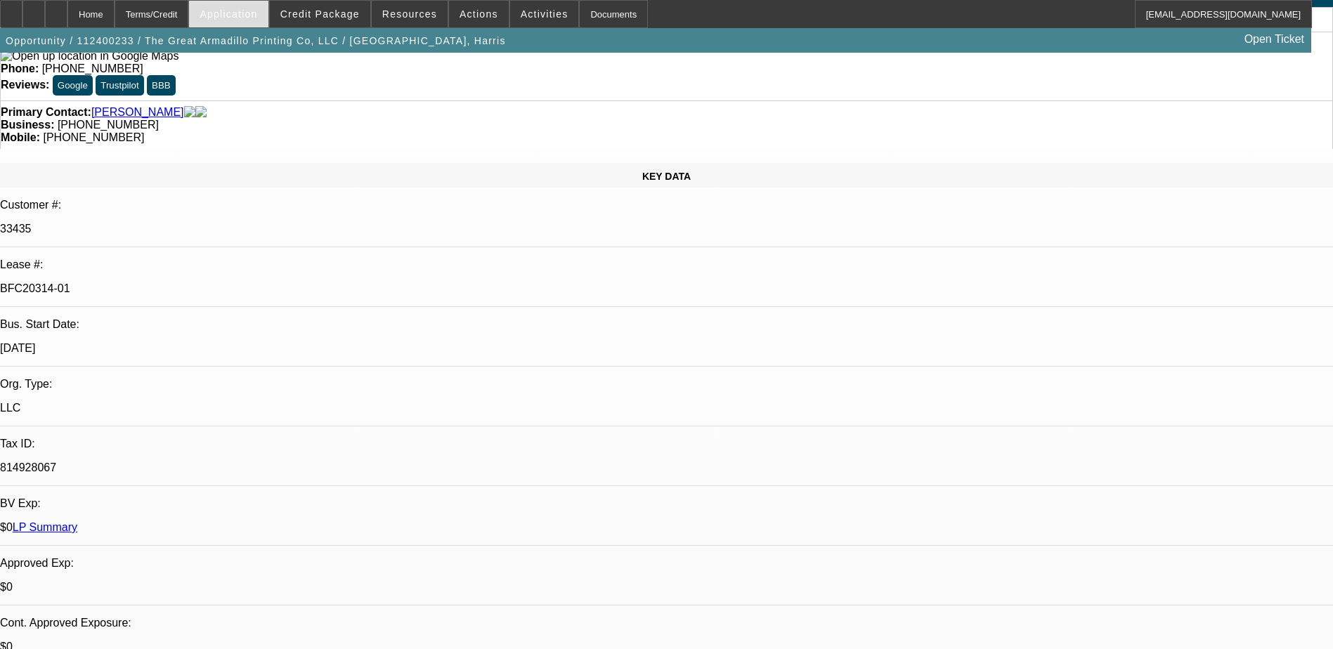
select select "0"
select select "2"
select select "0"
select select "2"
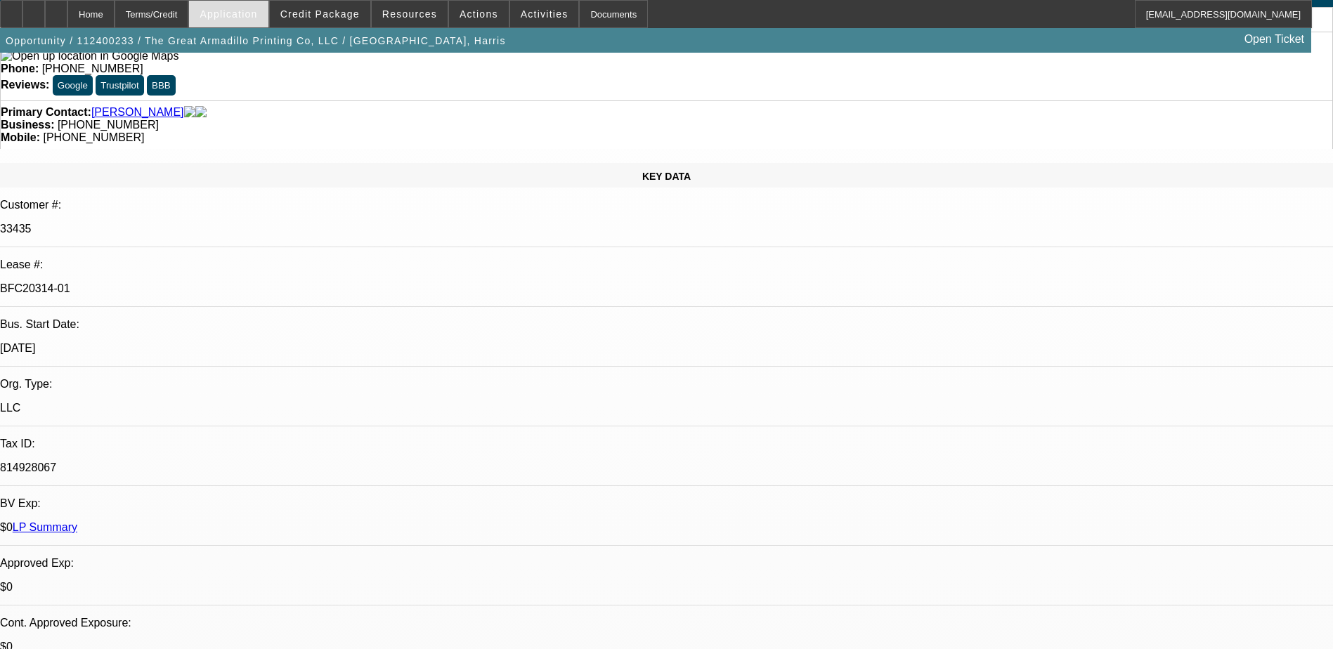
select select "0"
select select "2"
select select "0"
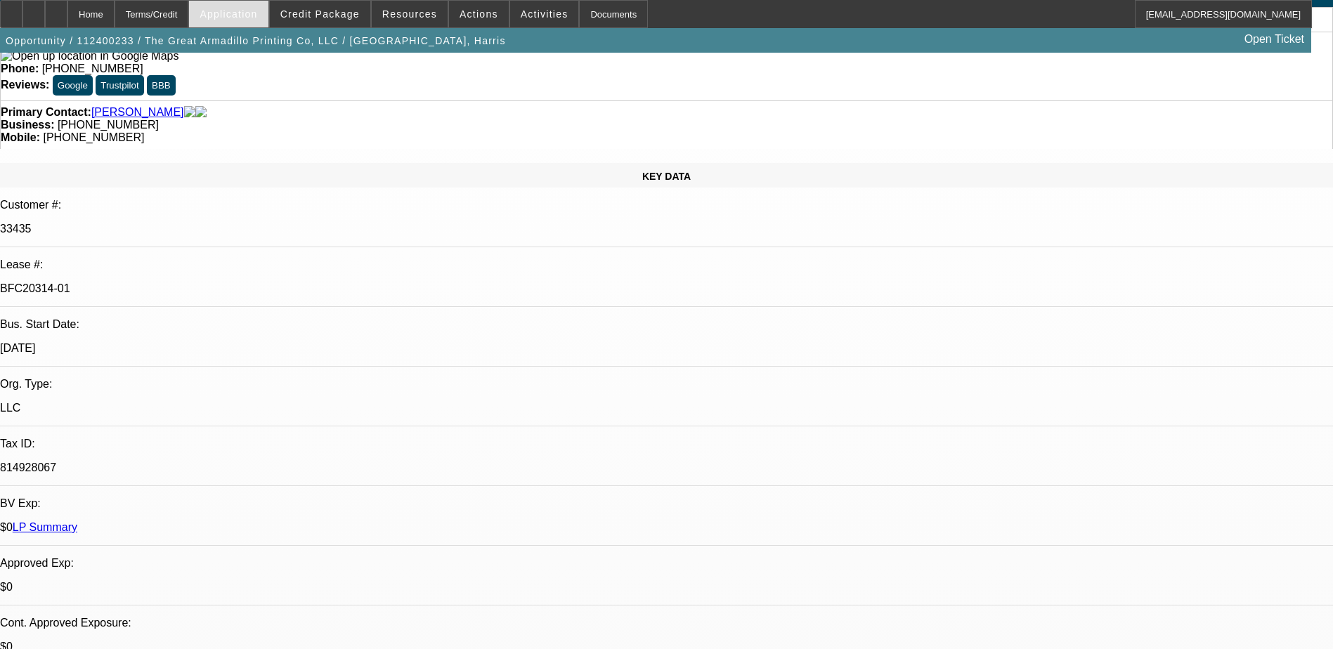
select select "2"
select select "0"
select select "1"
select select "2"
select select "6"
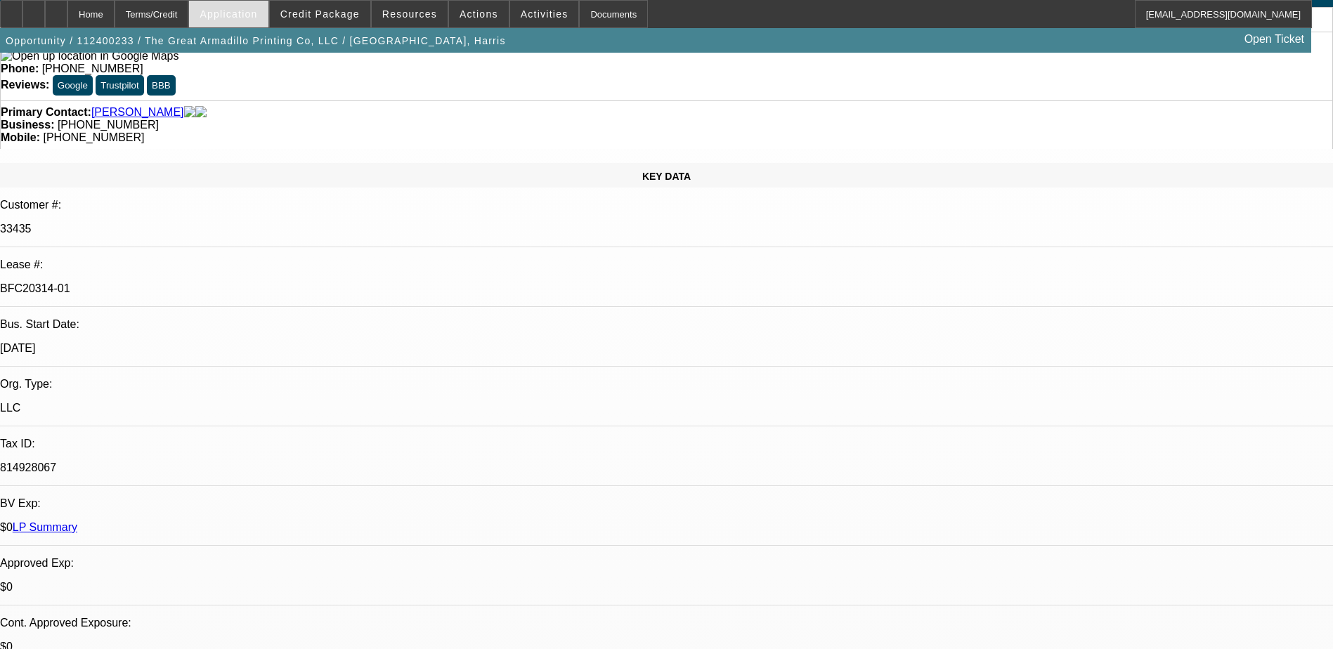
select select "1"
select select "2"
select select "6"
select select "1"
select select "2"
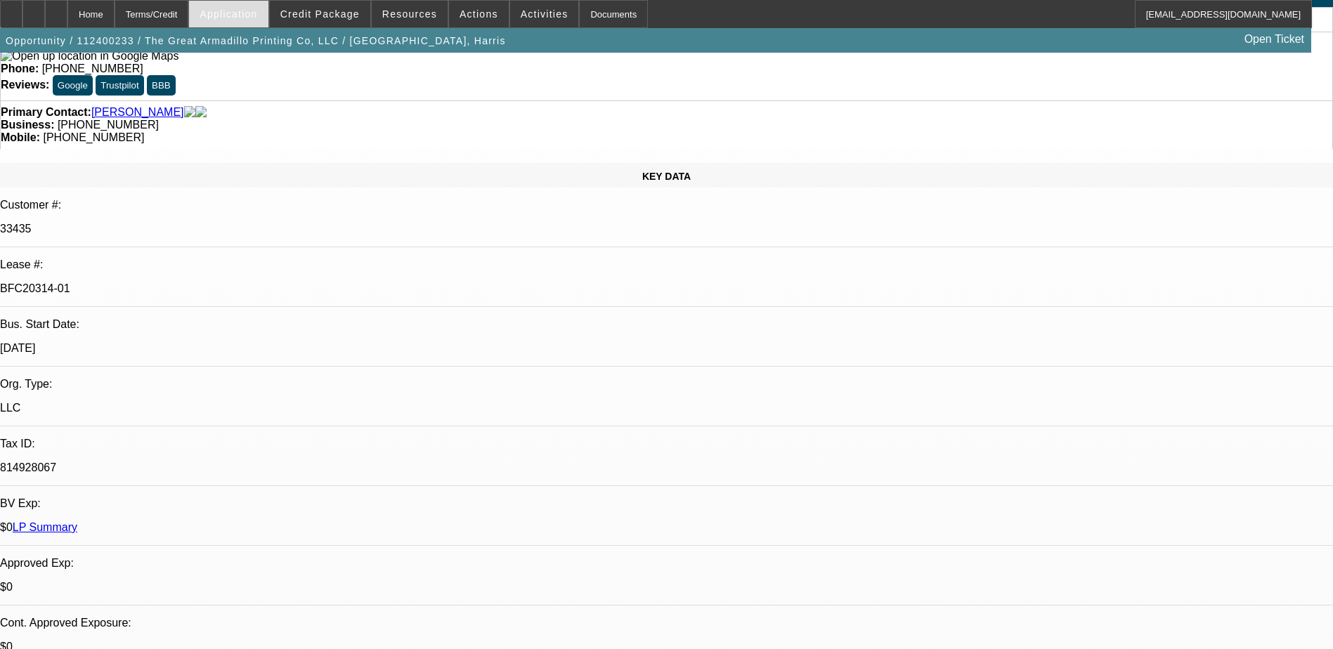
select select "6"
select select "1"
select select "2"
select select "6"
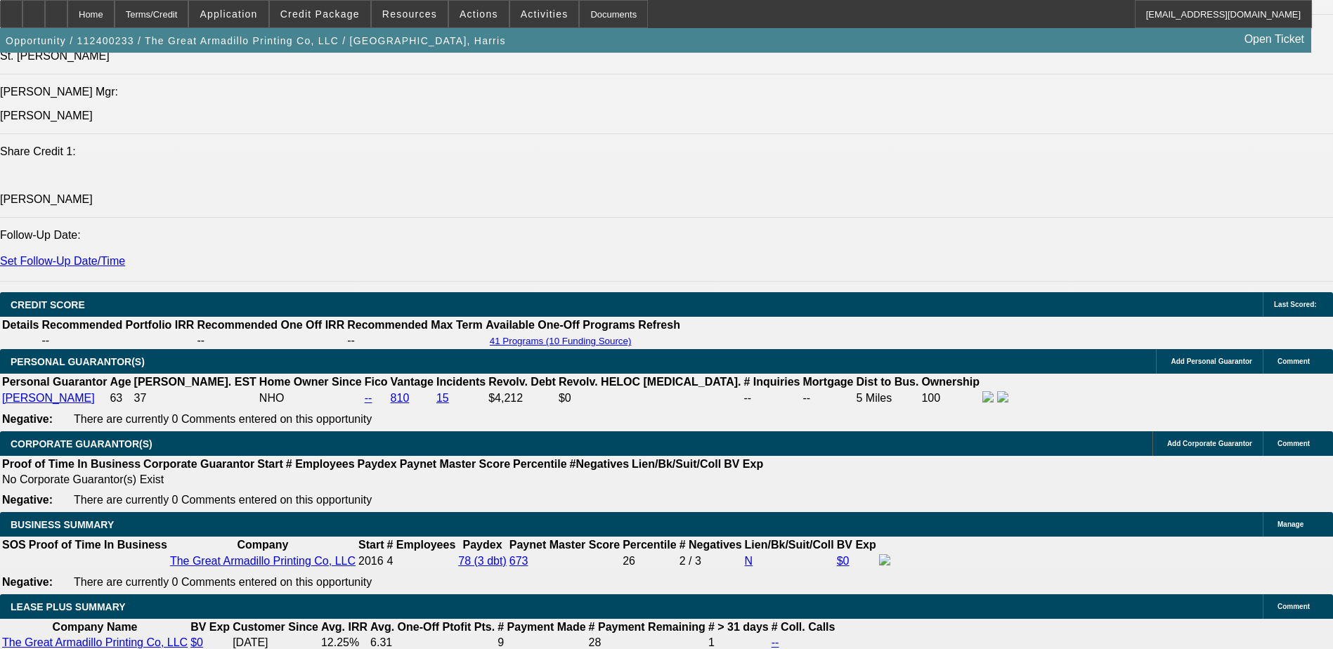
scroll to position [1897, 0]
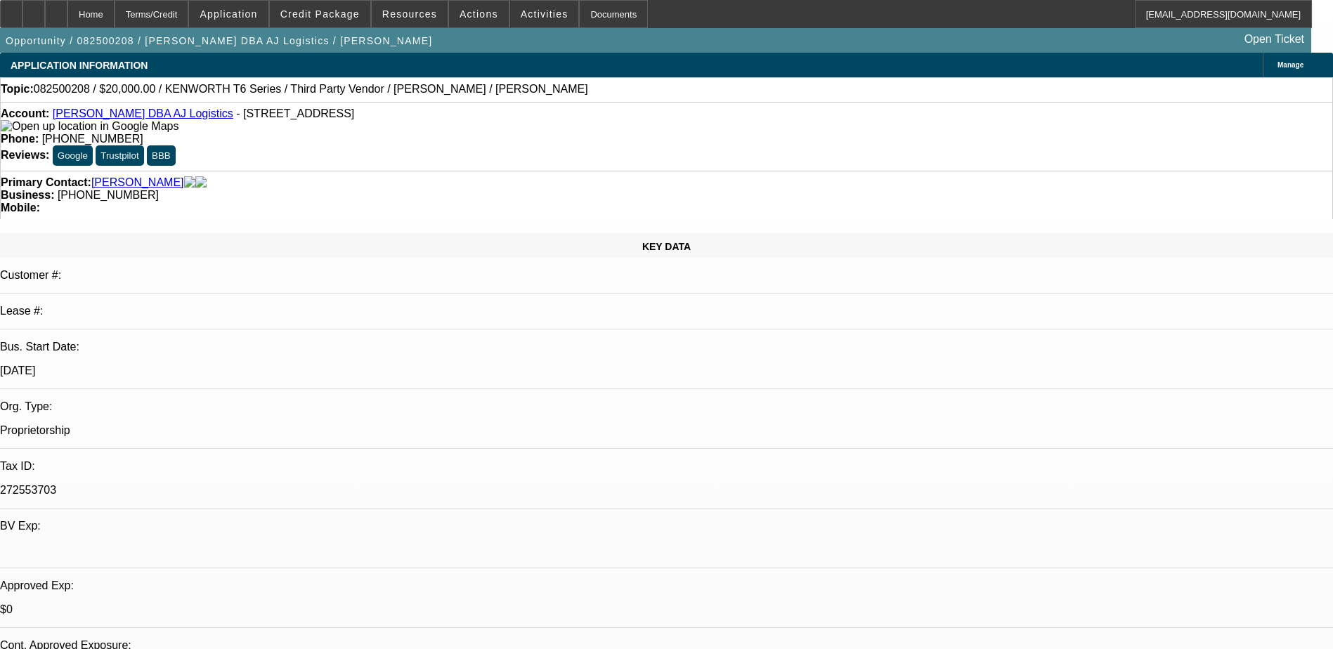
select select "0.2"
select select "0"
select select "0.1"
select select "4"
click at [45, 8] on div at bounding box center [33, 14] width 22 height 28
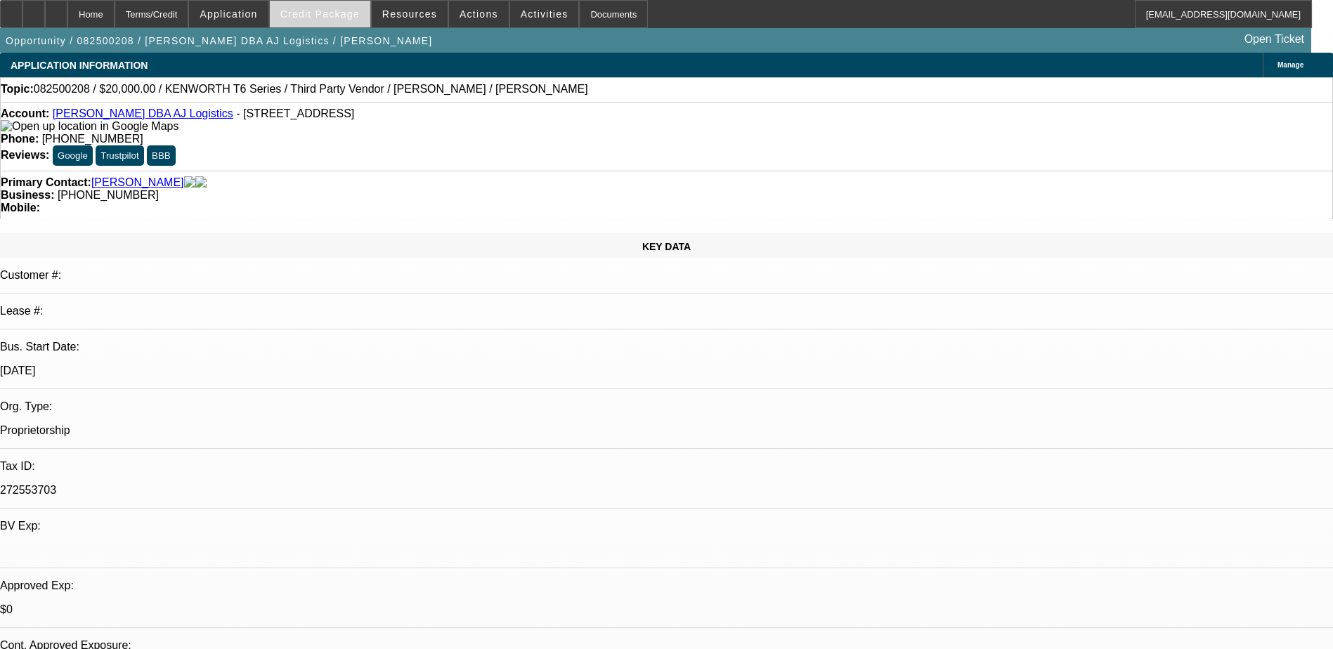
click at [331, 17] on span "Credit Package" at bounding box center [319, 13] width 79 height 11
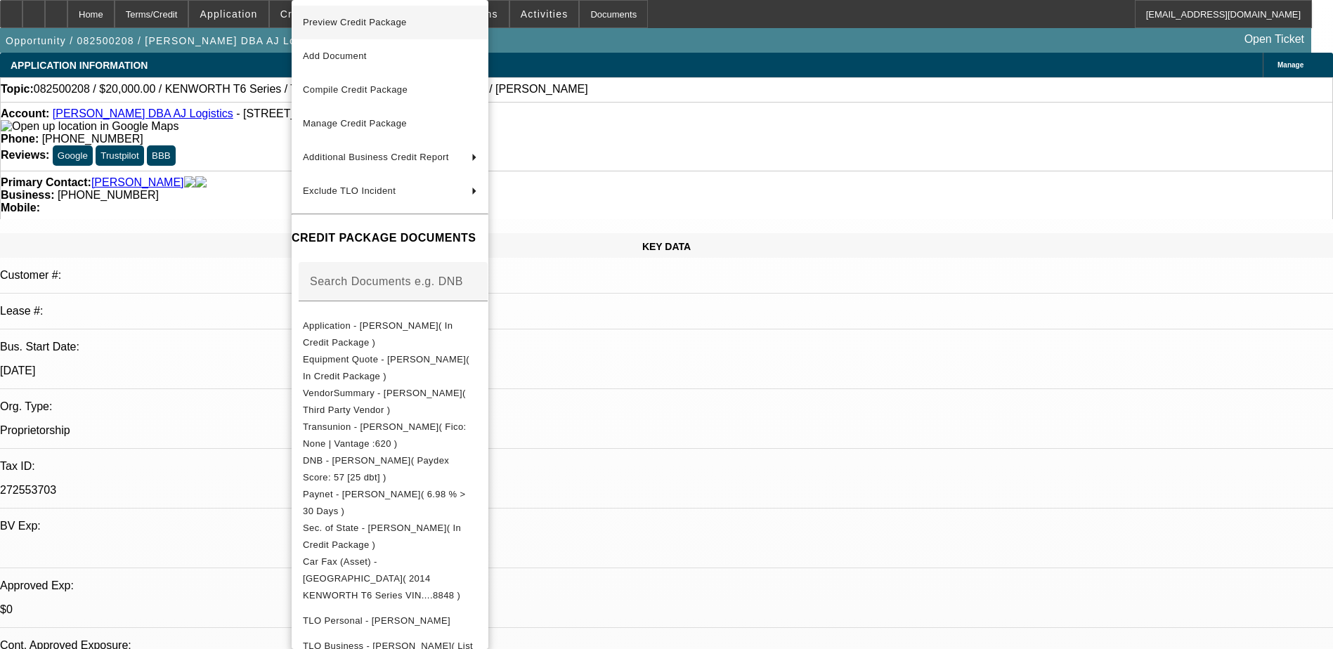
click at [416, 27] on span "Preview Credit Package" at bounding box center [390, 22] width 174 height 17
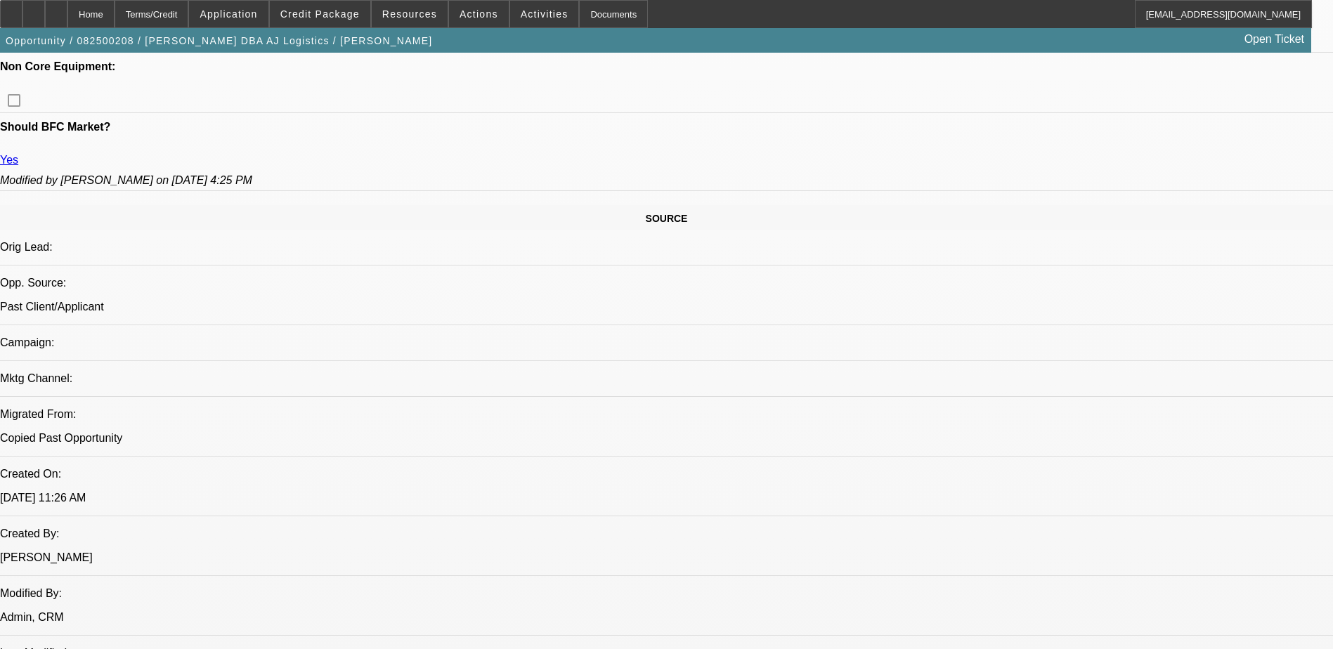
scroll to position [1054, 0]
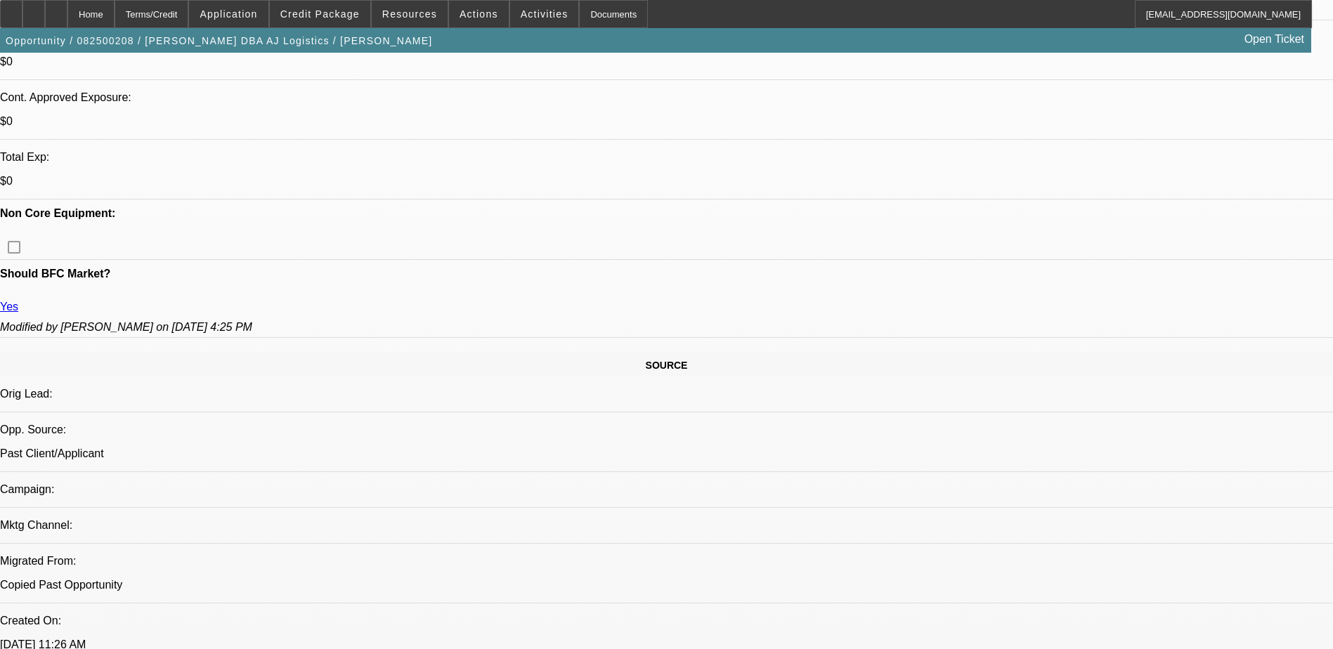
scroll to position [562, 0]
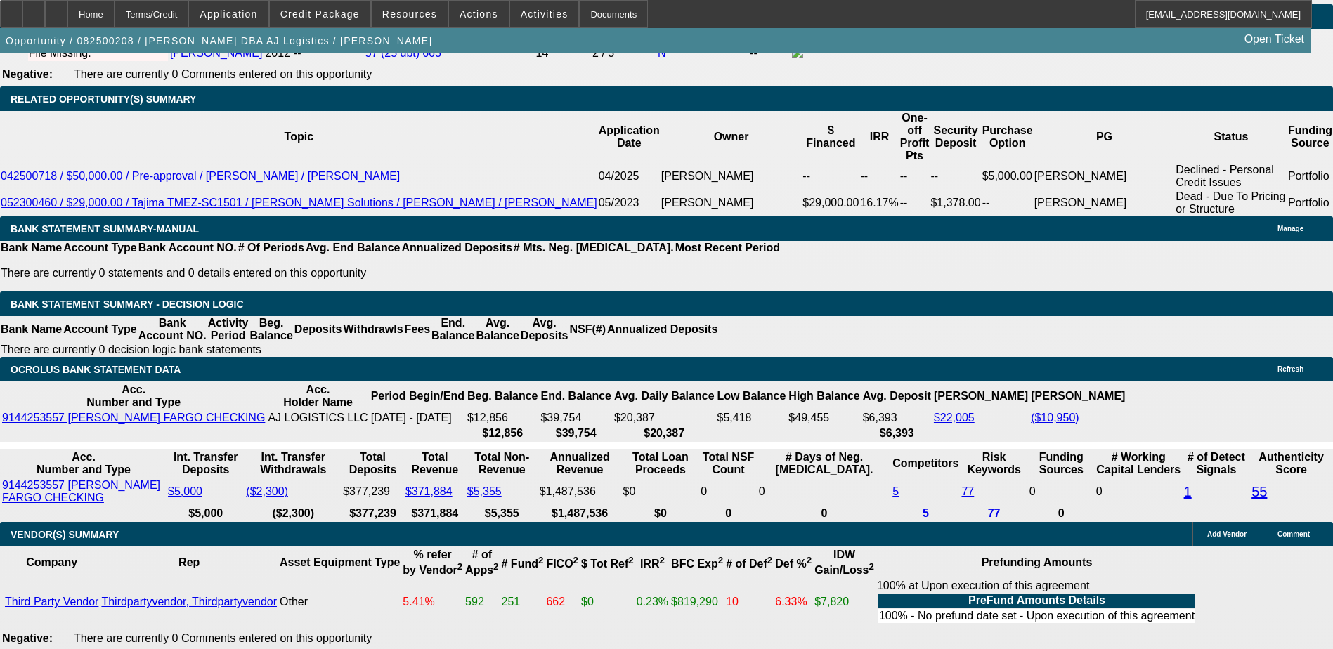
scroll to position [2248, 0]
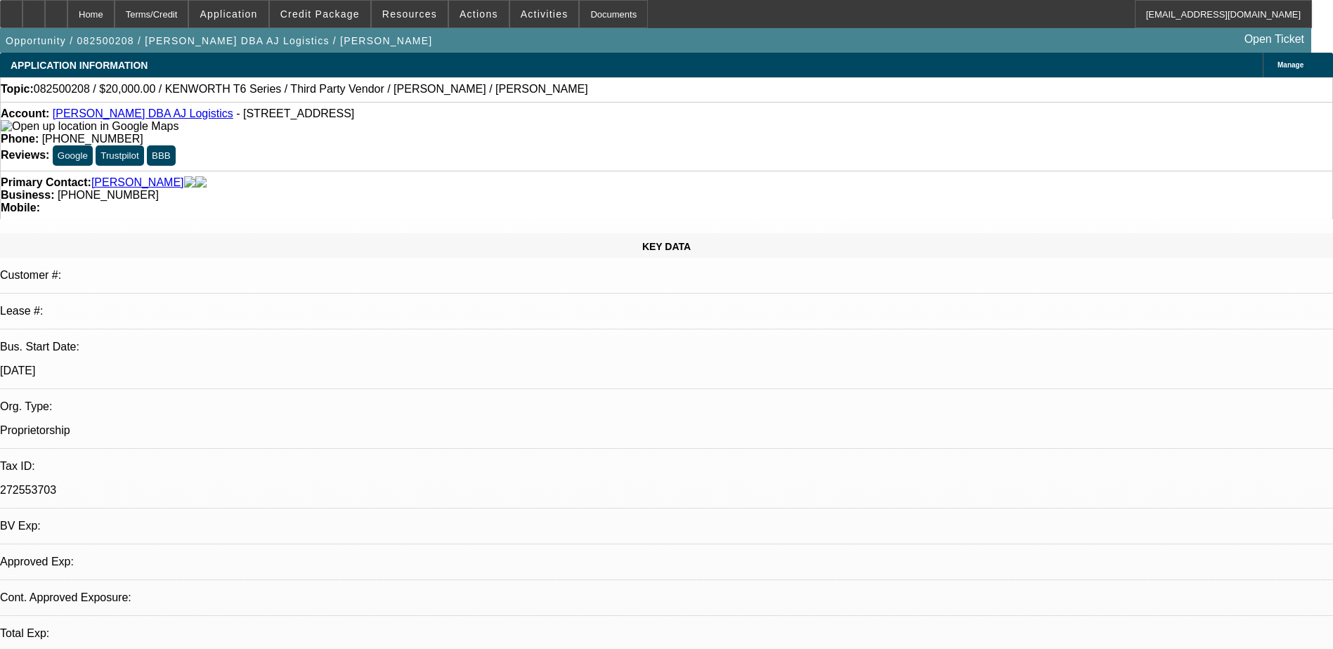
select select "0.2"
select select "0"
select select "0.1"
select select "4"
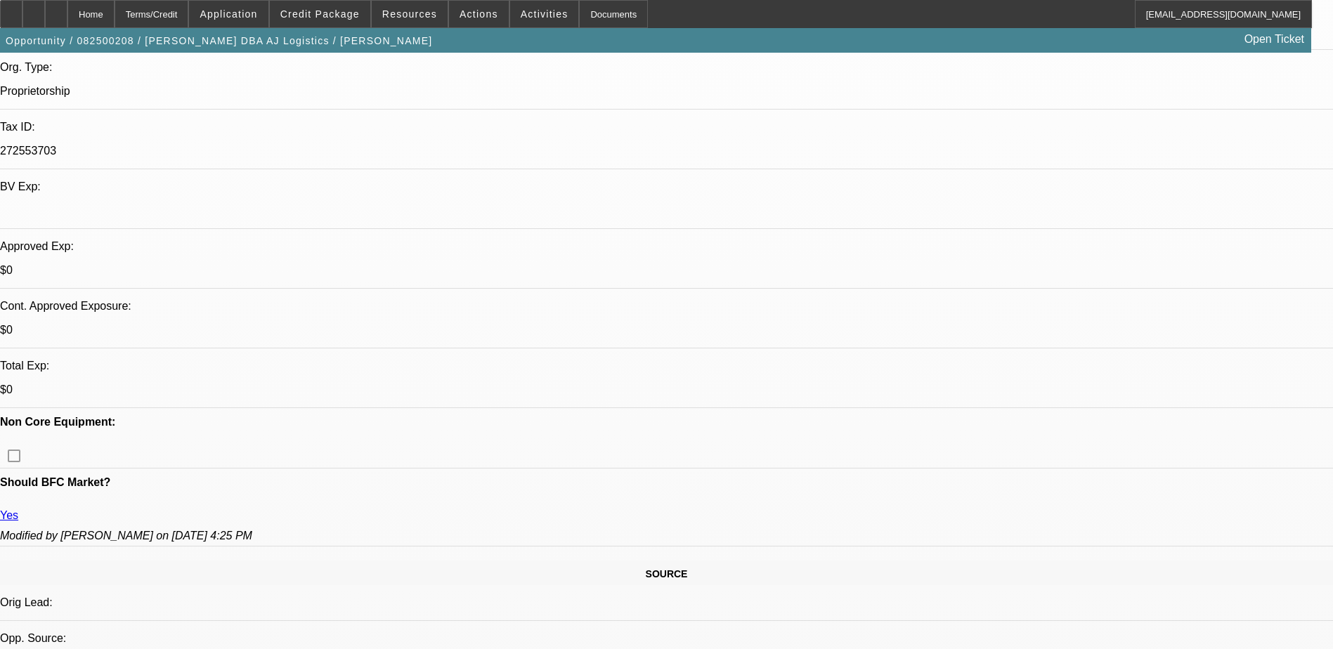
scroll to position [351, 0]
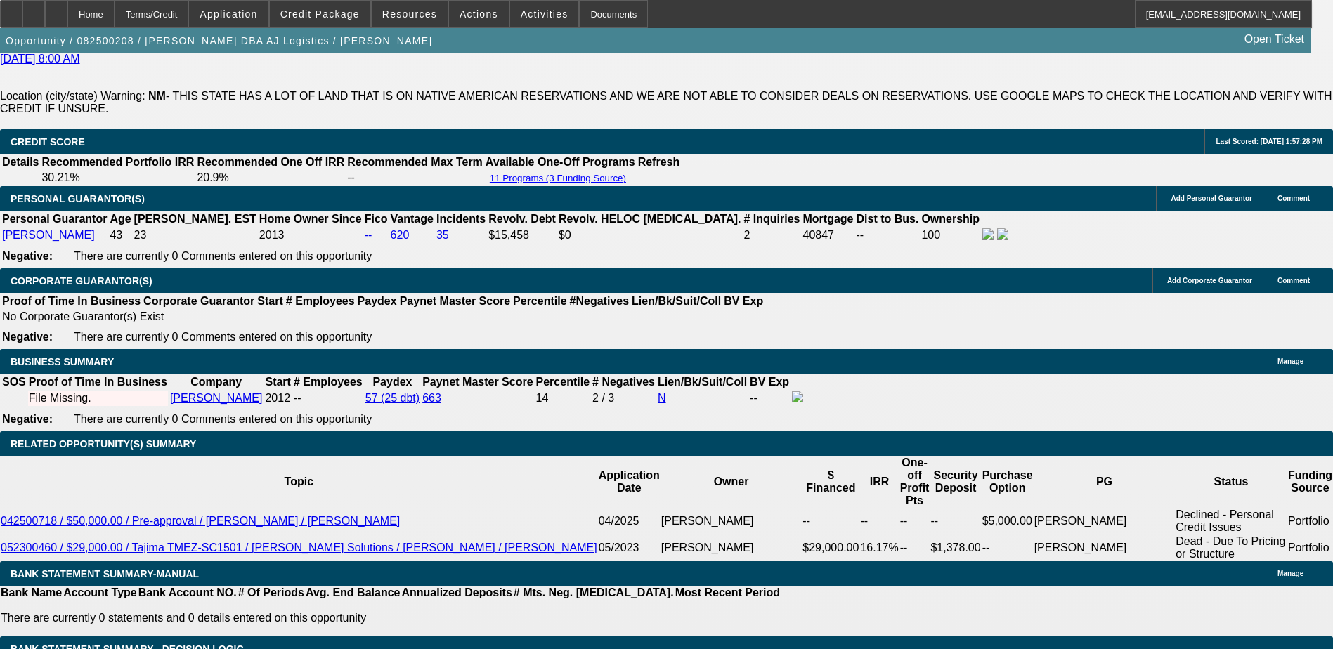
scroll to position [2248, 0]
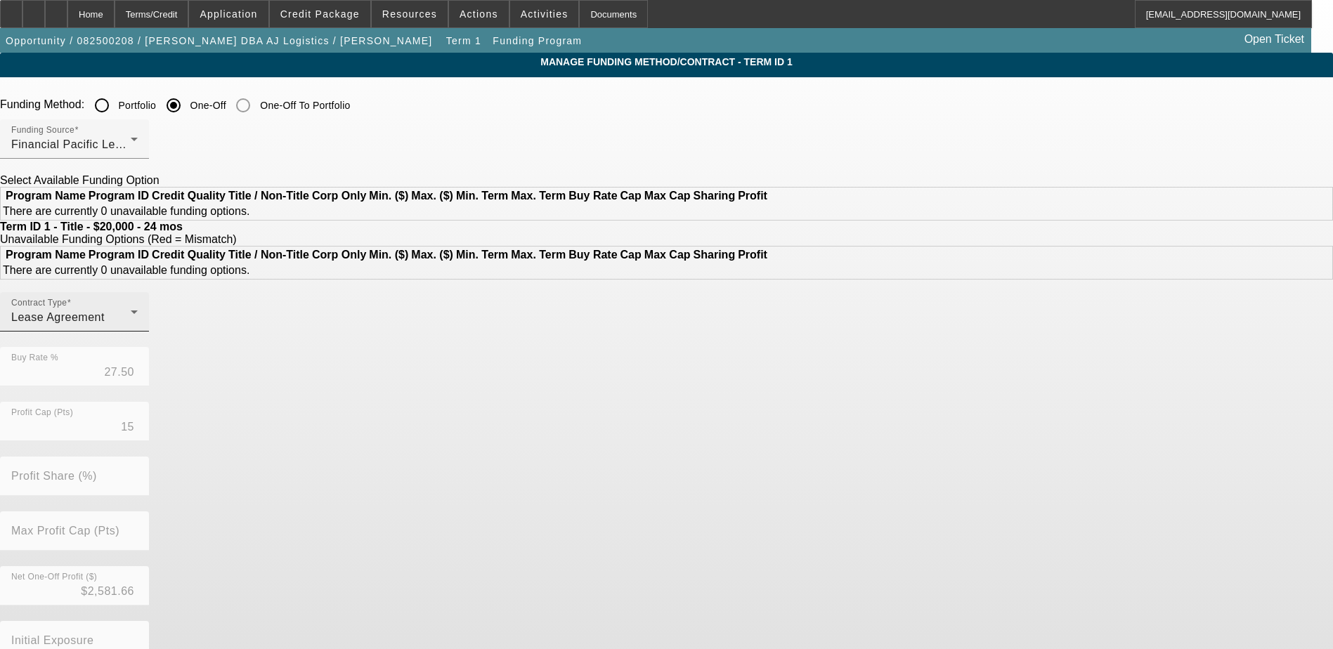
click at [131, 326] on div "Lease Agreement" at bounding box center [70, 317] width 119 height 17
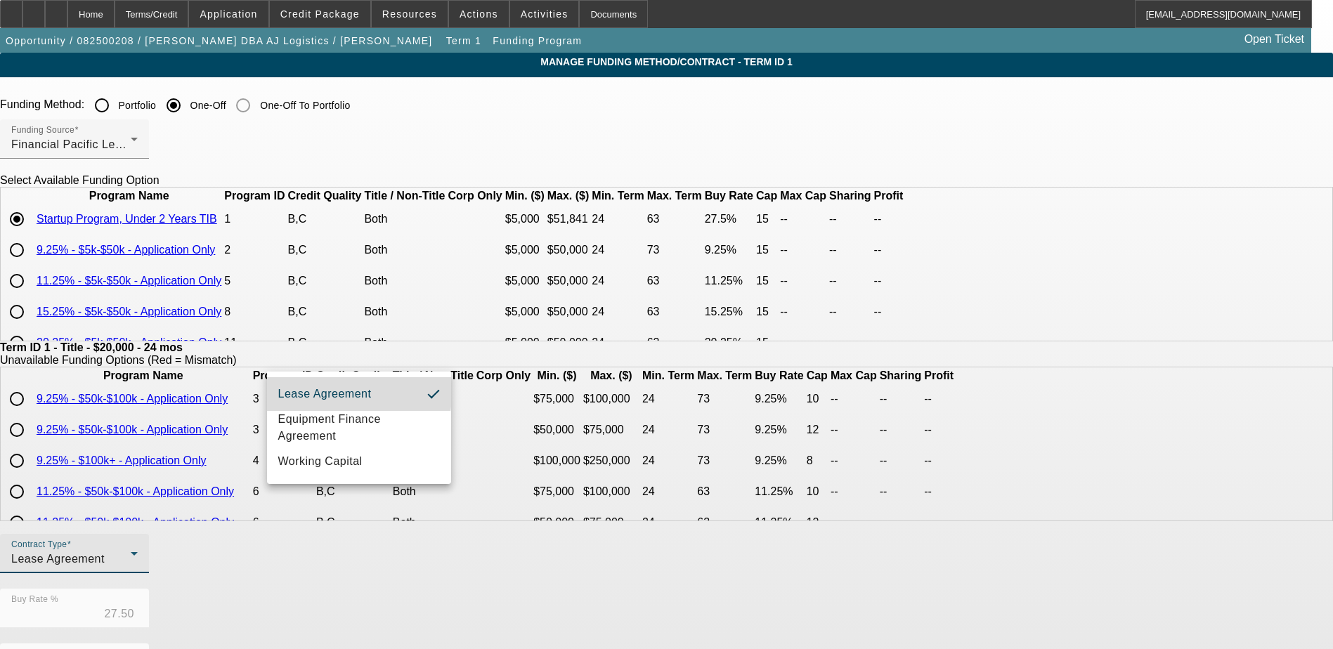
click at [327, 389] on span "Lease Agreement" at bounding box center [324, 394] width 93 height 17
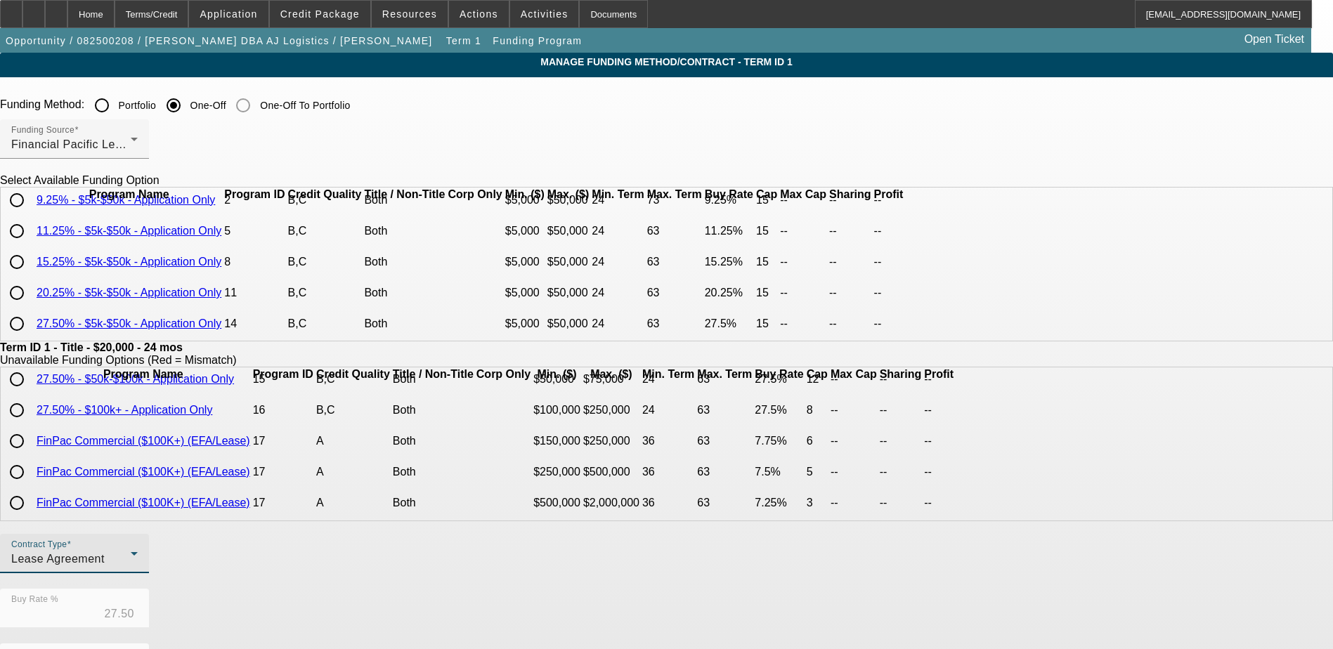
scroll to position [97, 0]
click at [131, 140] on div "Financial Pacific Leasing, Inc." at bounding box center [70, 144] width 119 height 17
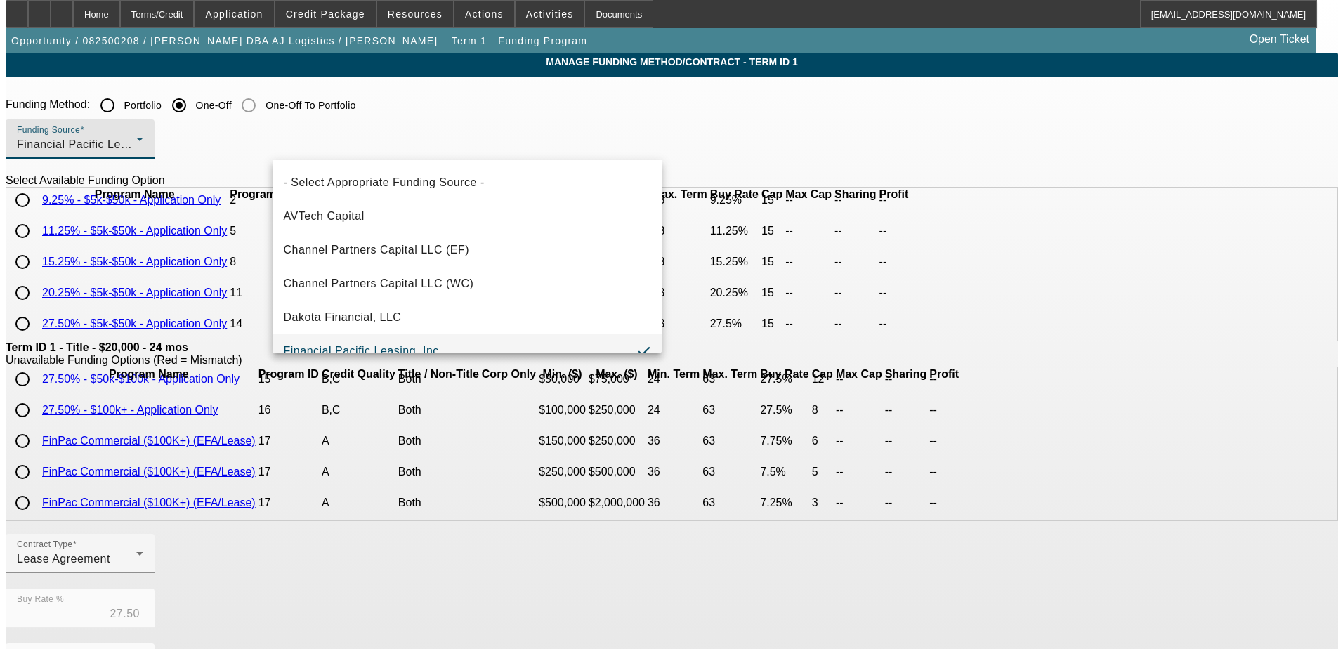
scroll to position [15, 0]
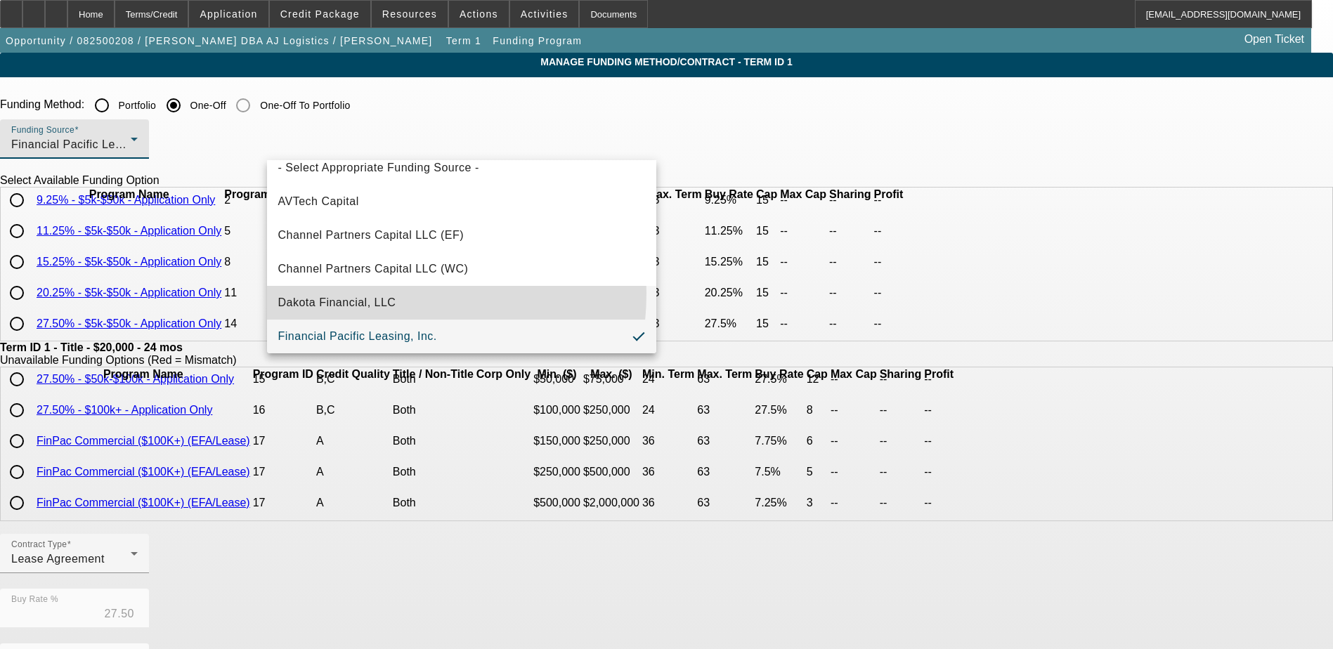
click at [354, 293] on mat-option "Dakota Financial, LLC" at bounding box center [461, 303] width 389 height 34
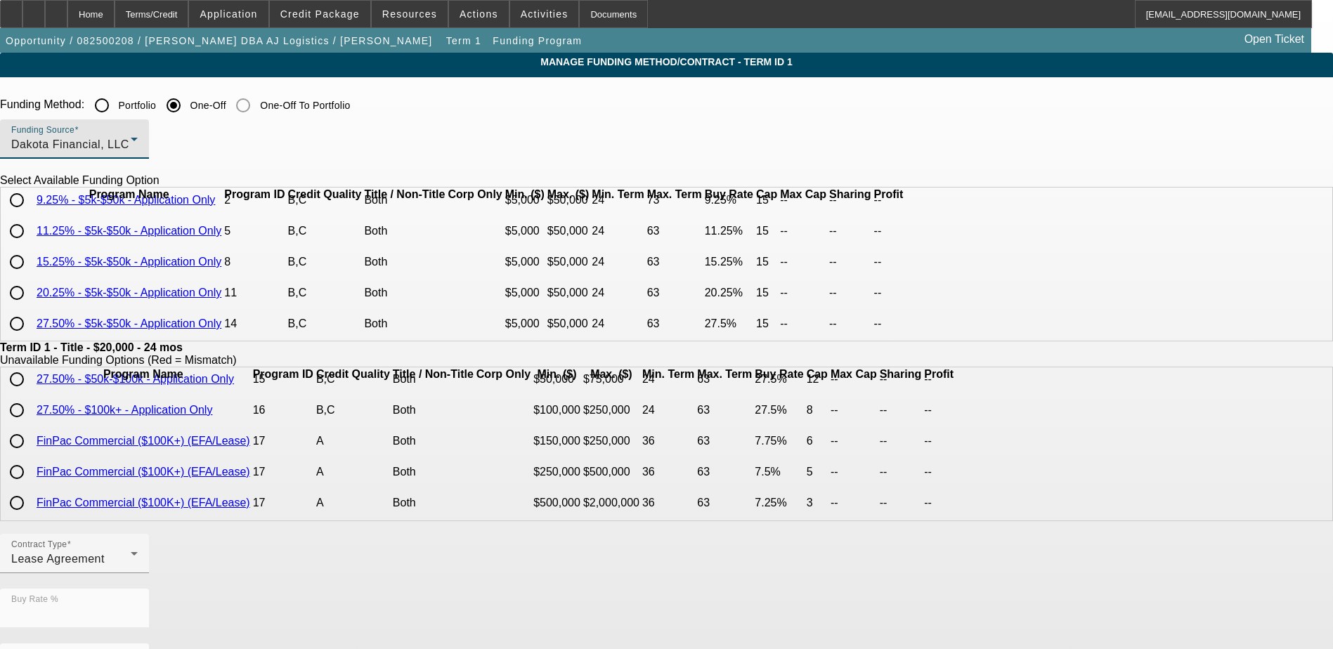
scroll to position [0, 0]
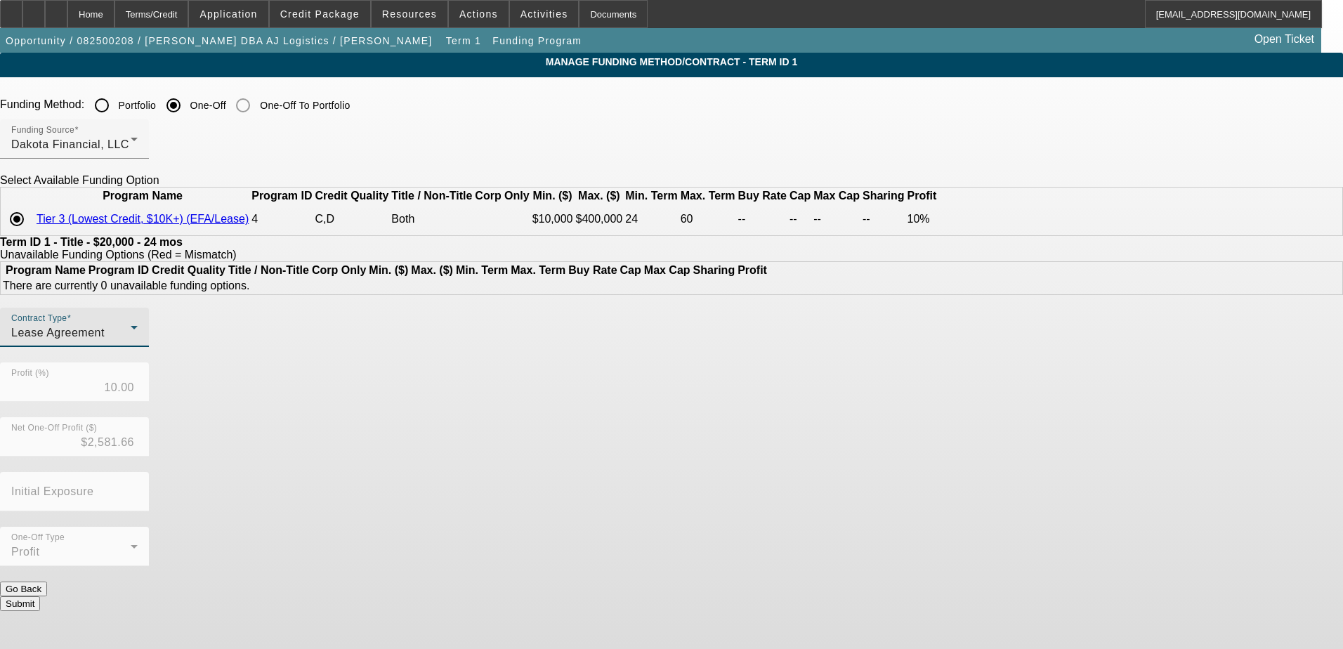
click at [143, 336] on icon at bounding box center [134, 327] width 17 height 17
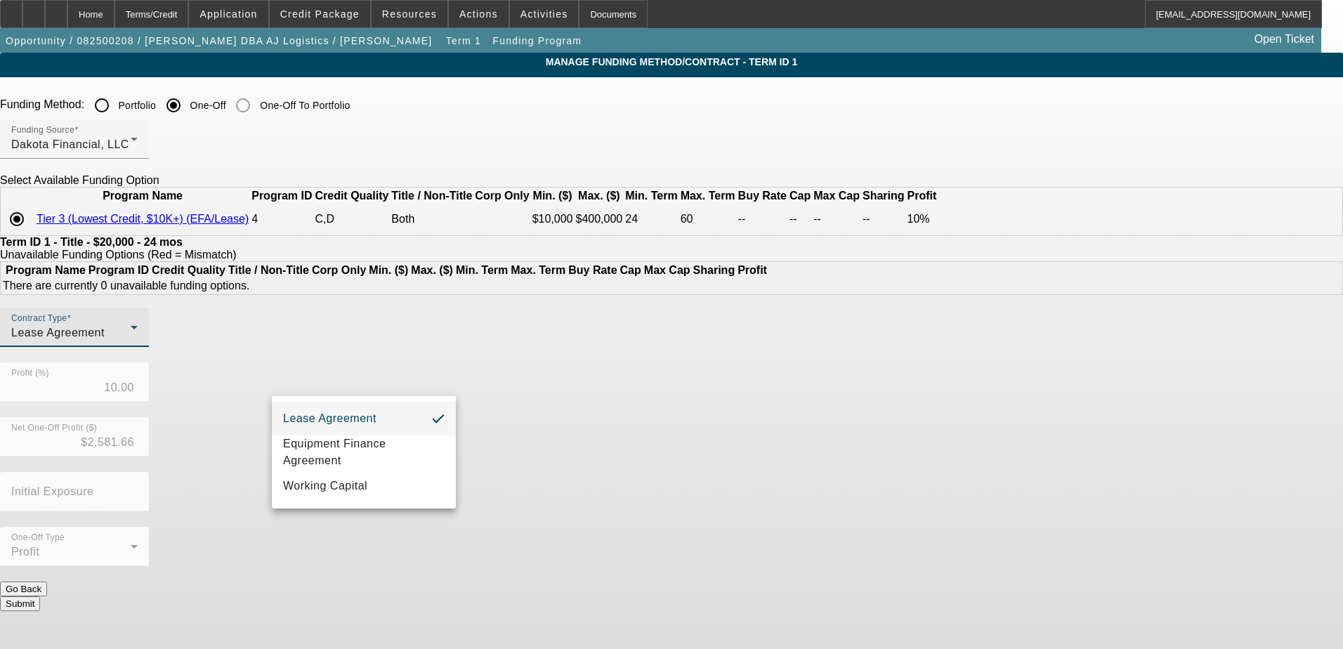
click at [442, 379] on div at bounding box center [671, 324] width 1343 height 649
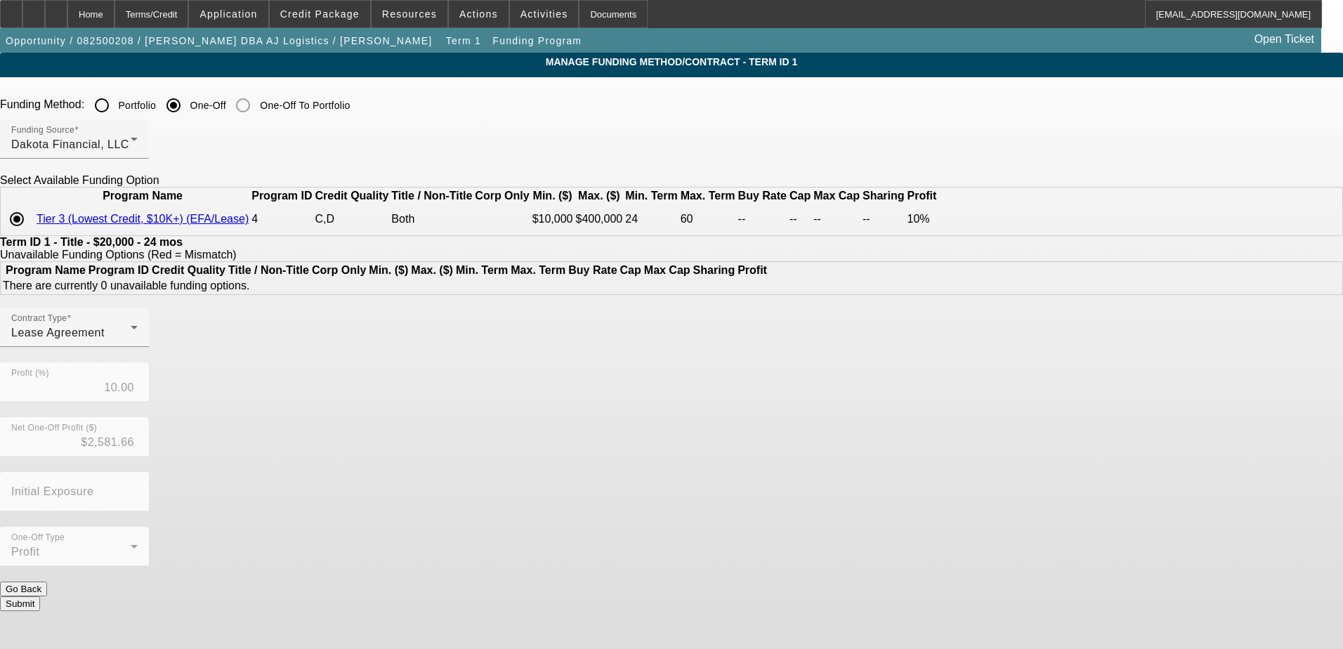
click at [40, 596] on button "Submit" at bounding box center [20, 603] width 40 height 15
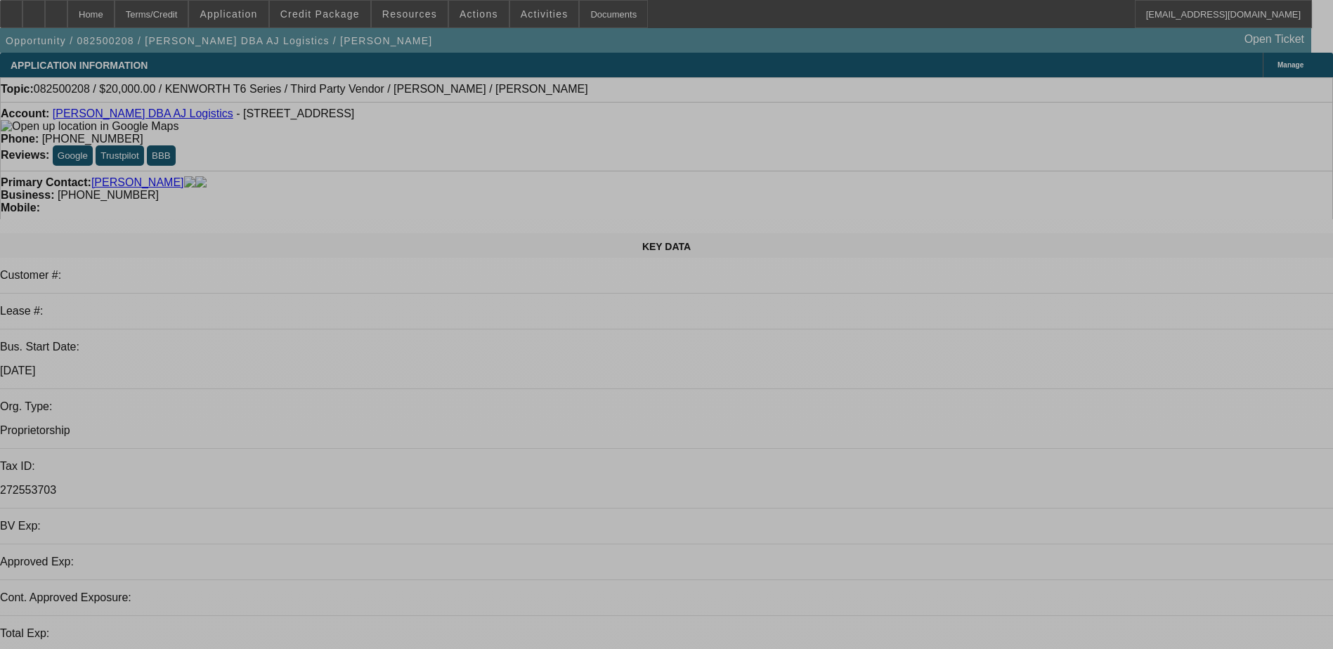
select select "0.2"
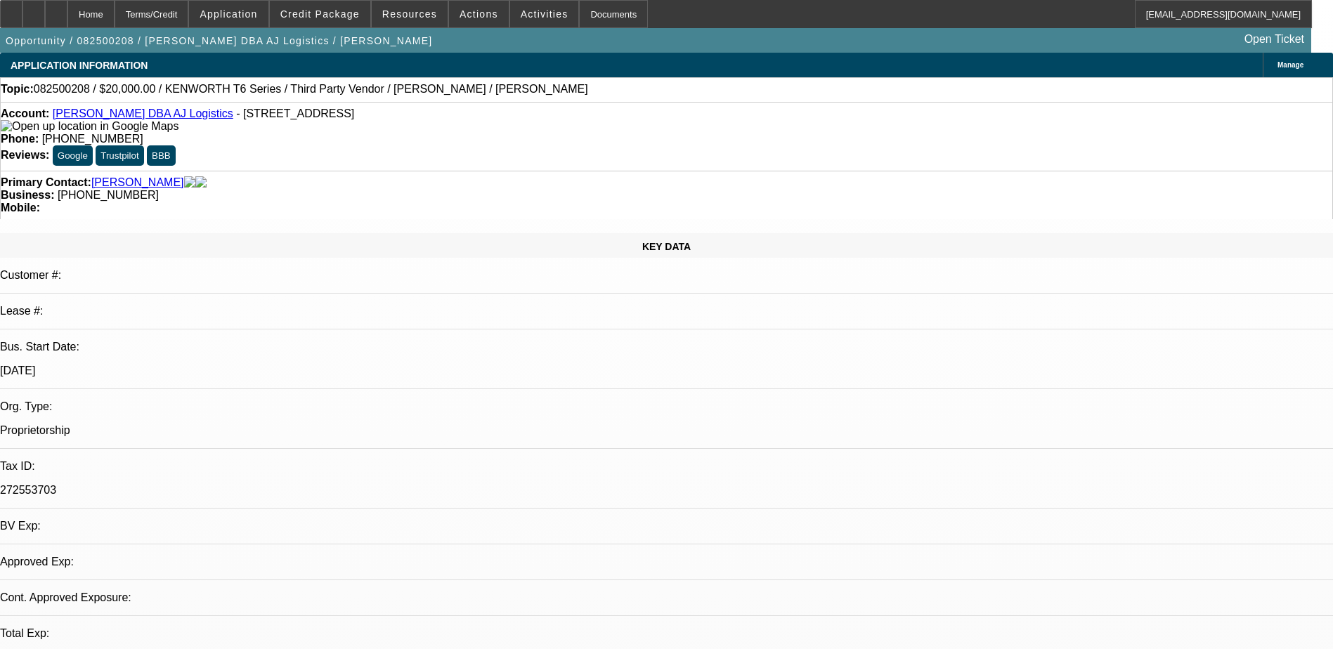
select select "0"
select select "0.1"
select select "4"
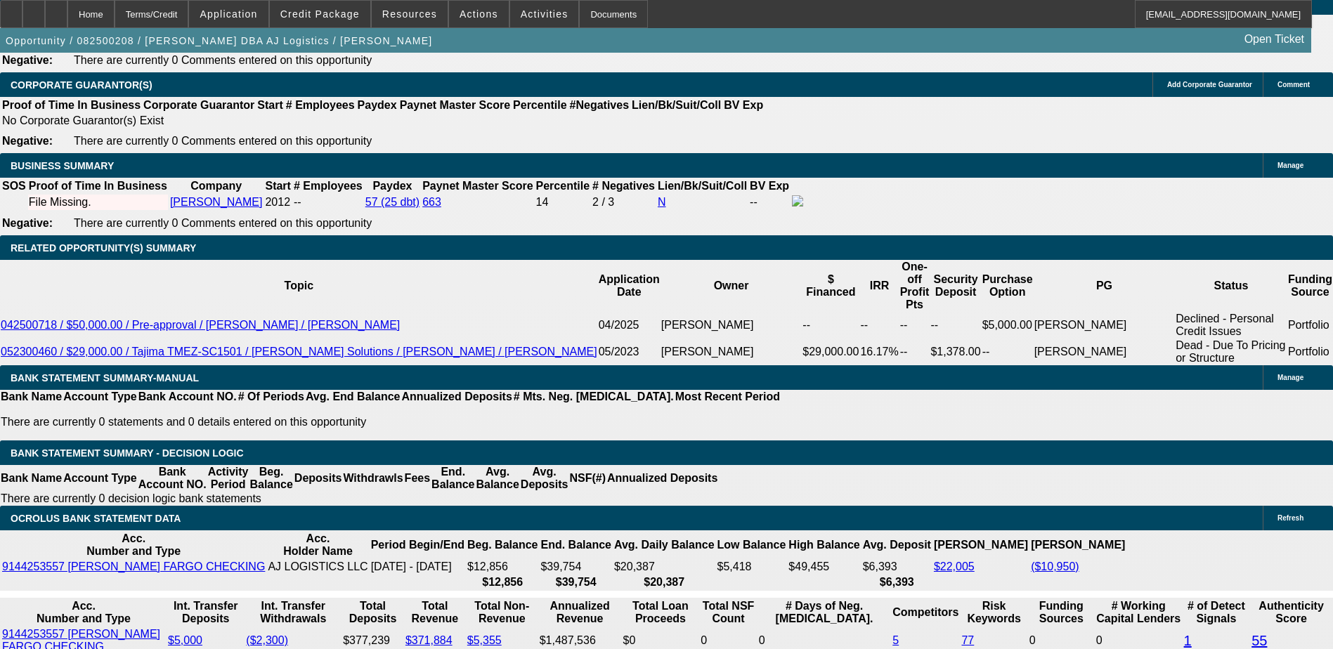
scroll to position [2178, 0]
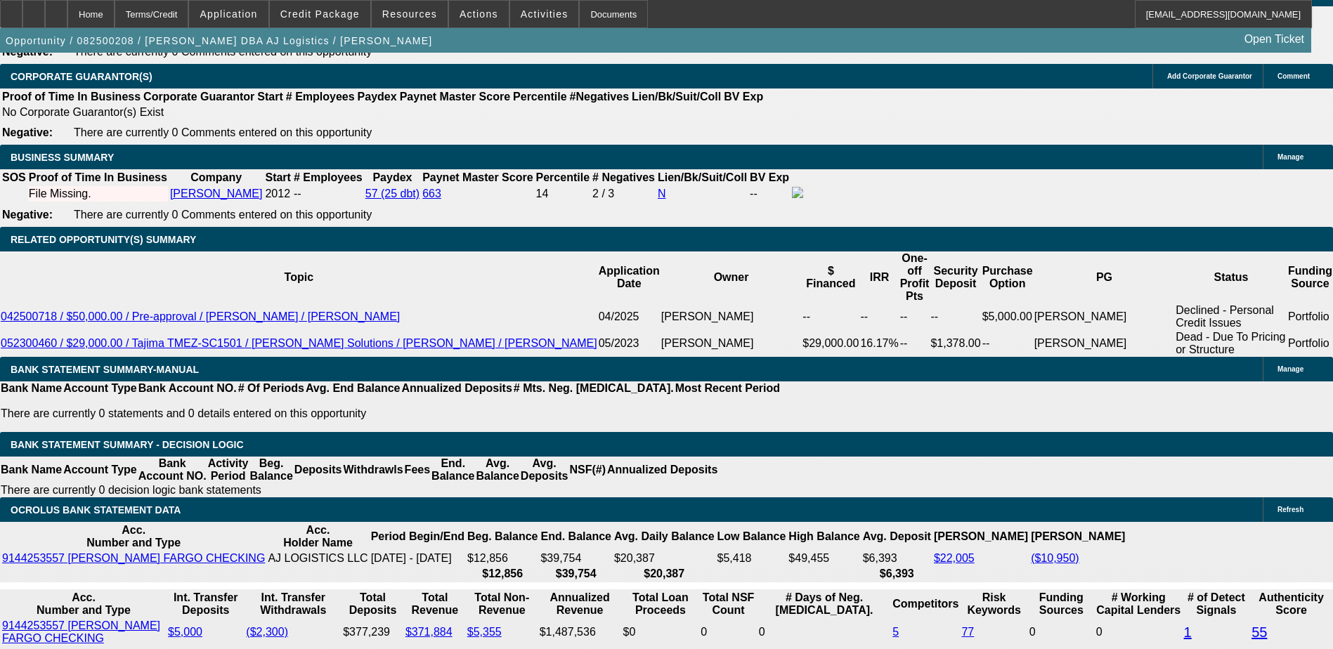
drag, startPoint x: 318, startPoint y: 349, endPoint x: 296, endPoint y: 349, distance: 22.5
type input "UNKNOWN"
type input "4"
type input "$868.50"
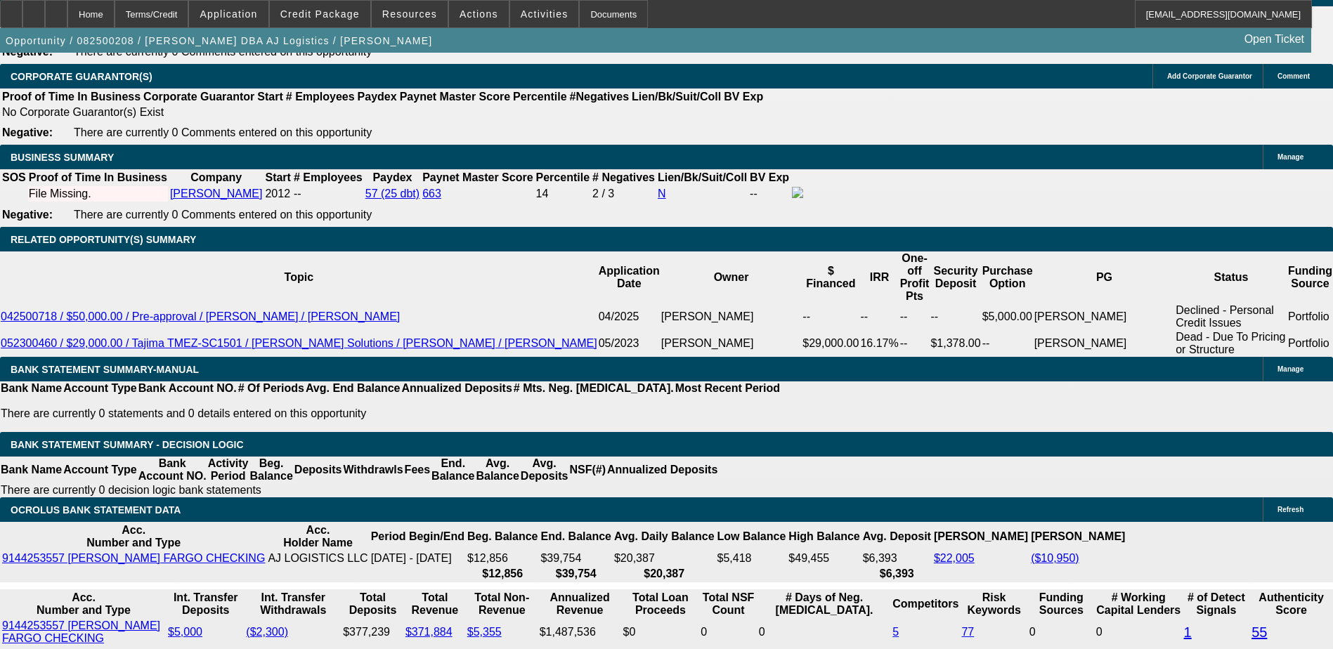
type input "40"
type input "$1,223.75"
type input "40"
type input "$1,223.75"
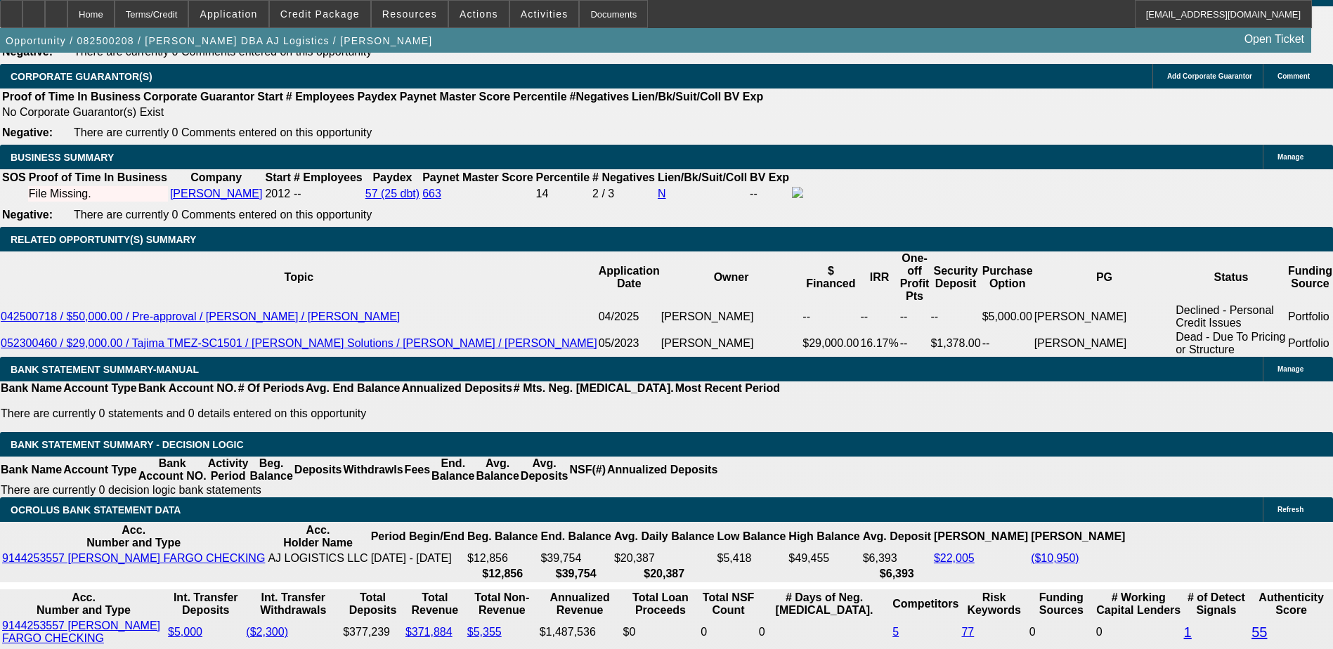
type input "$5,000.00"
select select "0"
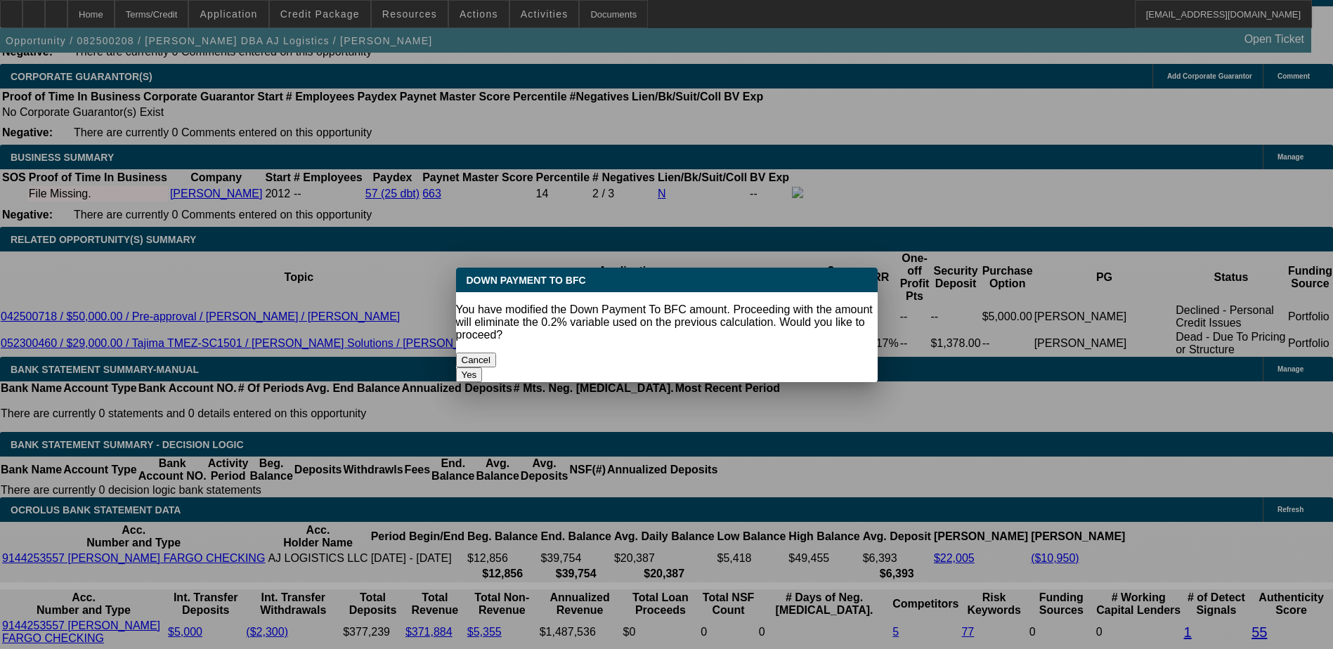
scroll to position [0, 0]
click at [483, 367] on button "Yes" at bounding box center [469, 374] width 27 height 15
type input "$0.00"
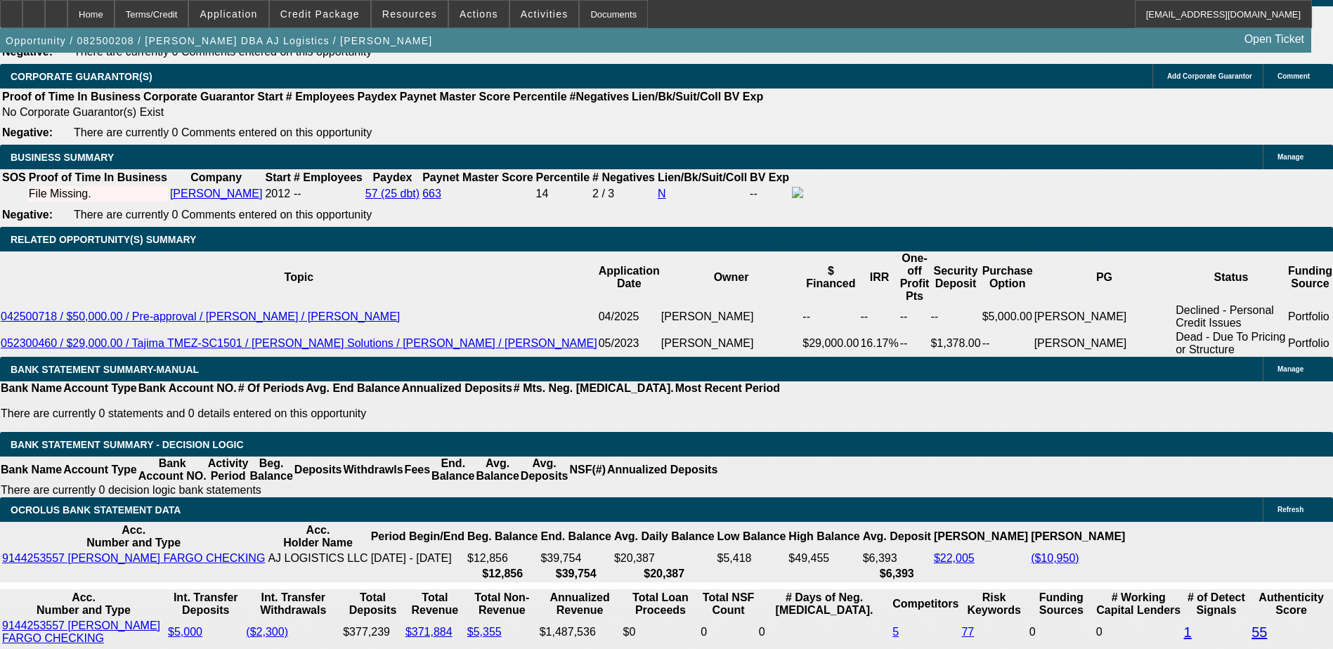
type input "$1,529.69"
type input "$1,000.00"
type input "$1,468.51"
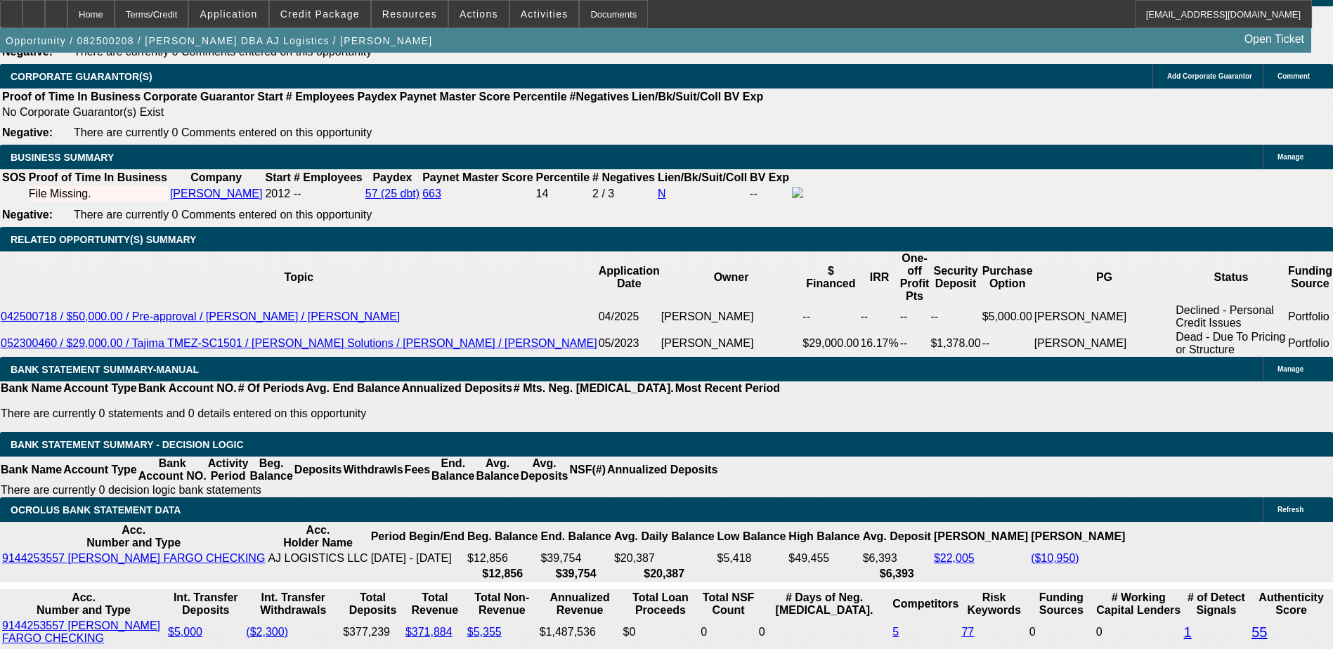
type input "$10,000.00"
type input "$917.82"
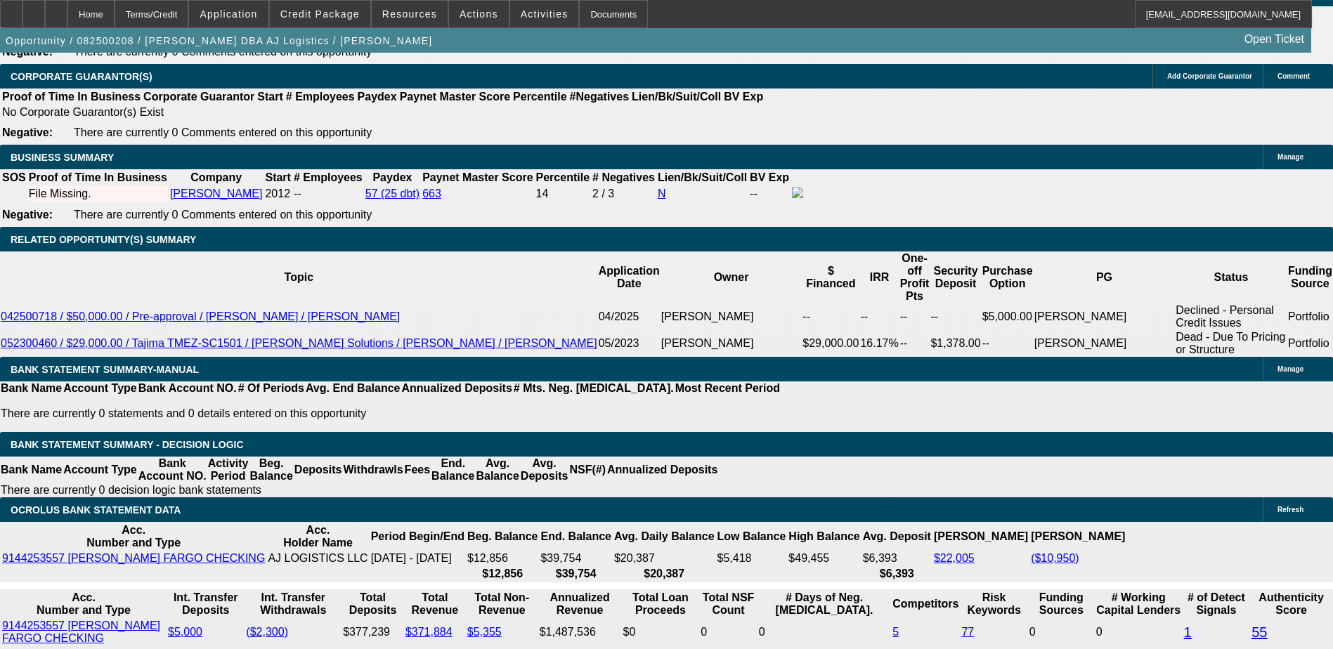
type input "$15,000.00"
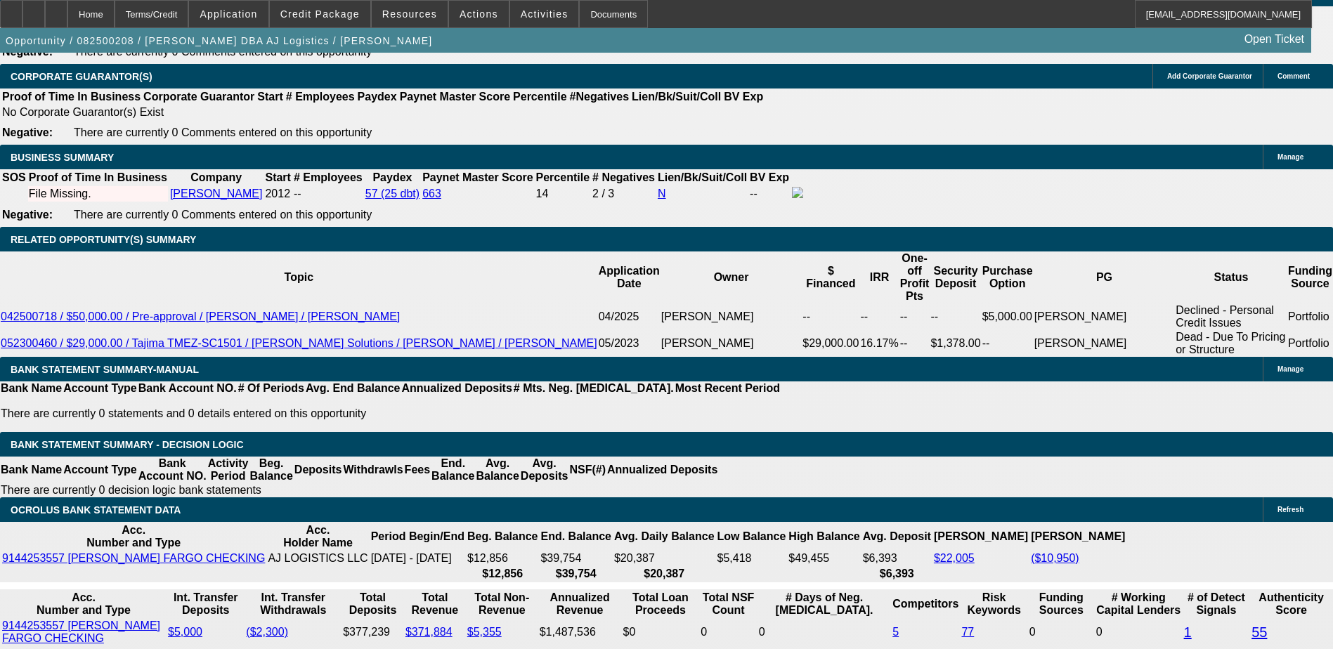
type input "$611.88"
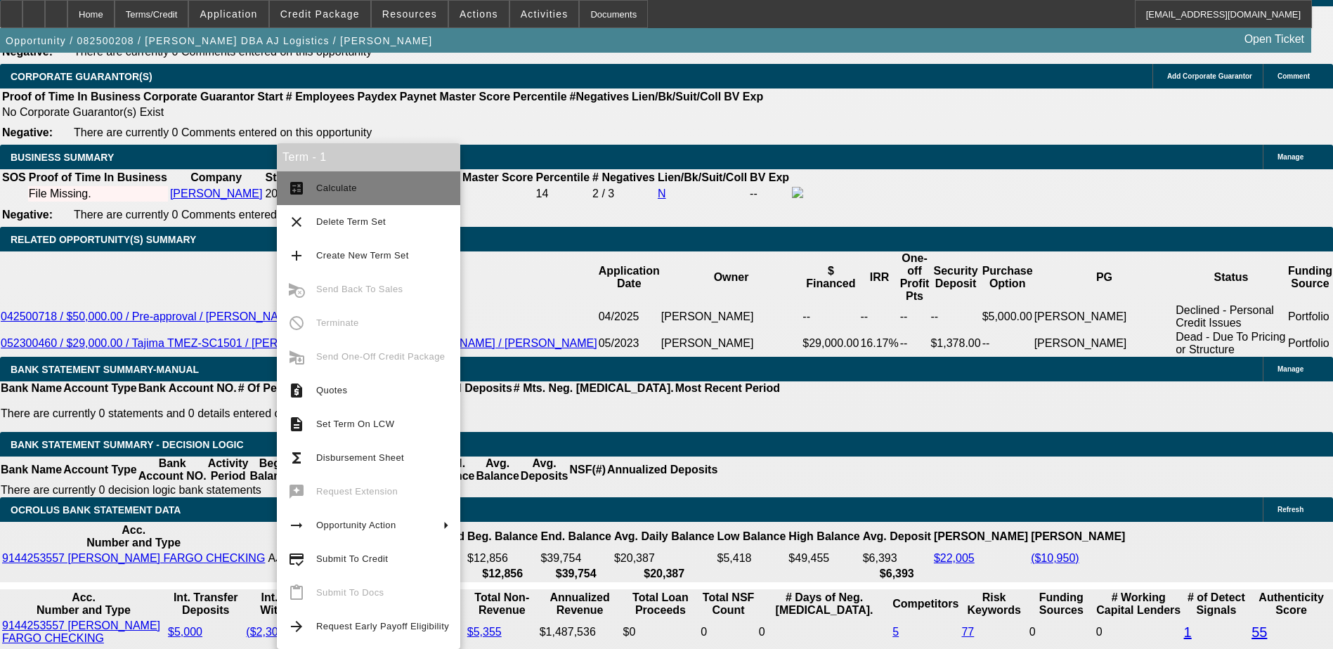
click at [356, 188] on span "Calculate" at bounding box center [382, 188] width 133 height 17
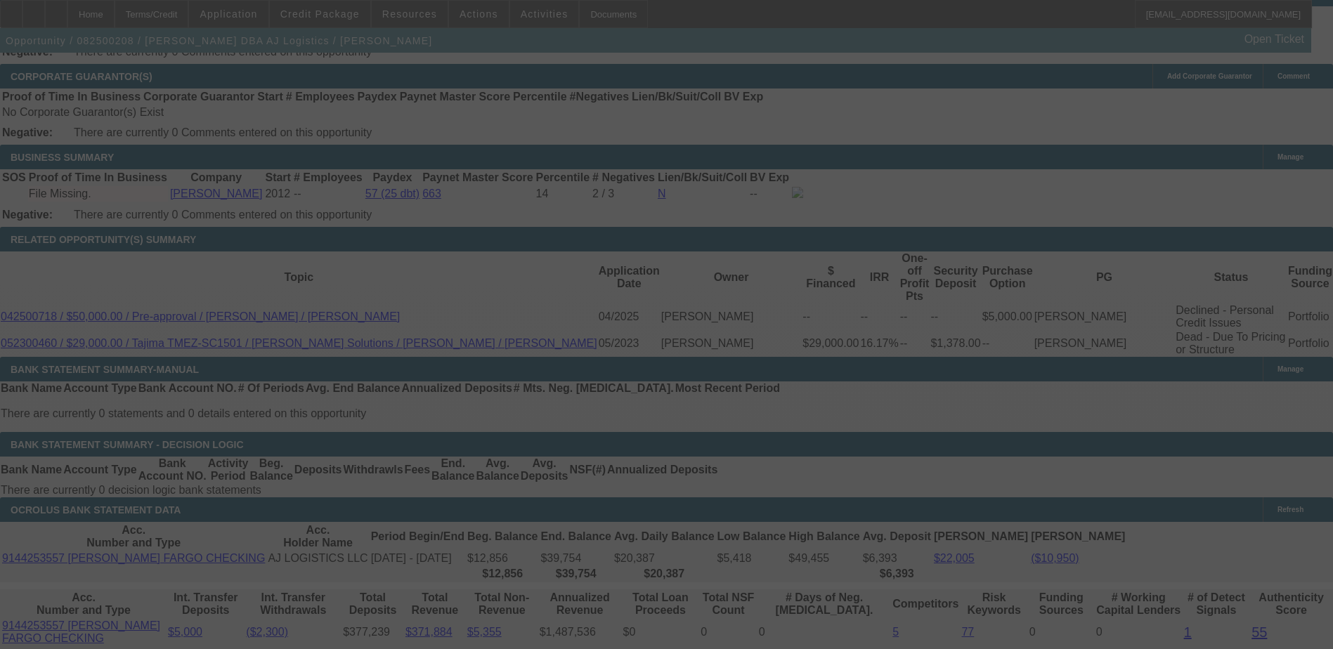
select select "0"
select select "0.1"
select select "4"
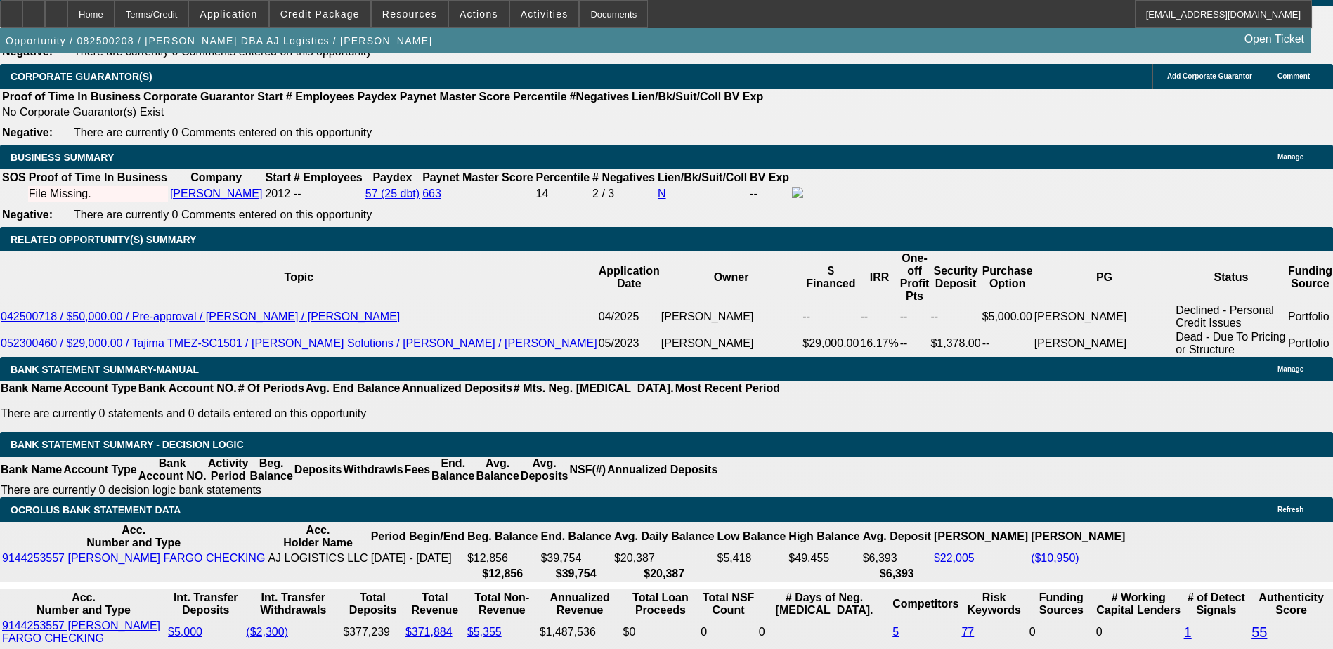
type input "$12,000.00"
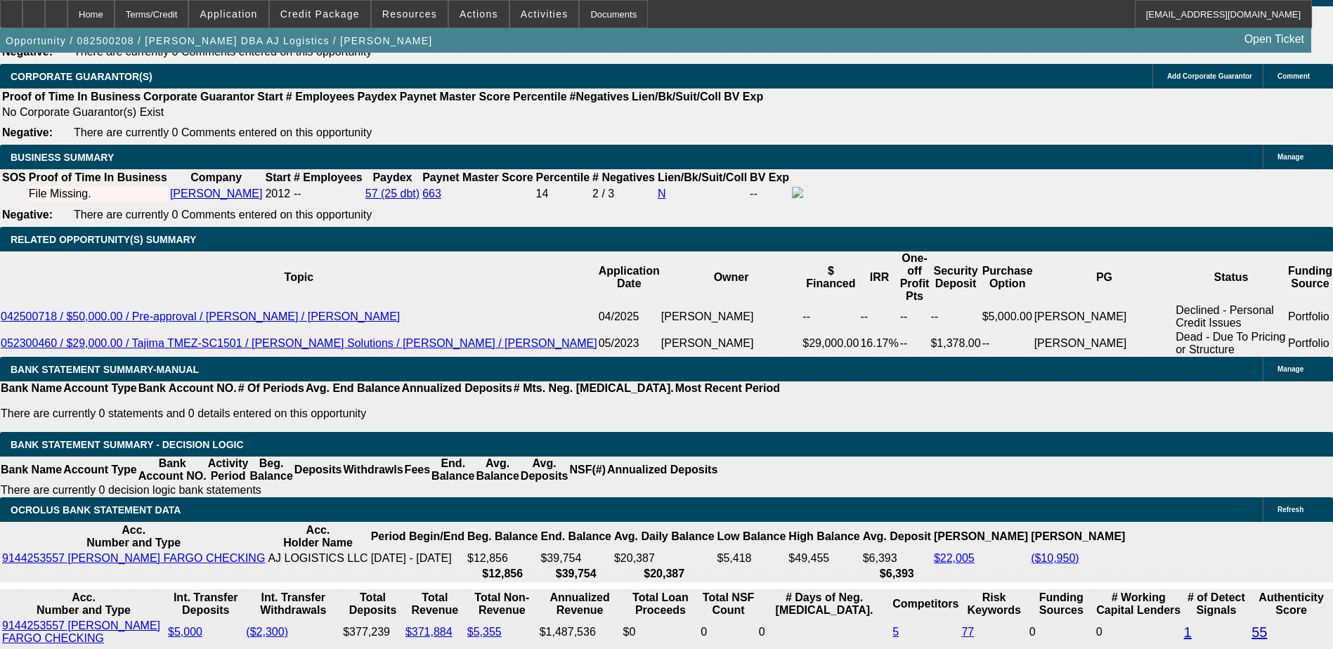
type input "UNKNOWN"
type input "$795.44"
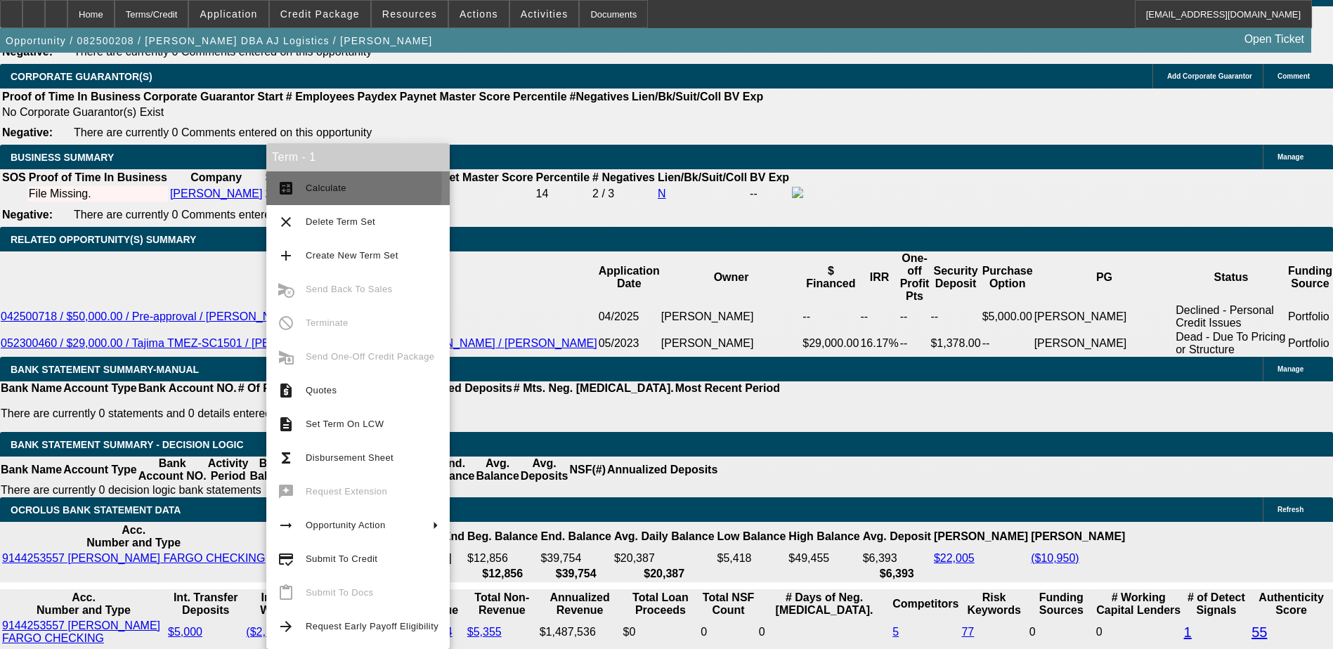
click at [322, 186] on span "Calculate" at bounding box center [326, 188] width 41 height 11
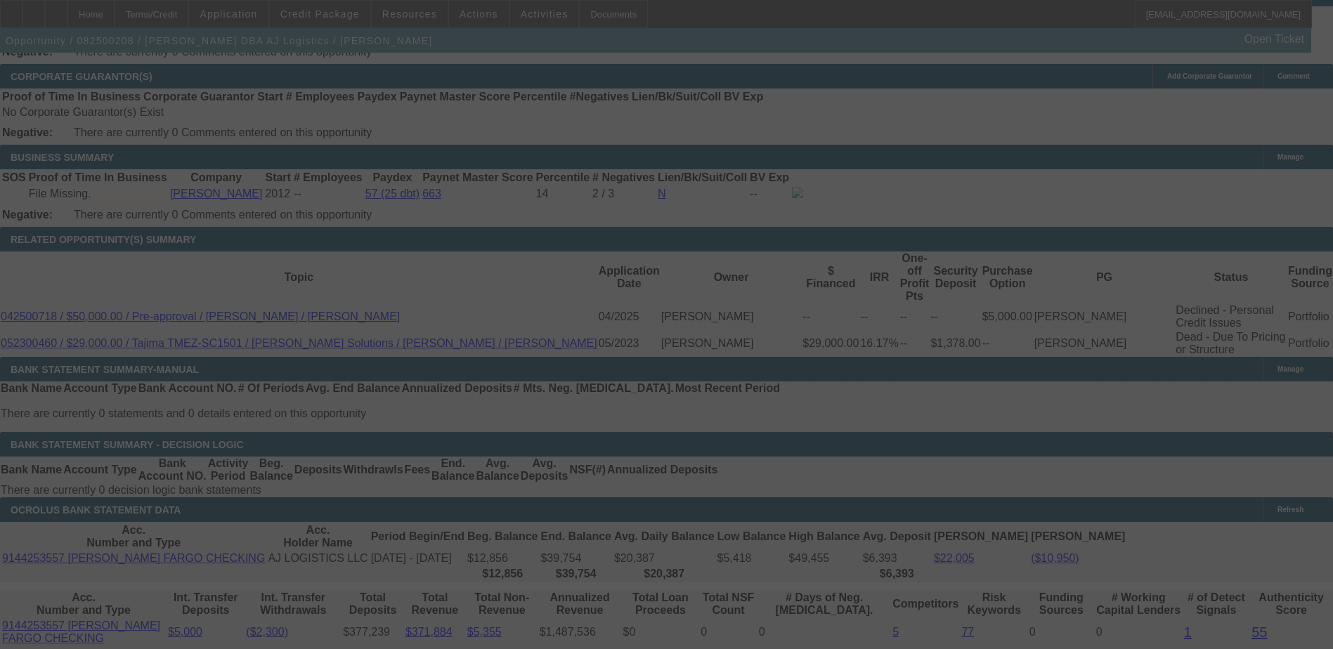
select select "0"
select select "0.1"
select select "4"
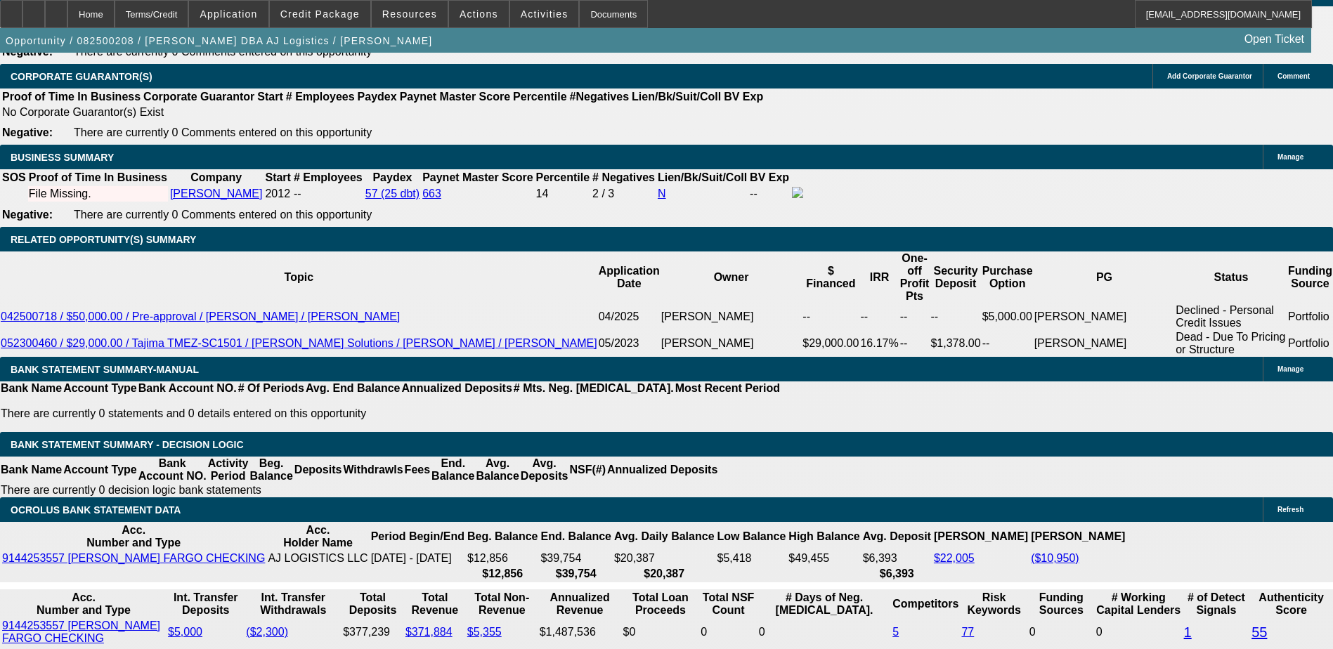
type input "$10,000.00"
type input "UNKNOWN"
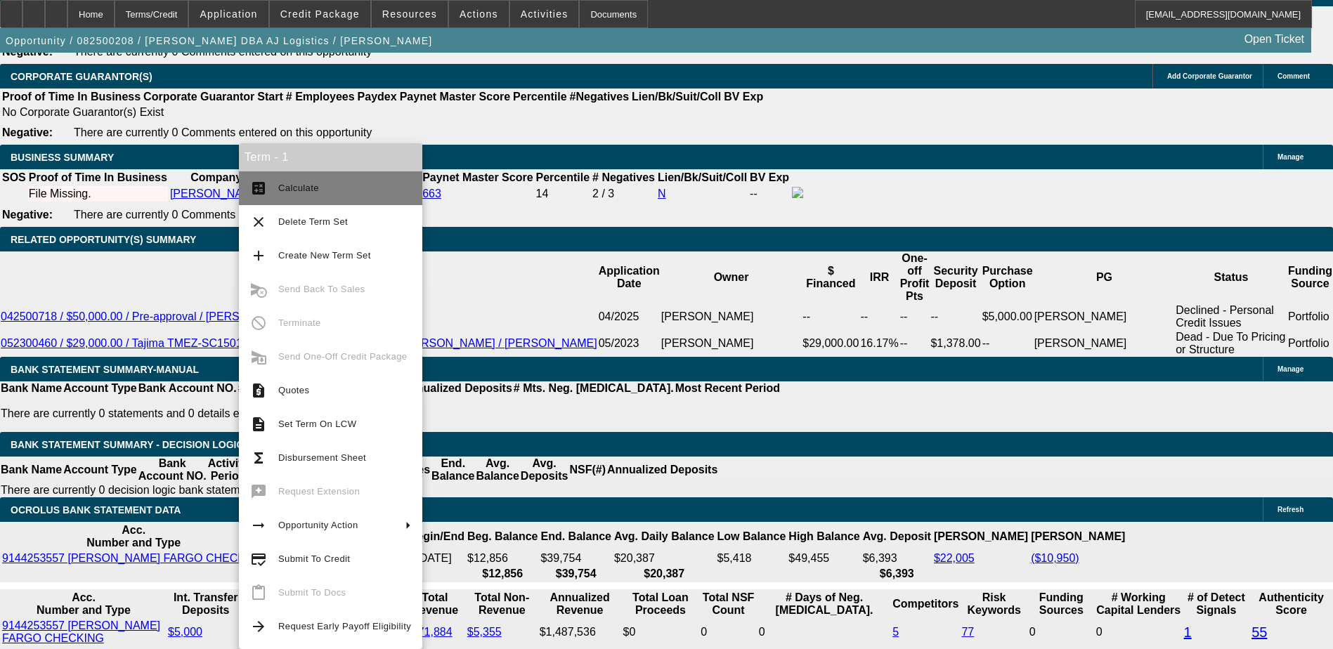
type input "$917.82"
click at [287, 198] on button "calculate Calculate" at bounding box center [330, 188] width 183 height 34
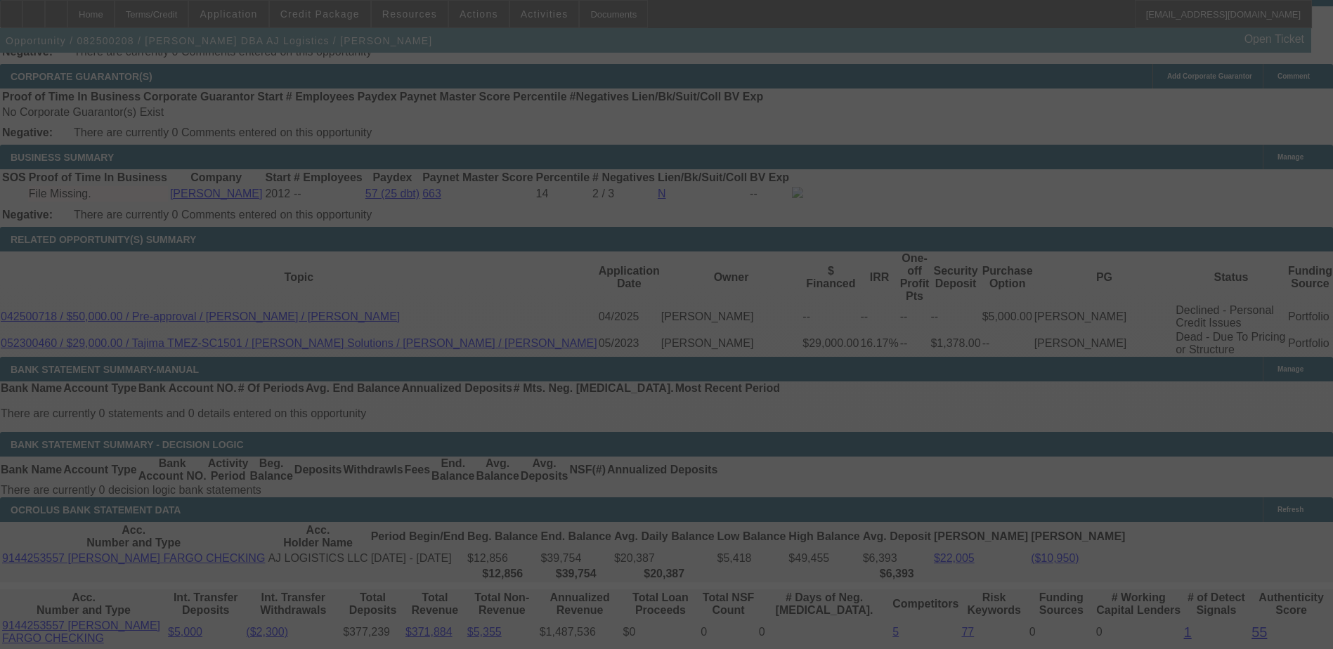
select select "0"
select select "0.1"
select select "4"
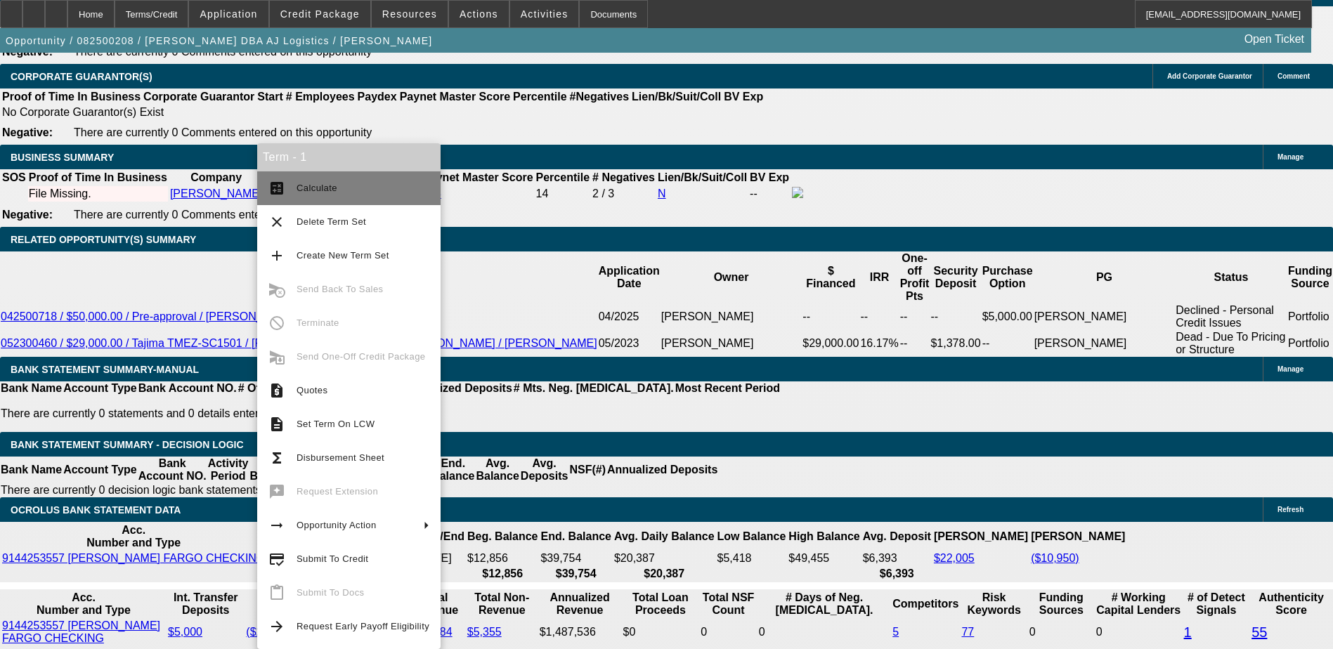
click at [318, 190] on span "Calculate" at bounding box center [316, 188] width 41 height 11
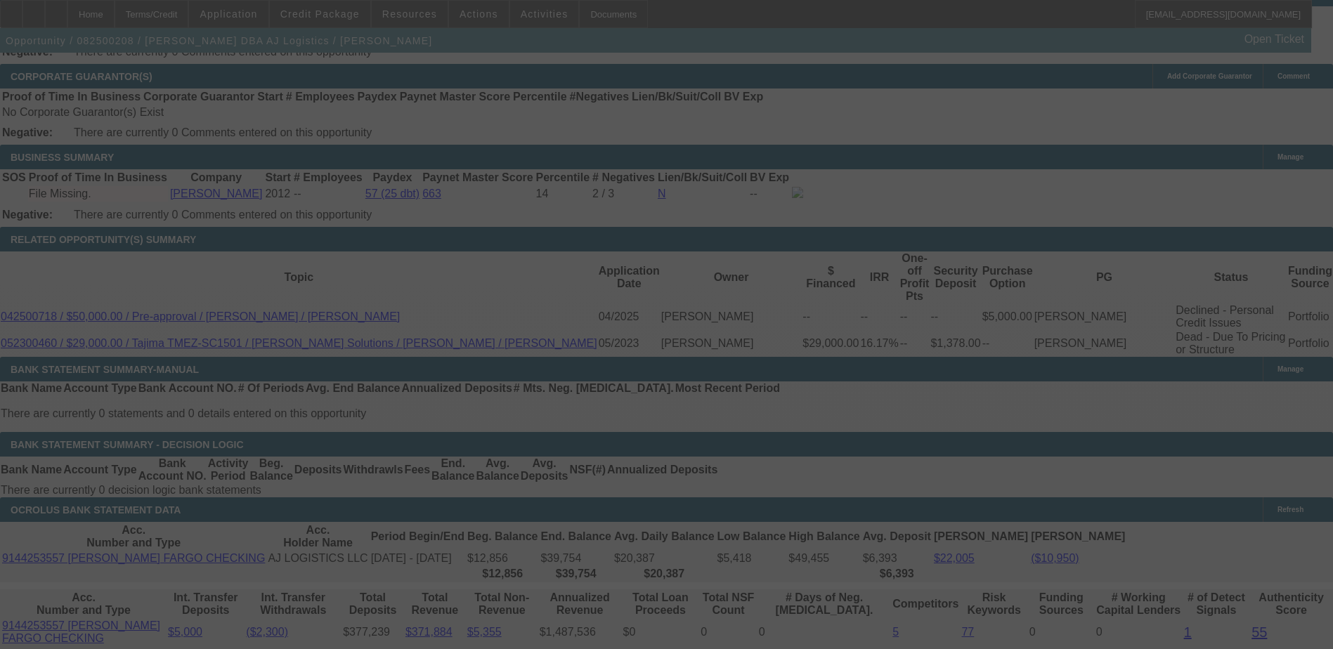
select select "0"
select select "0.1"
select select "4"
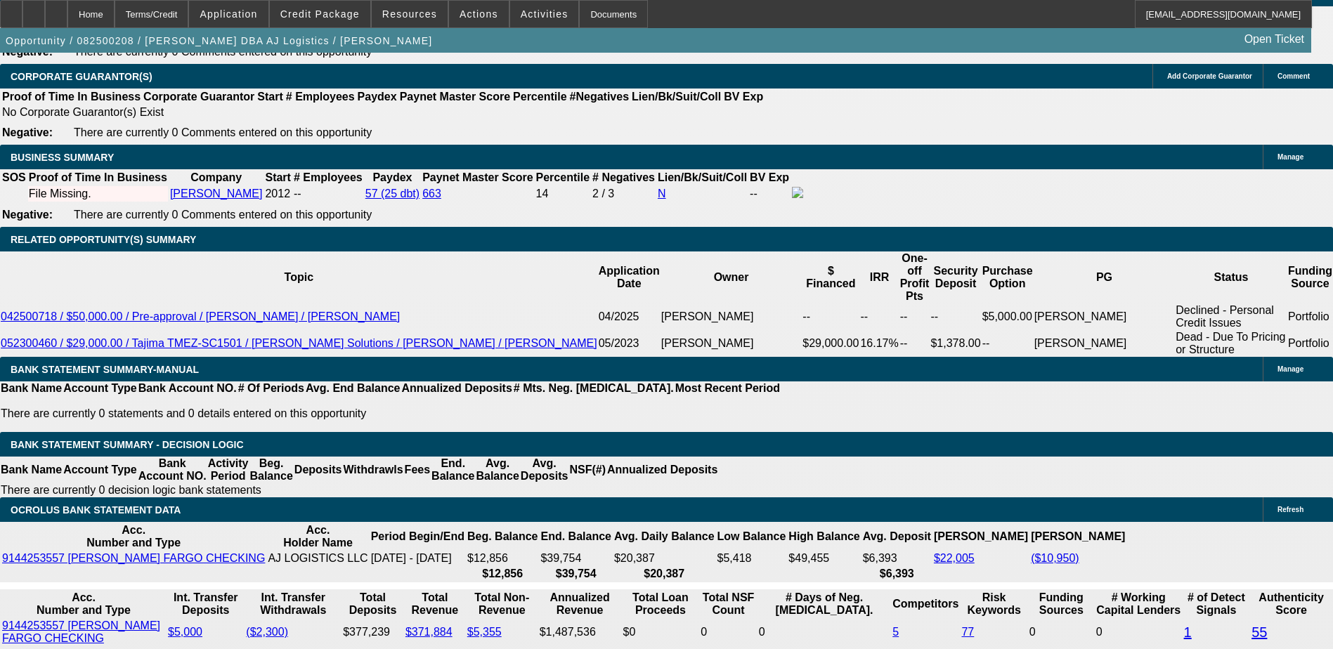
type input "$9,000.00"
type input "UNKNOWN"
type input "$979.00"
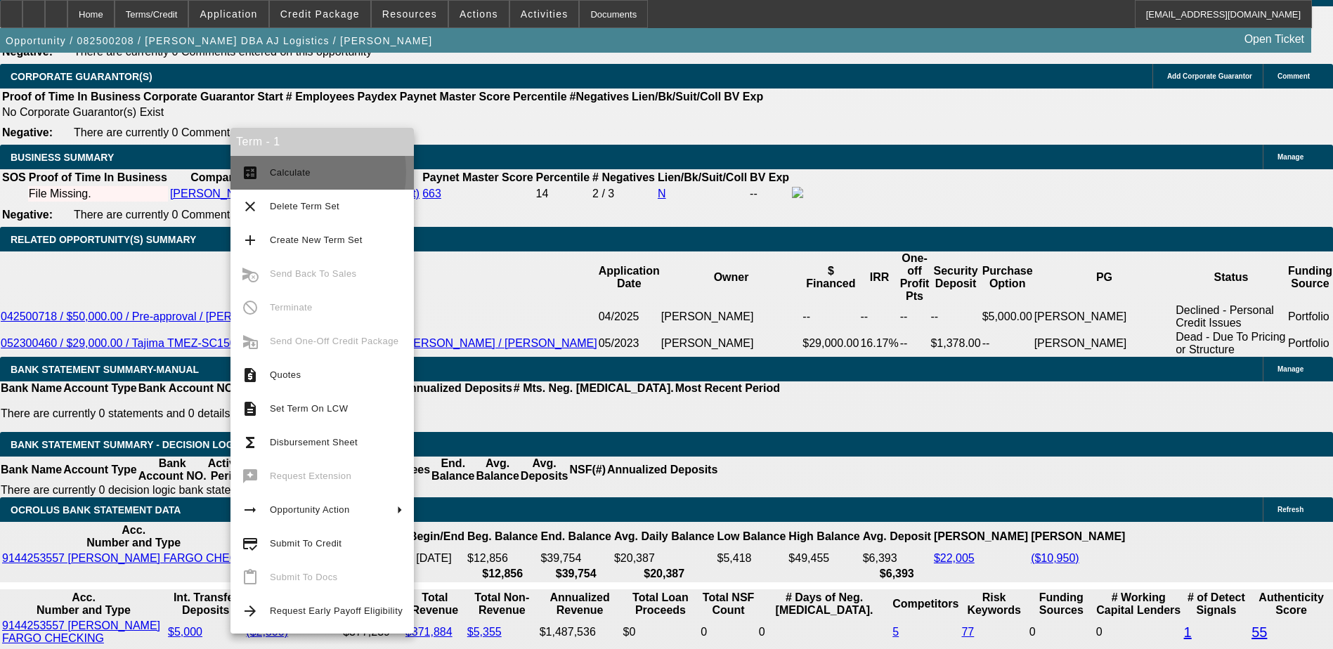
click at [289, 172] on span "Calculate" at bounding box center [290, 172] width 41 height 11
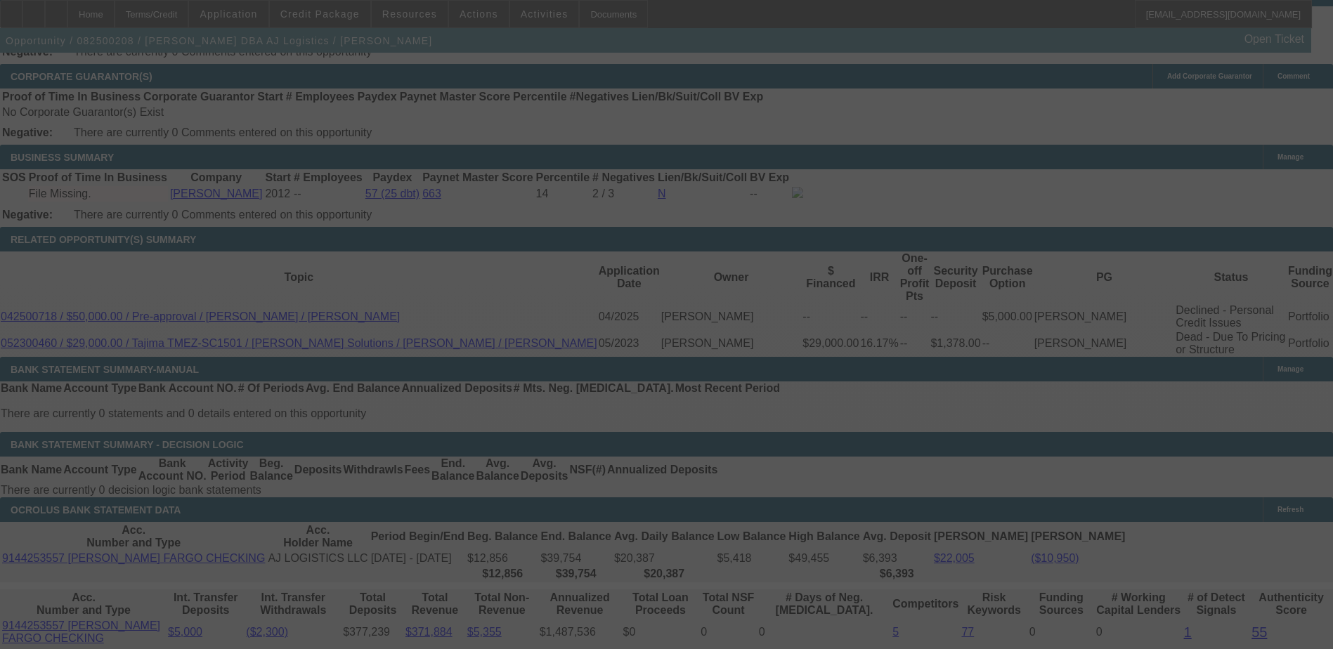
select select "0"
select select "0.1"
select select "4"
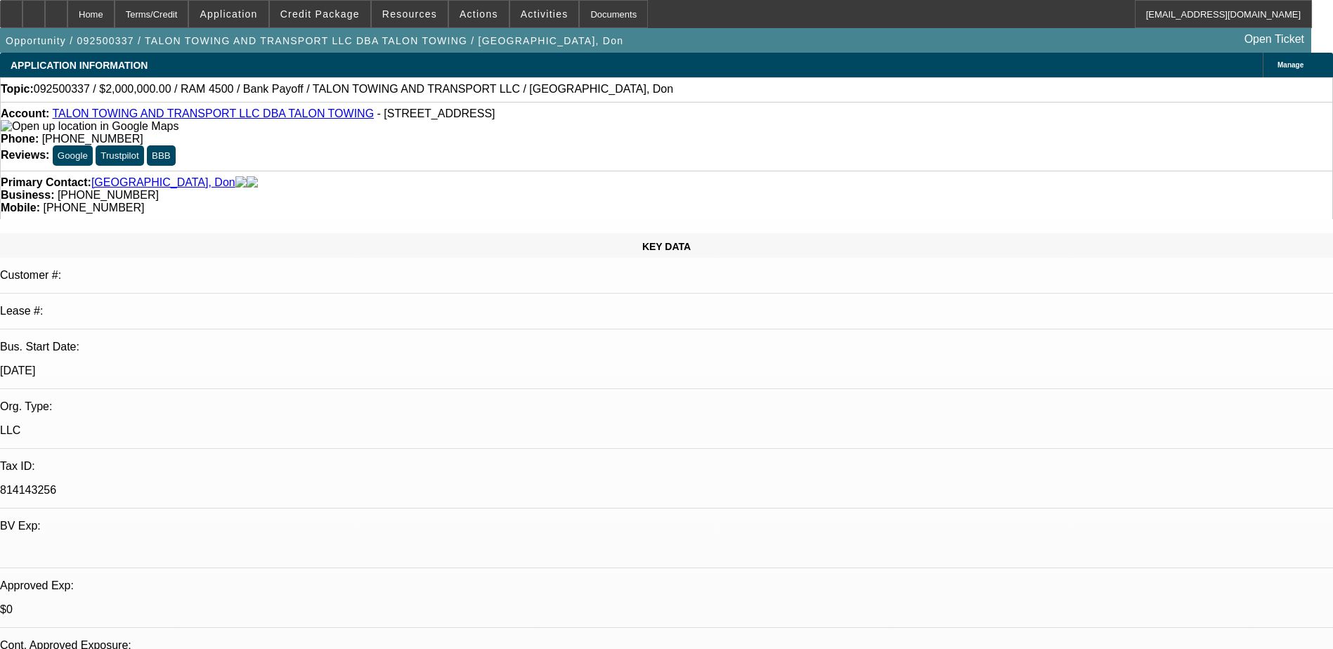
select select "0"
select select "2"
select select "0"
select select "6"
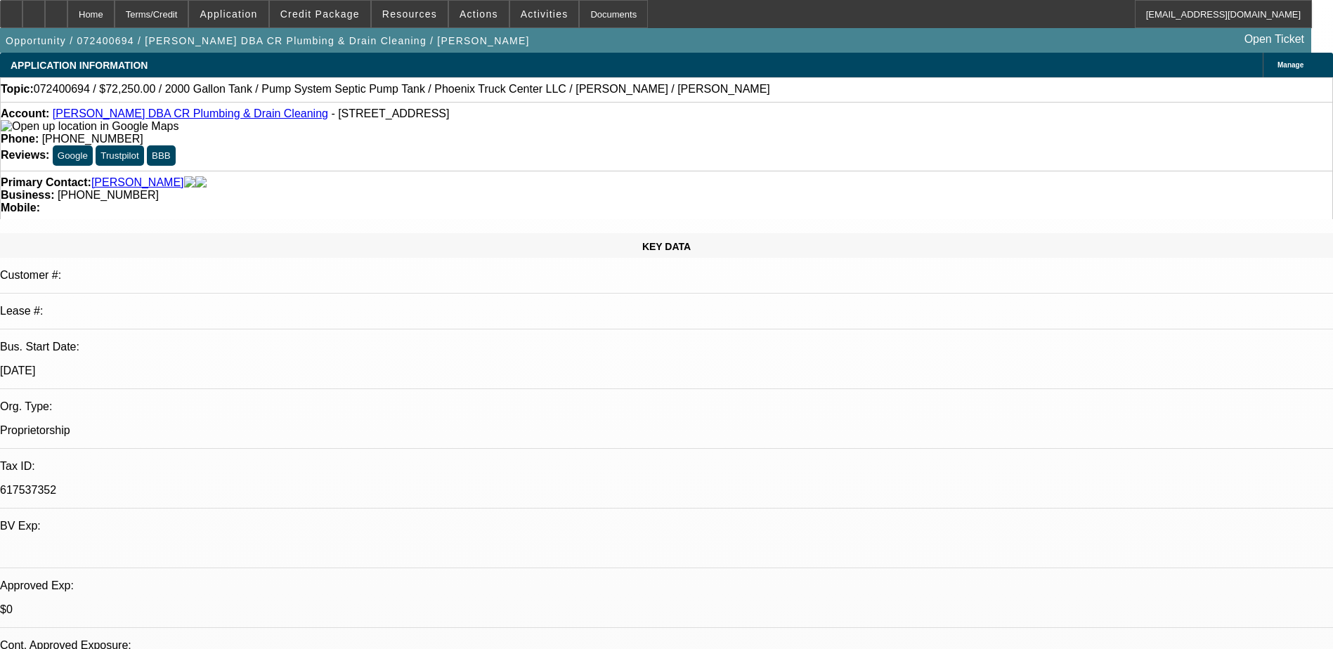
select select "0.15"
select select "0"
select select "0.1"
select select "0.15"
select select "0"
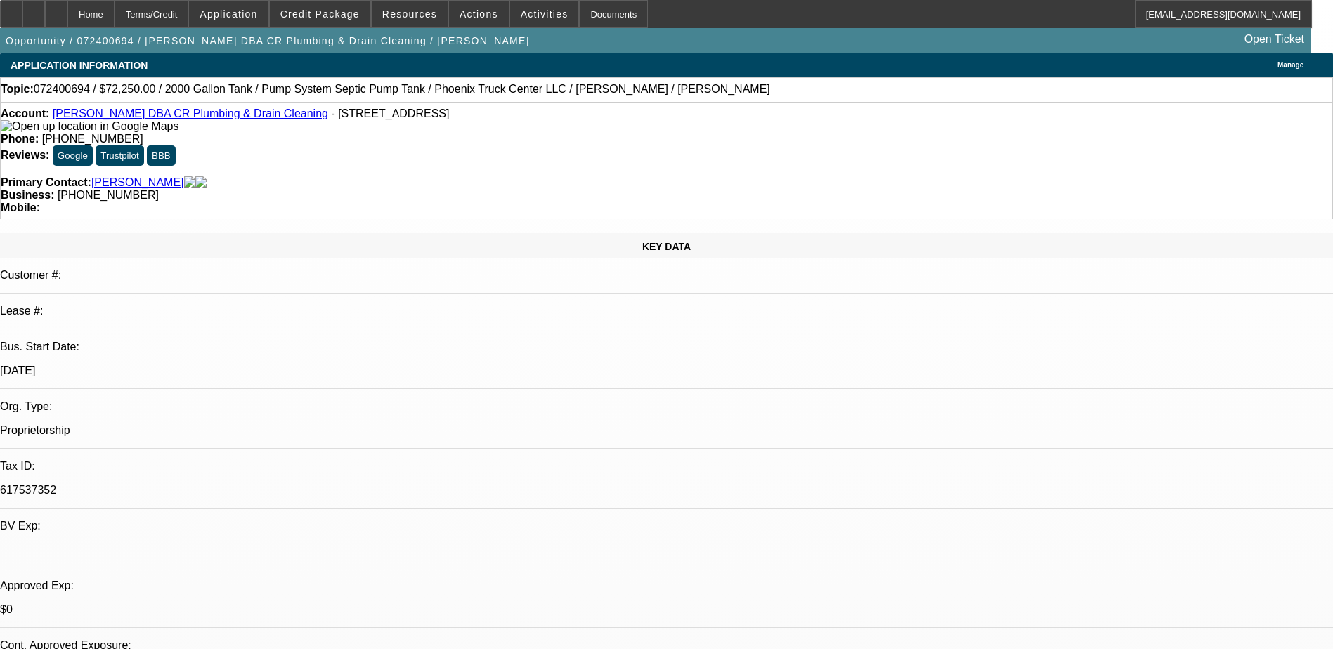
select select "0.1"
select select "0.15"
select select "0"
select select "0.1"
select select "0"
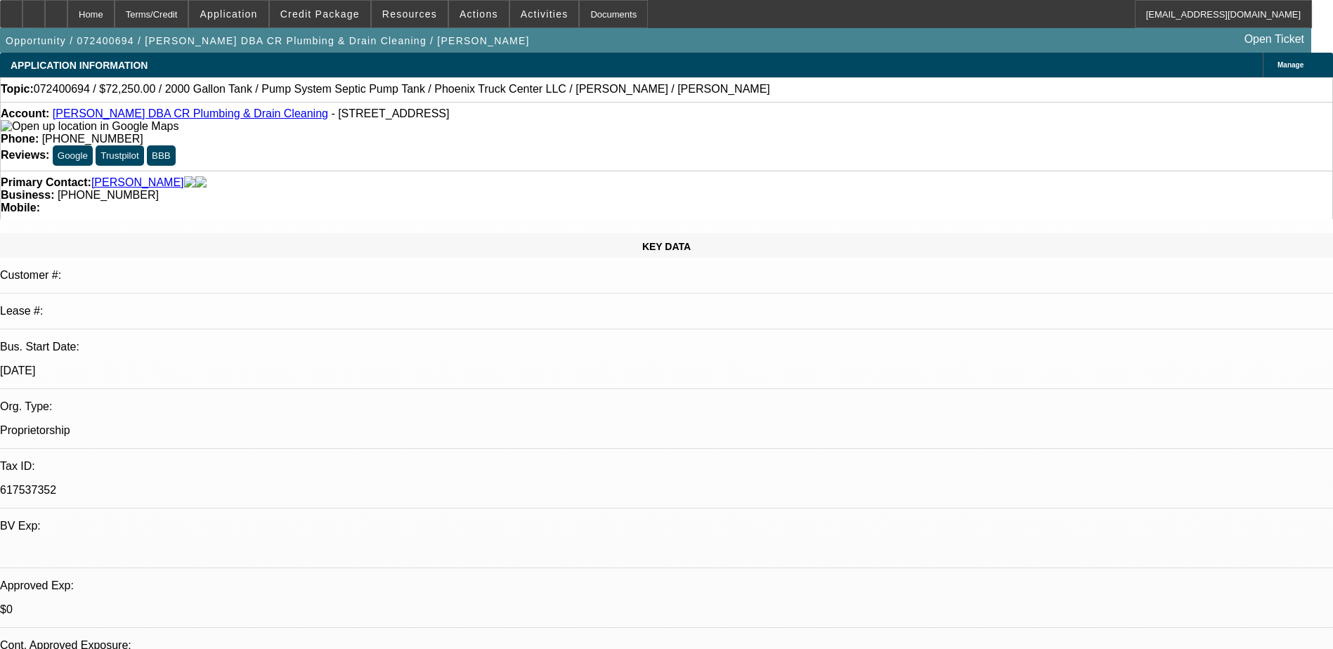
select select "0"
select select "0.1"
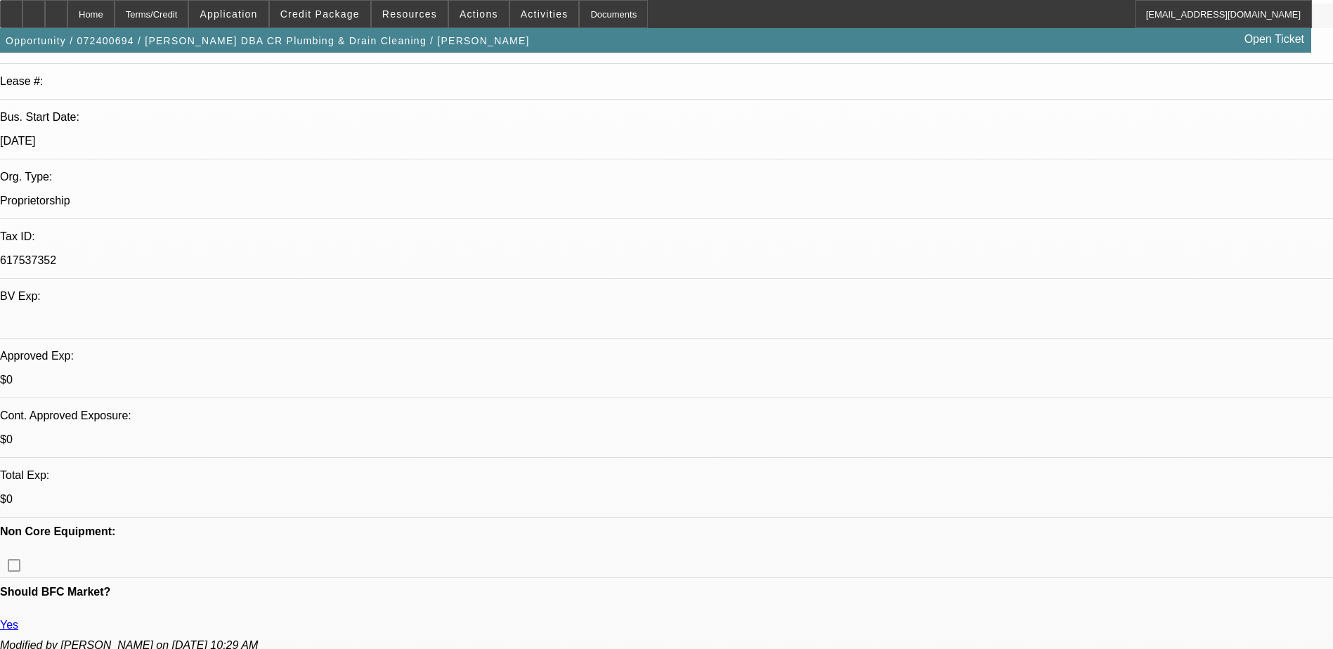
select select "1"
select select "2"
select select "4"
select select "1"
select select "2"
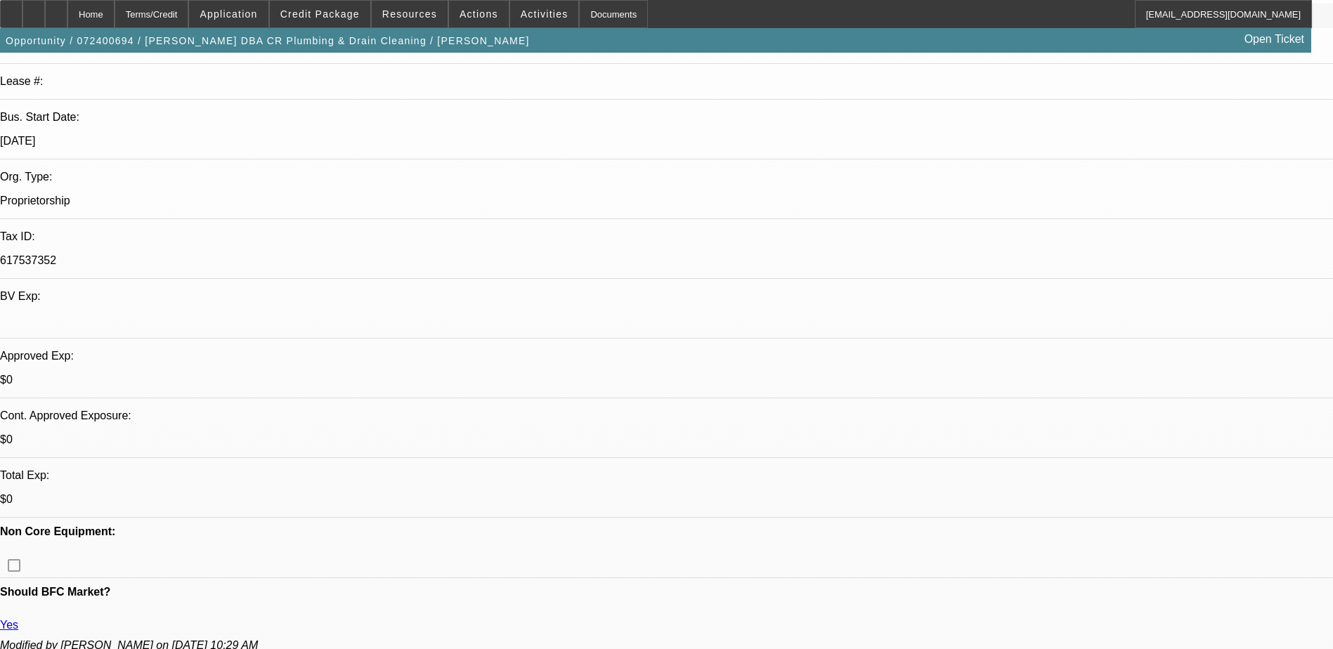
select select "4"
select select "1"
select select "2"
select select "4"
select select "1"
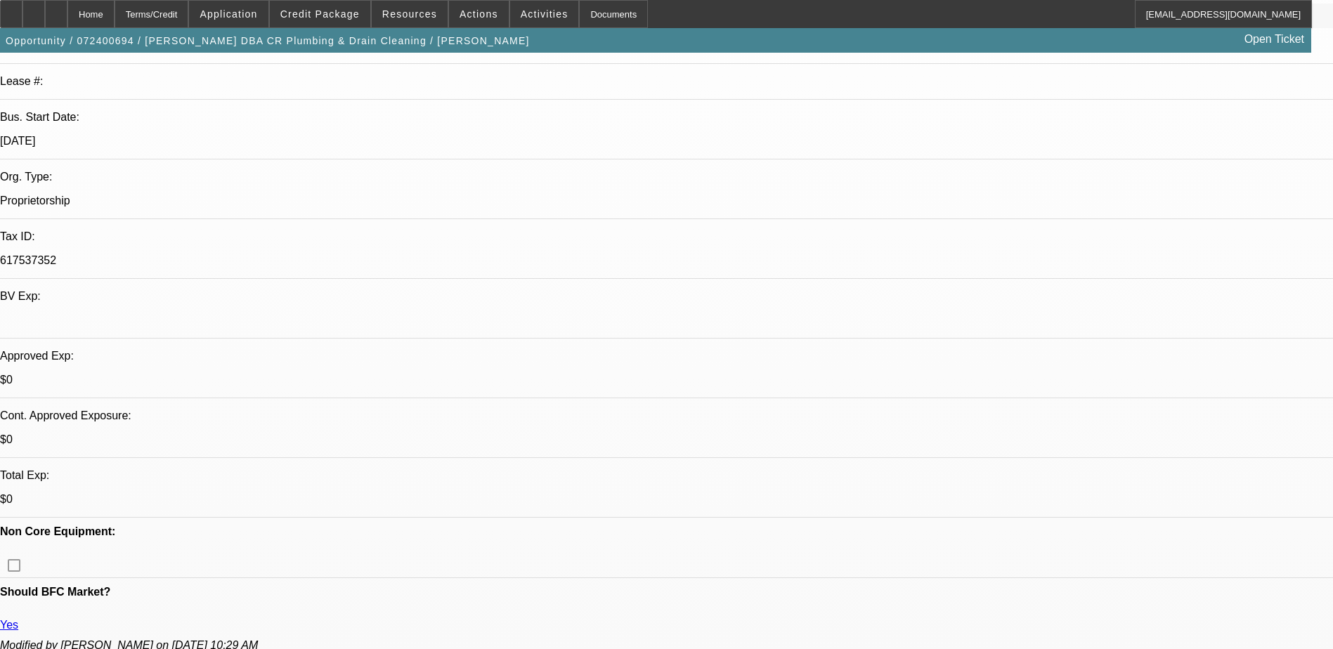
select select "2"
select select "4"
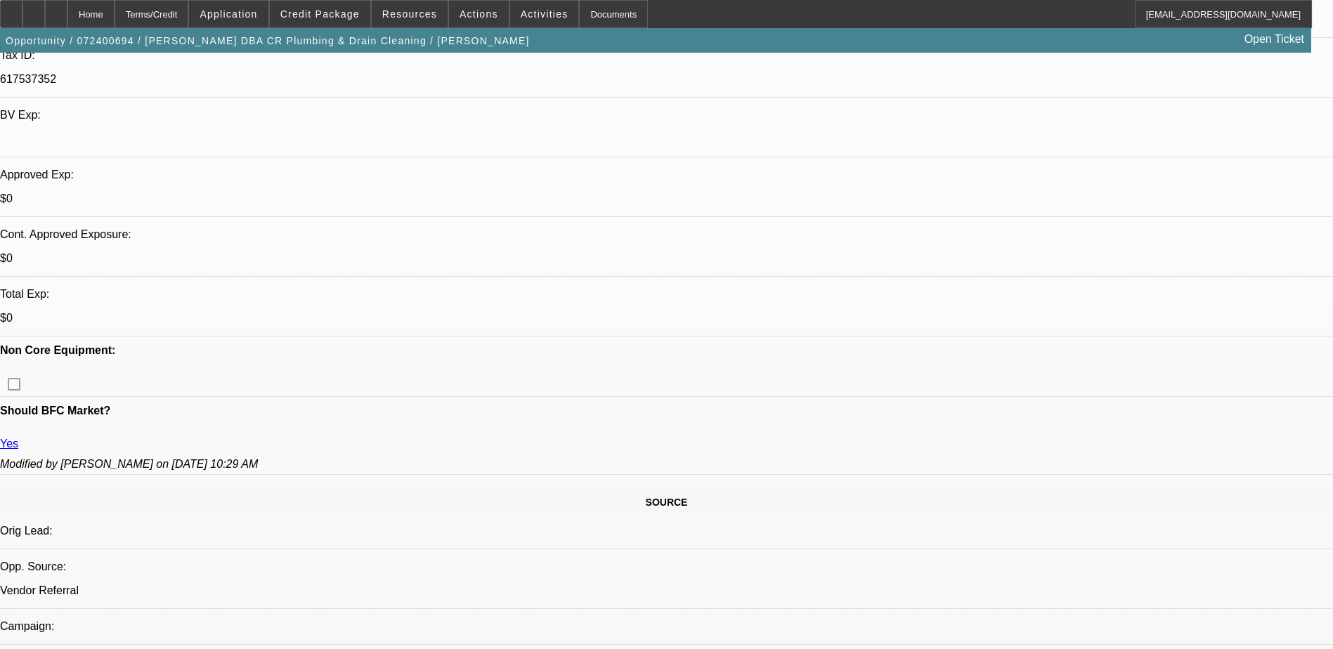
scroll to position [421, 0]
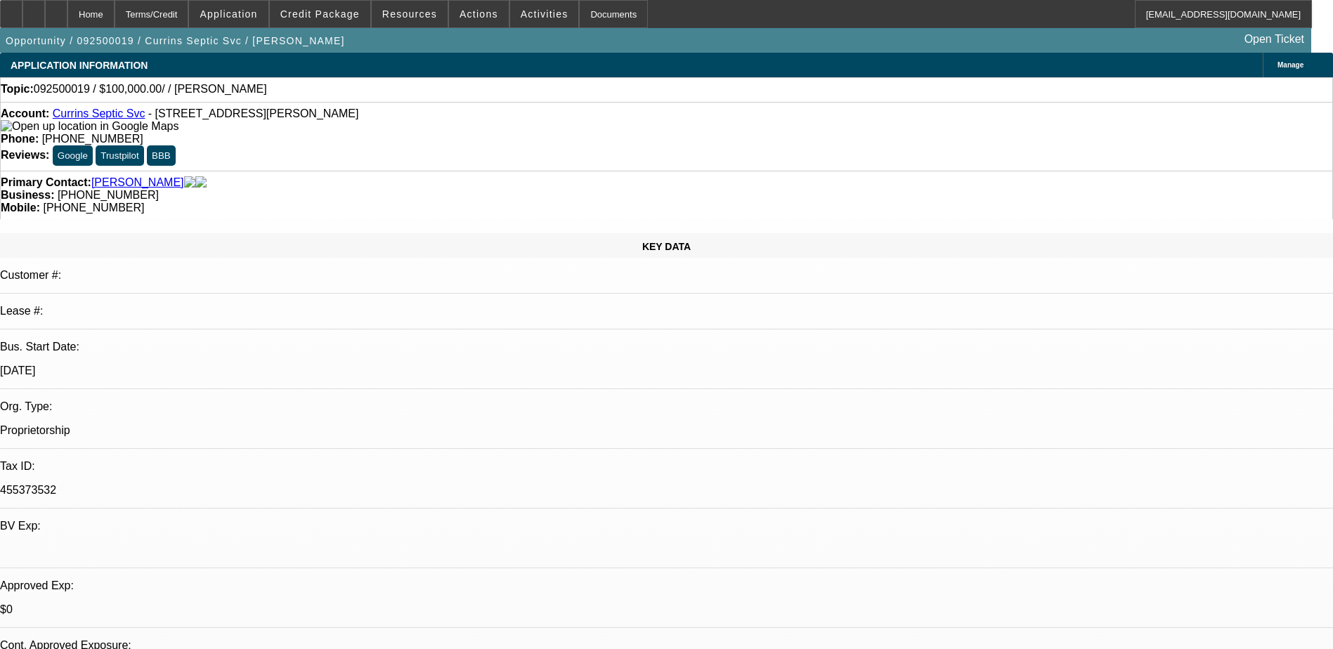
select select "0"
select select "2"
select select "0.1"
select select "4"
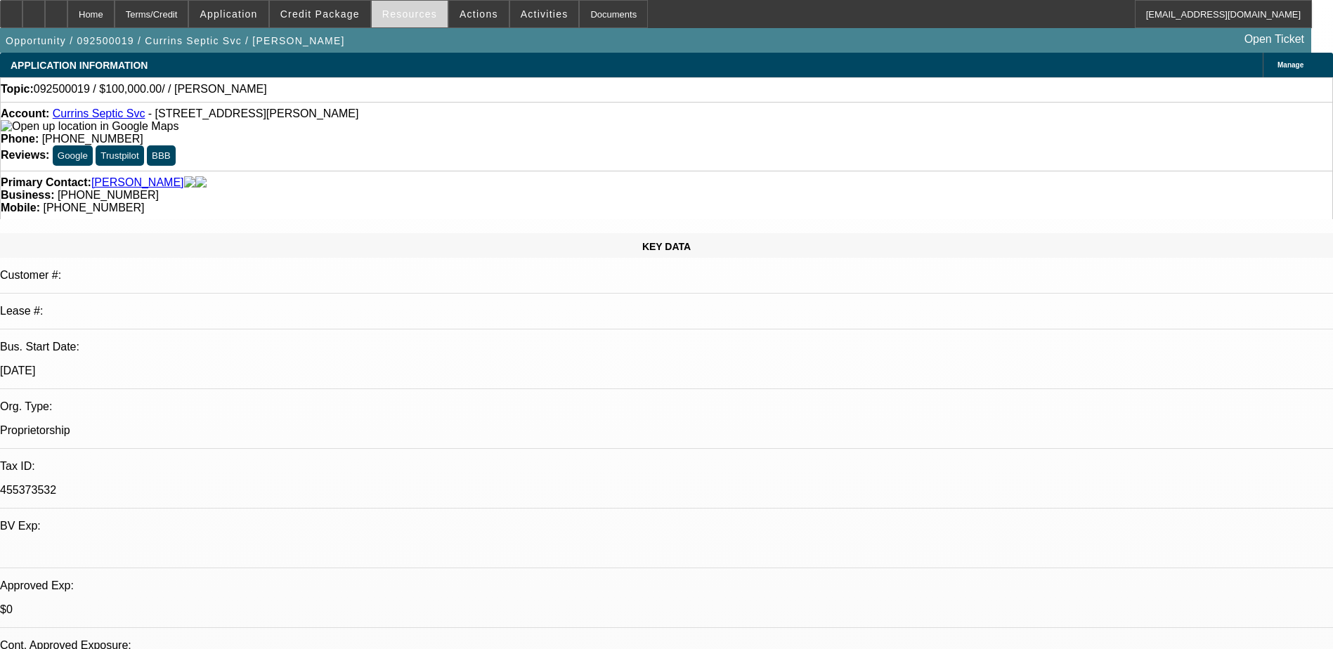
scroll to position [140, 0]
